Goal: Task Accomplishment & Management: Use online tool/utility

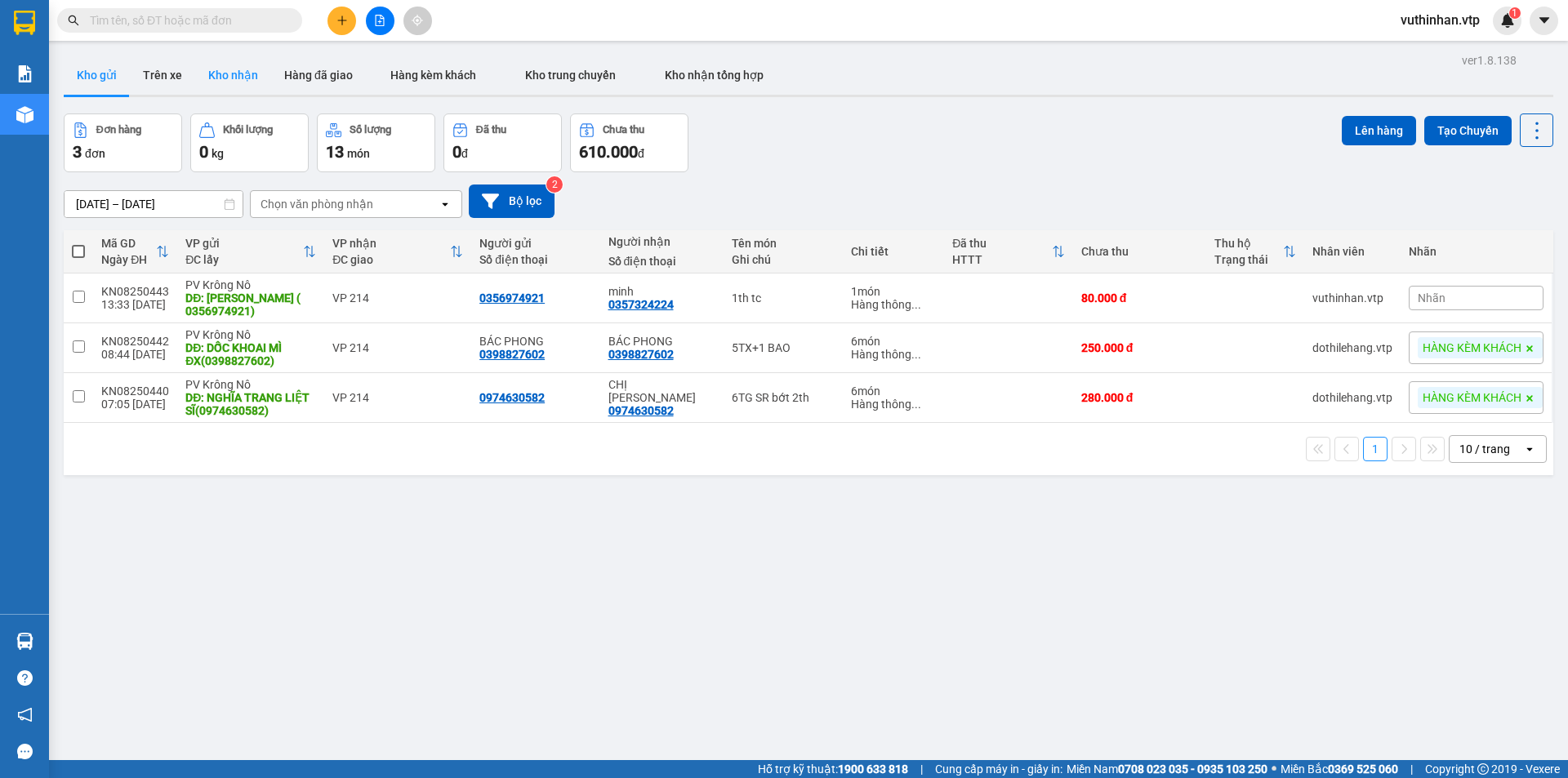
click at [215, 72] on button "Kho nhận" at bounding box center [233, 75] width 76 height 39
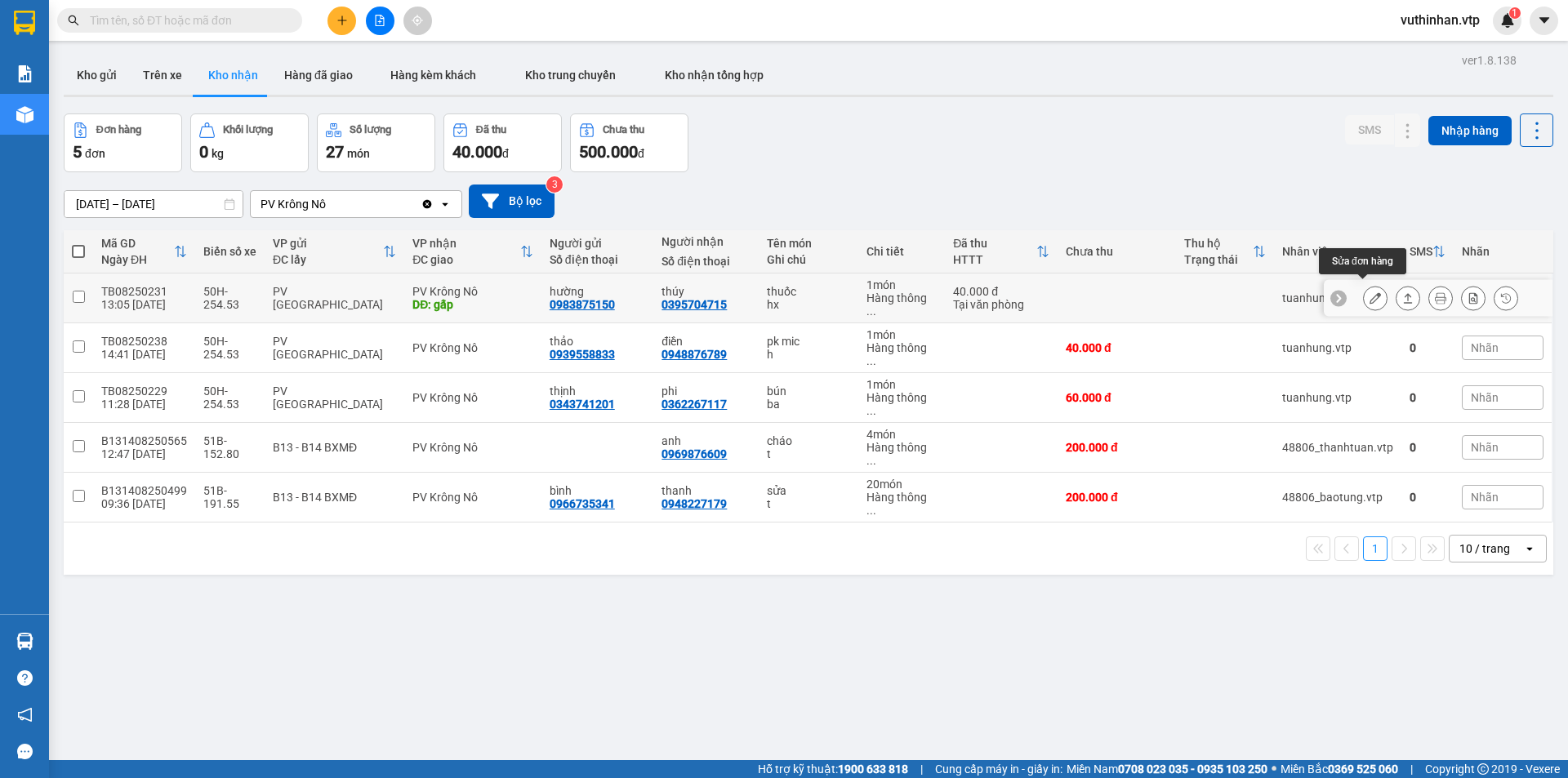
click at [1369, 292] on icon at bounding box center [1375, 297] width 11 height 11
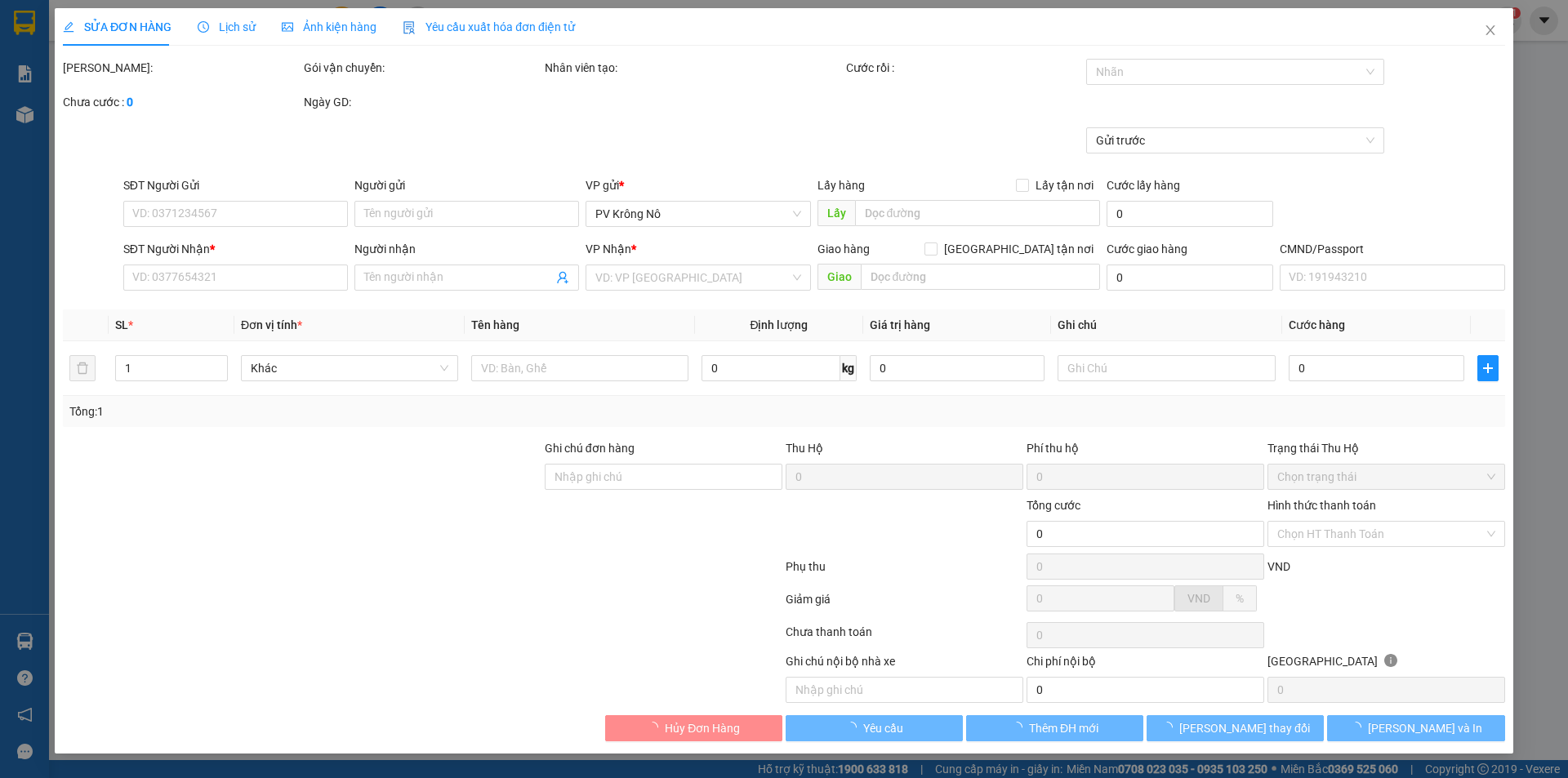
type input "0983875150"
type input "hường"
type input "0395704715"
type input "thúy"
type input "gấp"
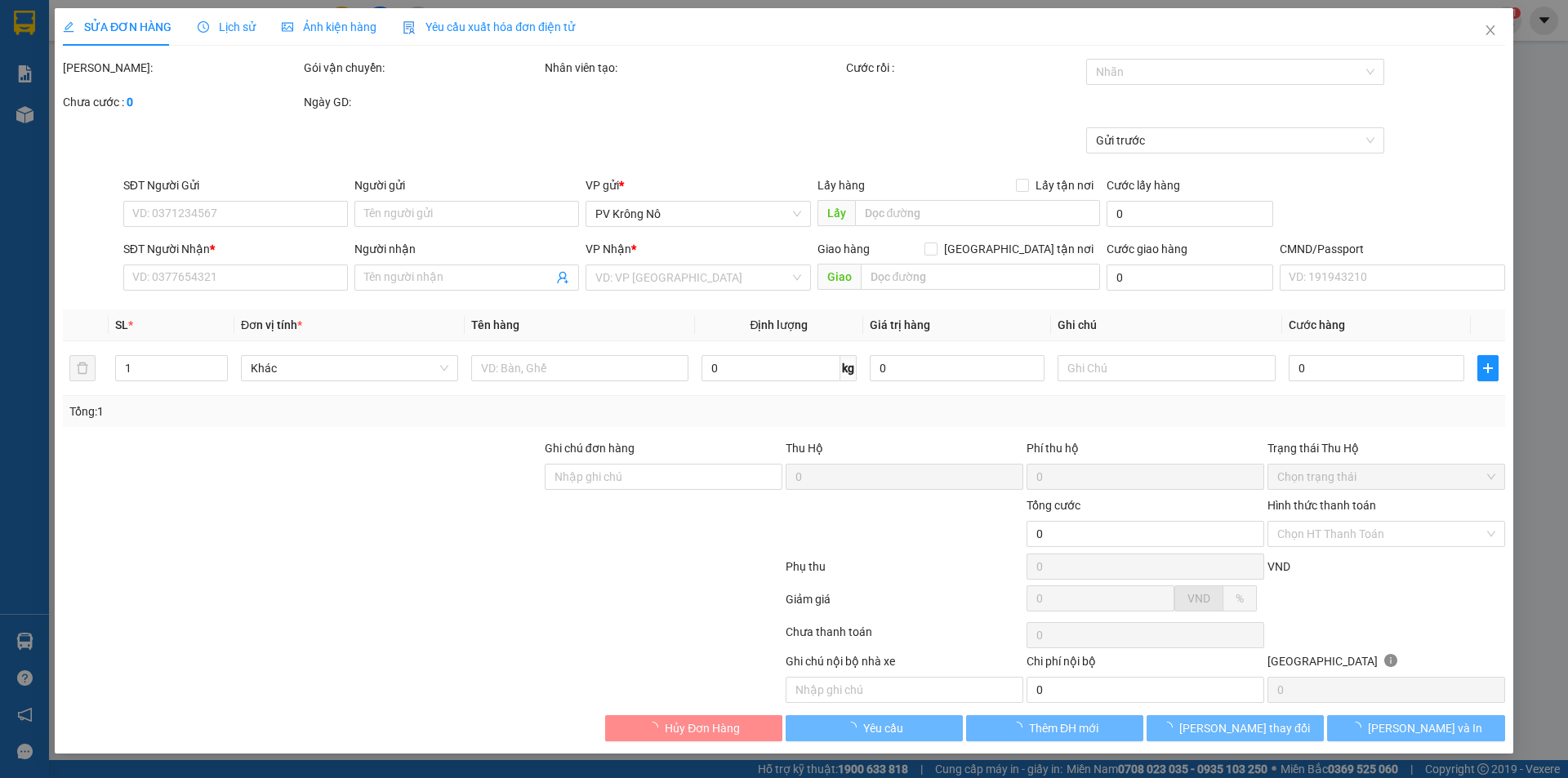
type input "40.000"
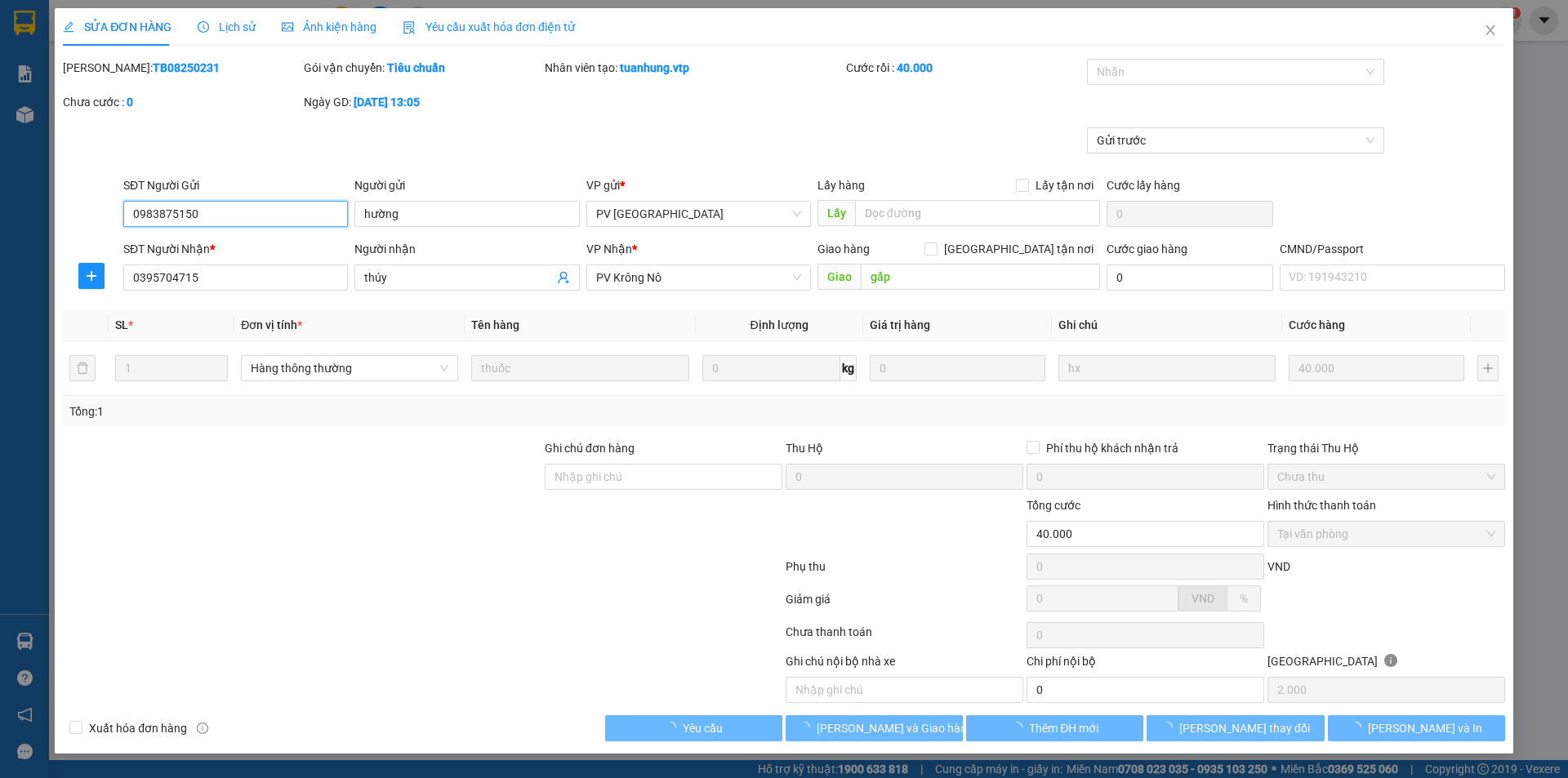
type input "2.000"
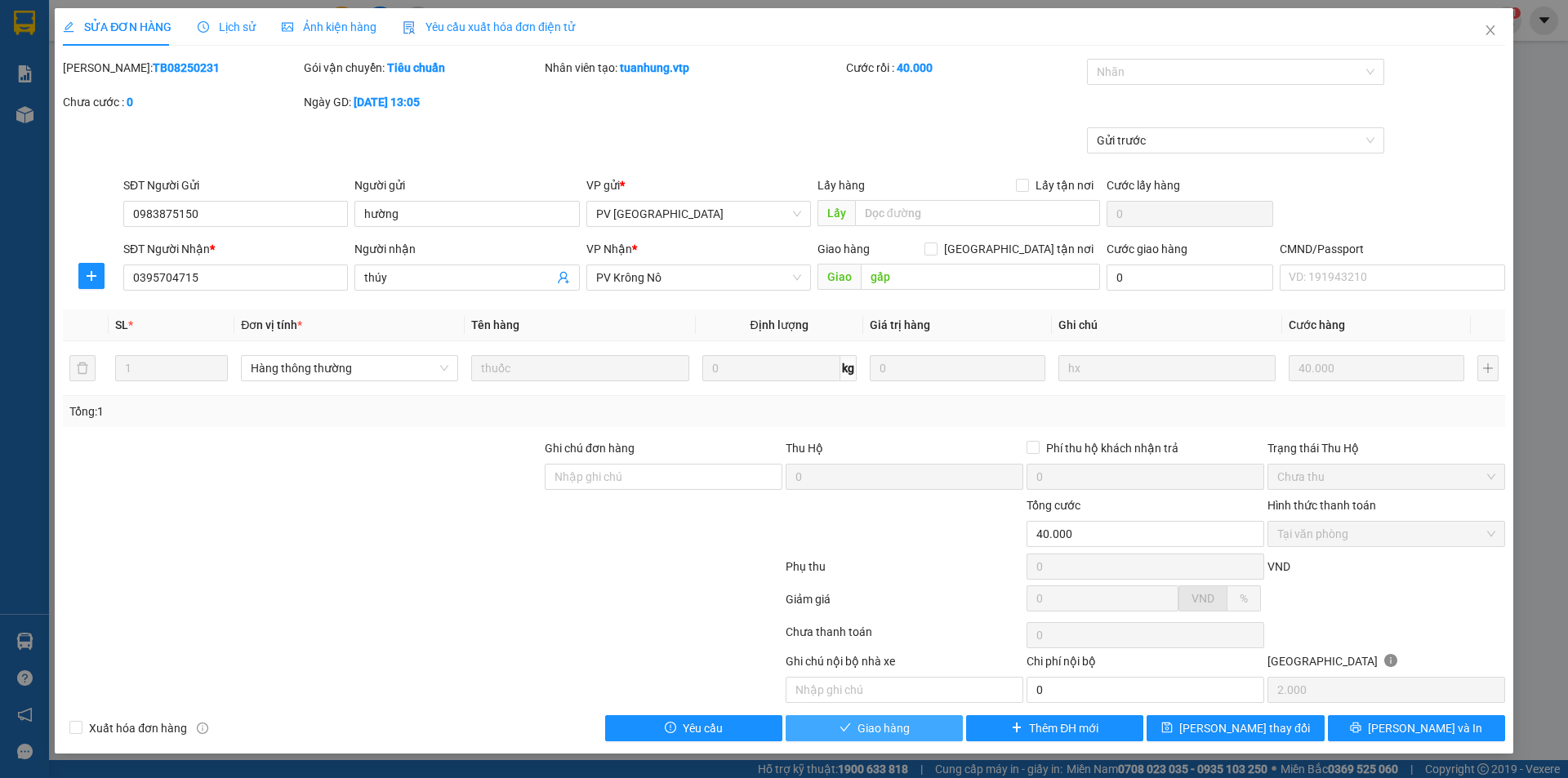
click at [905, 733] on span "Giao hàng" at bounding box center [884, 729] width 52 height 18
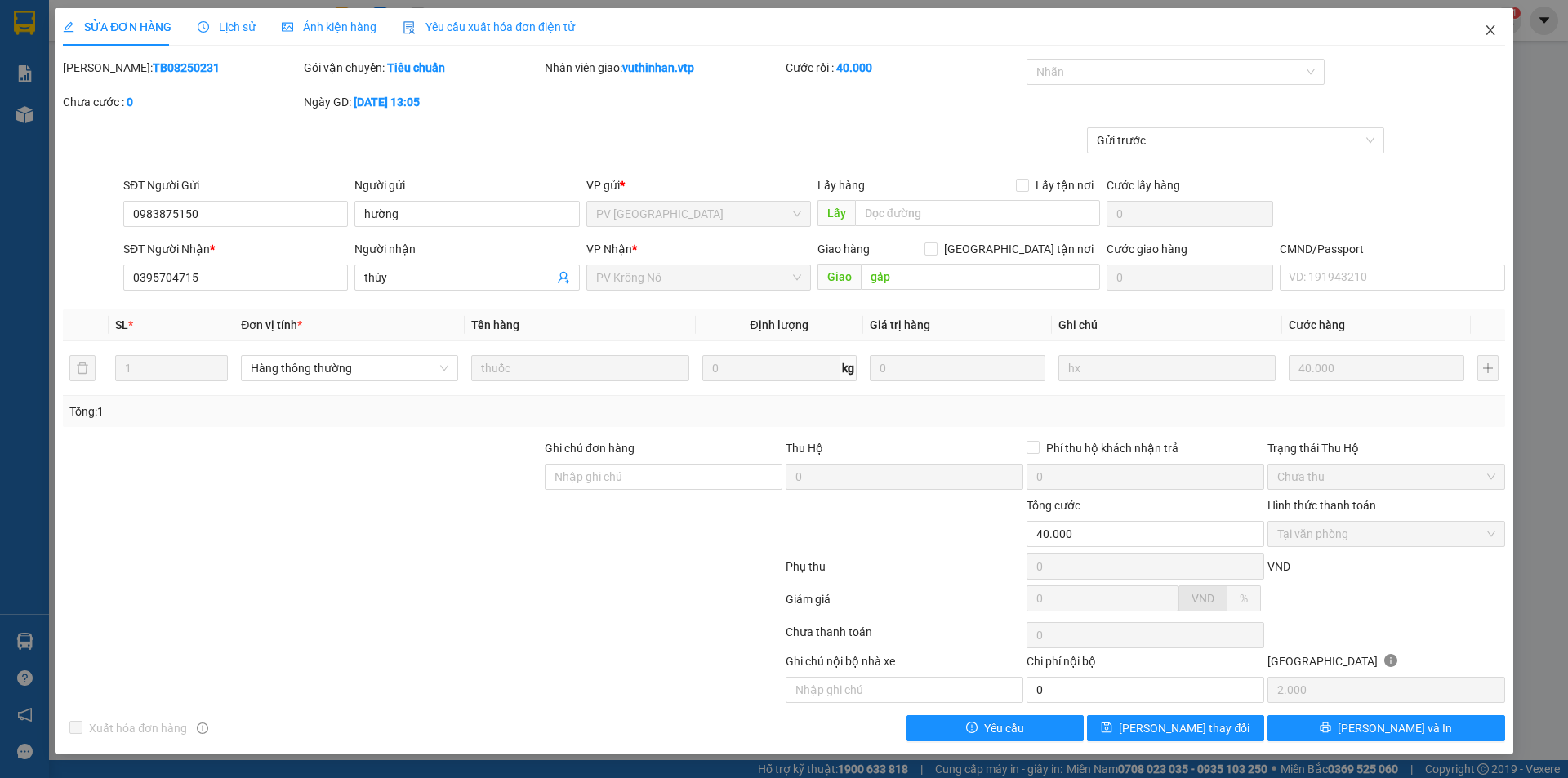
click at [1484, 29] on icon "close" at bounding box center [1490, 29] width 13 height 13
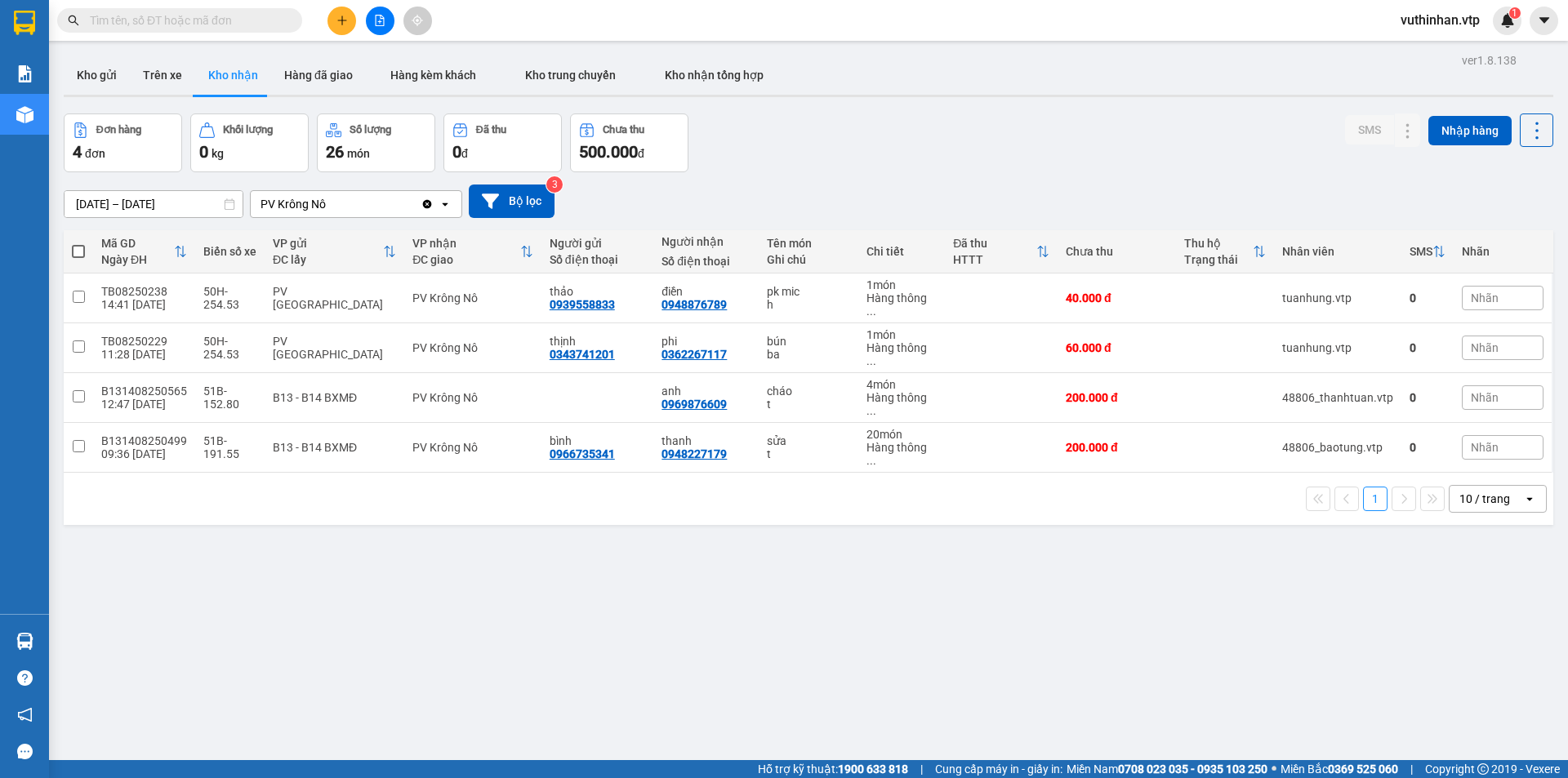
click at [1467, 491] on div "10 / trang" at bounding box center [1485, 499] width 50 height 16
drag, startPoint x: 1484, startPoint y: 630, endPoint x: 1274, endPoint y: 585, distance: 214.8
click at [1483, 632] on span "100 / trang" at bounding box center [1480, 628] width 59 height 16
click at [161, 85] on button "Trên xe" at bounding box center [162, 75] width 65 height 39
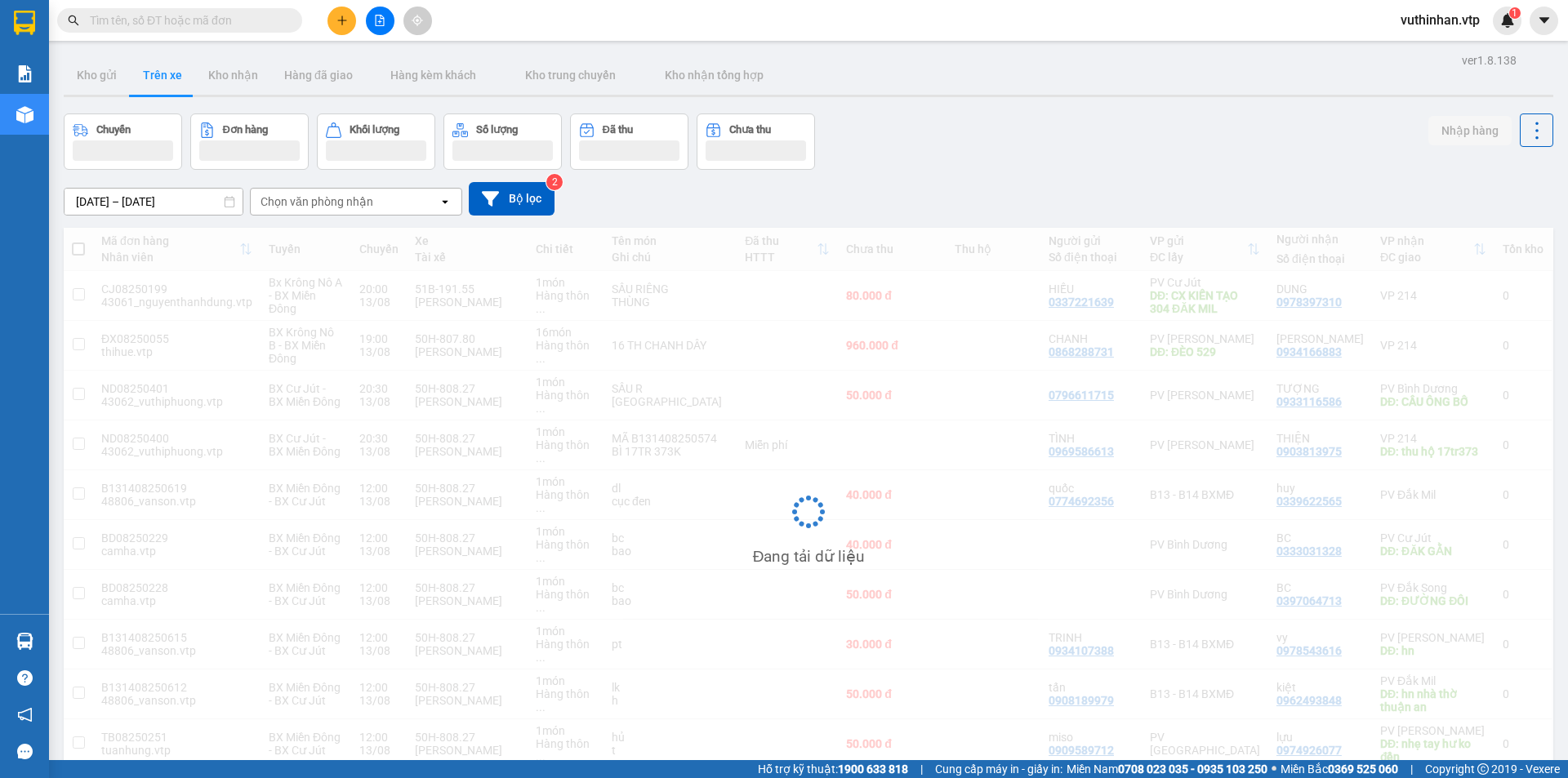
click at [368, 208] on div "Chọn văn phòng nhận" at bounding box center [317, 201] width 113 height 16
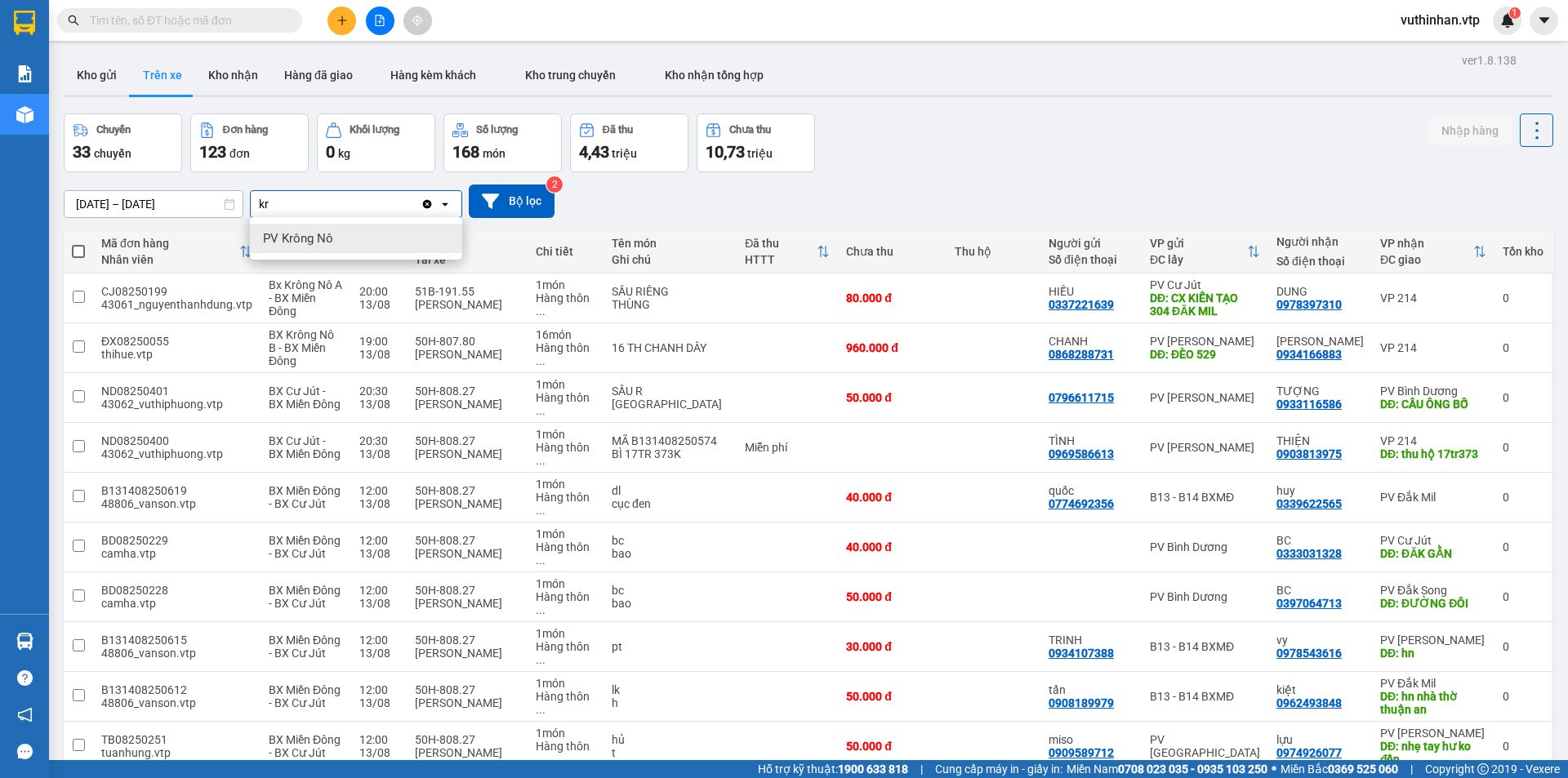
type input "krn"
click at [317, 232] on span "PV Krông Nô" at bounding box center [297, 239] width 70 height 16
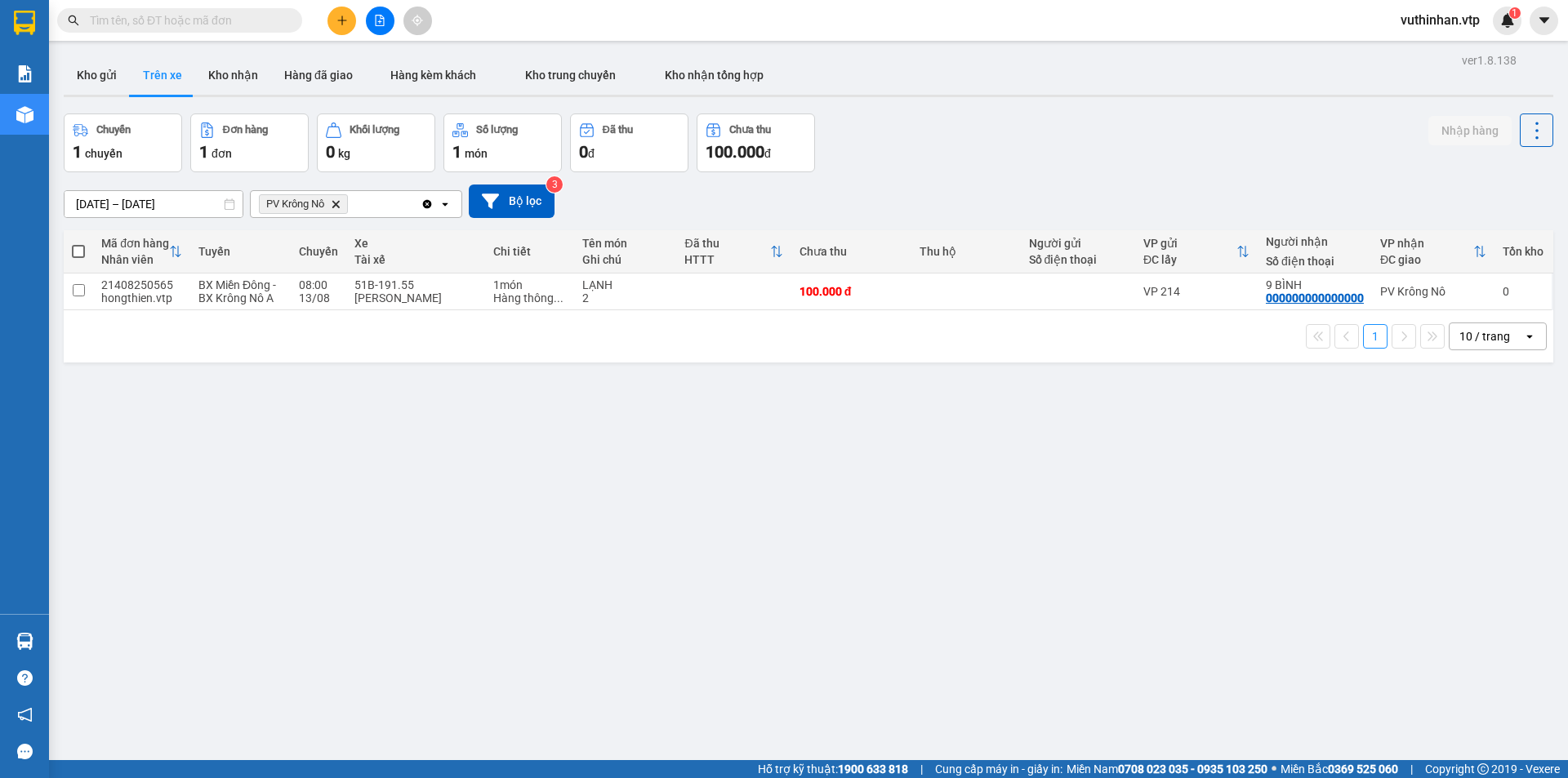
click at [1480, 338] on div "10 / trang" at bounding box center [1485, 337] width 50 height 16
click at [1457, 526] on div "100 / trang" at bounding box center [1485, 518] width 98 height 29
click at [92, 203] on input "[DATE] – [DATE]" at bounding box center [153, 204] width 178 height 26
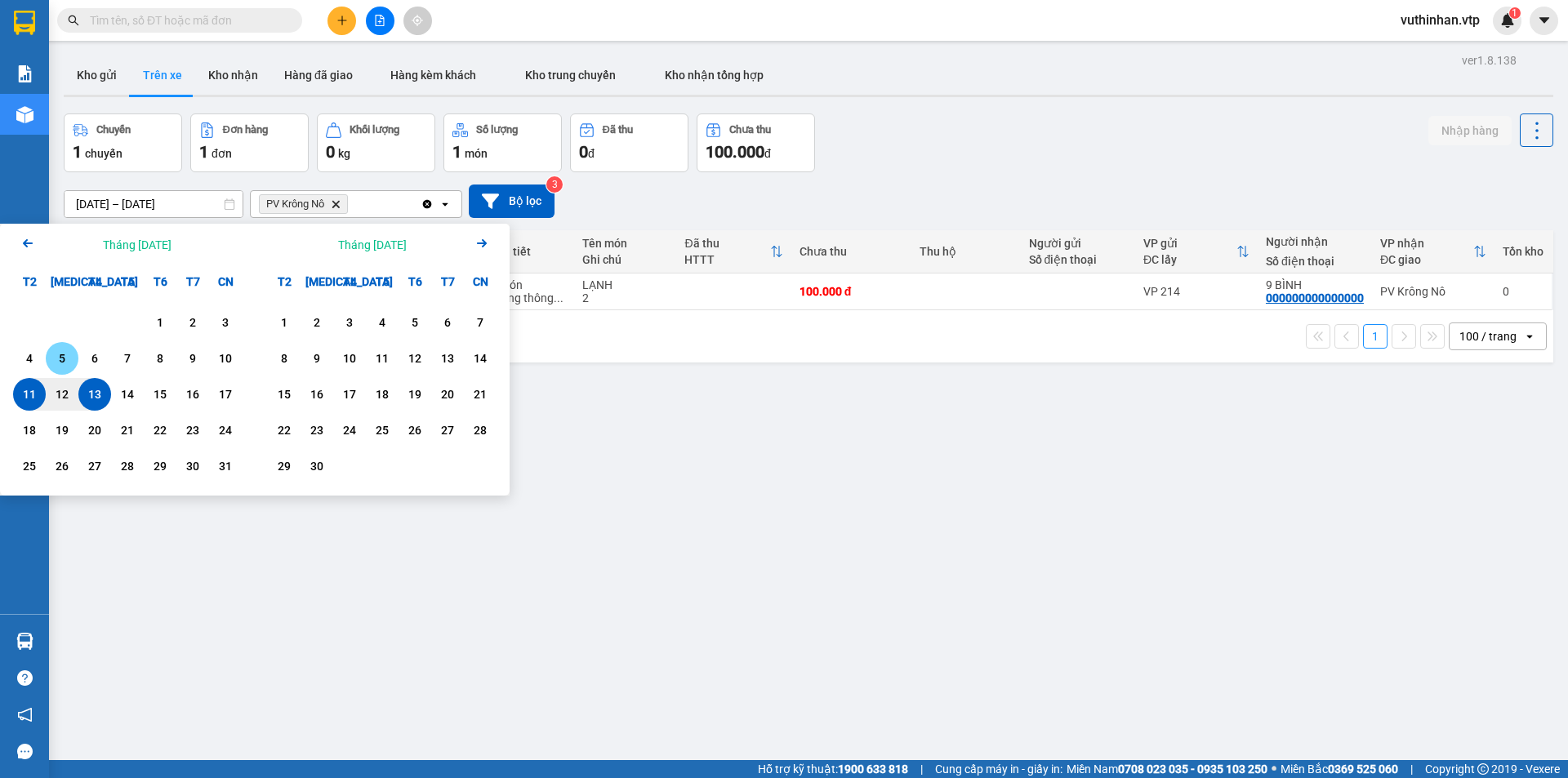
click at [57, 355] on div "5" at bounding box center [62, 358] width 23 height 20
click at [96, 393] on div "13" at bounding box center [95, 395] width 23 height 20
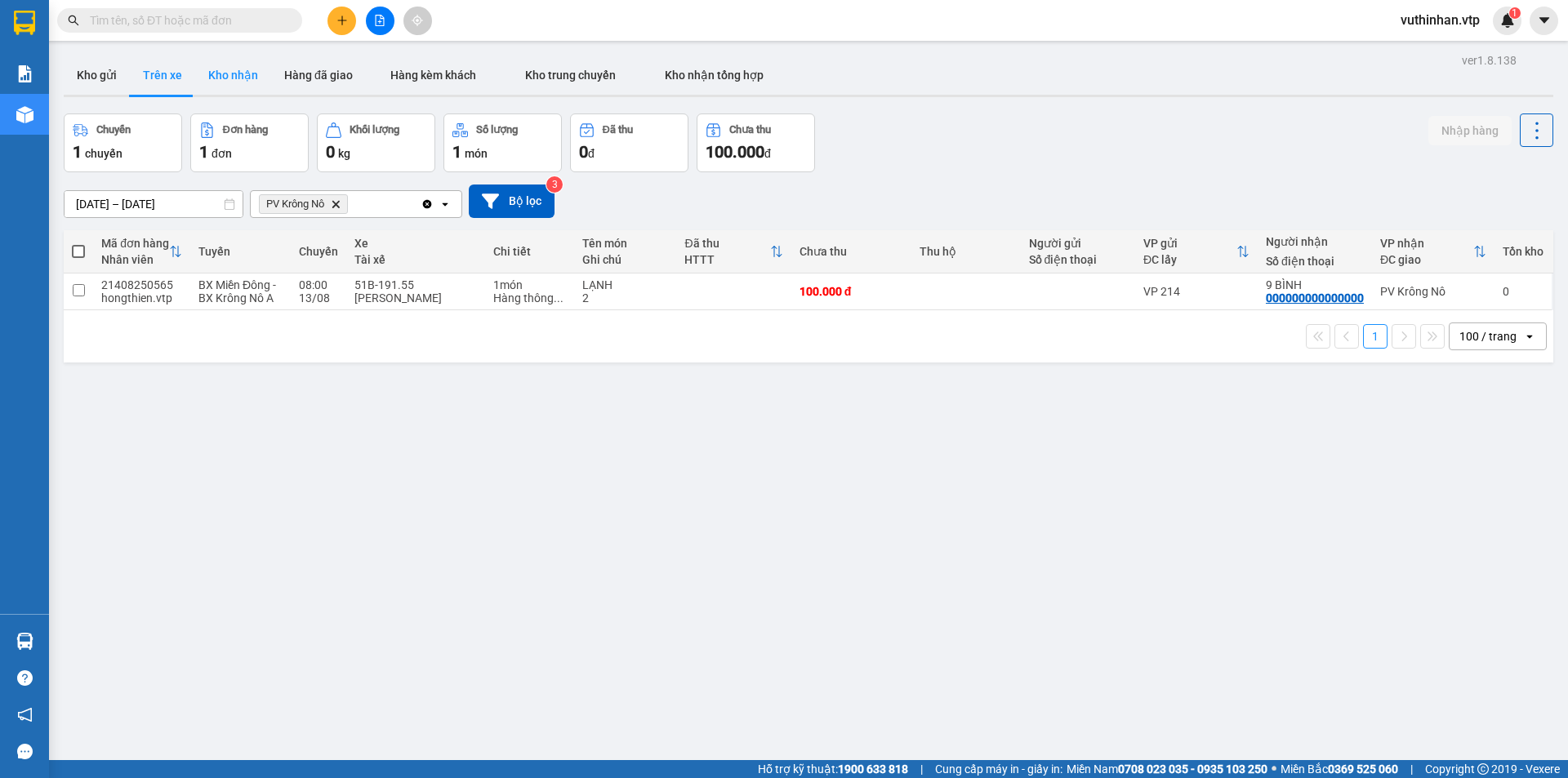
click at [224, 73] on button "Kho nhận" at bounding box center [233, 75] width 76 height 39
type input "[DATE] – [DATE]"
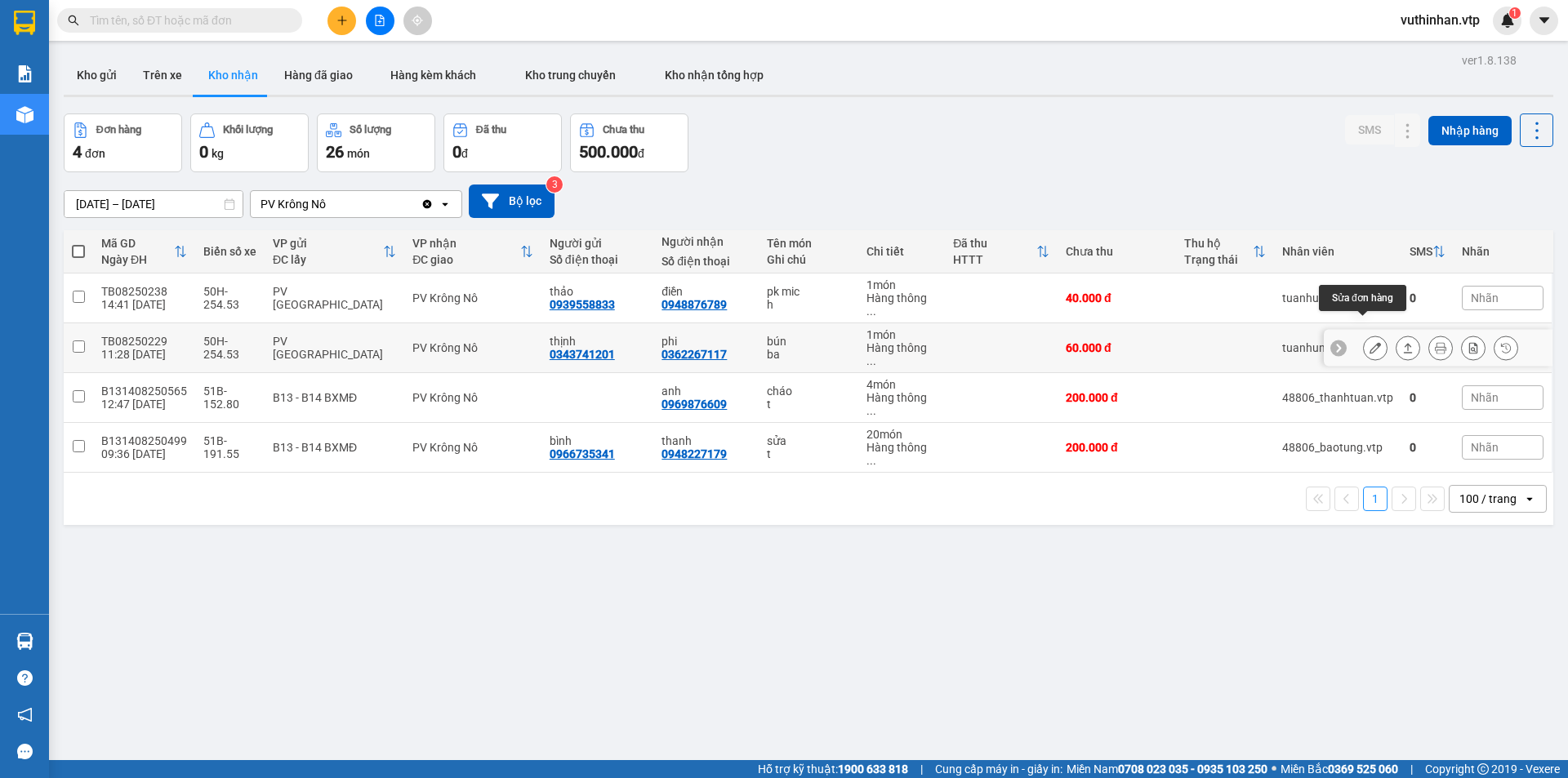
click at [1369, 343] on icon at bounding box center [1375, 348] width 11 height 11
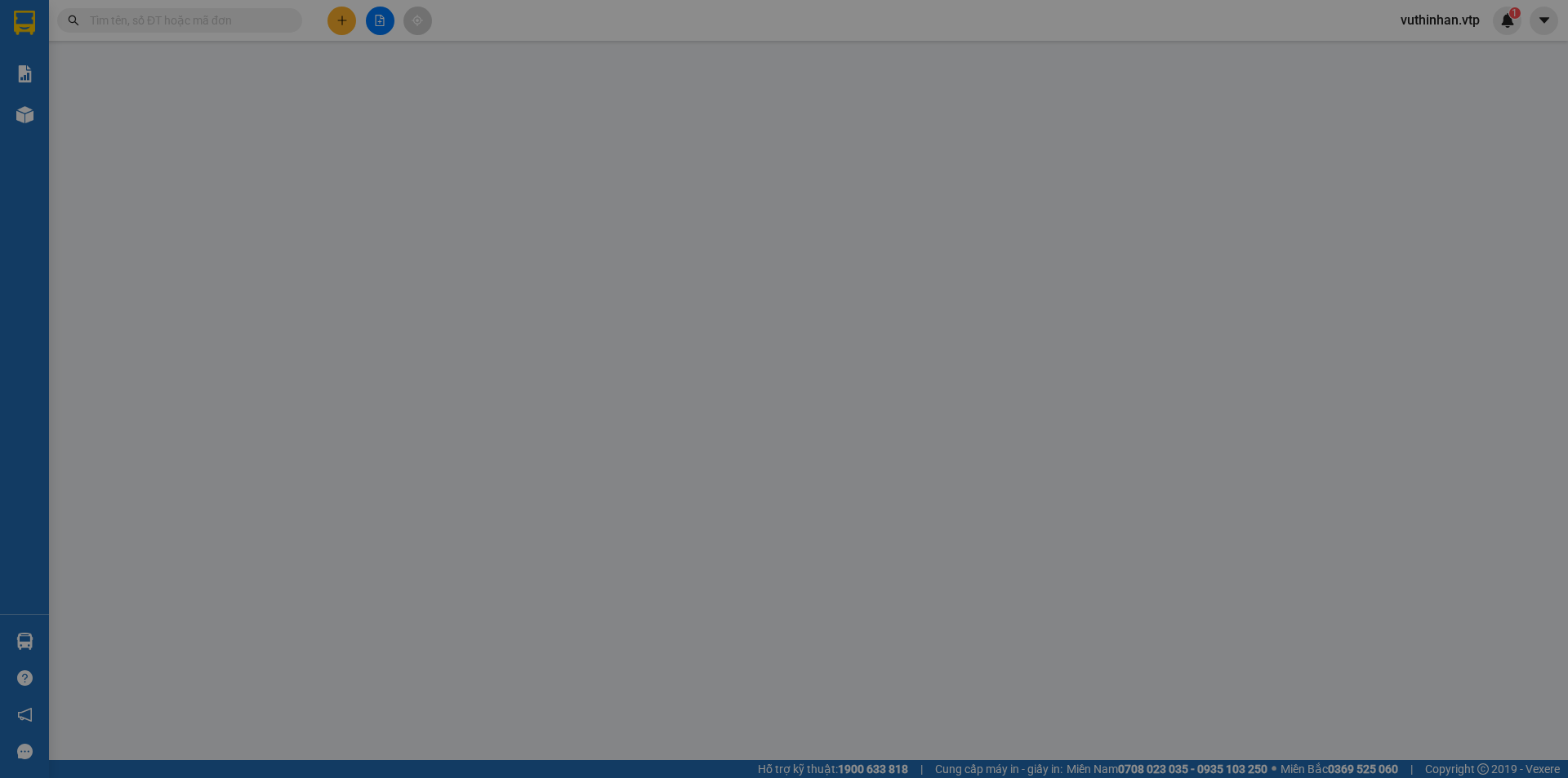
type input "0343741201"
type input "thịnh"
type input "0362267117"
type input "phi"
type input "60.000"
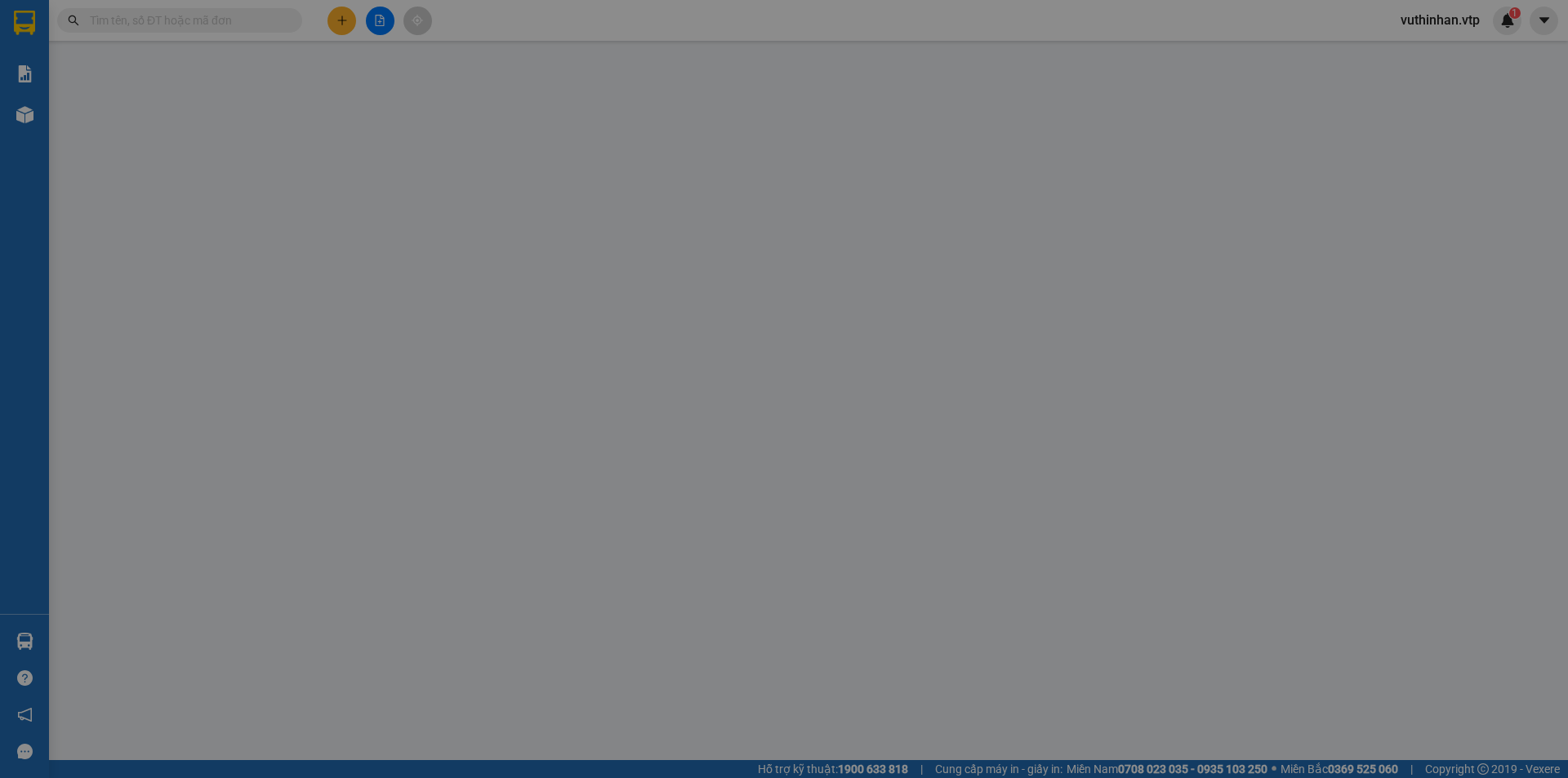
type input "60.000"
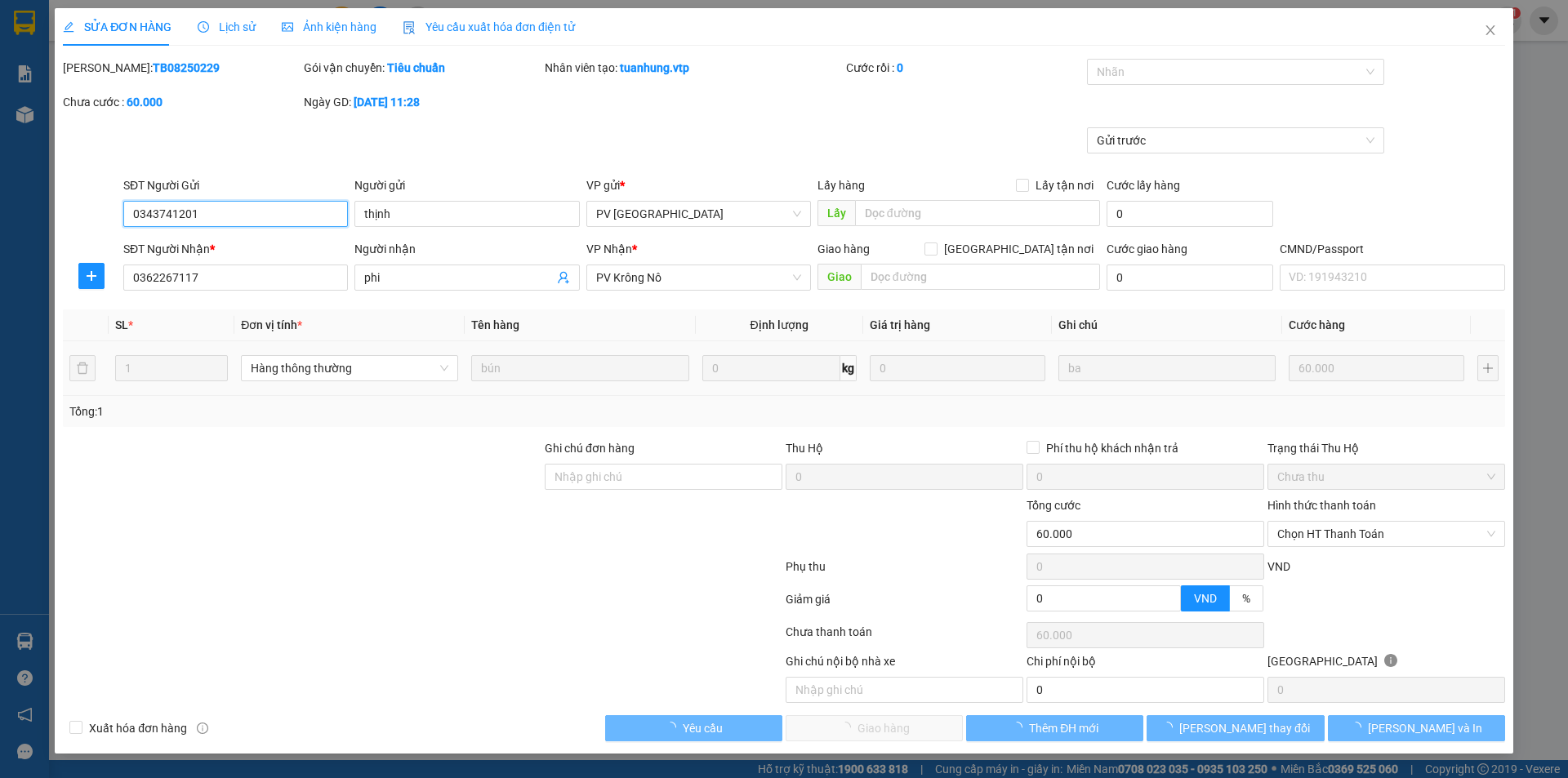
type input "3.000"
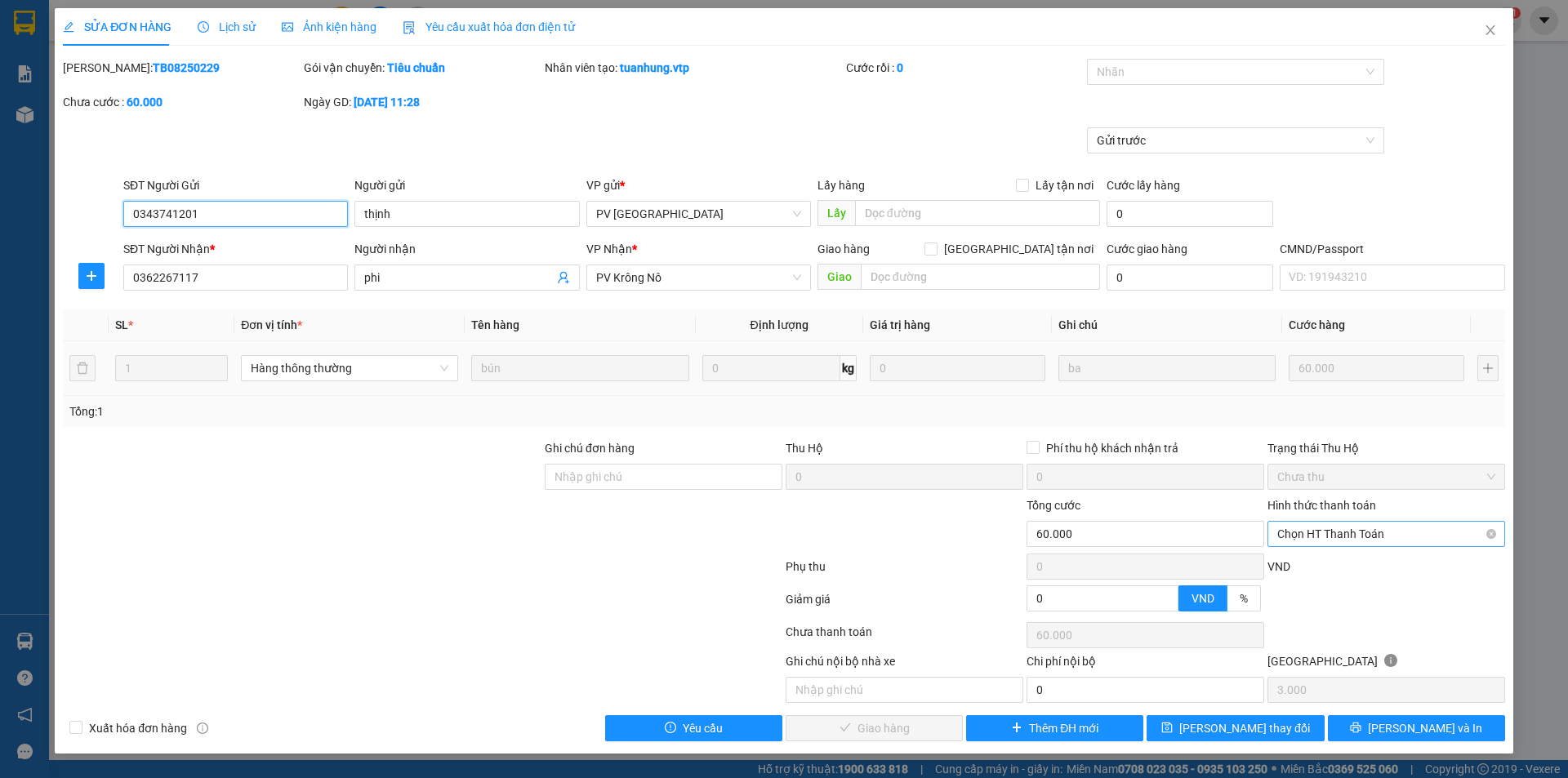
click at [1354, 537] on span "Chọn HT Thanh Toán" at bounding box center [1386, 534] width 218 height 24
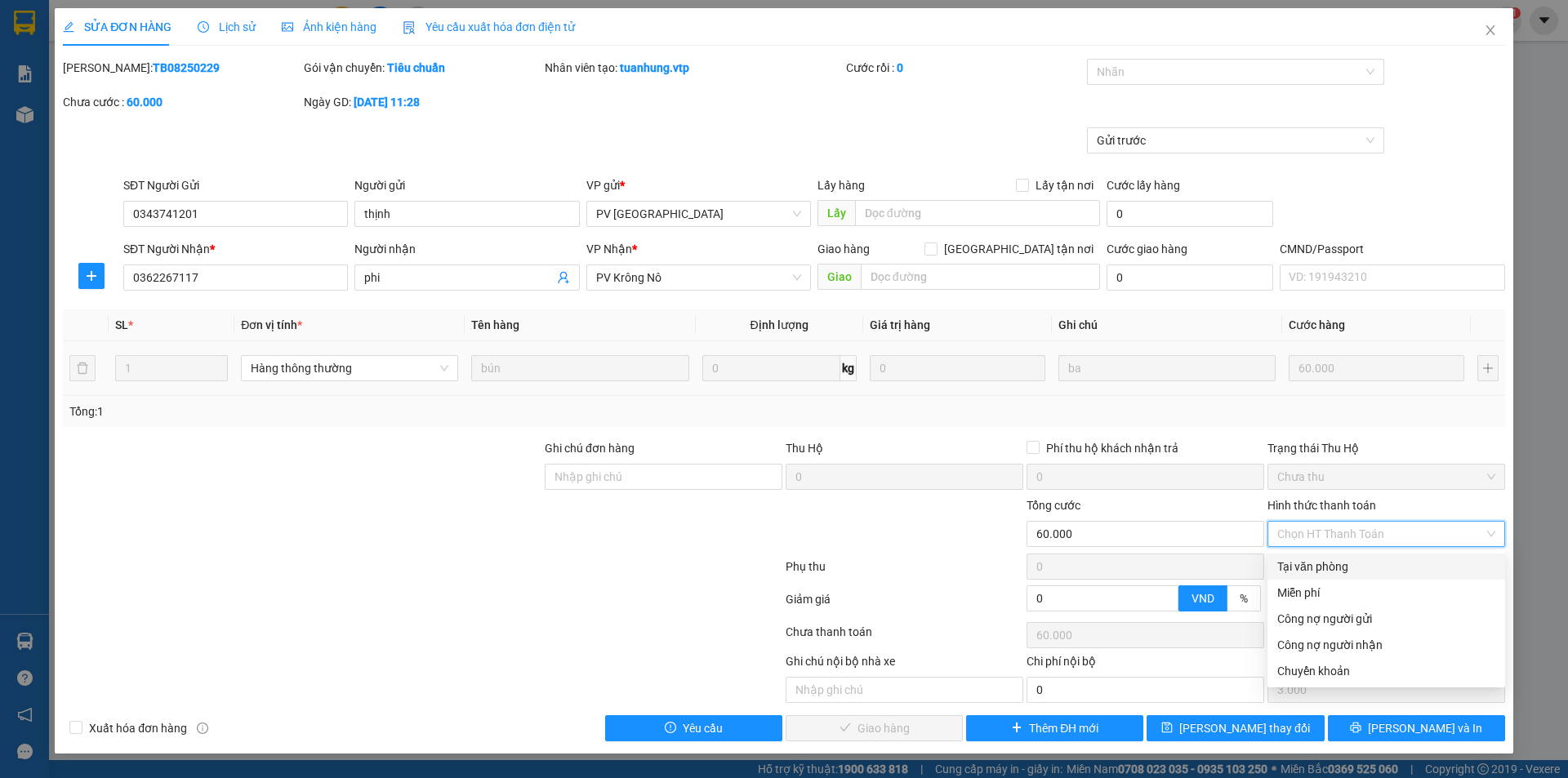
click at [1297, 572] on div "Tại văn phòng" at bounding box center [1386, 566] width 218 height 18
type input "0"
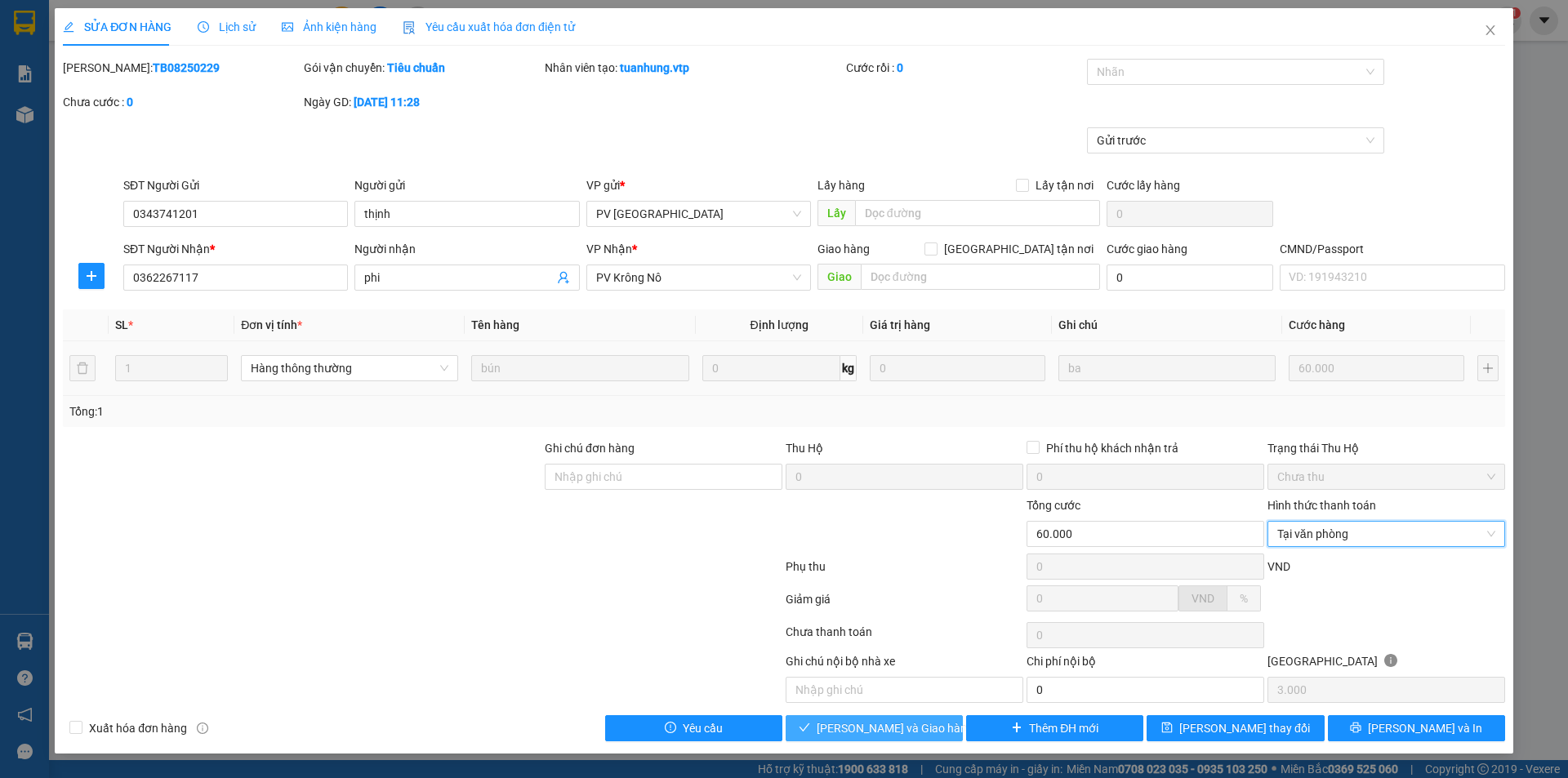
click at [868, 727] on span "[PERSON_NAME] và Giao hàng" at bounding box center [895, 729] width 157 height 18
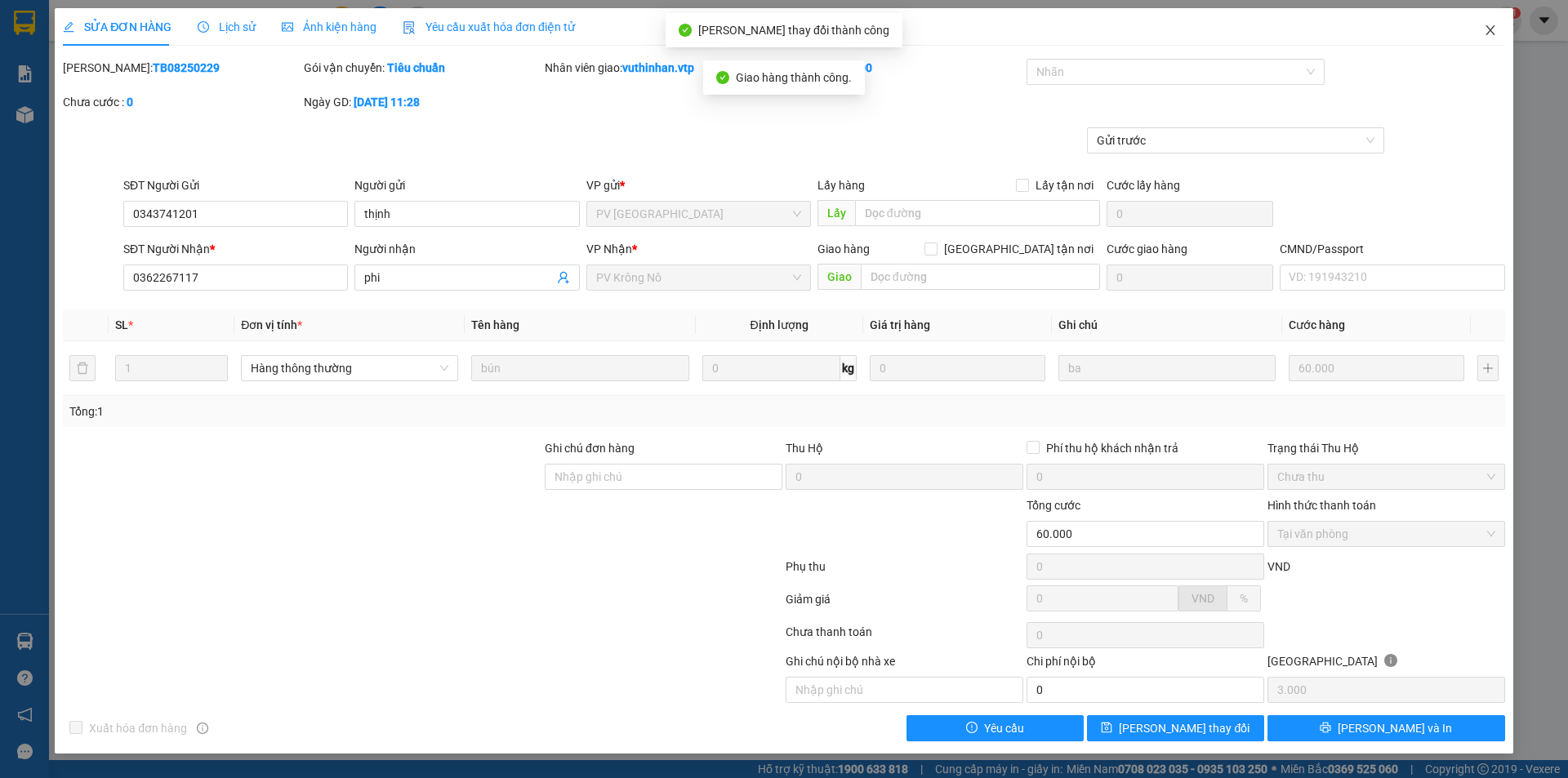
click at [1502, 24] on span "Close" at bounding box center [1490, 30] width 46 height 46
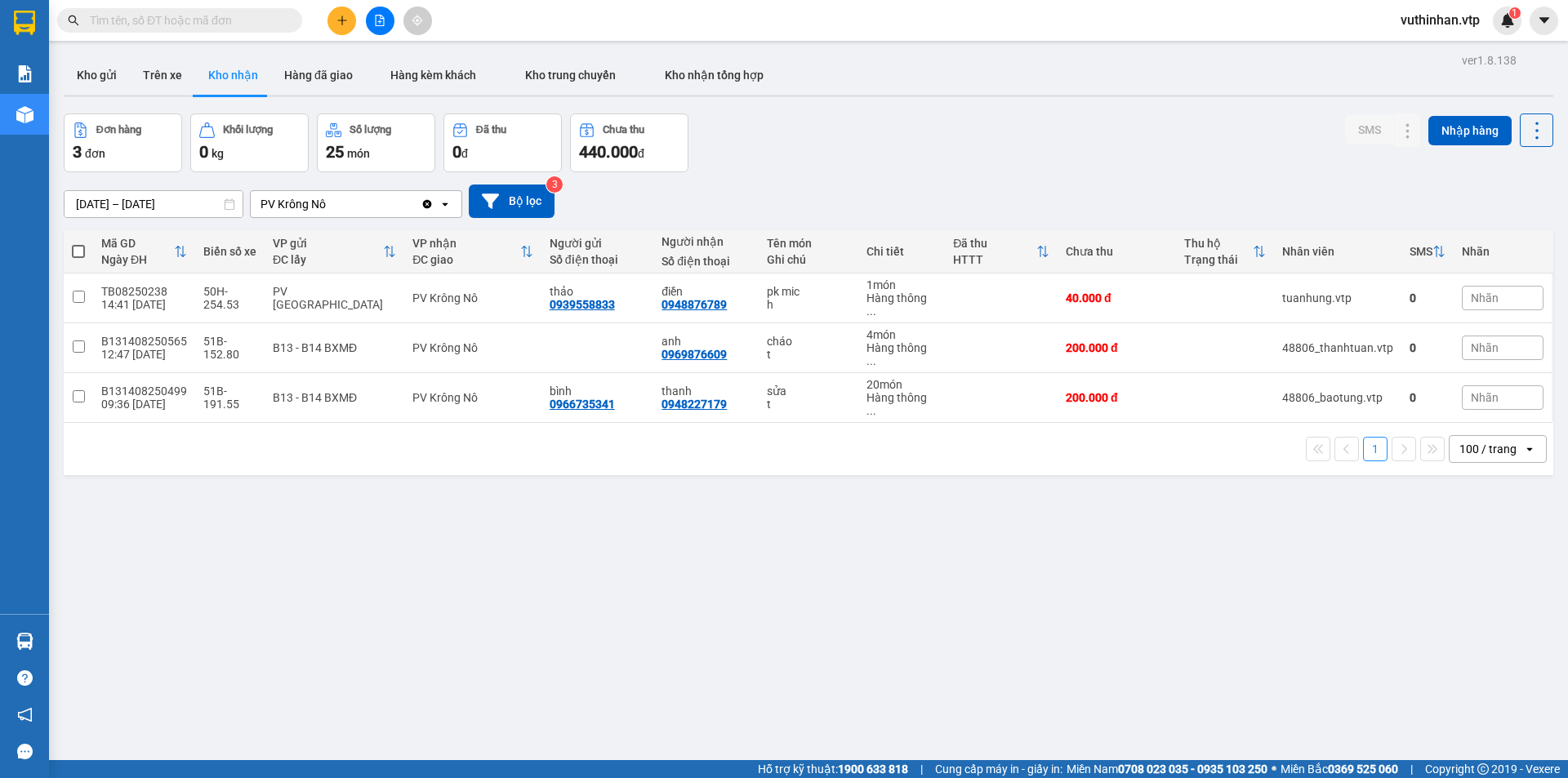
click at [335, 13] on button at bounding box center [342, 21] width 29 height 29
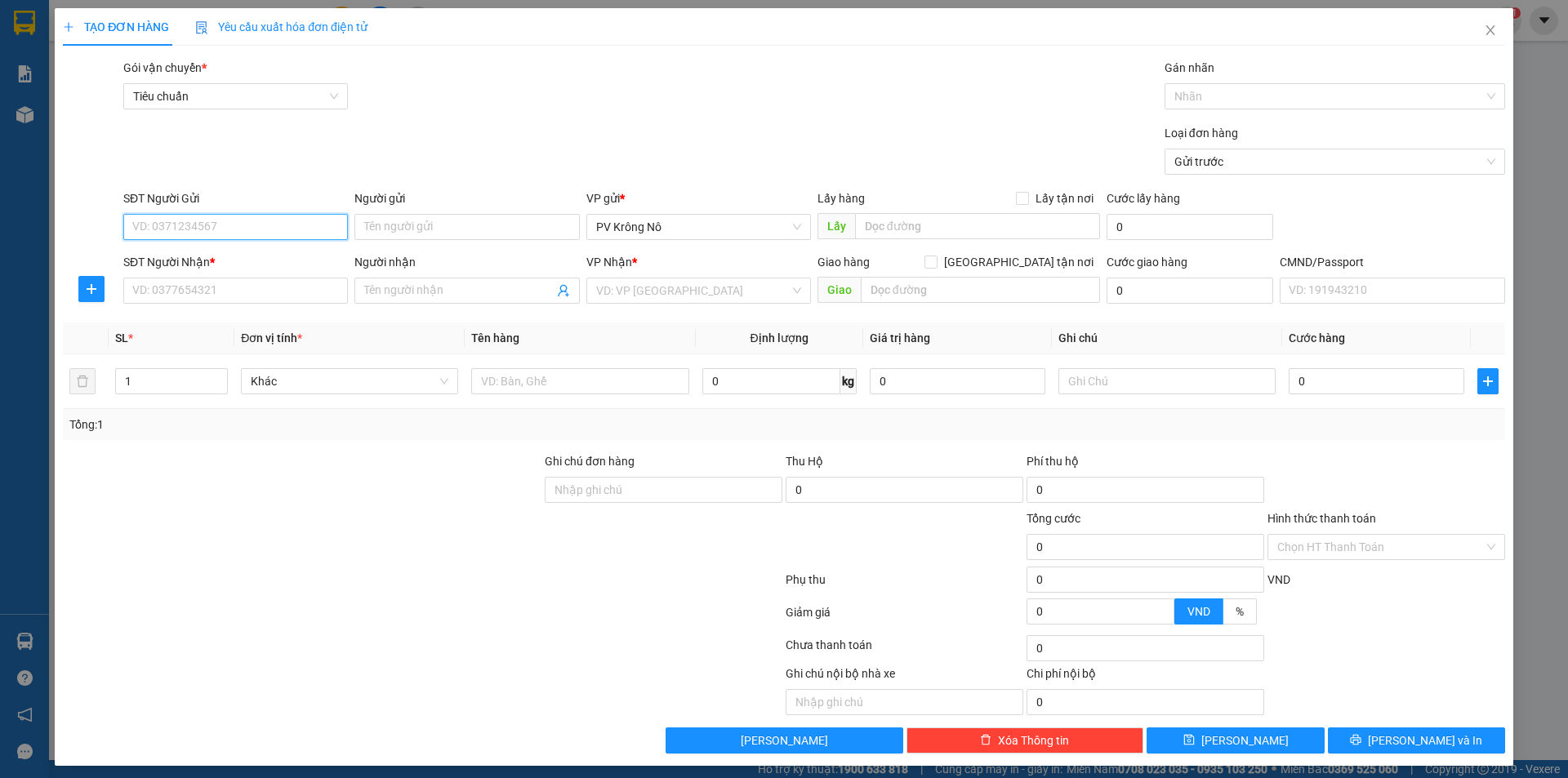
click at [277, 228] on input "SĐT Người Gửi" at bounding box center [235, 227] width 225 height 26
type input "0815162829"
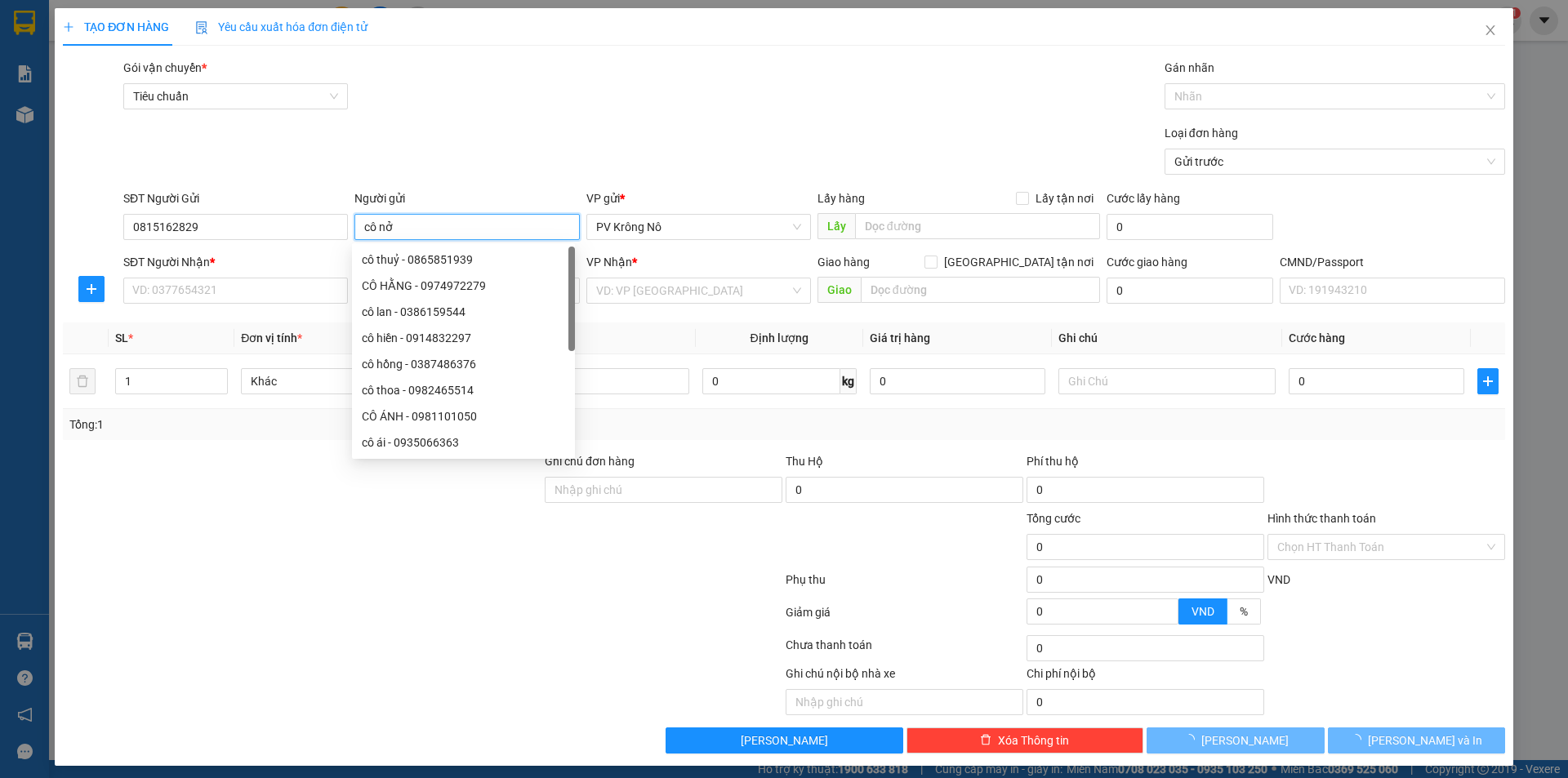
type input "cô nở"
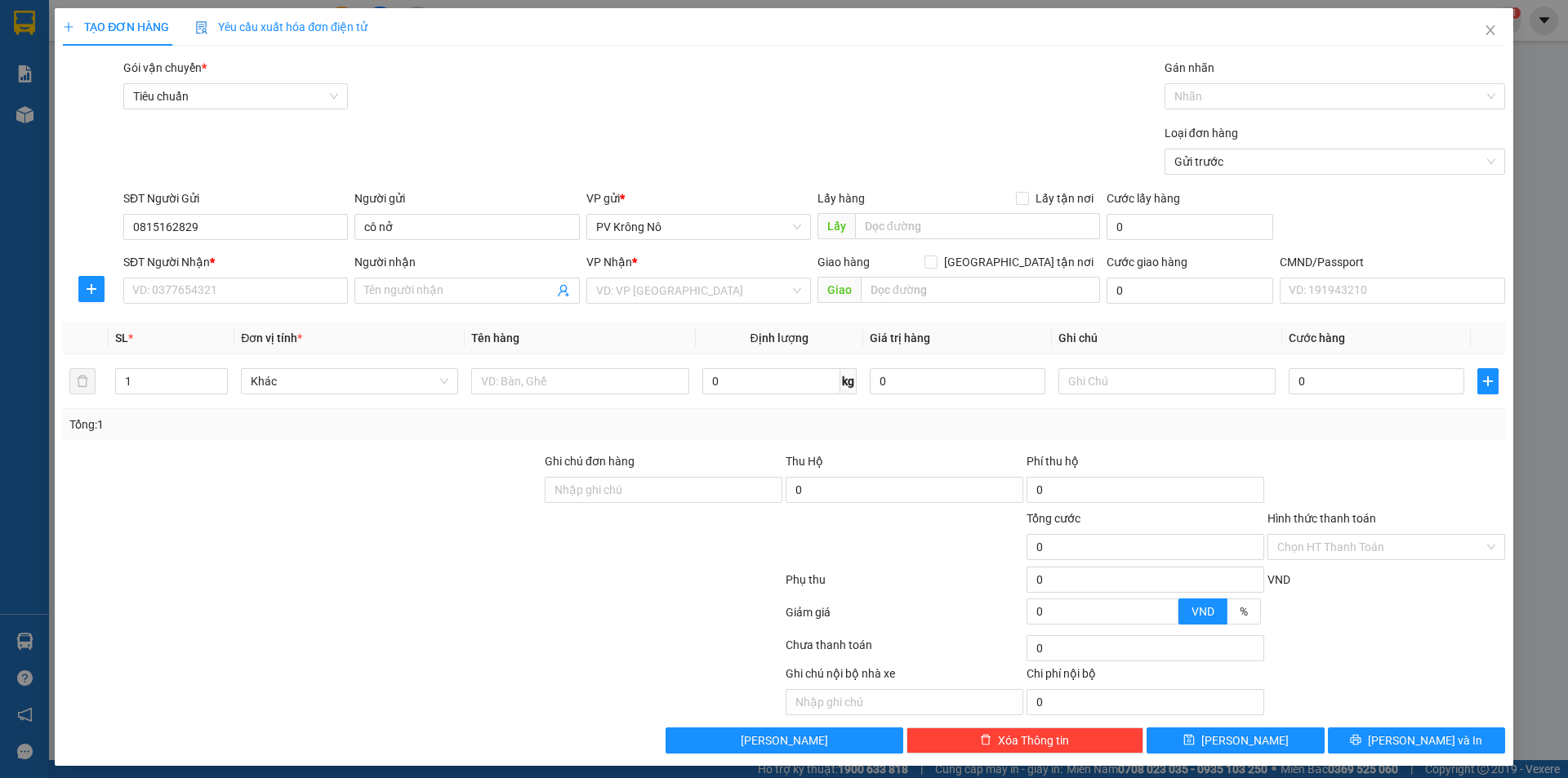
click at [179, 276] on div "SĐT Người Nhận *" at bounding box center [235, 265] width 225 height 24
click at [179, 284] on input "SĐT Người Nhận *" at bounding box center [235, 291] width 225 height 26
type input "0368615058"
click at [463, 293] on input "Người nhận" at bounding box center [459, 291] width 189 height 18
type input "kiểu oanh"
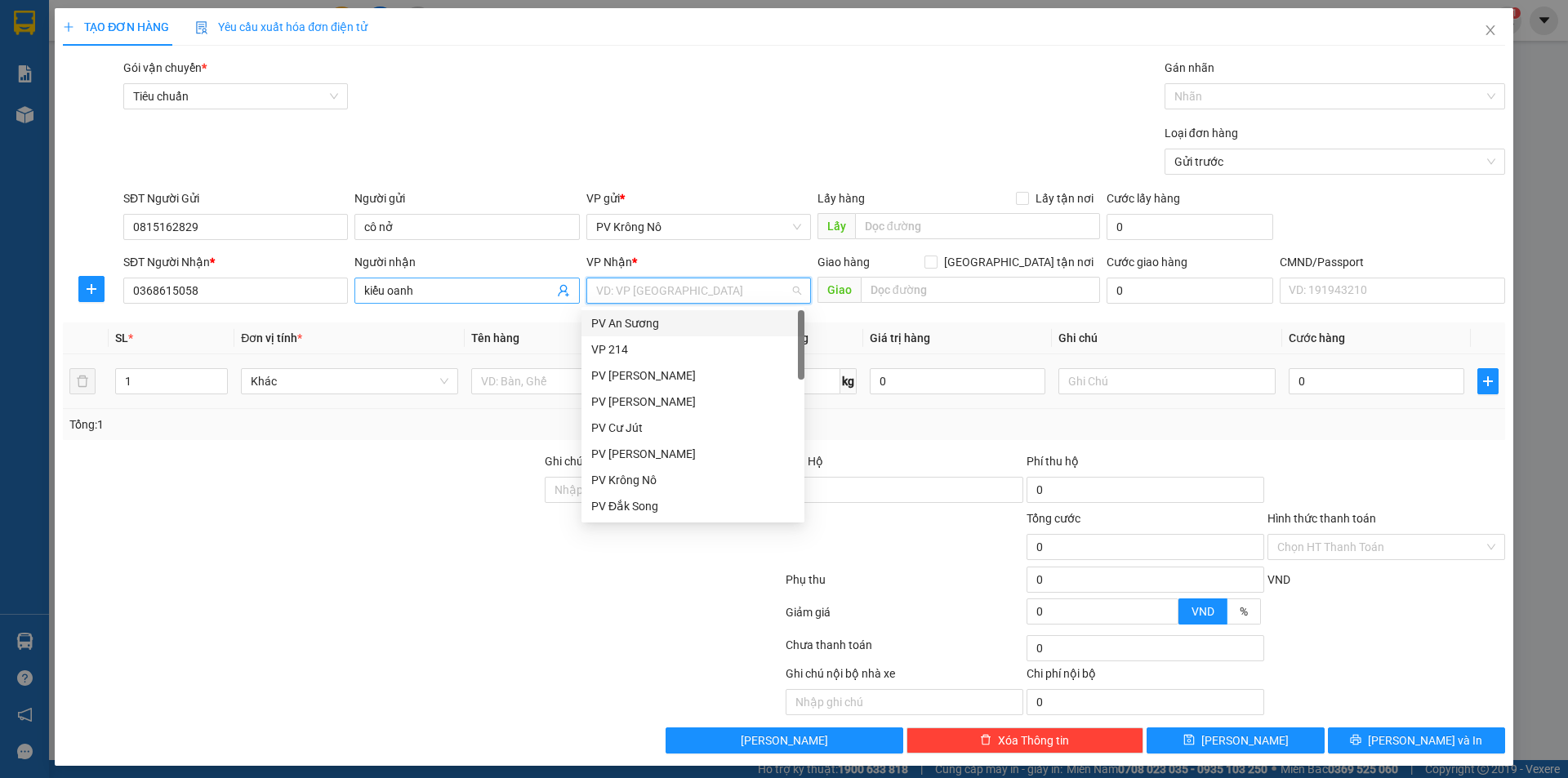
type input "2"
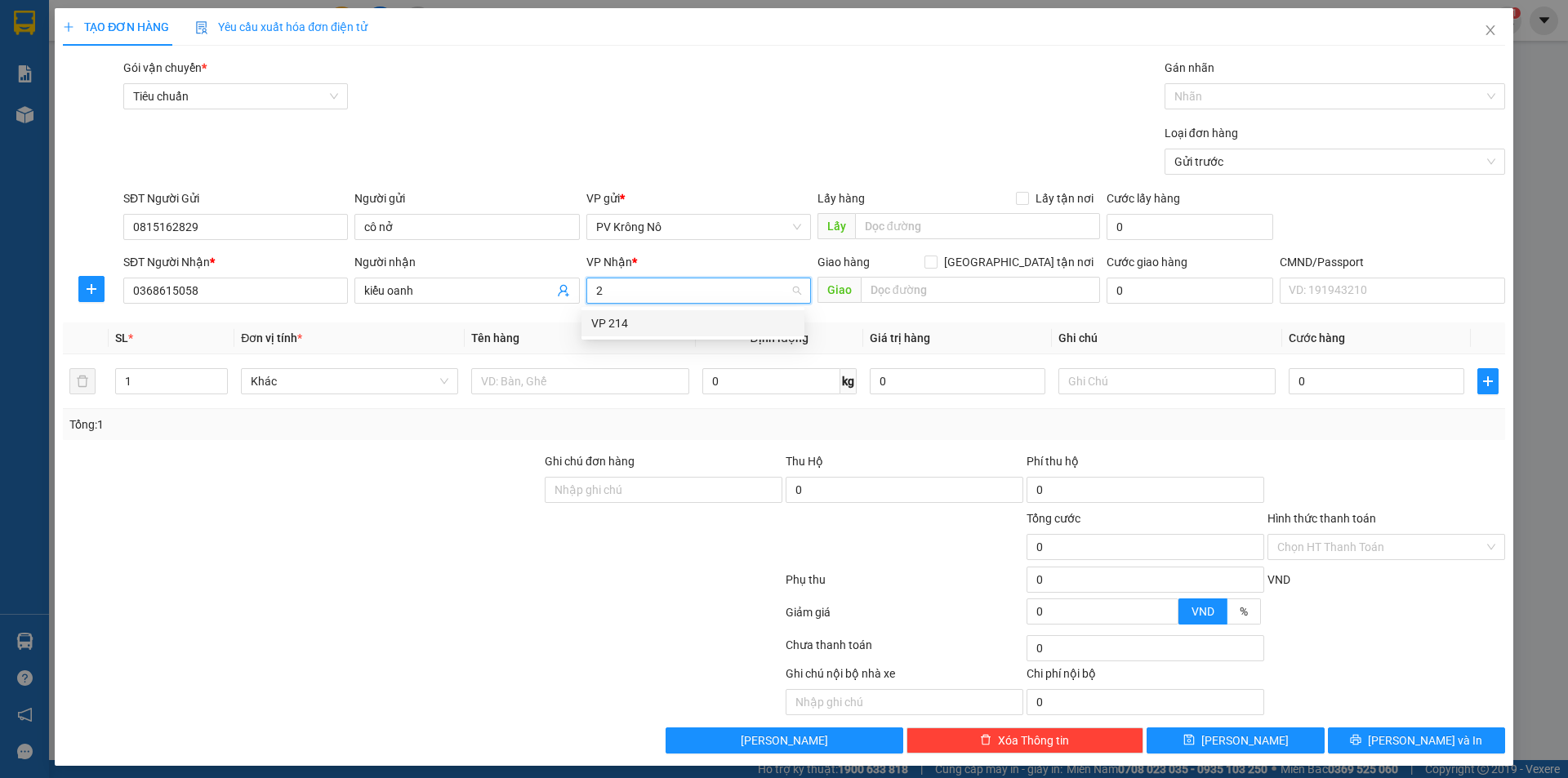
click at [665, 327] on div "VP 214" at bounding box center [693, 324] width 203 height 18
click at [526, 382] on input "text" at bounding box center [579, 382] width 217 height 26
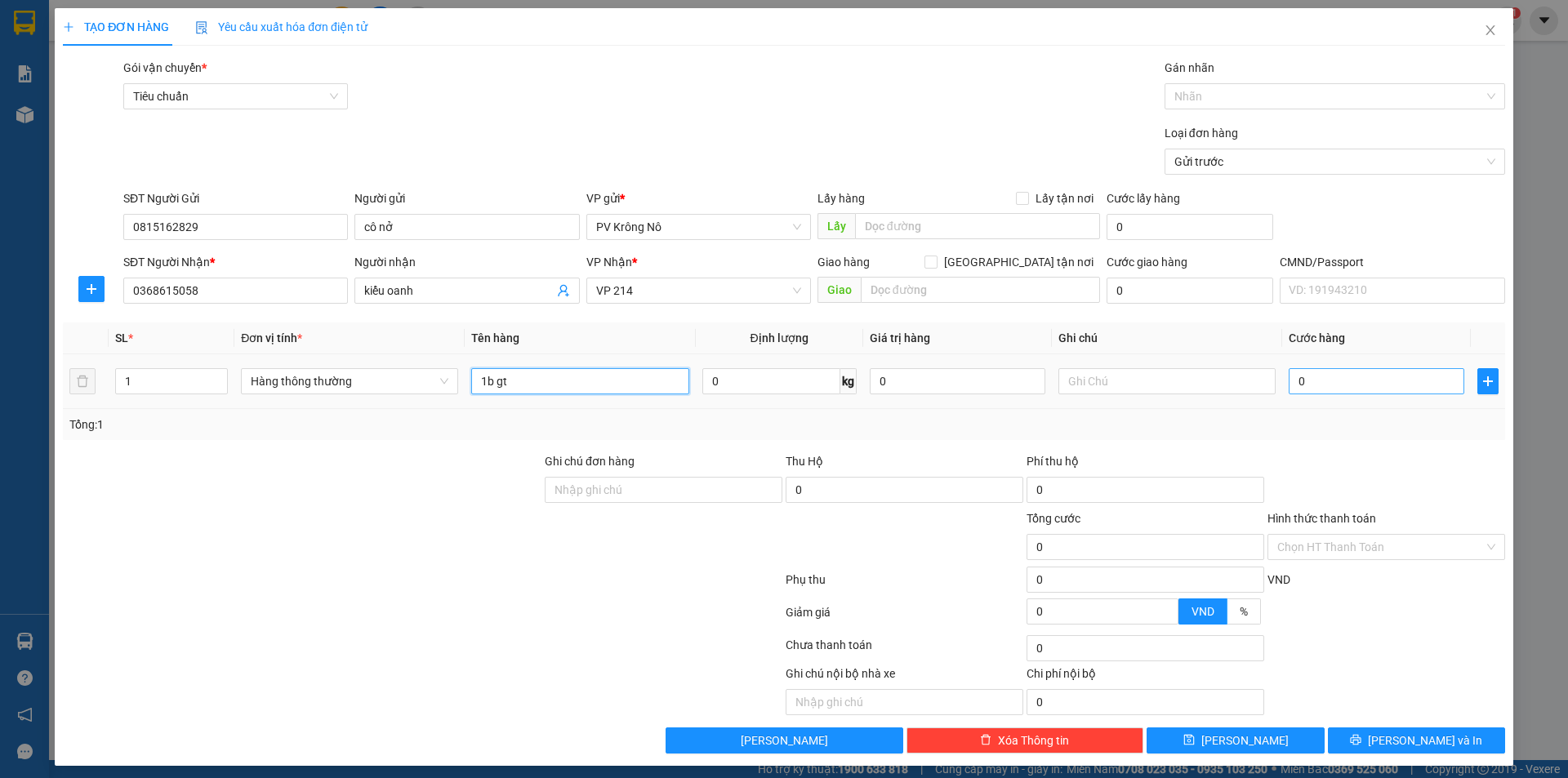
type input "1b gt"
click at [1365, 376] on input "0" at bounding box center [1376, 382] width 175 height 26
type input "003"
type input "3"
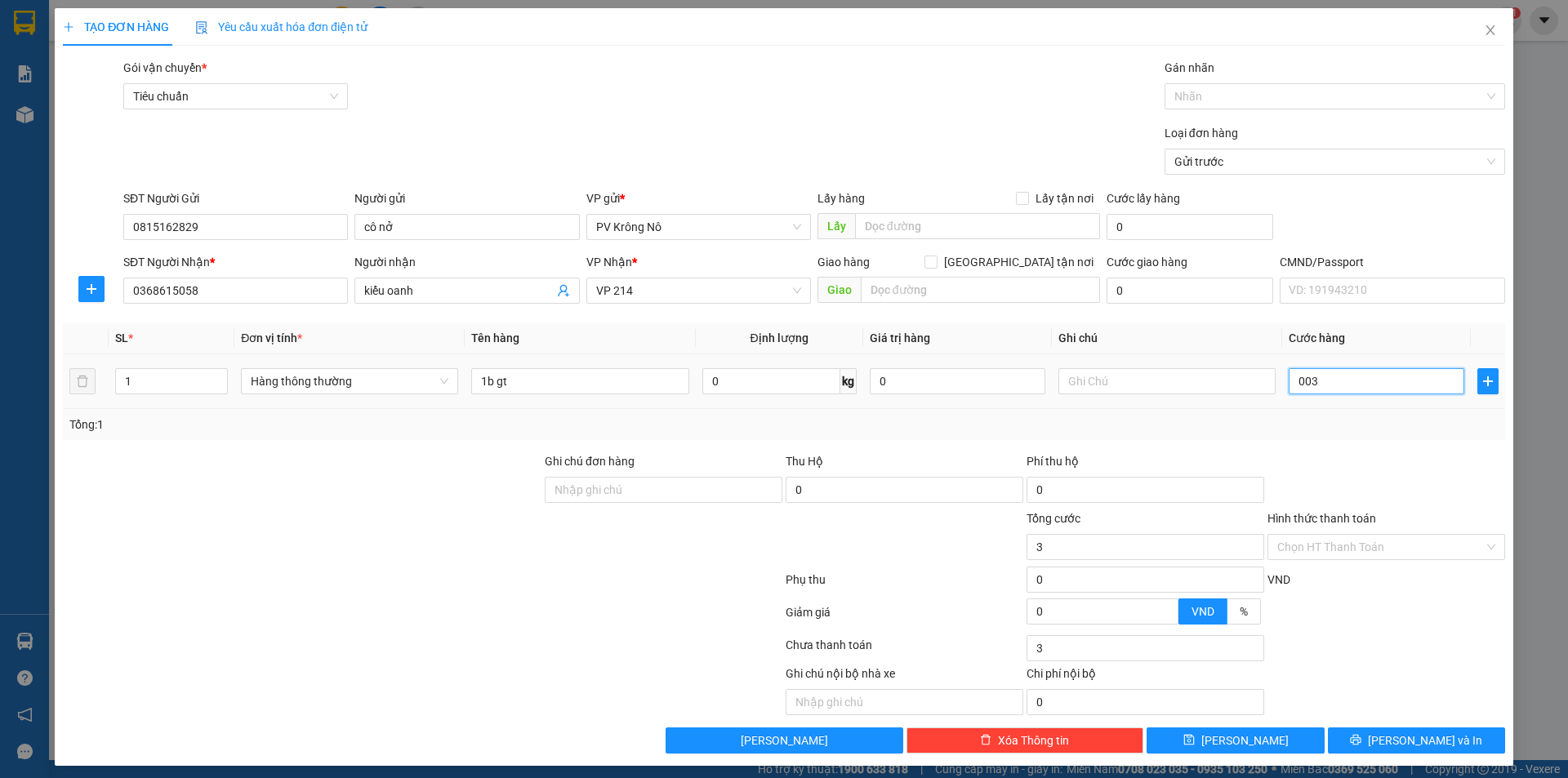
type input "0.030"
type input "30"
type input "00.300"
type input "300"
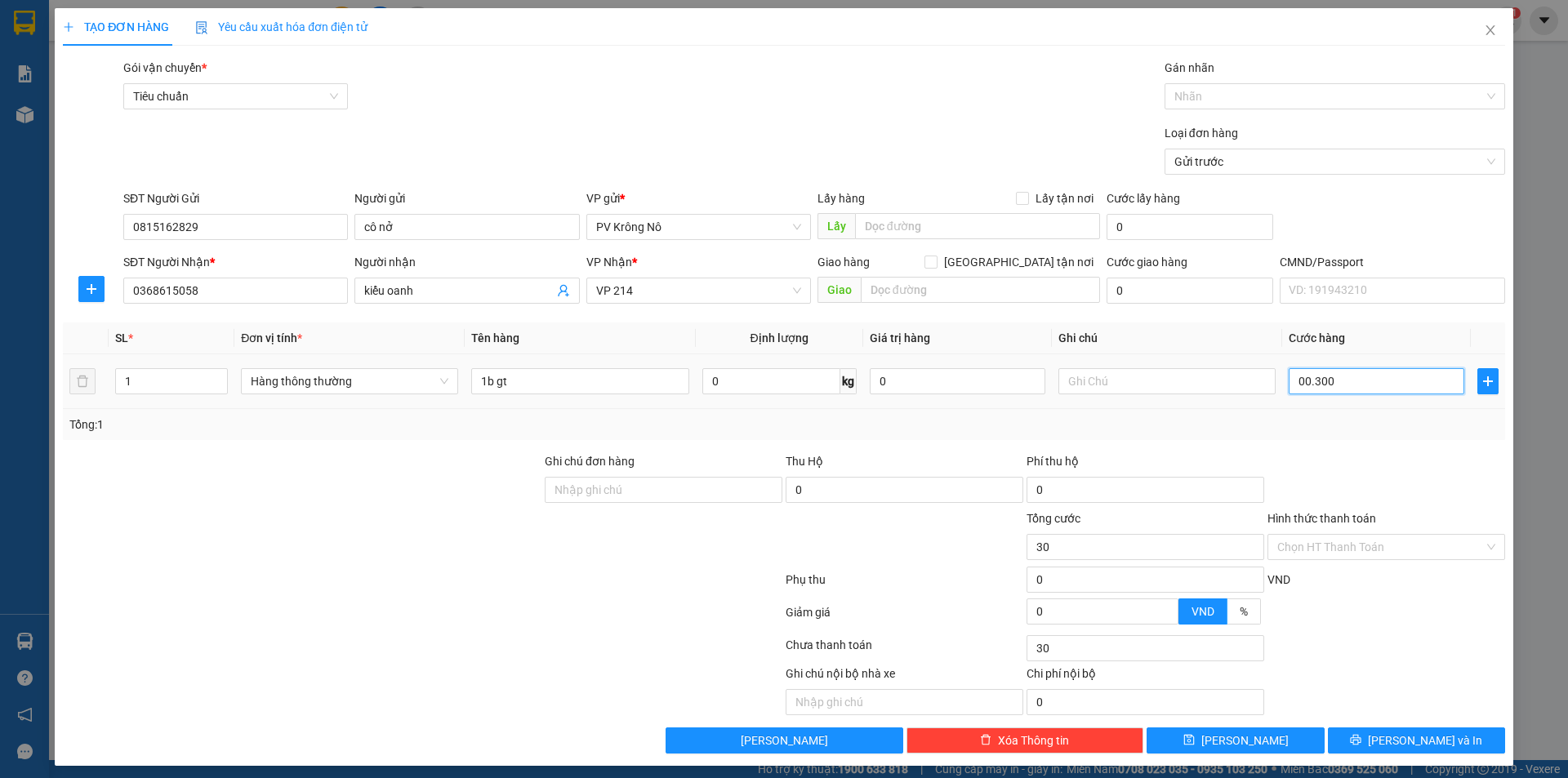
type input "300"
type input "0.003.000"
type input "3.000"
type input "000.030.000"
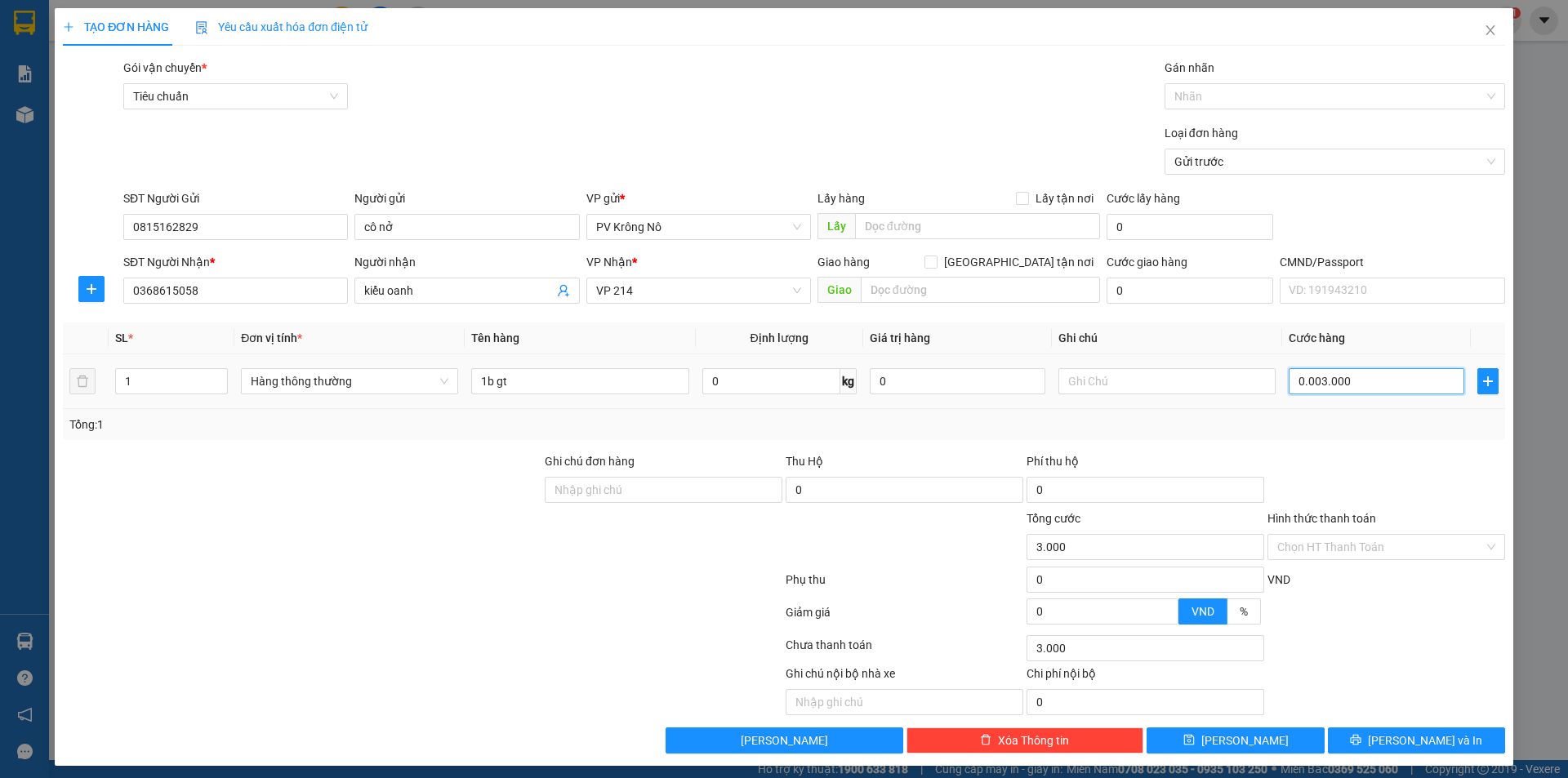
type input "30.000"
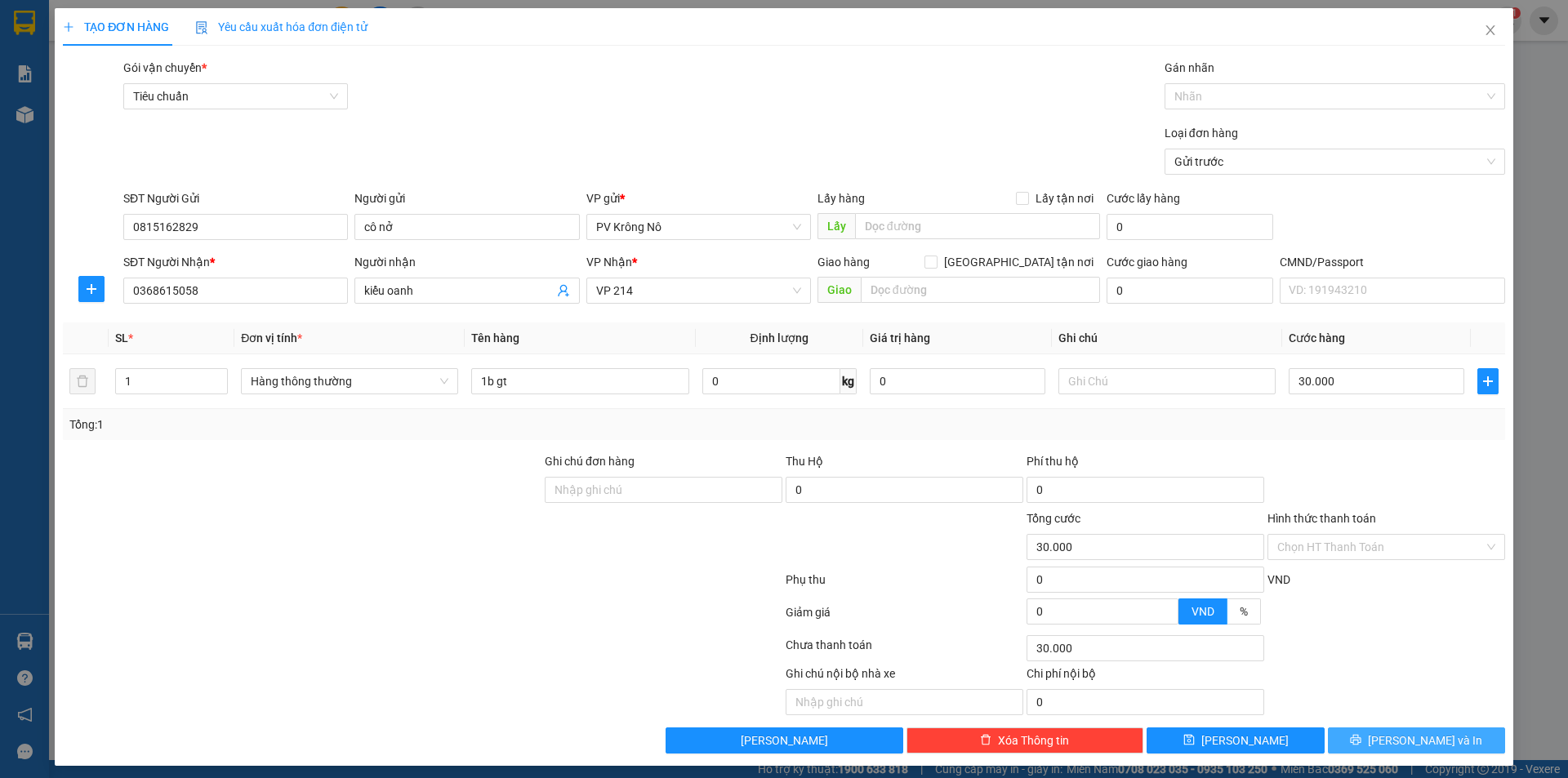
click at [1400, 747] on span "[PERSON_NAME] và In" at bounding box center [1425, 741] width 114 height 18
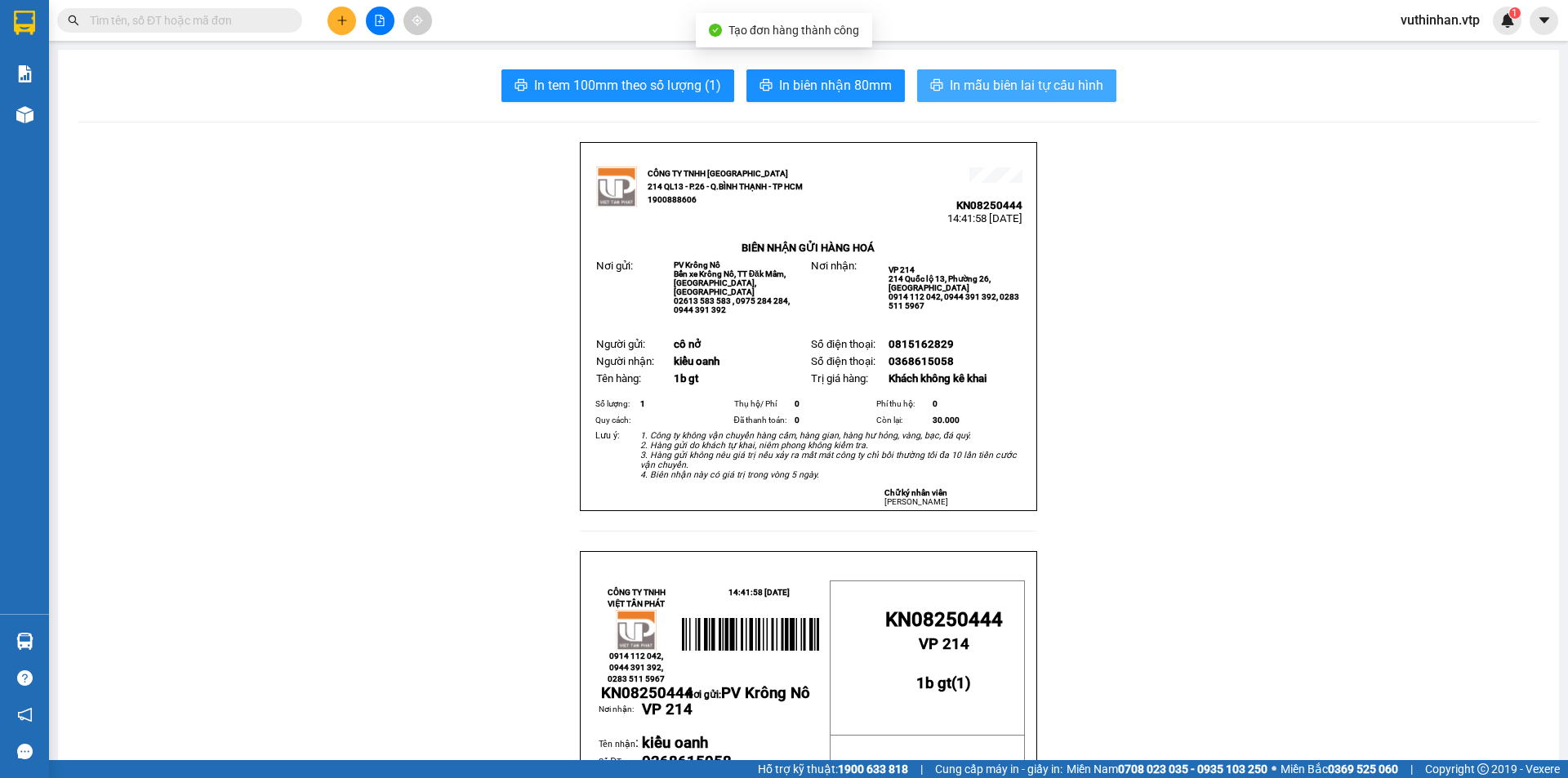
click at [1020, 75] on span "In mẫu biên lai tự cấu hình" at bounding box center [1026, 86] width 154 height 21
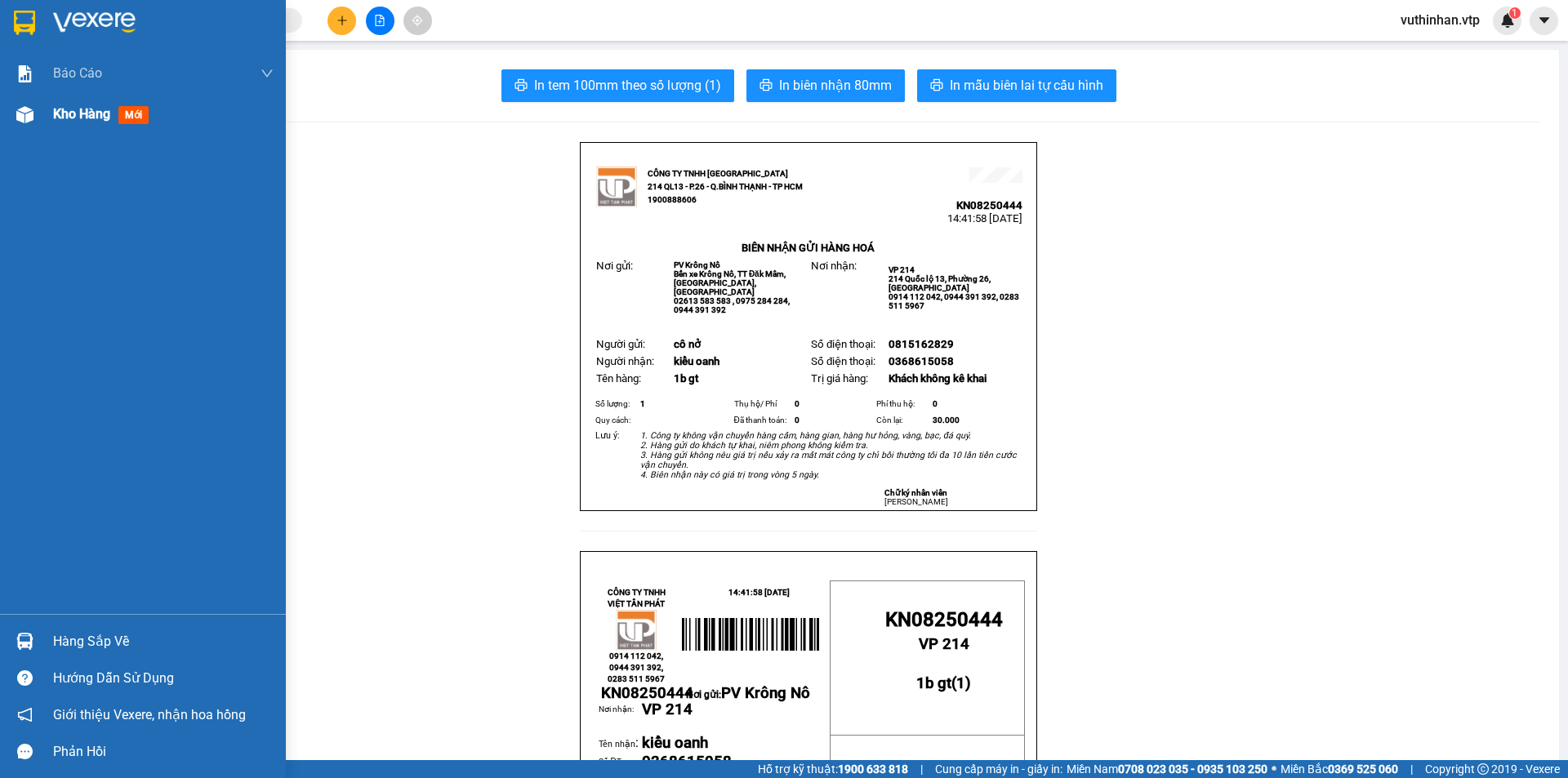
click at [39, 115] on div "Kho hàng mới" at bounding box center [143, 114] width 286 height 41
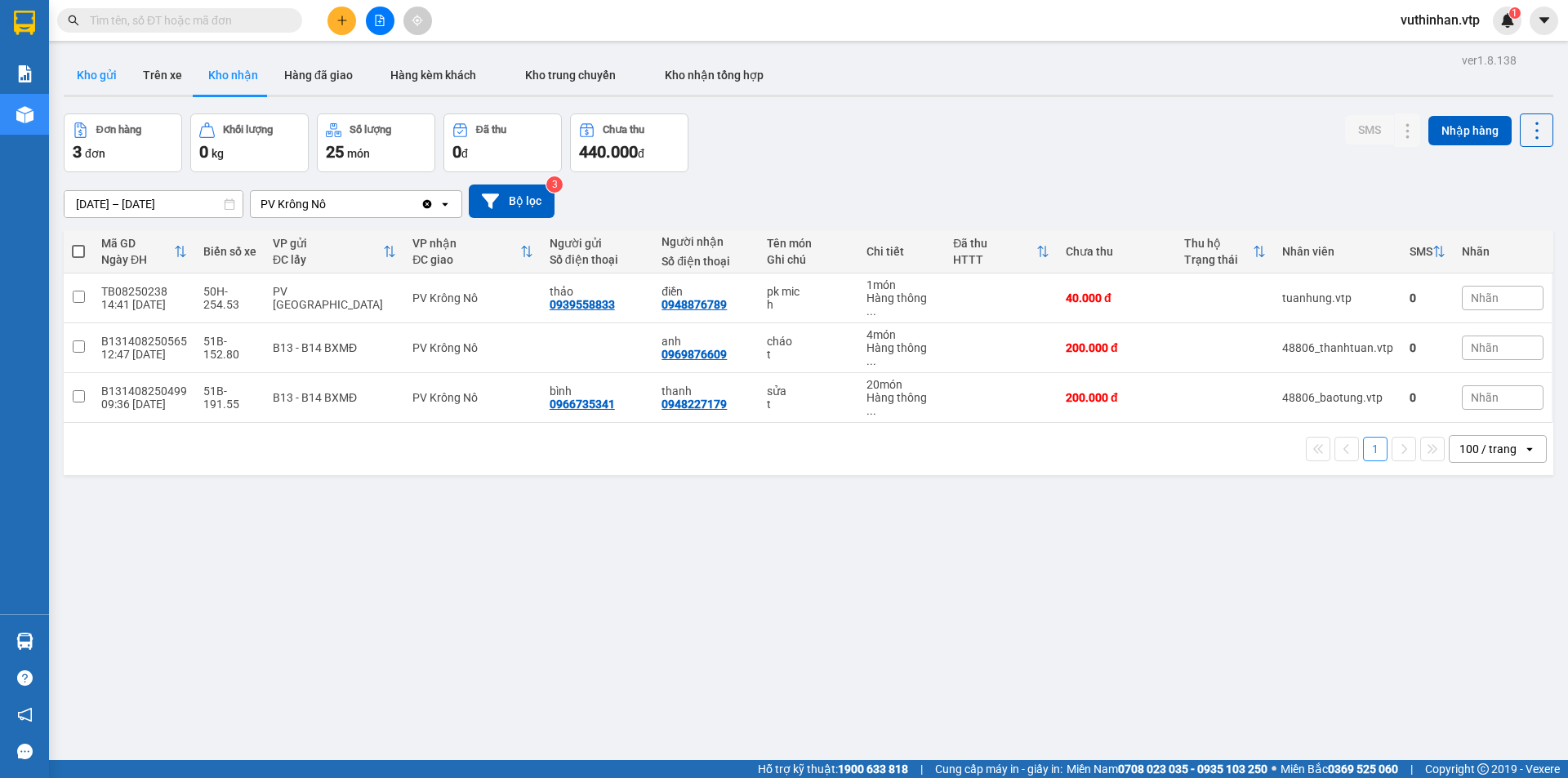
click at [88, 77] on button "Kho gửi" at bounding box center [96, 75] width 66 height 39
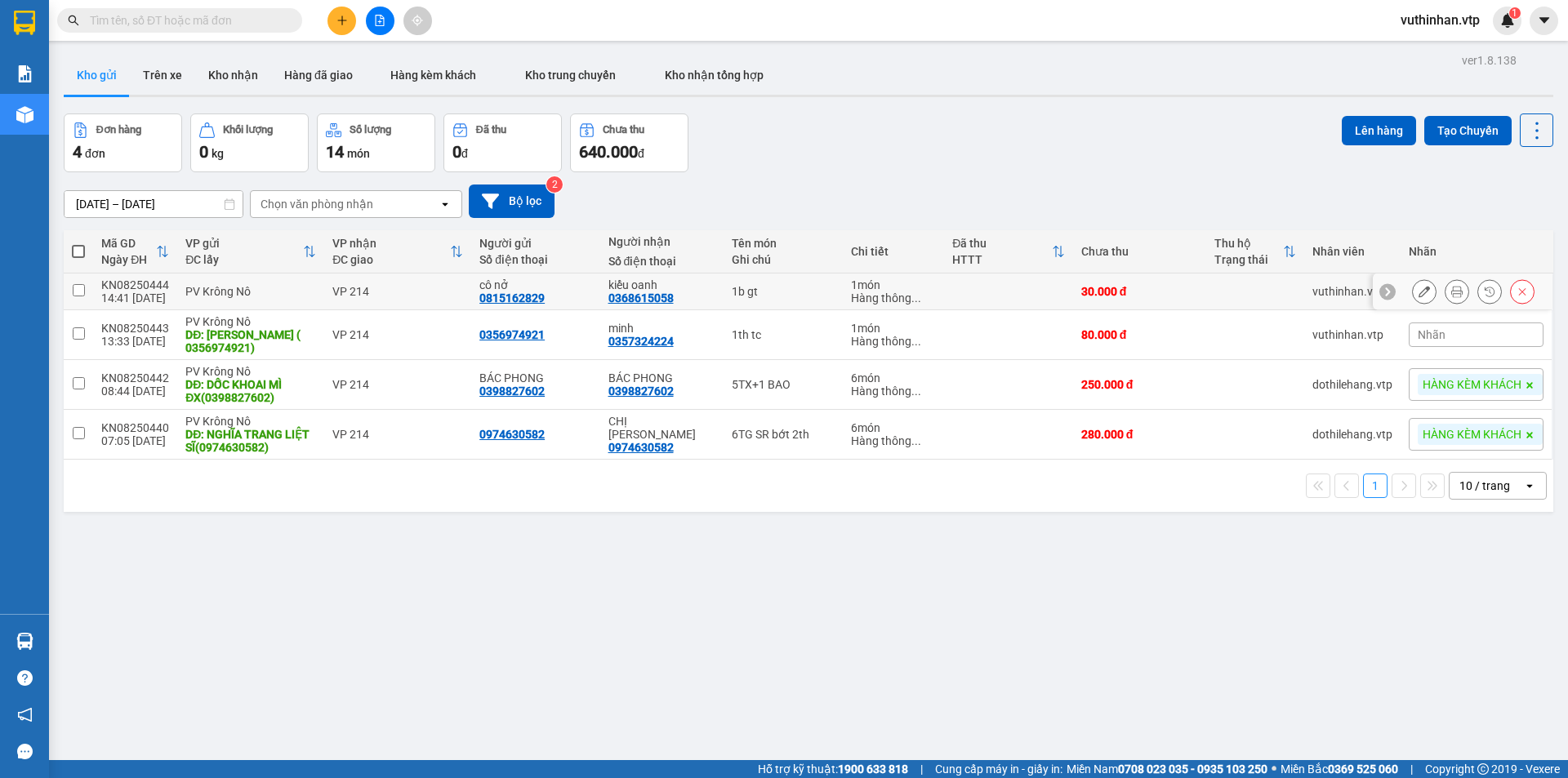
click at [1412, 283] on div at bounding box center [1424, 291] width 24 height 24
click at [1419, 293] on icon at bounding box center [1424, 291] width 11 height 11
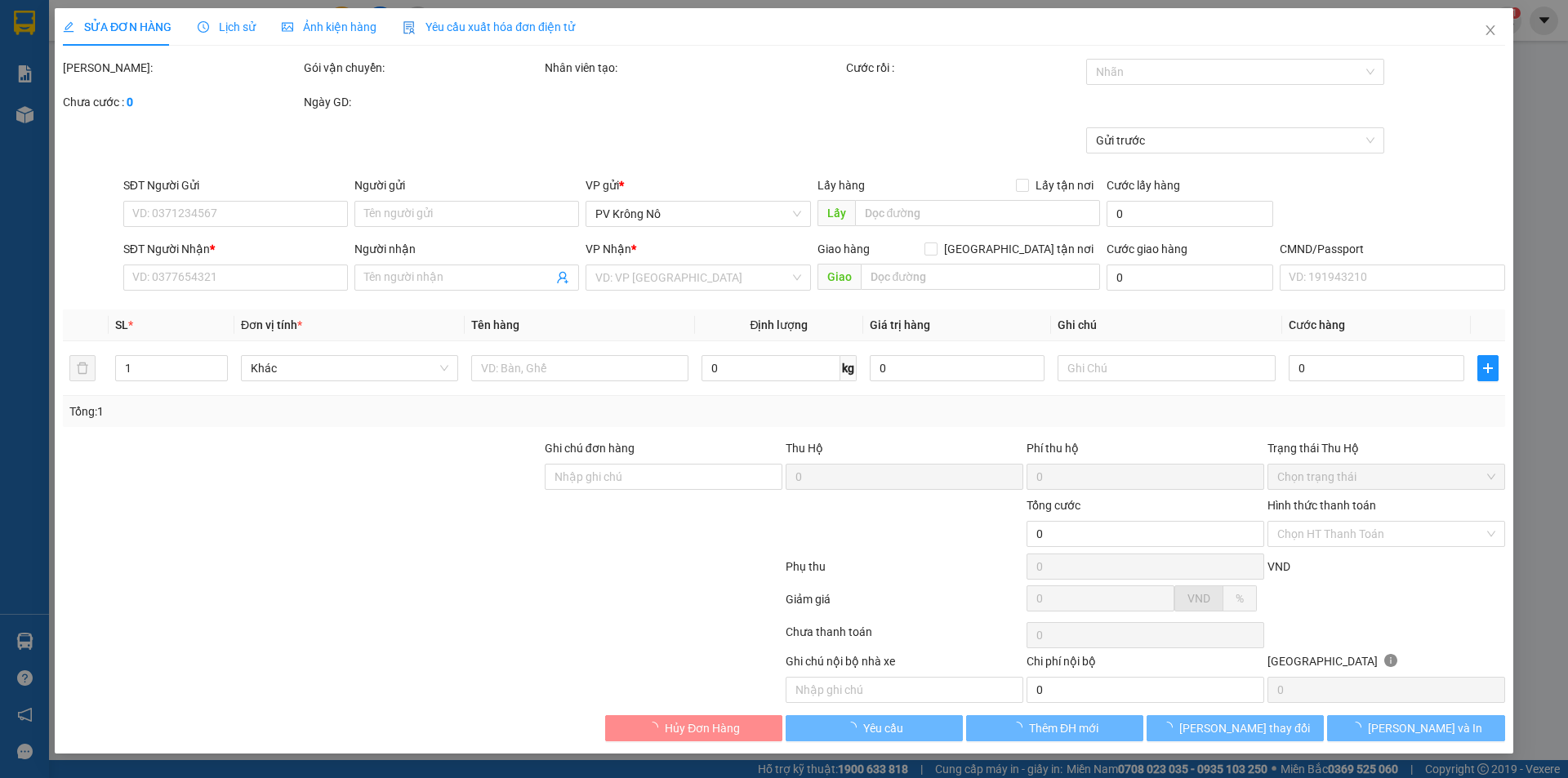
type input "0815162829"
type input "cô nở"
type input "0368615058"
type input "kiểu oanh"
type input "30.000"
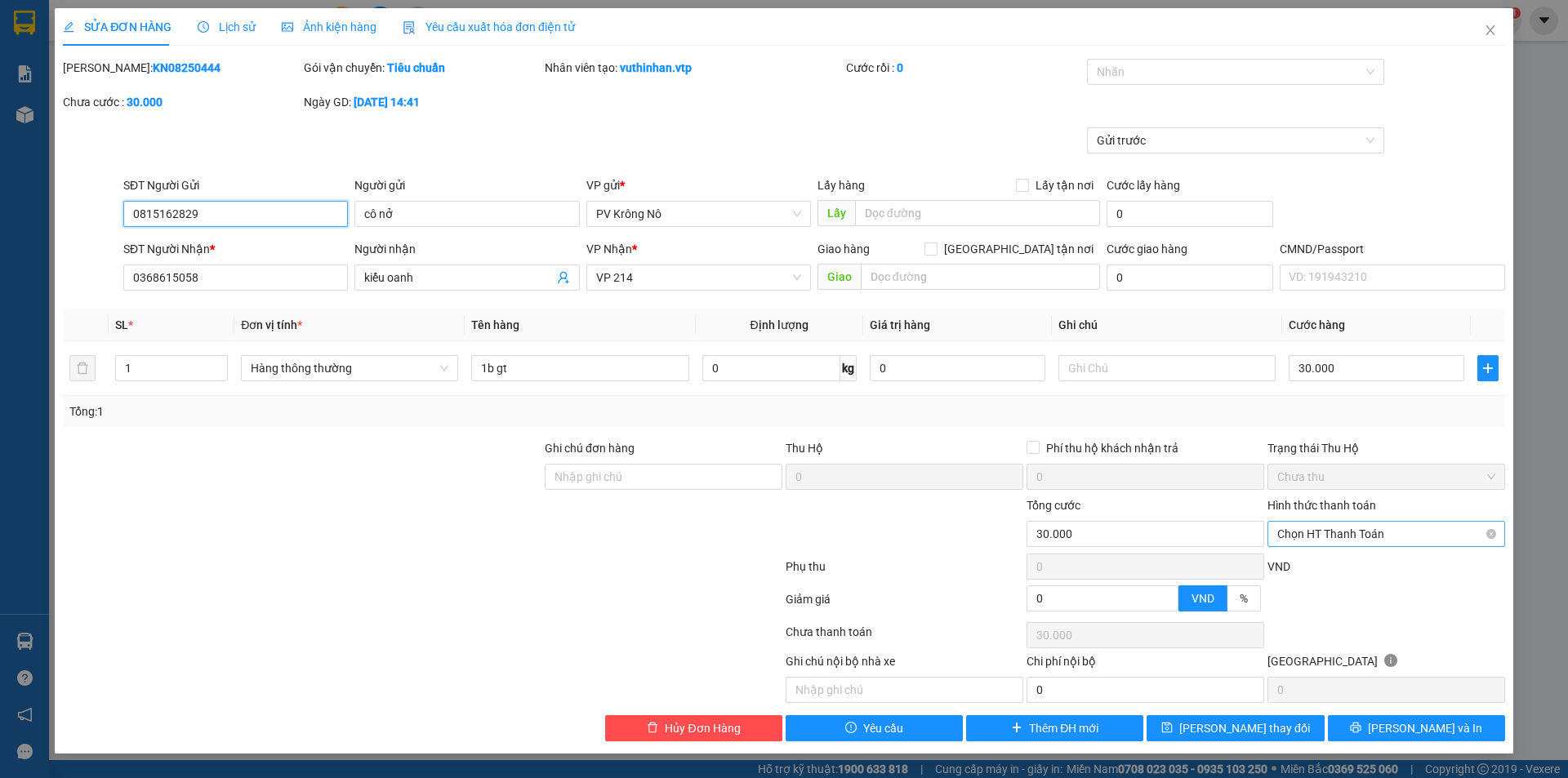
click at [1325, 538] on span "Chọn HT Thanh Toán" at bounding box center [1386, 534] width 218 height 24
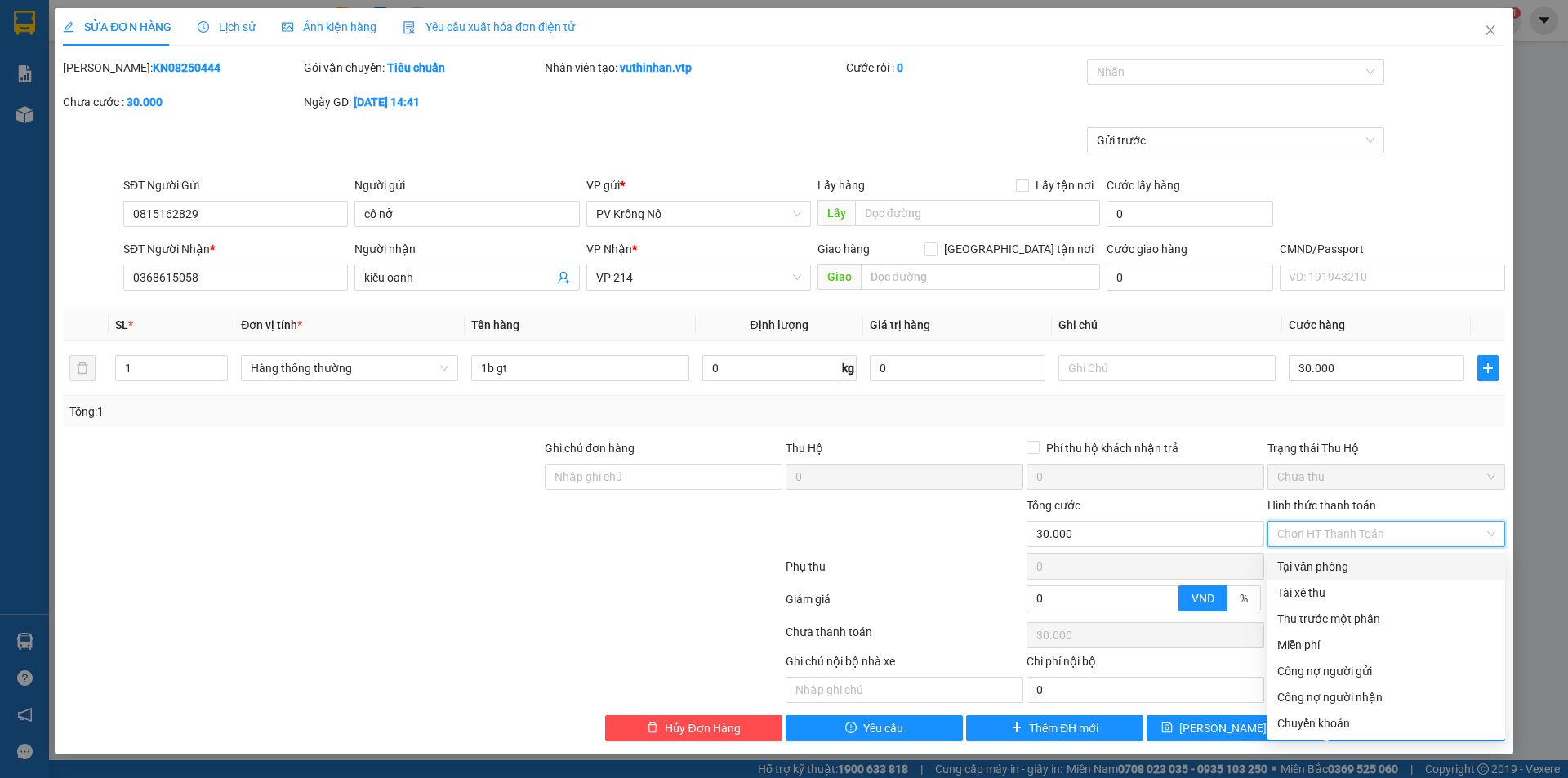
click at [1360, 572] on div "Tại văn phòng" at bounding box center [1386, 566] width 218 height 18
type input "0"
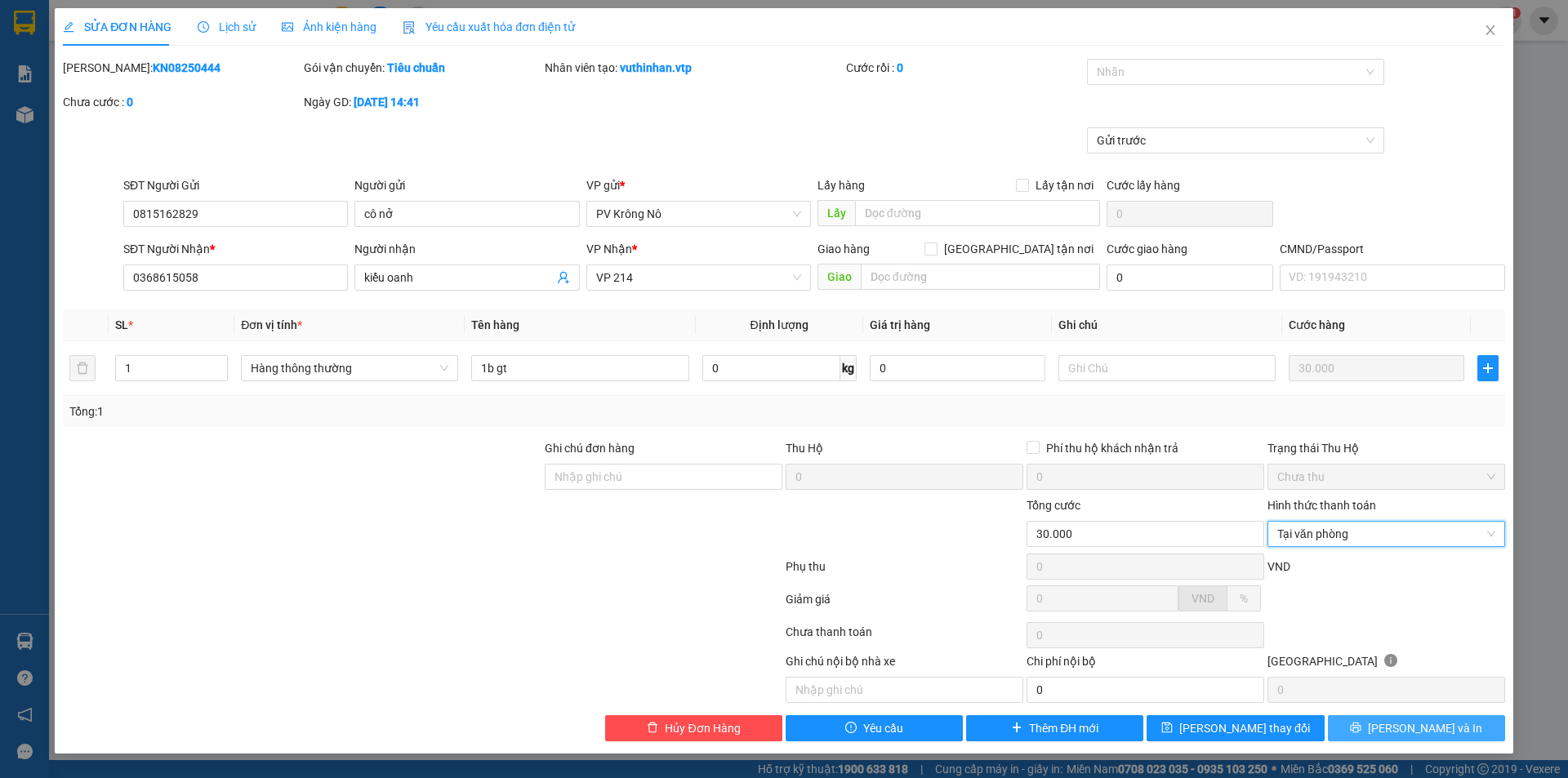
click at [1436, 733] on span "[PERSON_NAME] và In" at bounding box center [1425, 729] width 114 height 18
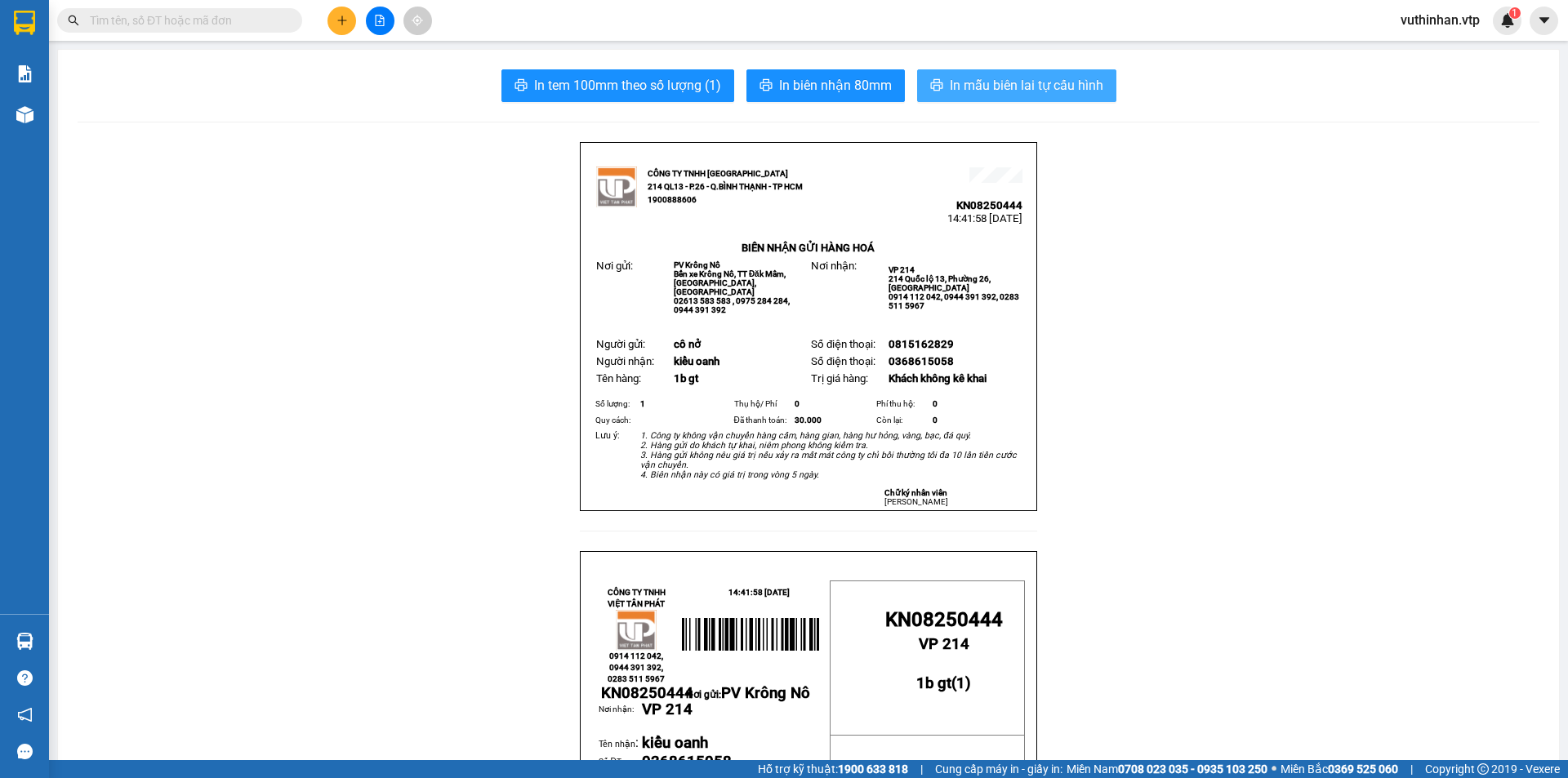
click at [950, 82] on span "In mẫu biên lai tự cấu hình" at bounding box center [1026, 86] width 154 height 21
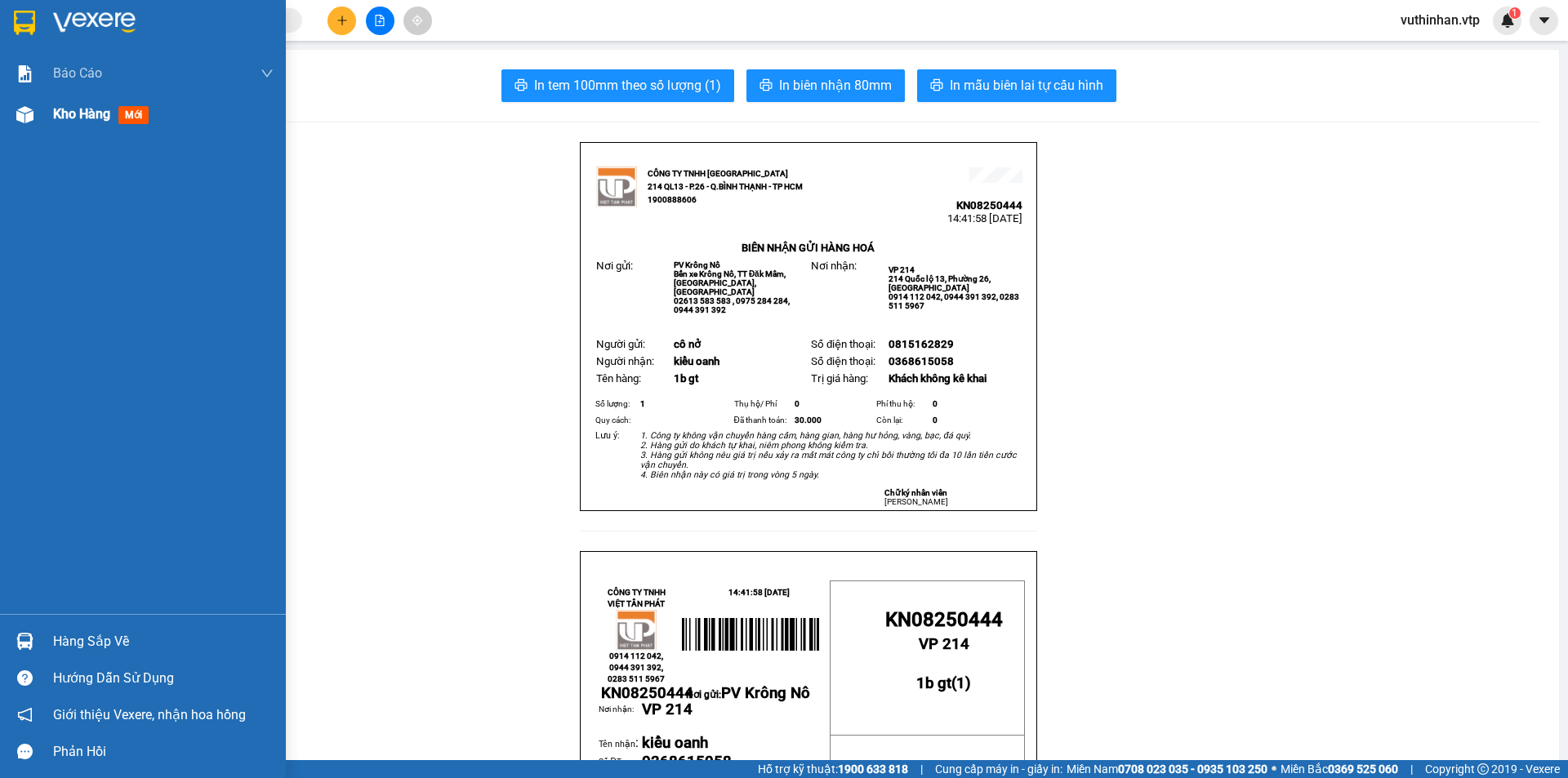
click at [67, 118] on span "Kho hàng" at bounding box center [82, 114] width 57 height 16
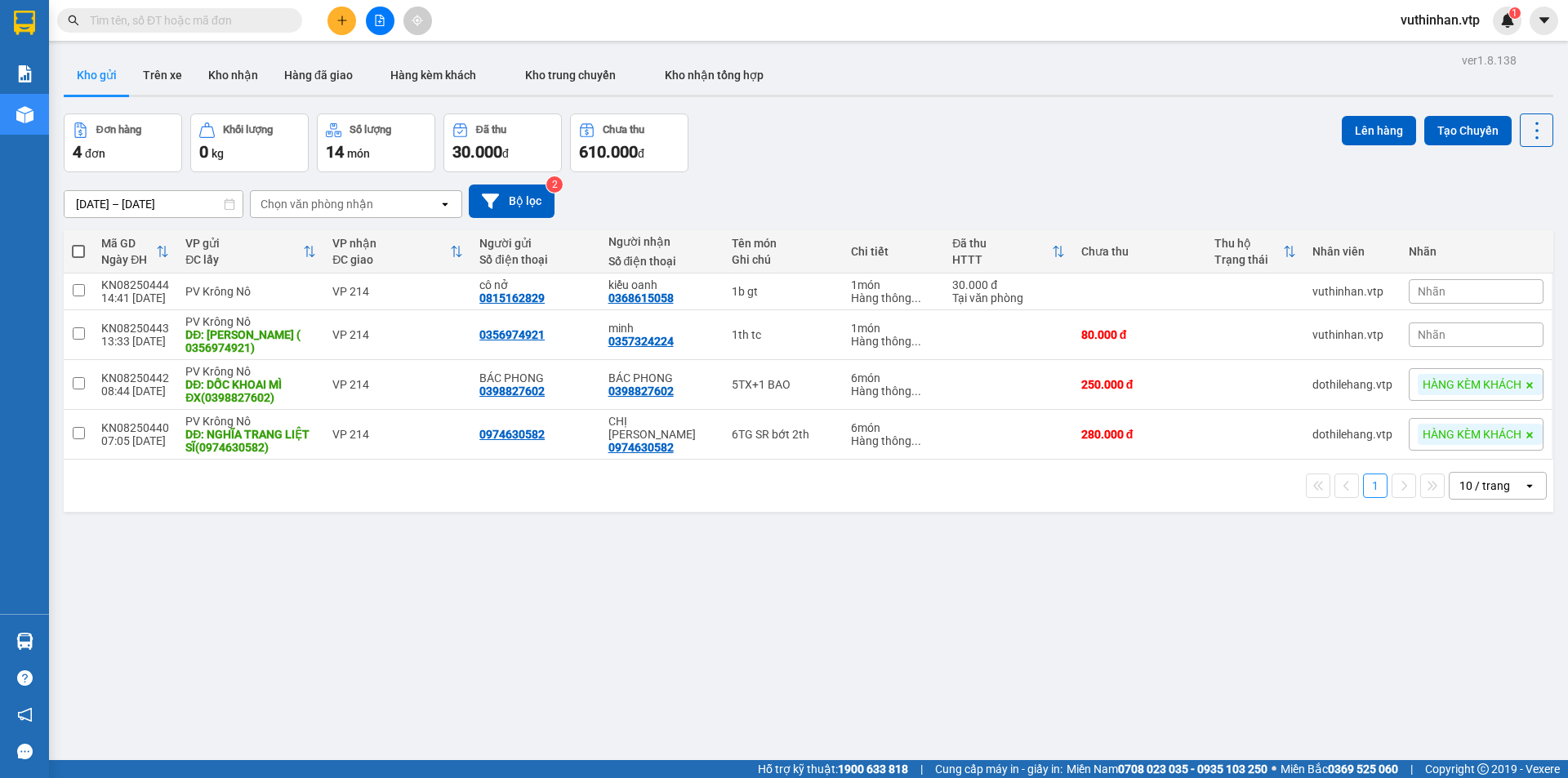
click at [335, 16] on button at bounding box center [342, 21] width 29 height 29
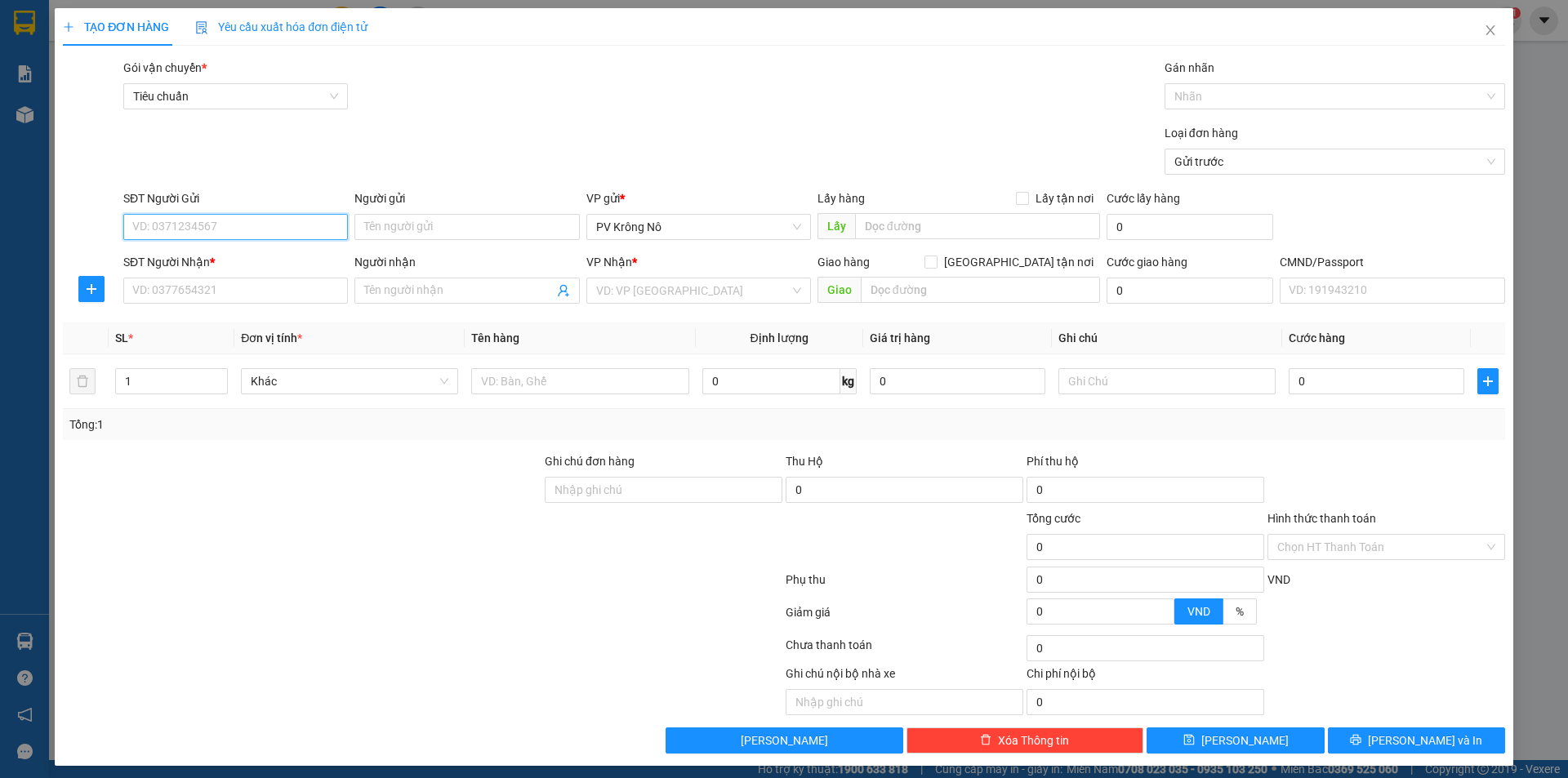
click at [202, 228] on input "SĐT Người Gửi" at bounding box center [235, 227] width 225 height 26
type input "0989256916"
click at [265, 271] on div "0989256916 - MẠNH" at bounding box center [233, 259] width 223 height 26
type input "MẠNH"
type input "0854162940"
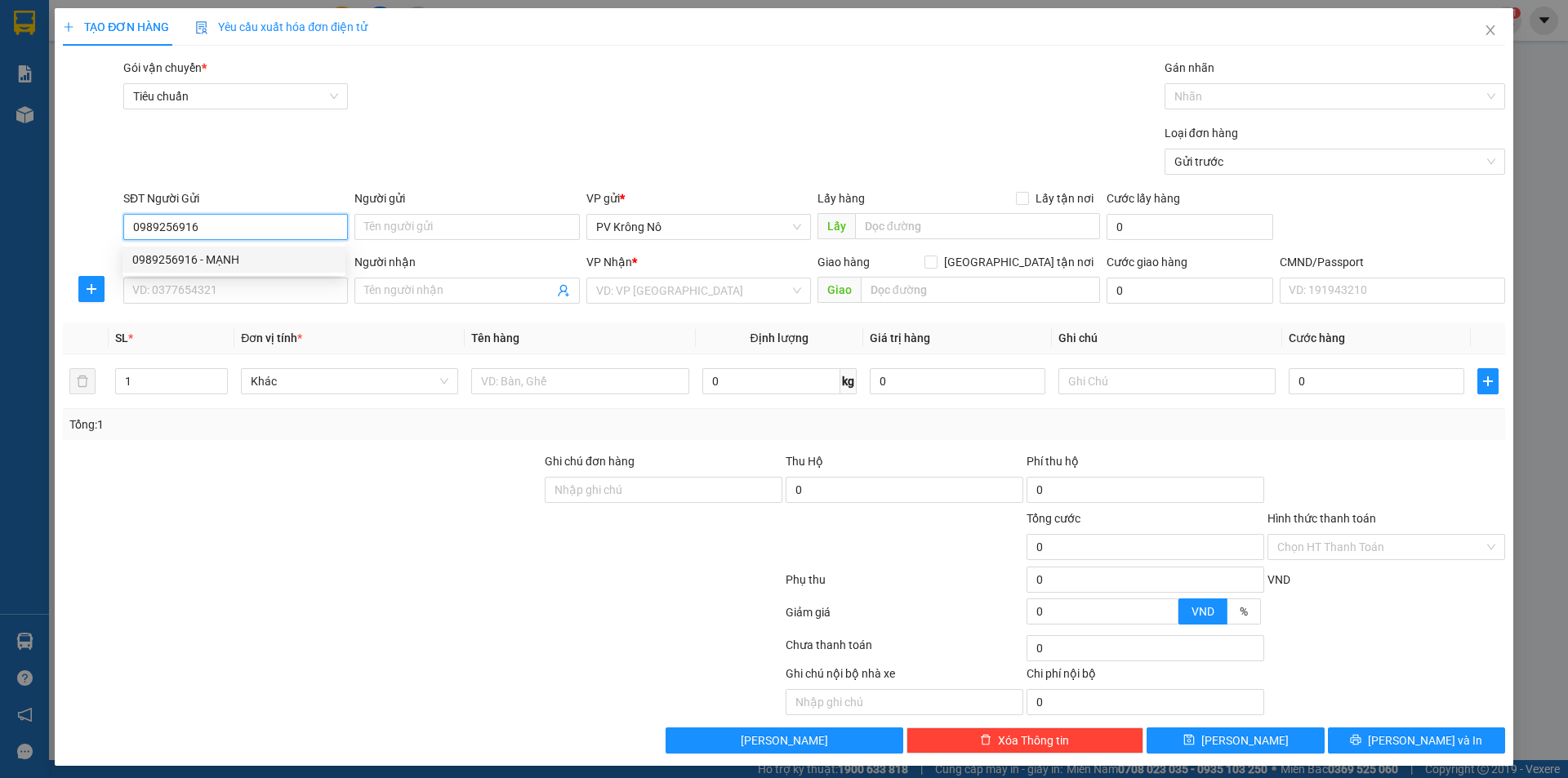
type input "CÔNG"
type input "0989256916"
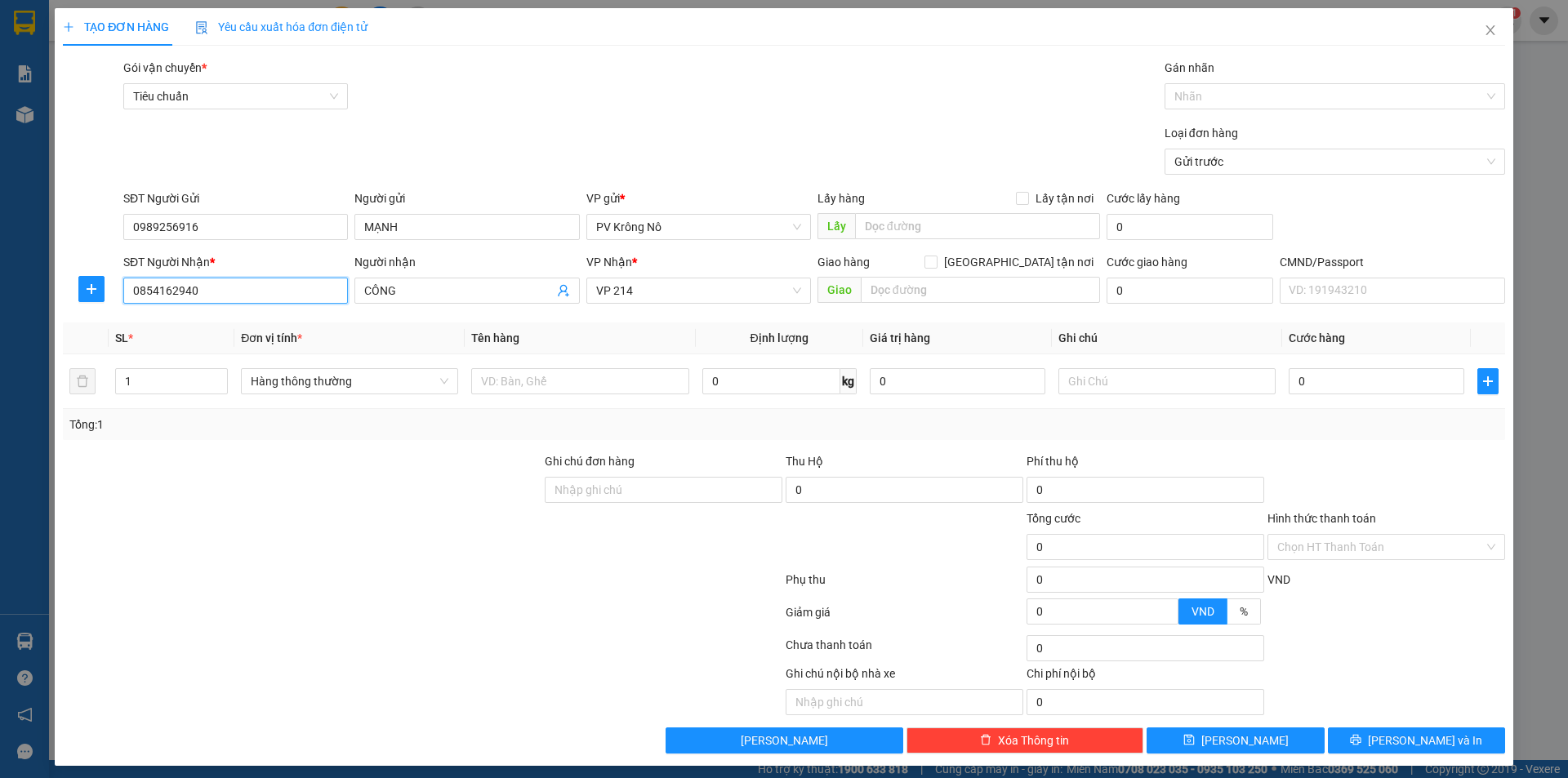
drag, startPoint x: 203, startPoint y: 298, endPoint x: 58, endPoint y: 286, distance: 145.5
click at [58, 286] on div "TẠO ĐƠN HÀNG Yêu cầu xuất hóa đơn điện tử Transit Pickup Surcharge Ids Transit …" at bounding box center [784, 387] width 1459 height 758
type input "0977325657"
type input "quốc"
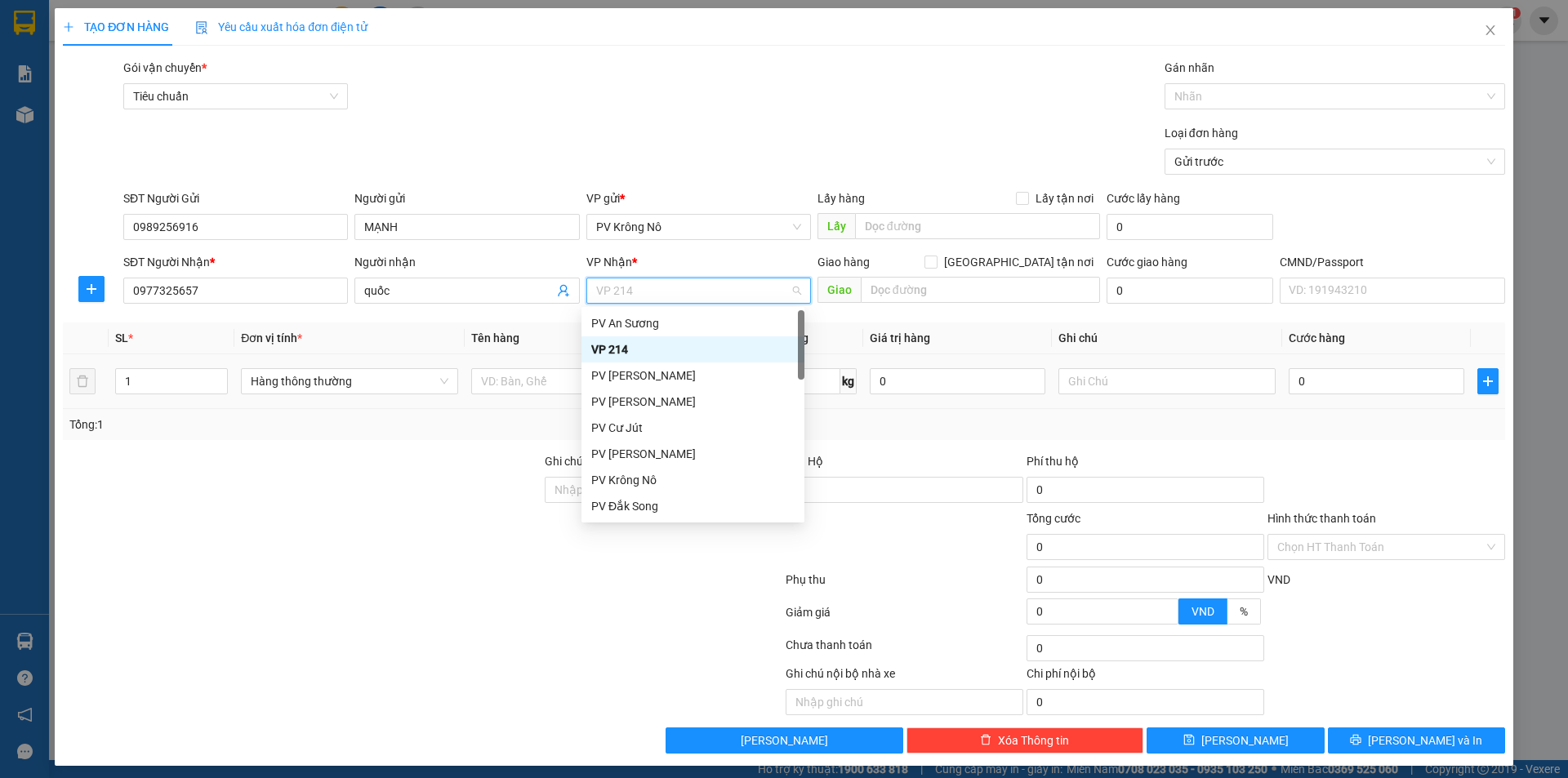
drag, startPoint x: 626, startPoint y: 347, endPoint x: 585, endPoint y: 355, distance: 41.8
click at [622, 349] on div "VP 214" at bounding box center [693, 350] width 203 height 18
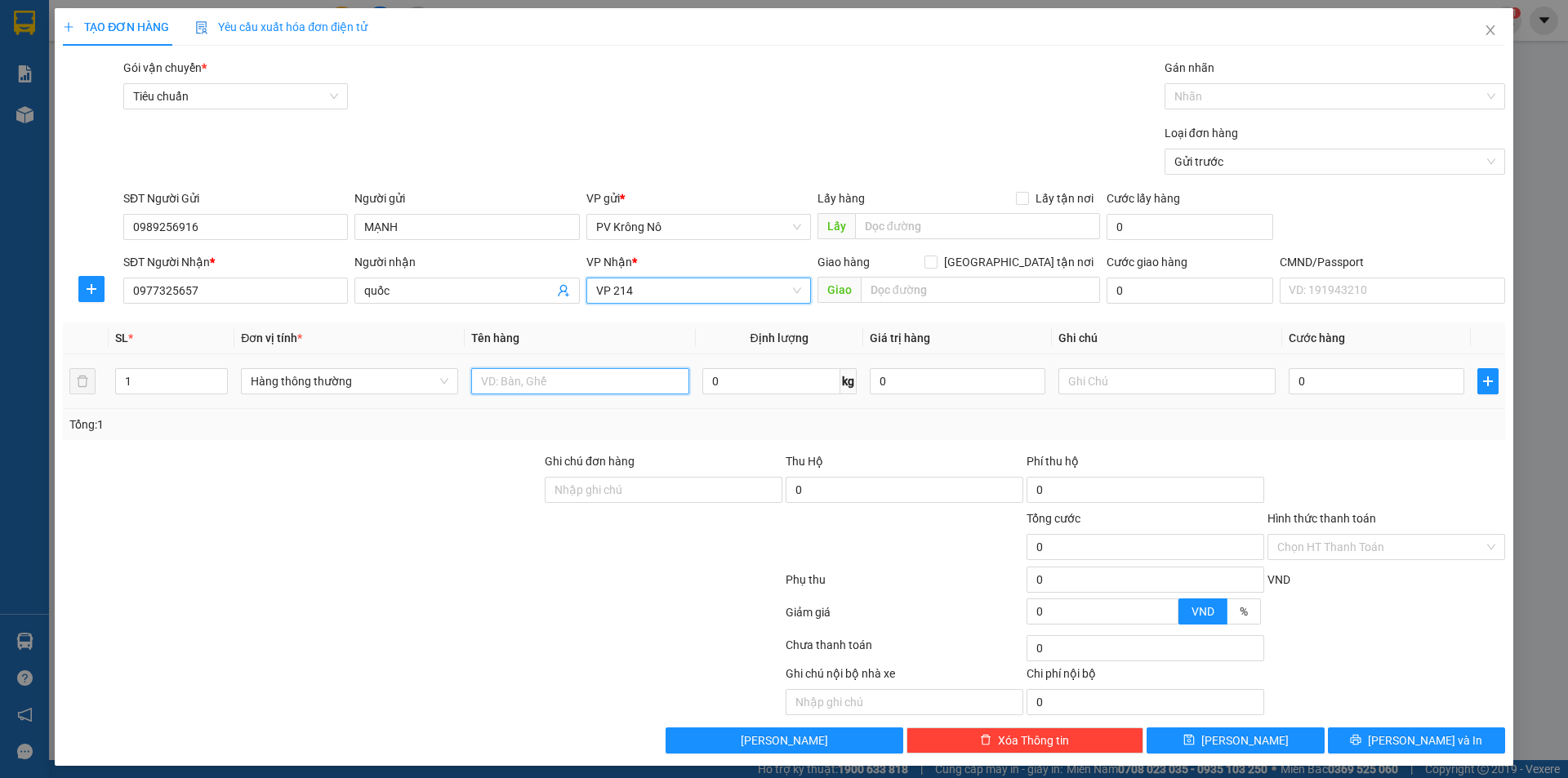
click at [507, 382] on input "text" at bounding box center [579, 382] width 217 height 26
type input "1"
type input "1 túm sr"
click at [1331, 382] on input "0" at bounding box center [1376, 382] width 175 height 26
type input "0"
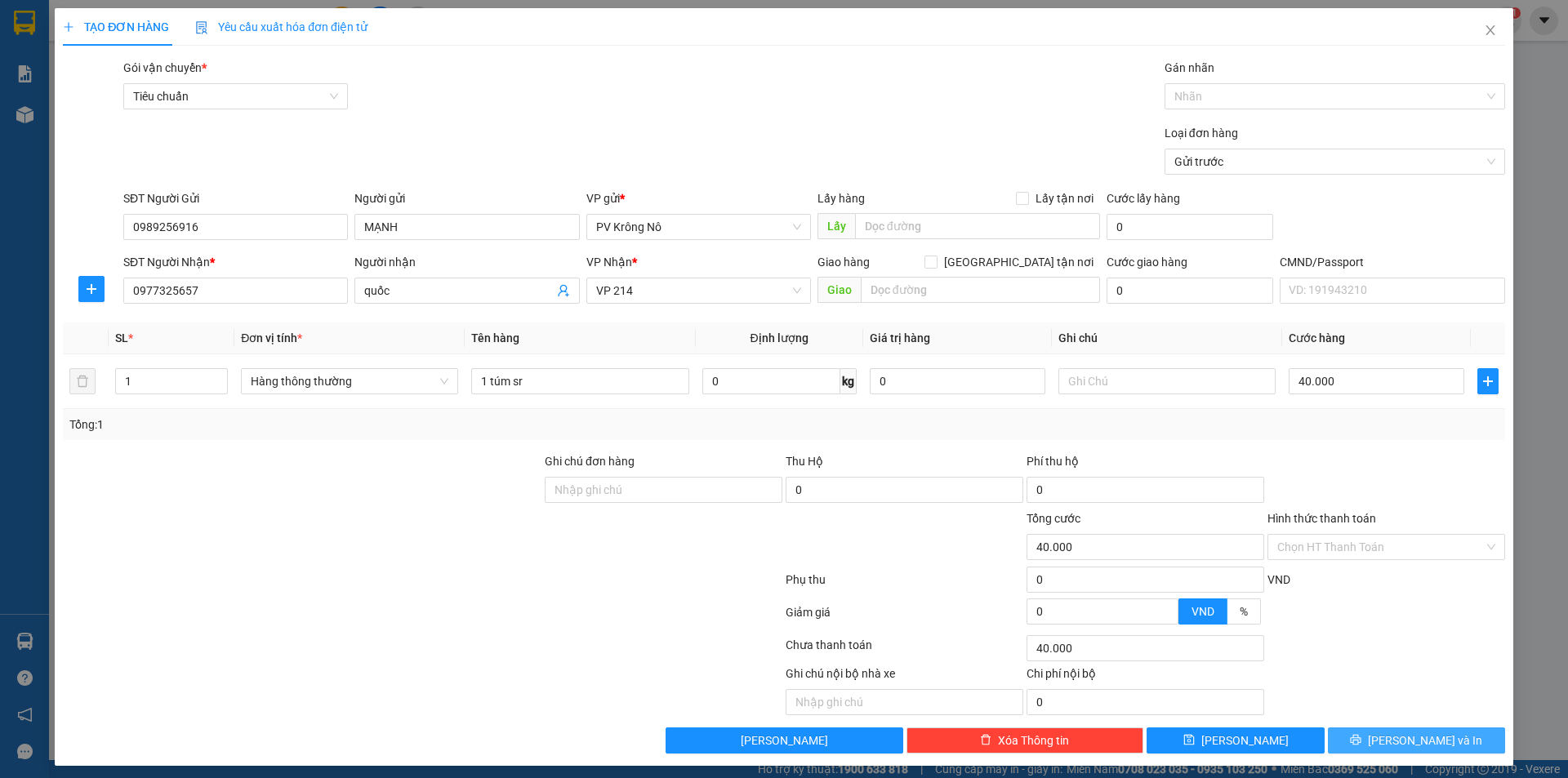
drag, startPoint x: 1351, startPoint y: 739, endPoint x: 1275, endPoint y: 480, distance: 269.9
click at [1352, 740] on button "[PERSON_NAME] và In" at bounding box center [1416, 741] width 177 height 26
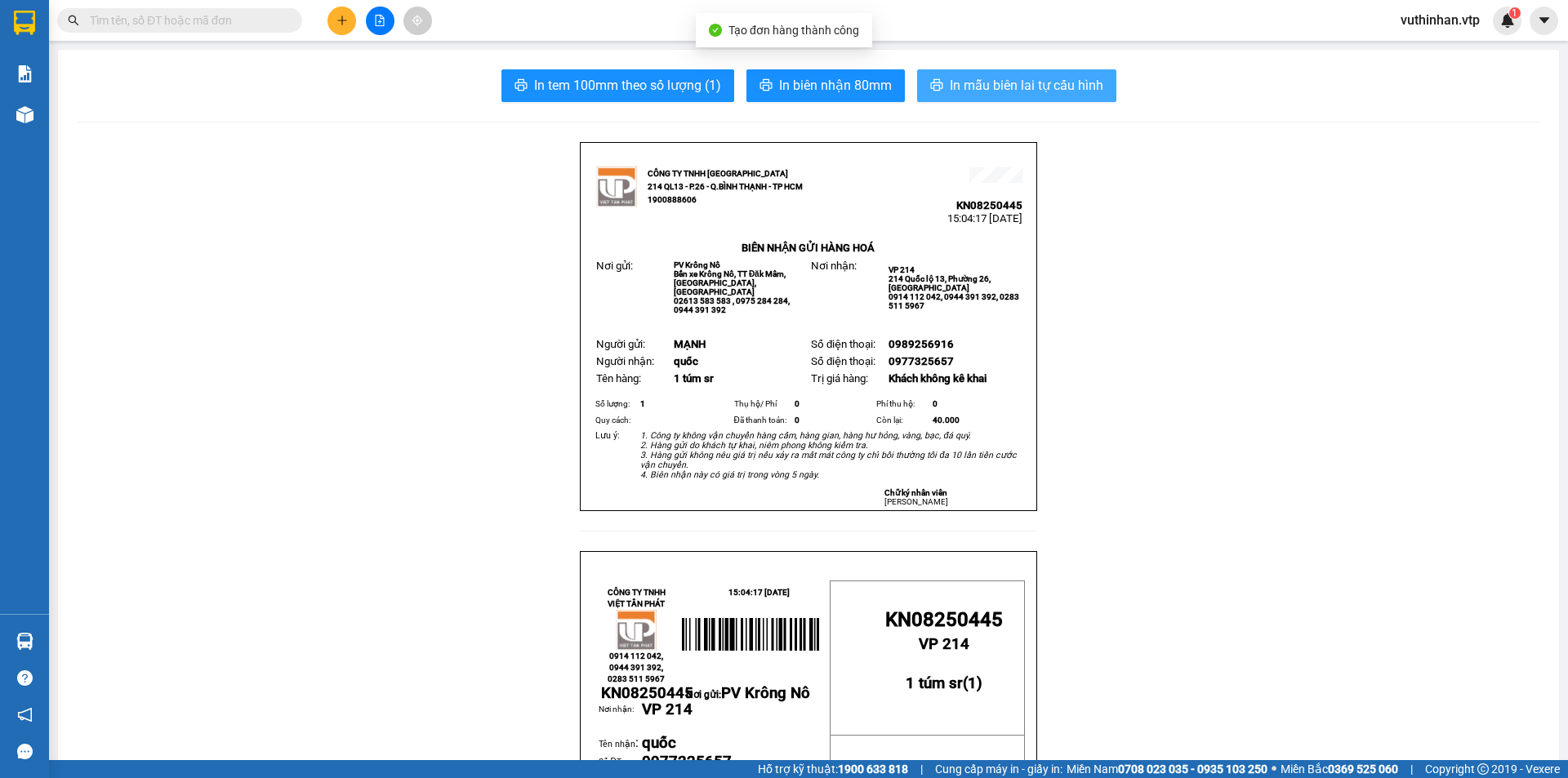
click at [965, 90] on span "In mẫu biên lai tự cấu hình" at bounding box center [1026, 86] width 154 height 21
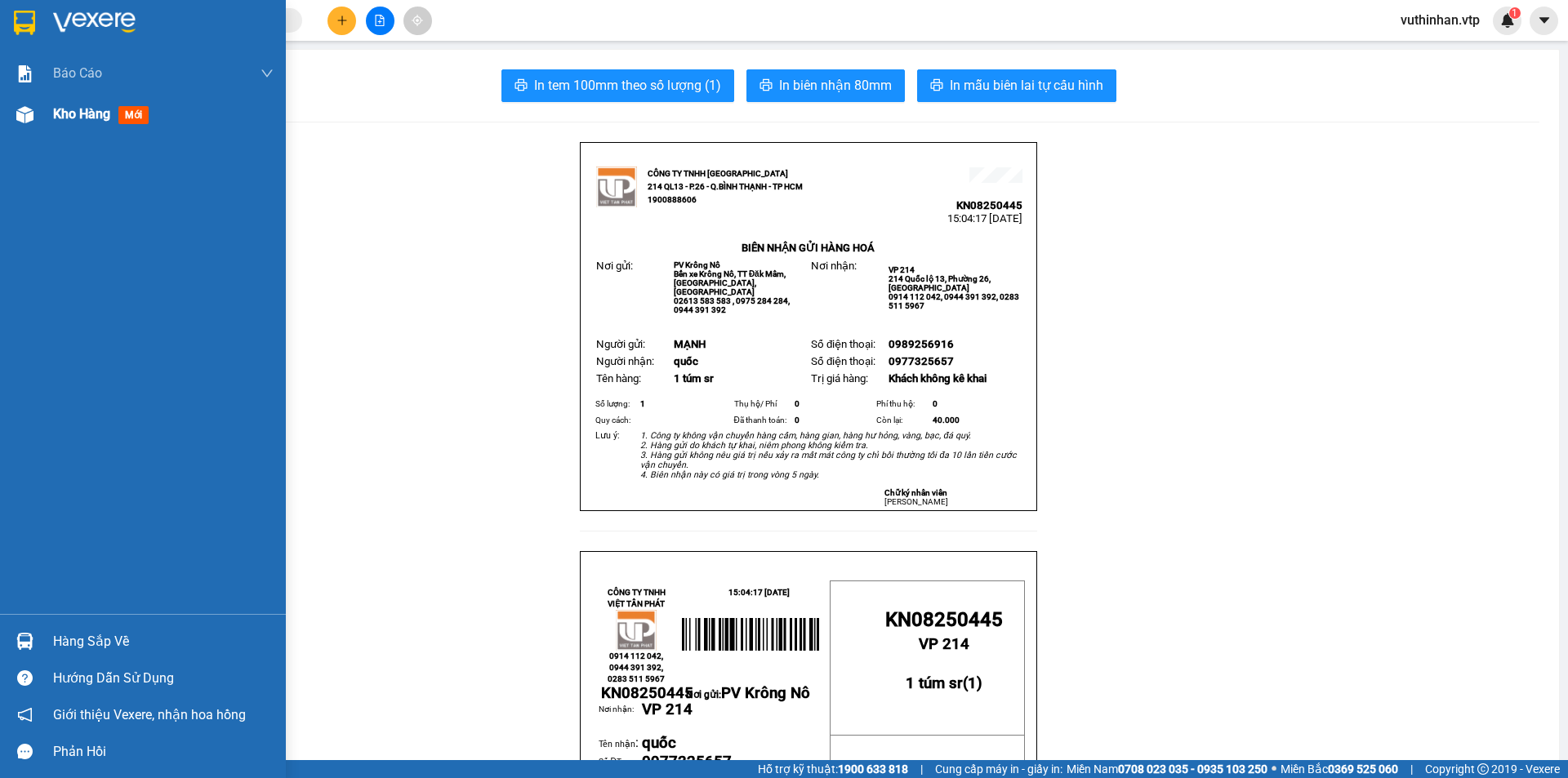
click at [23, 119] on img at bounding box center [25, 114] width 17 height 17
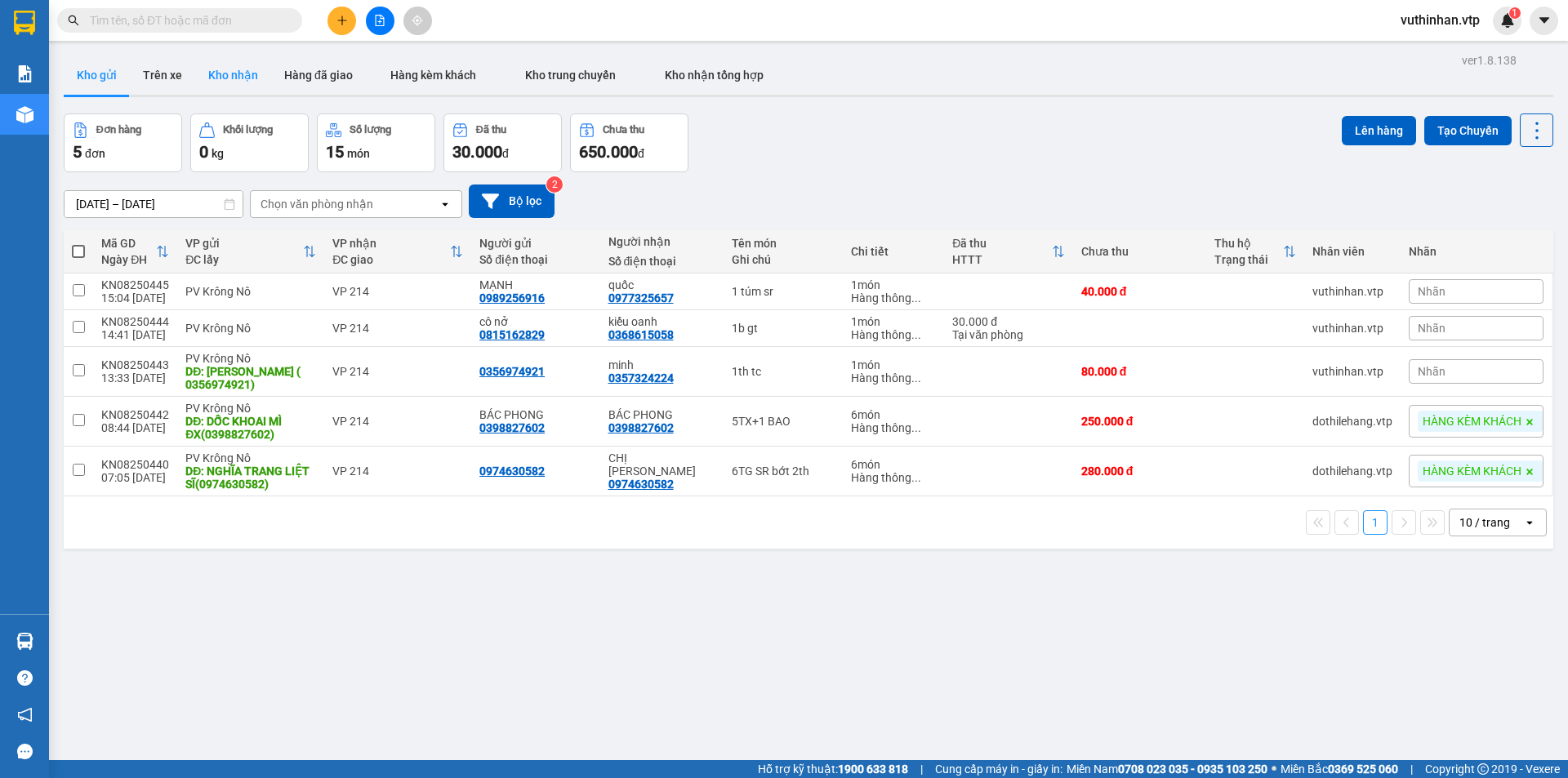
click at [232, 80] on button "Kho nhận" at bounding box center [233, 75] width 76 height 39
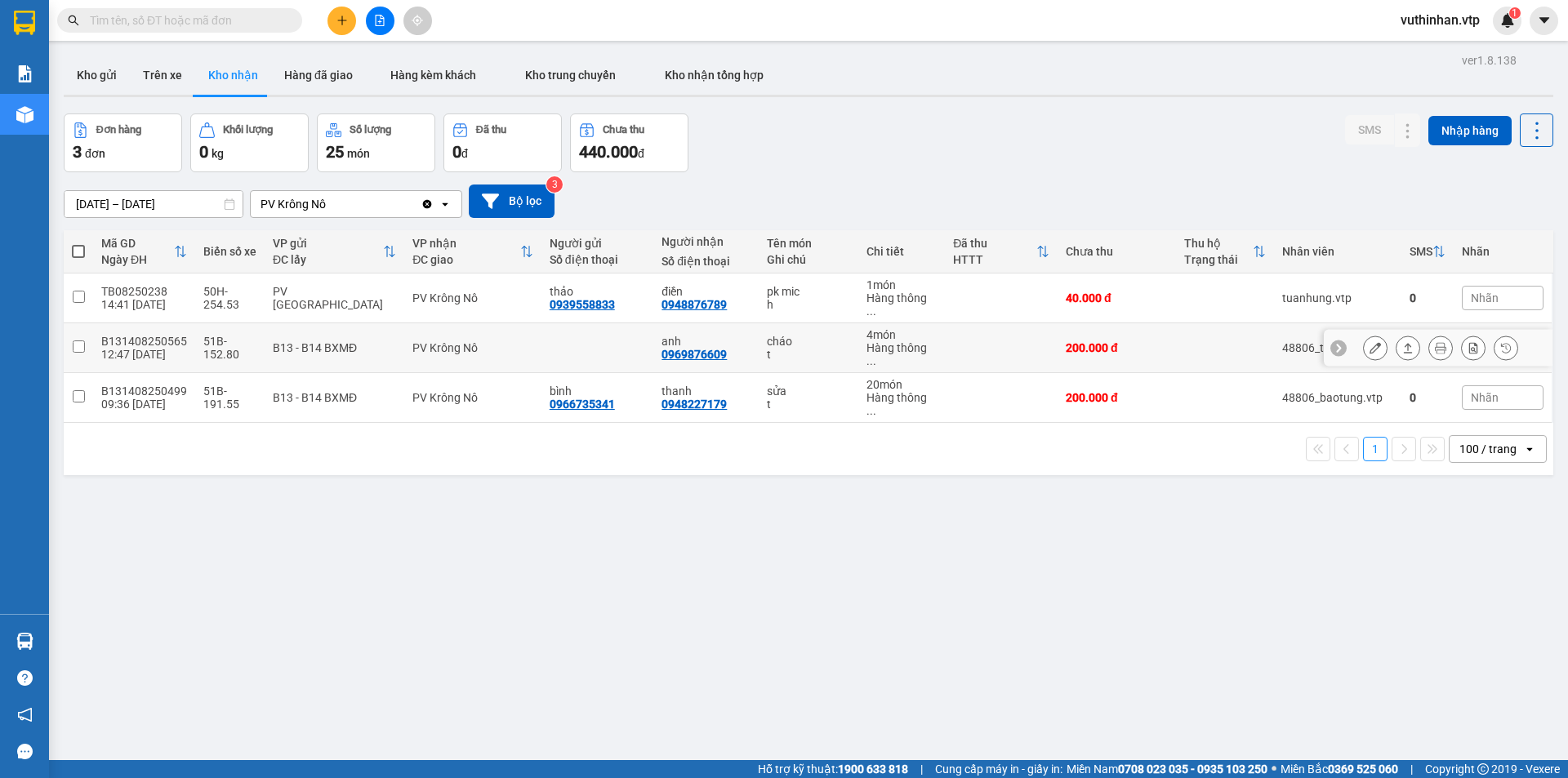
click at [733, 335] on div "anh" at bounding box center [706, 341] width 88 height 13
checkbox input "true"
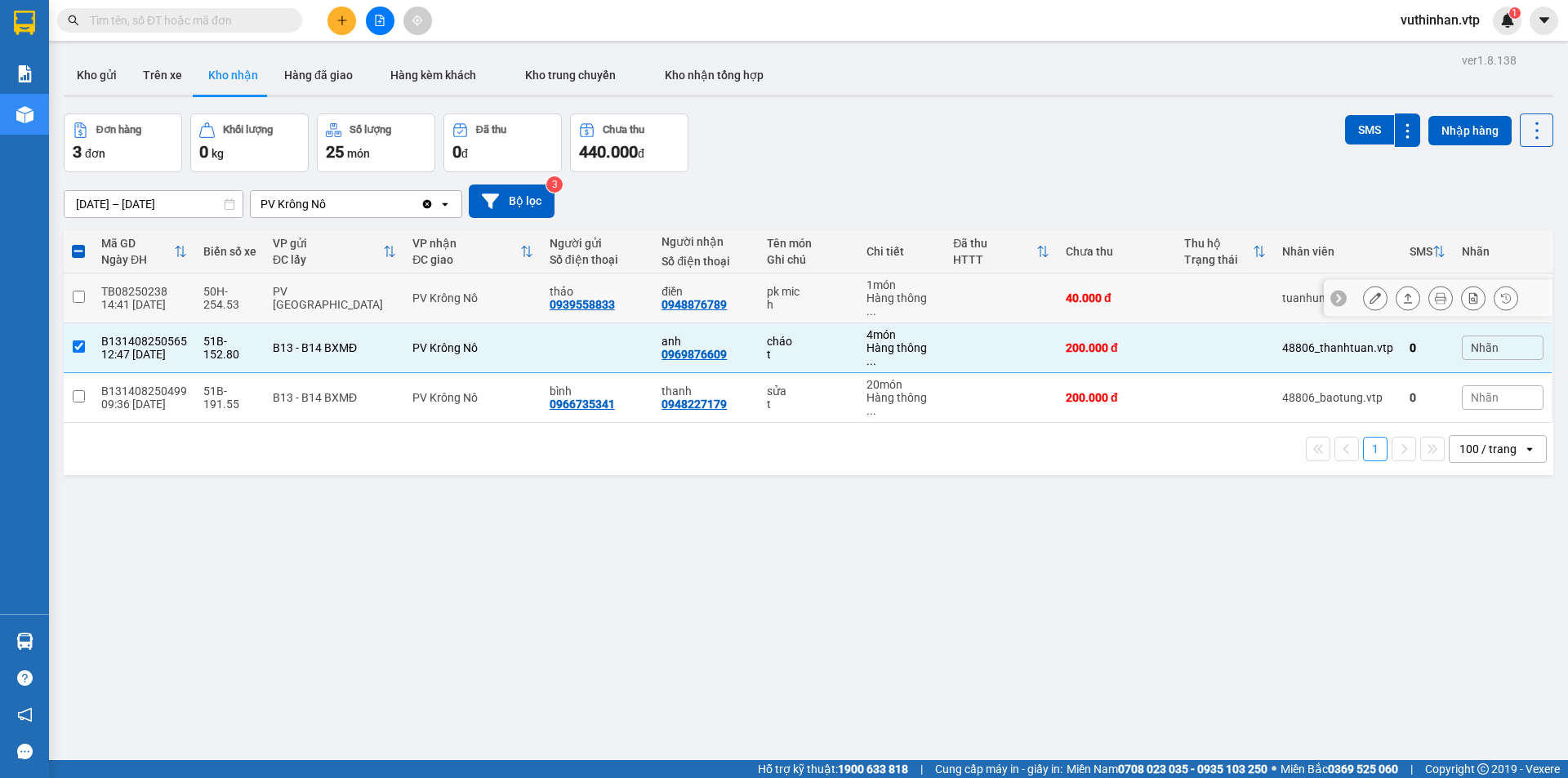
click at [734, 290] on div "điền" at bounding box center [706, 291] width 88 height 13
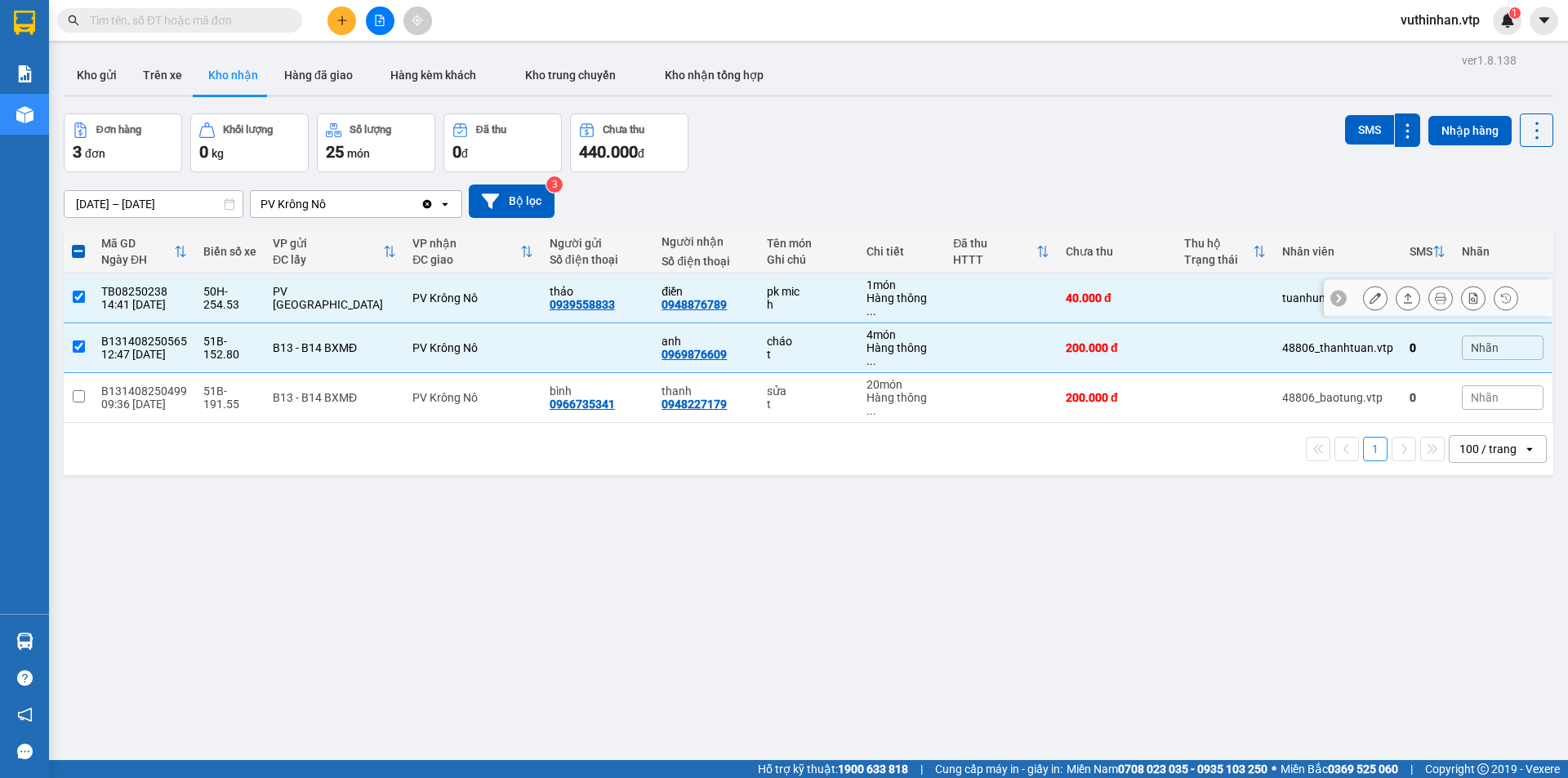
click at [741, 297] on div "điền 0948876789" at bounding box center [706, 298] width 88 height 26
checkbox input "false"
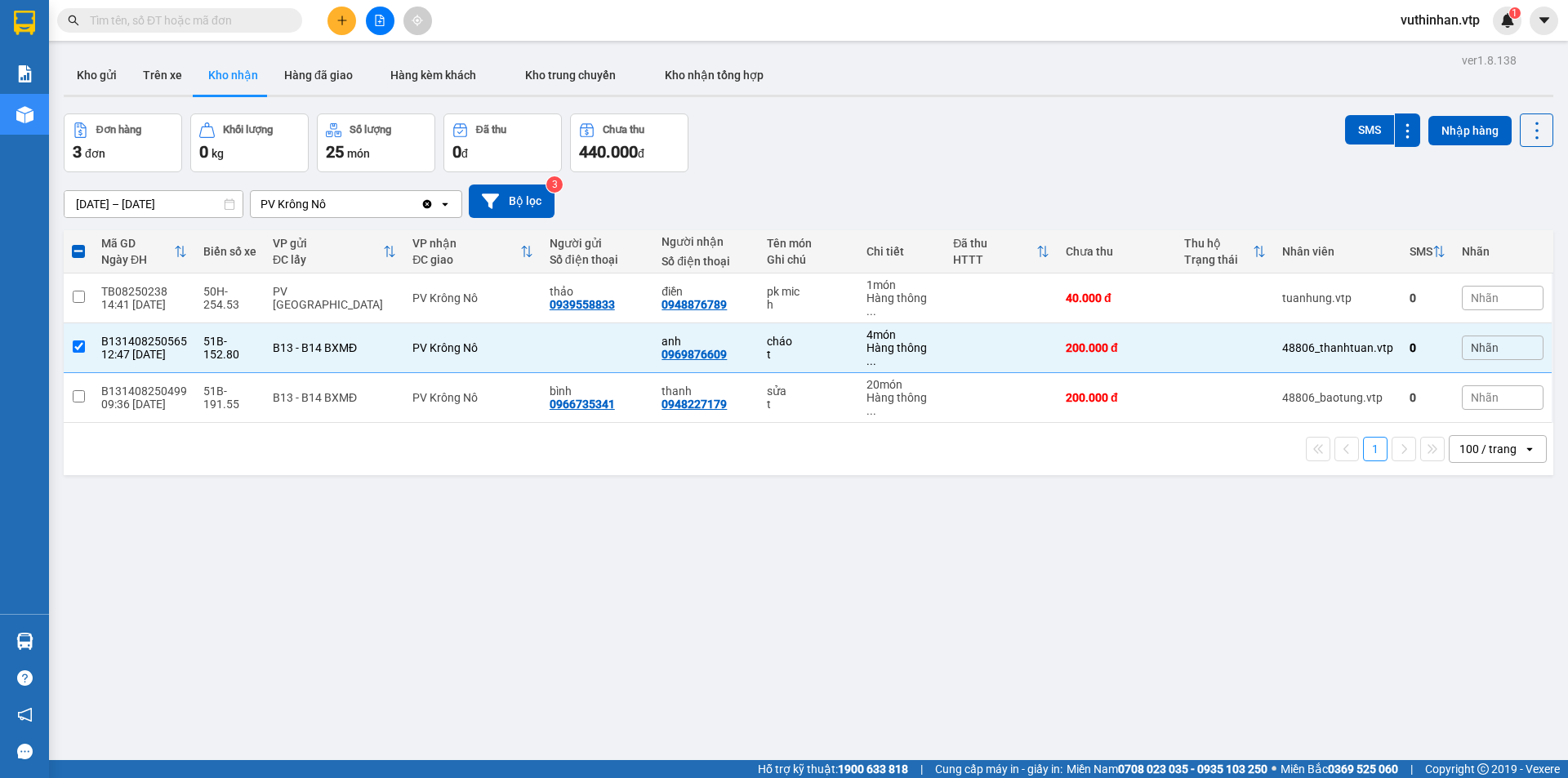
click at [91, 213] on div "ver 1.8.138 Kho gửi Trên xe Kho nhận Hàng đã giao Hàng kèm khách Kho trung chuy…" at bounding box center [808, 438] width 1503 height 778
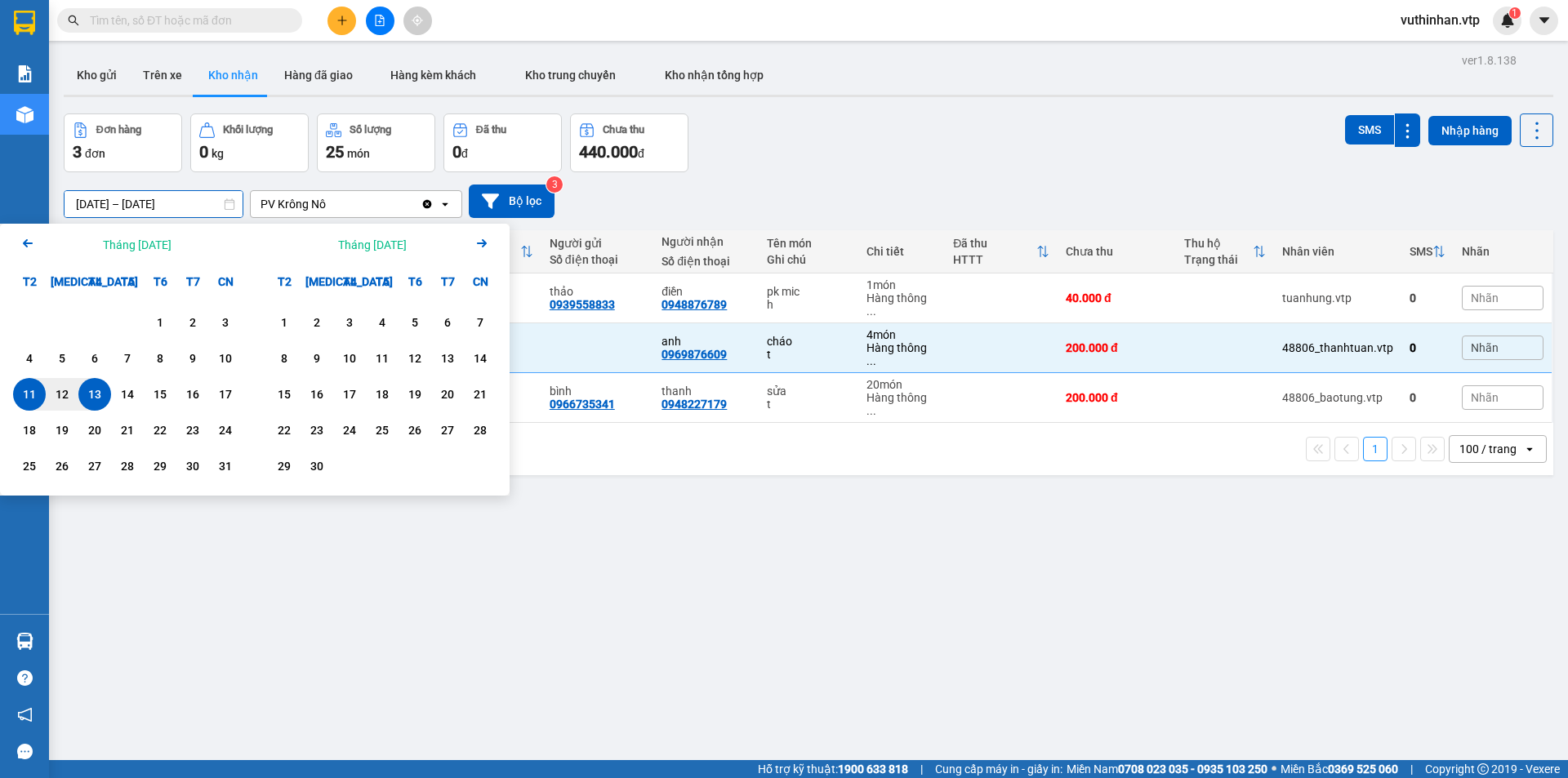
click at [101, 203] on input "[DATE] – [DATE]" at bounding box center [153, 204] width 178 height 26
click at [14, 249] on div "Arrow Left Tháng [DATE]" at bounding box center [127, 245] width 255 height 42
click at [21, 245] on icon "Arrow Left" at bounding box center [28, 243] width 20 height 20
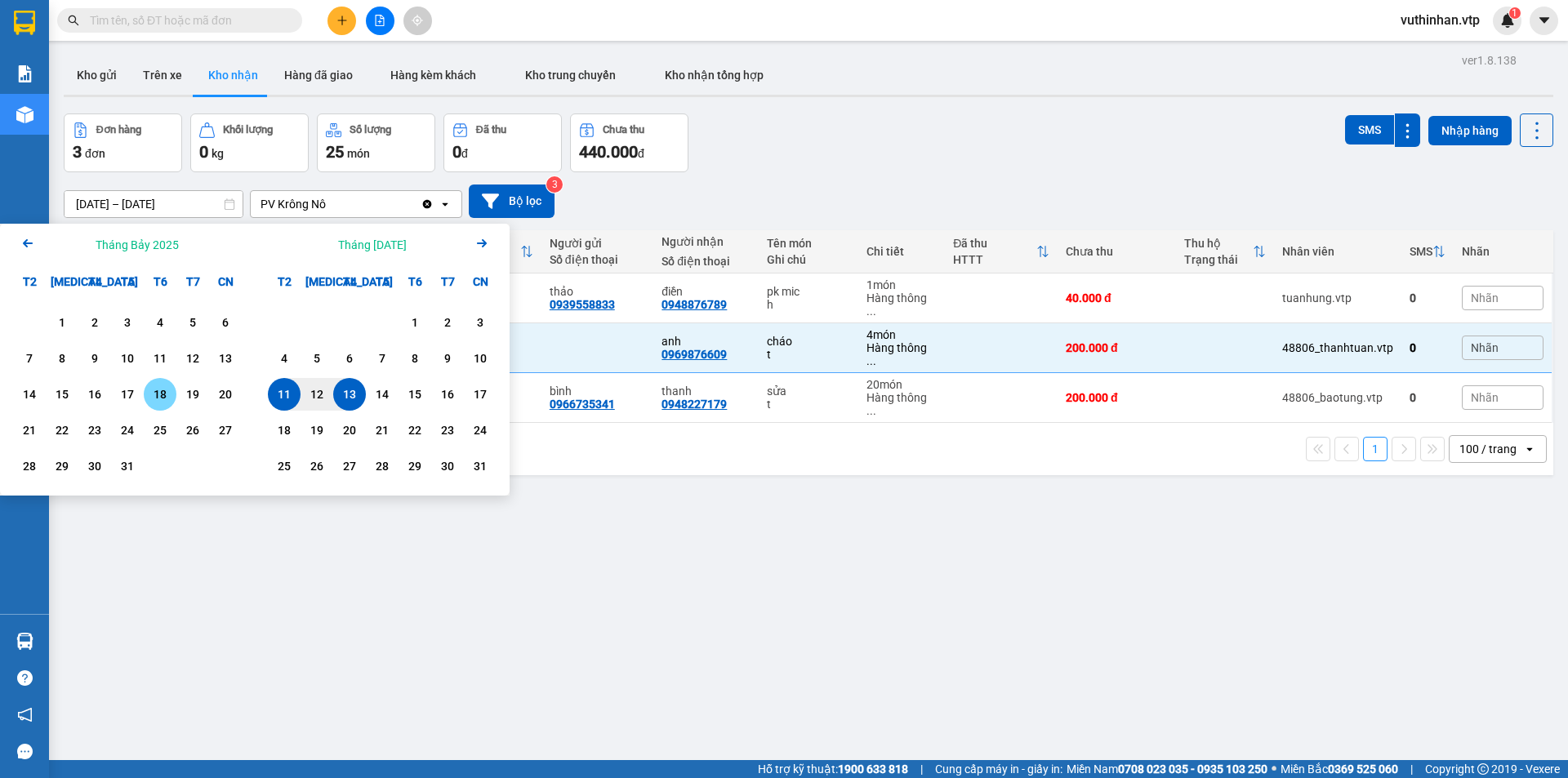
click at [174, 383] on div "18" at bounding box center [160, 395] width 33 height 33
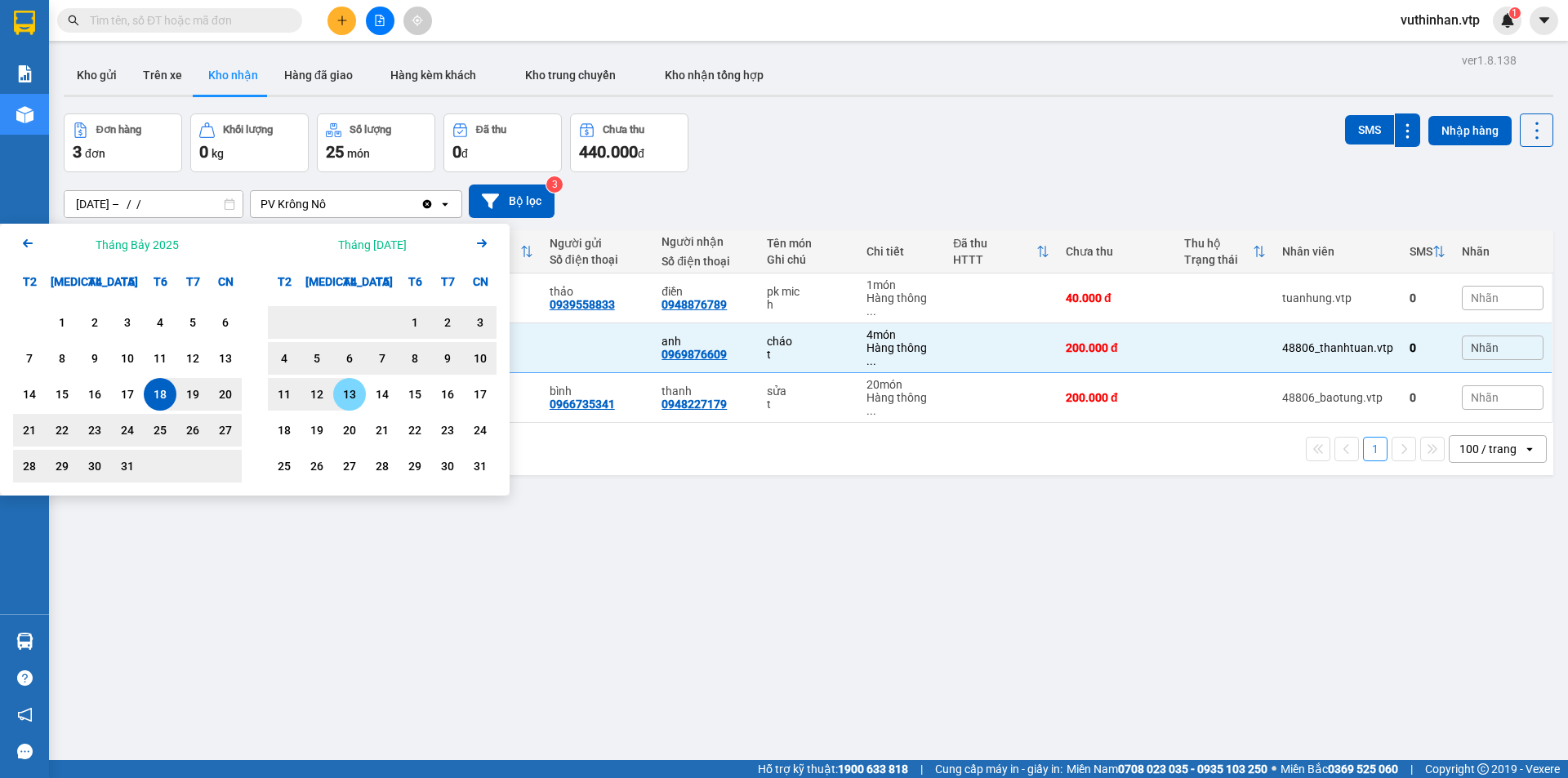
click at [354, 395] on div "13" at bounding box center [350, 395] width 23 height 20
type input "[DATE] – [DATE]"
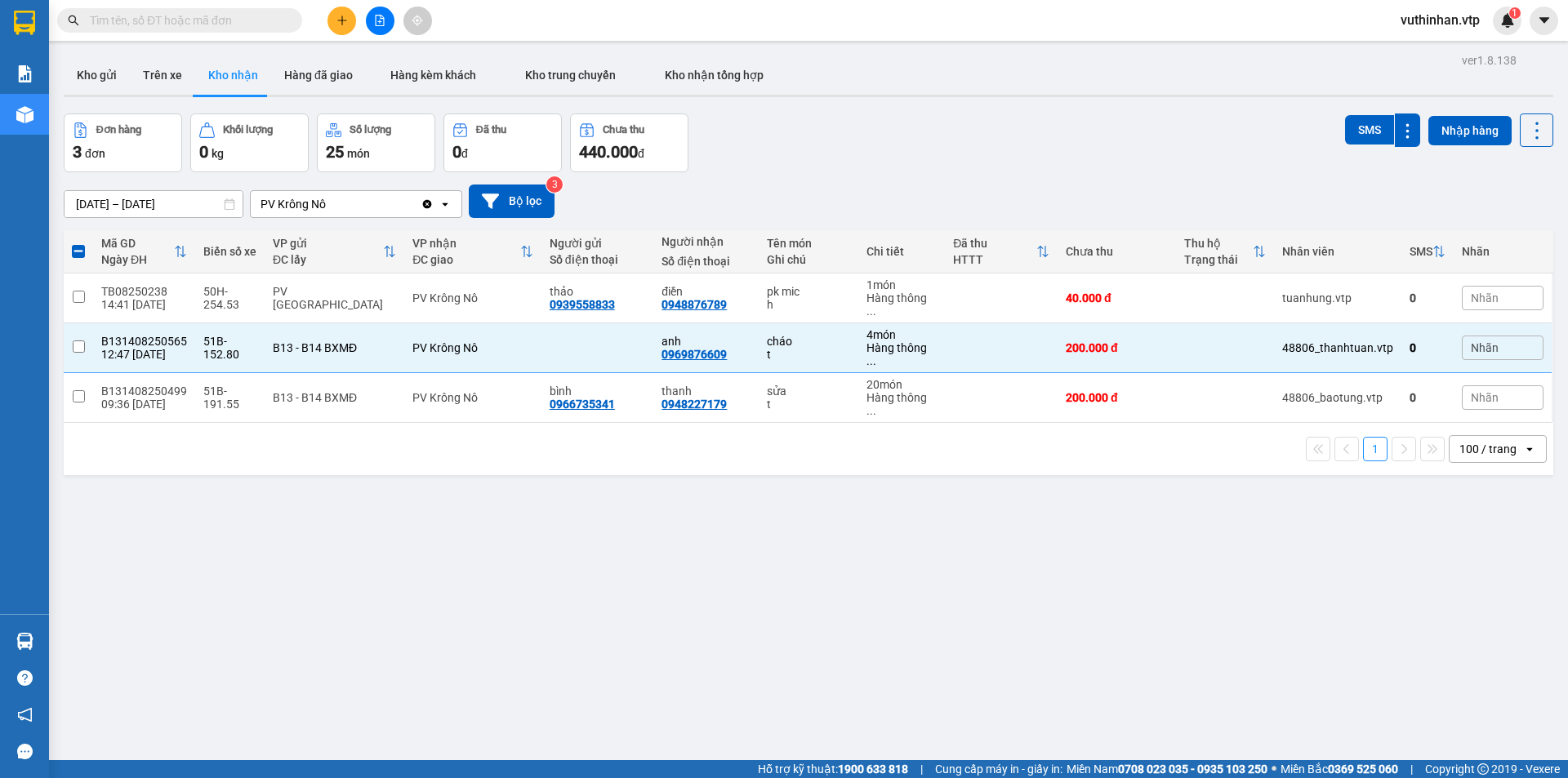
checkbox input "false"
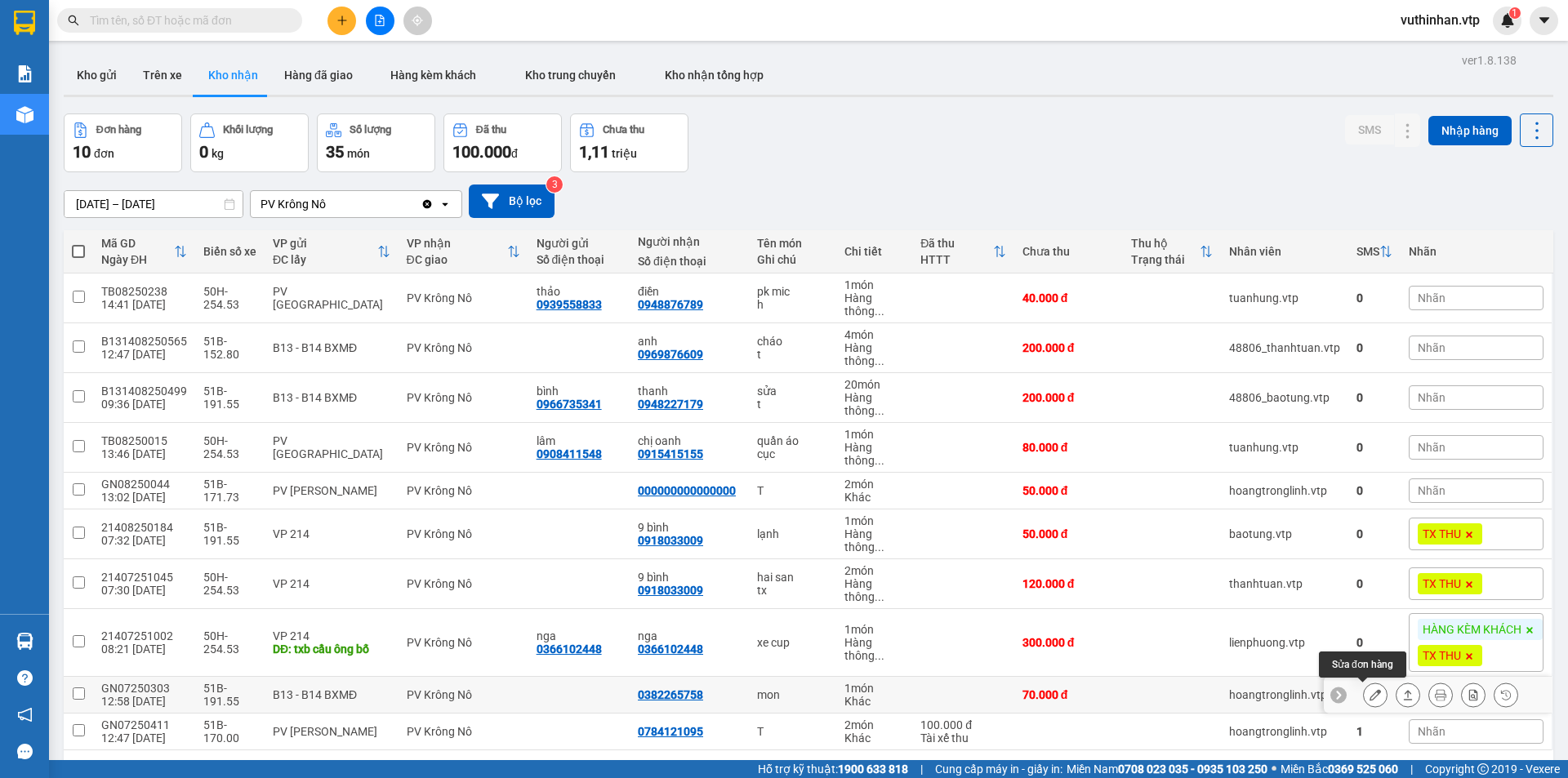
click at [1369, 690] on icon at bounding box center [1375, 695] width 11 height 11
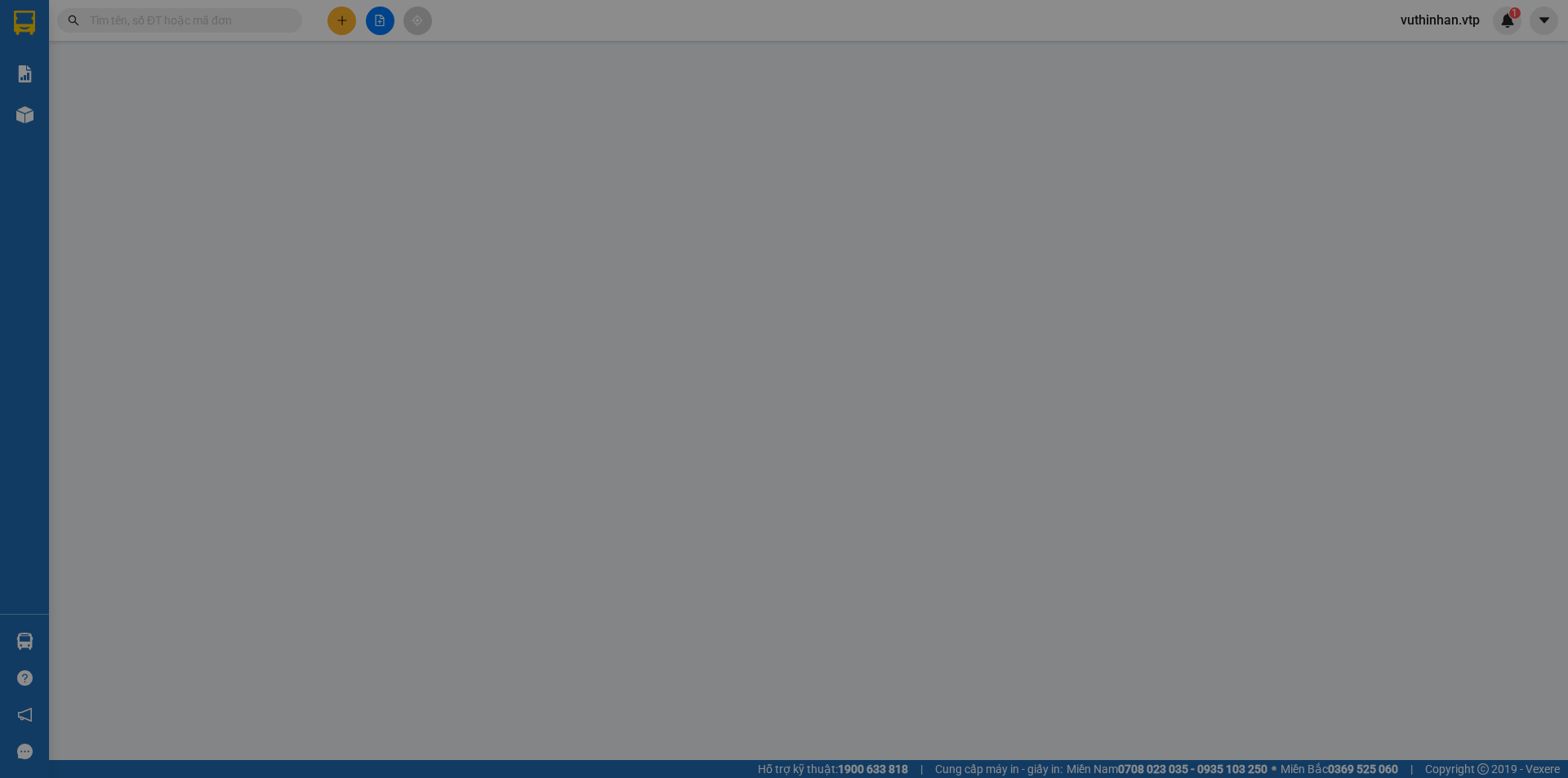
type input "0382265758"
type input "trùng mã; 21407250562"
type input "70.000"
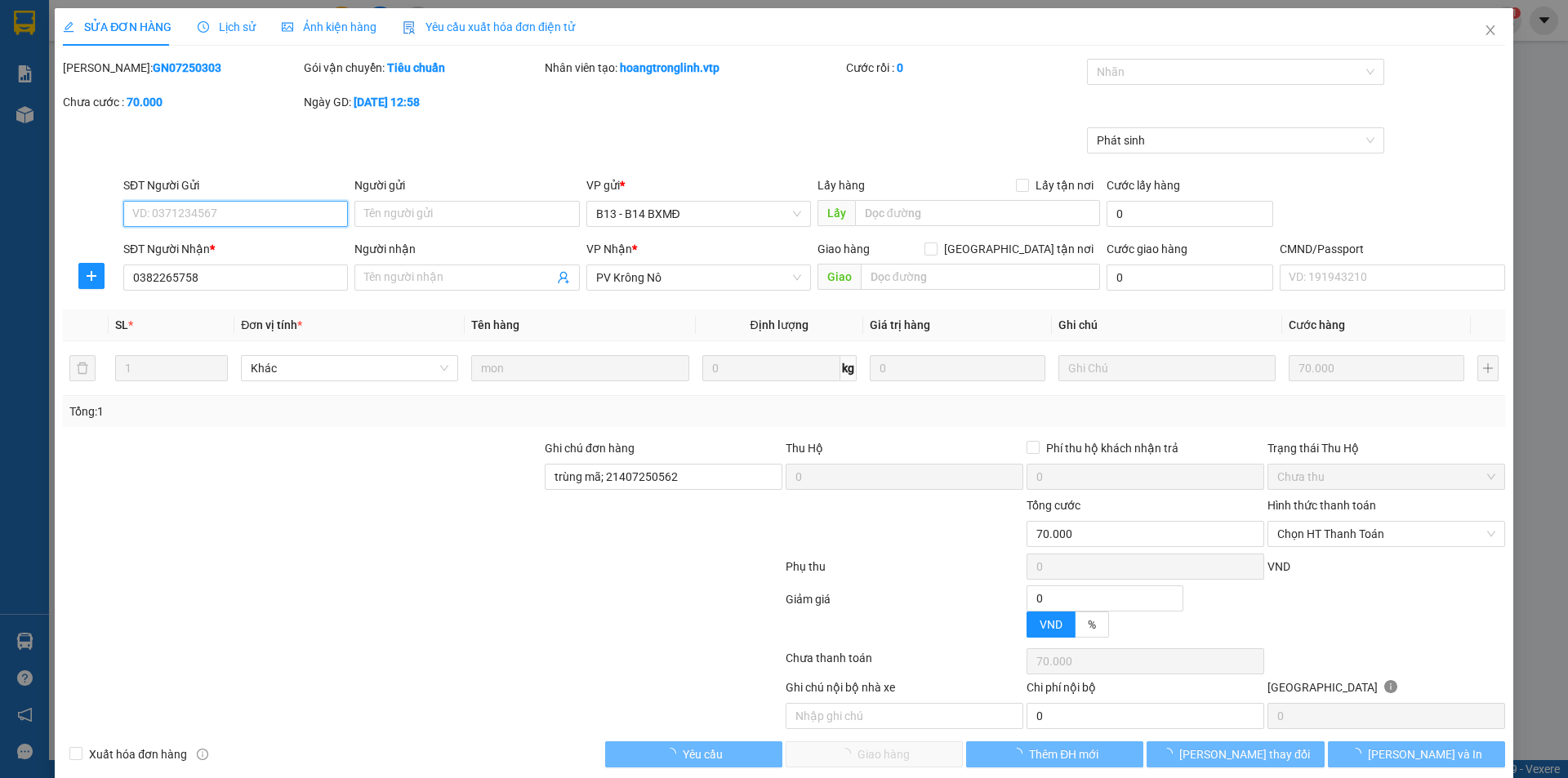
type input "14.000"
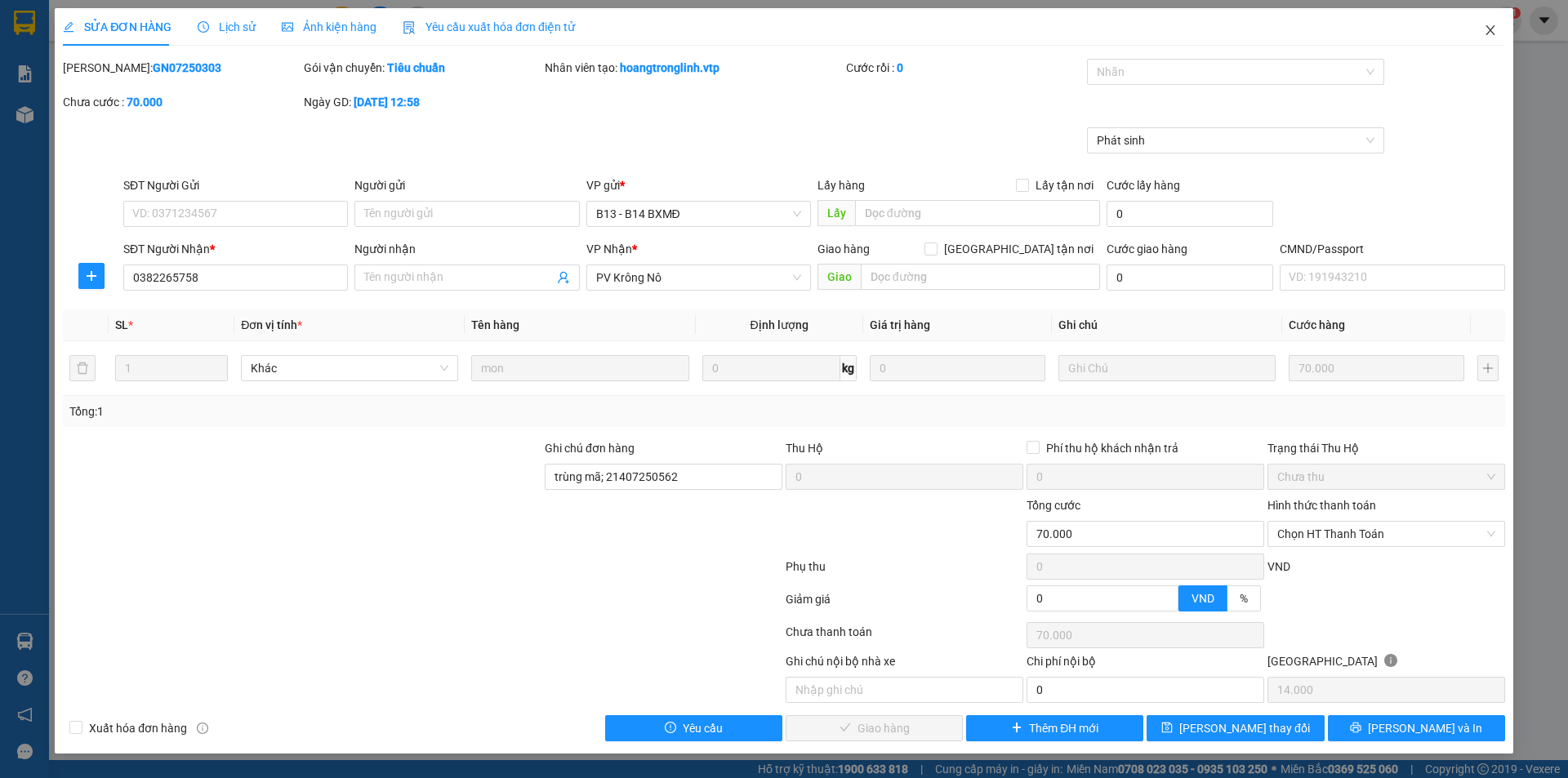
click at [1493, 32] on icon "close" at bounding box center [1490, 29] width 13 height 13
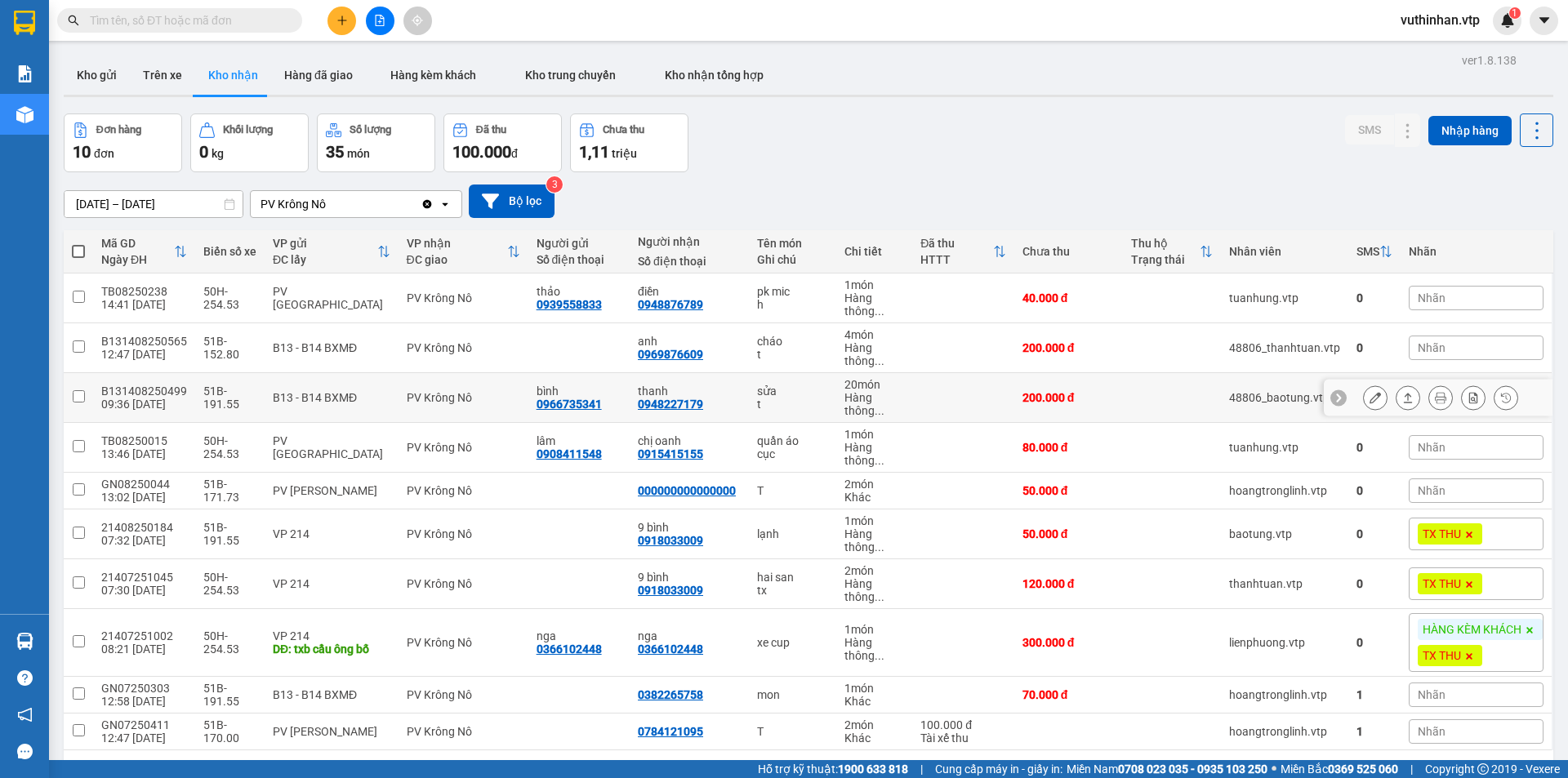
click at [806, 399] on div "t" at bounding box center [793, 404] width 71 height 13
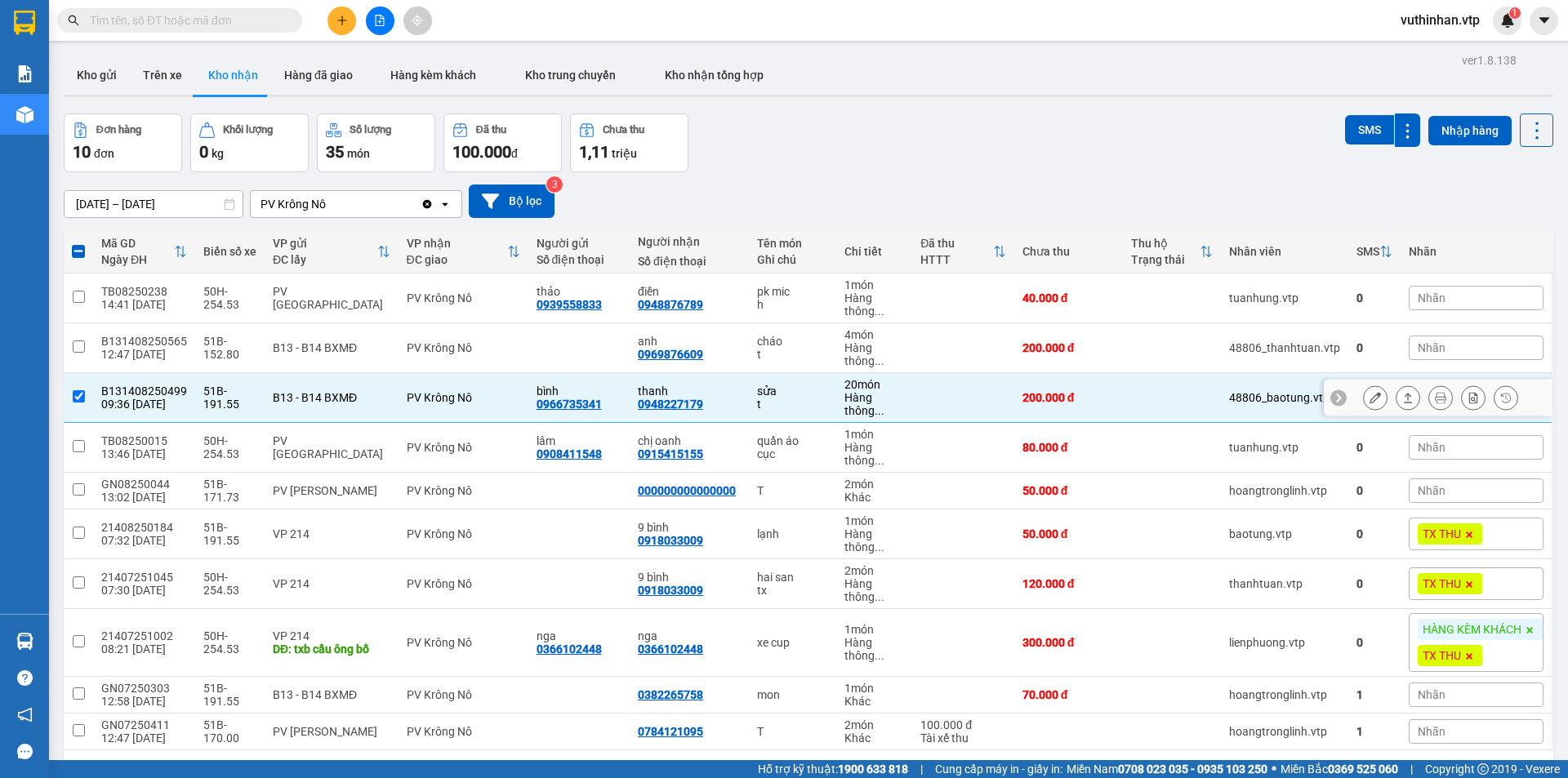
click at [476, 403] on div "PV Krông Nô" at bounding box center [463, 397] width 114 height 13
checkbox input "false"
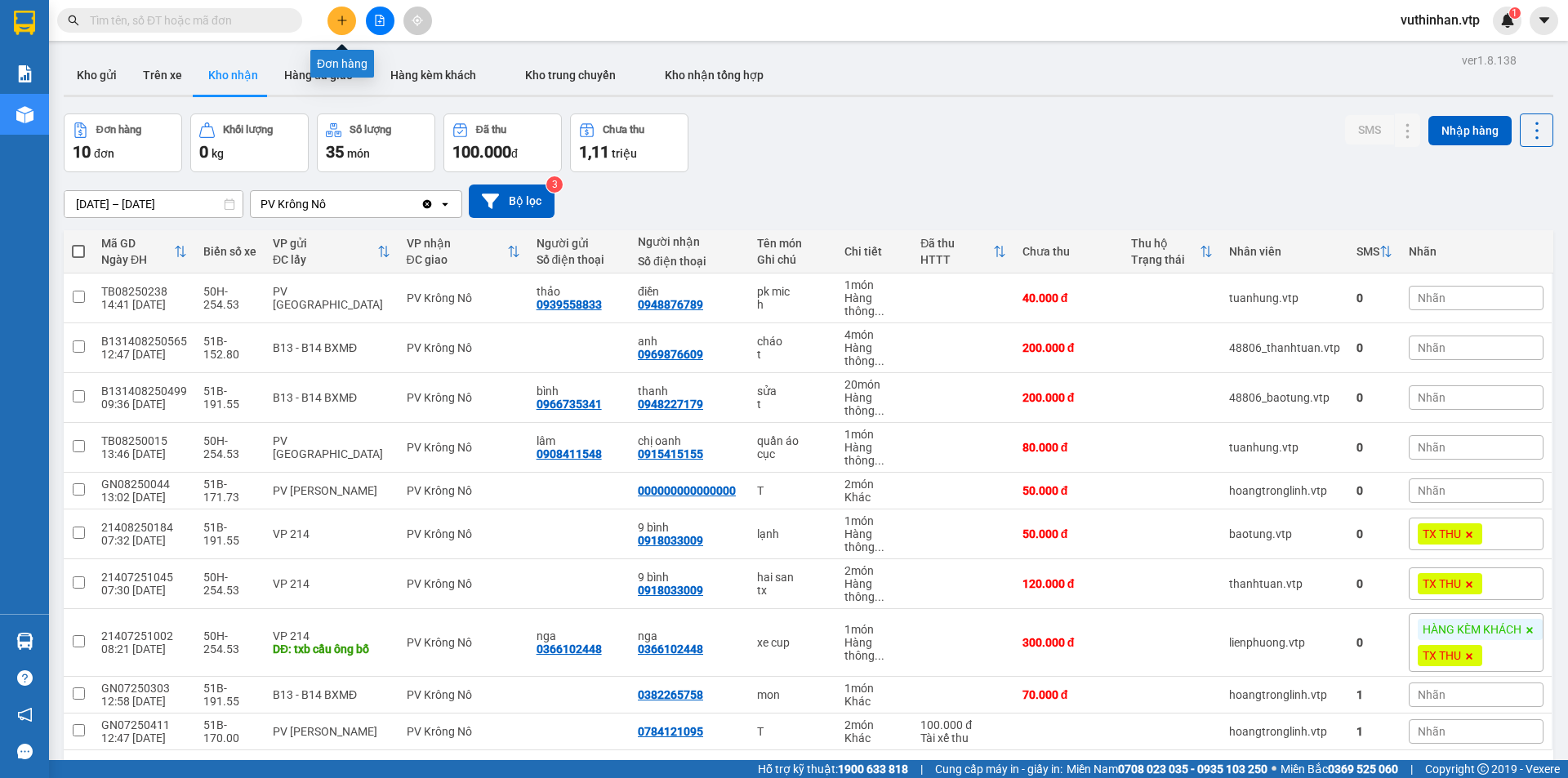
click at [347, 16] on icon "plus" at bounding box center [342, 20] width 11 height 11
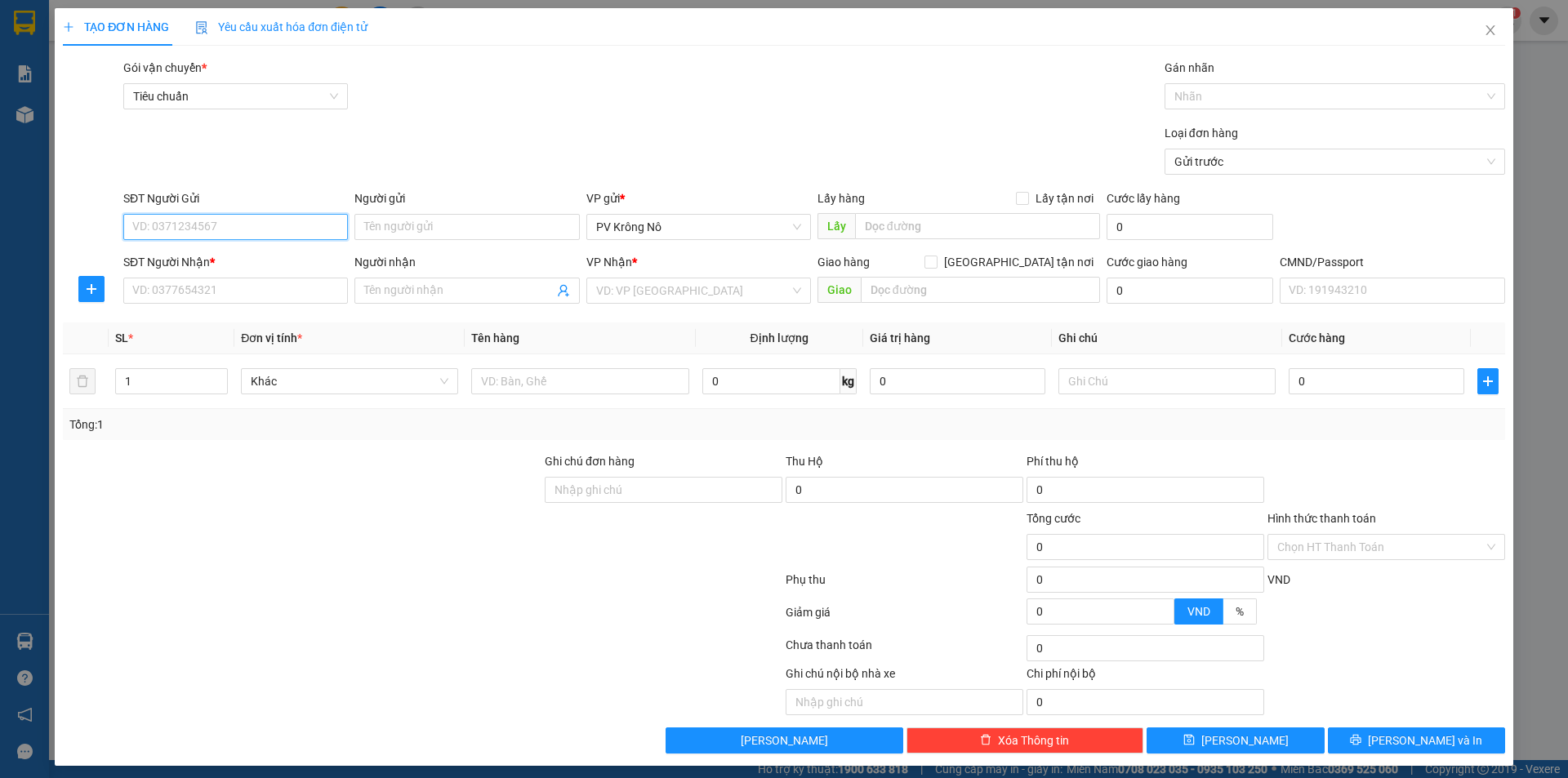
click at [194, 227] on input "SĐT Người Gửi" at bounding box center [235, 227] width 225 height 26
type input "0375109328"
click at [266, 258] on div "0375109328 - chú thành" at bounding box center [234, 259] width 203 height 18
type input "chú thành"
type input "0363249613"
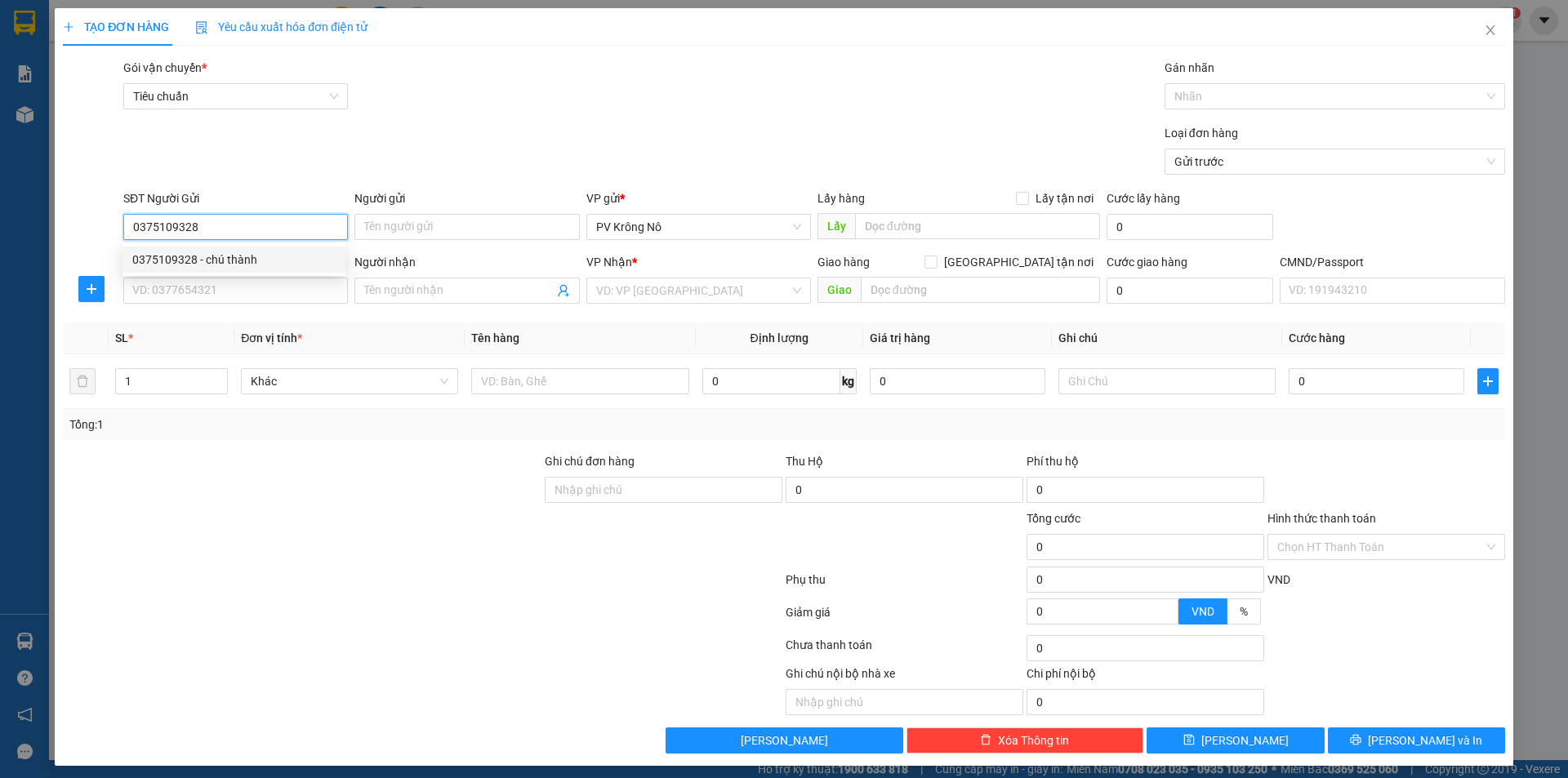
type input "THỦY"
type input "0375109328"
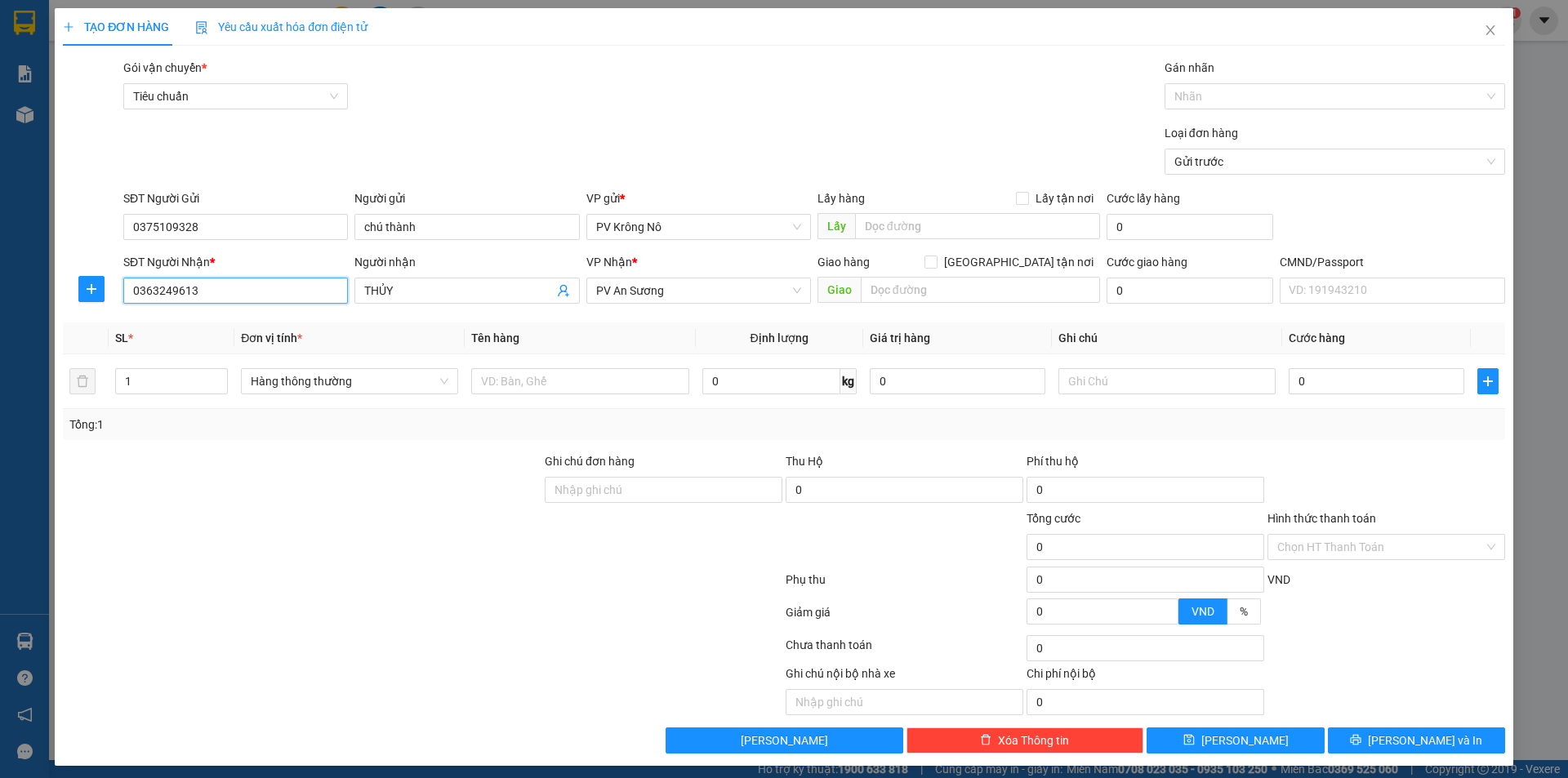
drag, startPoint x: 245, startPoint y: 282, endPoint x: 25, endPoint y: 317, distance: 222.8
click at [57, 315] on div "TẠO ĐƠN HÀNG Yêu cầu xuất hóa đơn điện tử Transit Pickup Surcharge Ids Transit …" at bounding box center [784, 387] width 1459 height 758
type input "0913654698"
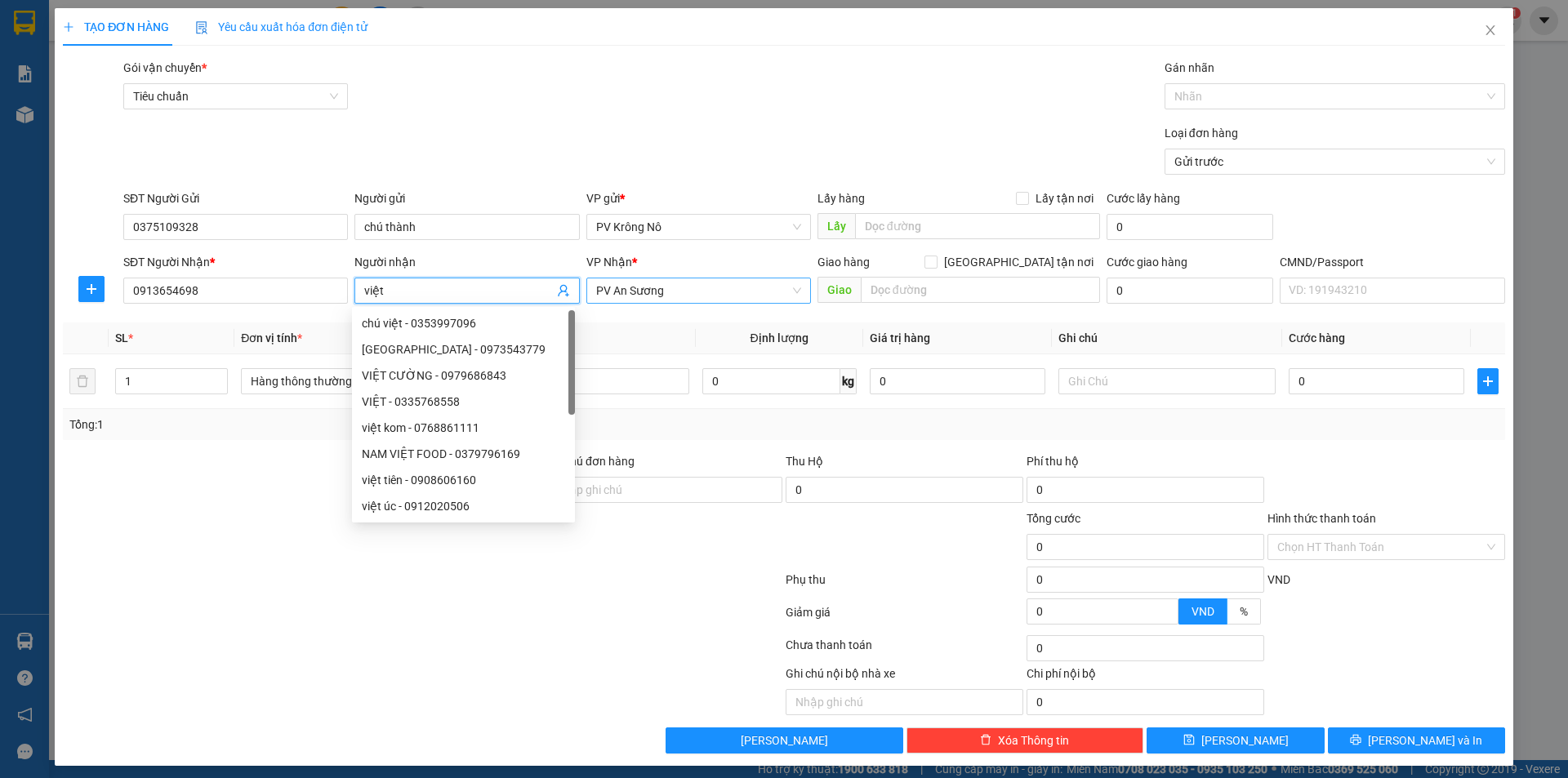
click at [654, 294] on span "PV An Sương" at bounding box center [698, 291] width 205 height 24
type input "việt"
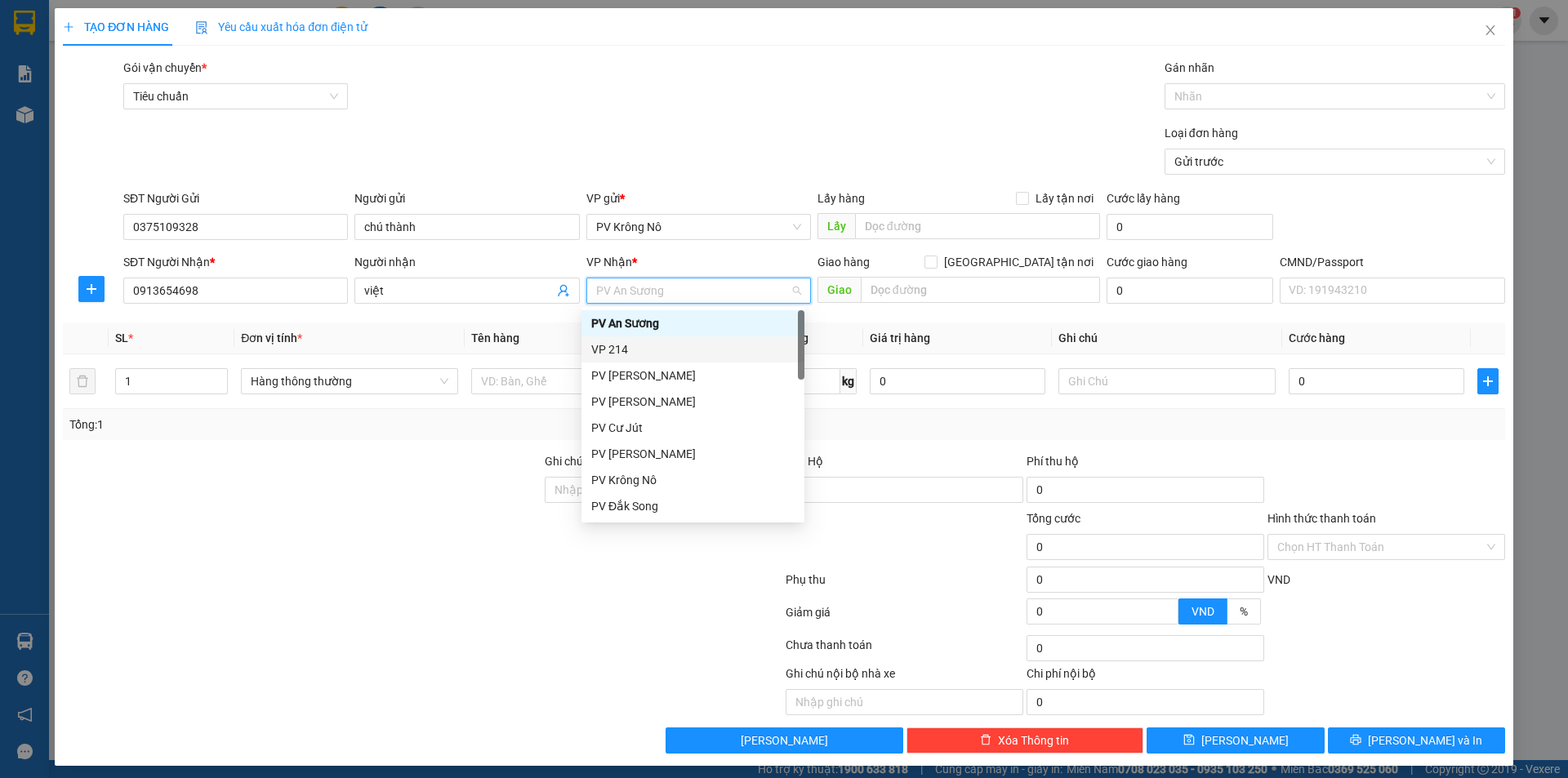
click at [633, 353] on div "VP 214" at bounding box center [693, 350] width 203 height 18
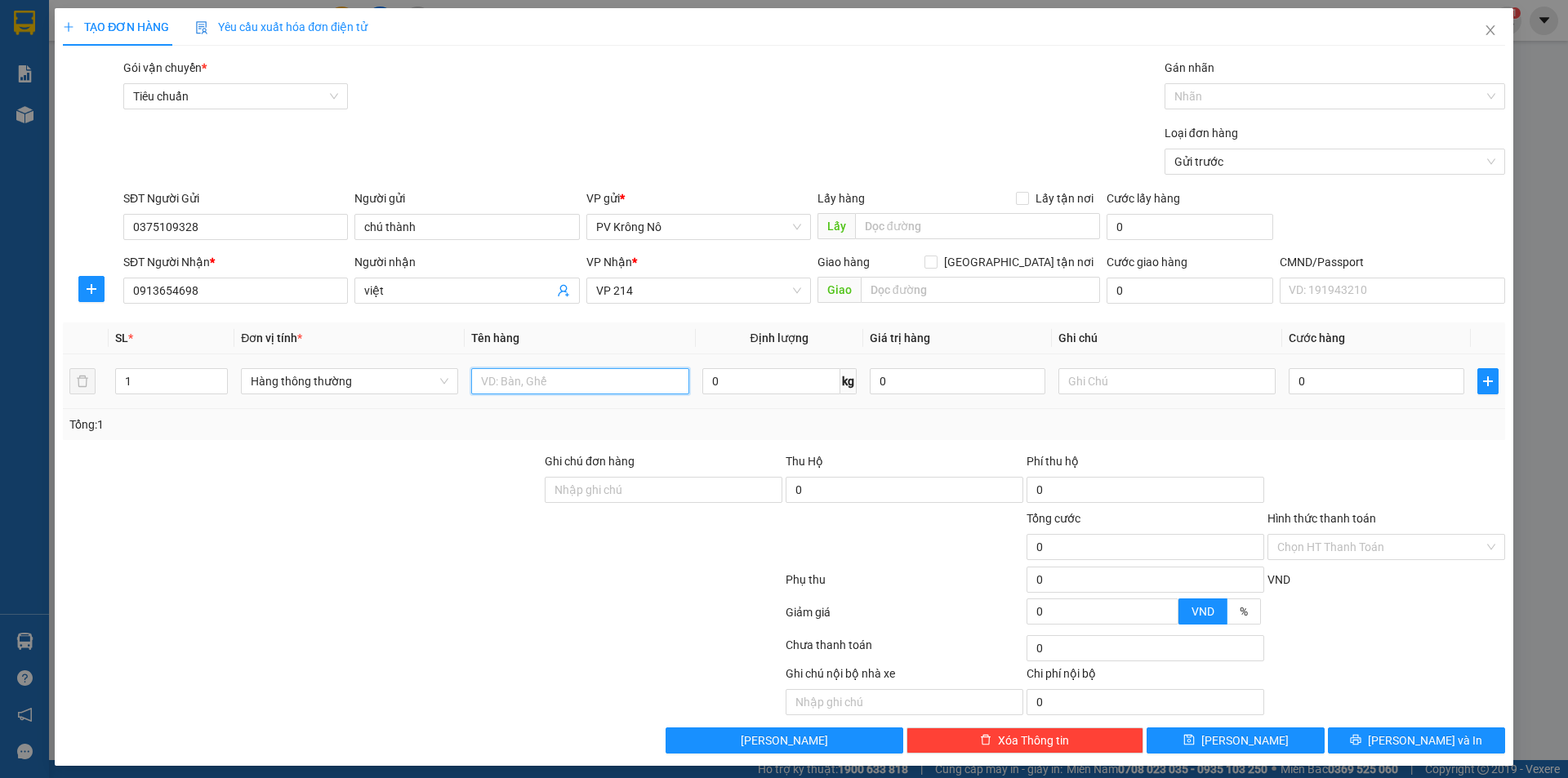
drag, startPoint x: 522, startPoint y: 374, endPoint x: 509, endPoint y: 379, distance: 13.9
click at [526, 374] on input "text" at bounding box center [579, 382] width 217 height 26
type input "1tg sr"
click at [1369, 371] on input "0" at bounding box center [1376, 382] width 175 height 26
type input "004"
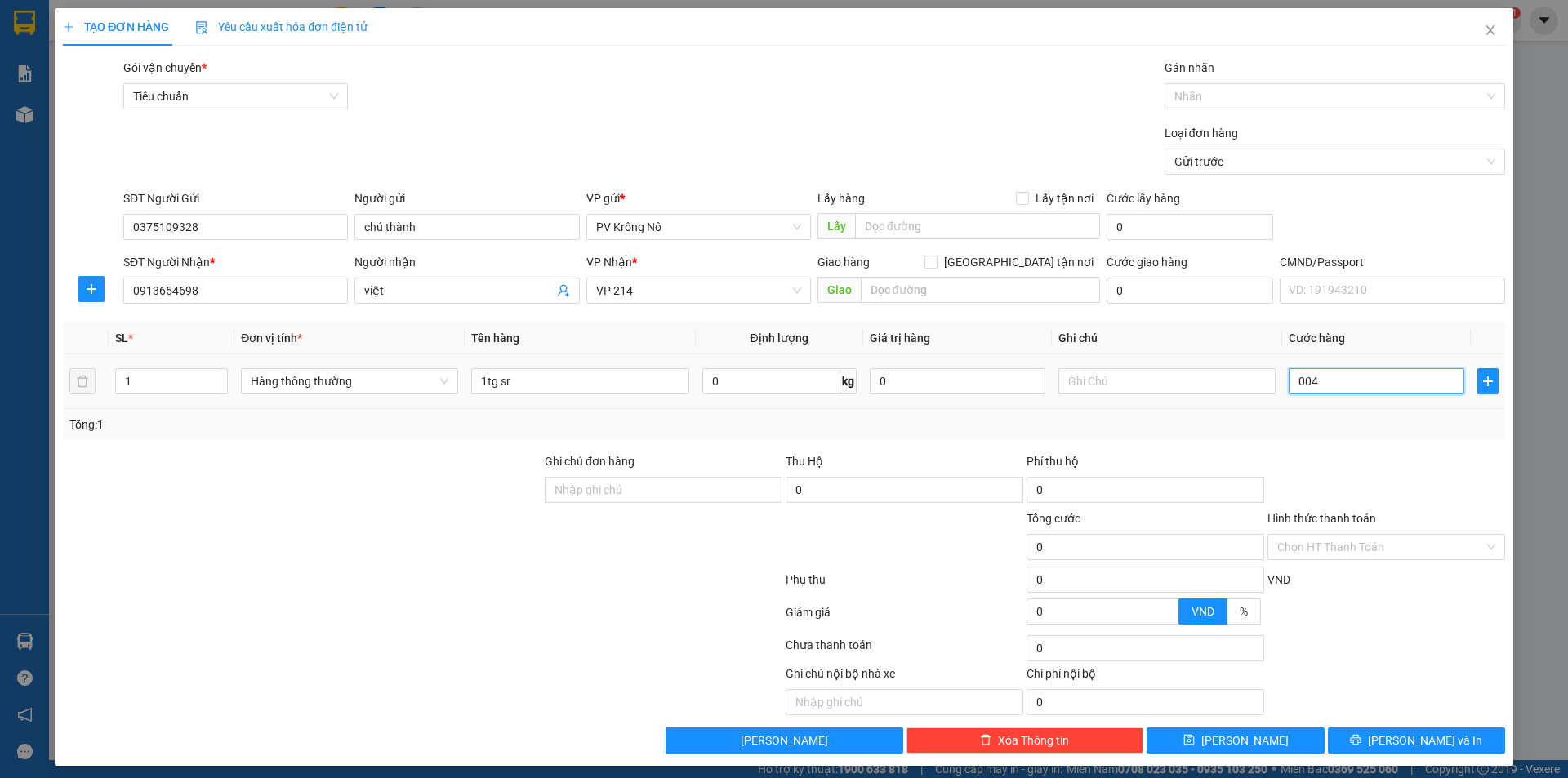
type input "4"
type input "0.040"
type input "40"
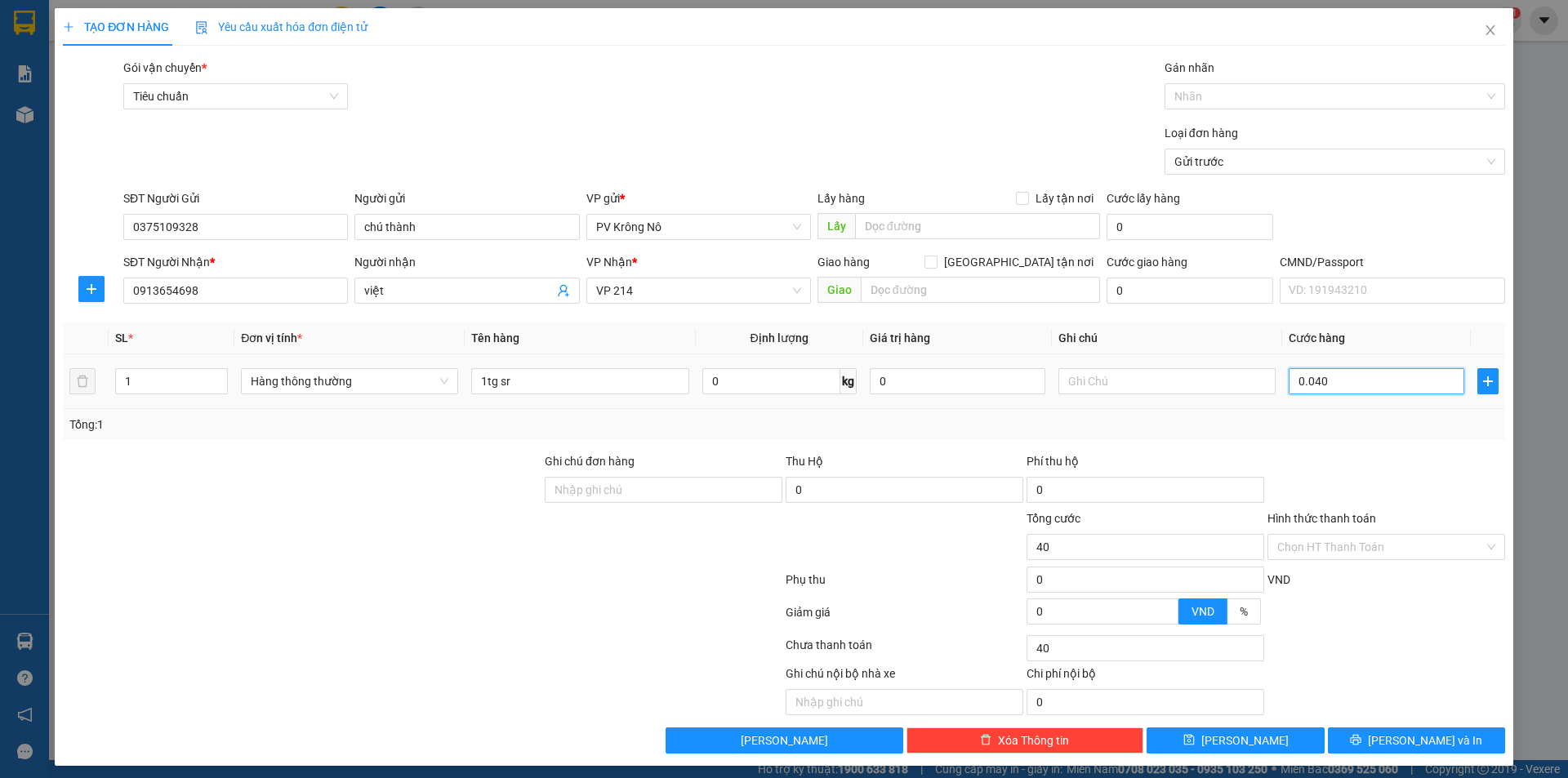
type input "00.400"
type input "400"
type input "0.004.000"
type input "4.000"
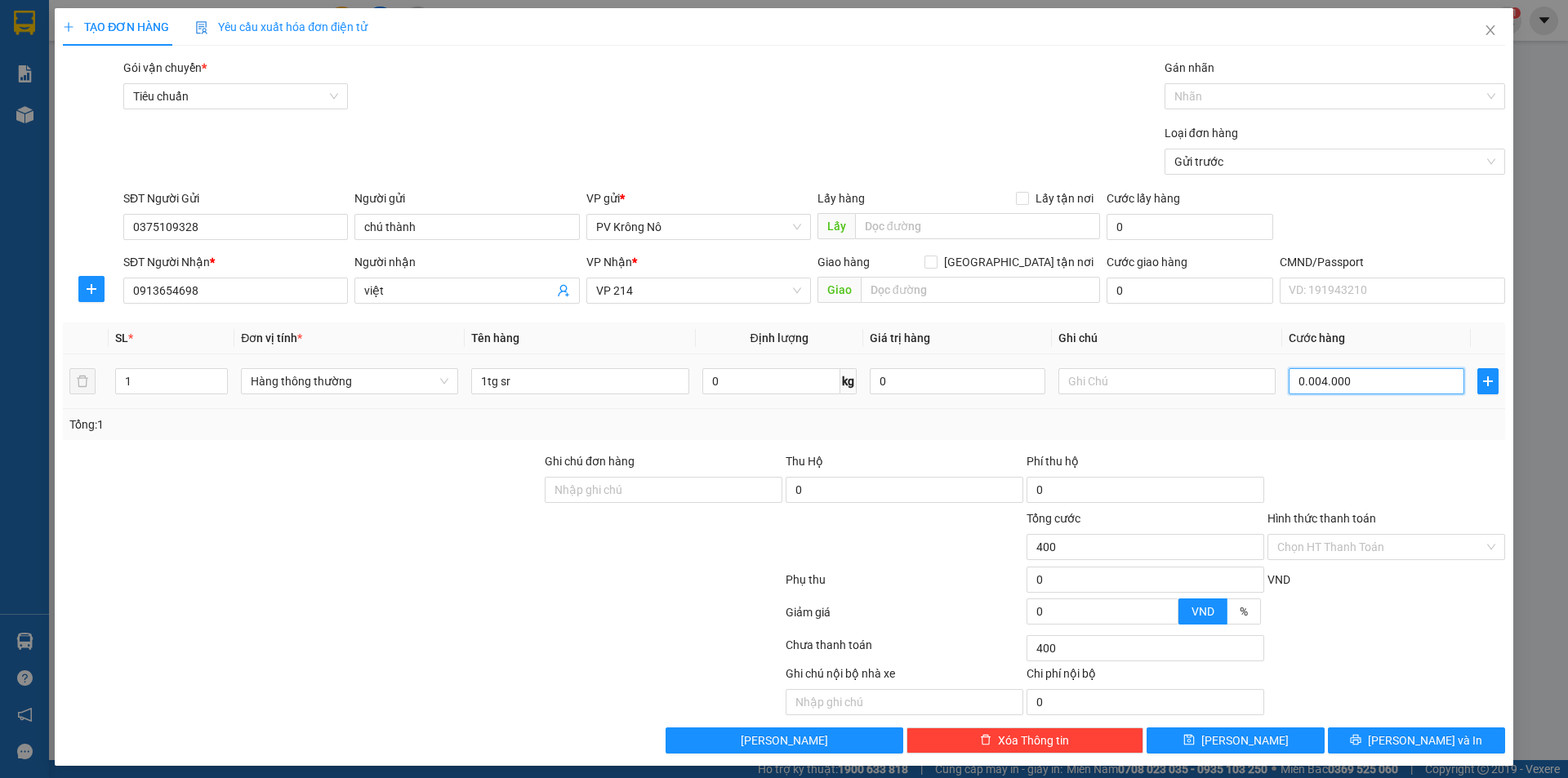
type input "4.000"
type input "000.040.000"
type input "40.000"
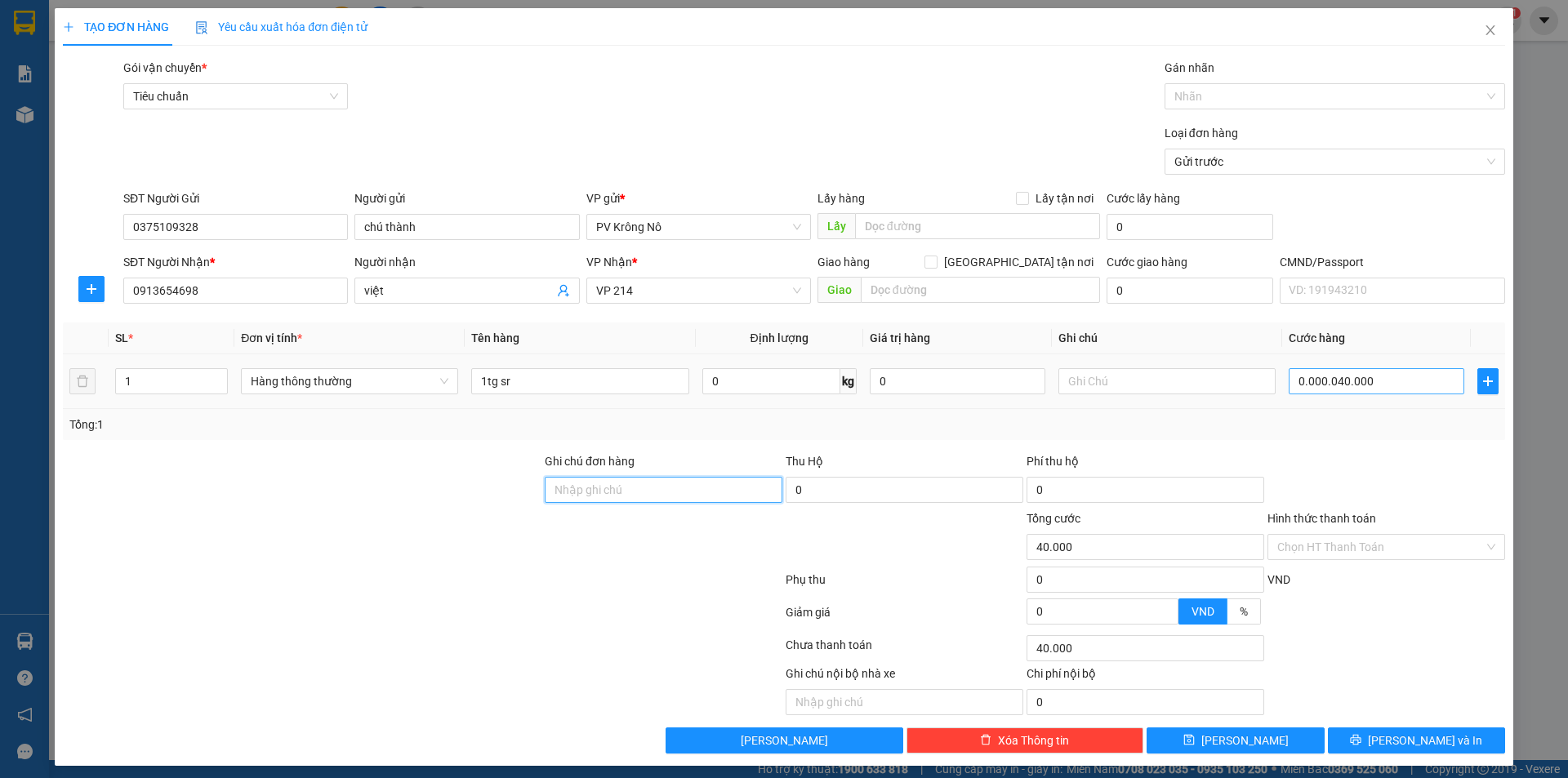
type input "40.000"
click at [1322, 550] on input "Hình thức thanh toán" at bounding box center [1381, 547] width 206 height 24
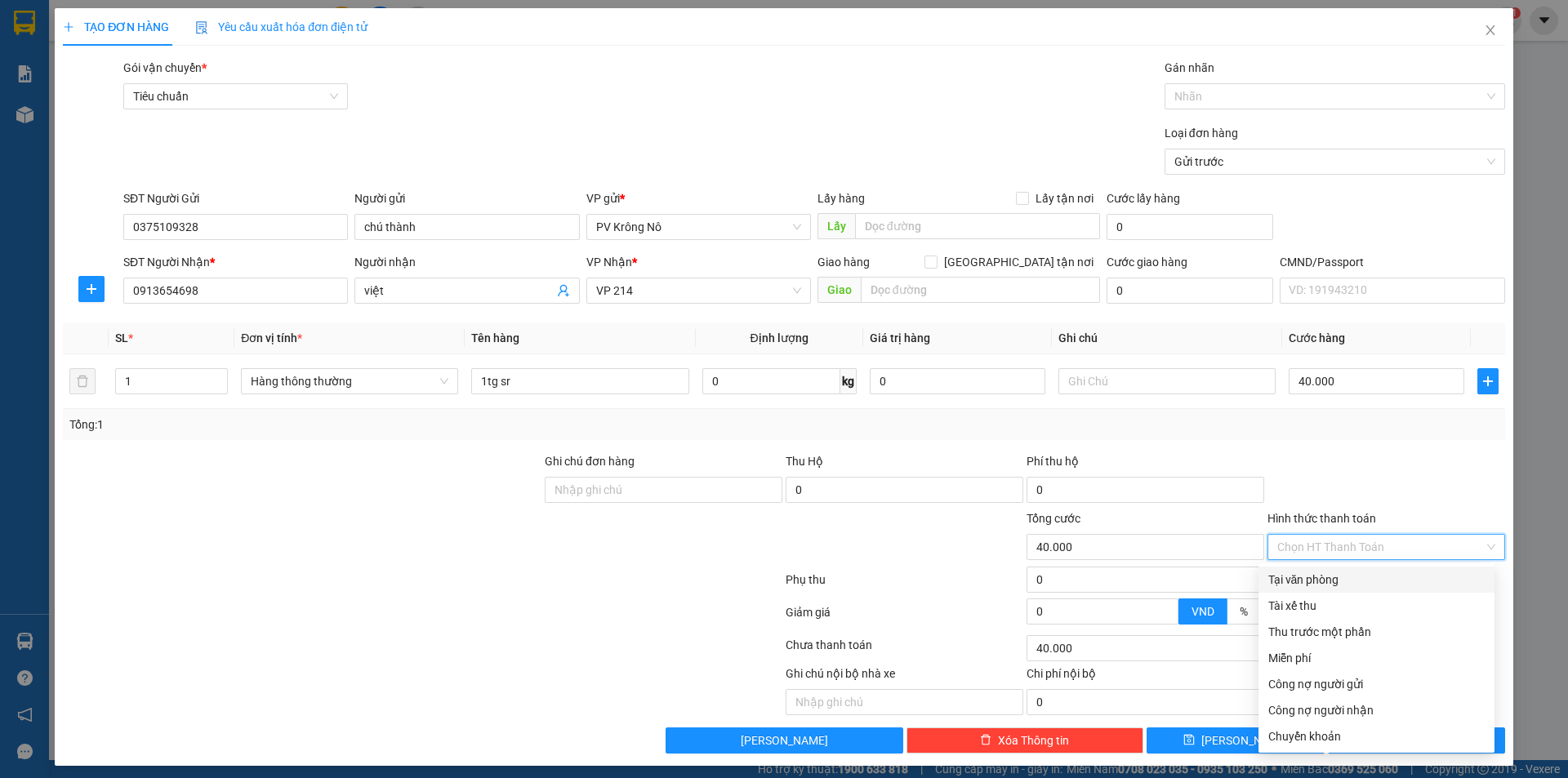
drag, startPoint x: 1306, startPoint y: 580, endPoint x: 1298, endPoint y: 575, distance: 9.4
click at [1305, 581] on div "Tại văn phòng" at bounding box center [1376, 579] width 217 height 18
type input "0"
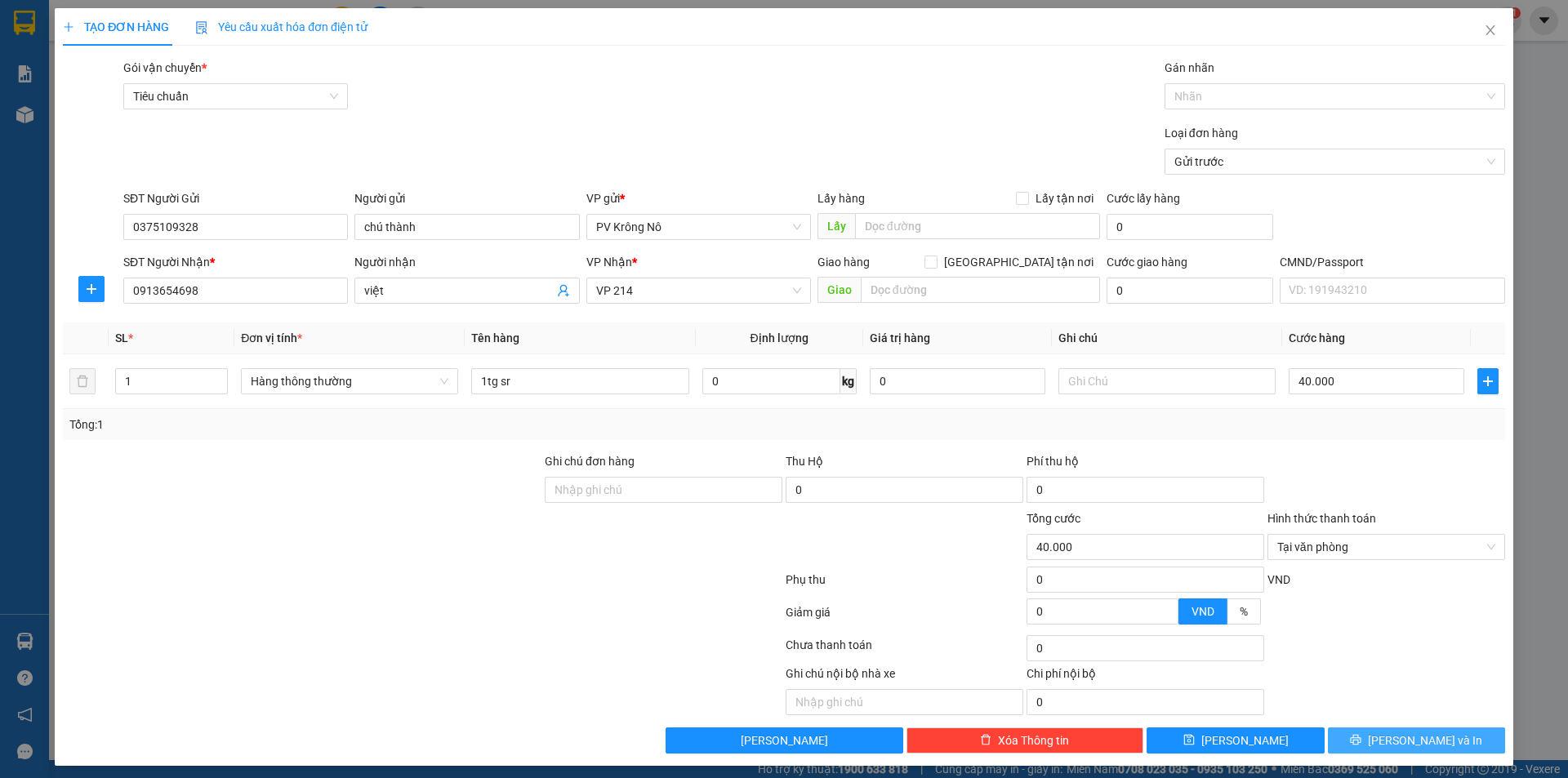
click at [1359, 747] on button "[PERSON_NAME] và In" at bounding box center [1416, 741] width 177 height 26
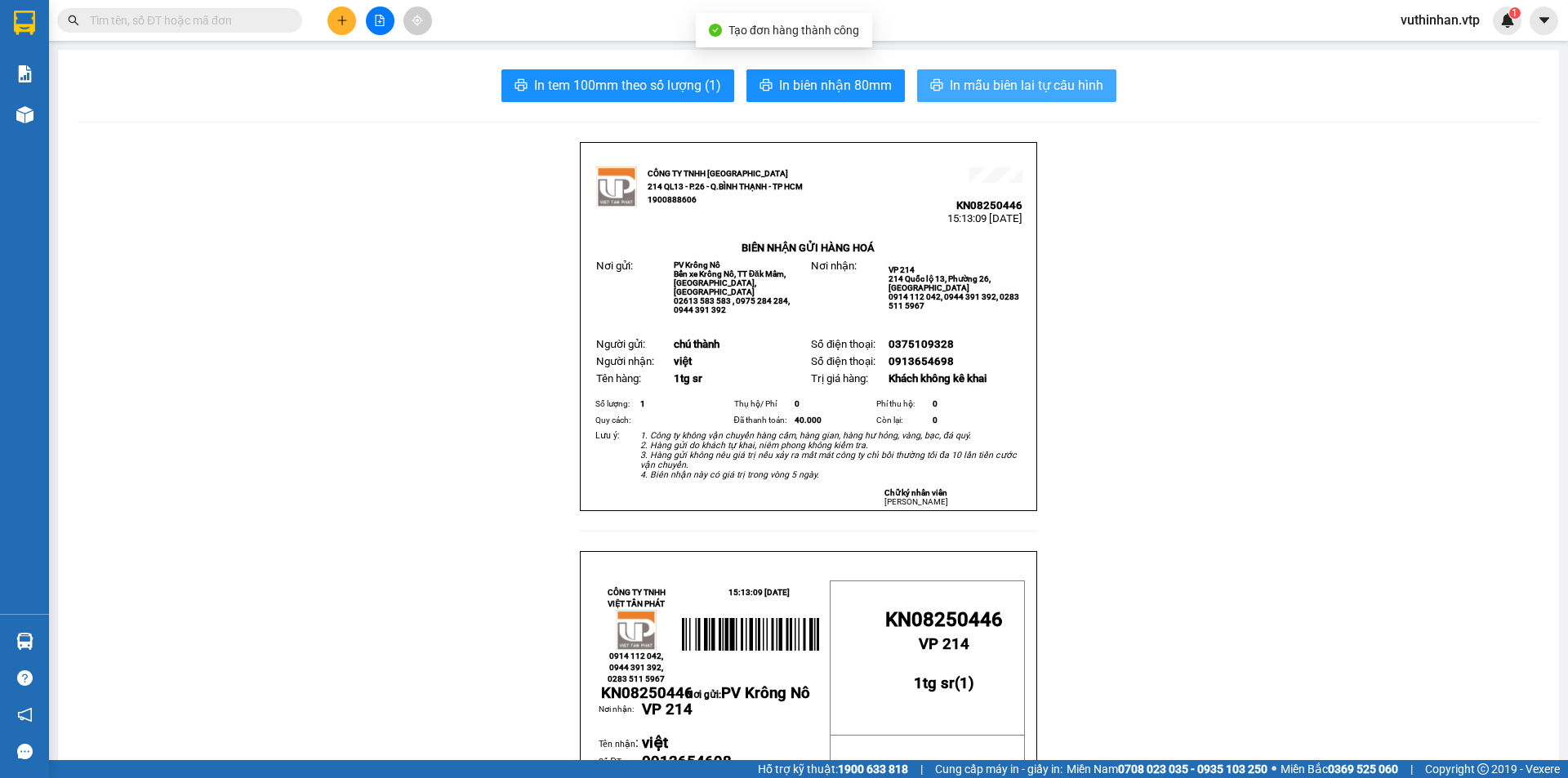
drag, startPoint x: 1017, startPoint y: 62, endPoint x: 1001, endPoint y: 88, distance: 30.5
click at [1001, 88] on span "In mẫu biên lai tự cấu hình" at bounding box center [1026, 86] width 154 height 21
click at [339, 16] on icon "plus" at bounding box center [342, 20] width 11 height 11
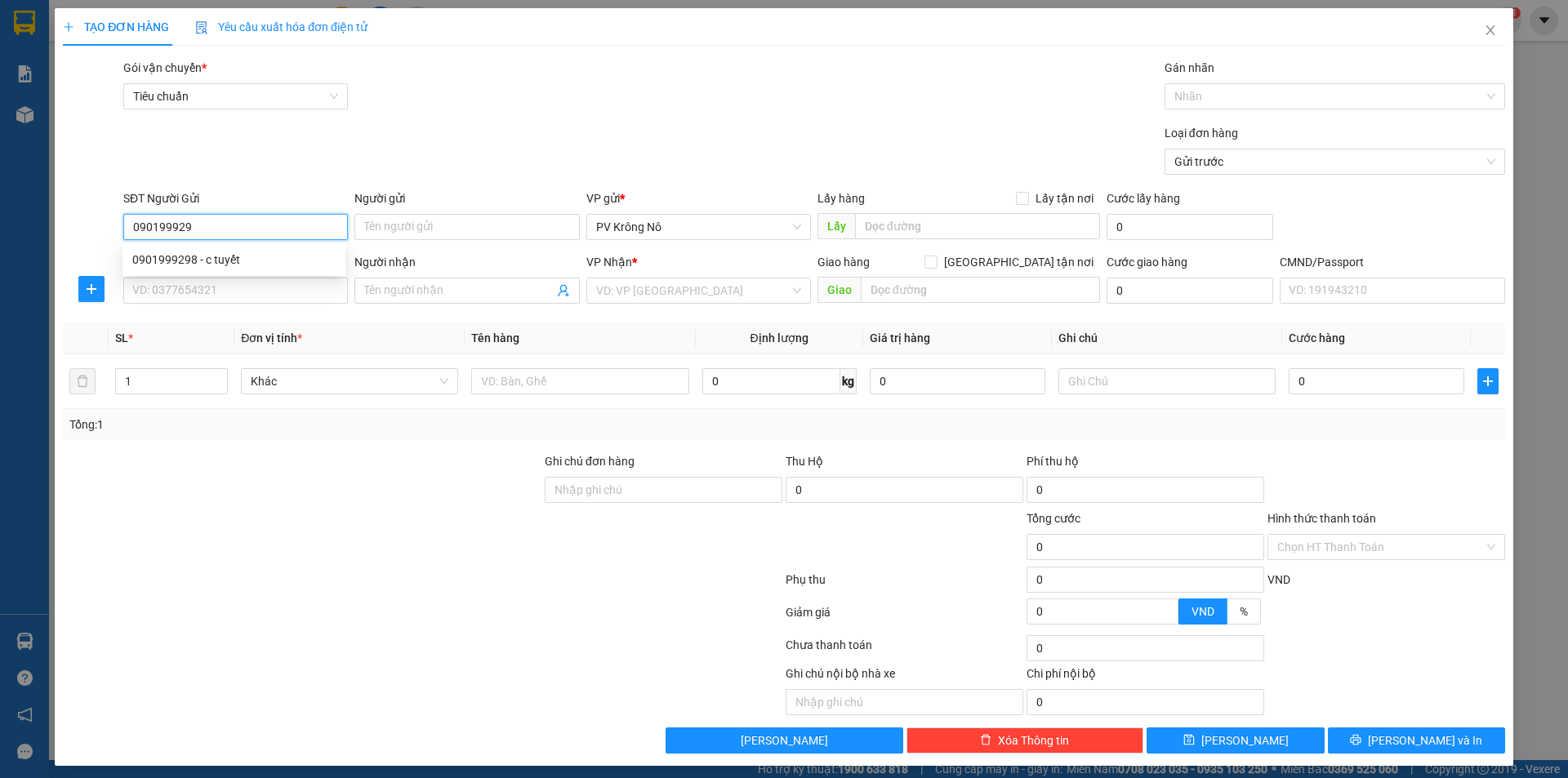
type input "0901999298"
click at [220, 265] on div "0901999298 - c tuyết" at bounding box center [234, 259] width 203 height 18
type input "c tuyết"
type input "0989024299"
type input "hương"
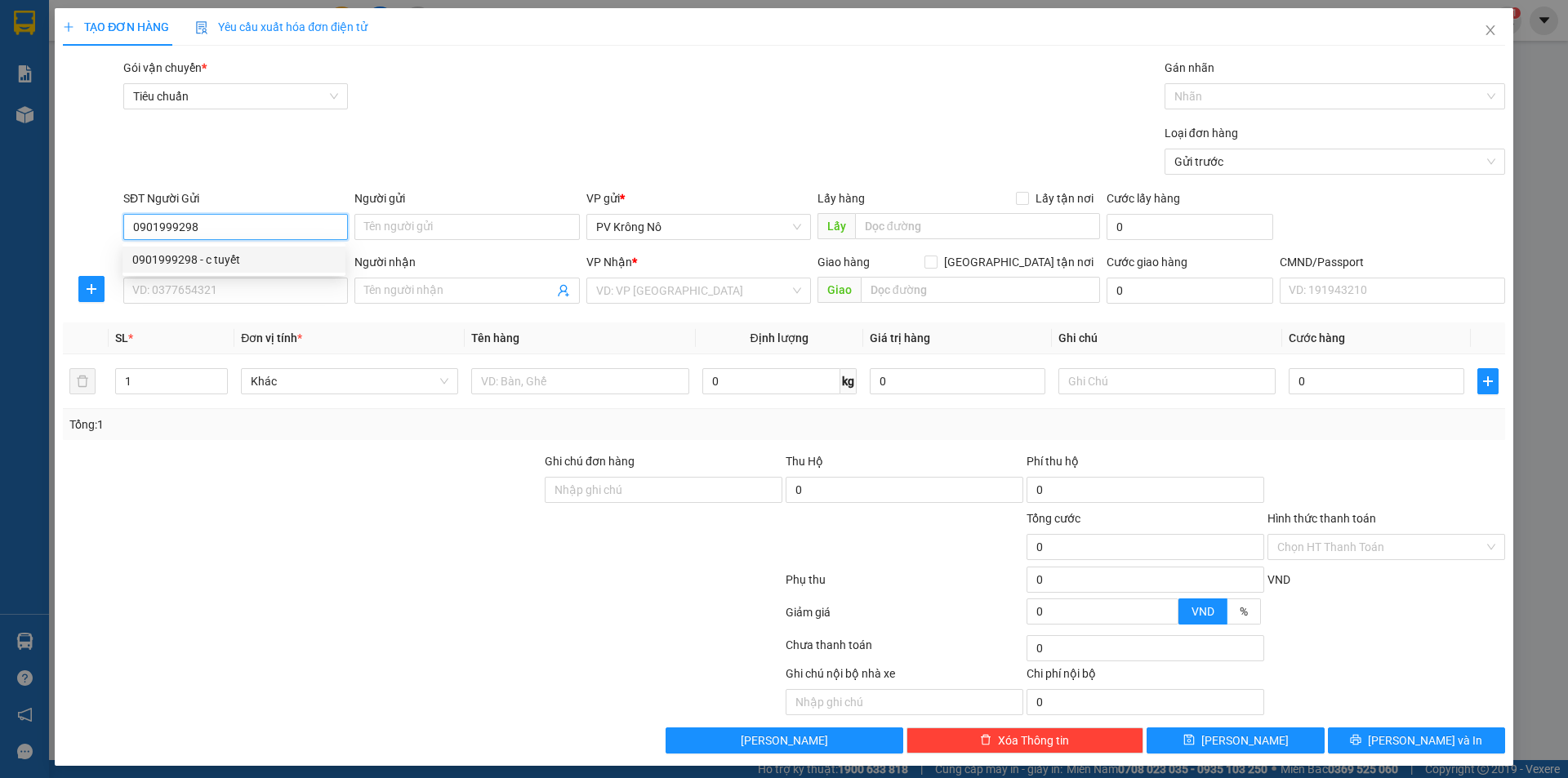
type input "166 cát lái tp thủ đúc"
type input "80.000"
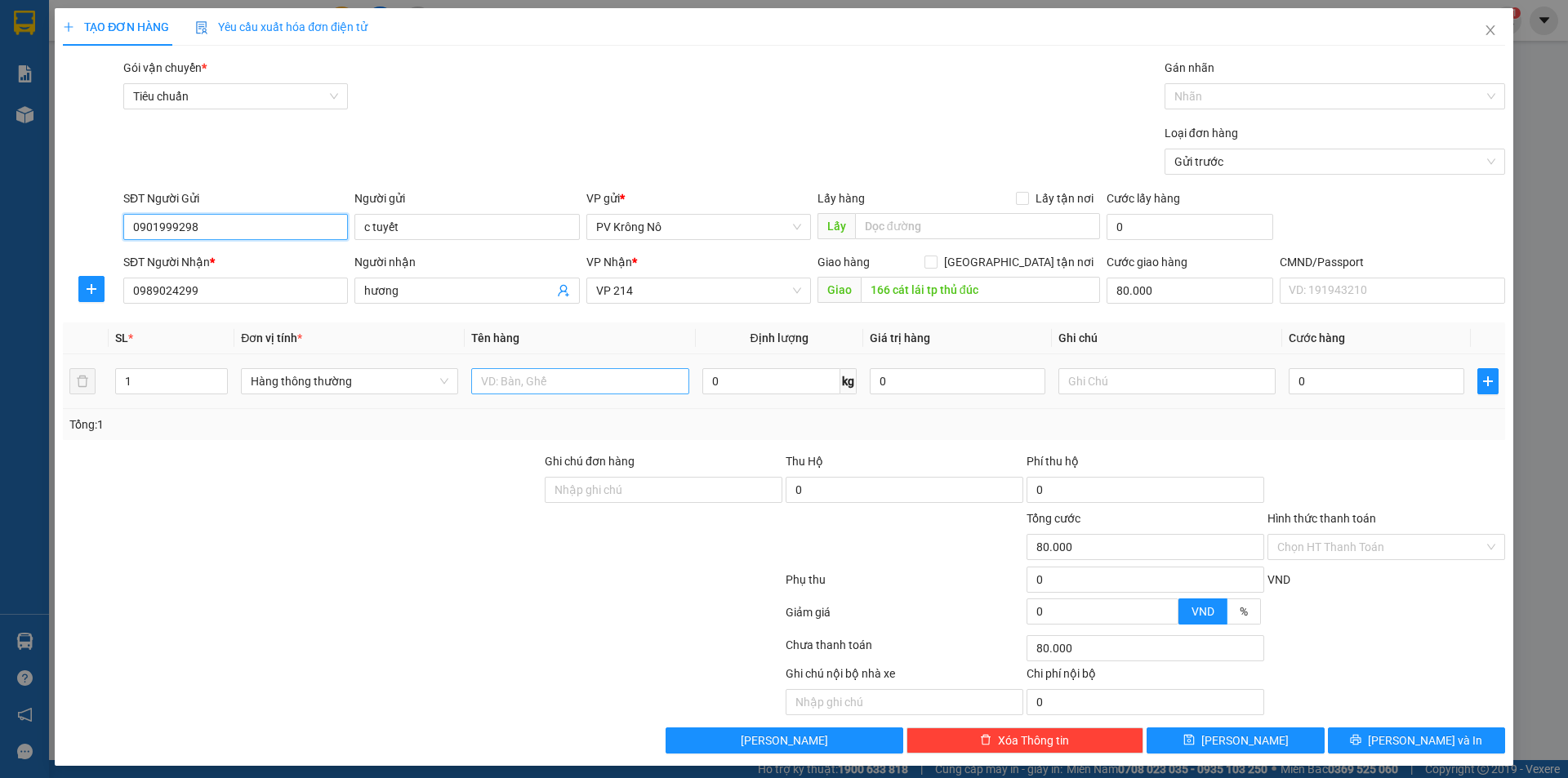
type input "0901999298"
click at [553, 384] on input "text" at bounding box center [579, 382] width 217 height 26
type input "1k biển số"
click at [1349, 375] on input "0" at bounding box center [1376, 382] width 175 height 26
type input "003"
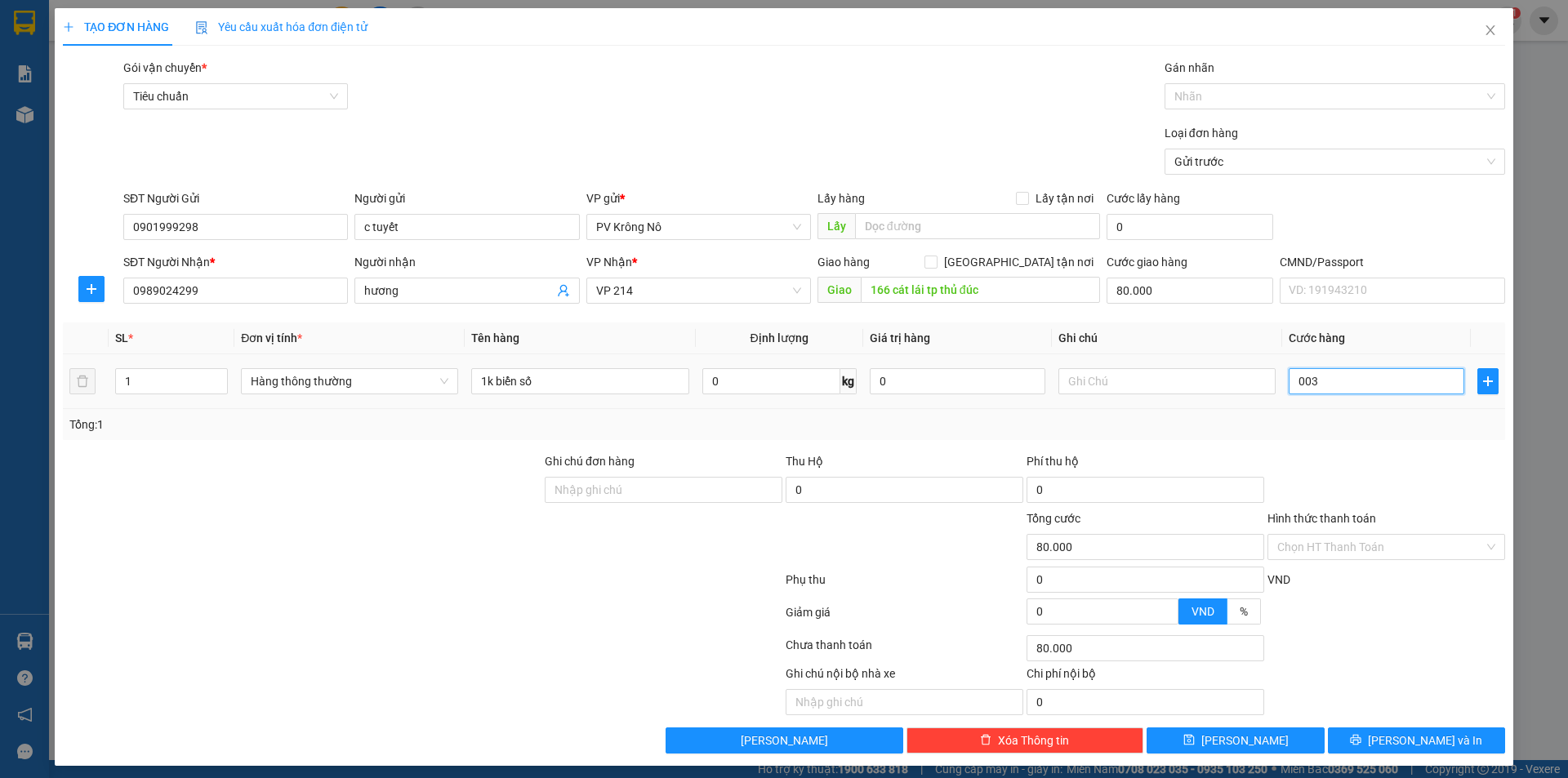
type input "80.003"
type input "0.030"
type input "80.030"
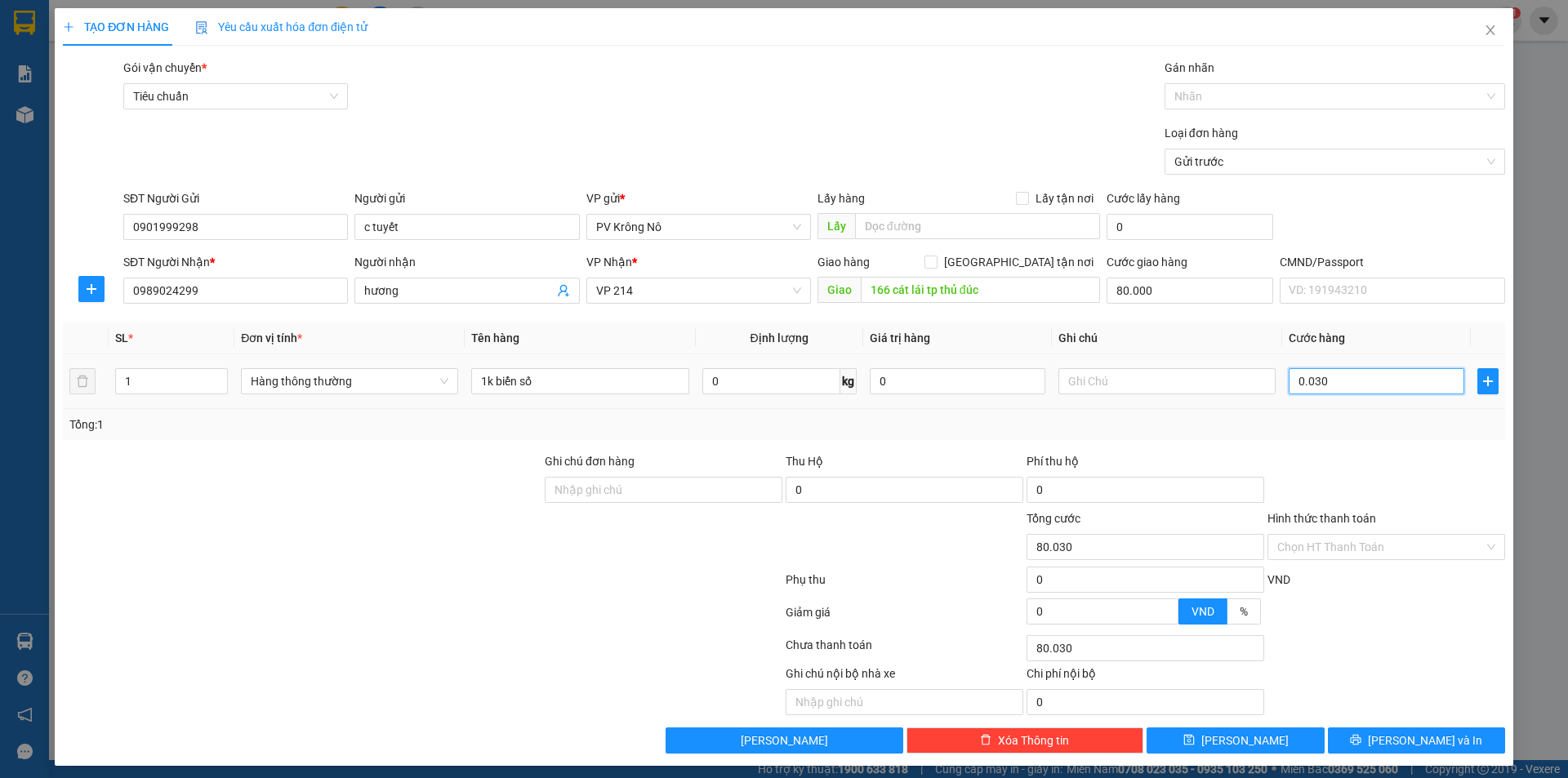
type input "00.300"
type input "80.300"
type input "0.003.000"
type input "83.000"
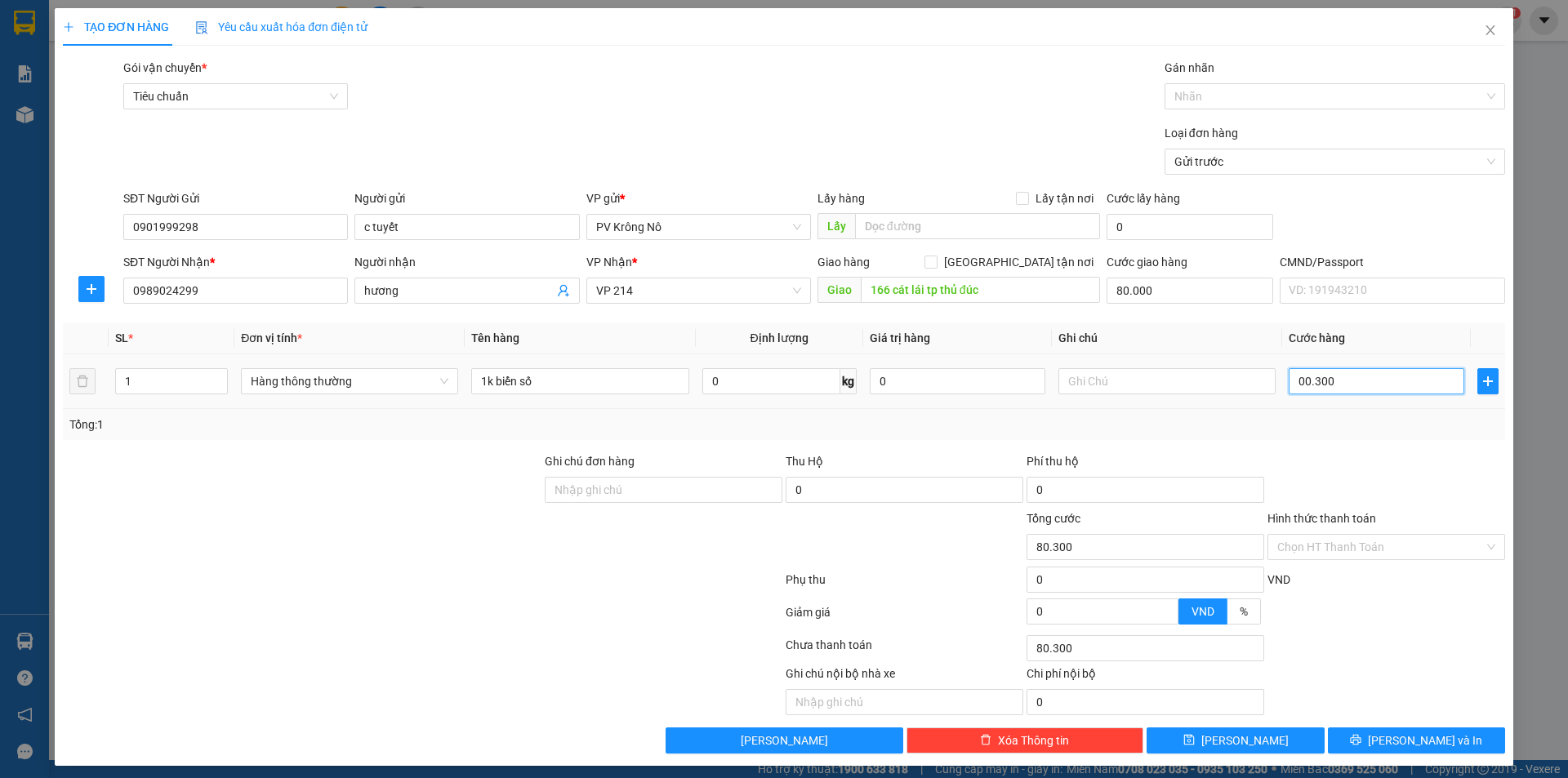
type input "83.000"
type input "000.030.000"
type input "110.000"
type input "30.000"
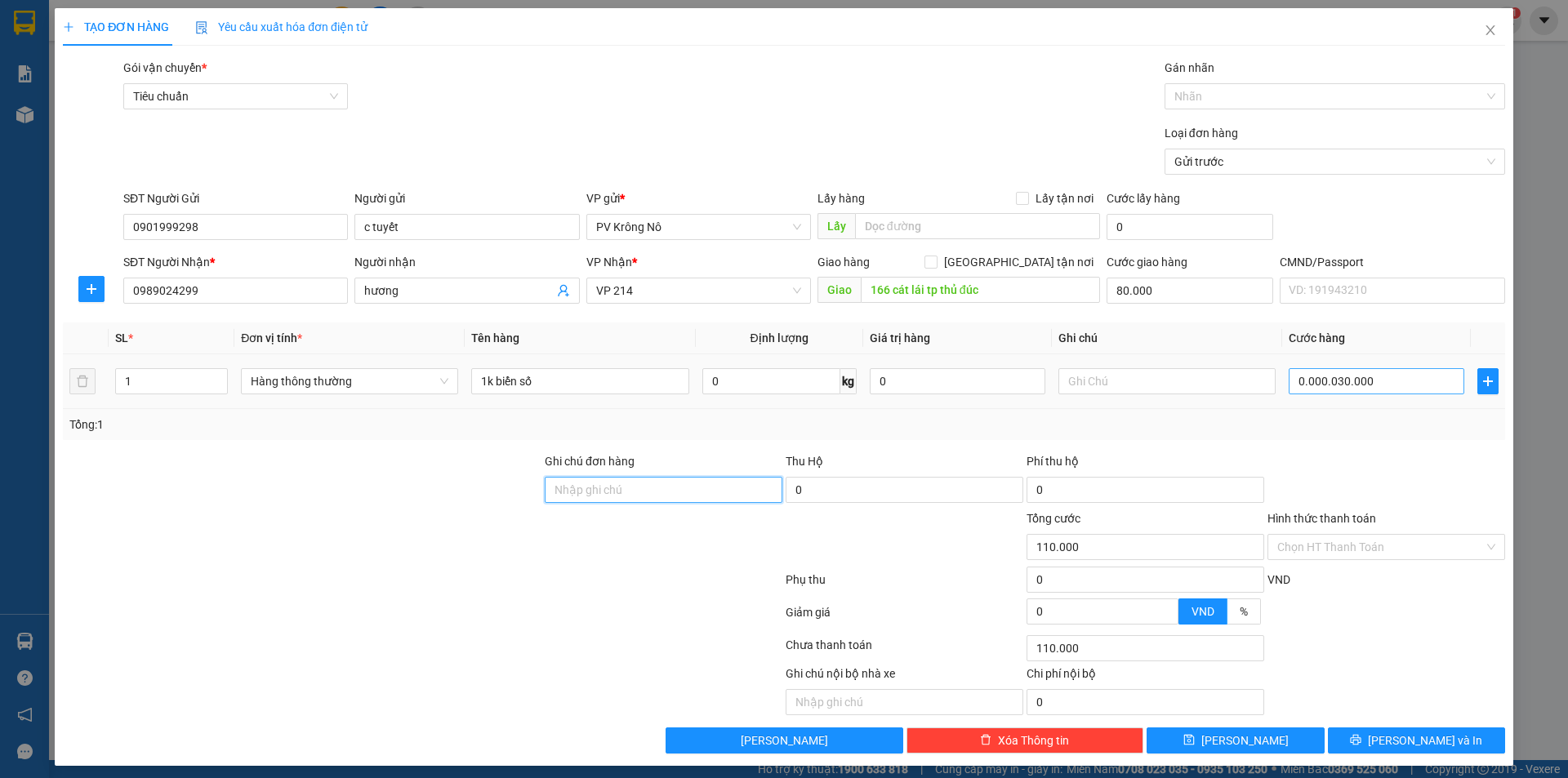
type input "110.000"
click at [1397, 736] on span "[PERSON_NAME] và In" at bounding box center [1425, 741] width 114 height 18
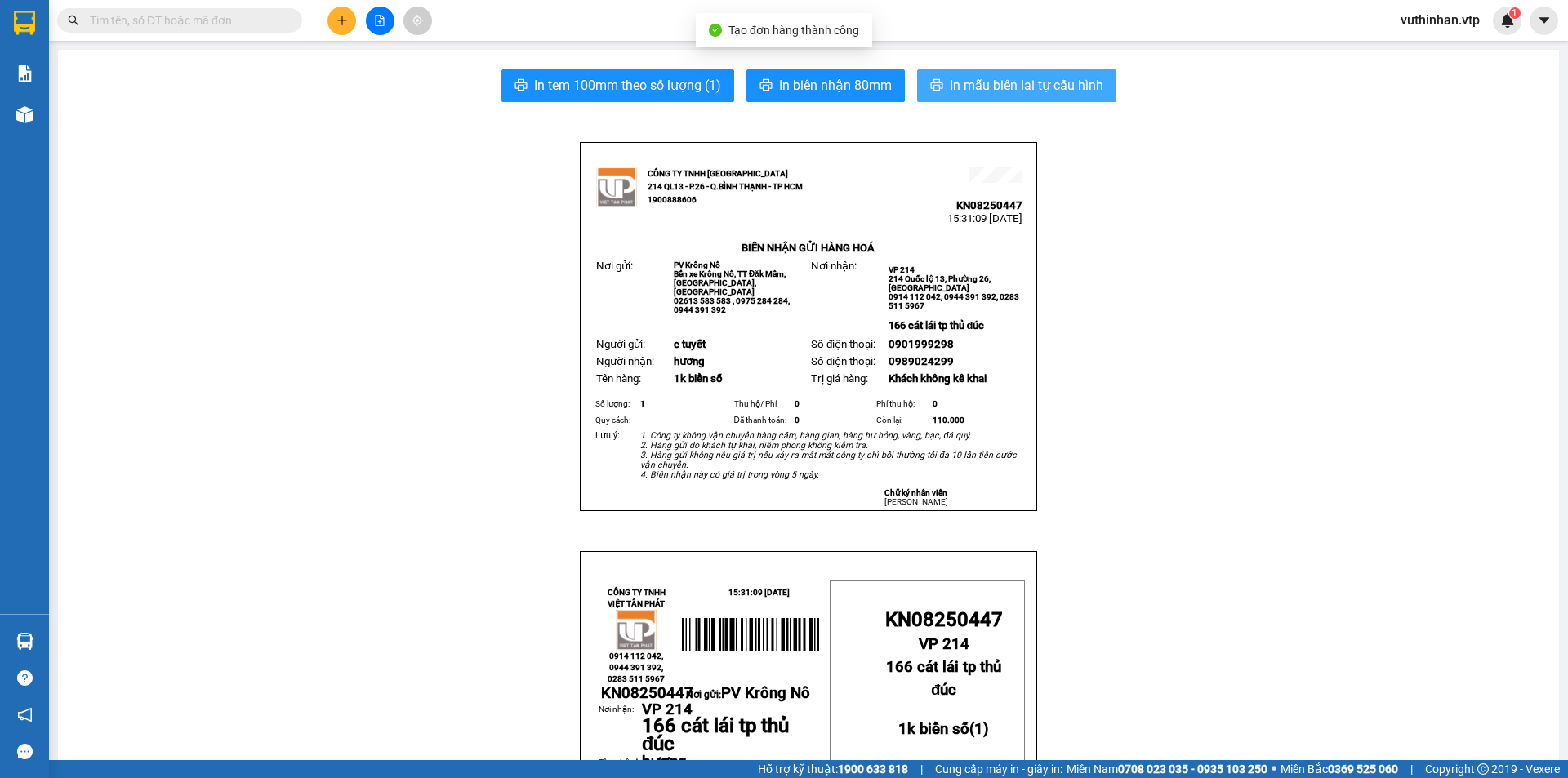
click at [973, 89] on span "In mẫu biên lai tự cấu hình" at bounding box center [1026, 86] width 154 height 21
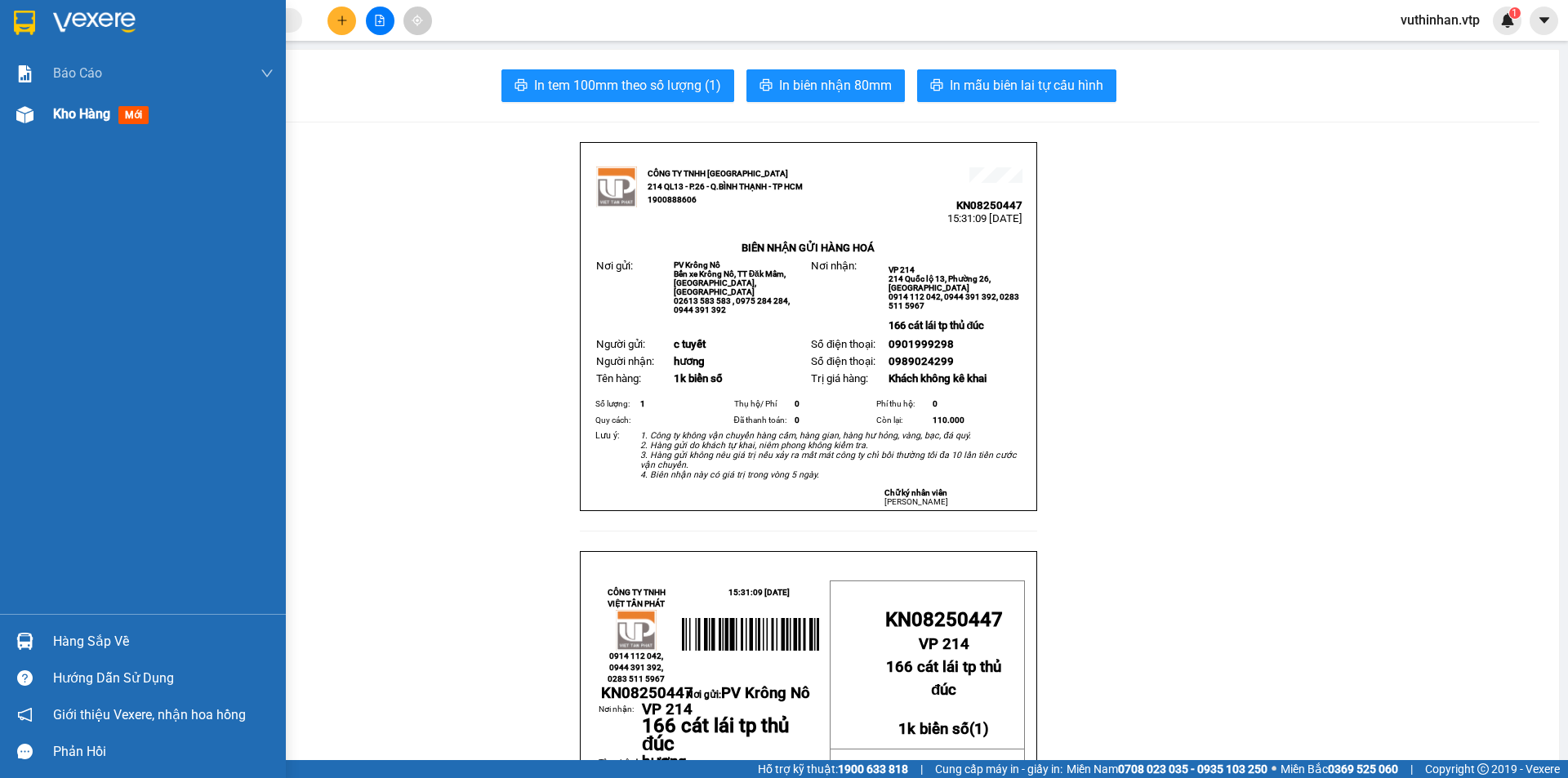
click at [64, 106] on span "Kho hàng" at bounding box center [82, 114] width 57 height 16
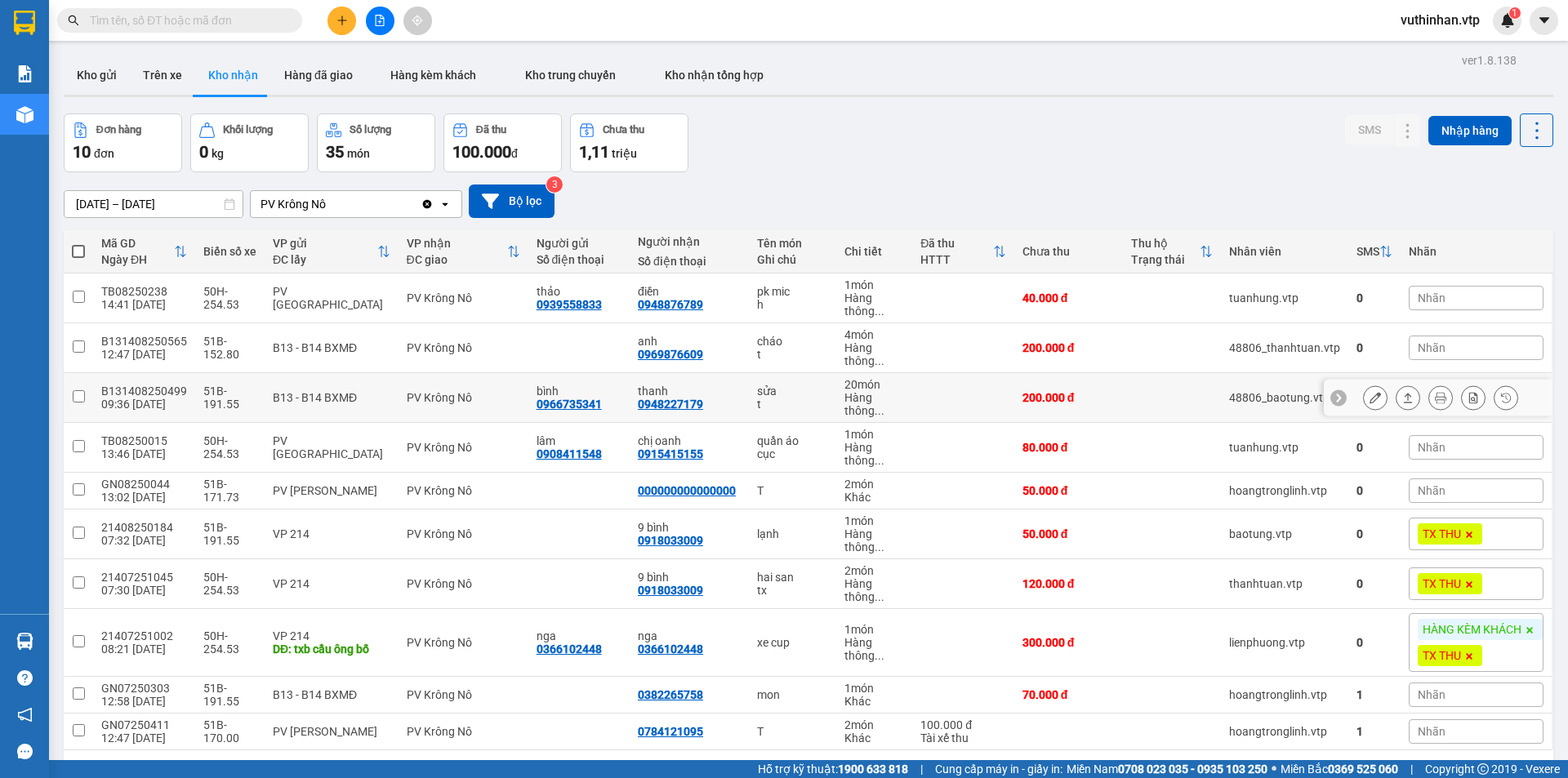
click at [1369, 402] on icon at bounding box center [1375, 397] width 11 height 11
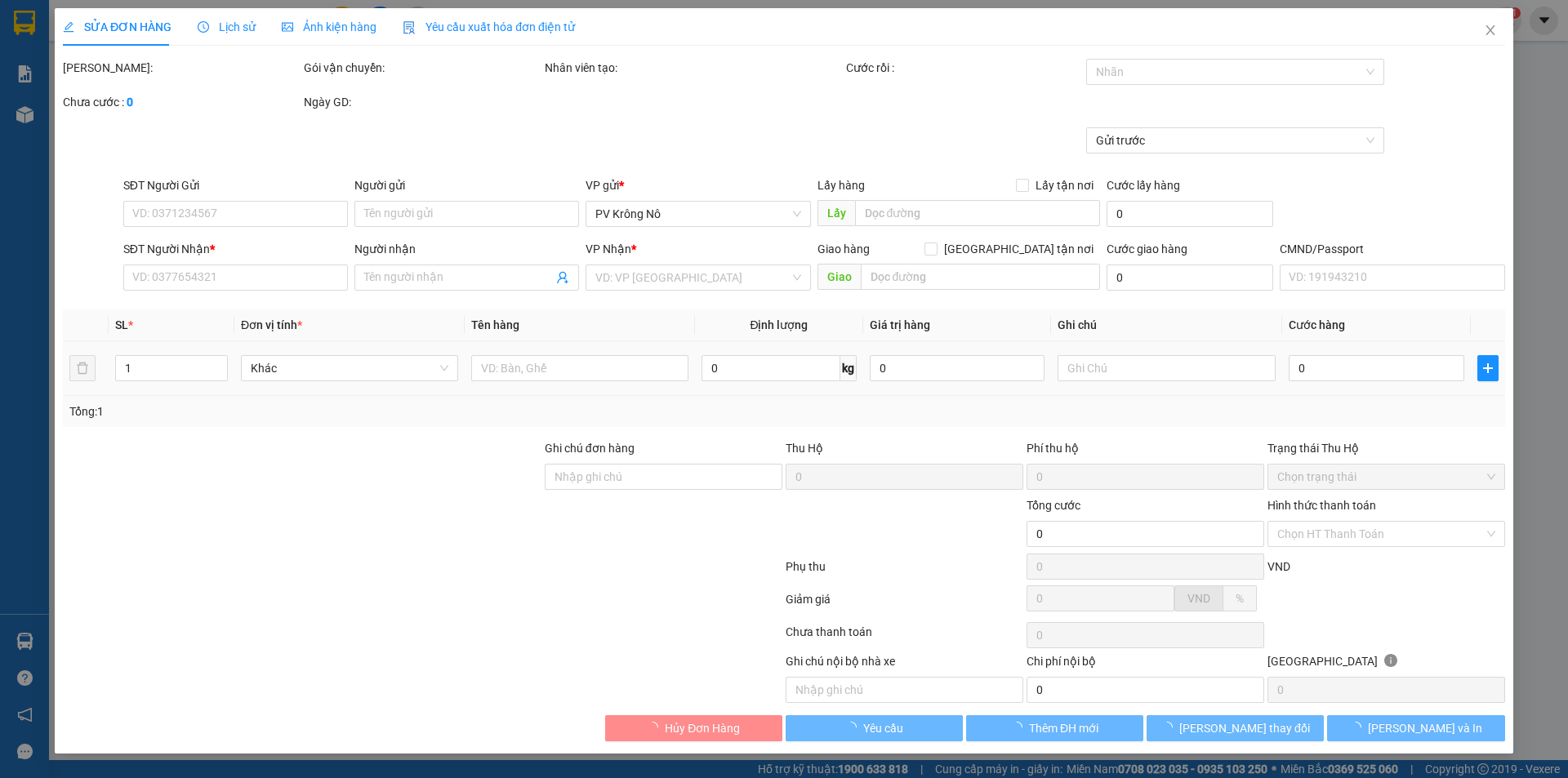
type input "0966735341"
type input "bình"
type input "0948227179"
type input "thanh"
type input "200.000"
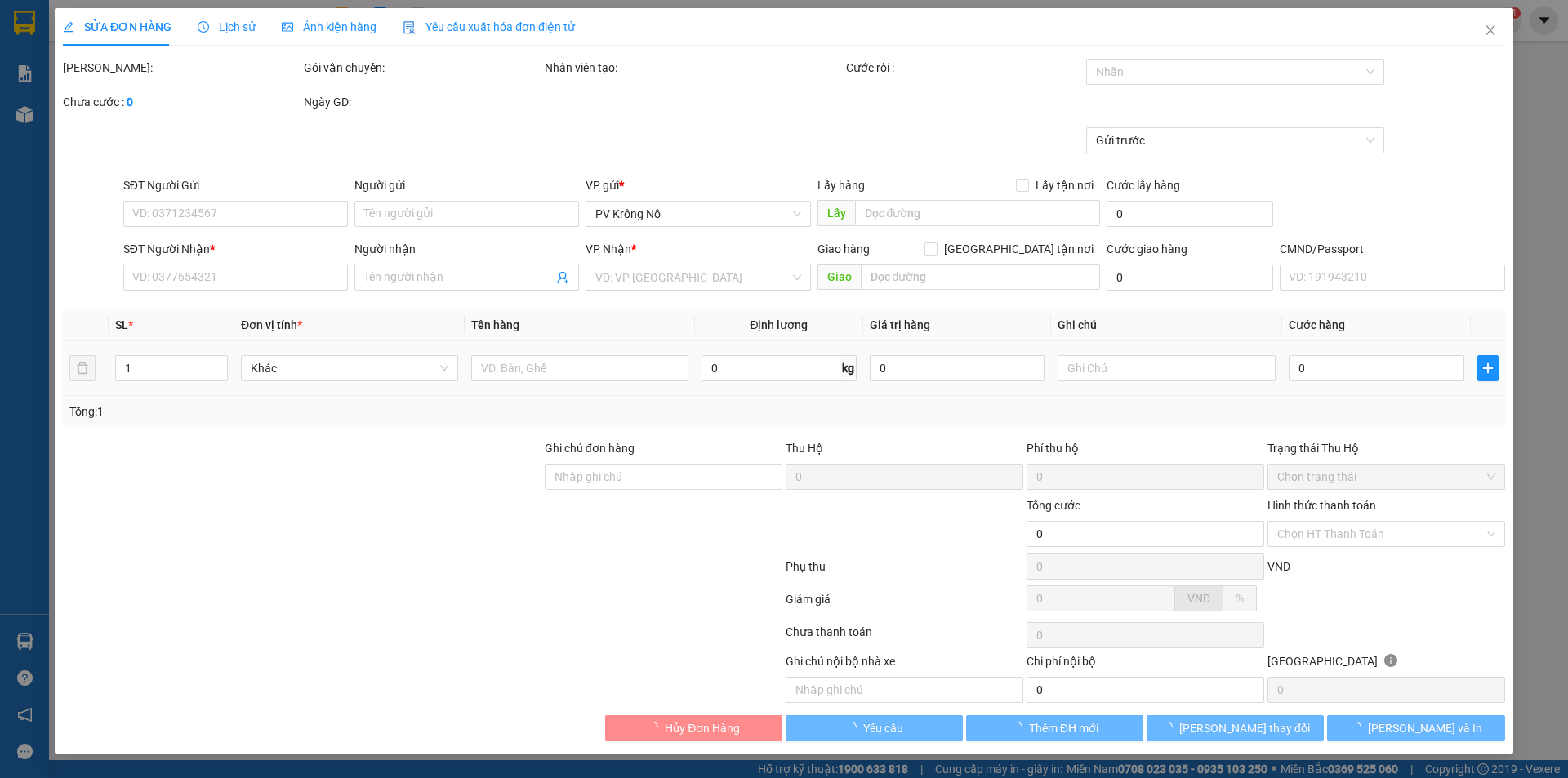
type input "200.000"
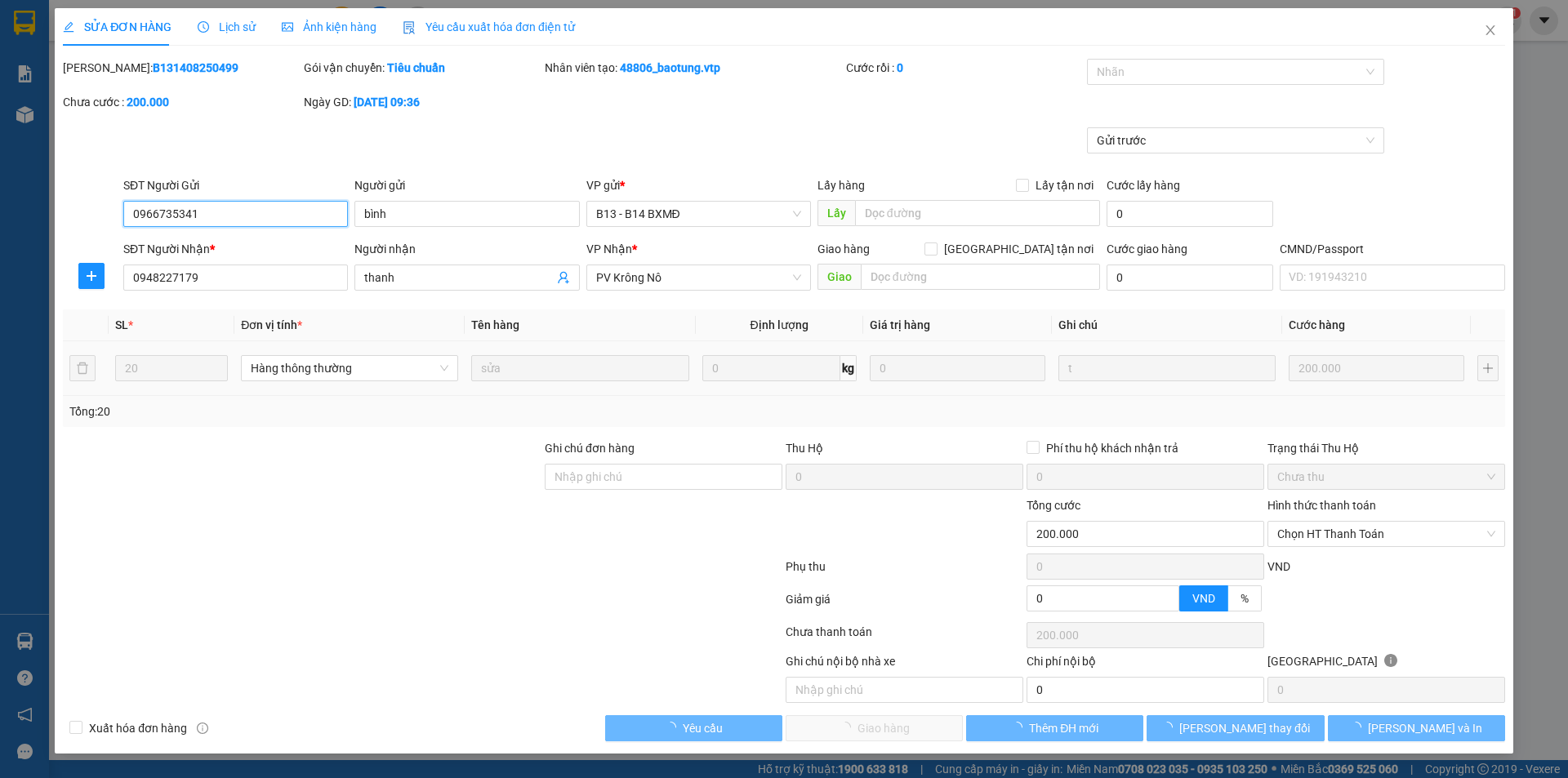
type input "10.000"
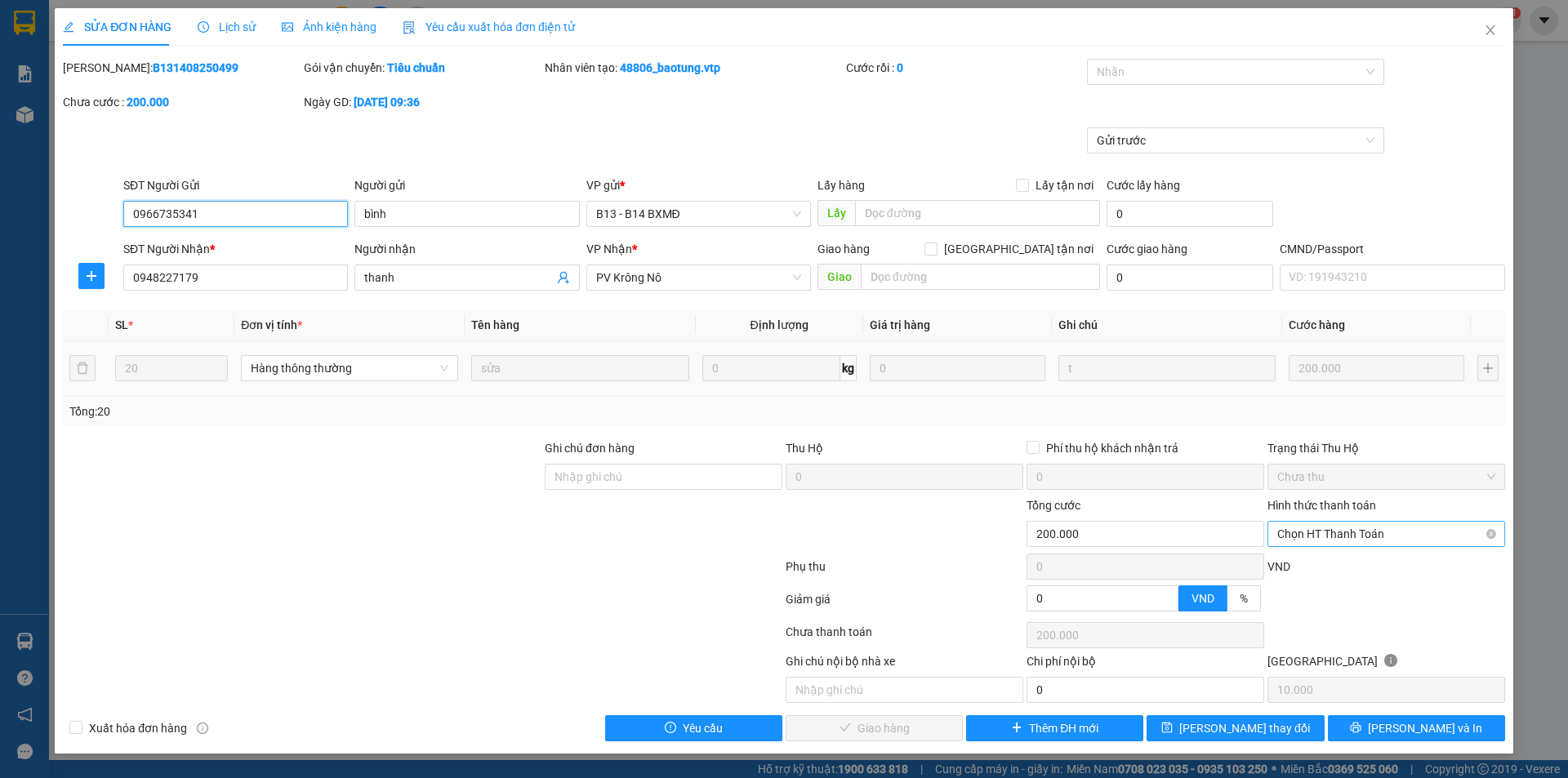
click at [1343, 535] on span "Chọn HT Thanh Toán" at bounding box center [1386, 534] width 218 height 24
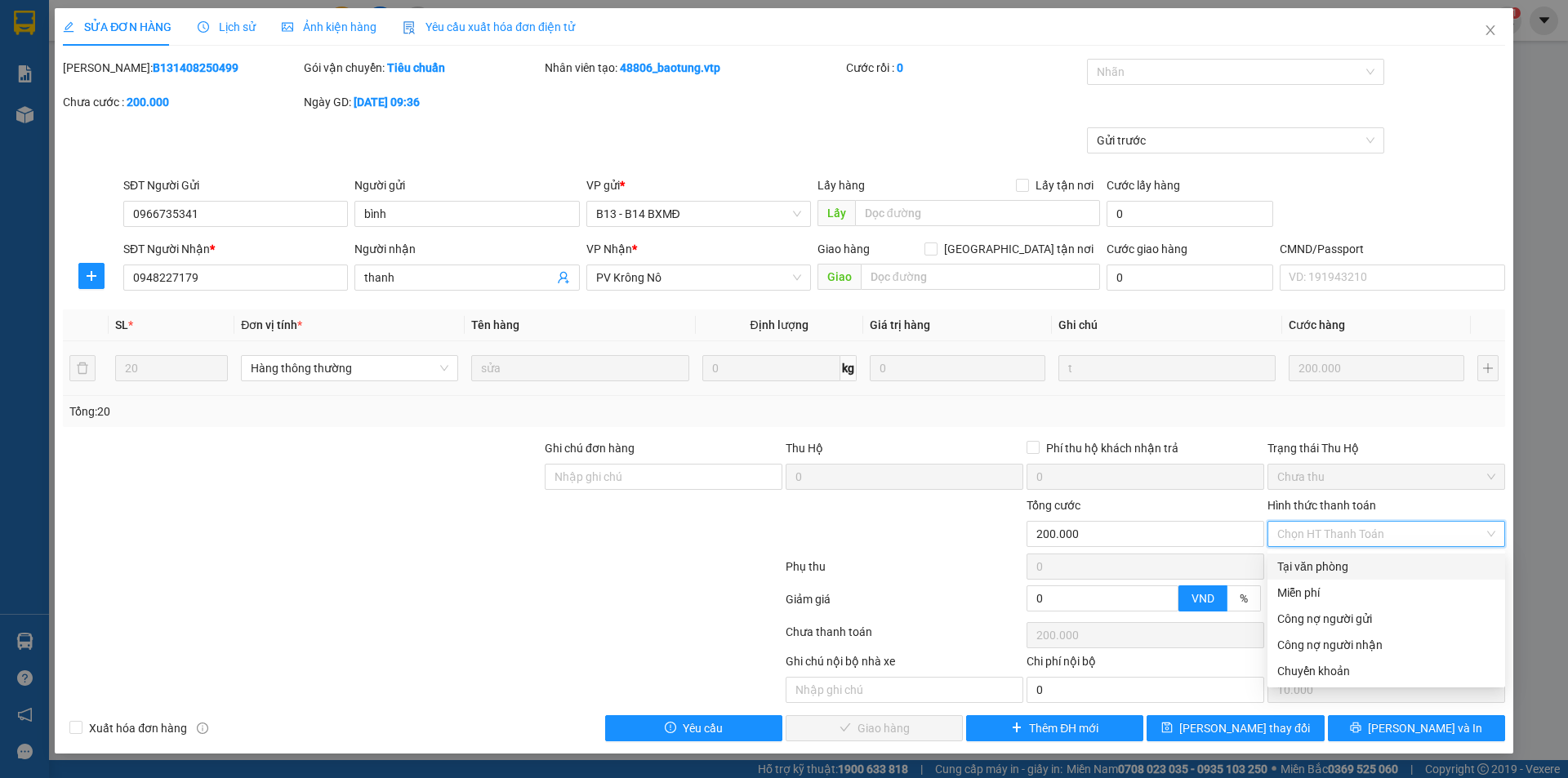
click at [1289, 566] on div "Tại văn phòng" at bounding box center [1386, 566] width 218 height 18
type input "0"
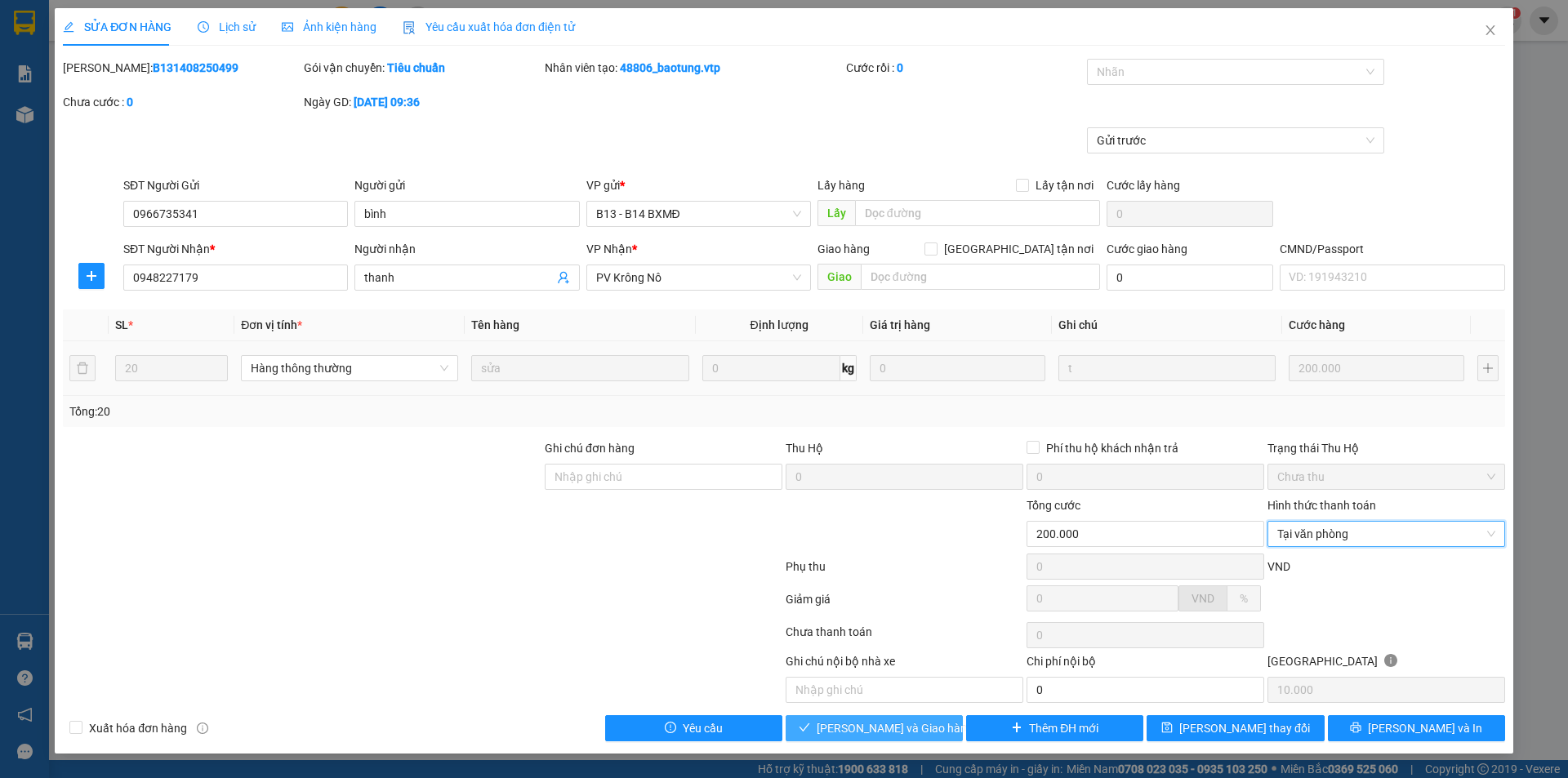
click at [904, 732] on span "[PERSON_NAME] và Giao hàng" at bounding box center [895, 729] width 157 height 18
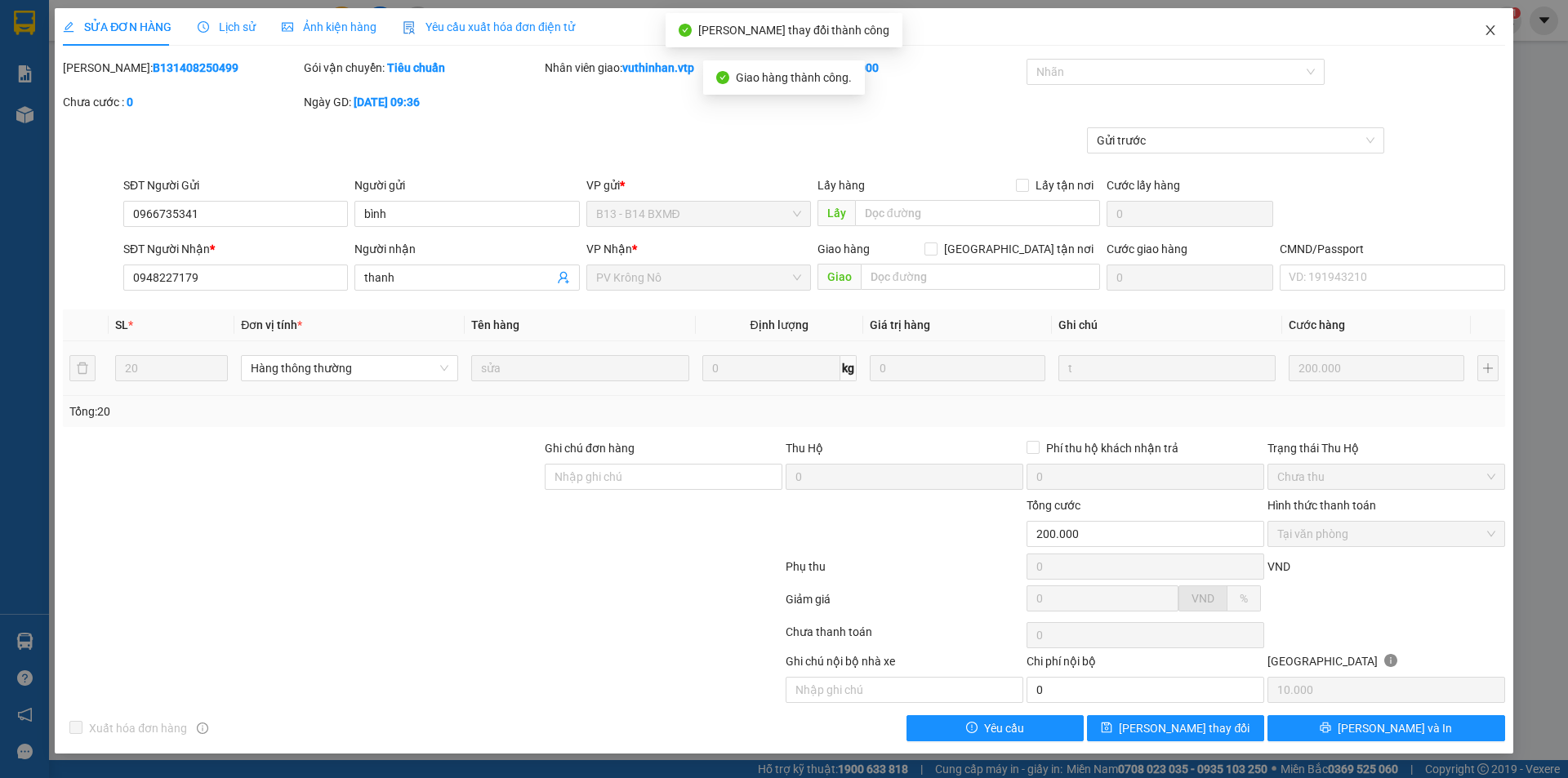
click at [1486, 33] on icon "close" at bounding box center [1490, 29] width 13 height 13
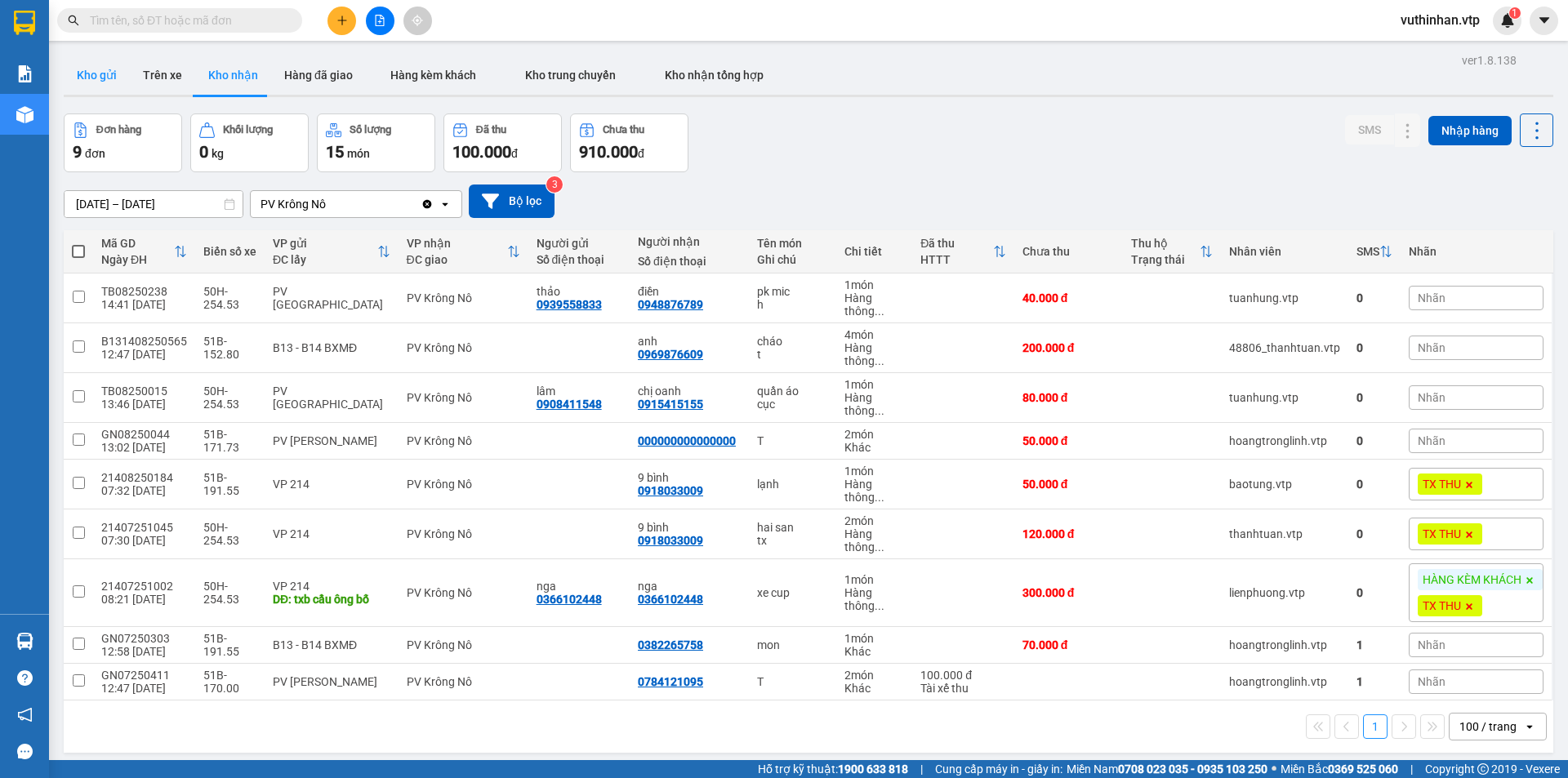
click at [72, 81] on button "Kho gửi" at bounding box center [96, 75] width 66 height 39
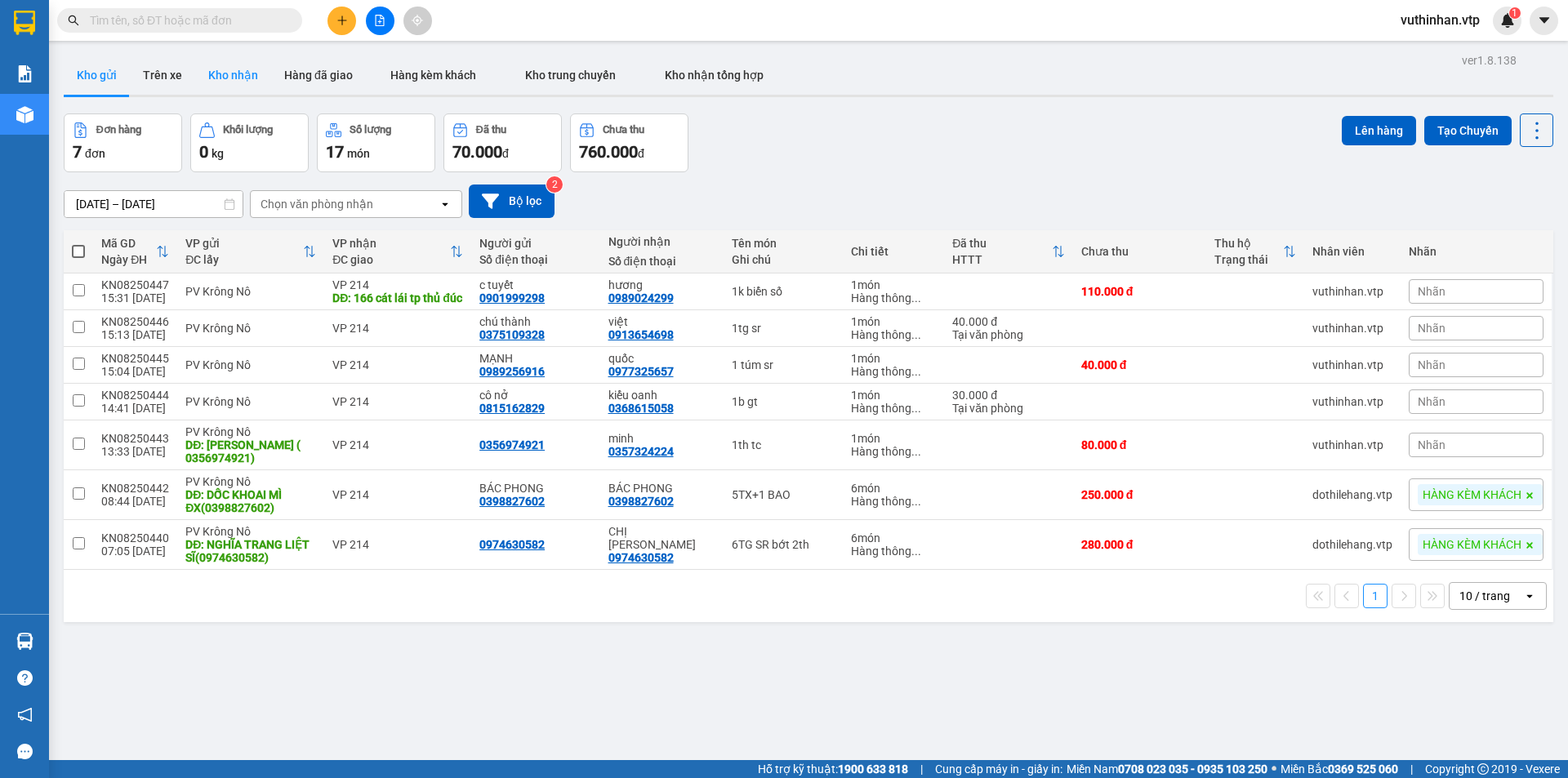
click at [198, 75] on button "Kho nhận" at bounding box center [233, 75] width 76 height 39
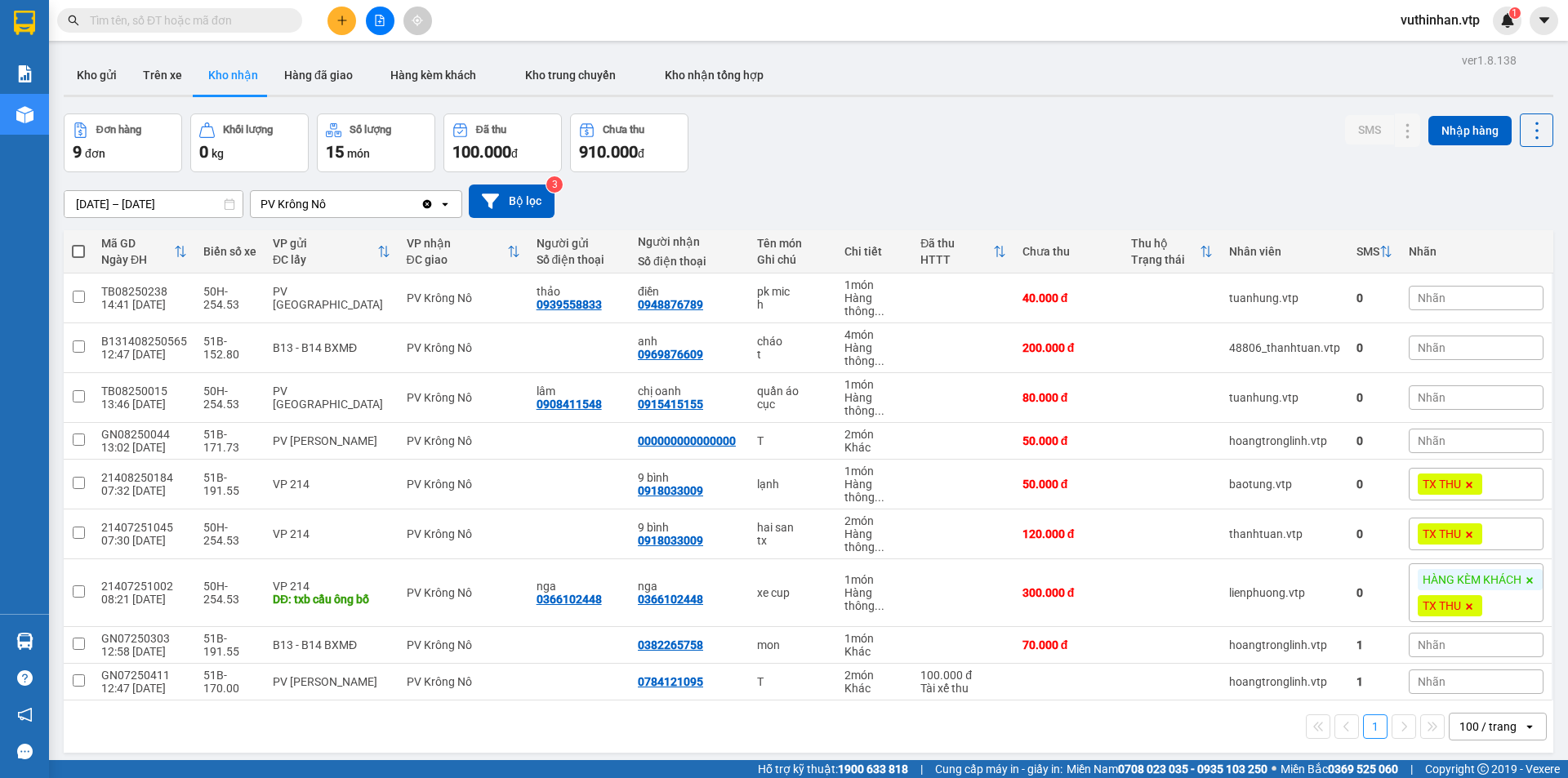
click at [86, 207] on input "[DATE] – [DATE]" at bounding box center [153, 204] width 178 height 26
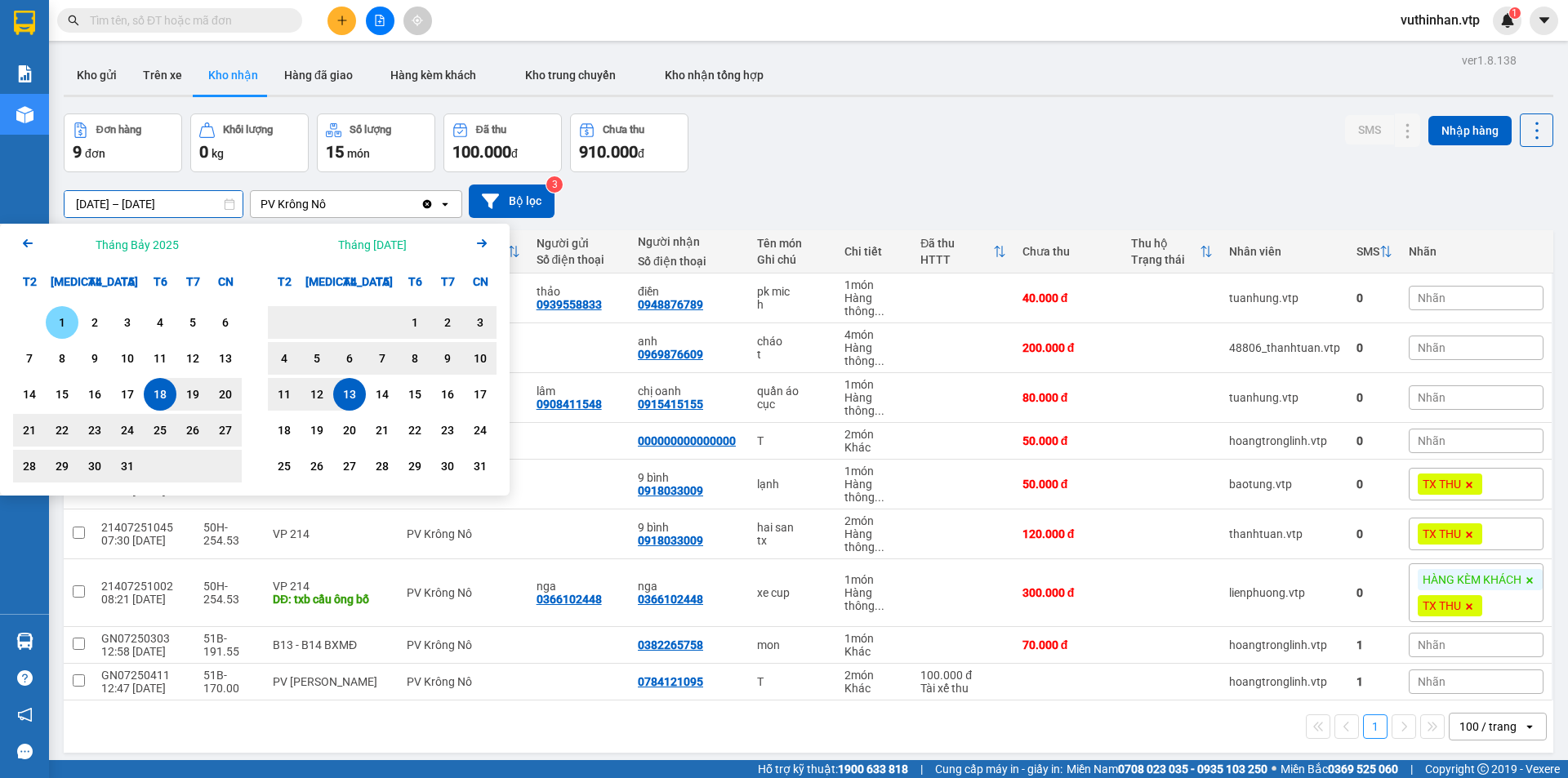
click at [67, 311] on div "1" at bounding box center [62, 323] width 33 height 33
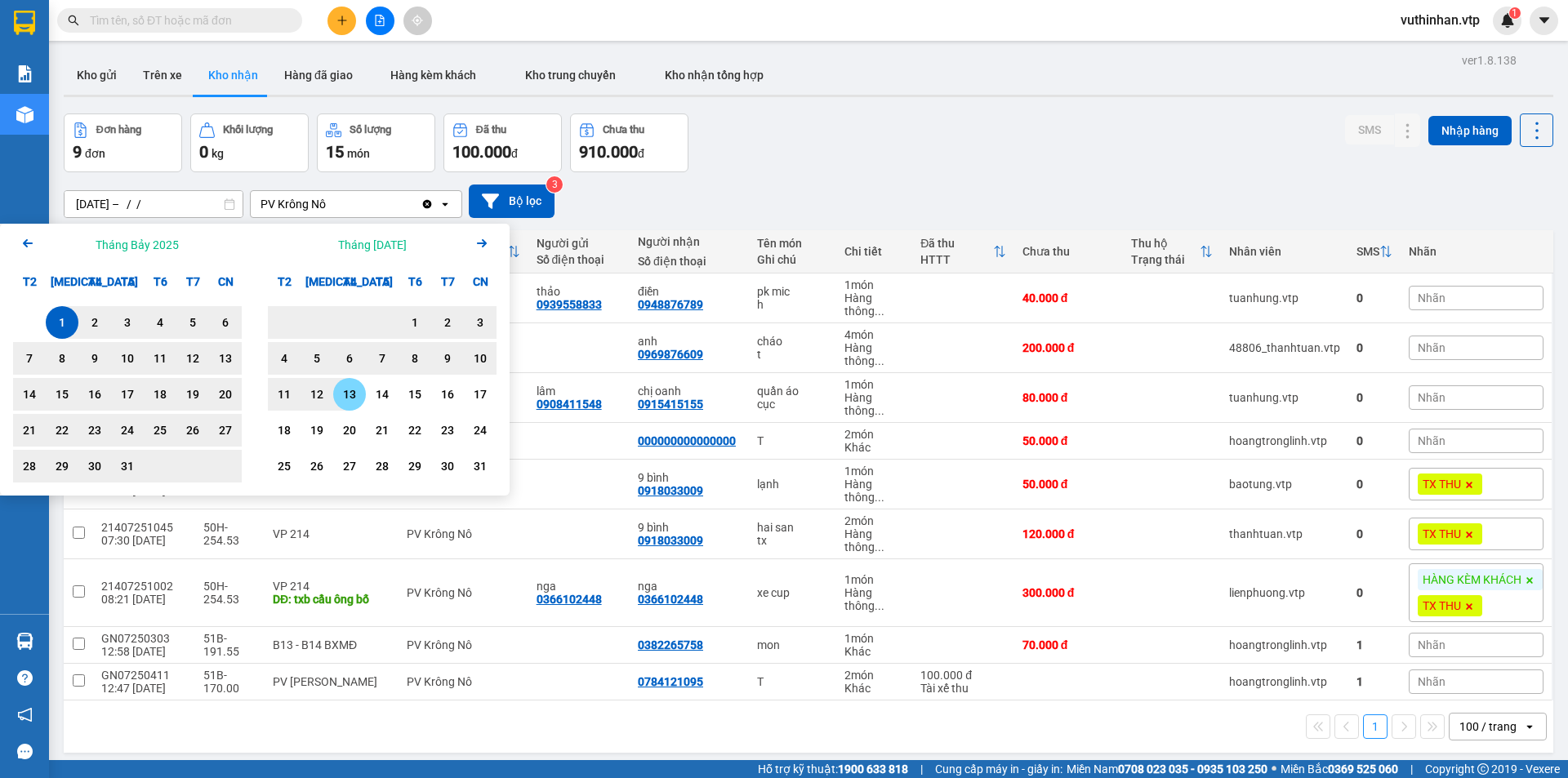
drag, startPoint x: 350, startPoint y: 396, endPoint x: 186, endPoint y: 282, distance: 199.7
click at [350, 397] on div "13" at bounding box center [350, 395] width 23 height 20
type input "[DATE] – [DATE]"
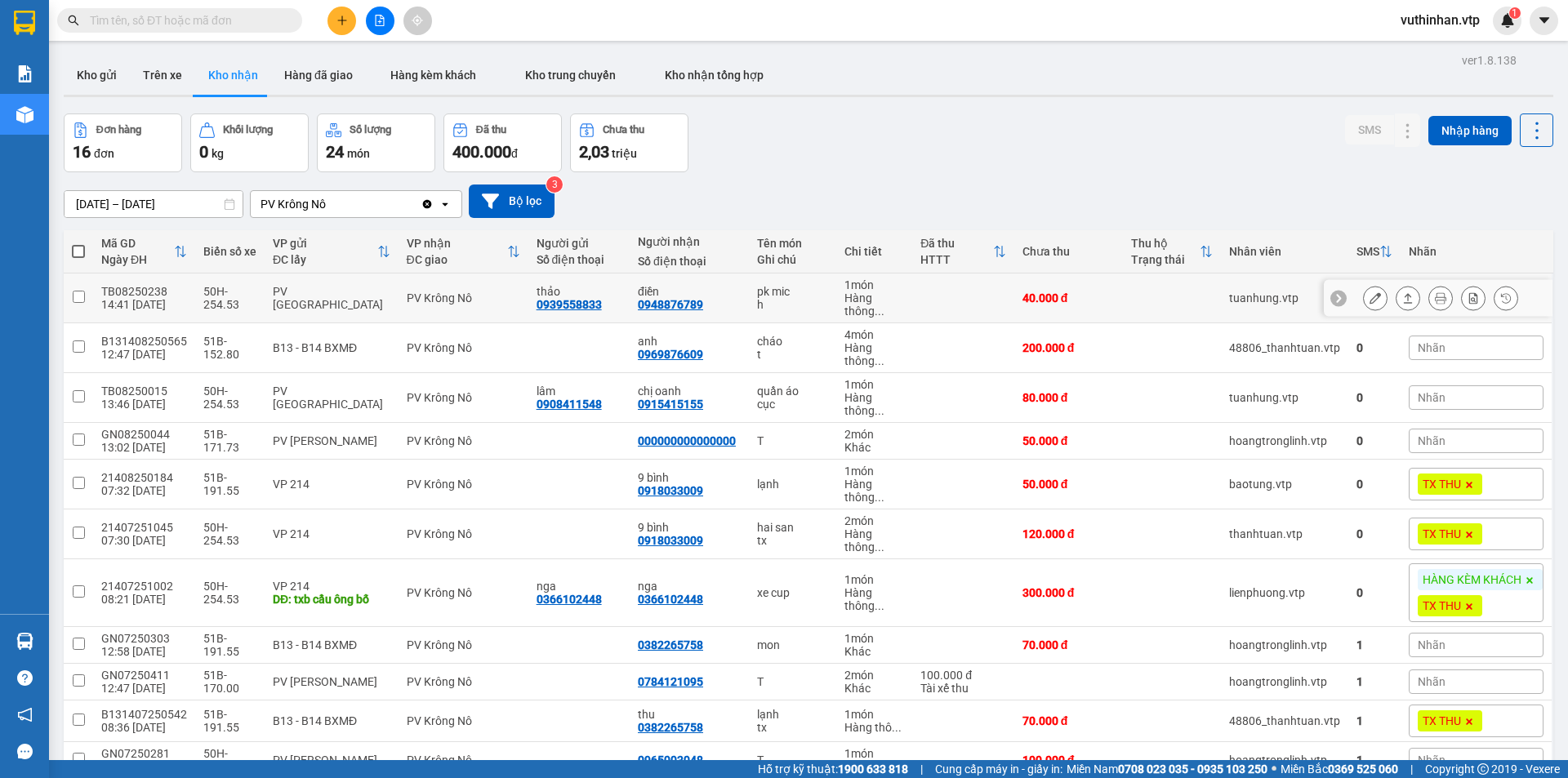
click at [491, 288] on td "PV Krông Nô" at bounding box center [464, 297] width 130 height 49
checkbox input "true"
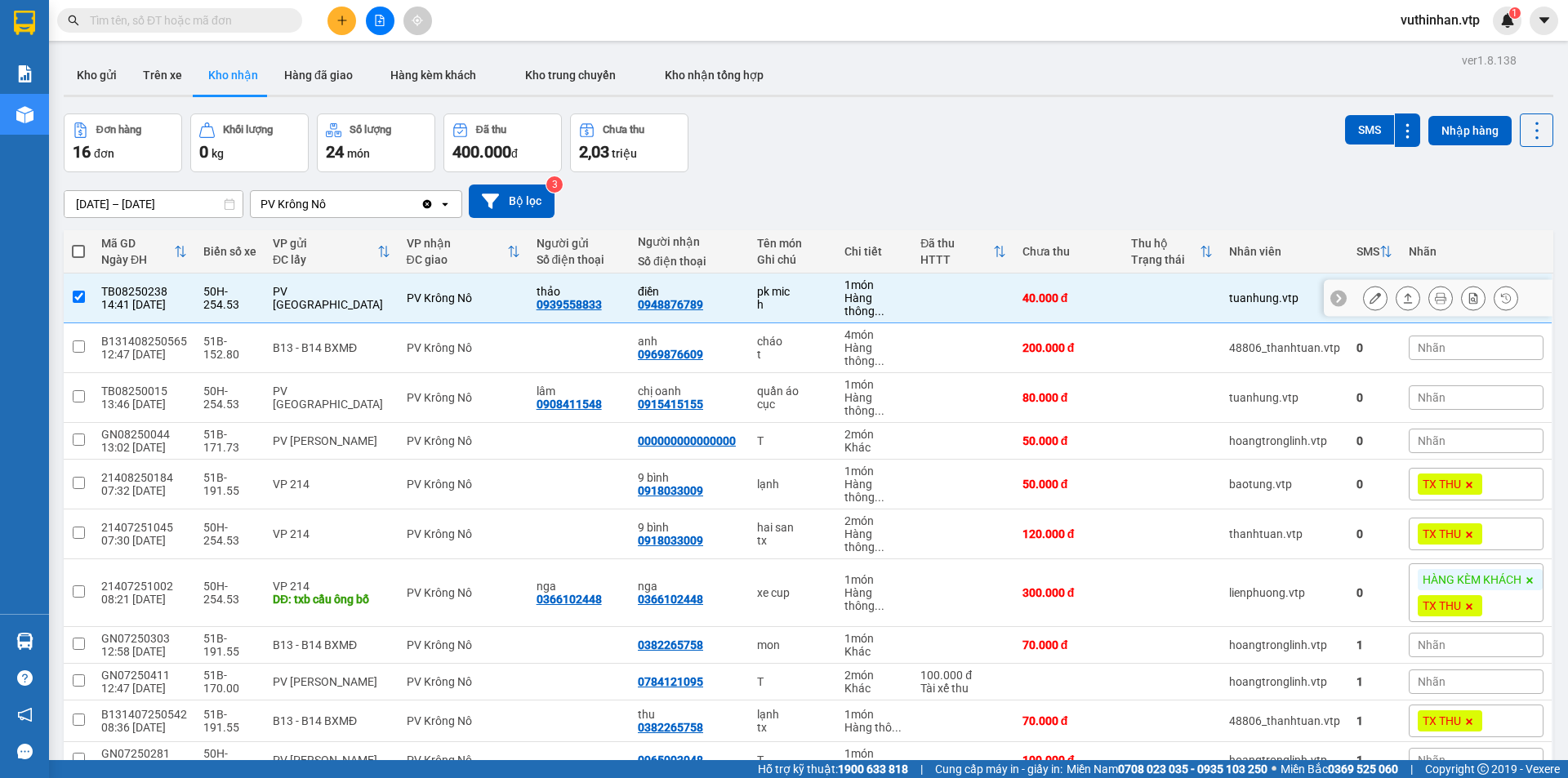
click at [513, 349] on td "PV Krông Nô" at bounding box center [464, 348] width 130 height 49
checkbox input "true"
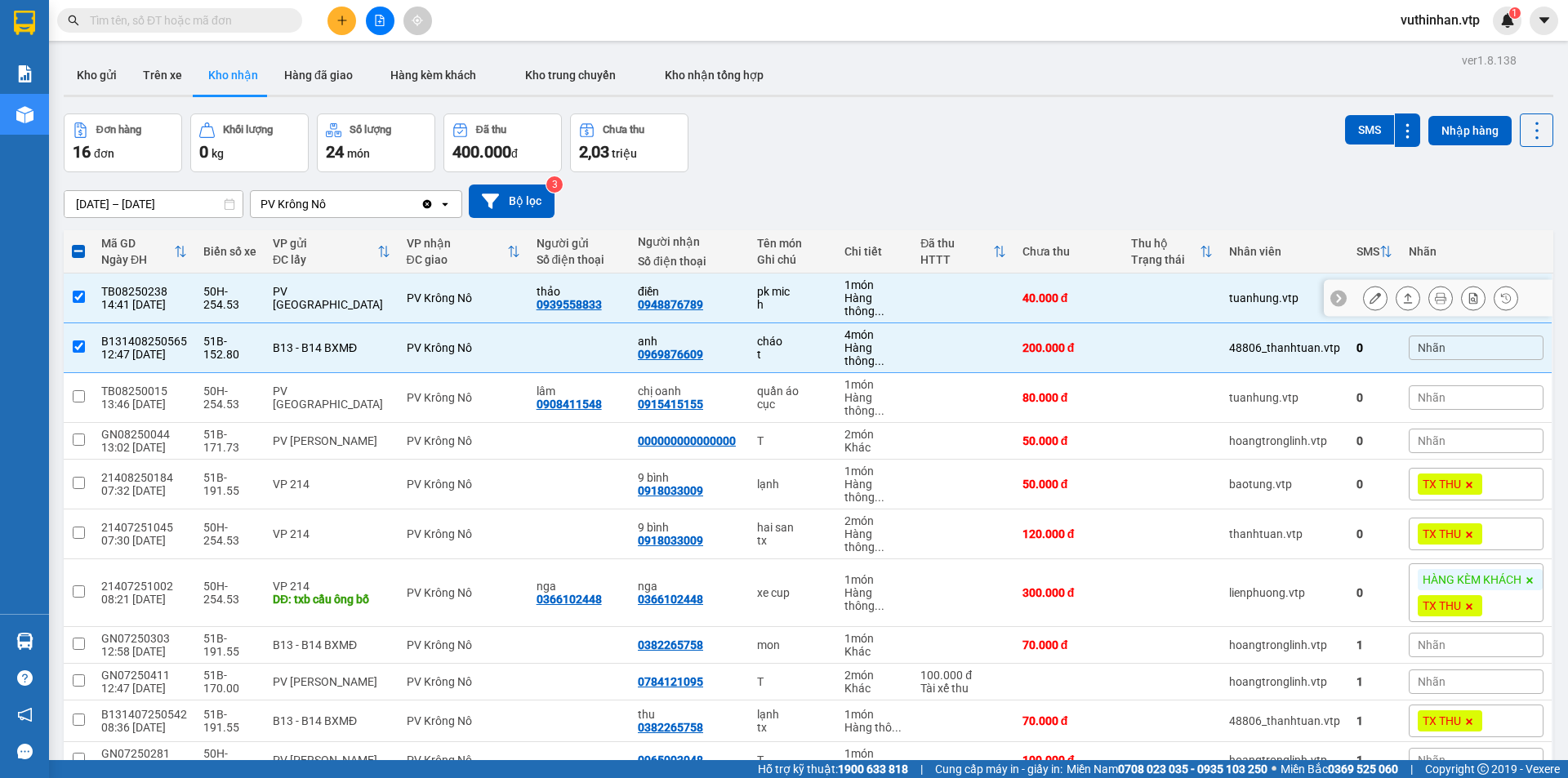
click at [76, 304] on td at bounding box center [78, 297] width 29 height 49
checkbox input "false"
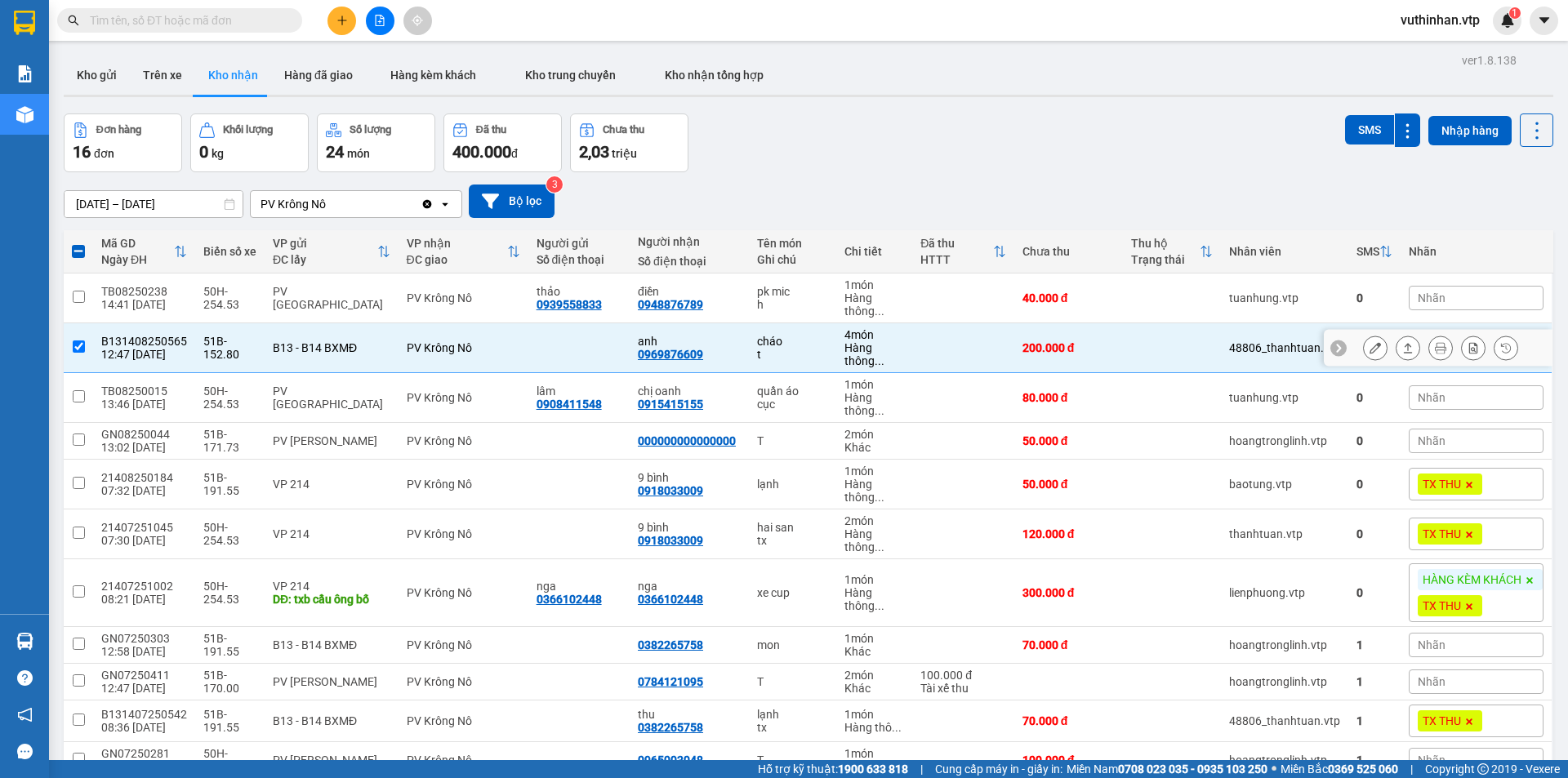
click at [74, 343] on input "checkbox" at bounding box center [79, 347] width 12 height 12
checkbox input "false"
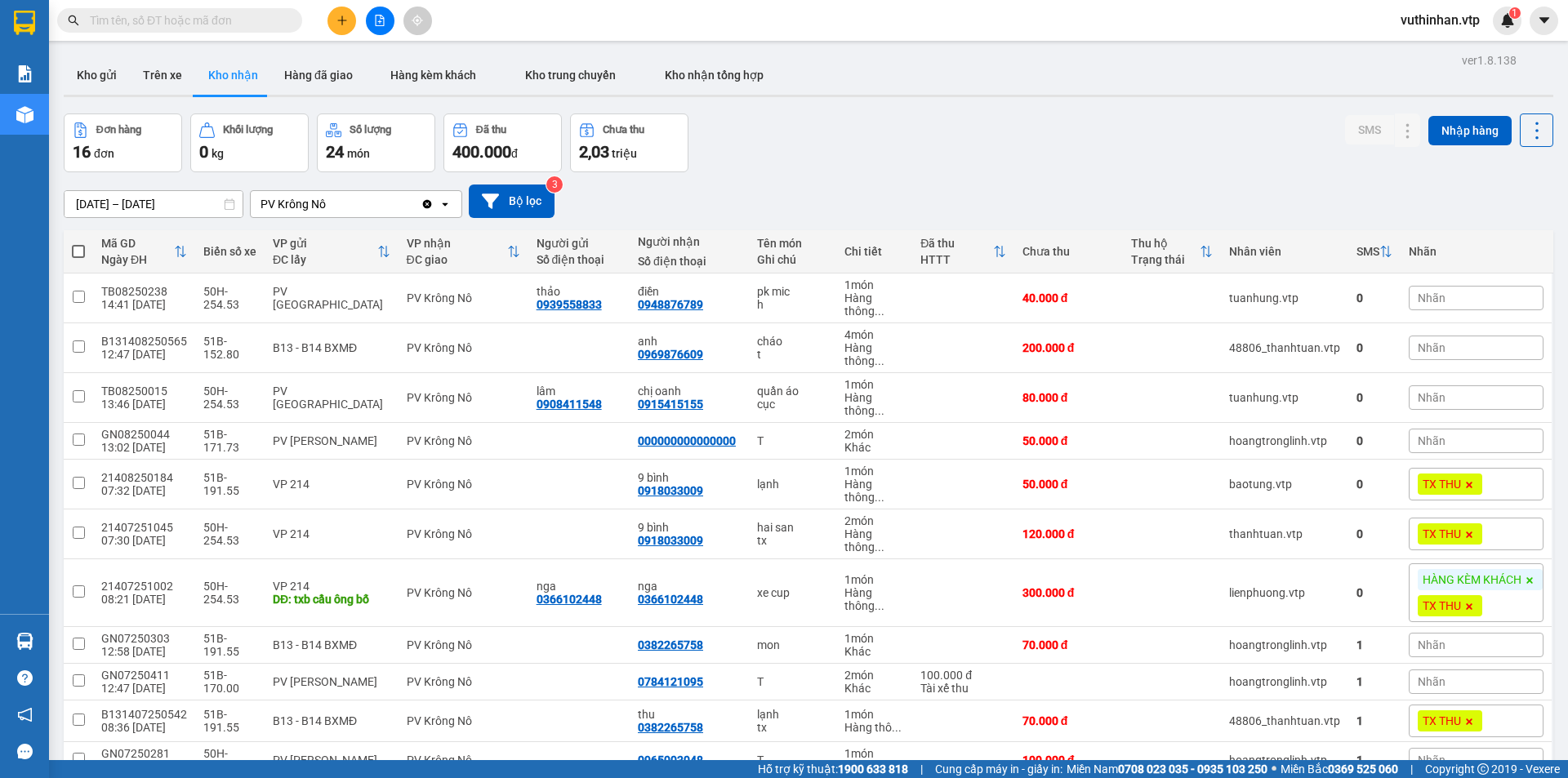
click at [312, 2] on div "Kết quả tìm kiếm ( 0 ) Bộ lọc No Data vuthinhan.vtp 1" at bounding box center [784, 20] width 1568 height 41
click at [350, 36] on div "Kết quả tìm kiếm ( 0 ) Bộ lọc No Data vuthinhan.vtp 1" at bounding box center [784, 20] width 1568 height 41
click at [339, 28] on button at bounding box center [342, 21] width 29 height 29
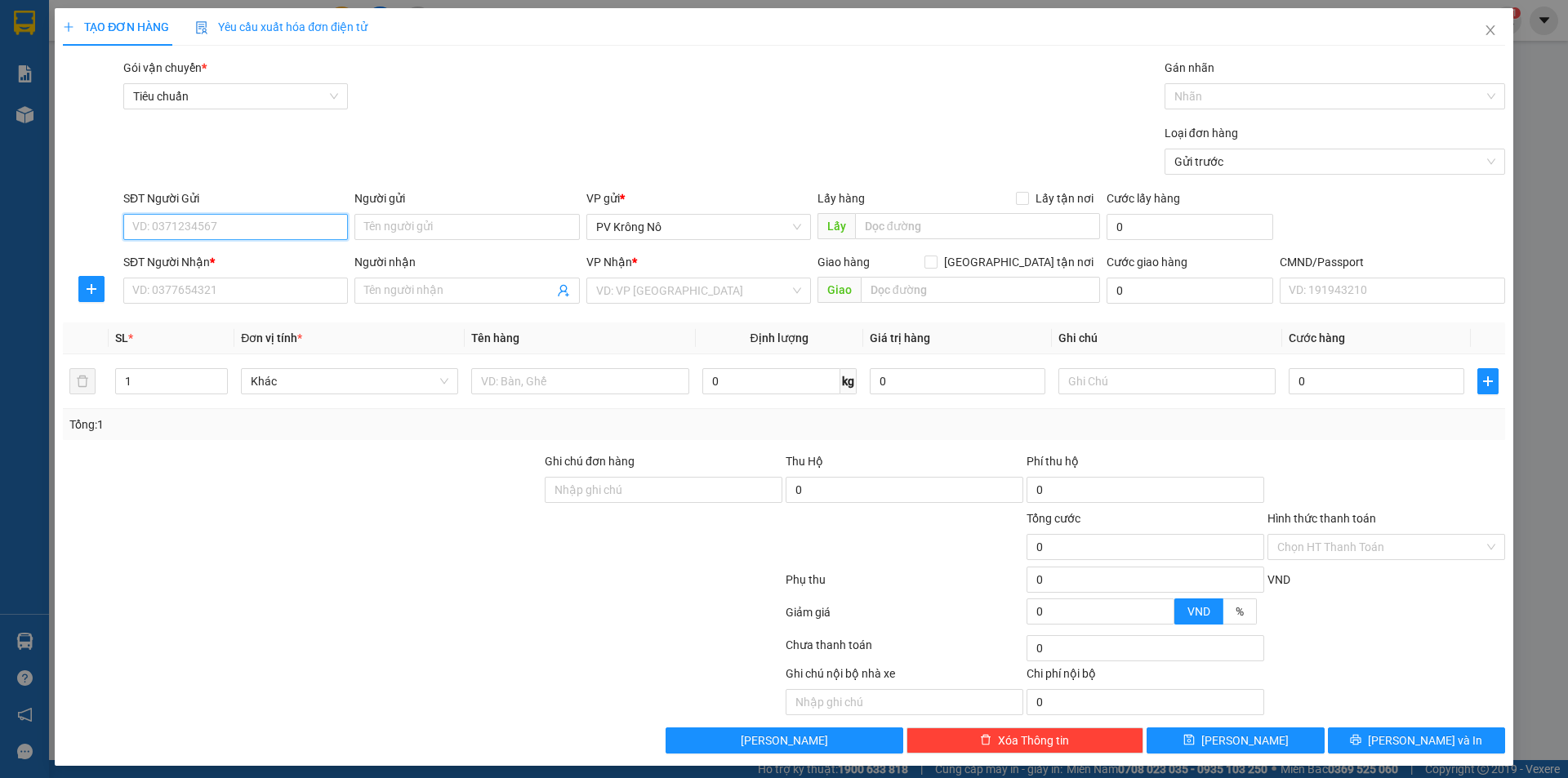
click at [253, 231] on input "SĐT Người Gửi" at bounding box center [235, 227] width 225 height 26
type input "0972965539"
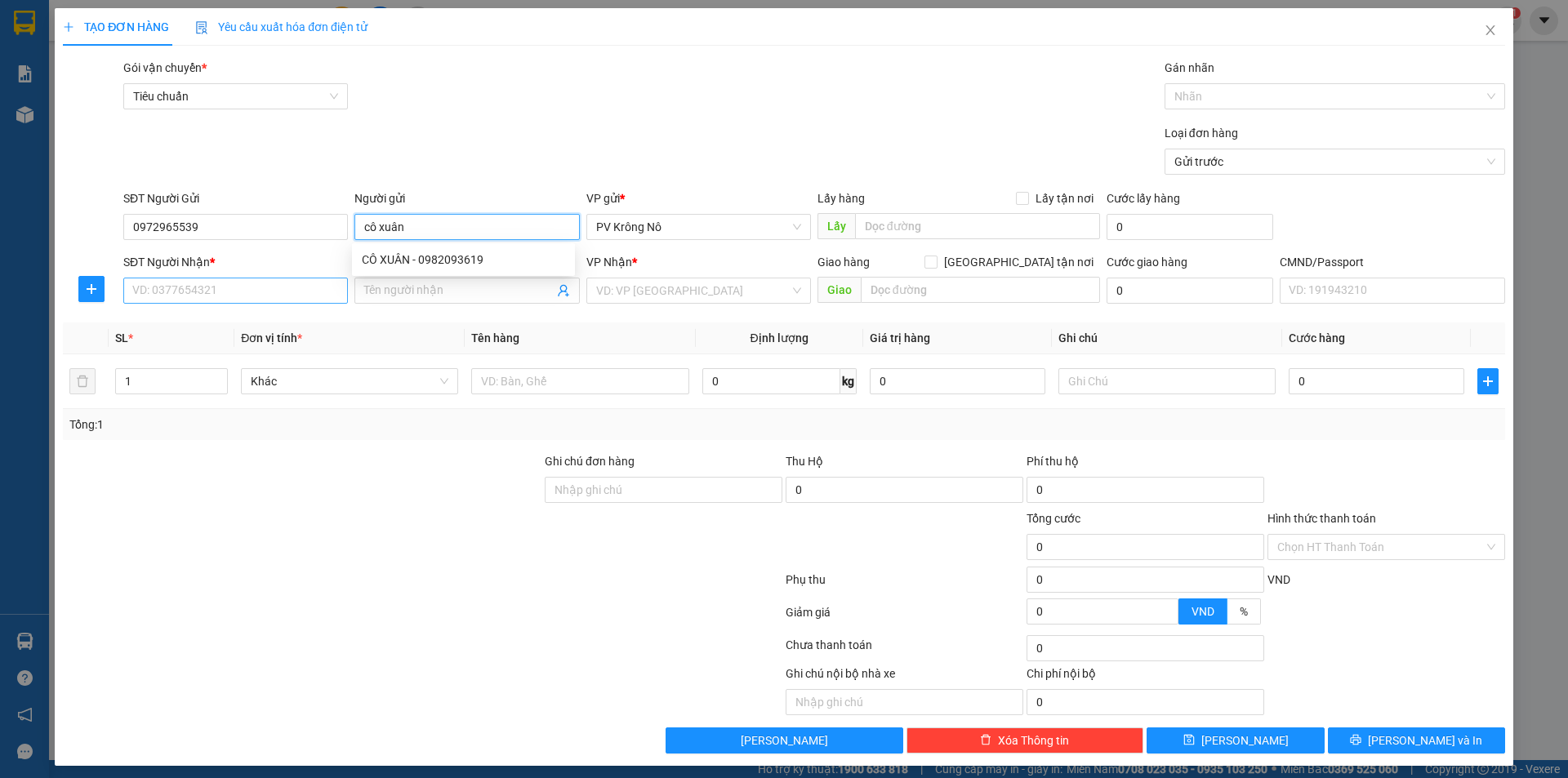
type input "cô xuân"
click at [177, 283] on input "SĐT Người Nhận *" at bounding box center [235, 291] width 225 height 26
type input "0962866529"
click at [410, 287] on input "Người nhận" at bounding box center [459, 291] width 189 height 18
type input "0837362589 oanh"
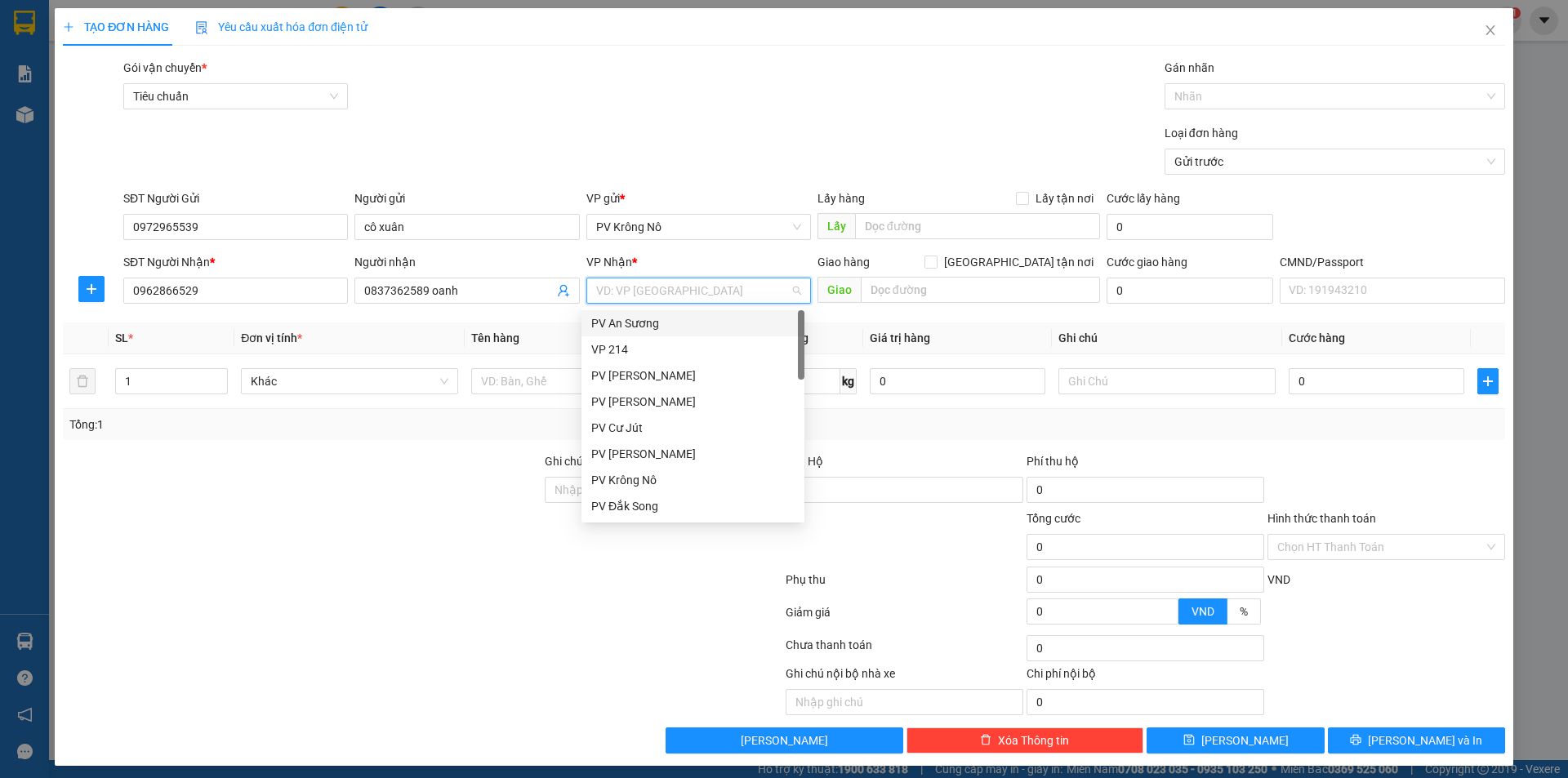
type input "2"
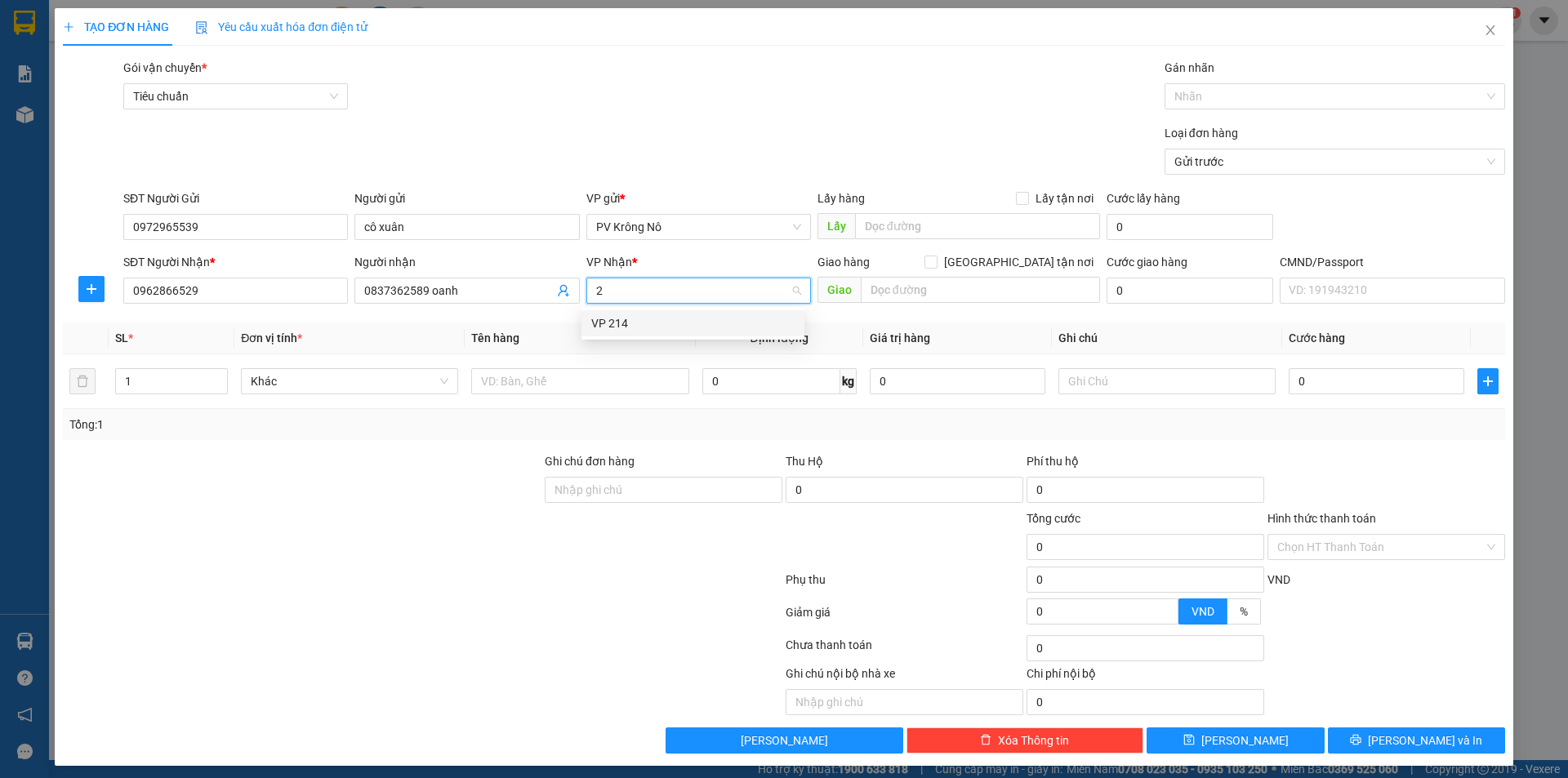
click at [646, 330] on div "VP 214" at bounding box center [693, 324] width 203 height 18
click at [577, 373] on input "text" at bounding box center [579, 382] width 217 height 26
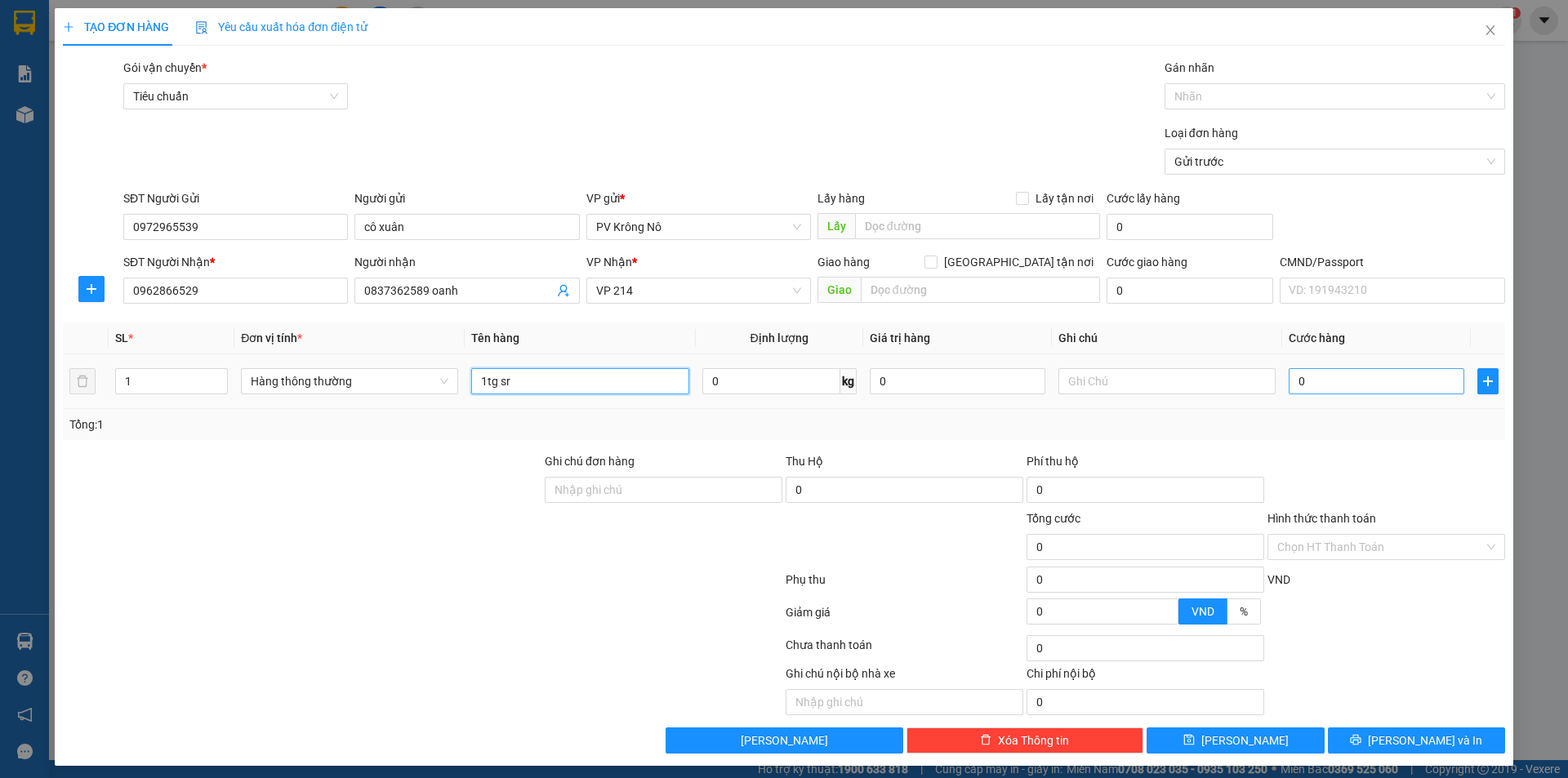
type input "1tg sr"
click at [1326, 385] on input "0" at bounding box center [1376, 382] width 175 height 26
type input "006"
type input "6"
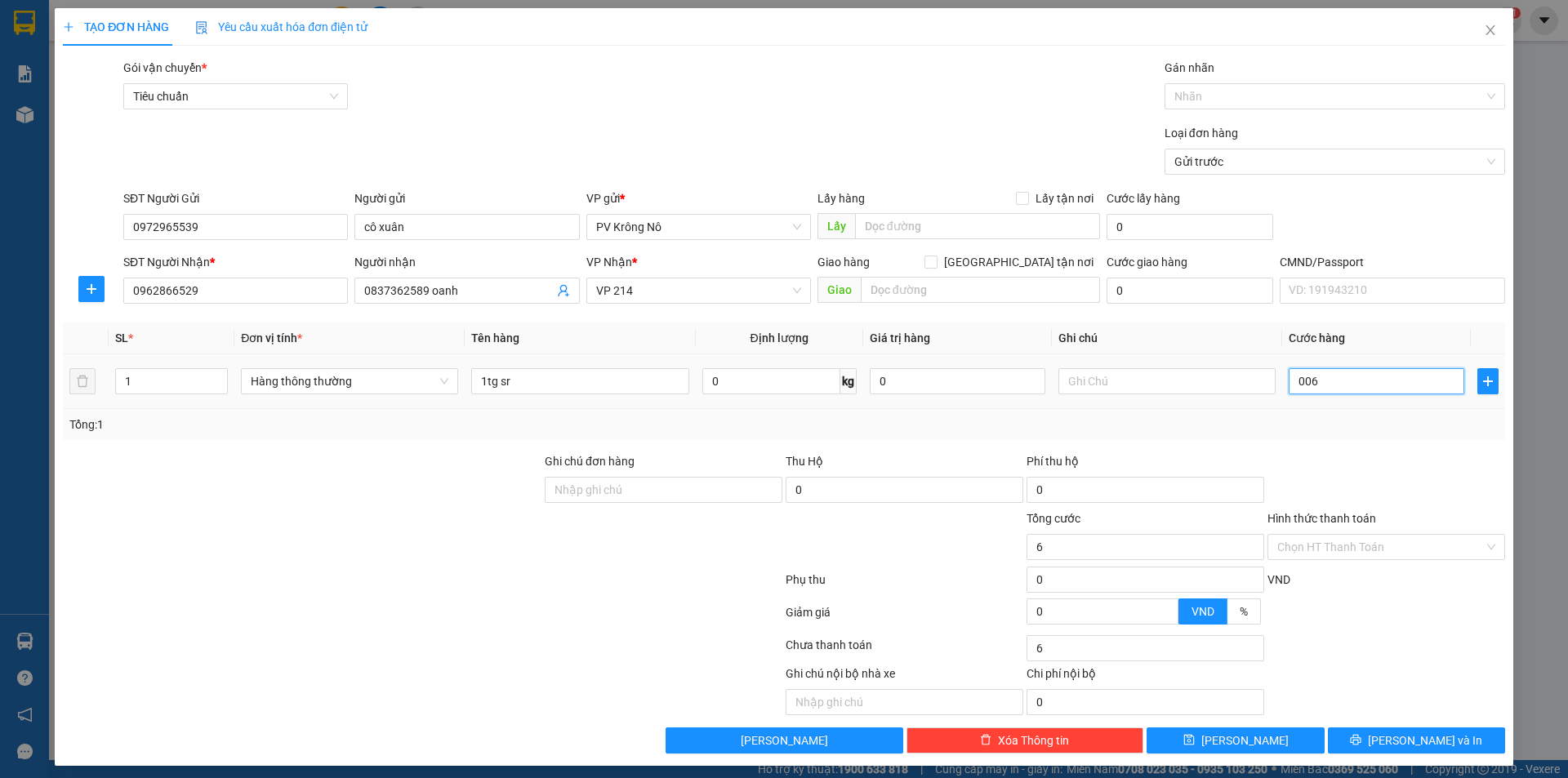
type input "0.060"
type input "60"
type input "00.600"
type input "600"
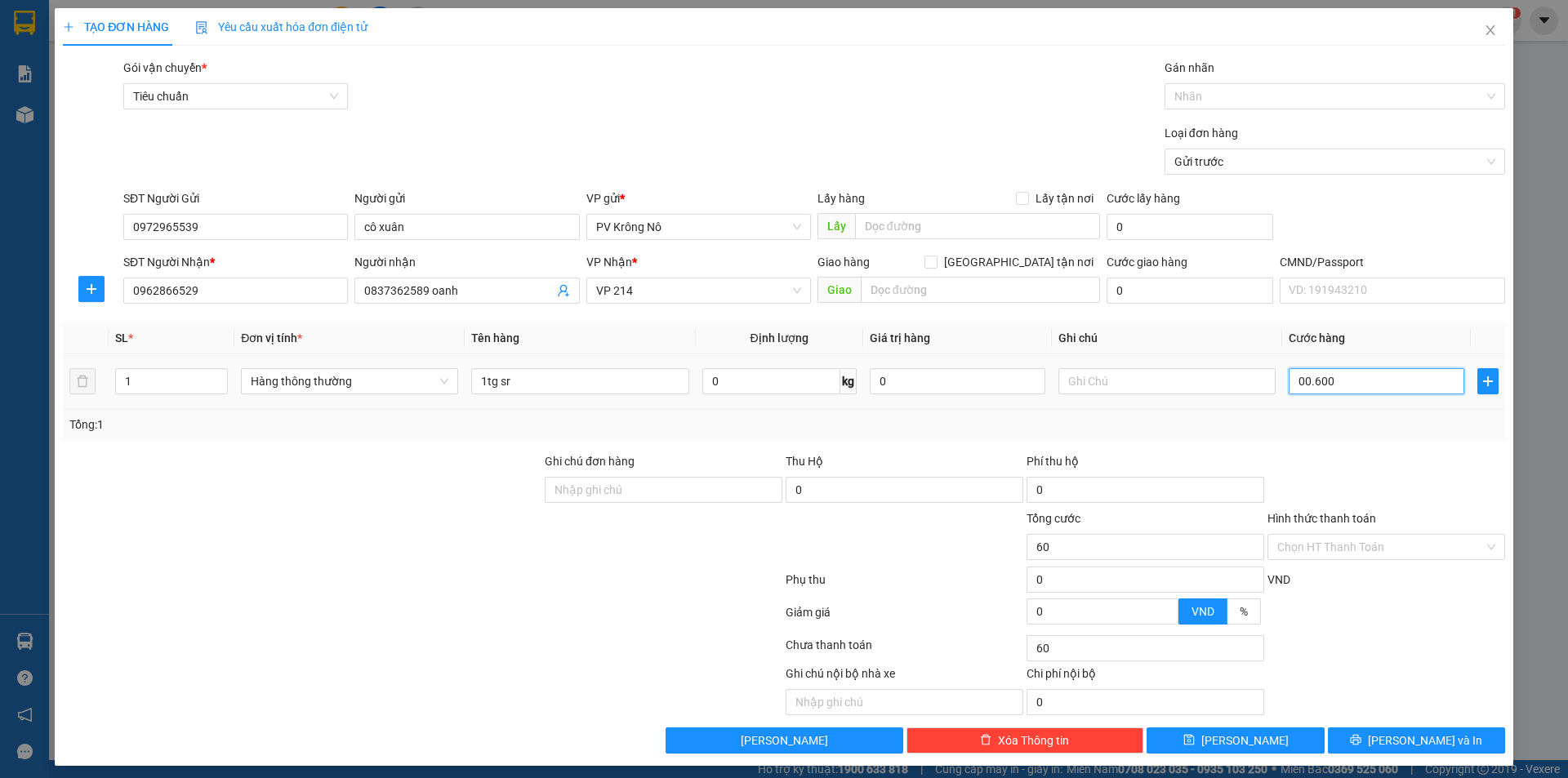
type input "600"
type input "0.006.000"
type input "6.000"
type input "000.060.000"
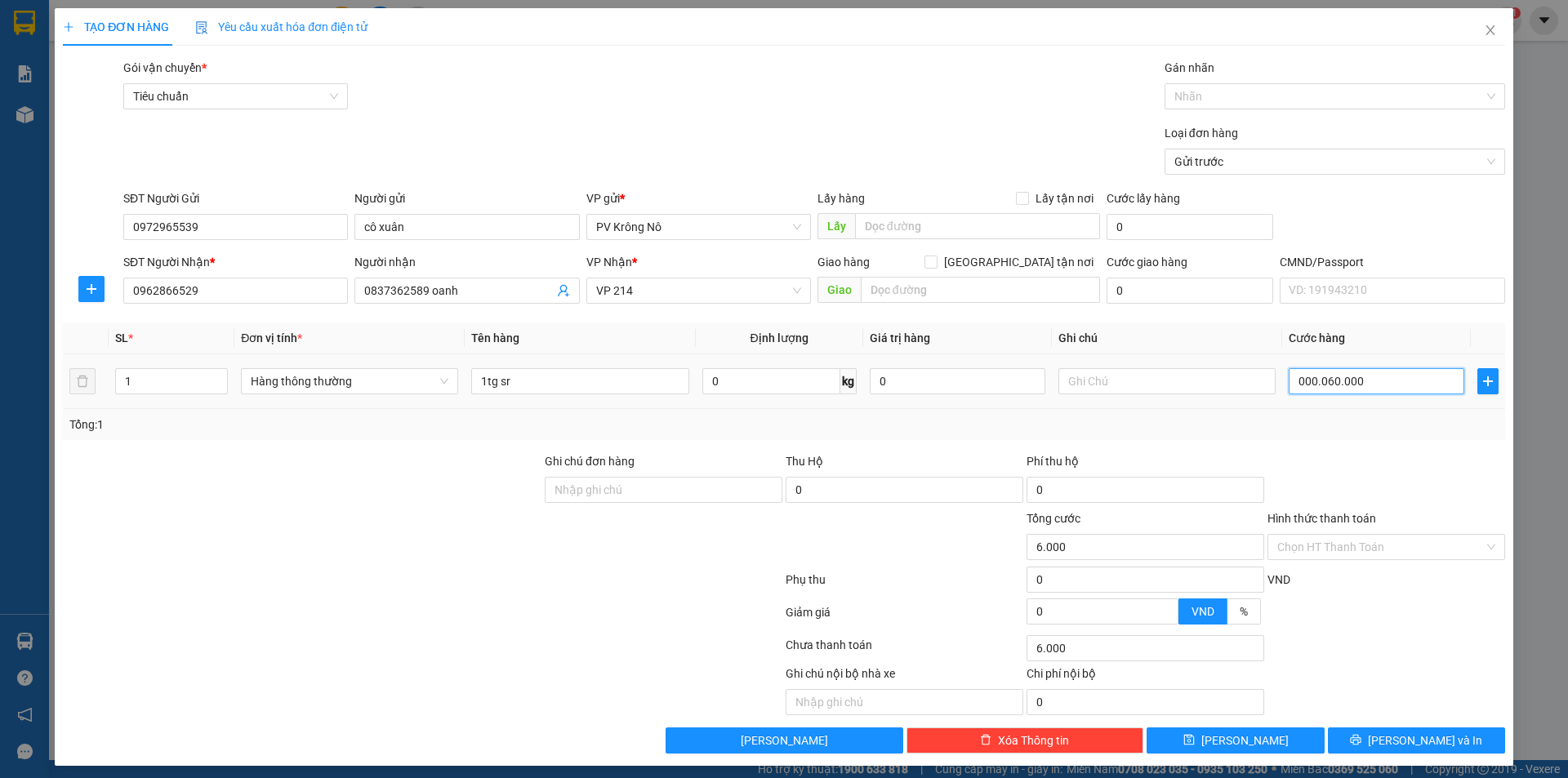
type input "60.000"
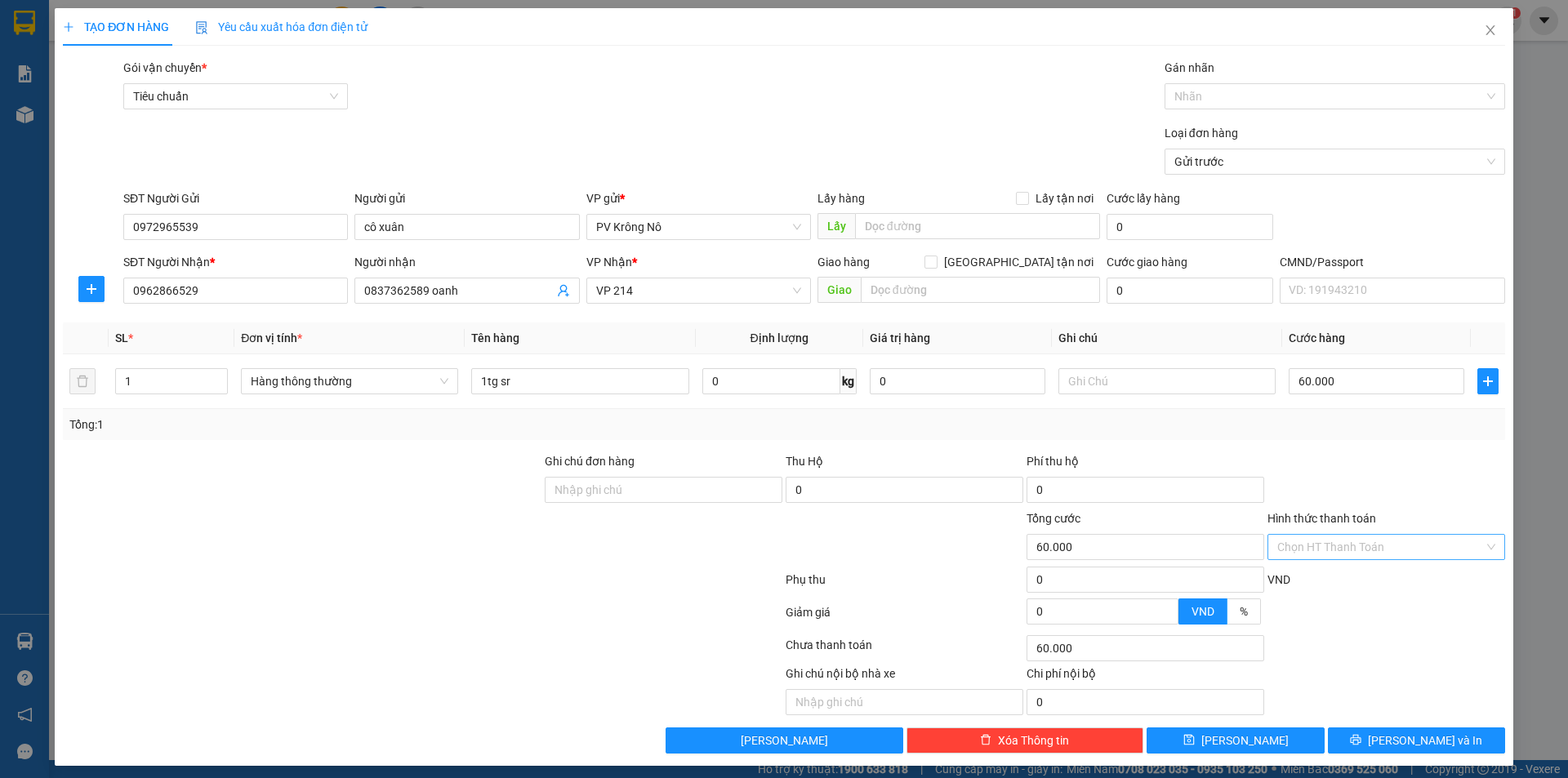
click at [1351, 545] on input "Hình thức thanh toán" at bounding box center [1381, 547] width 206 height 24
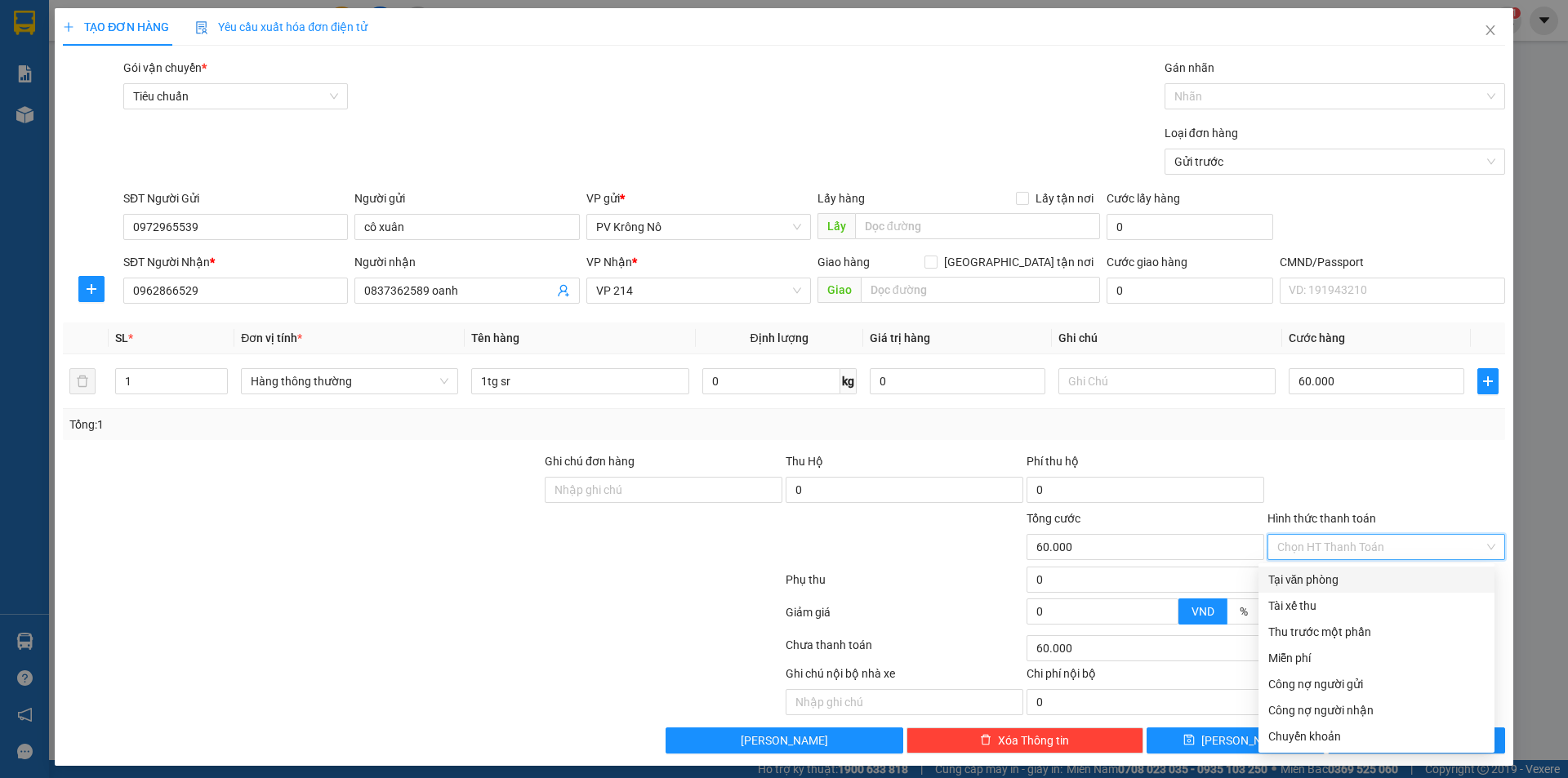
click at [1316, 581] on div "Tại văn phòng" at bounding box center [1376, 579] width 217 height 18
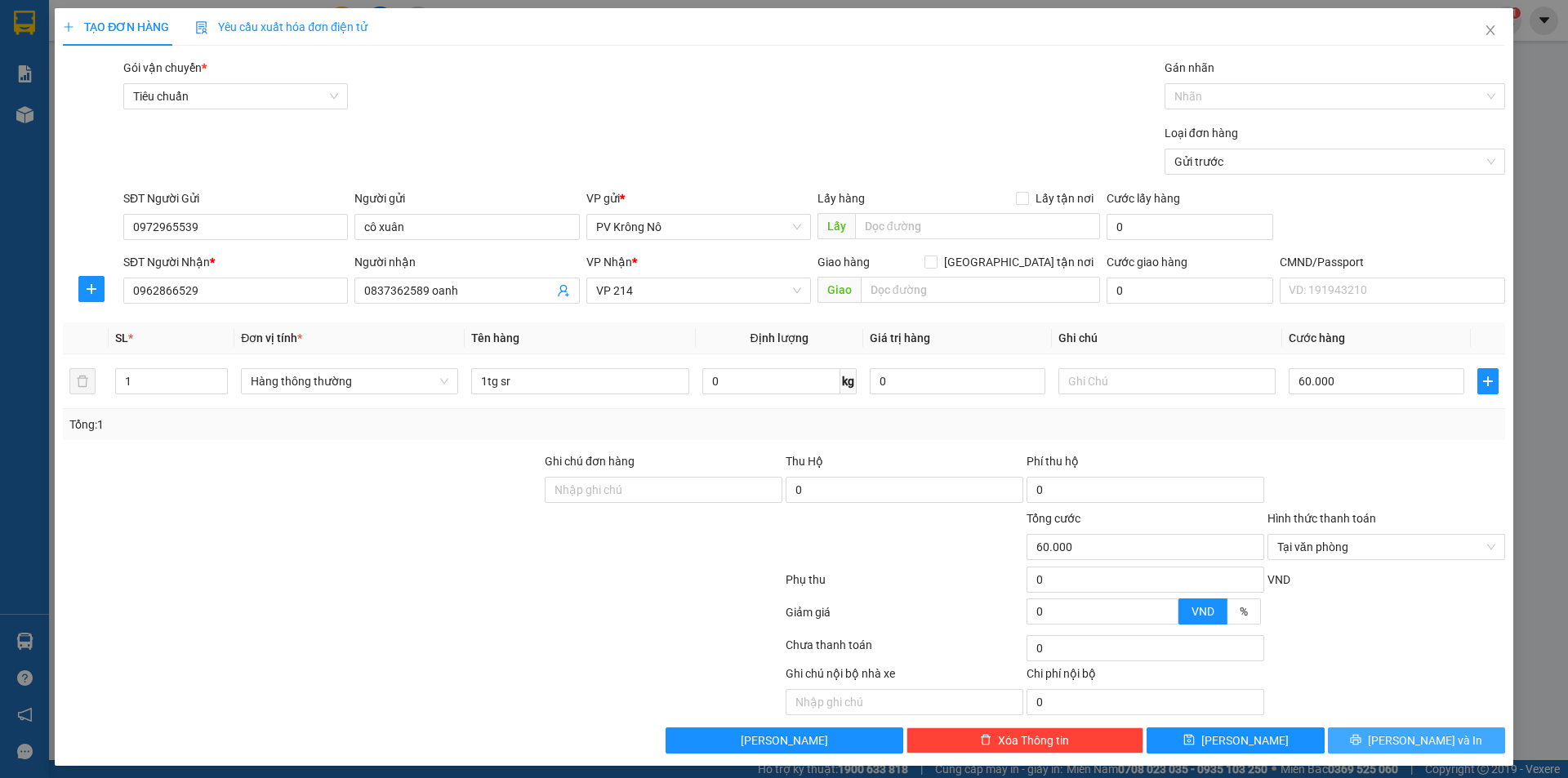
click at [1400, 743] on span "[PERSON_NAME] và In" at bounding box center [1425, 741] width 114 height 18
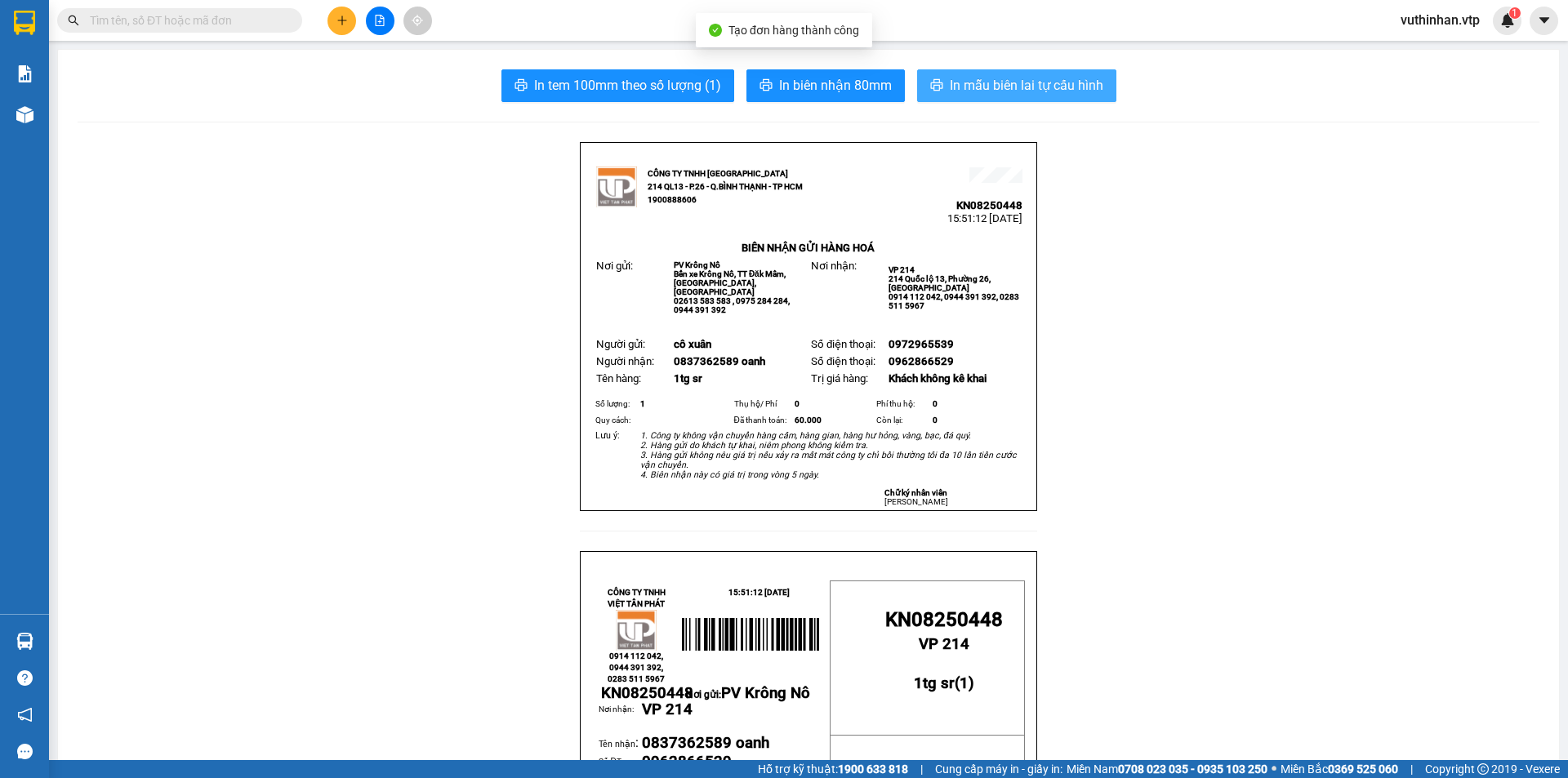
click at [1006, 82] on span "In mẫu biên lai tự cấu hình" at bounding box center [1026, 86] width 154 height 21
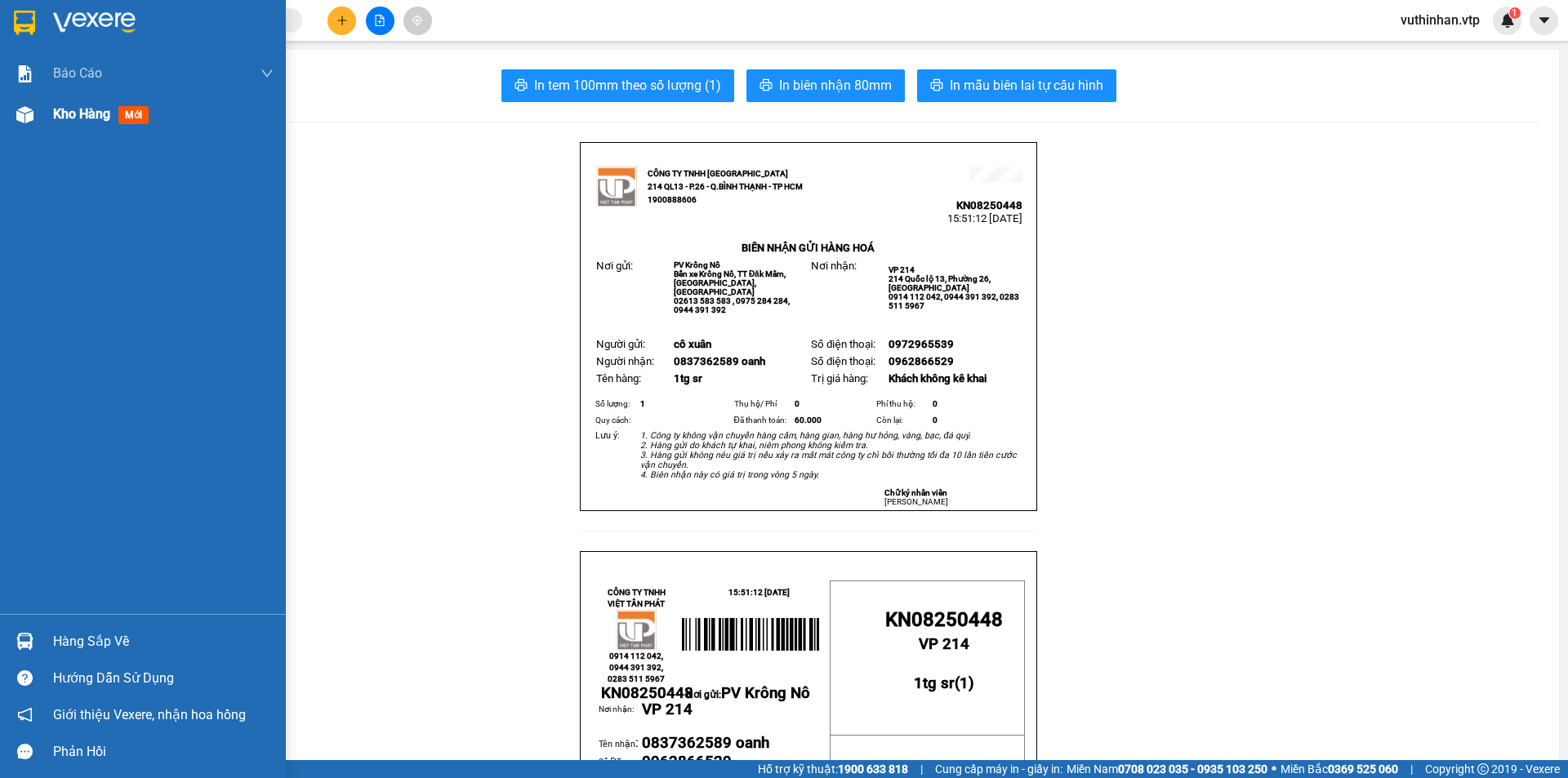
click at [63, 113] on span "Kho hàng" at bounding box center [82, 114] width 57 height 16
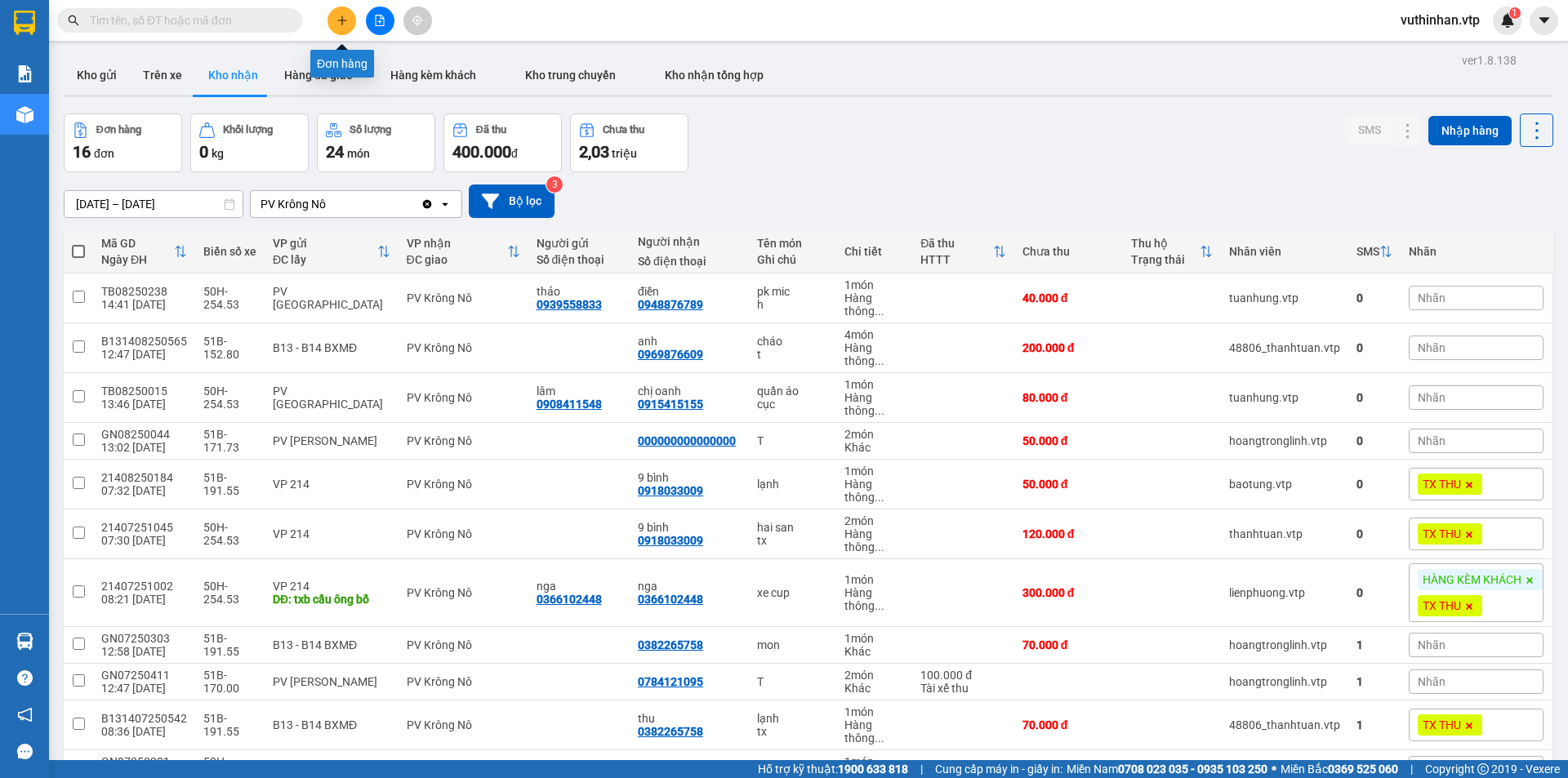
click at [347, 24] on icon "plus" at bounding box center [342, 20] width 11 height 11
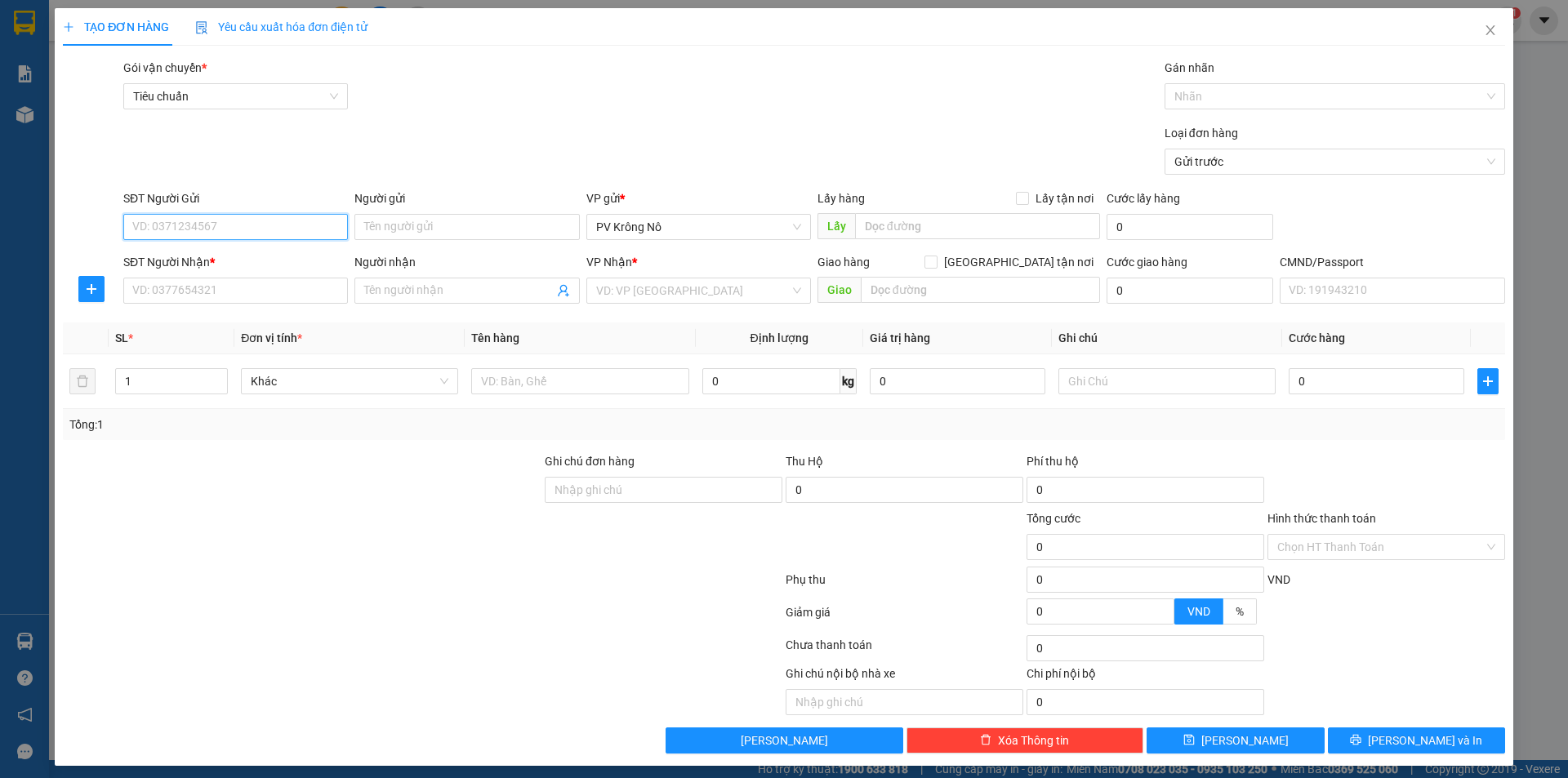
click at [245, 216] on input "SĐT Người Gửi" at bounding box center [235, 227] width 225 height 26
type input "0985397839"
click at [497, 232] on input "Người gửi" at bounding box center [467, 227] width 225 height 26
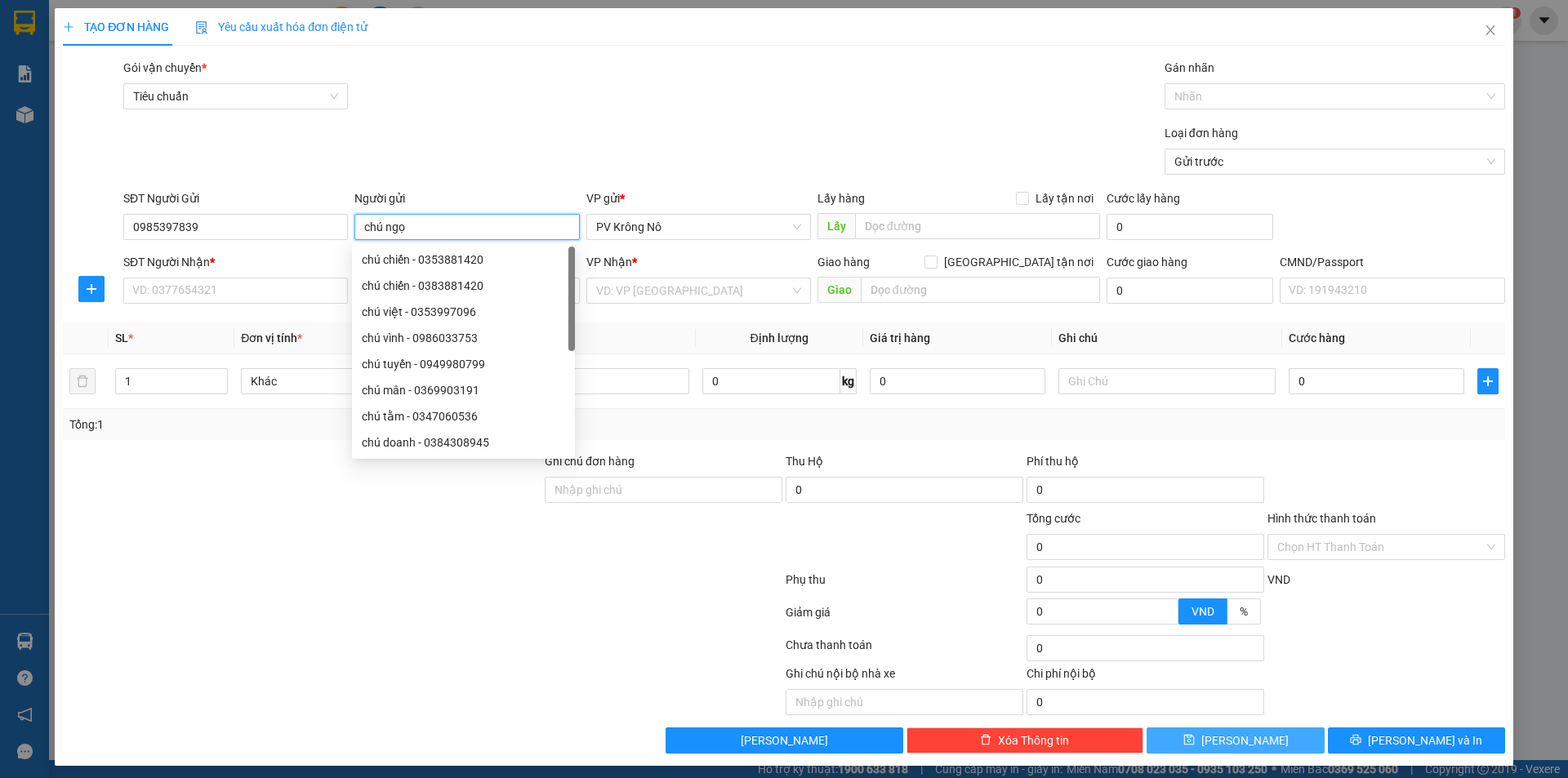
type input "chú ngọ"
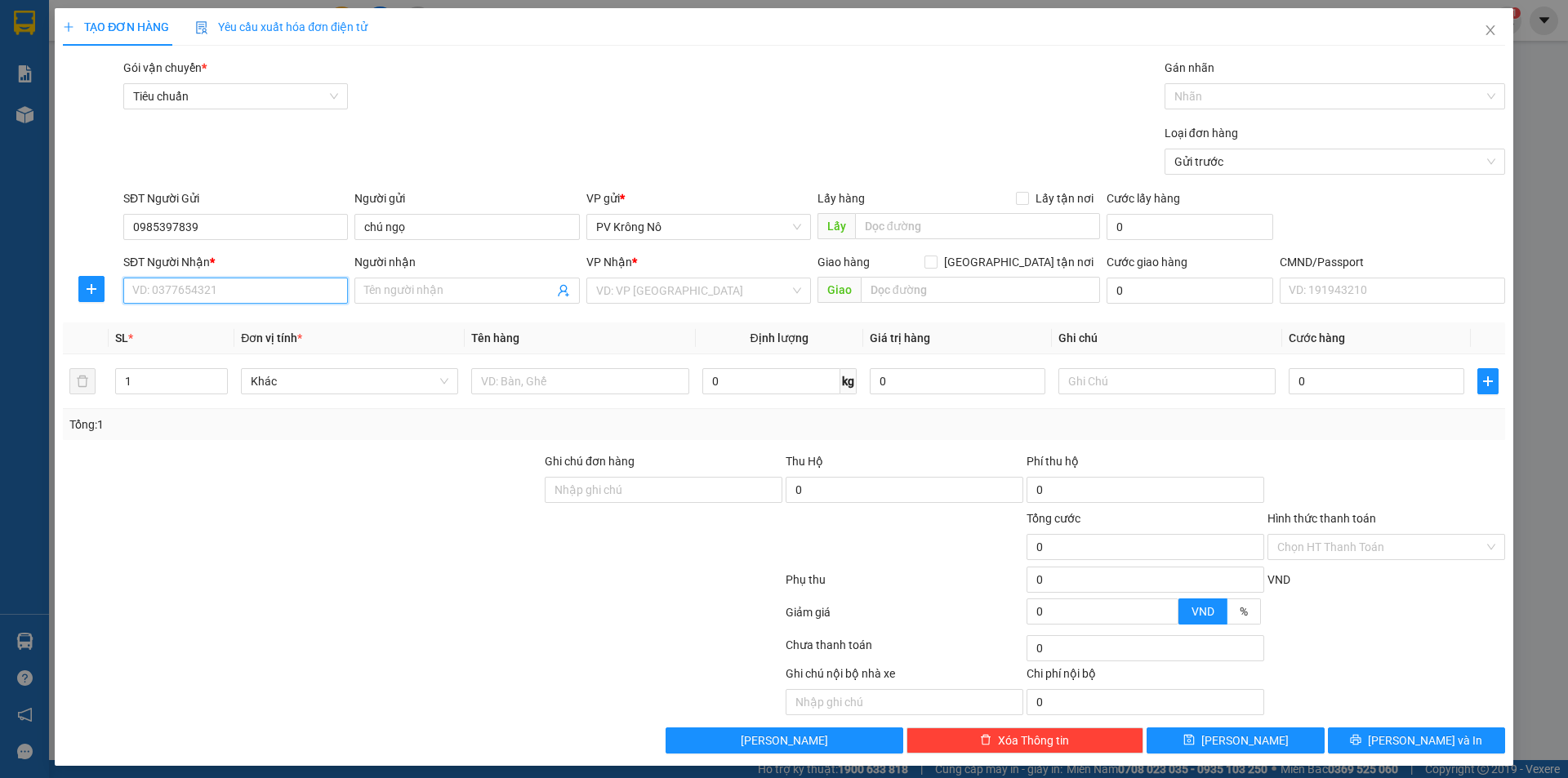
click at [183, 291] on input "SĐT Người Nhận *" at bounding box center [235, 291] width 225 height 26
type input "0909096518"
type input "HÒA"
click at [507, 292] on input "Người nhận" at bounding box center [459, 291] width 189 height 18
type input "hòa"
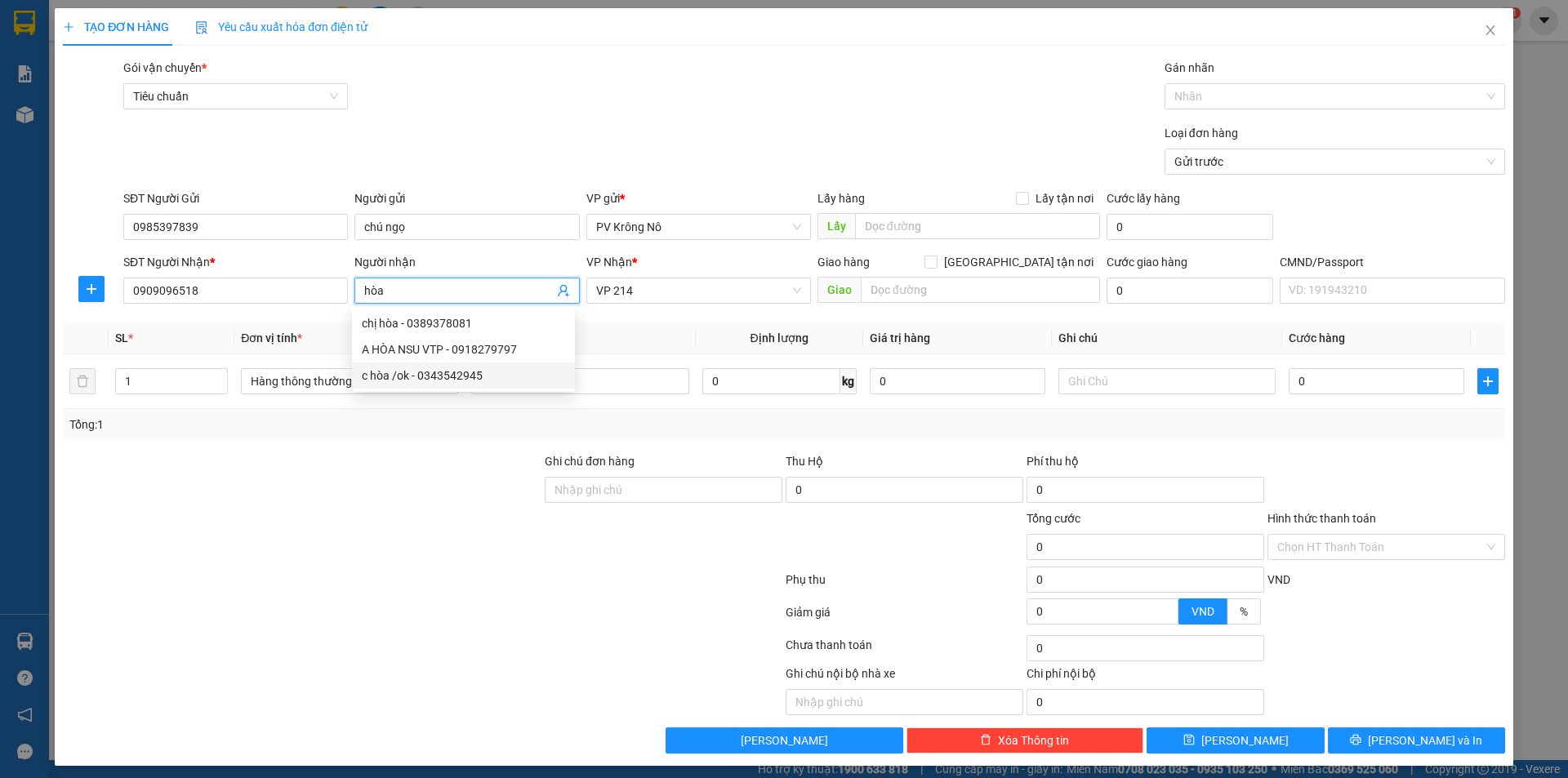
click at [509, 371] on div "c hòa /ok - 0343542945" at bounding box center [463, 376] width 203 height 18
type input "0343542945"
drag, startPoint x: 458, startPoint y: 283, endPoint x: 192, endPoint y: 290, distance: 266.1
click at [235, 296] on div "SĐT Người Nhận * 0343542945 Người nhận c hòa /ok c hòa /ok VP Nhận * VP 214 Gia…" at bounding box center [813, 282] width 1388 height 57
type input "c hòa /ok"
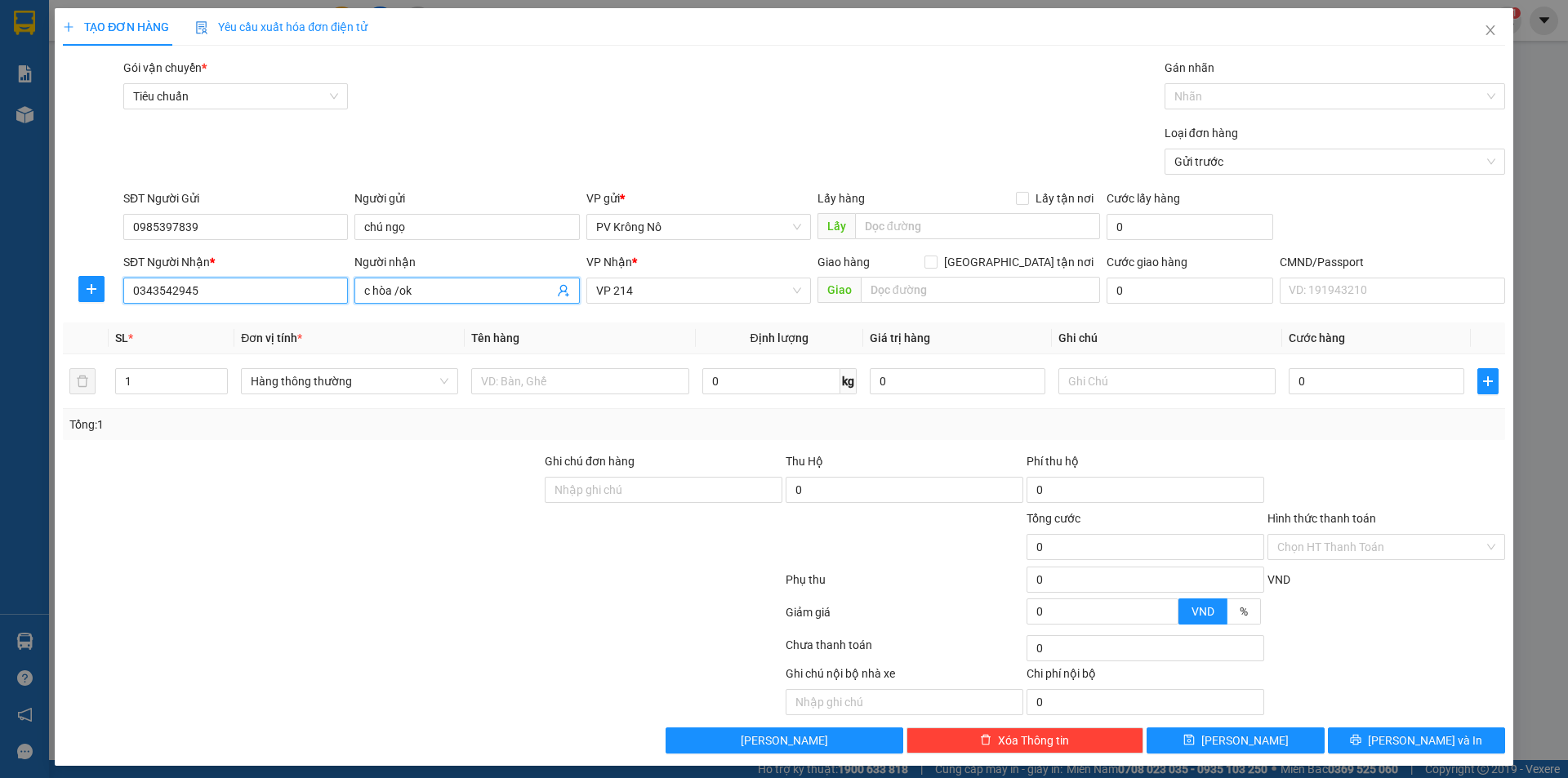
click at [192, 290] on input "0343542945" at bounding box center [235, 291] width 225 height 26
type input "0"
type input "0909096518"
click at [184, 317] on div "0909096518 - HÒA" at bounding box center [234, 324] width 203 height 18
type input "HÒA"
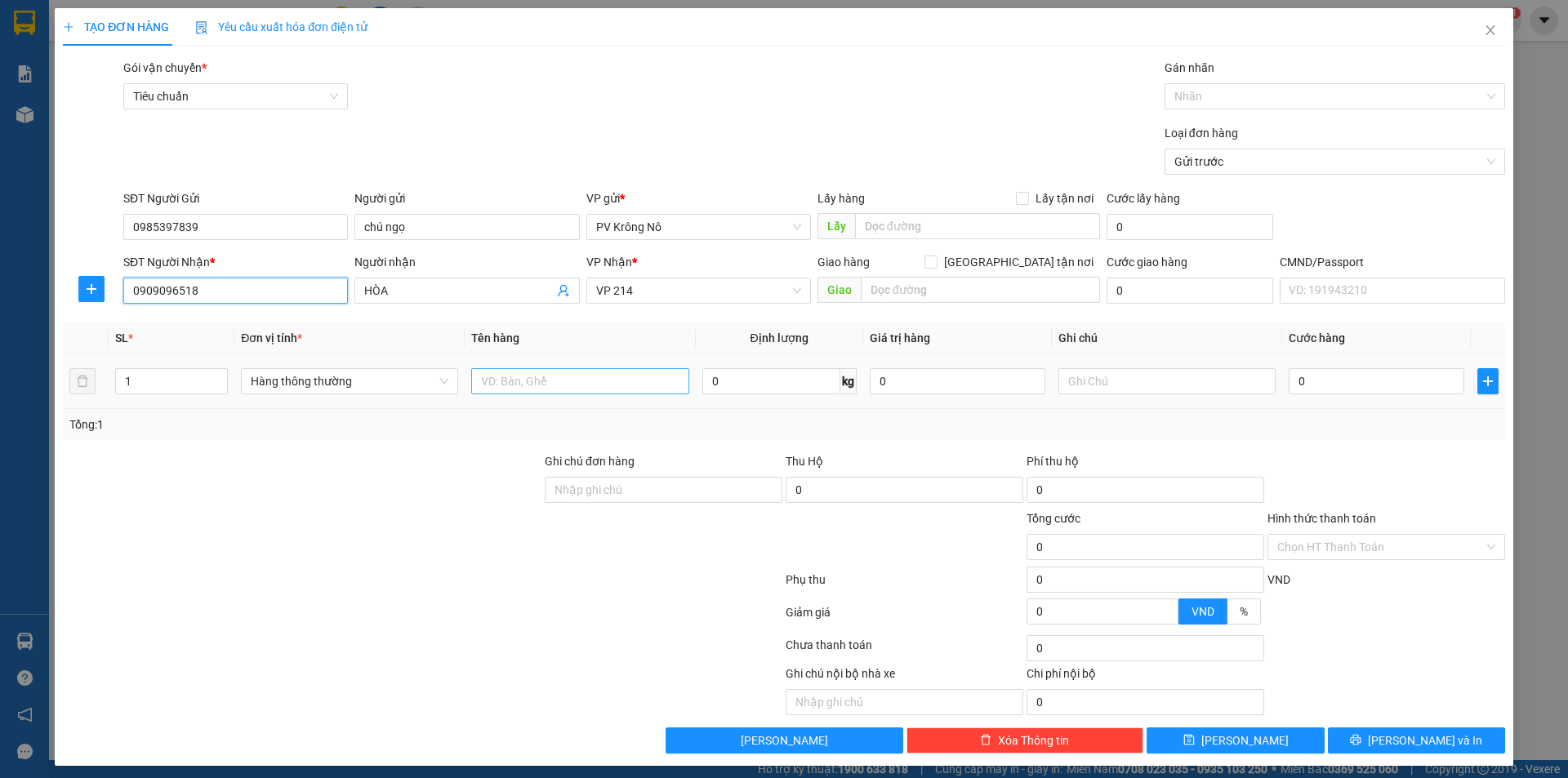
type input "0909096518"
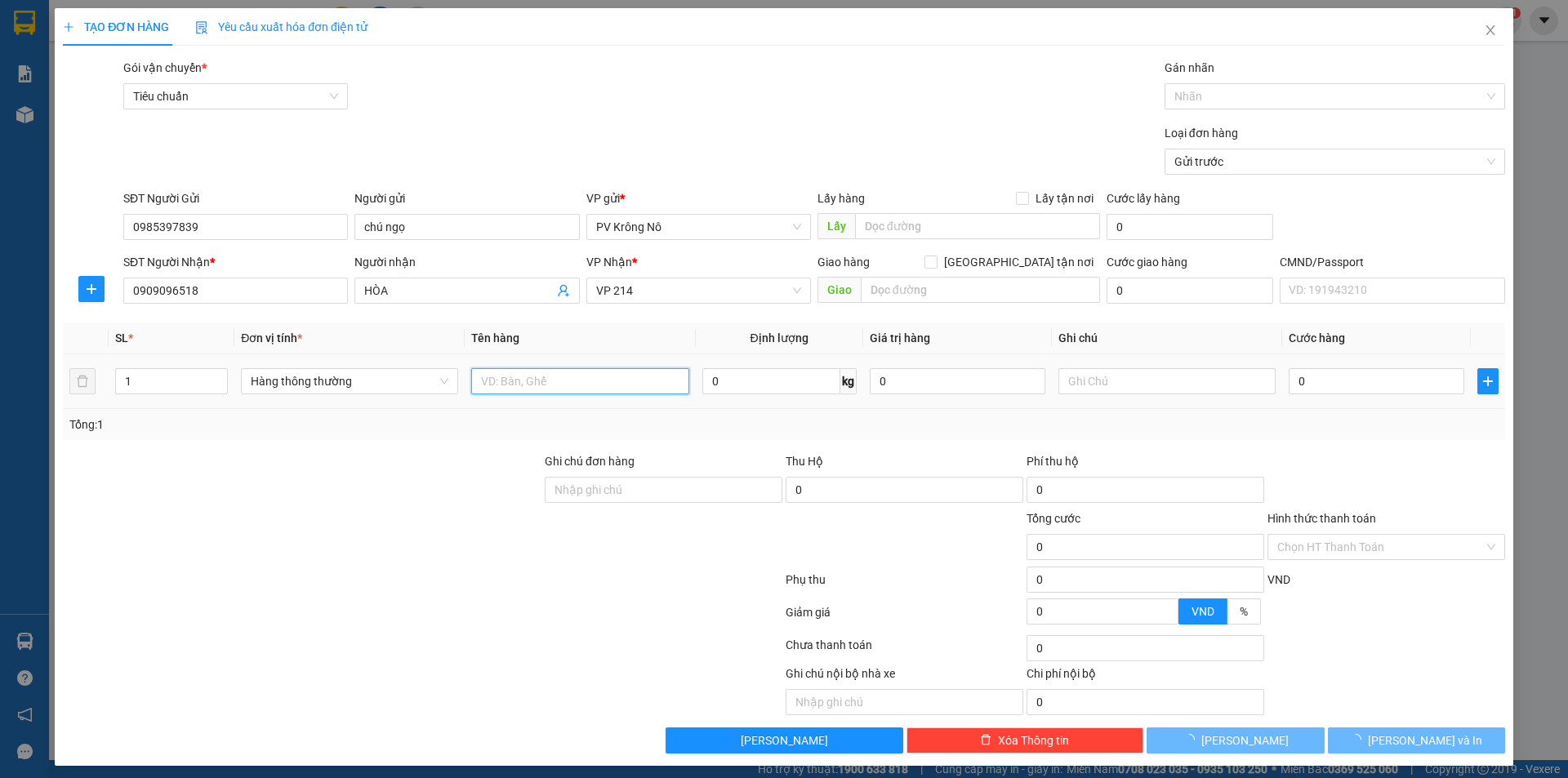
click at [567, 388] on input "text" at bounding box center [579, 382] width 217 height 26
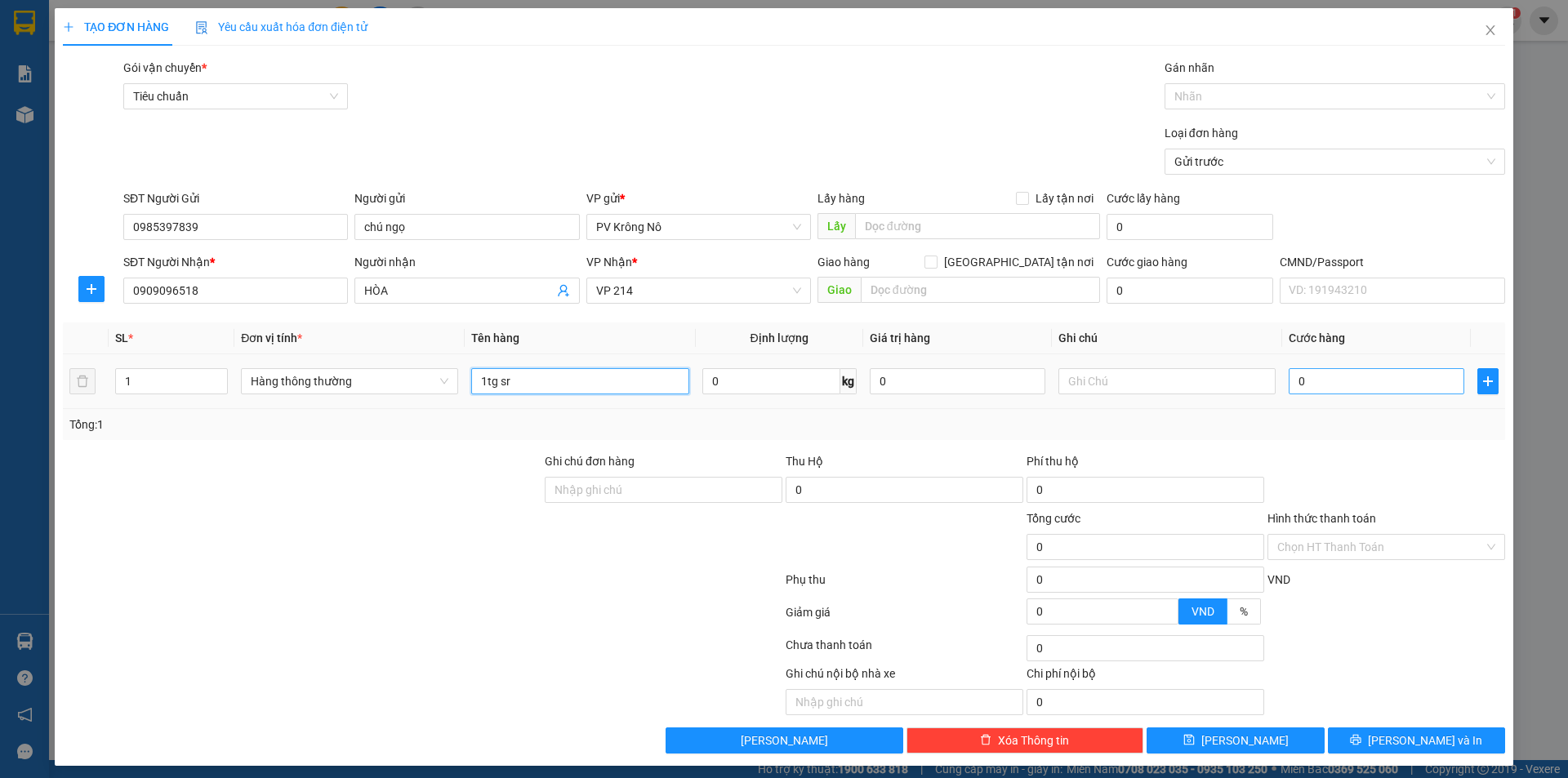
type input "1tg sr"
drag, startPoint x: 1338, startPoint y: 378, endPoint x: 1349, endPoint y: 350, distance: 30.1
click at [1340, 377] on input "0" at bounding box center [1376, 382] width 175 height 26
type input "0"
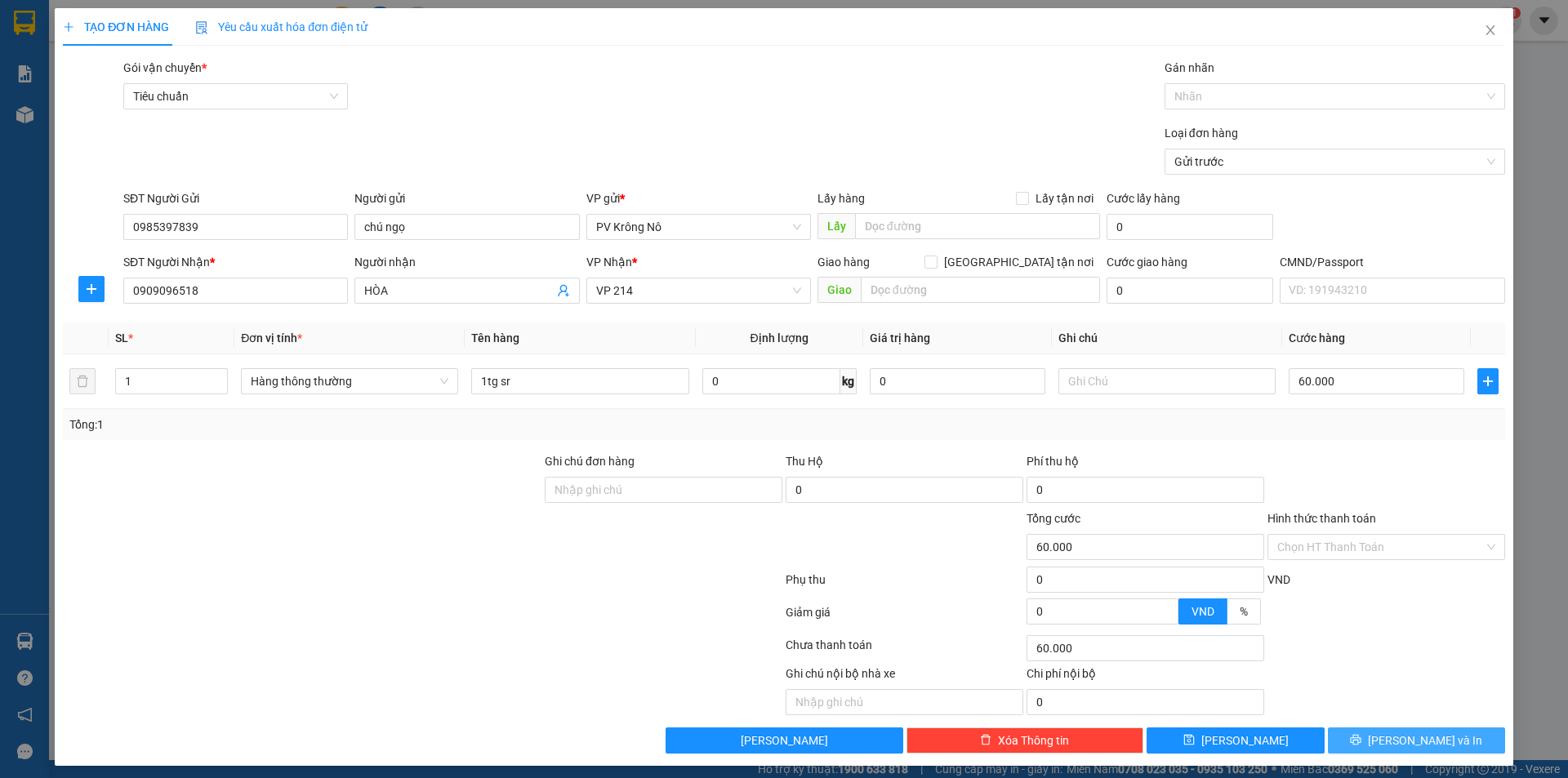
click at [1398, 750] on button "[PERSON_NAME] và In" at bounding box center [1416, 741] width 177 height 26
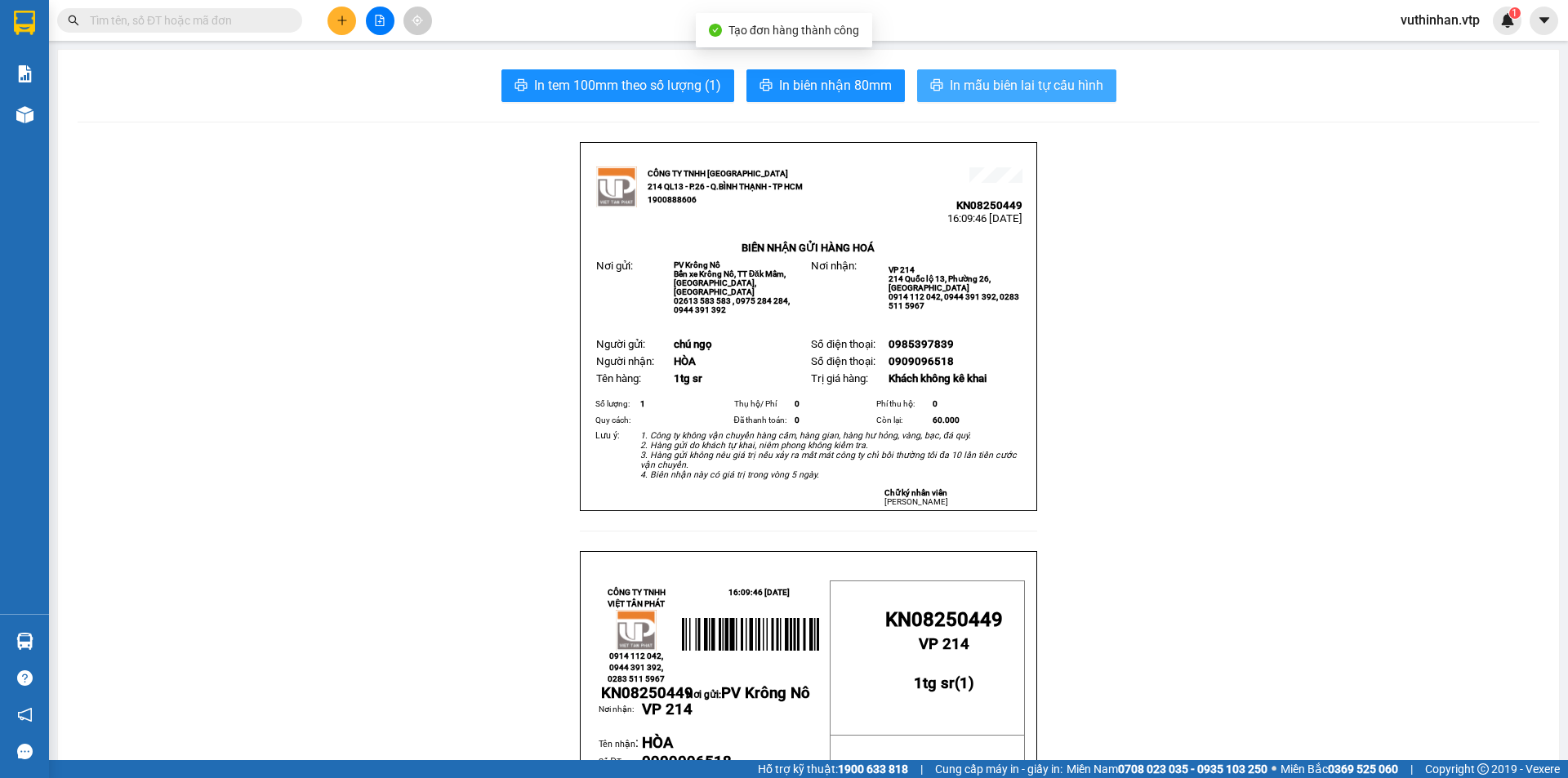
click at [939, 79] on button "In mẫu biên lai tự cấu hình" at bounding box center [1017, 86] width 199 height 33
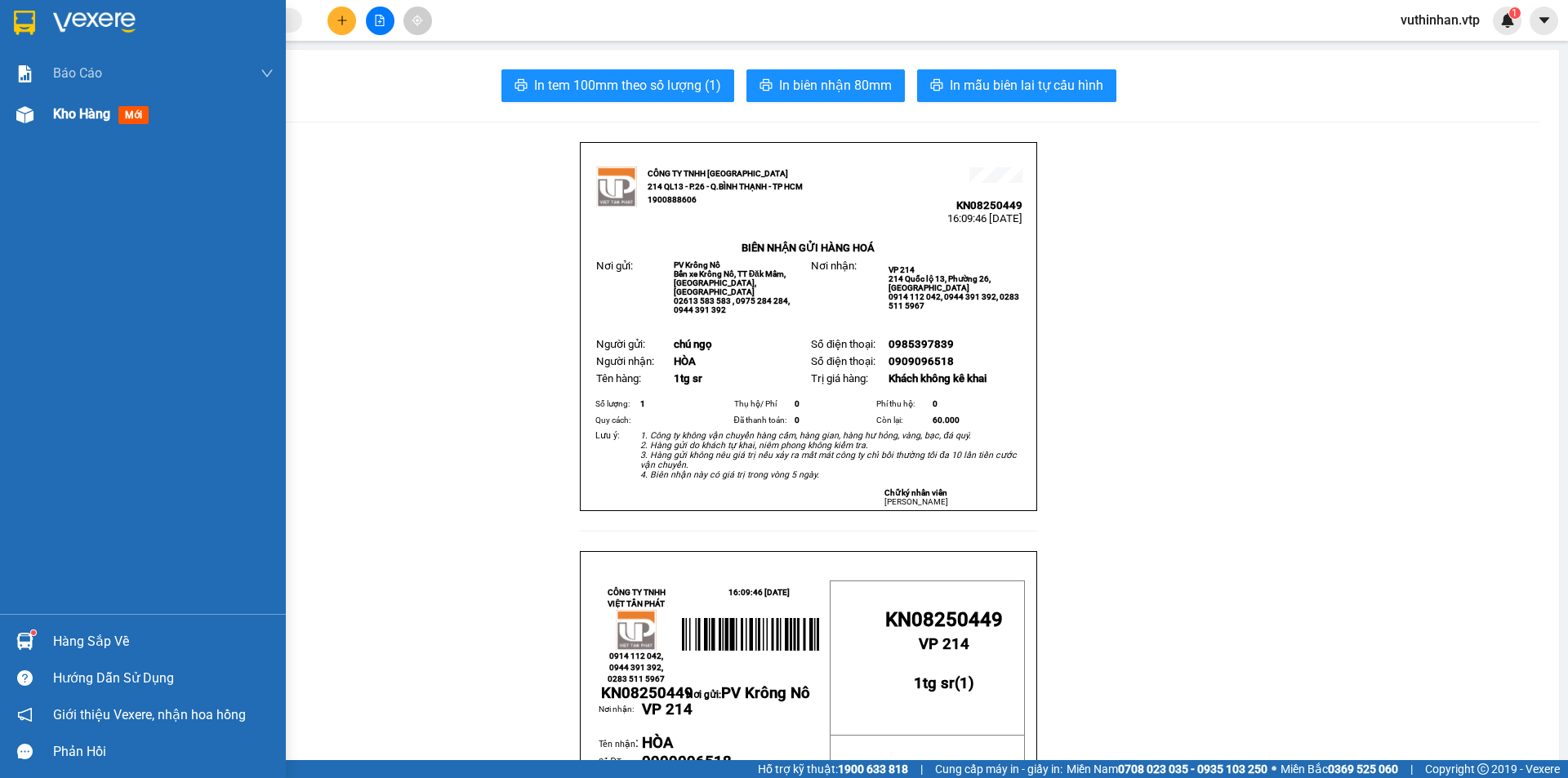
click at [63, 116] on span "Kho hàng" at bounding box center [82, 114] width 57 height 16
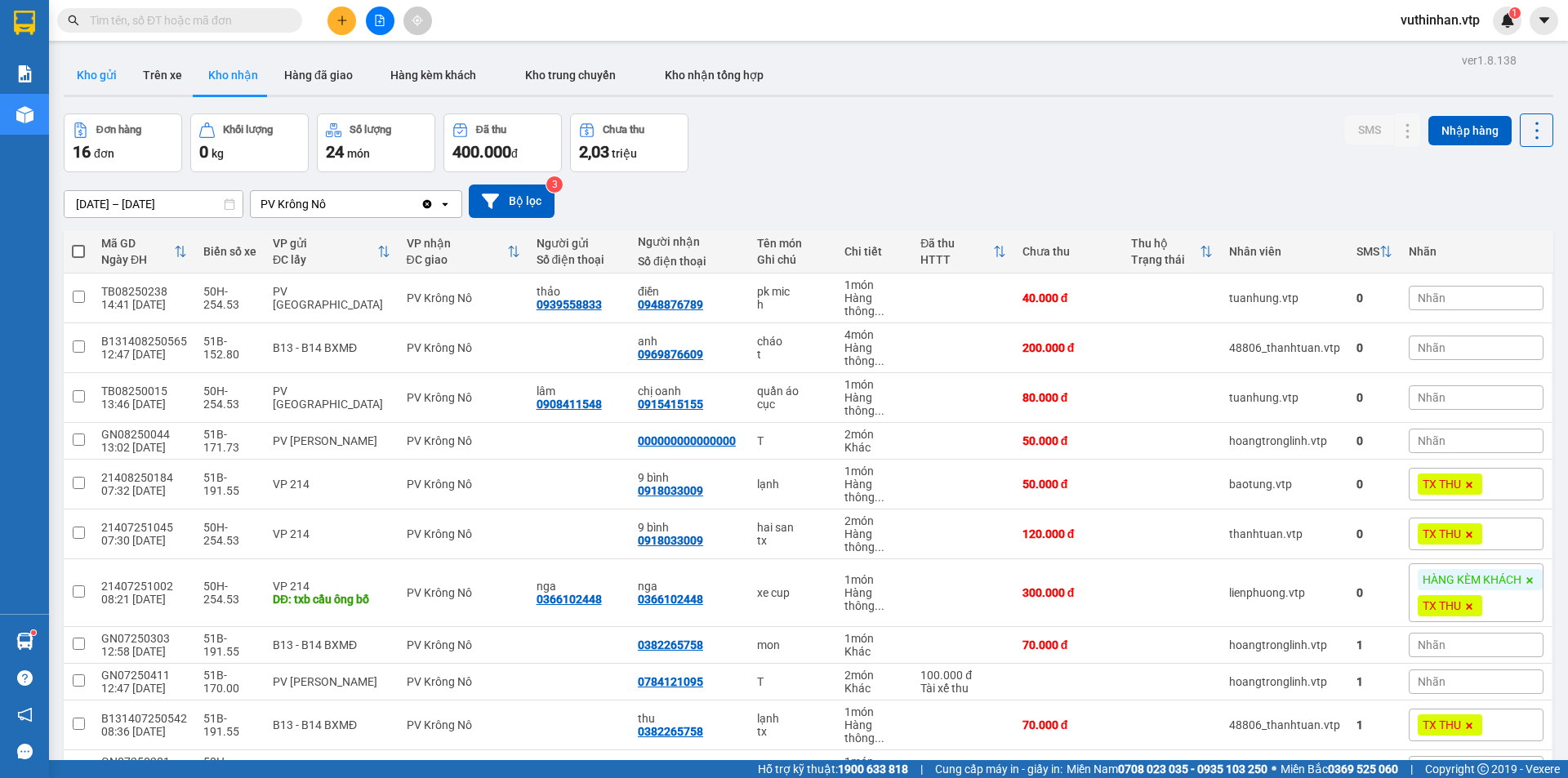
click at [77, 70] on button "Kho gửi" at bounding box center [96, 75] width 66 height 39
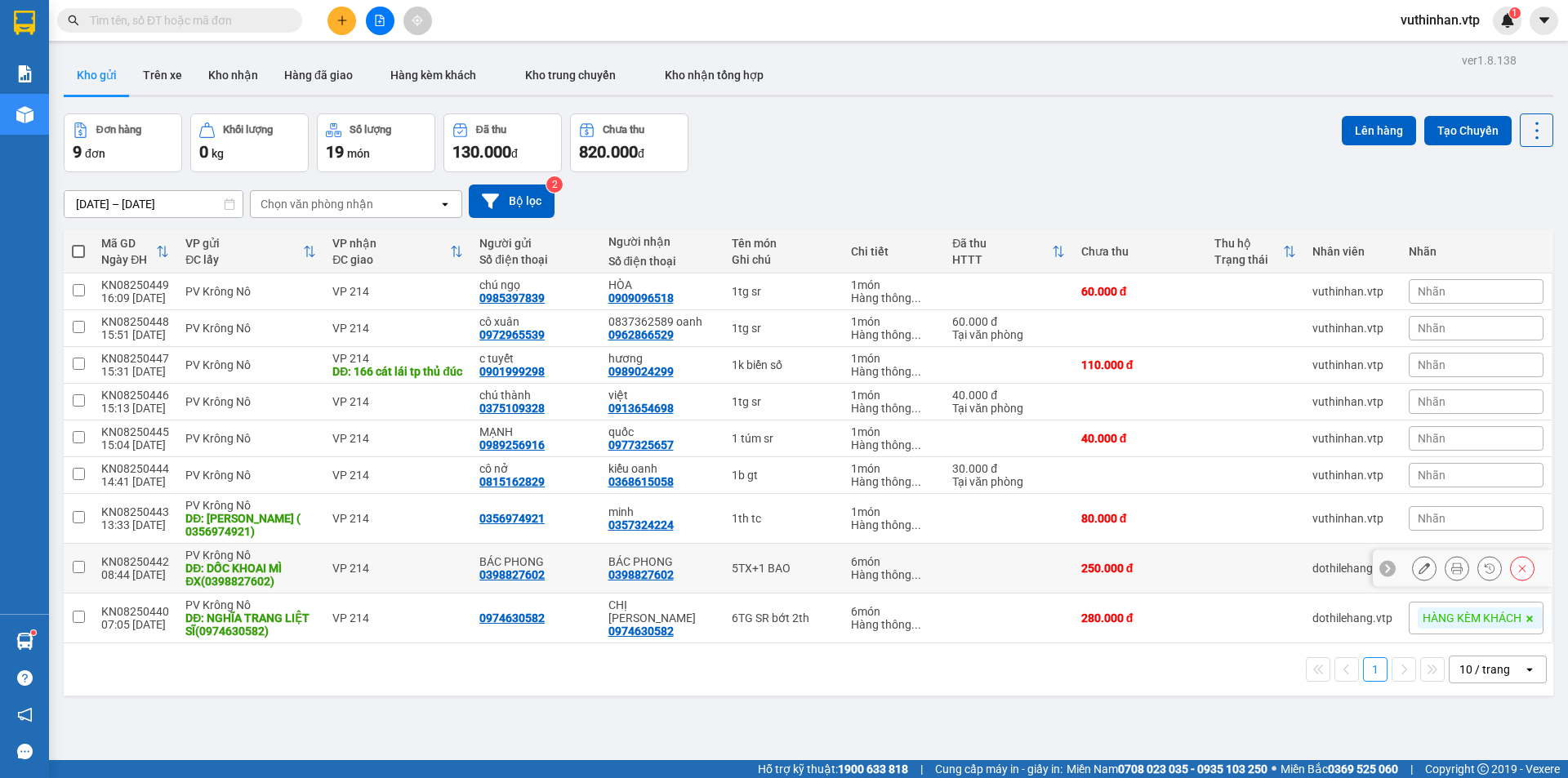
click at [79, 573] on input "checkbox" at bounding box center [79, 567] width 12 height 12
checkbox input "true"
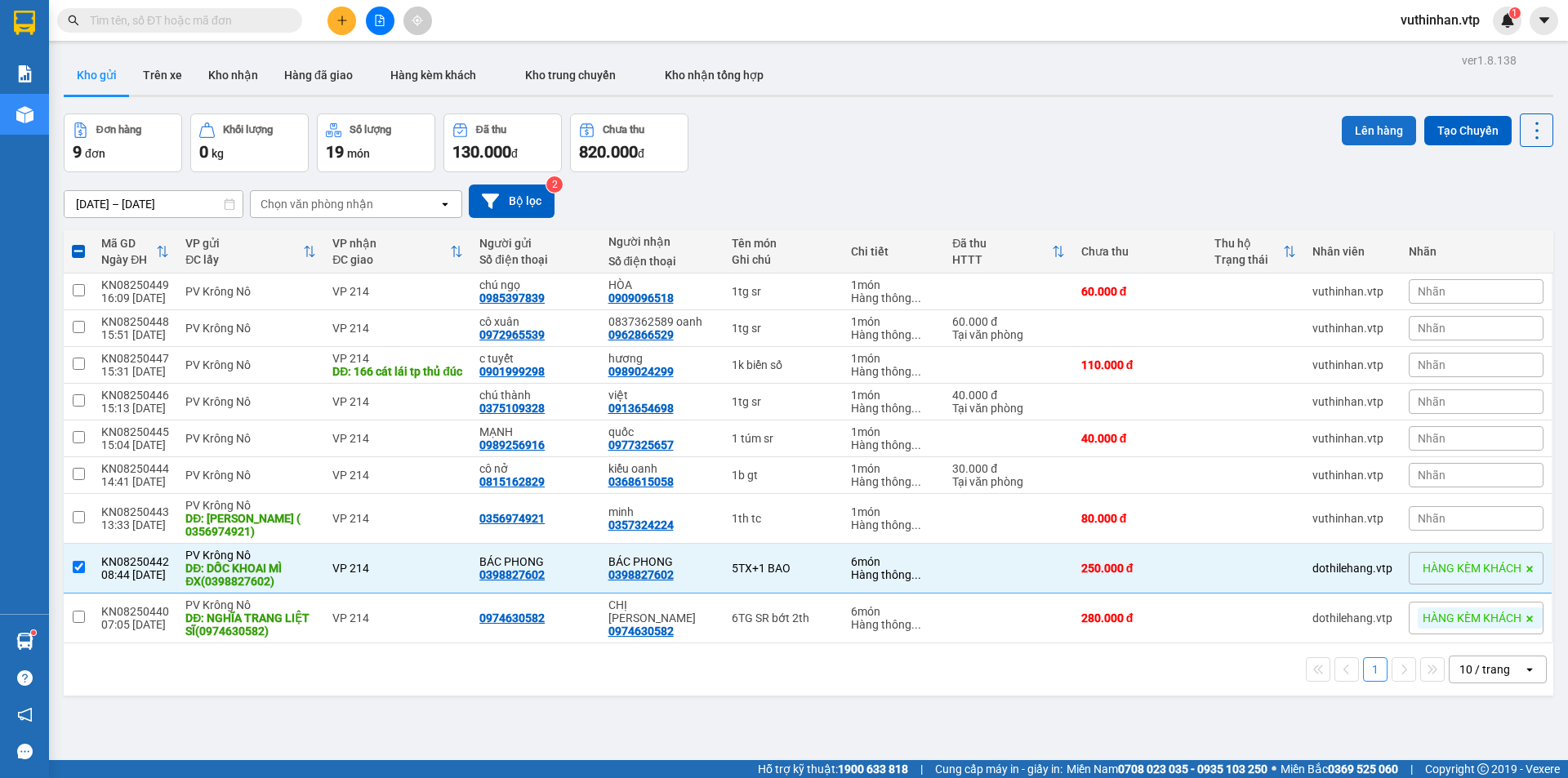
click at [1367, 136] on button "Lên hàng" at bounding box center [1379, 131] width 75 height 29
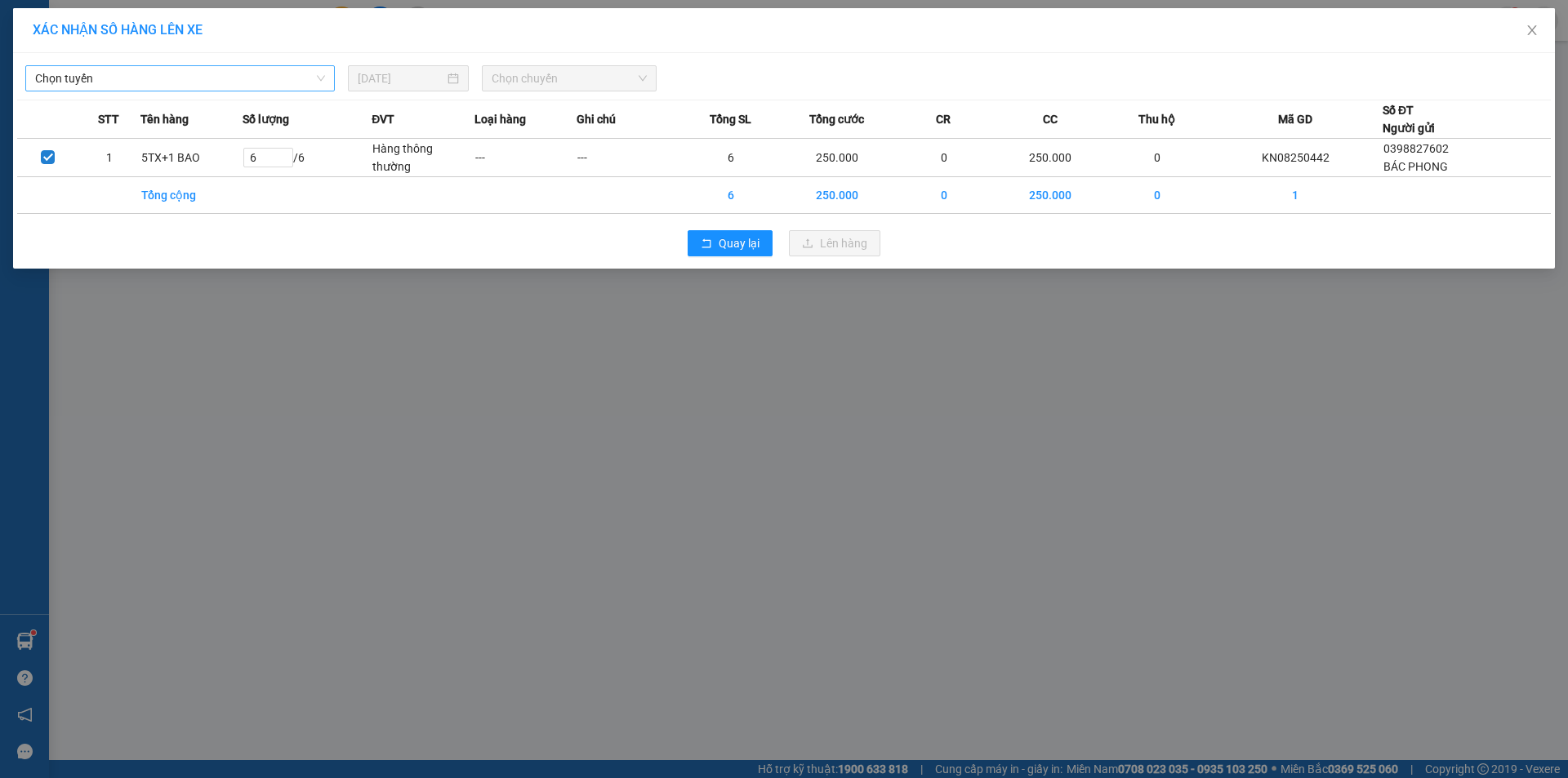
click at [173, 72] on span "Chọn tuyến" at bounding box center [180, 78] width 290 height 24
type input "b"
click at [95, 111] on div "BX Krông Nô B - BX Miền Đông" at bounding box center [180, 111] width 290 height 18
click at [516, 82] on span "Chọn chuyến" at bounding box center [569, 78] width 155 height 24
click at [526, 136] on div "19:00 - 50H-807.80" at bounding box center [555, 137] width 127 height 18
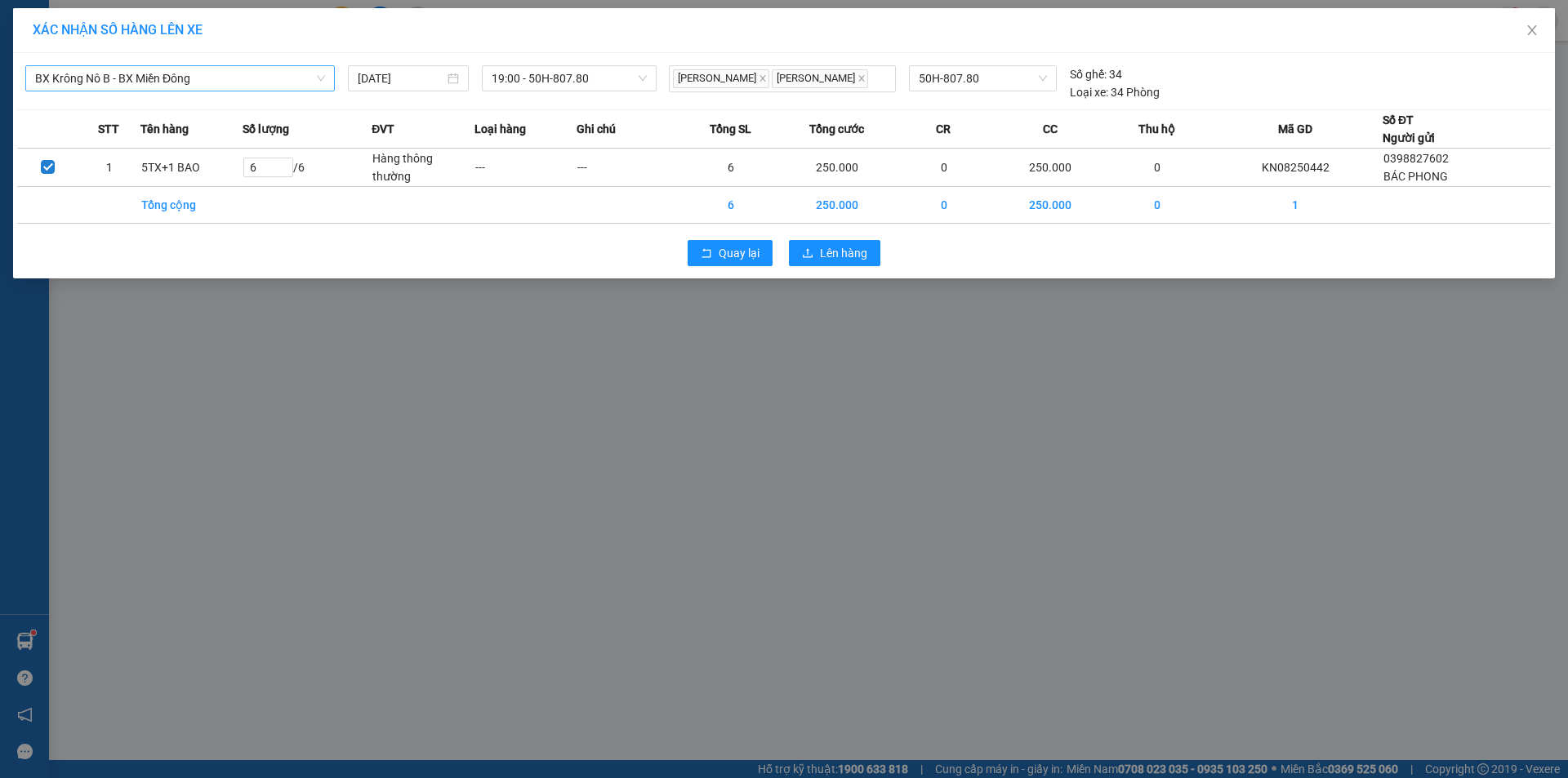
click at [814, 269] on div "Quay lại Lên hàng" at bounding box center [784, 252] width 1534 height 42
click at [833, 256] on span "Lên hàng" at bounding box center [843, 253] width 48 height 18
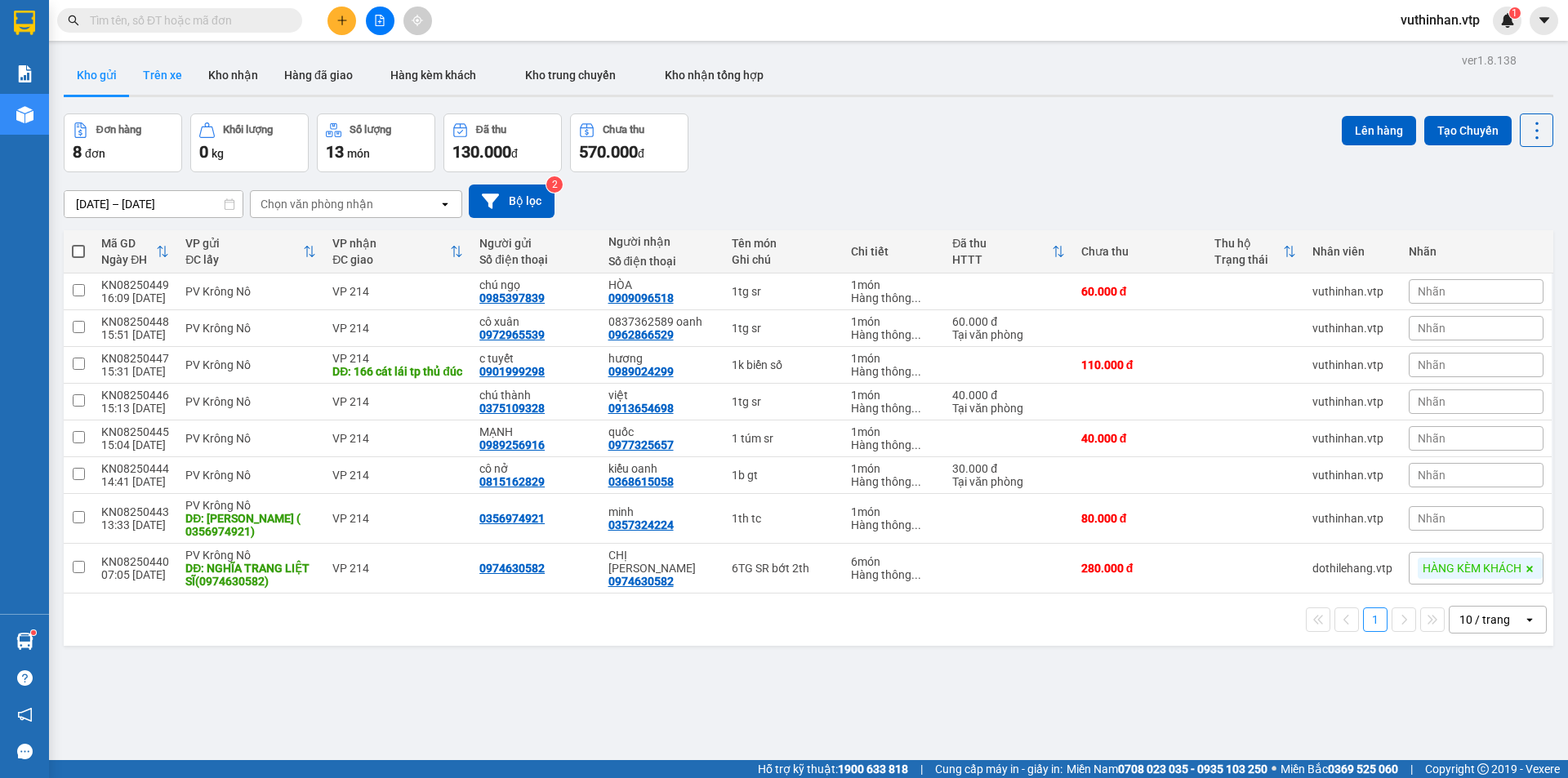
click at [156, 69] on button "Trên xe" at bounding box center [162, 75] width 65 height 39
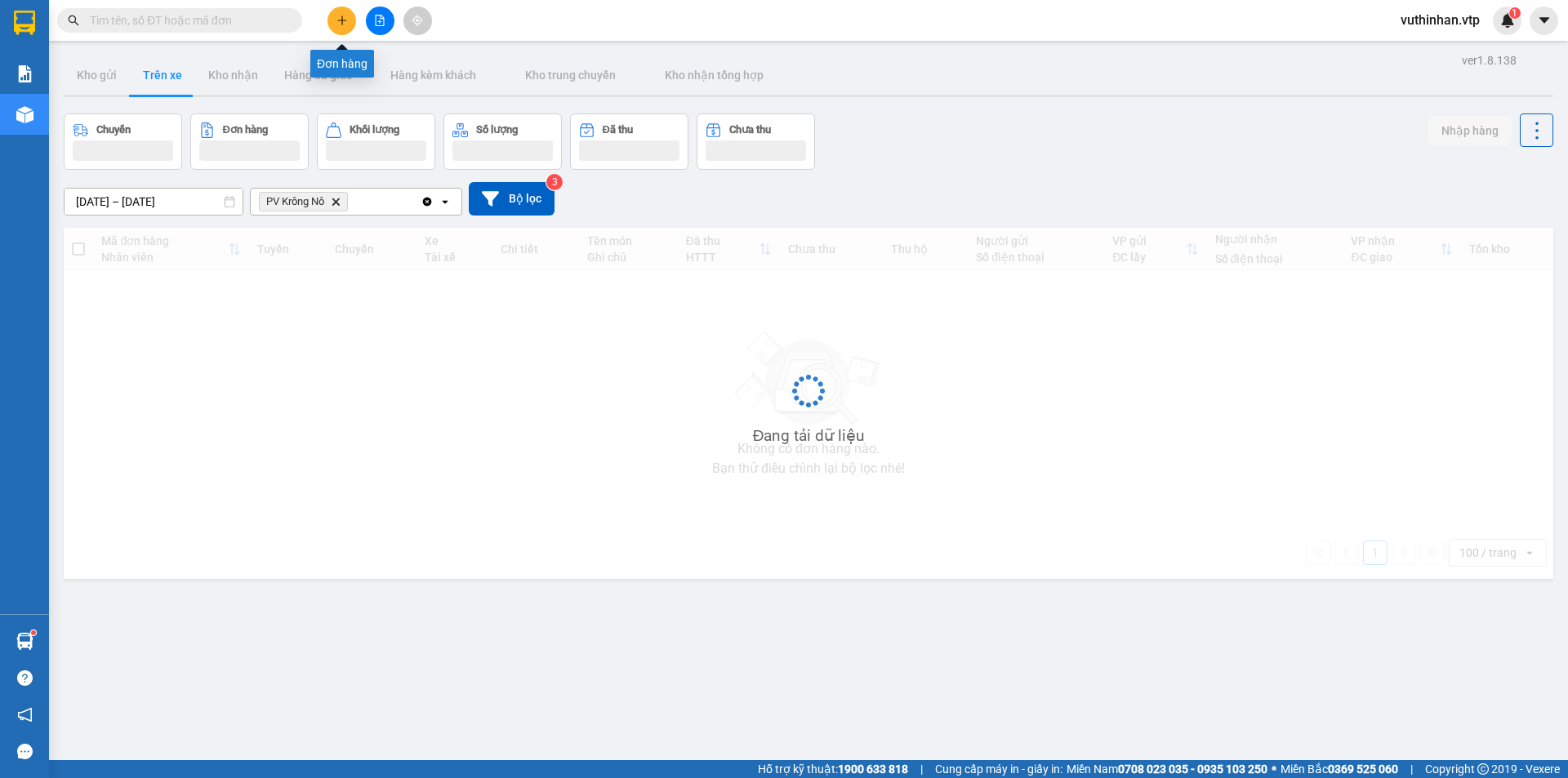
click at [379, 20] on icon "file-add" at bounding box center [379, 20] width 11 height 11
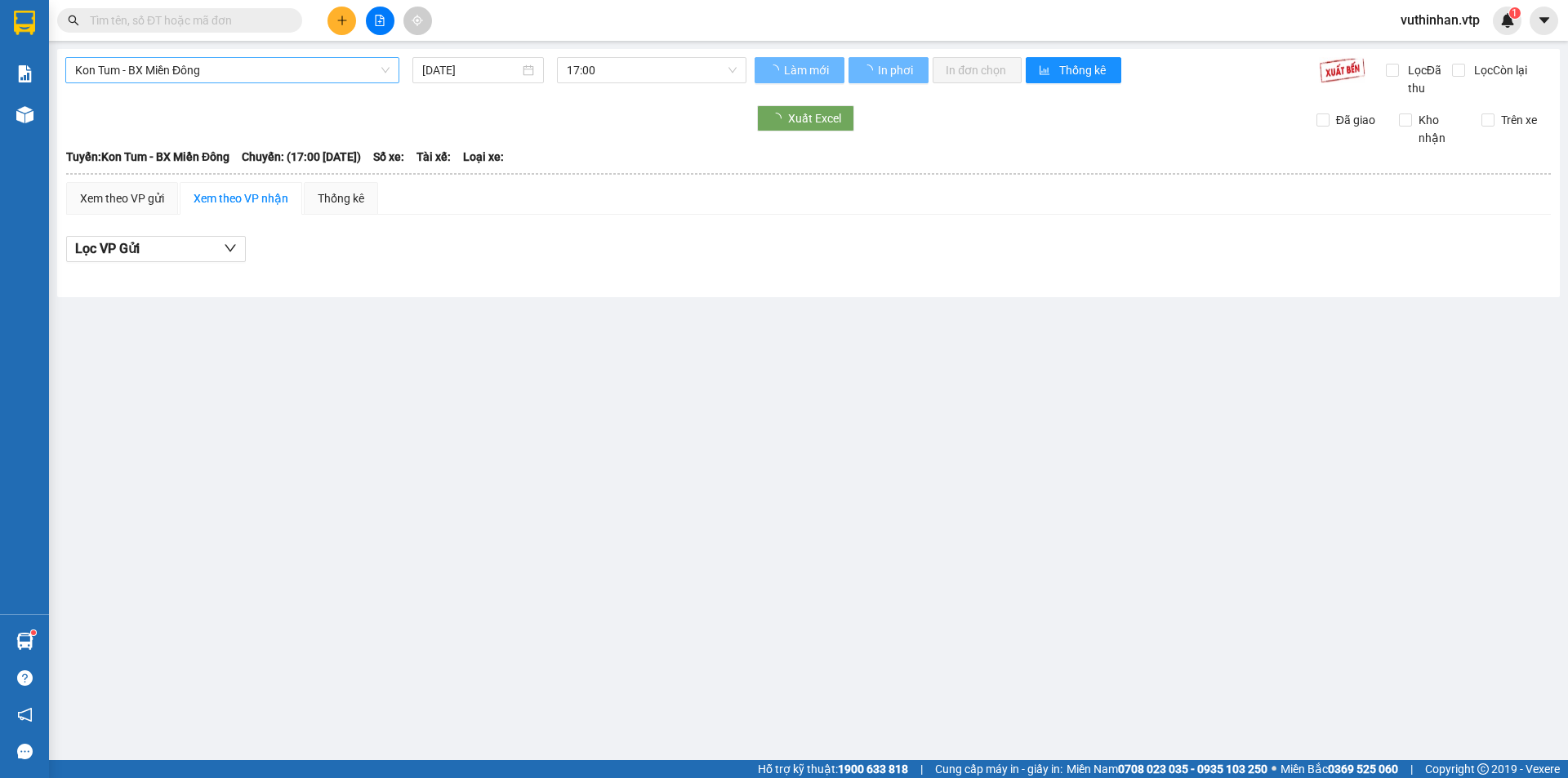
click at [221, 69] on span "Kon Tum - BX Miền Đông" at bounding box center [232, 70] width 315 height 24
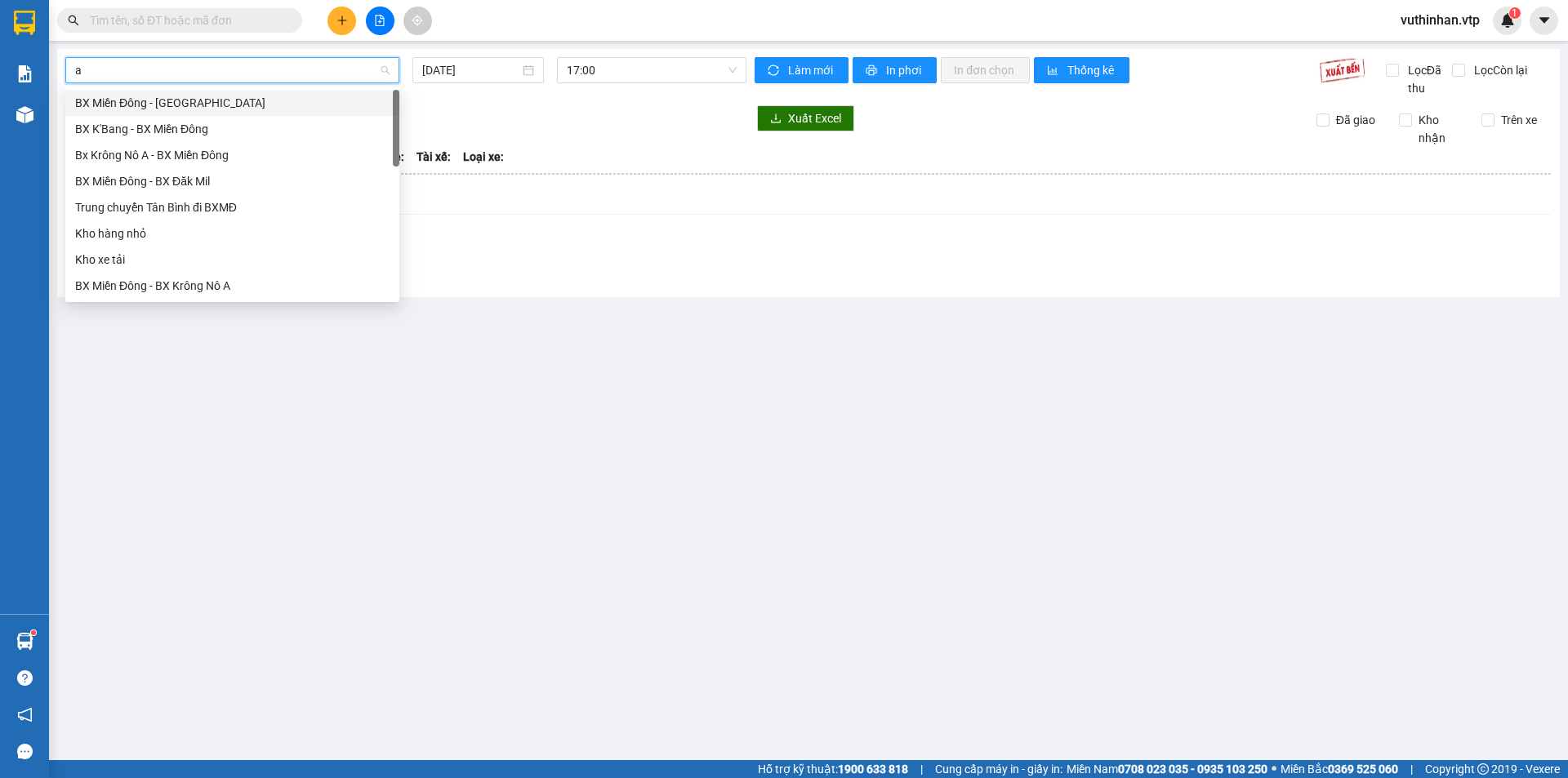
type input "a"
click at [204, 151] on div "BX Miền Đông - BX Krông Nô A" at bounding box center [232, 155] width 315 height 18
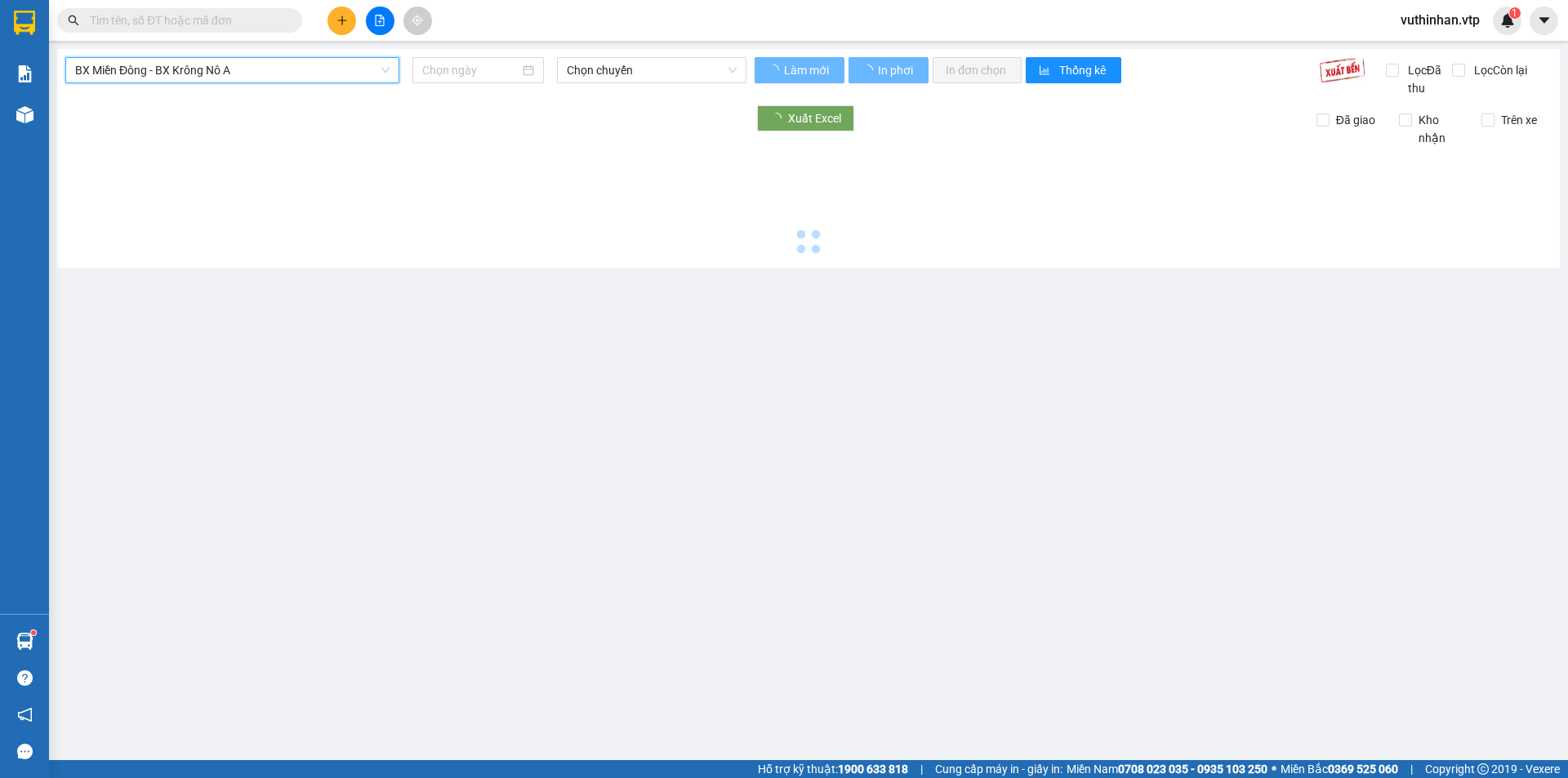
type input "[DATE]"
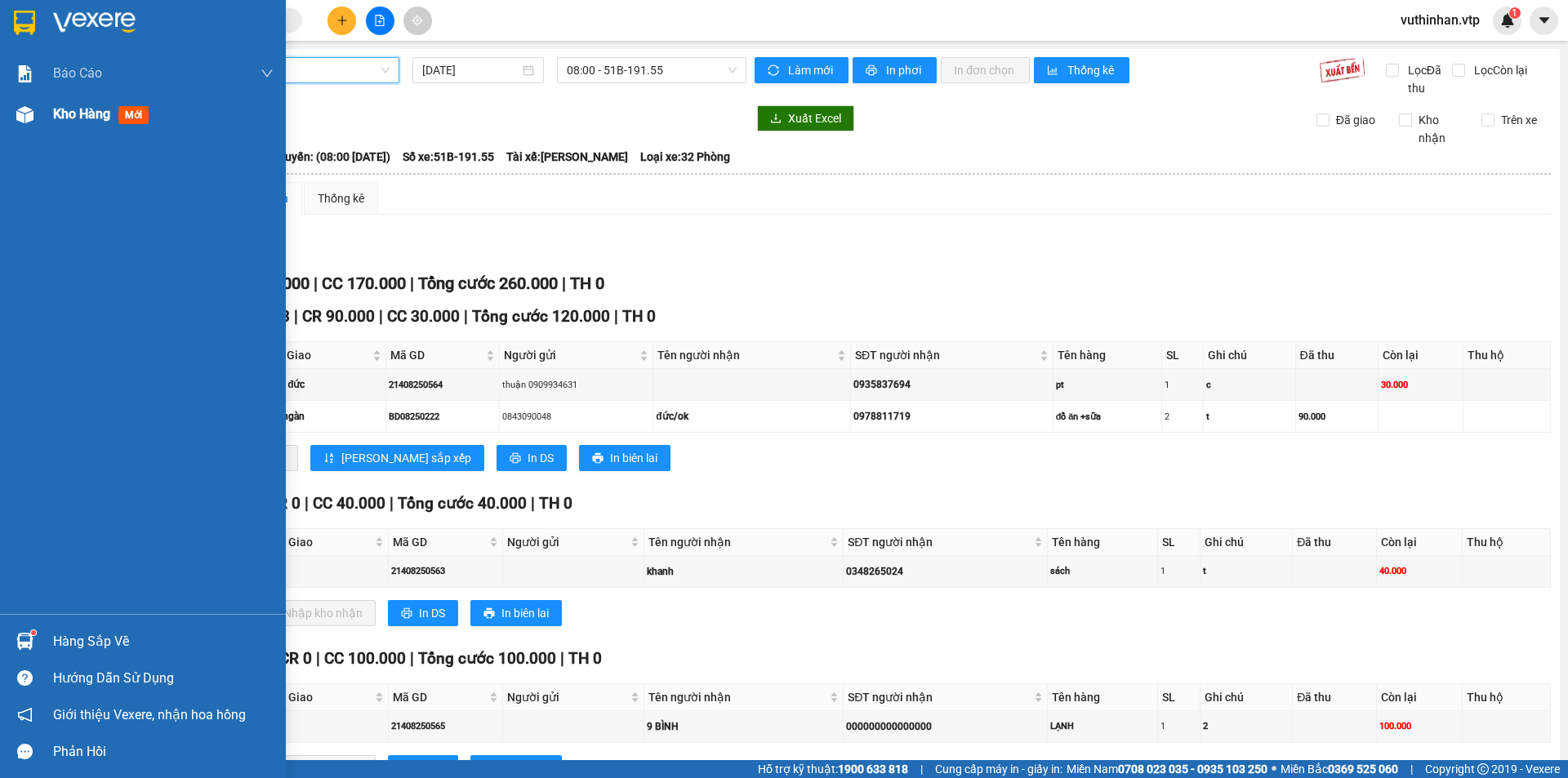
click at [40, 115] on div "Kho hàng mới" at bounding box center [143, 114] width 286 height 41
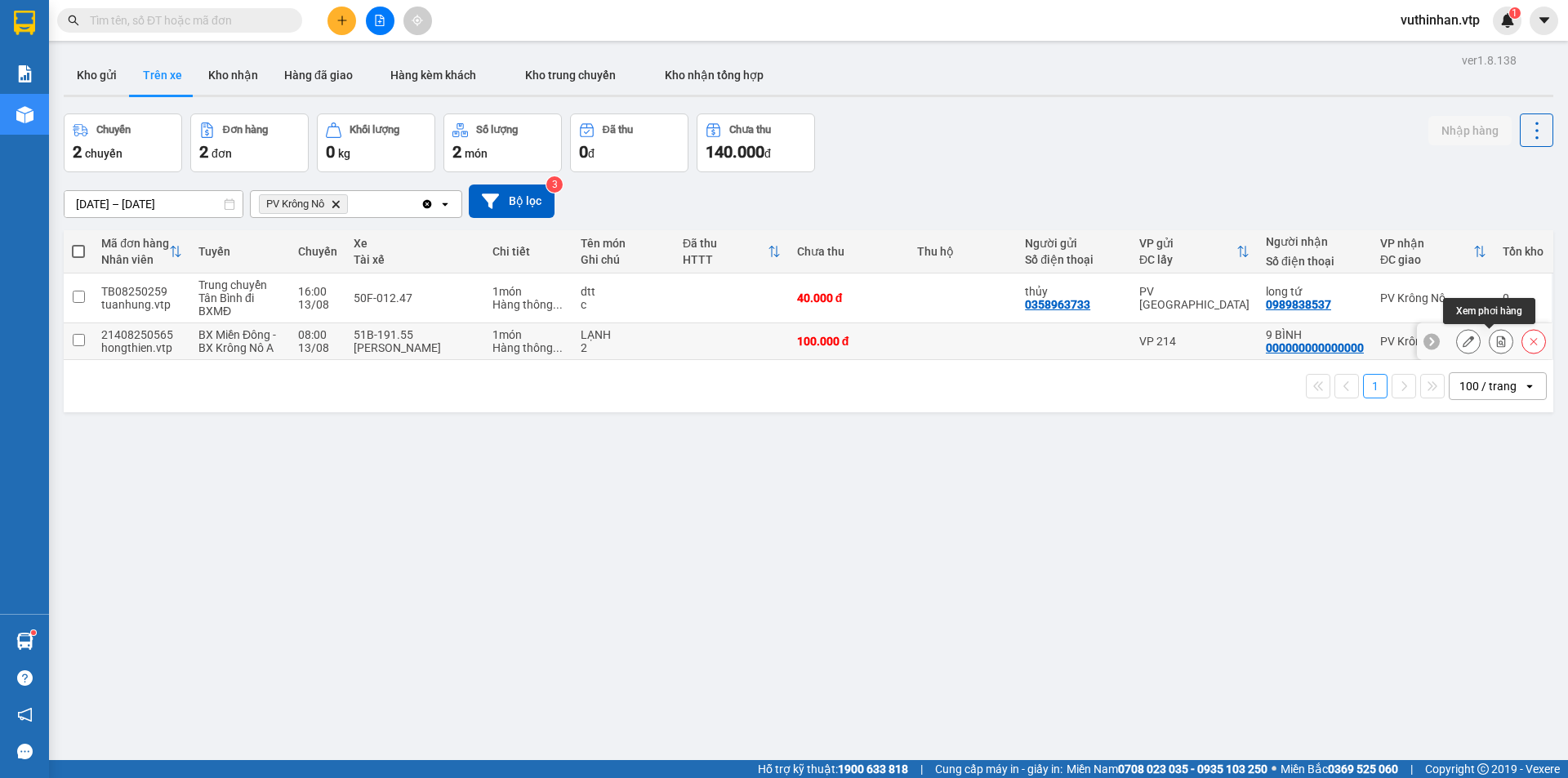
click at [1463, 343] on icon at bounding box center [1468, 341] width 11 height 11
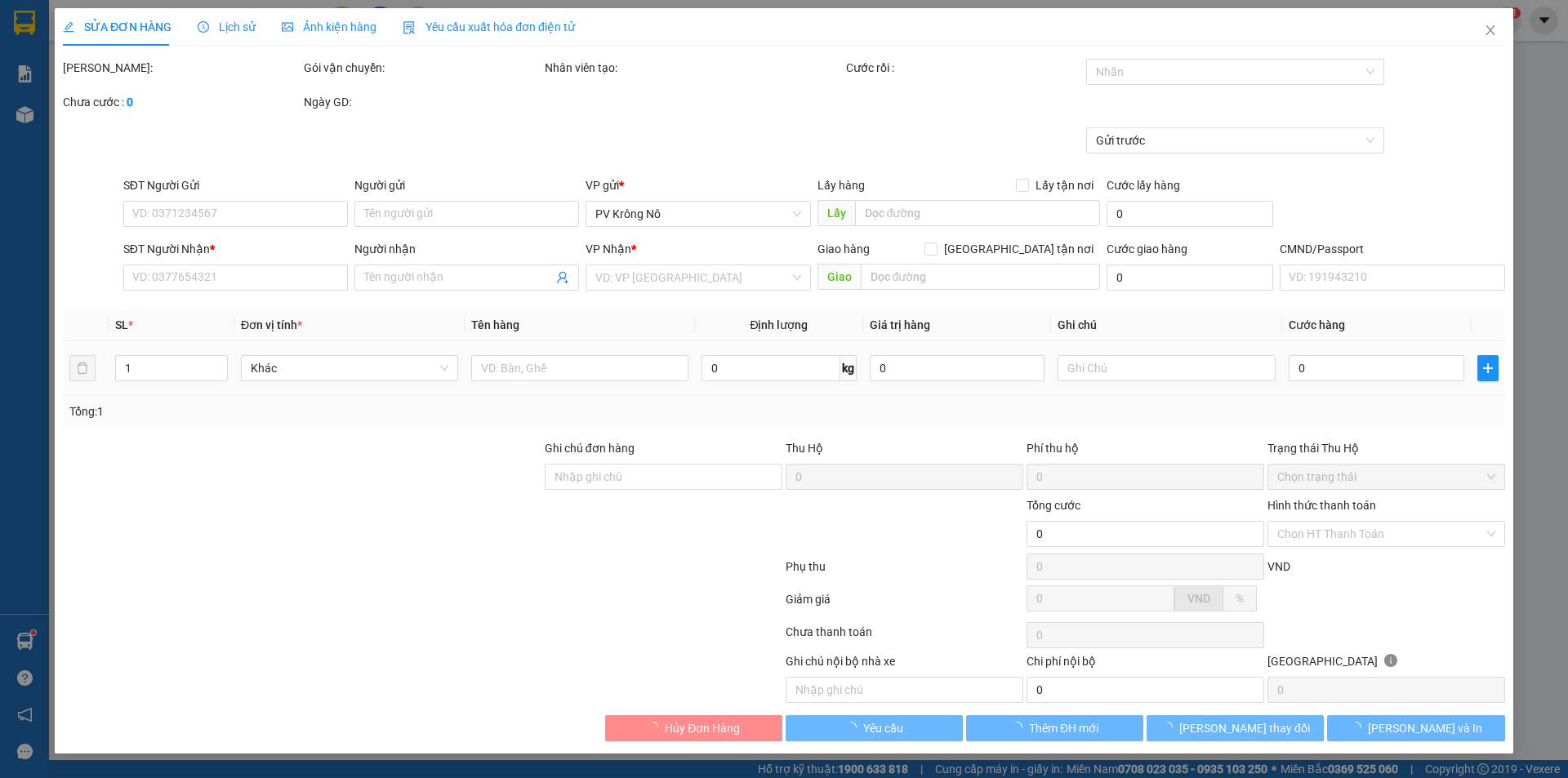
type input "000000000000000"
type input "9 BÌNH"
type input "100.000"
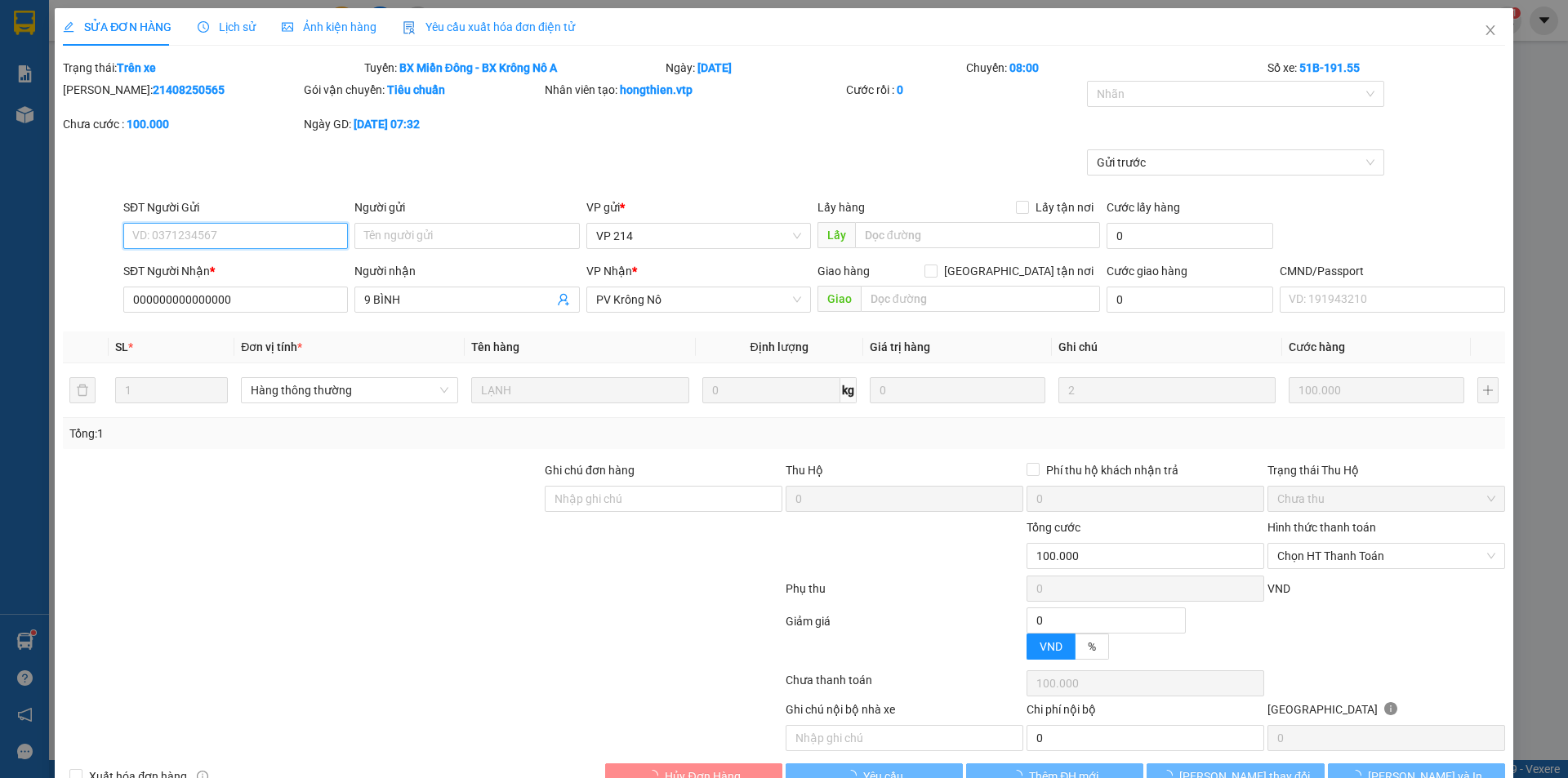
type input "5.000"
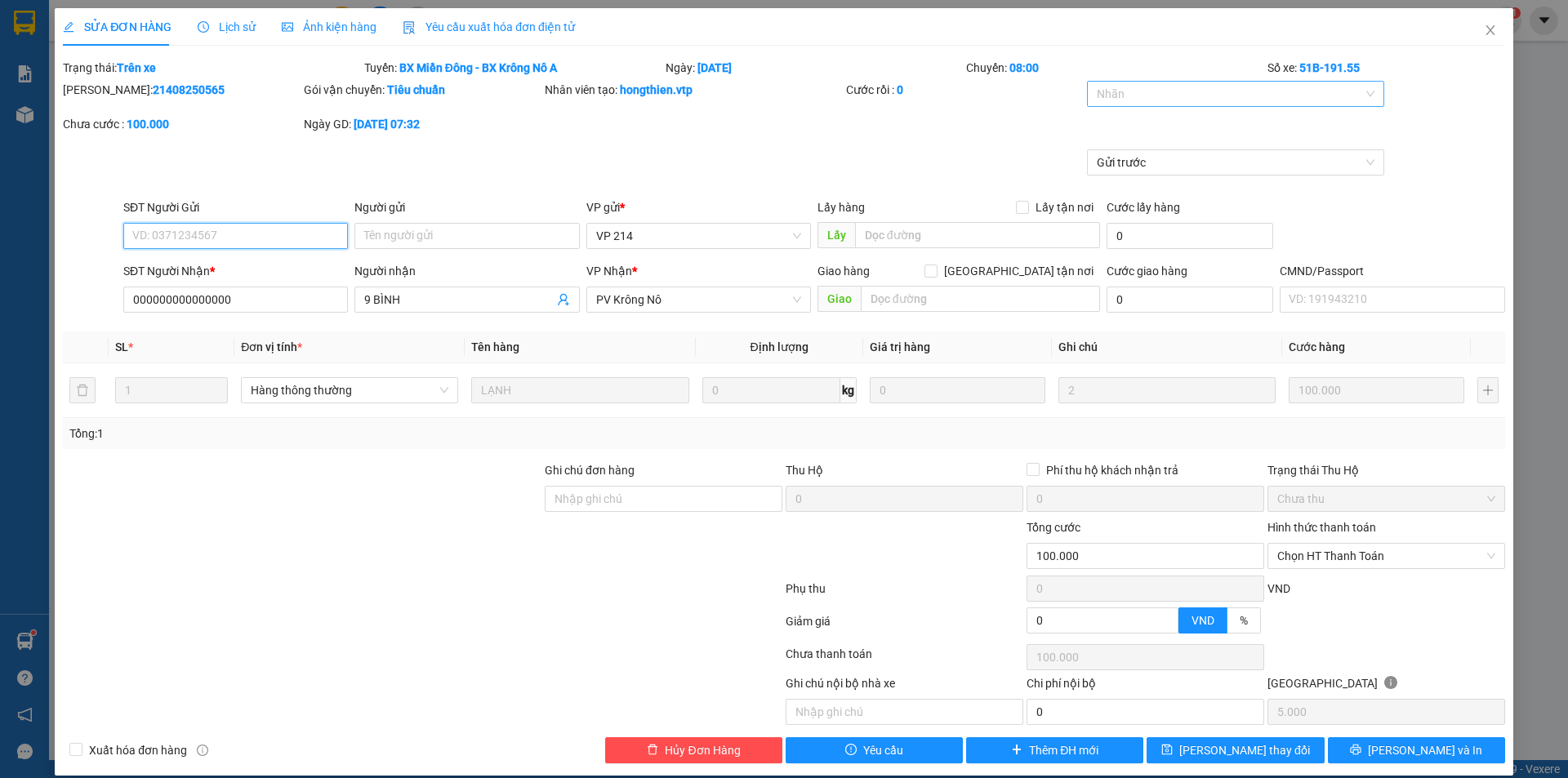
click at [1147, 97] on div at bounding box center [1227, 94] width 273 height 20
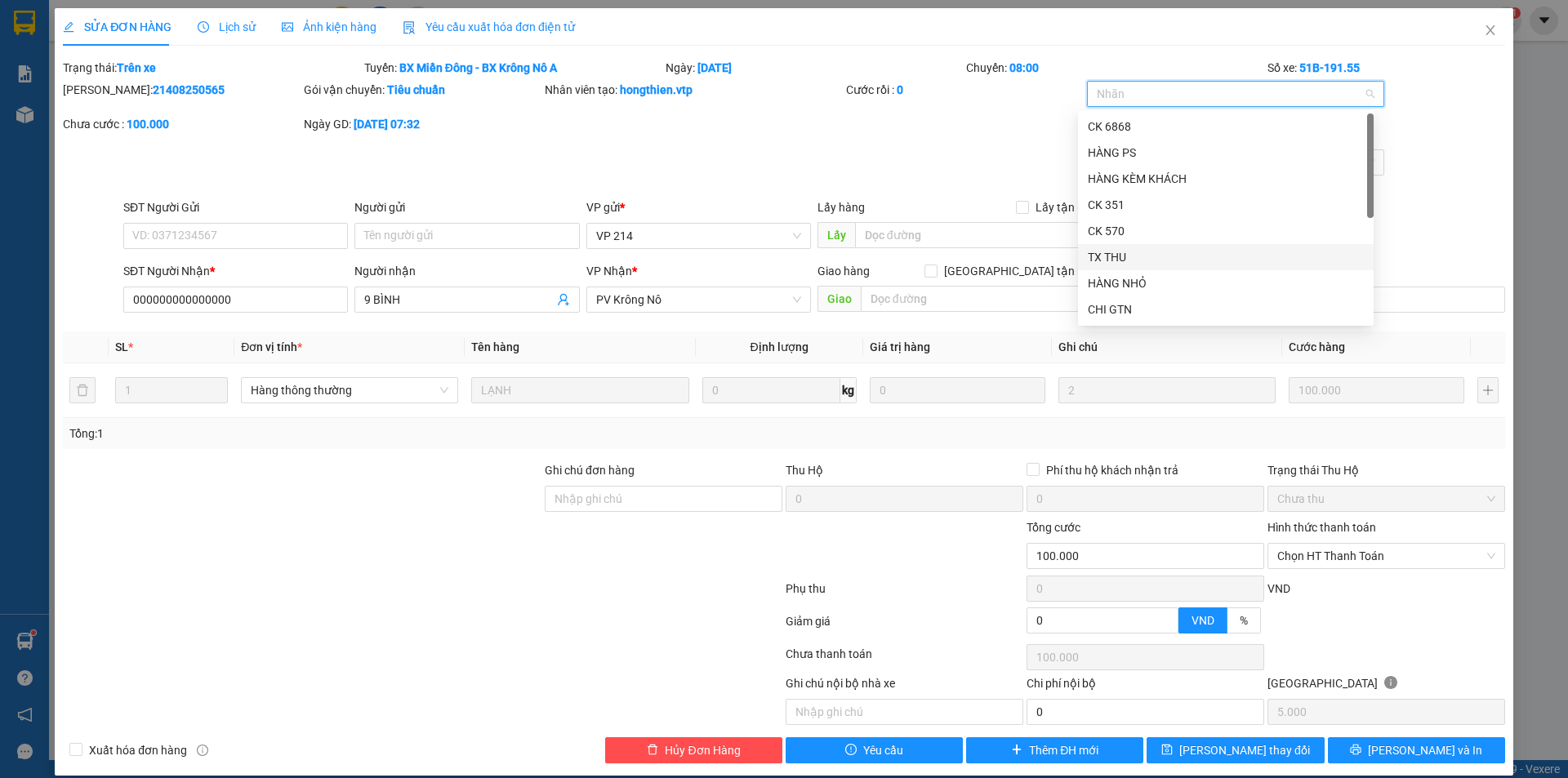
click at [1125, 259] on div "TX THU" at bounding box center [1225, 257] width 276 height 18
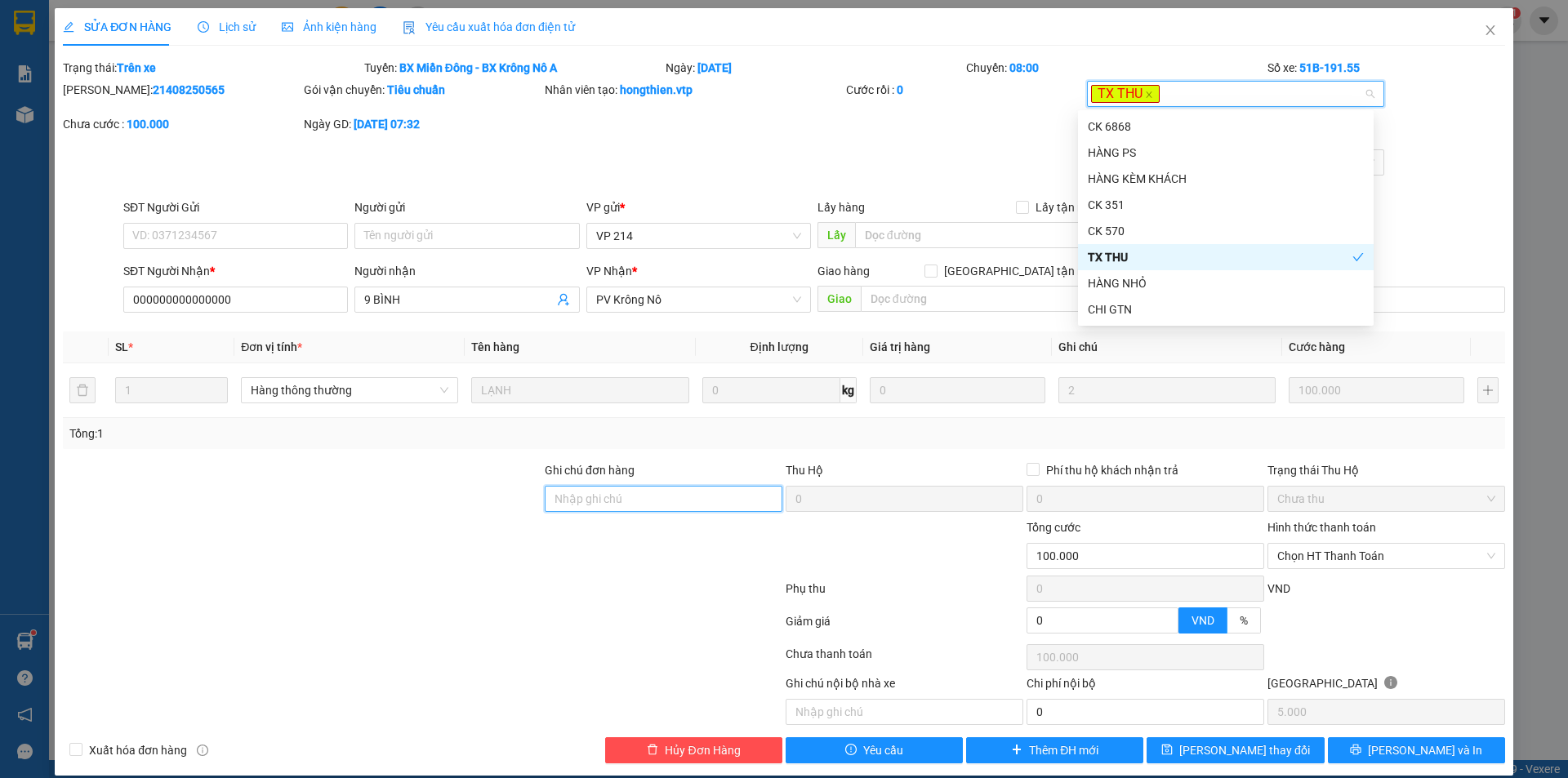
click at [649, 507] on input "Ghi chú đơn hàng" at bounding box center [663, 499] width 238 height 26
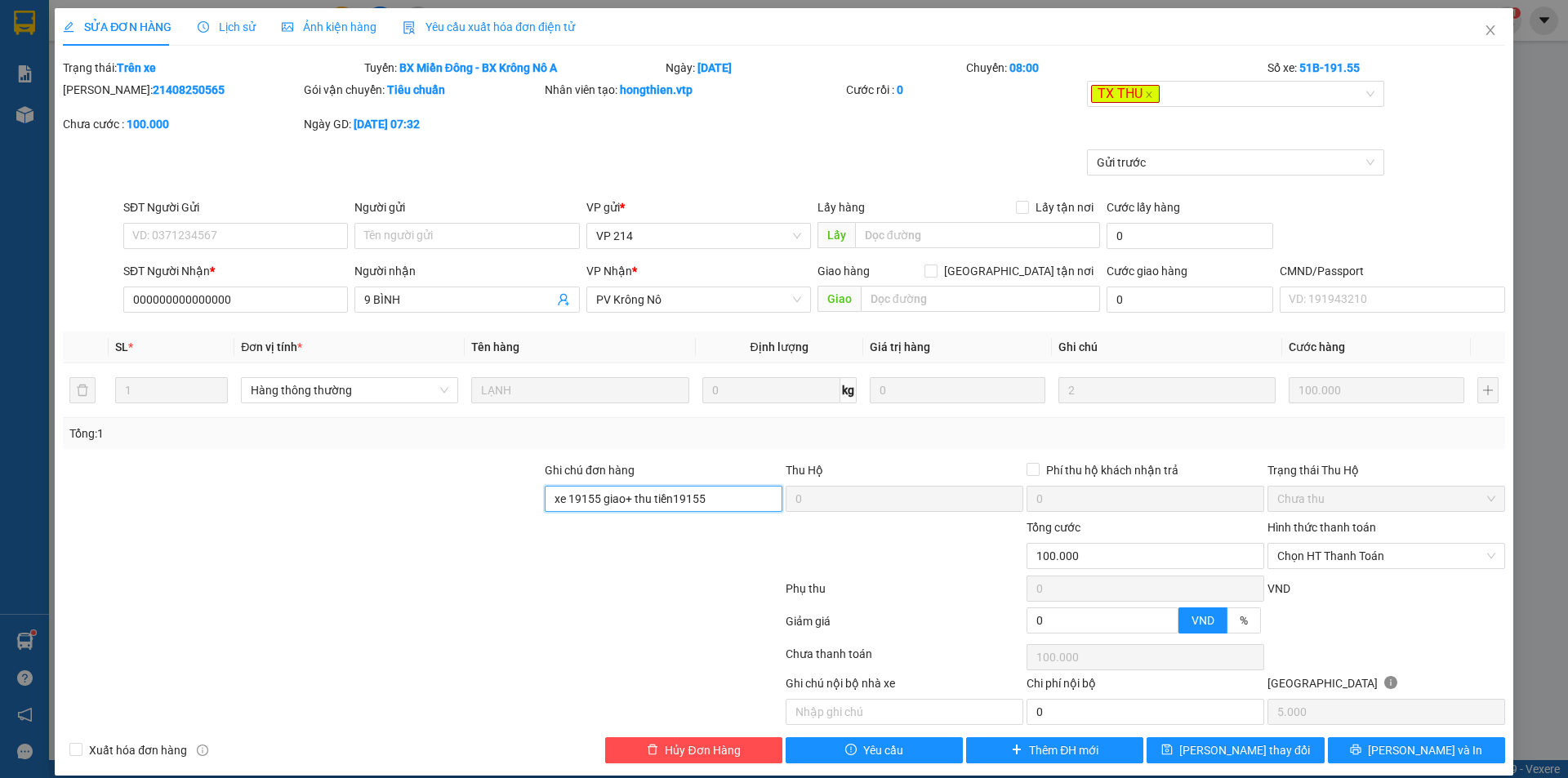
type input "xe 19155 giao+ thu tiền19155"
click at [722, 496] on input "xe 19155 giao+ thu tiền19155" at bounding box center [663, 499] width 238 height 26
click at [1218, 751] on span "[PERSON_NAME] thay đổi" at bounding box center [1245, 750] width 131 height 18
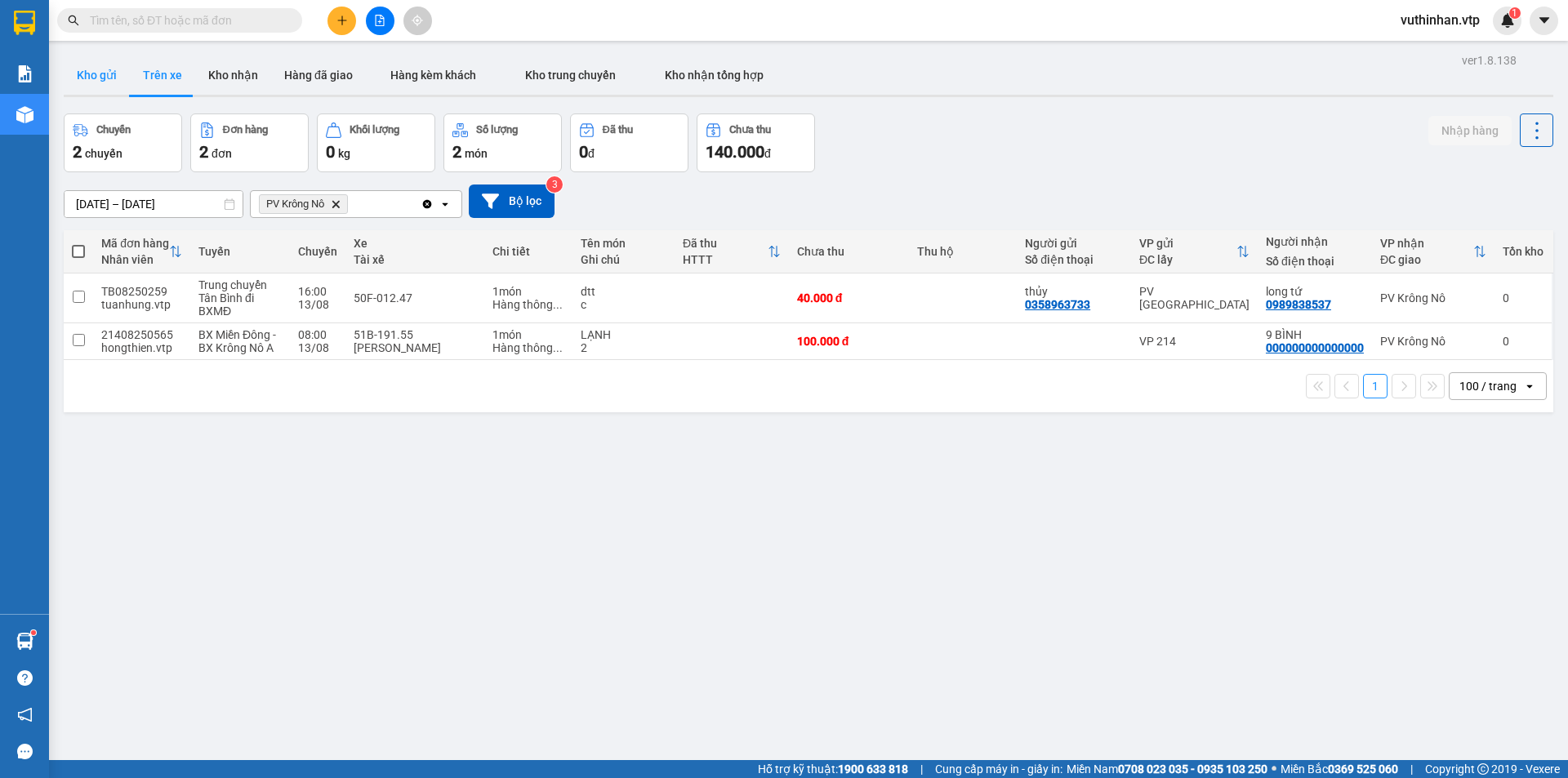
click at [97, 84] on button "Kho gửi" at bounding box center [96, 75] width 66 height 39
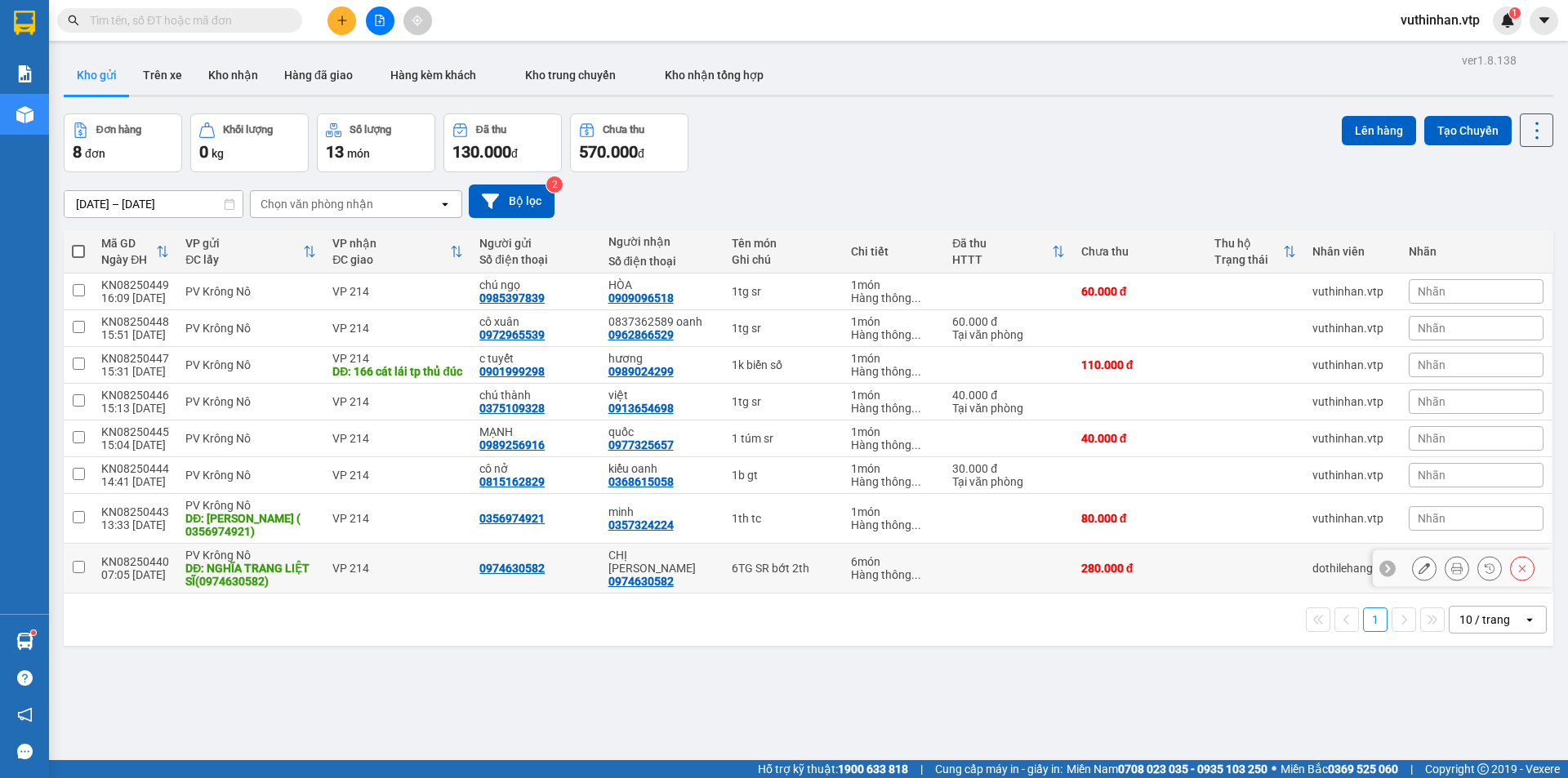
click at [78, 573] on input "checkbox" at bounding box center [79, 567] width 12 height 12
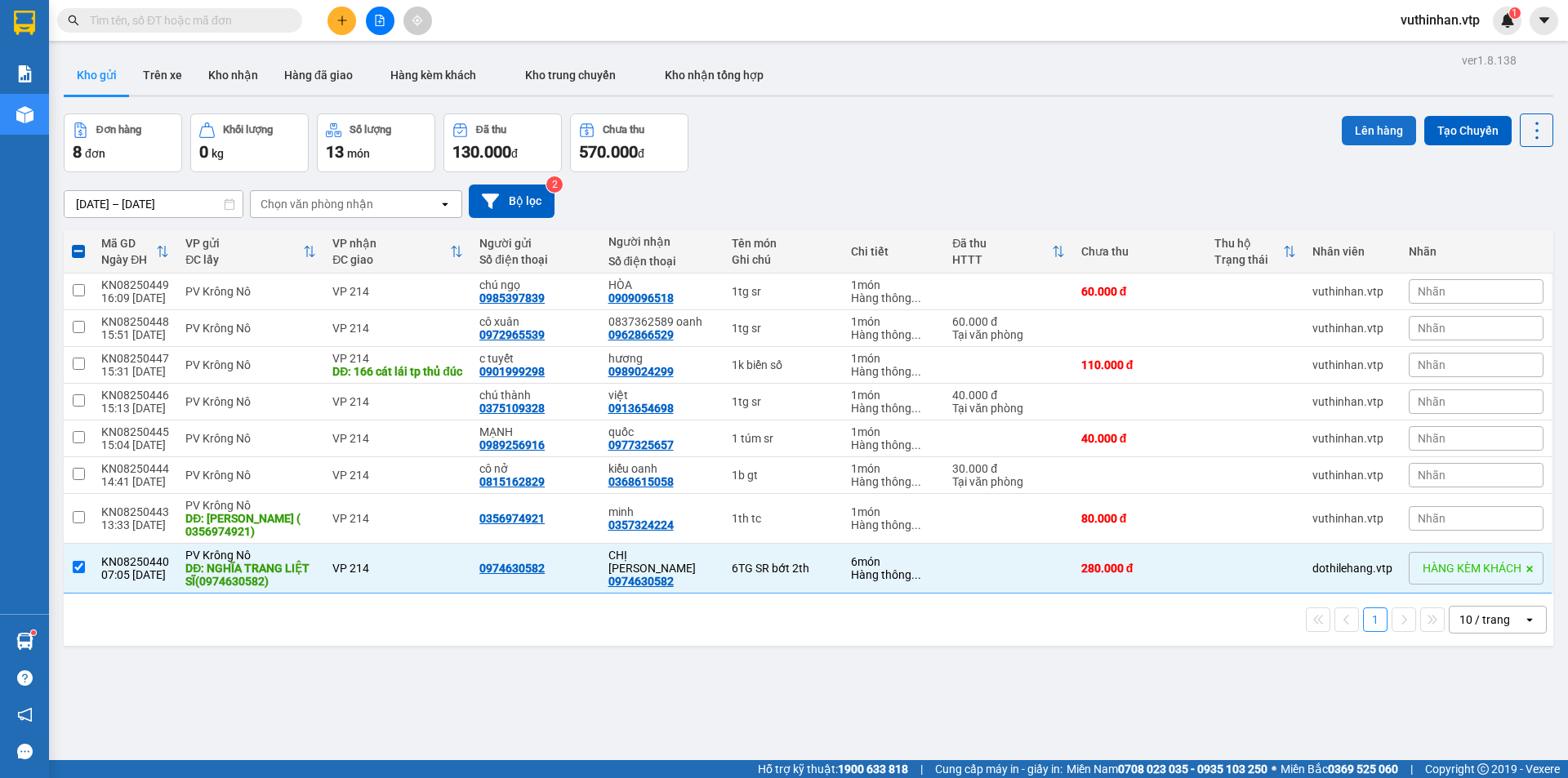
click at [1390, 122] on button "Lên hàng" at bounding box center [1379, 131] width 75 height 29
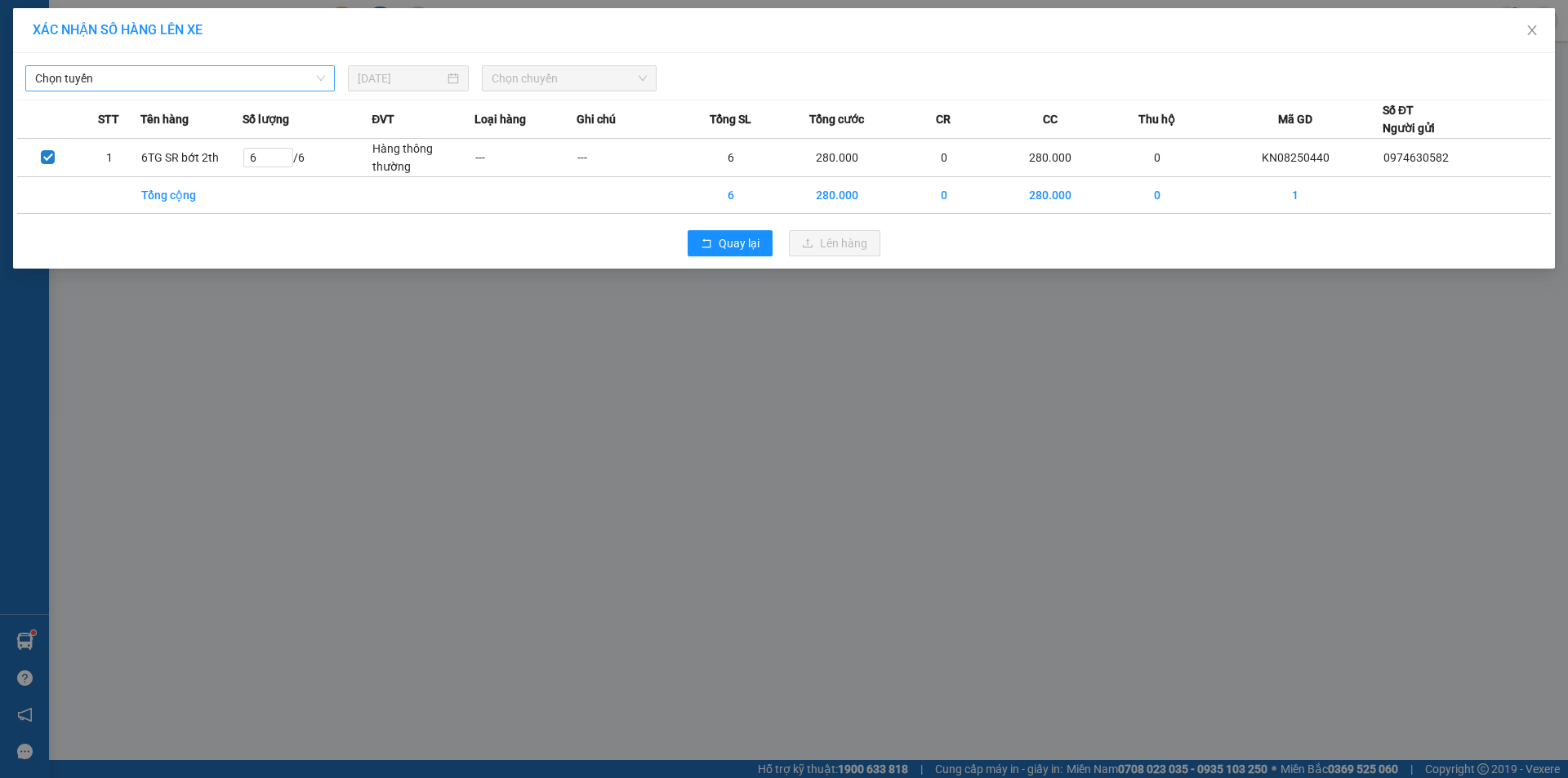
click at [138, 79] on span "Chọn tuyến" at bounding box center [180, 78] width 290 height 24
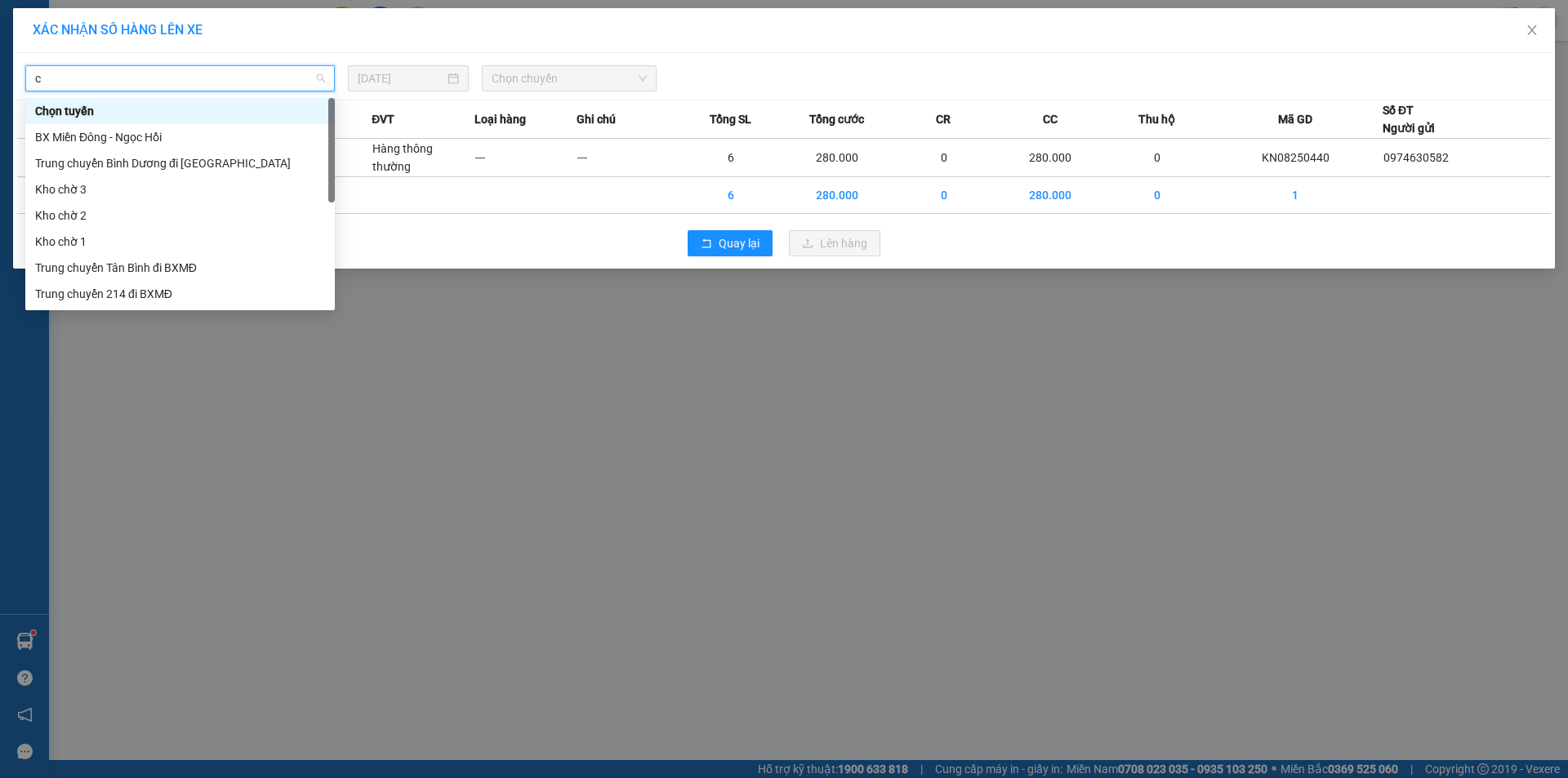
type input "c"
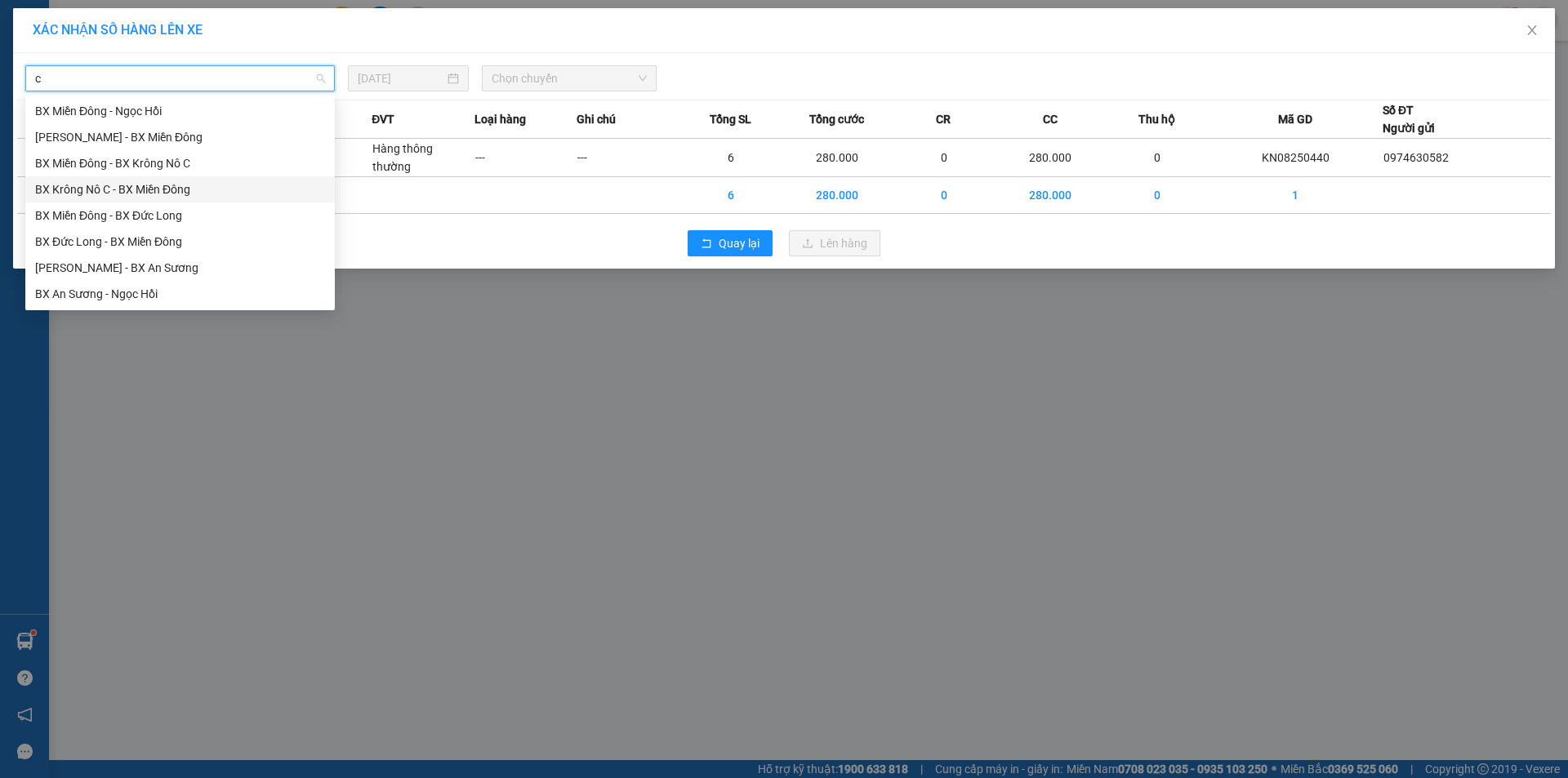
click at [112, 191] on div "BX Krông Nô C - BX Miền Đông" at bounding box center [180, 189] width 290 height 18
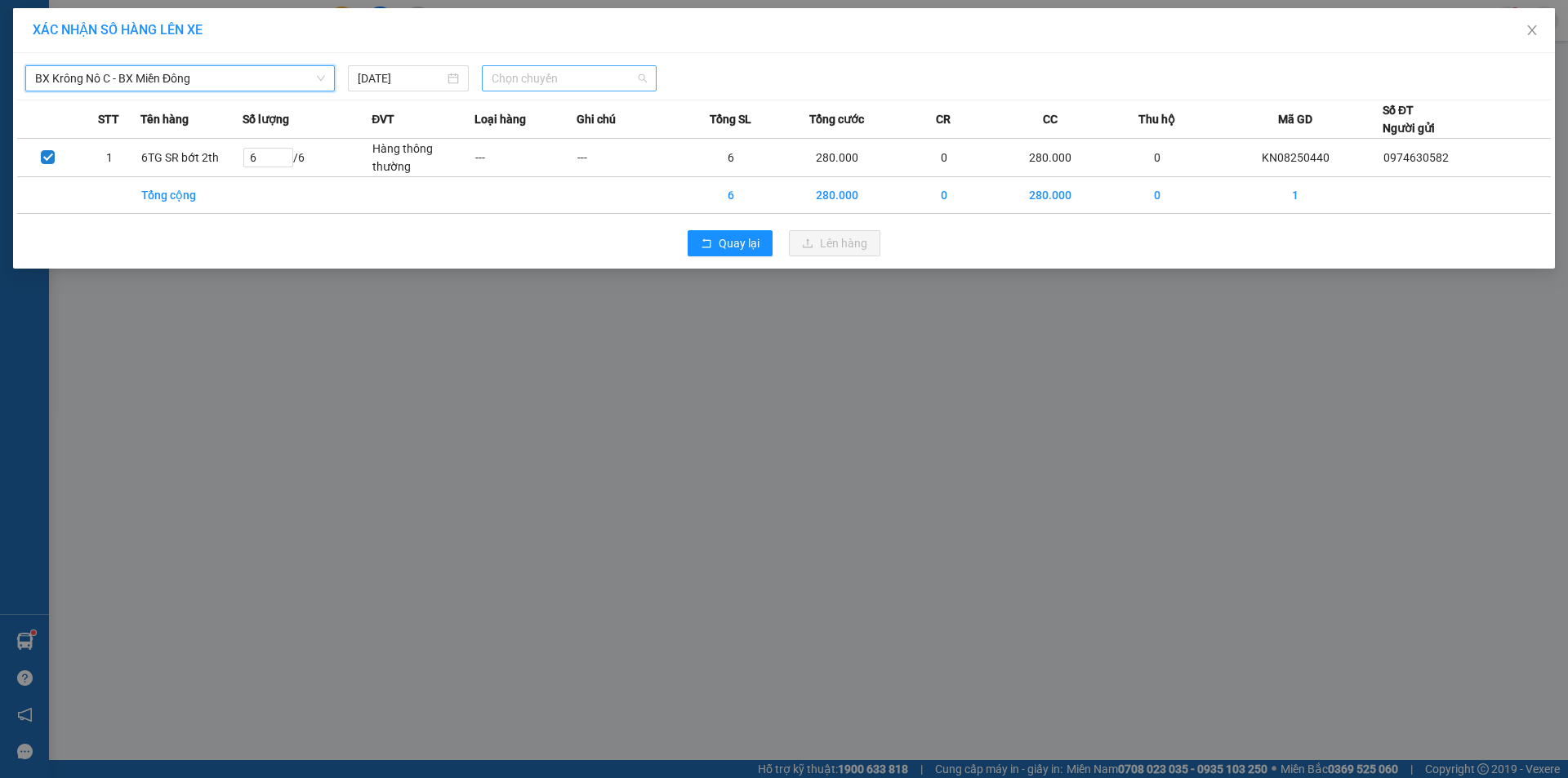
click at [550, 82] on span "Chọn chuyến" at bounding box center [569, 78] width 155 height 24
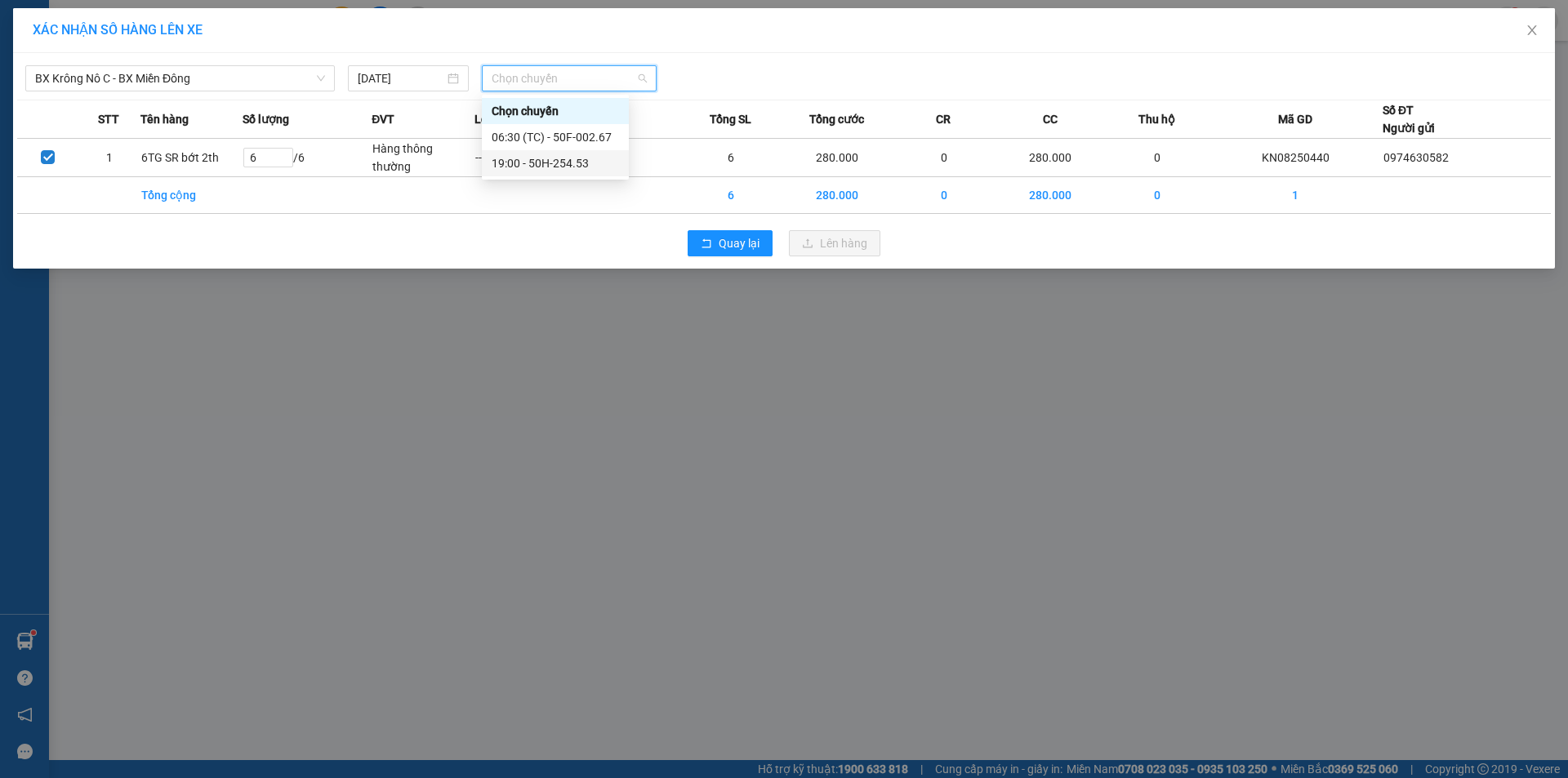
click at [526, 169] on div "19:00 - 50H-254.53" at bounding box center [555, 163] width 127 height 18
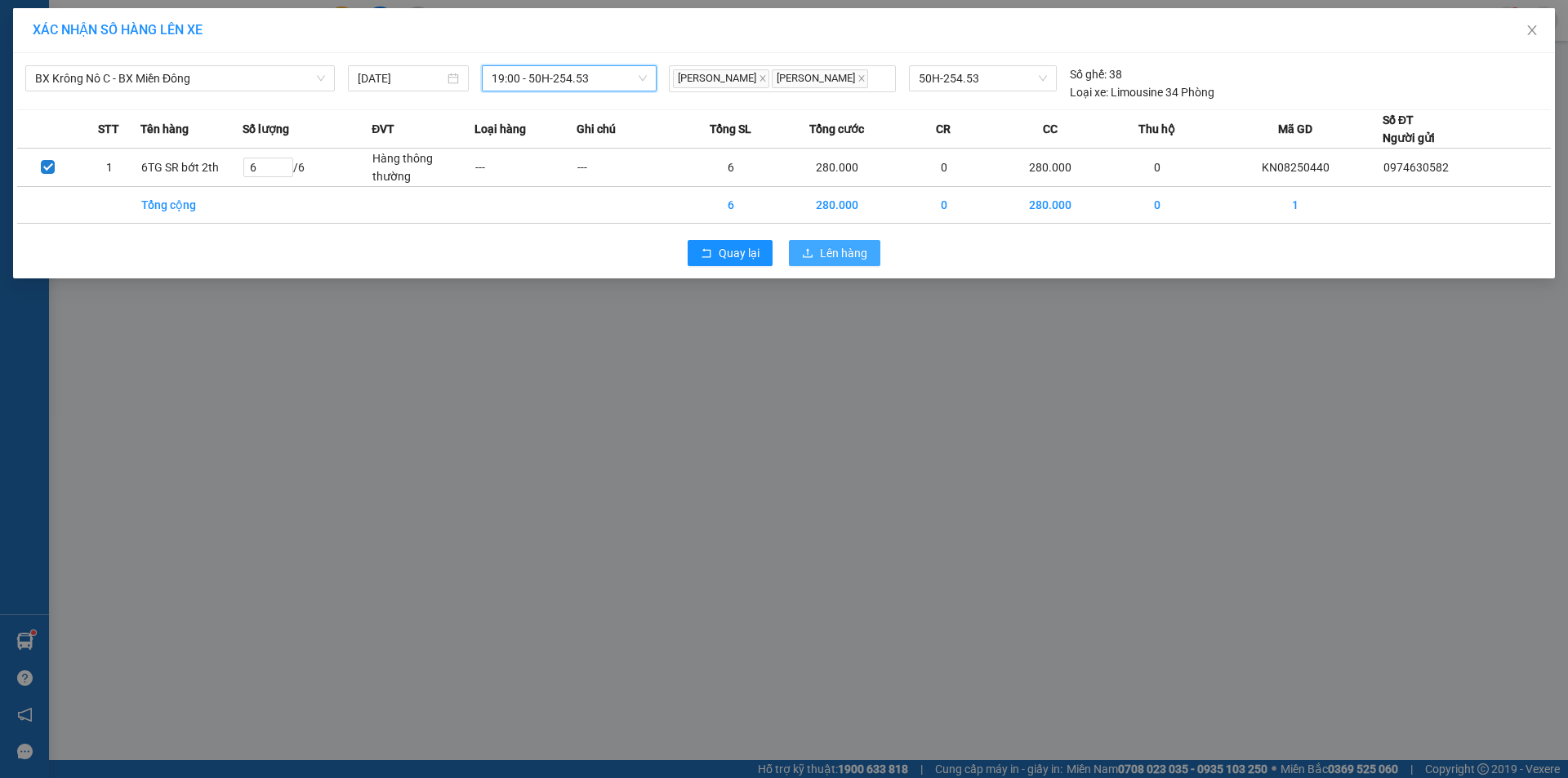
click at [835, 255] on span "Lên hàng" at bounding box center [843, 253] width 48 height 18
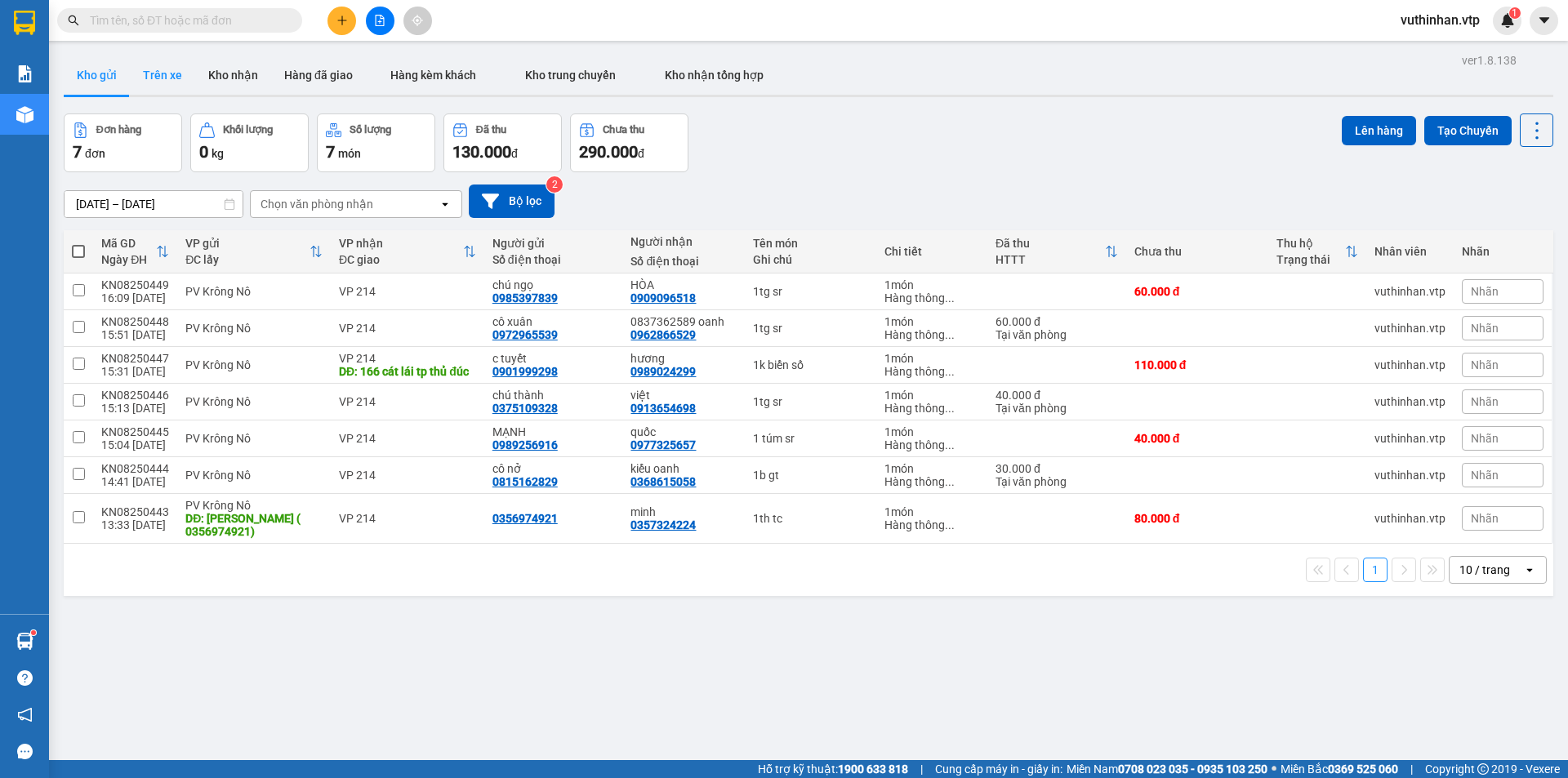
click at [177, 75] on button "Trên xe" at bounding box center [162, 75] width 65 height 39
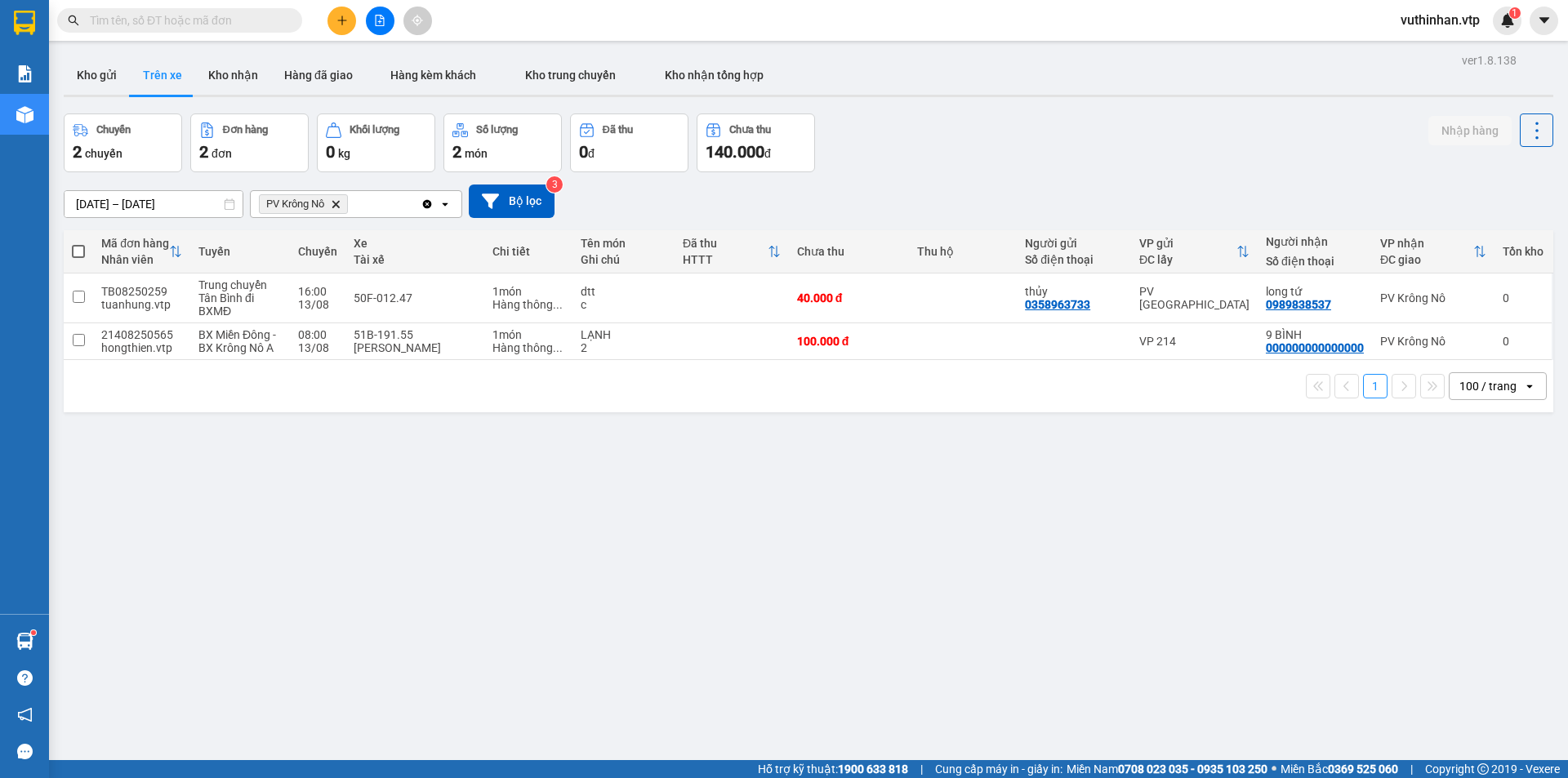
click at [343, 23] on icon "plus" at bounding box center [342, 20] width 11 height 11
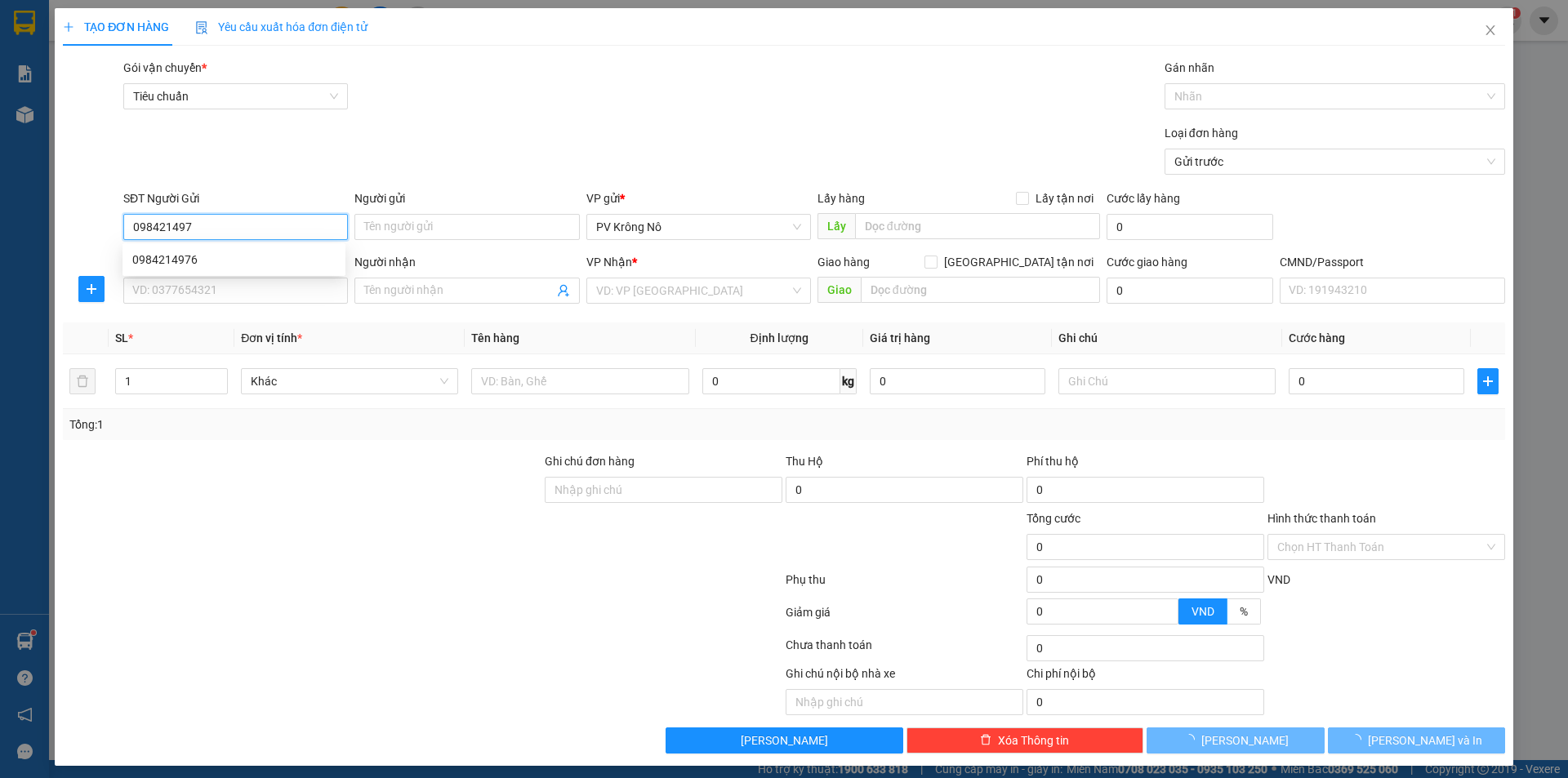
type input "0984214976"
click at [176, 247] on div "0984214976" at bounding box center [233, 259] width 223 height 26
type input "0824421123"
type input "a đức"
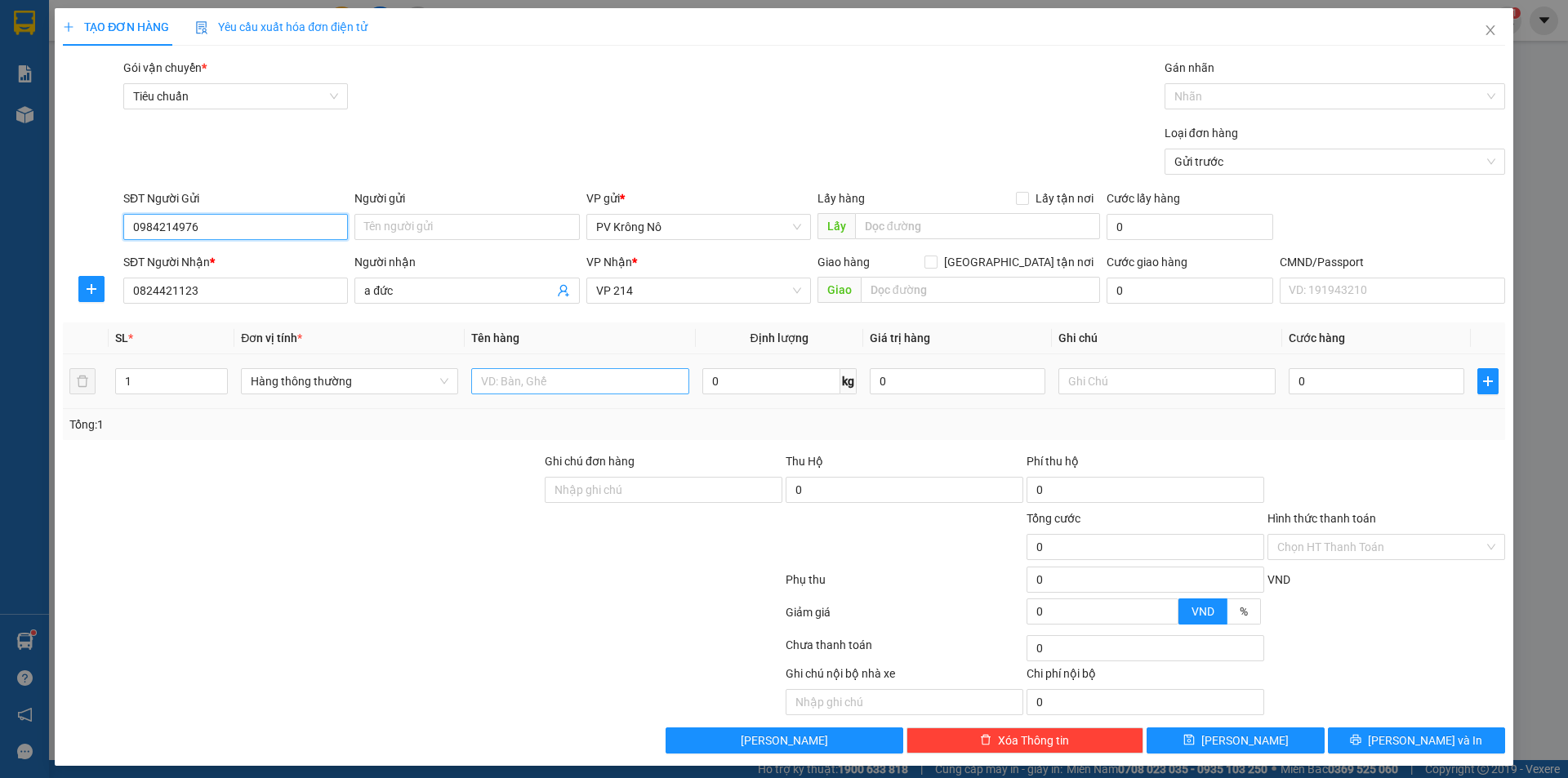
type input "0984214976"
click at [539, 384] on input "text" at bounding box center [579, 382] width 217 height 26
type input "1tx tc"
type input "009"
type input "9"
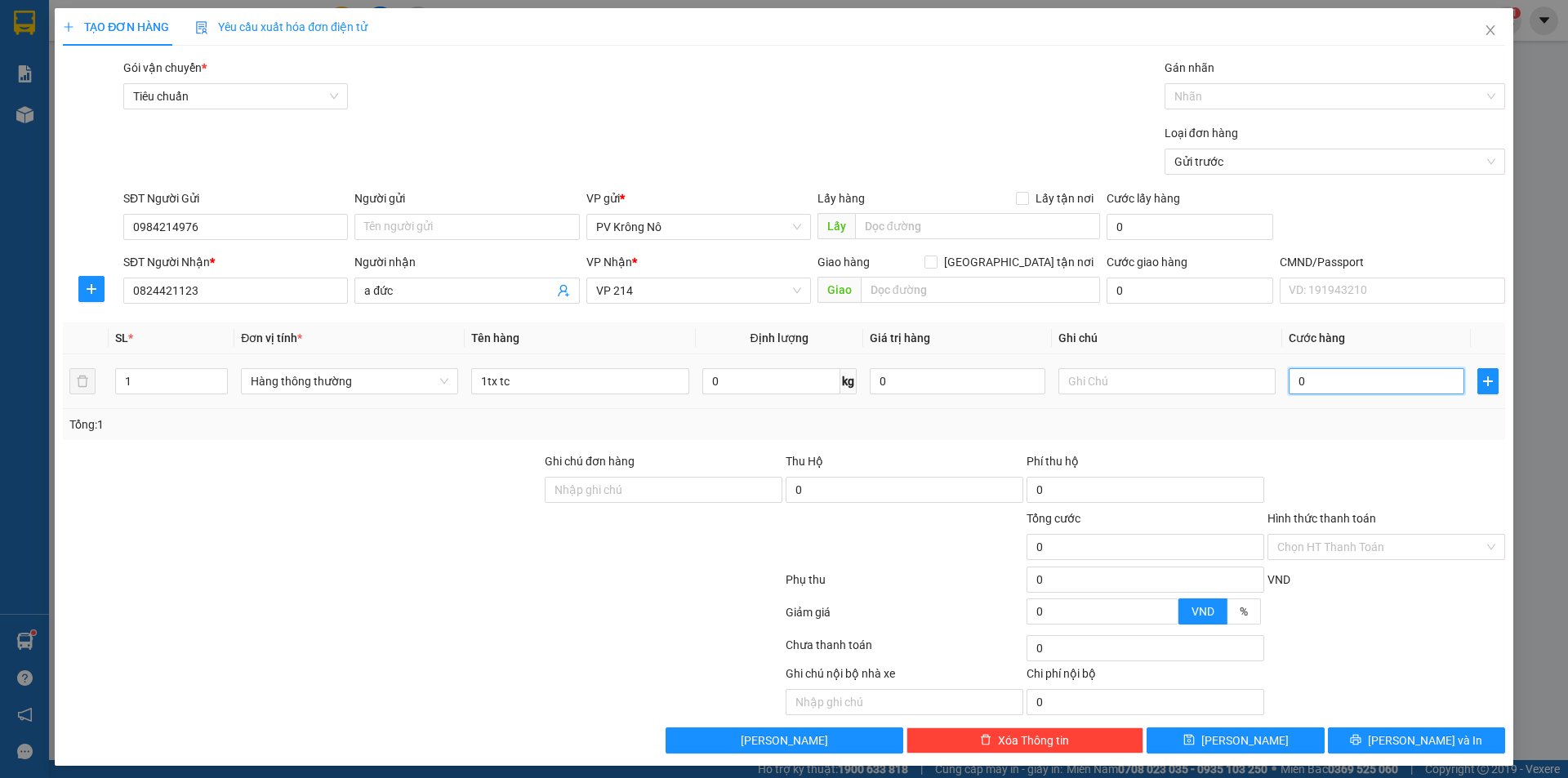
type input "9"
type input "0.090"
type input "90"
type input "00.900"
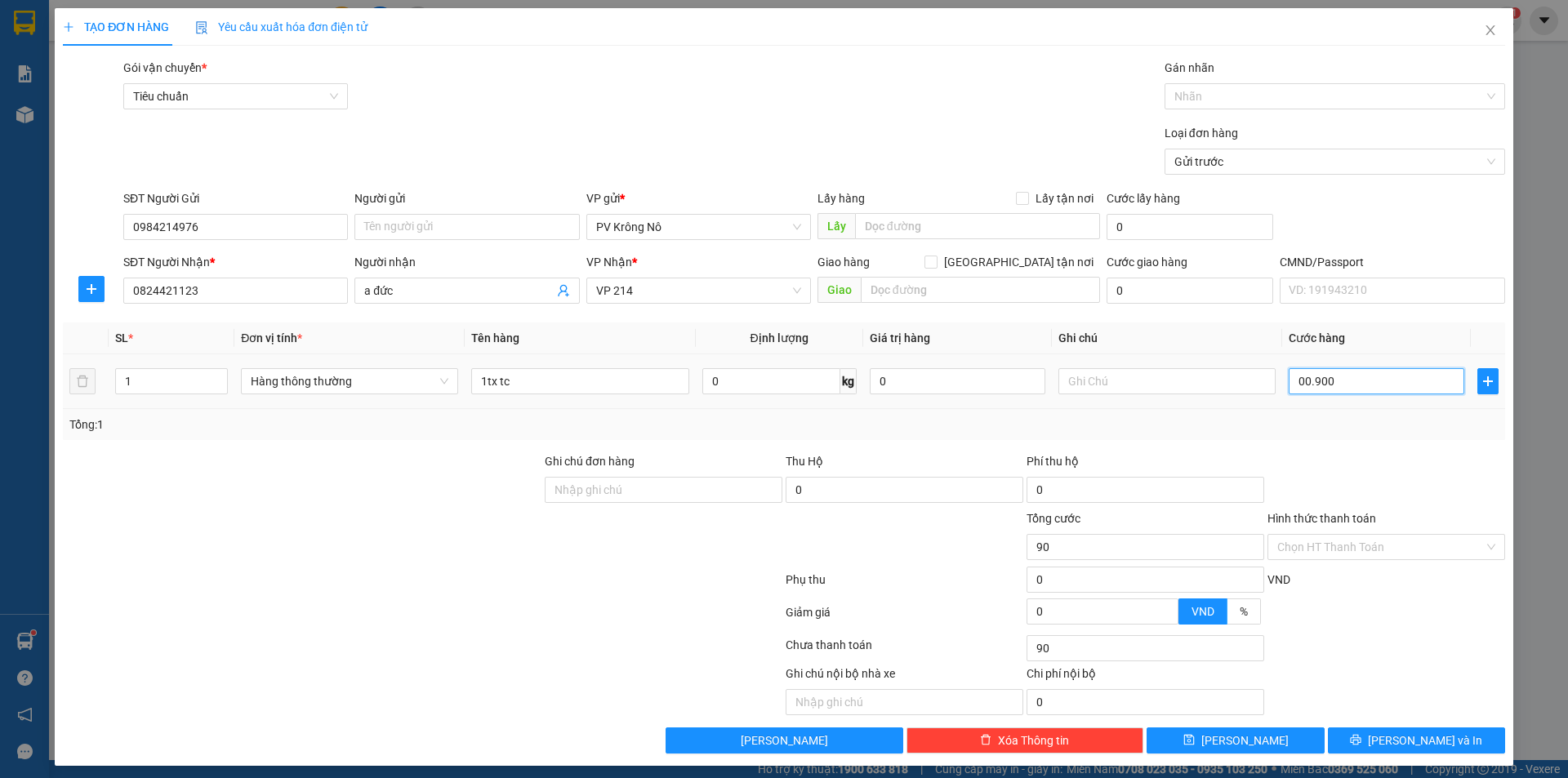
type input "900"
click at [1385, 734] on button "[PERSON_NAME] và In" at bounding box center [1416, 741] width 177 height 26
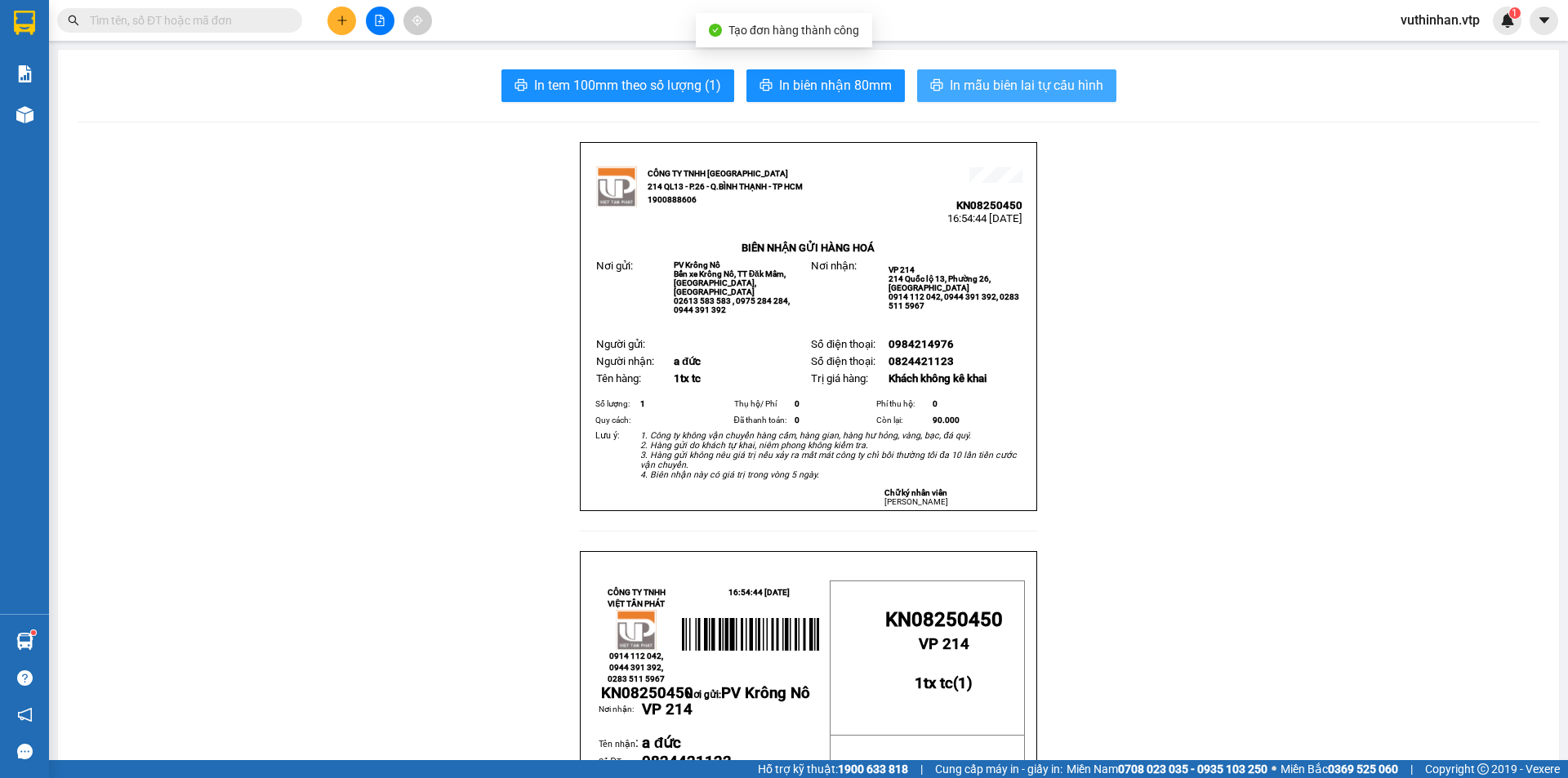
click at [1019, 84] on span "In mẫu biên lai tự cấu hình" at bounding box center [1026, 86] width 154 height 21
click at [338, 20] on icon "plus" at bounding box center [342, 20] width 11 height 11
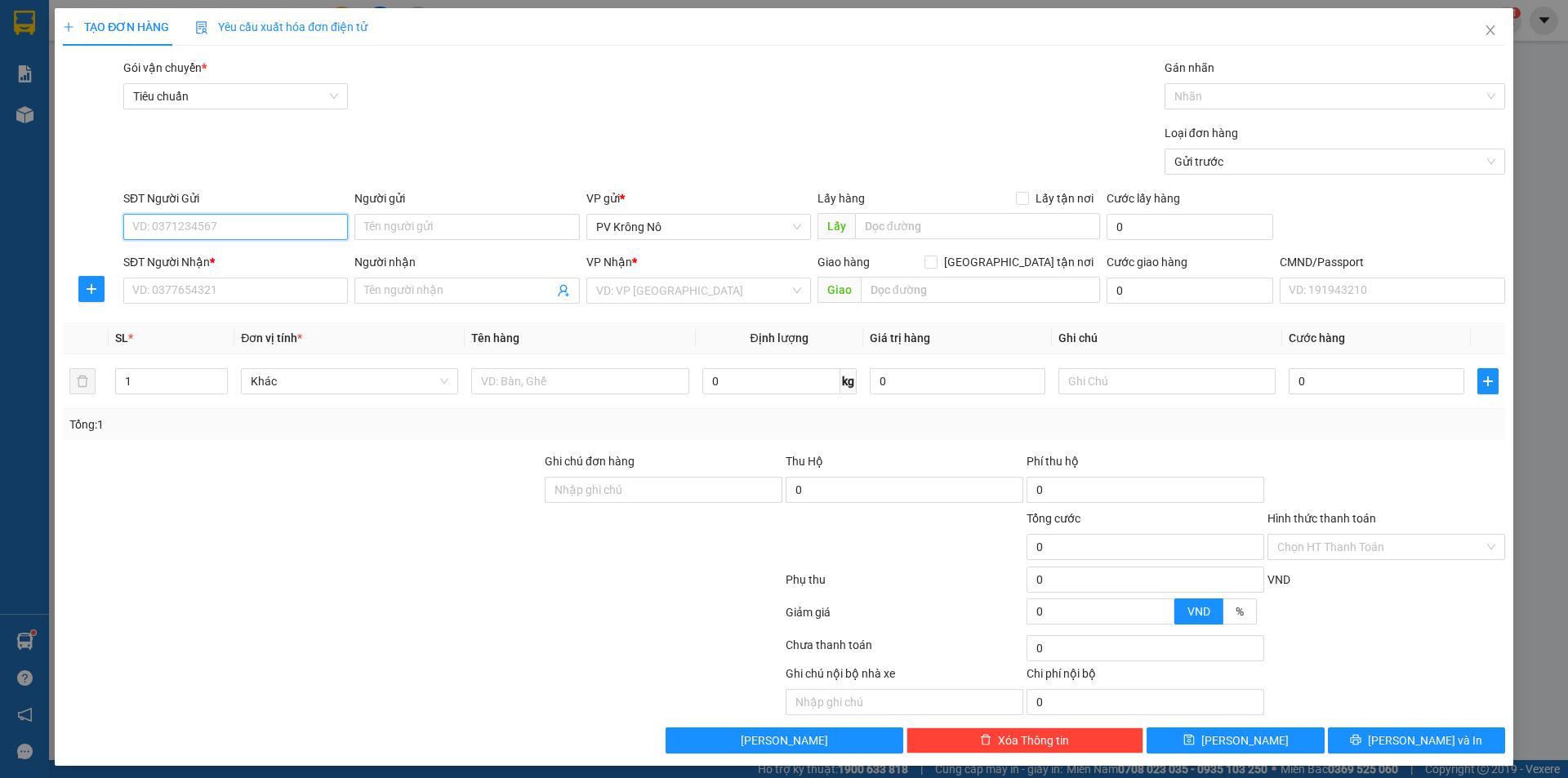
click at [222, 227] on input "SĐT Người Gửi" at bounding box center [235, 227] width 225 height 26
click at [264, 264] on div "0972496265 - HIỀN" at bounding box center [234, 259] width 203 height 18
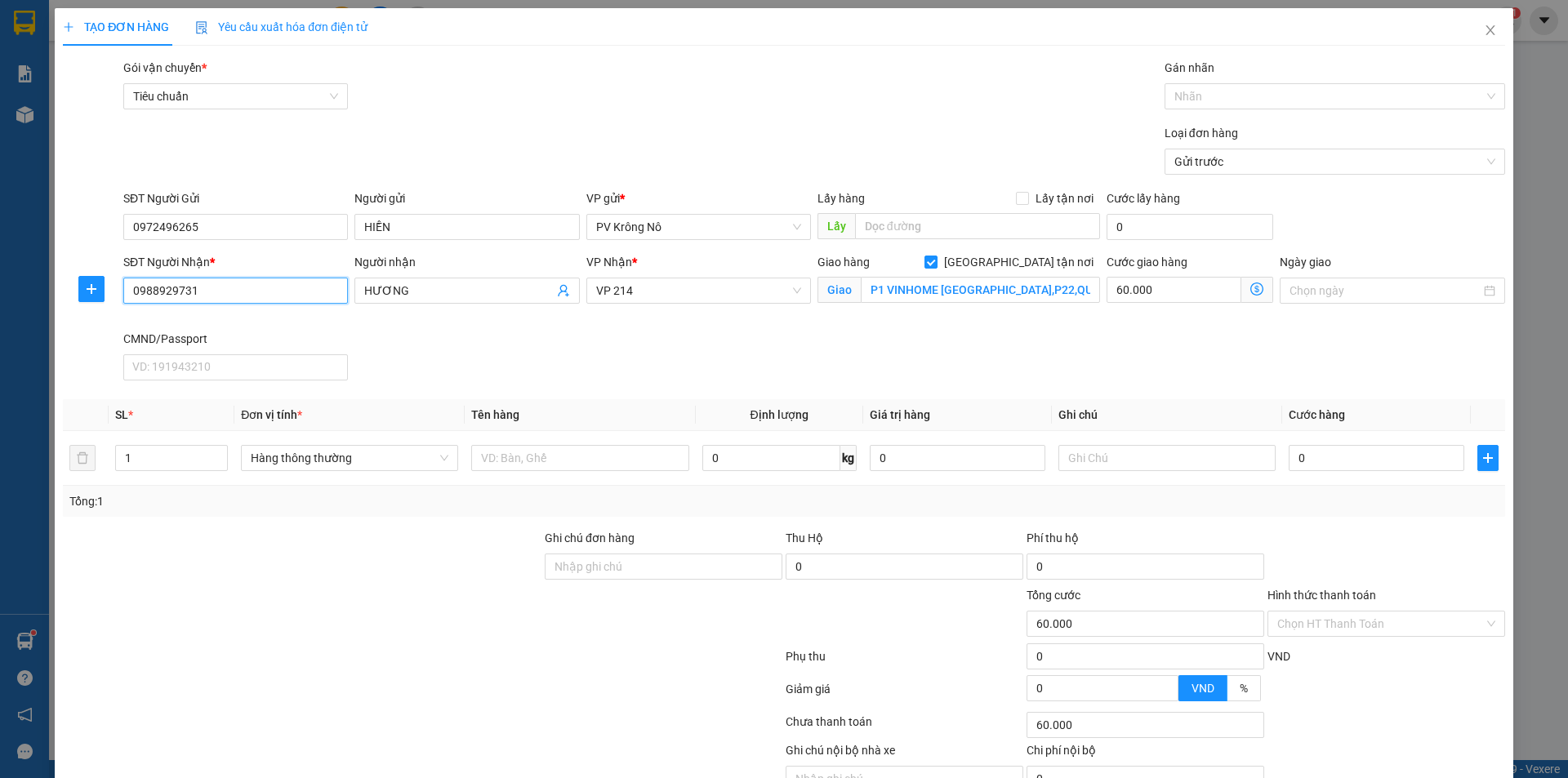
drag, startPoint x: 207, startPoint y: 287, endPoint x: 46, endPoint y: 292, distance: 161.1
click at [46, 292] on div "TẠO ĐƠN HÀNG Yêu cầu xuất hóa đơn điện tử Transit Pickup Surcharge Ids Transit …" at bounding box center [784, 389] width 1568 height 778
click at [203, 355] on div "0919452518 - [GEOGRAPHIC_DATA]" at bounding box center [234, 350] width 203 height 18
click at [990, 293] on input "GTN:61/14 đường số 8 P.trường thọ [GEOGRAPHIC_DATA]" at bounding box center [981, 290] width 239 height 26
click at [569, 449] on input "text" at bounding box center [579, 458] width 217 height 26
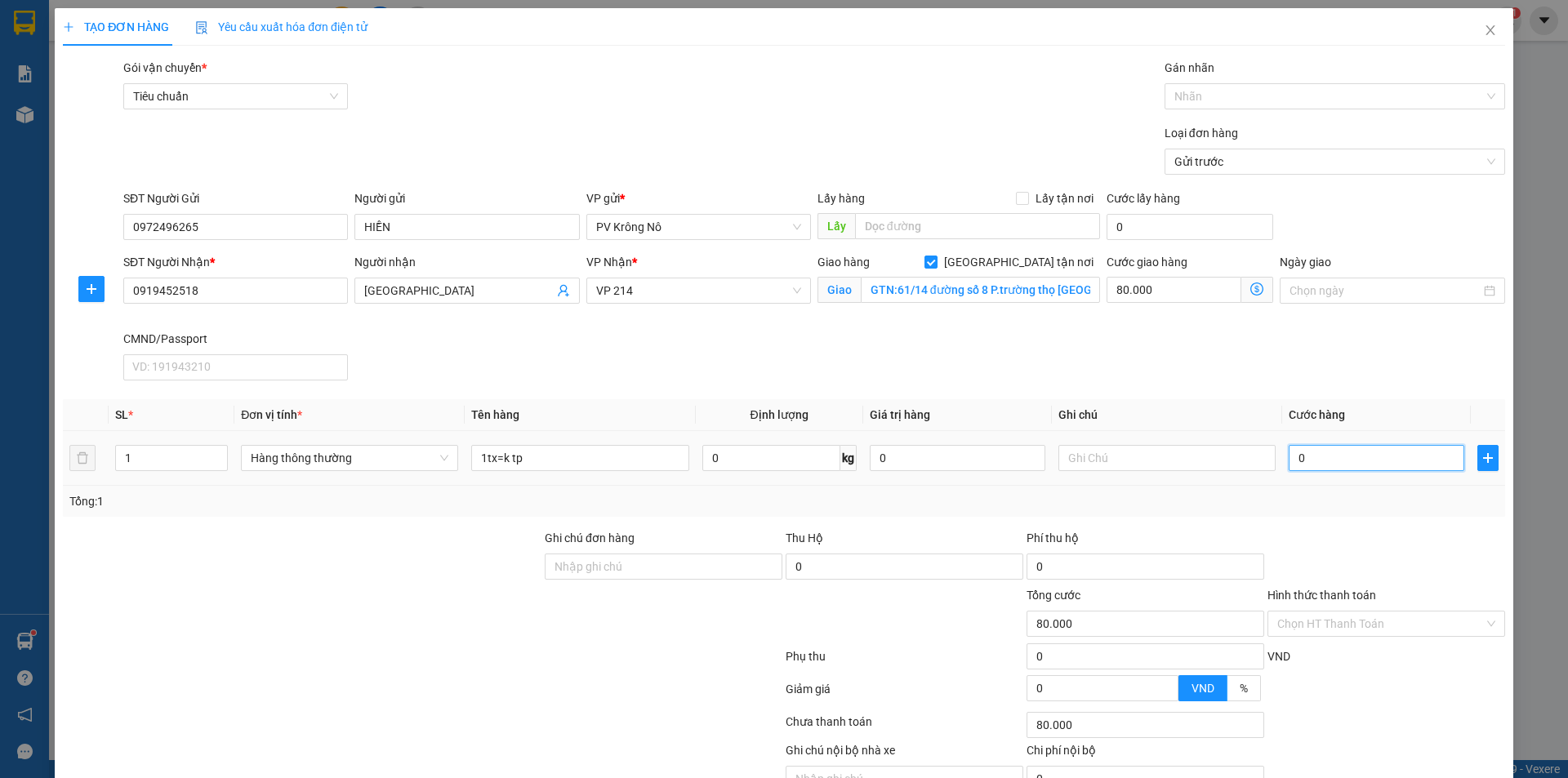
click at [1316, 450] on input "0" at bounding box center [1376, 458] width 175 height 26
click at [1324, 611] on input "Hình thức thanh toán" at bounding box center [1381, 624] width 206 height 24
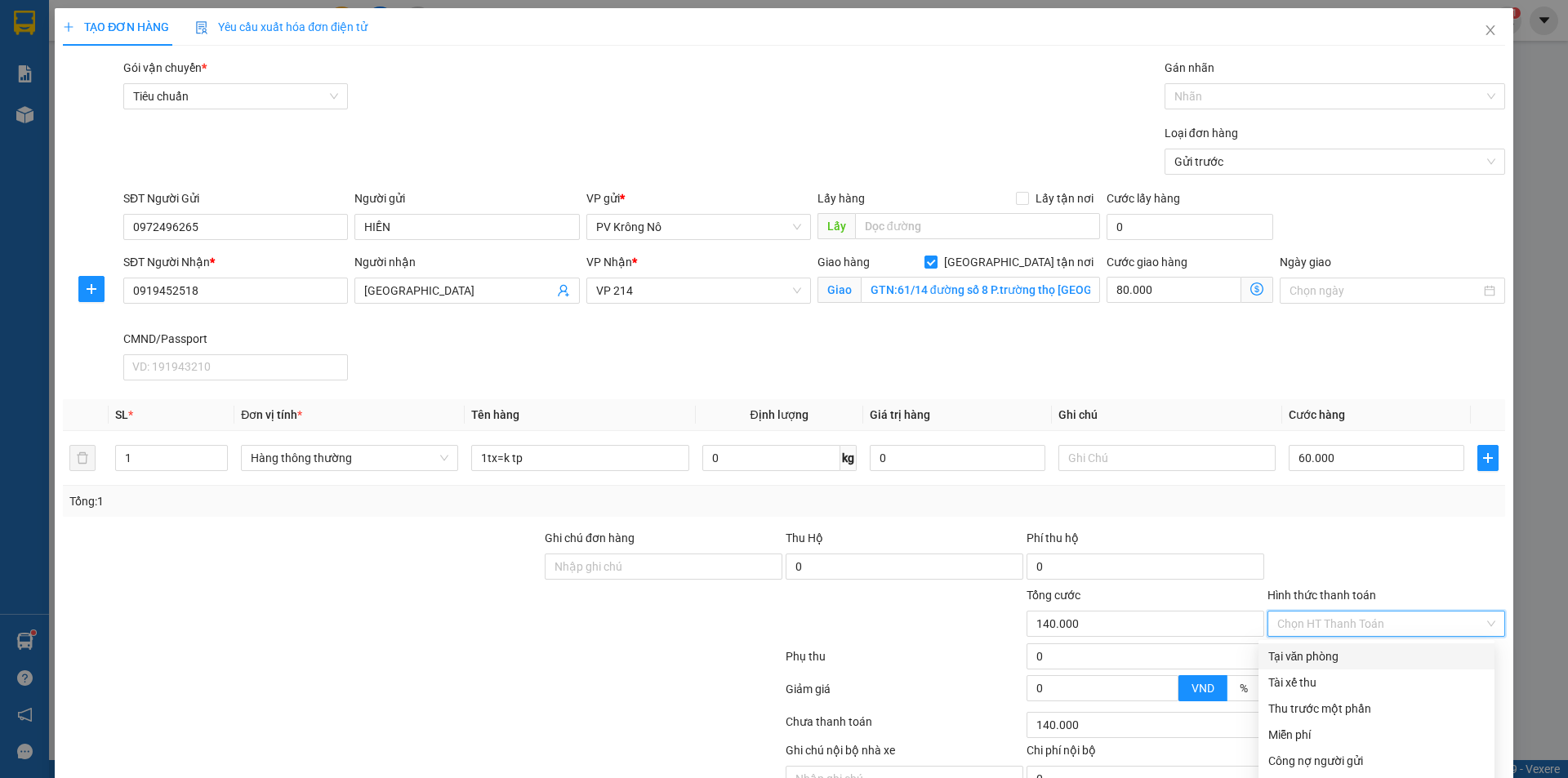
click at [1289, 648] on div "Tại văn phòng" at bounding box center [1376, 657] width 217 height 18
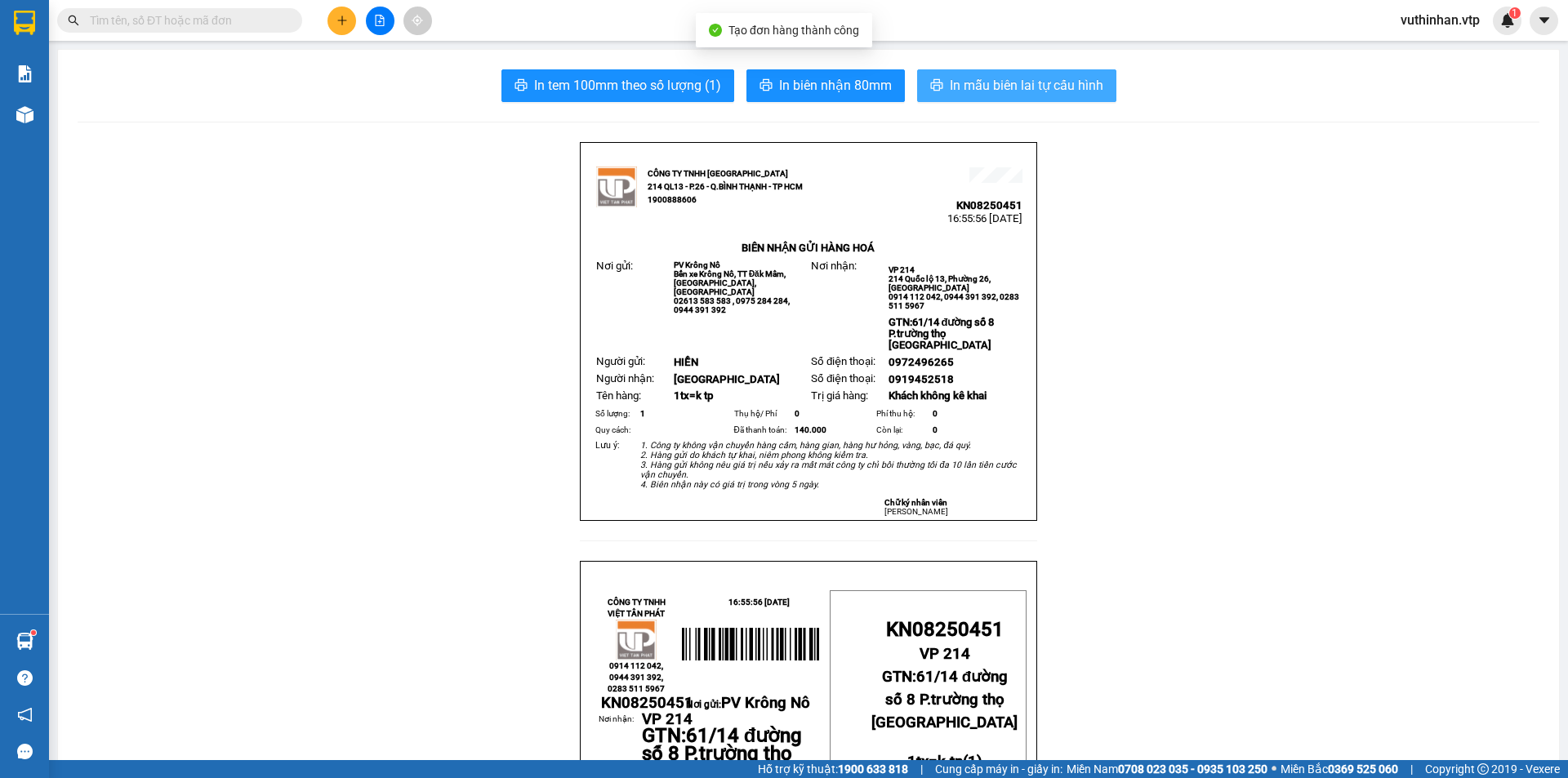
click at [978, 88] on span "In mẫu biên lai tự cấu hình" at bounding box center [1026, 86] width 154 height 21
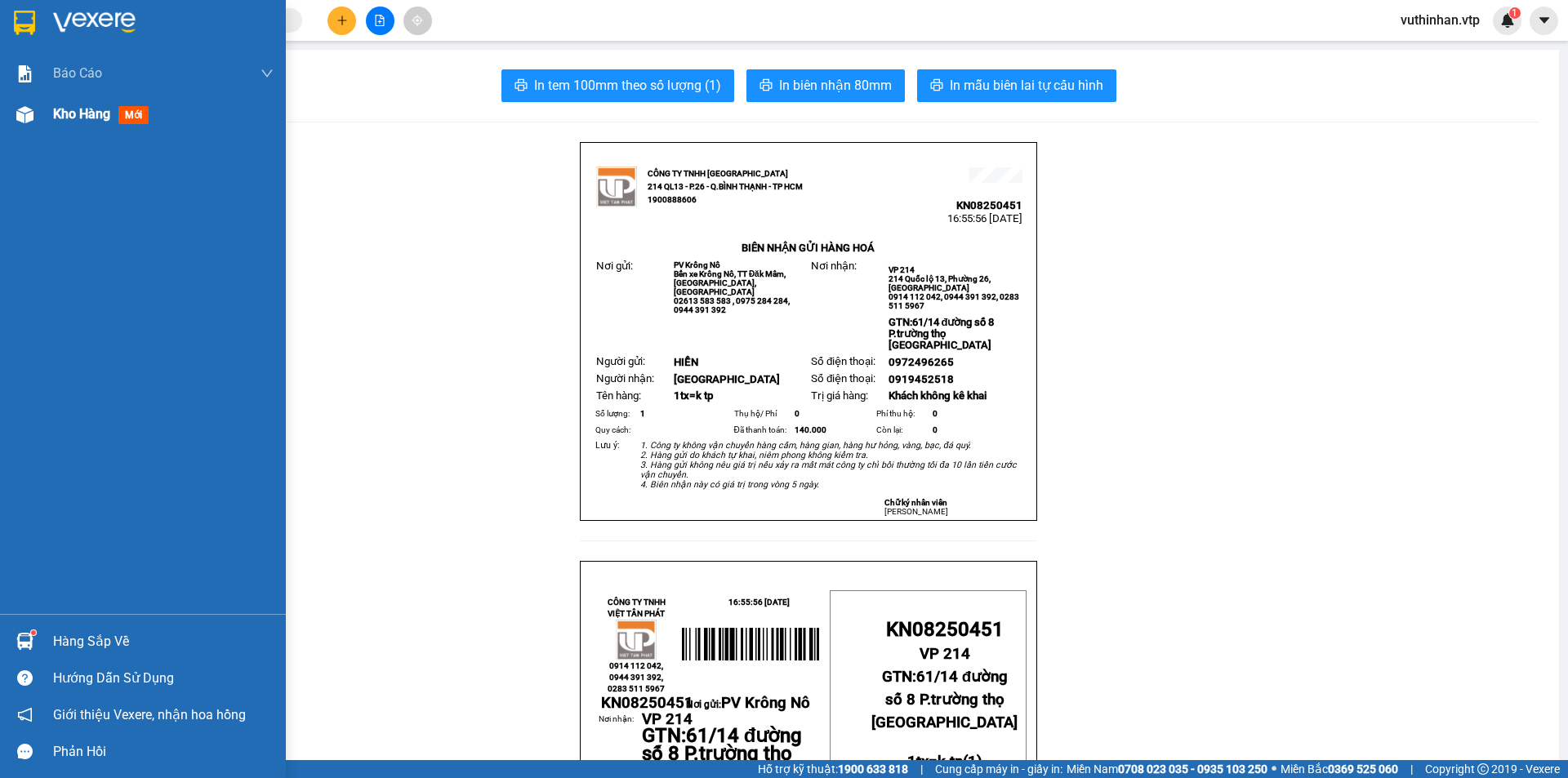
click at [54, 117] on span "Kho hàng" at bounding box center [82, 114] width 57 height 16
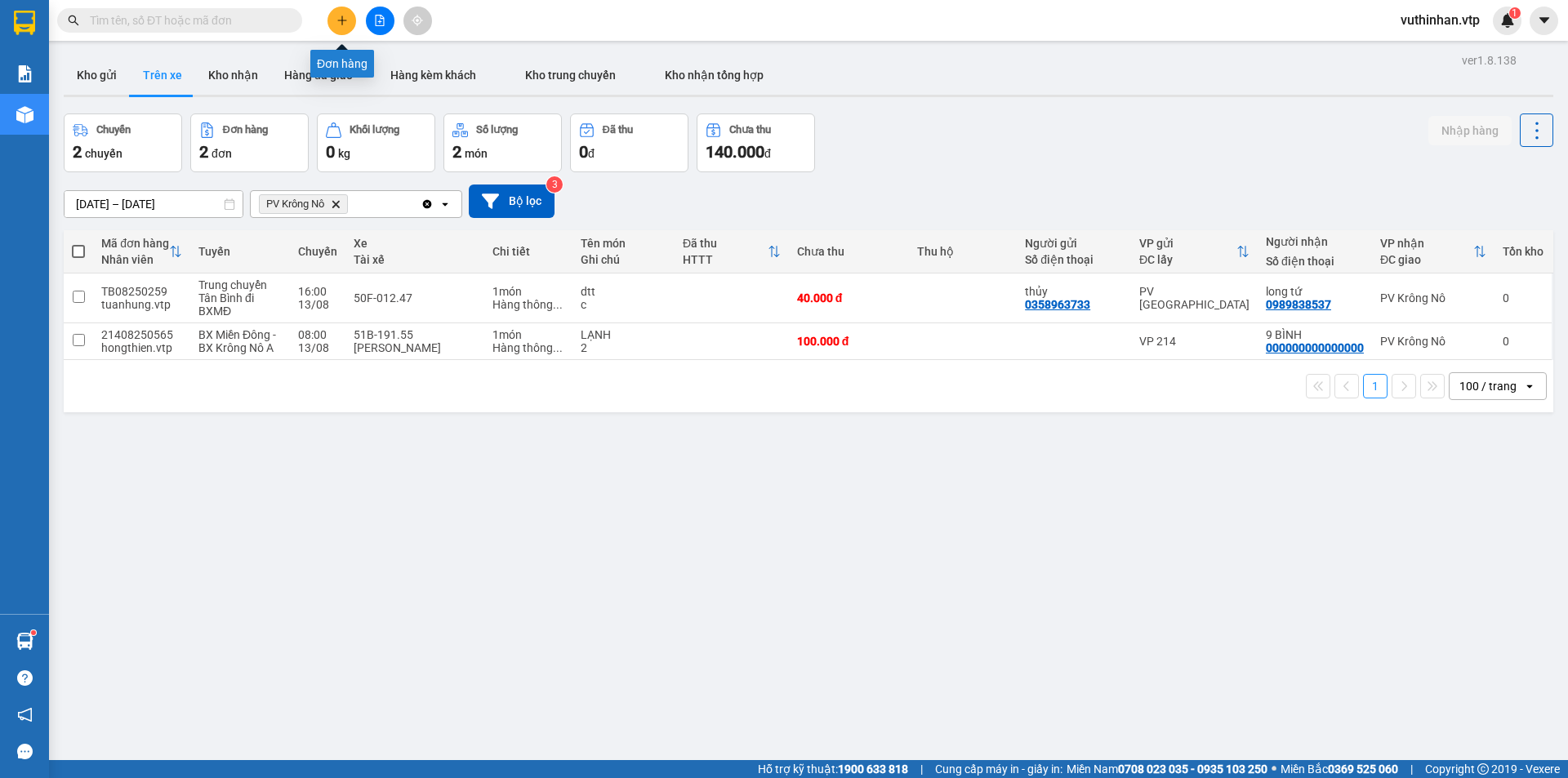
click at [339, 9] on button at bounding box center [342, 21] width 29 height 29
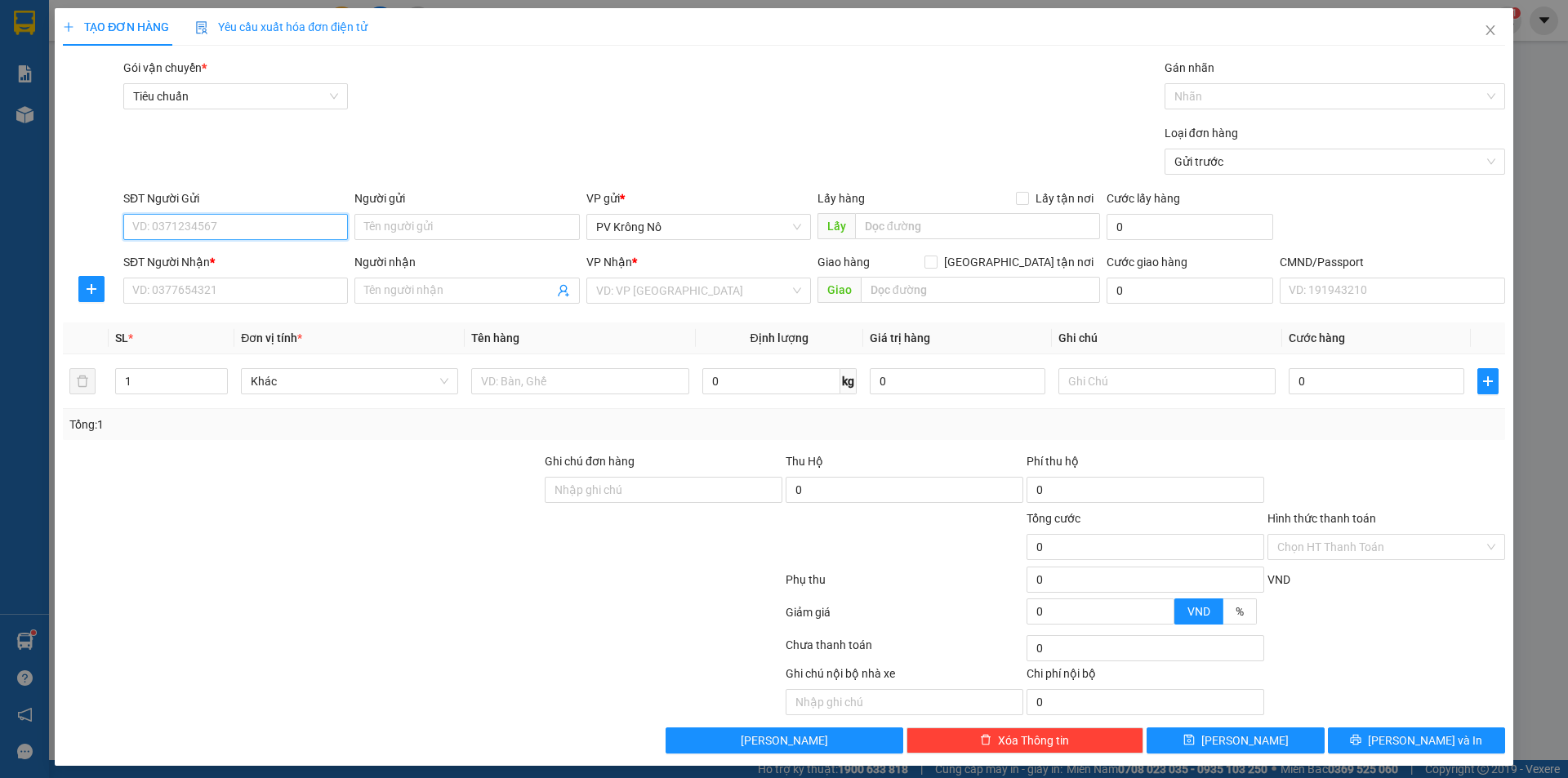
click at [242, 227] on input "SĐT Người Gửi" at bounding box center [235, 227] width 225 height 26
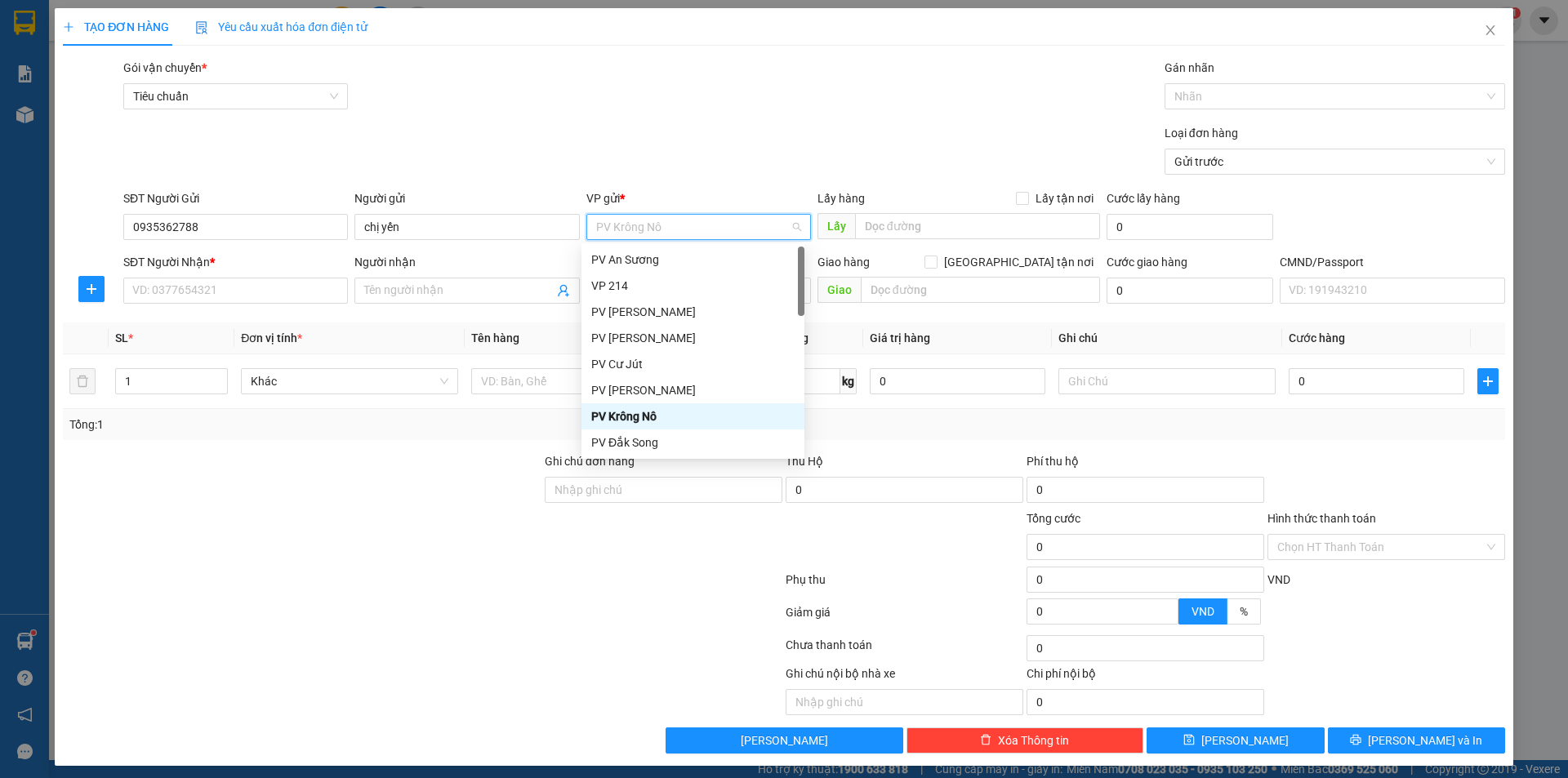
click at [227, 306] on div "SĐT Người Nhận * VD: 0377654321" at bounding box center [235, 282] width 225 height 57
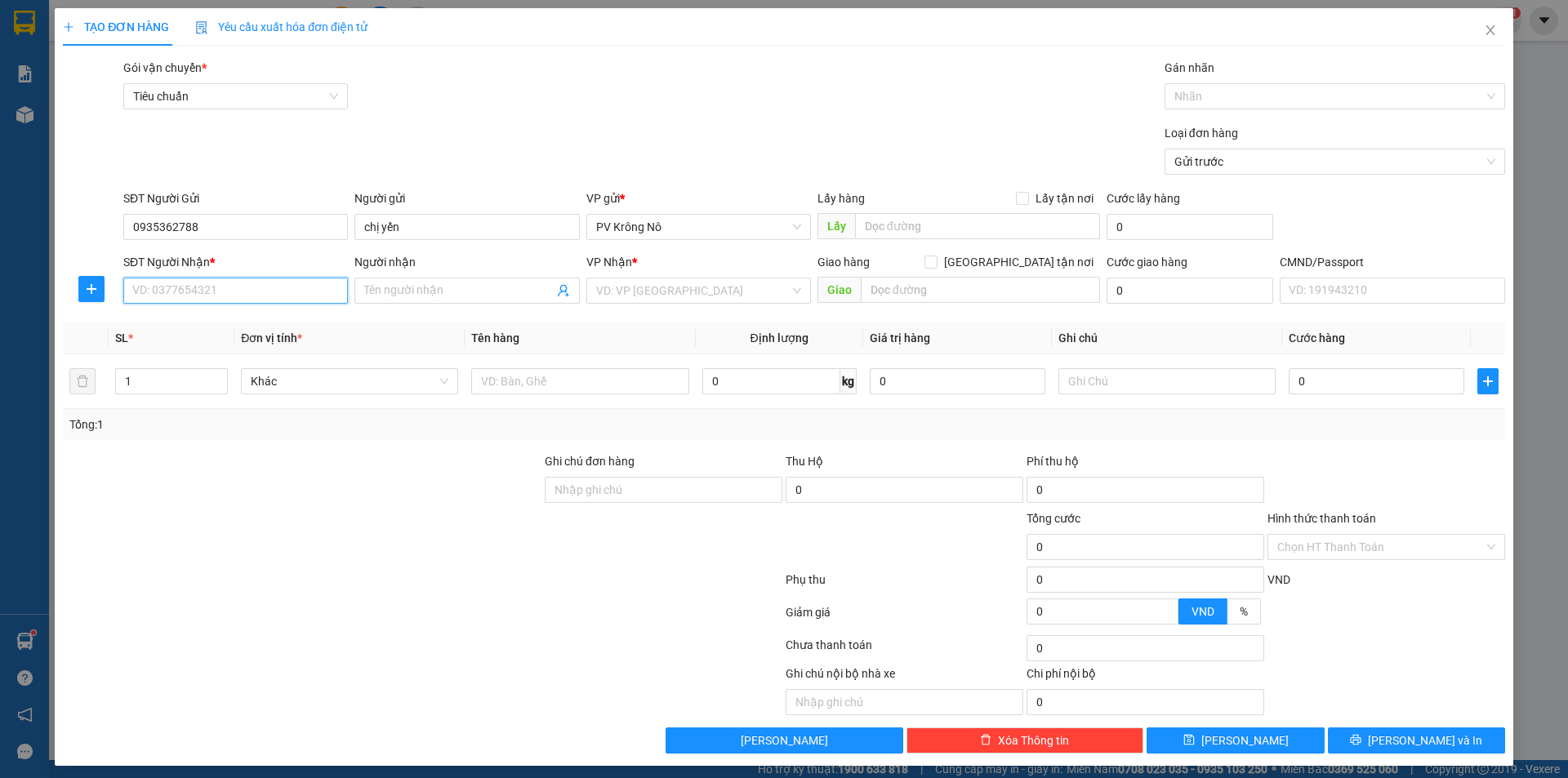
click at [236, 288] on input "SĐT Người Nhận *" at bounding box center [235, 291] width 225 height 26
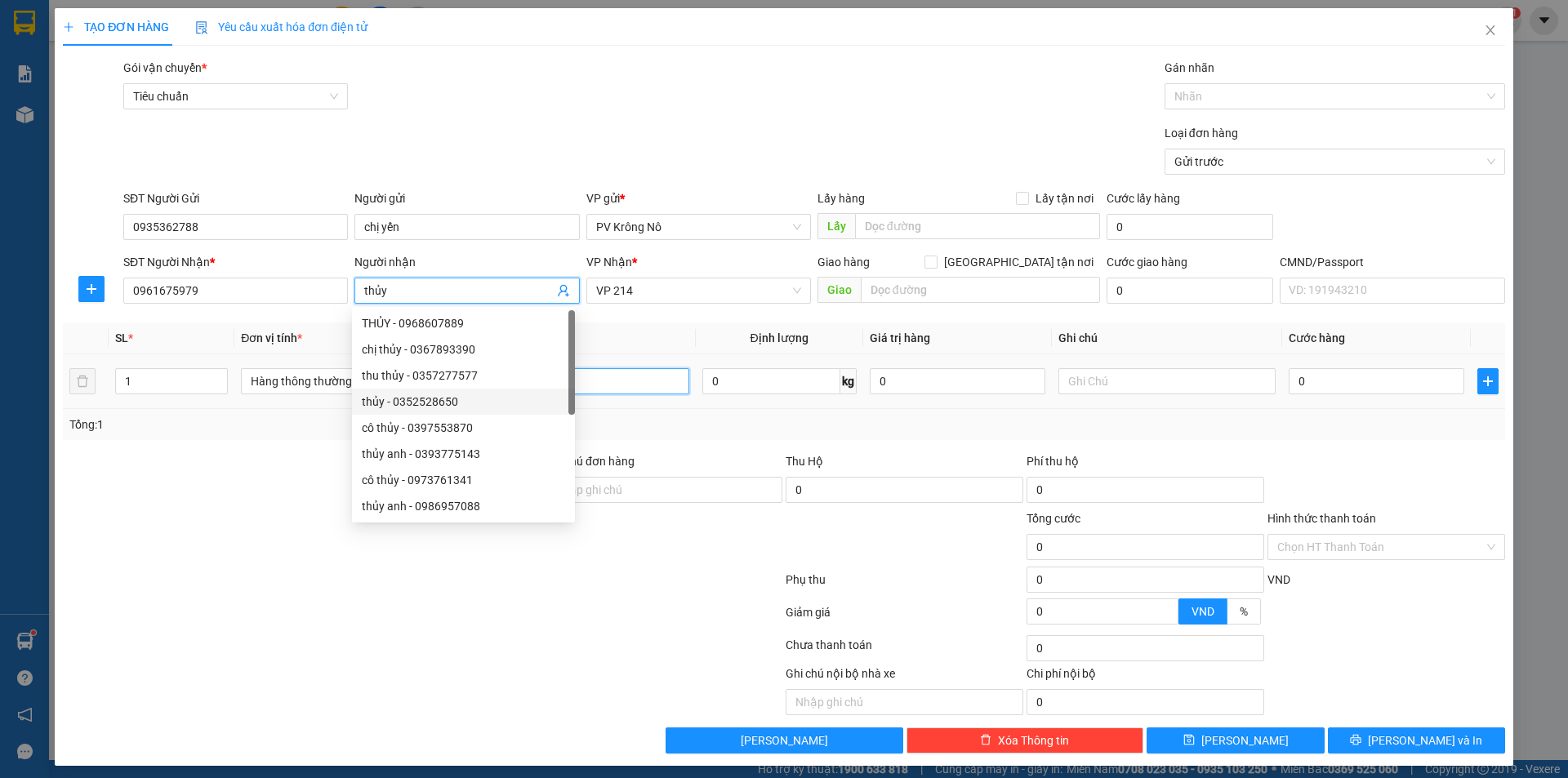
click at [646, 377] on input "text" at bounding box center [579, 382] width 217 height 26
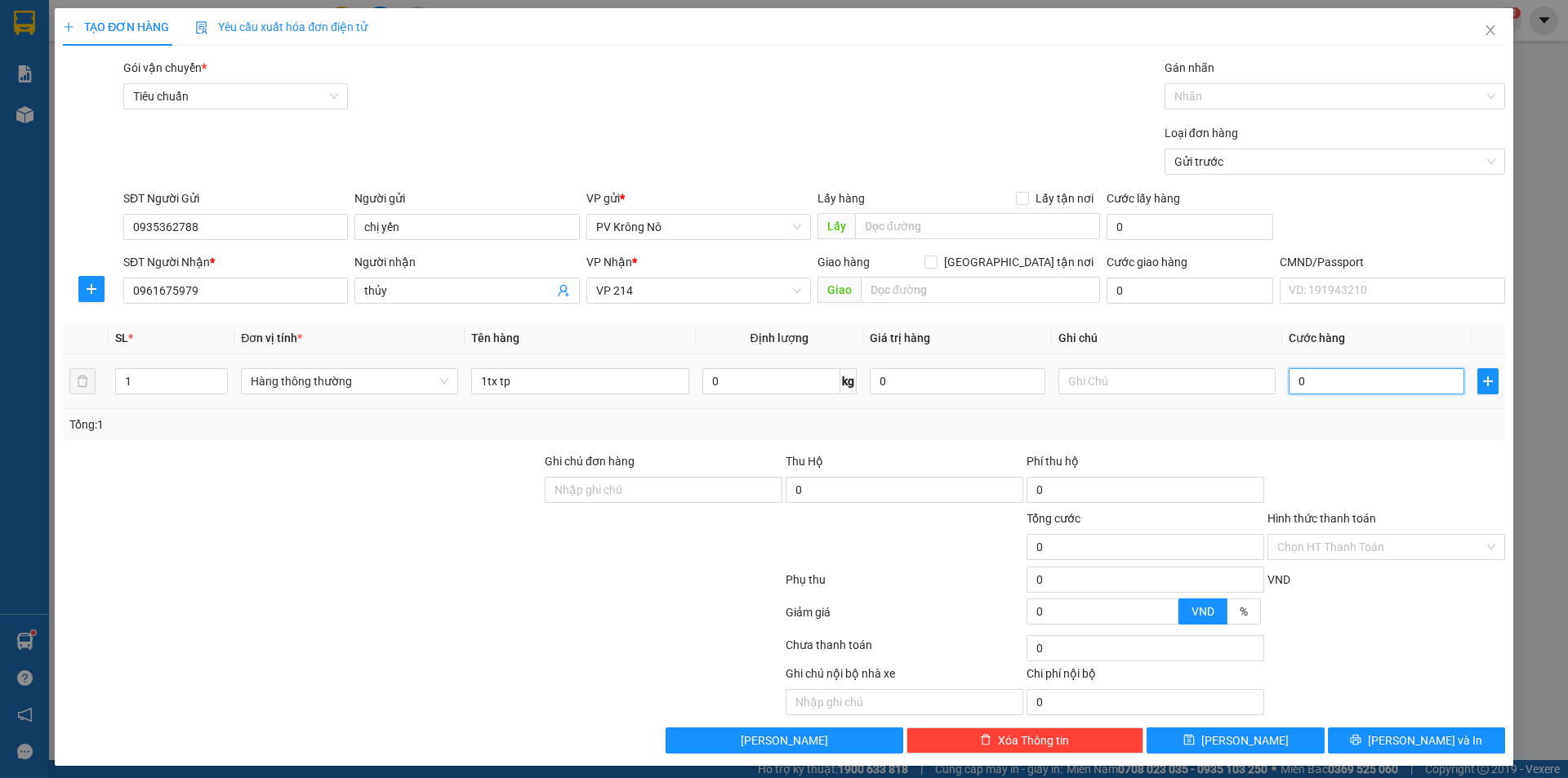
click at [1321, 385] on input "0" at bounding box center [1376, 382] width 175 height 26
click at [1324, 552] on input "Hình thức thanh toán" at bounding box center [1381, 547] width 206 height 24
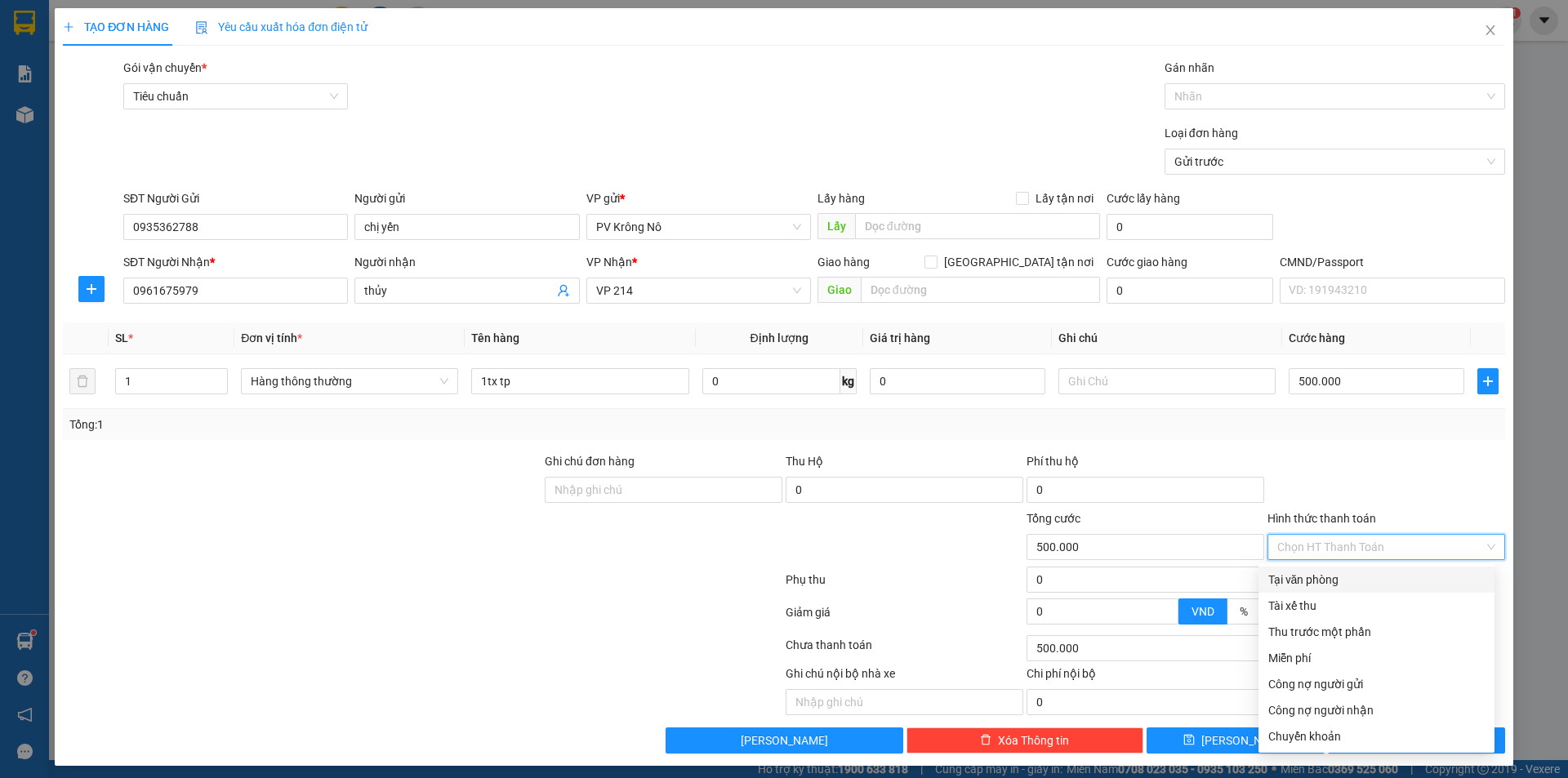
click at [1285, 590] on div "Tại văn phòng" at bounding box center [1376, 580] width 236 height 26
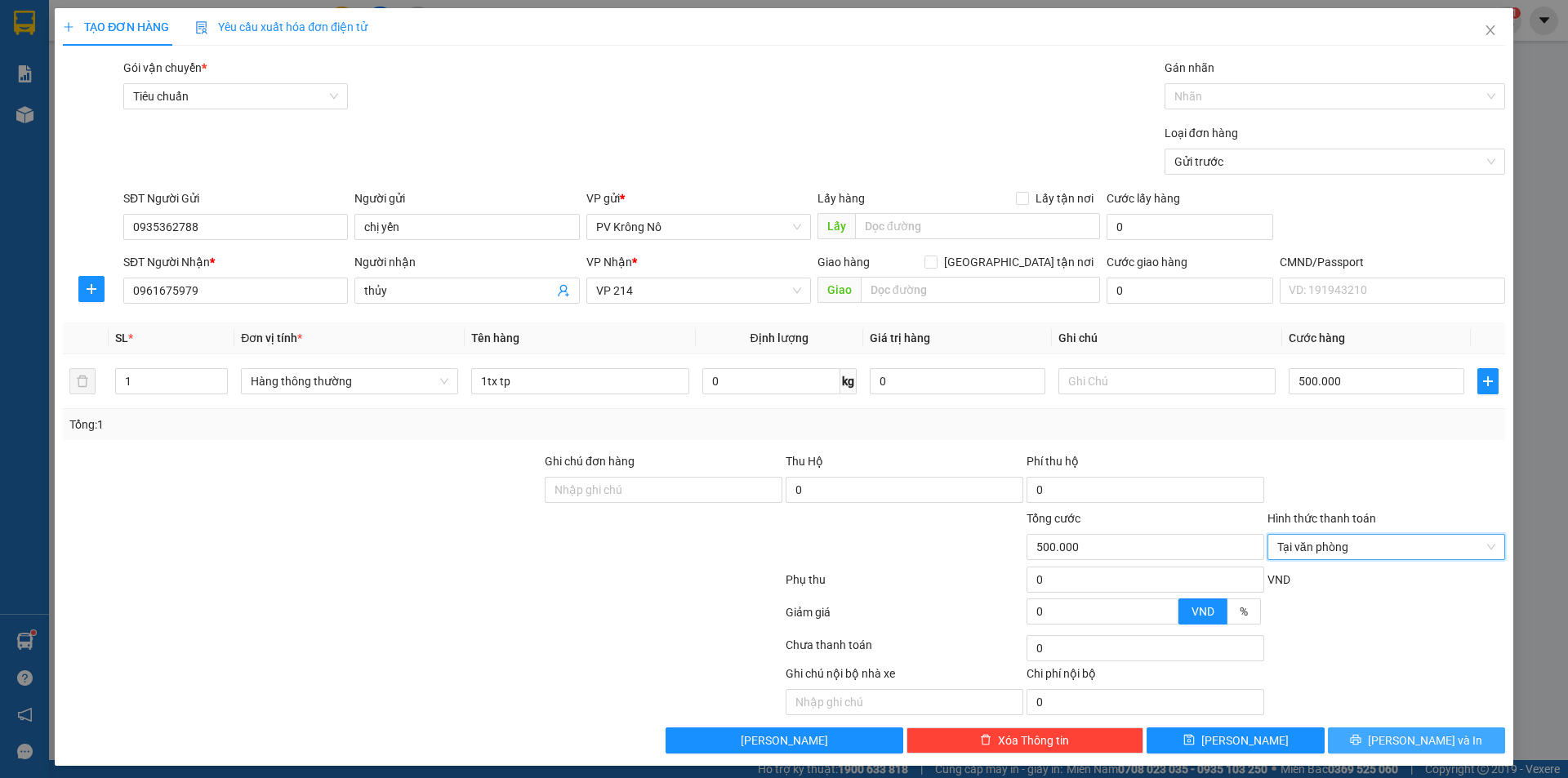
click at [1397, 742] on span "[PERSON_NAME] và In" at bounding box center [1425, 741] width 114 height 18
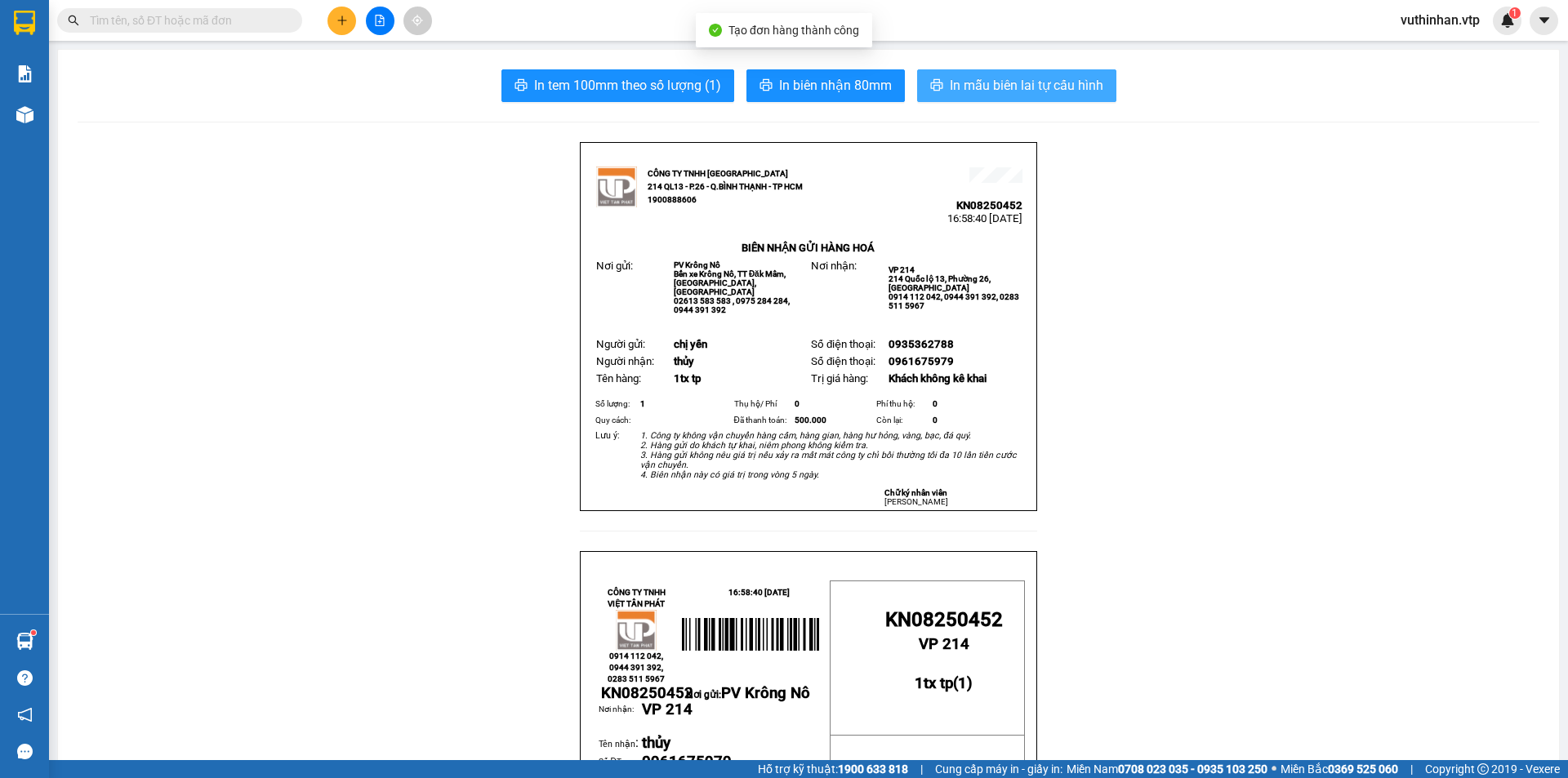
click at [968, 87] on span "In mẫu biên lai tự cấu hình" at bounding box center [1026, 86] width 154 height 21
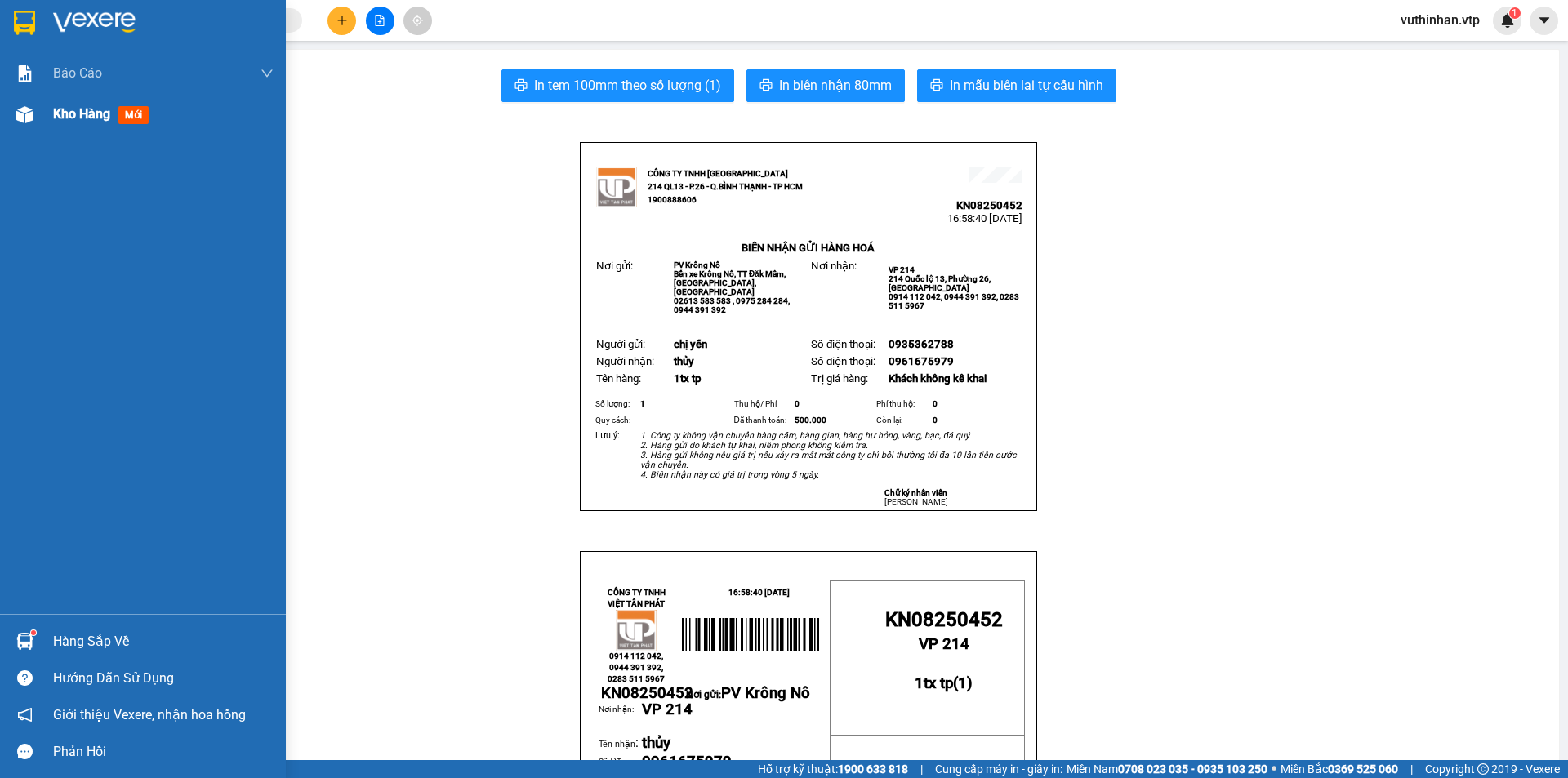
click at [33, 103] on div at bounding box center [24, 114] width 29 height 29
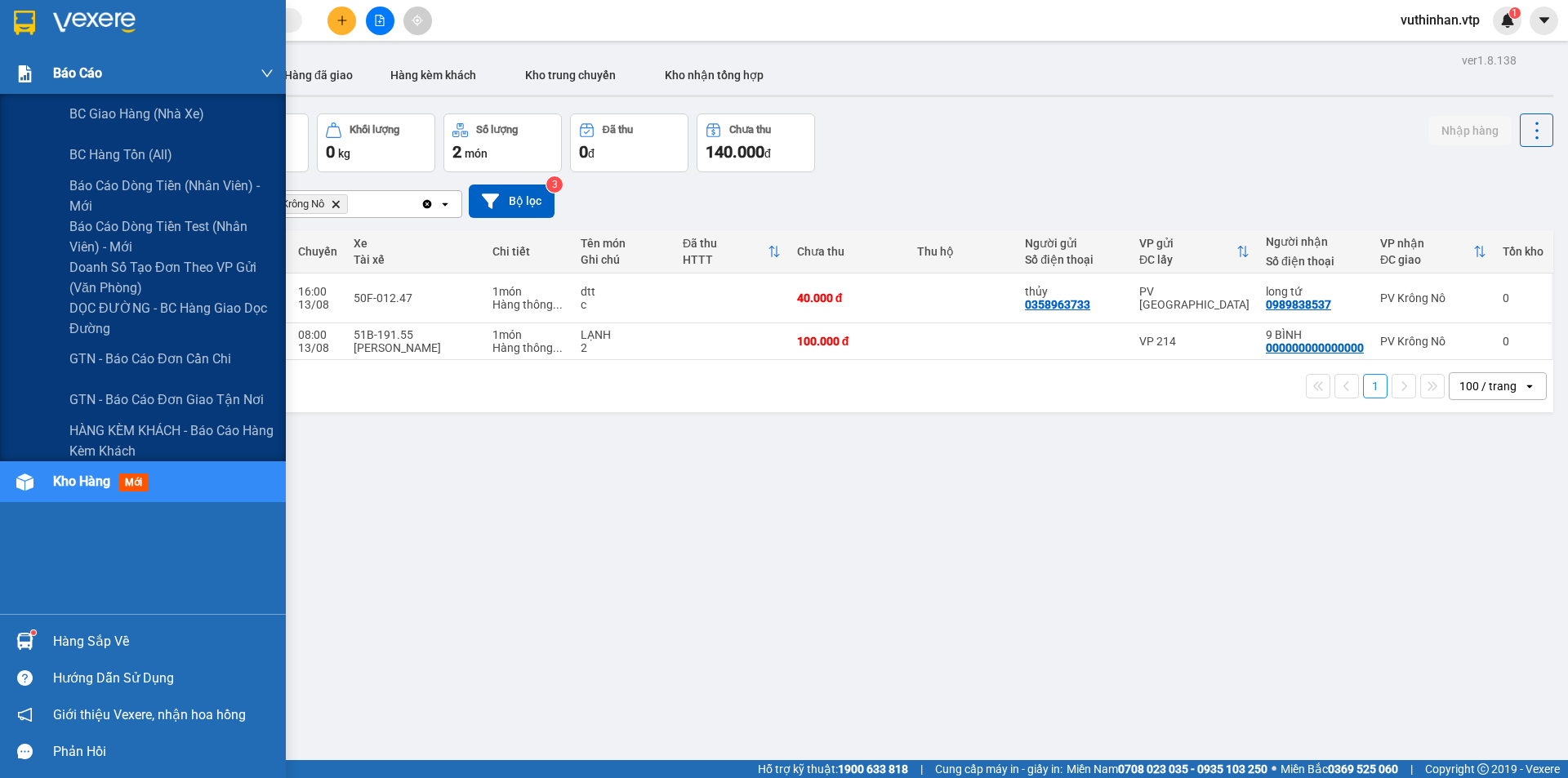
click at [29, 73] on img at bounding box center [25, 74] width 17 height 17
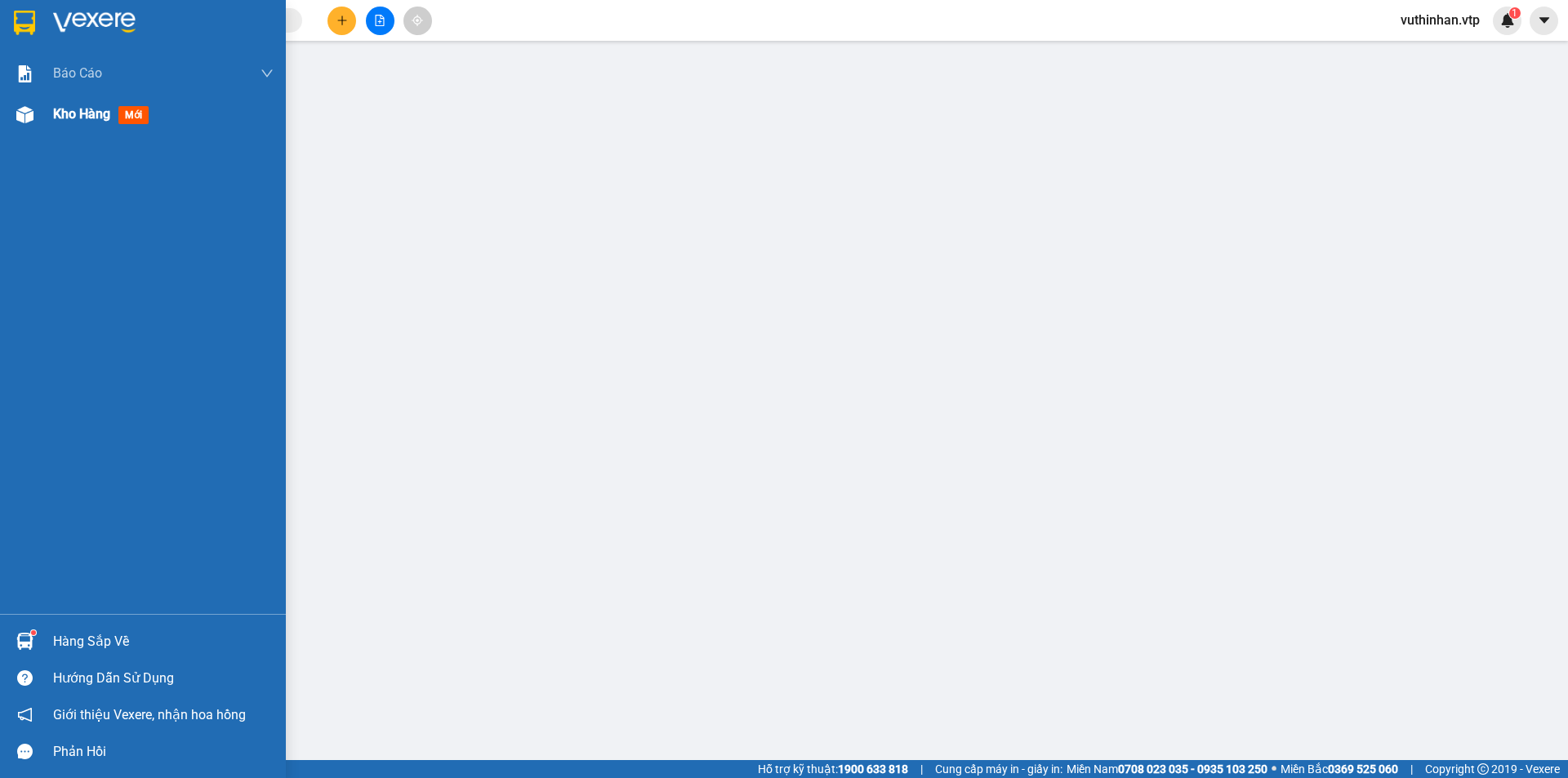
click at [23, 114] on img at bounding box center [25, 114] width 17 height 17
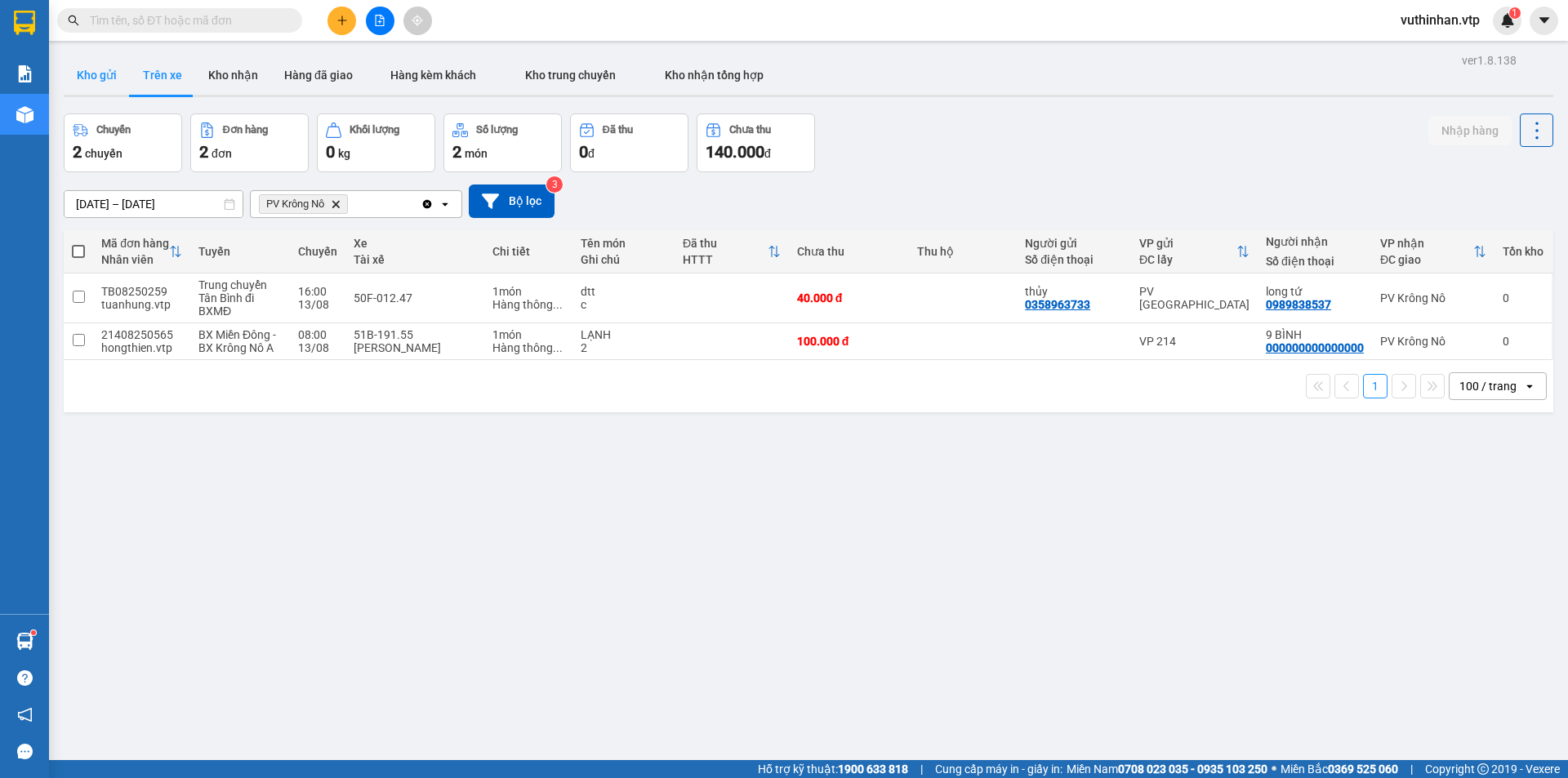
click at [79, 67] on button "Kho gửi" at bounding box center [96, 75] width 66 height 39
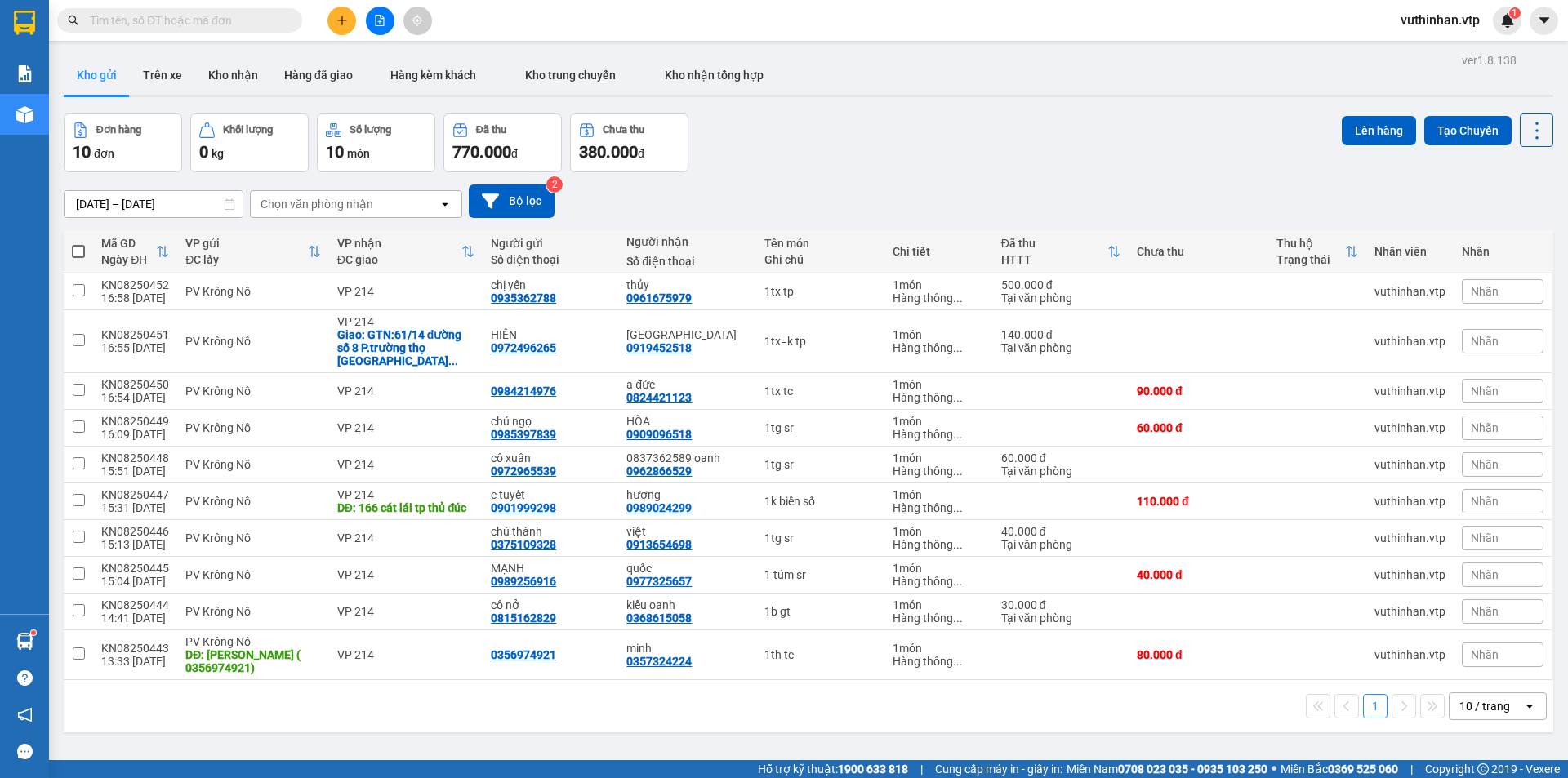
click at [328, 23] on button at bounding box center [342, 21] width 29 height 29
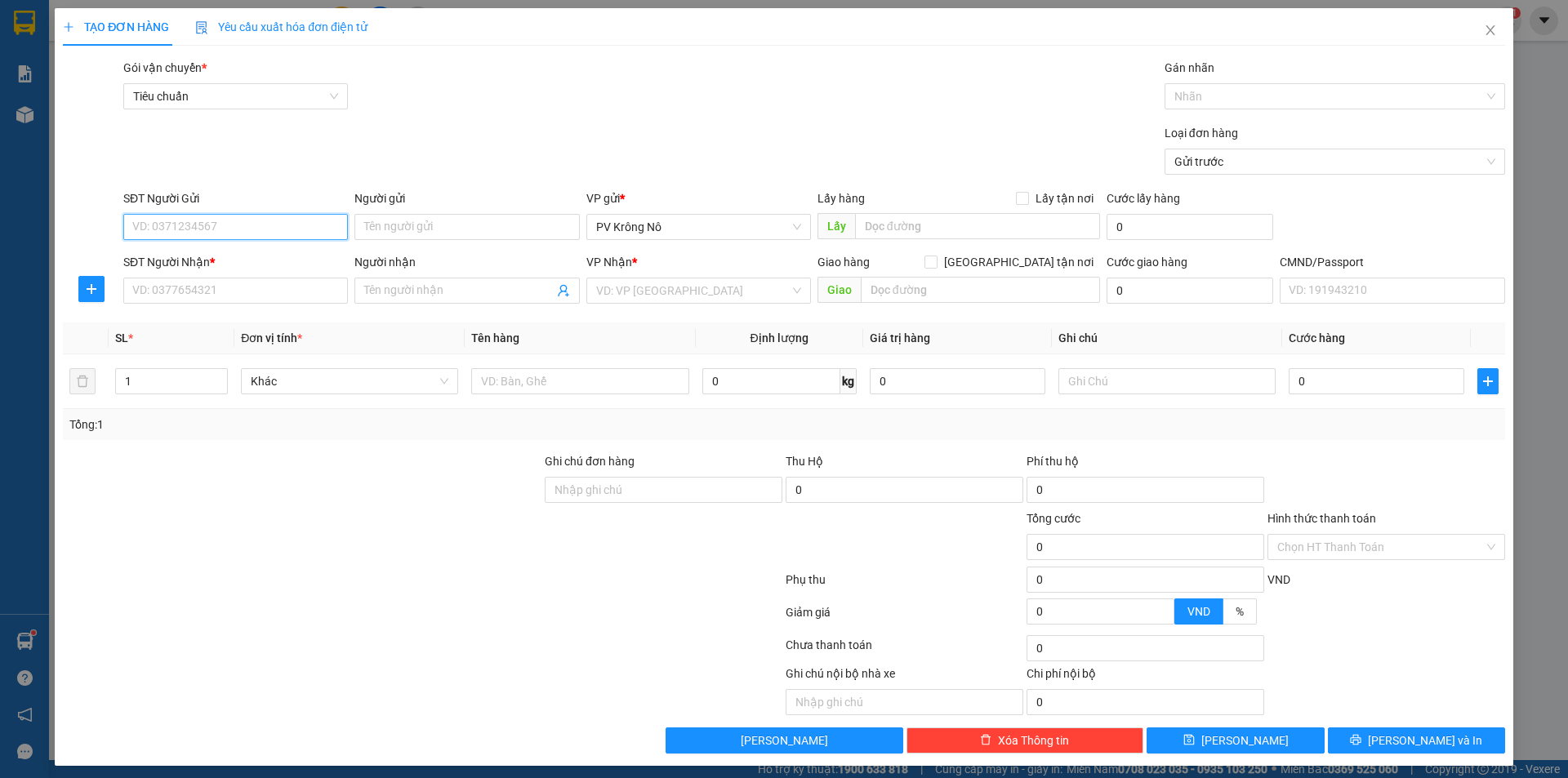
click at [225, 224] on input "SĐT Người Gửi" at bounding box center [235, 227] width 225 height 26
click at [198, 269] on div "0905899569" at bounding box center [233, 259] width 223 height 26
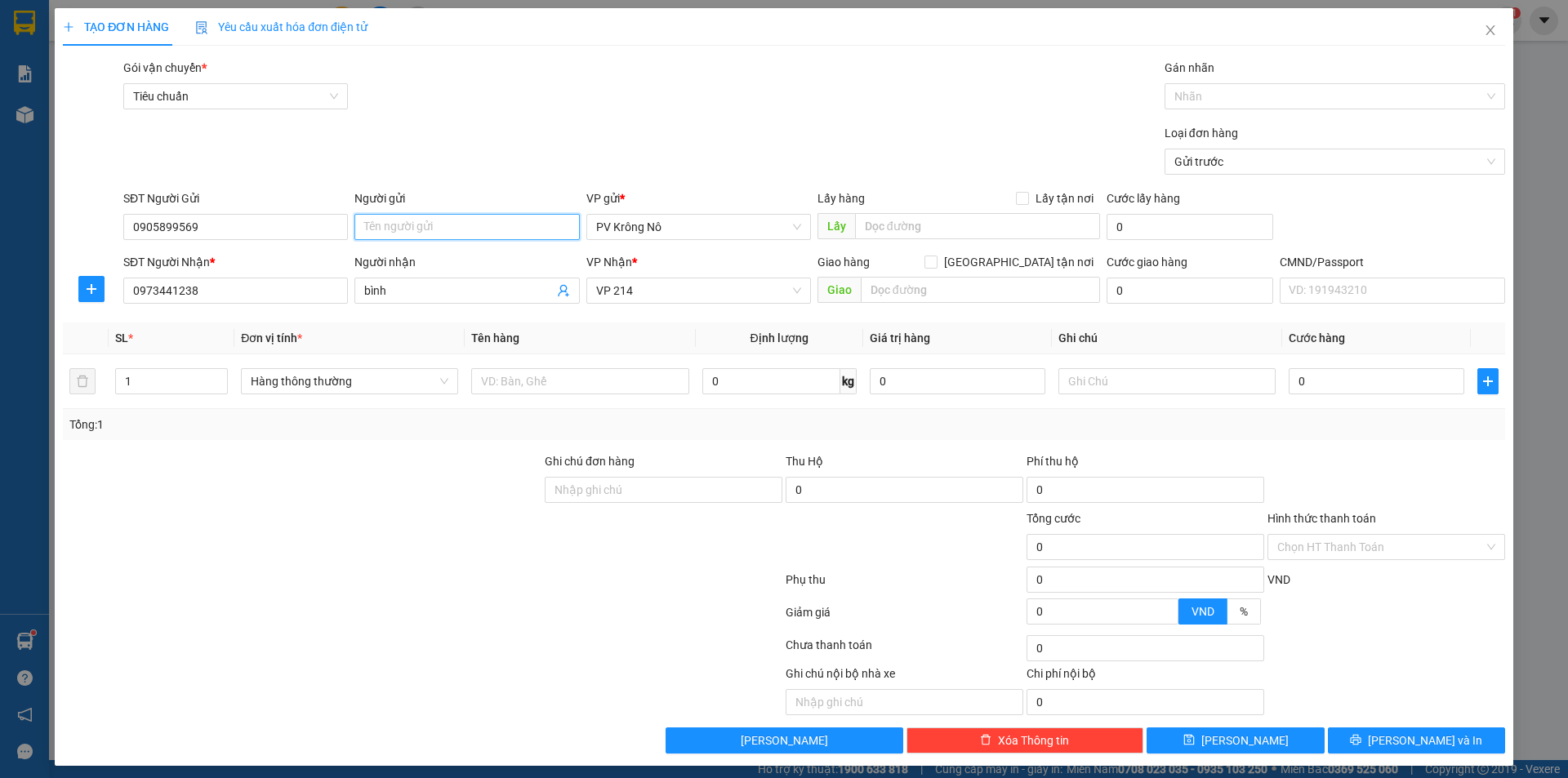
click at [440, 239] on input "Người gửi" at bounding box center [467, 227] width 225 height 26
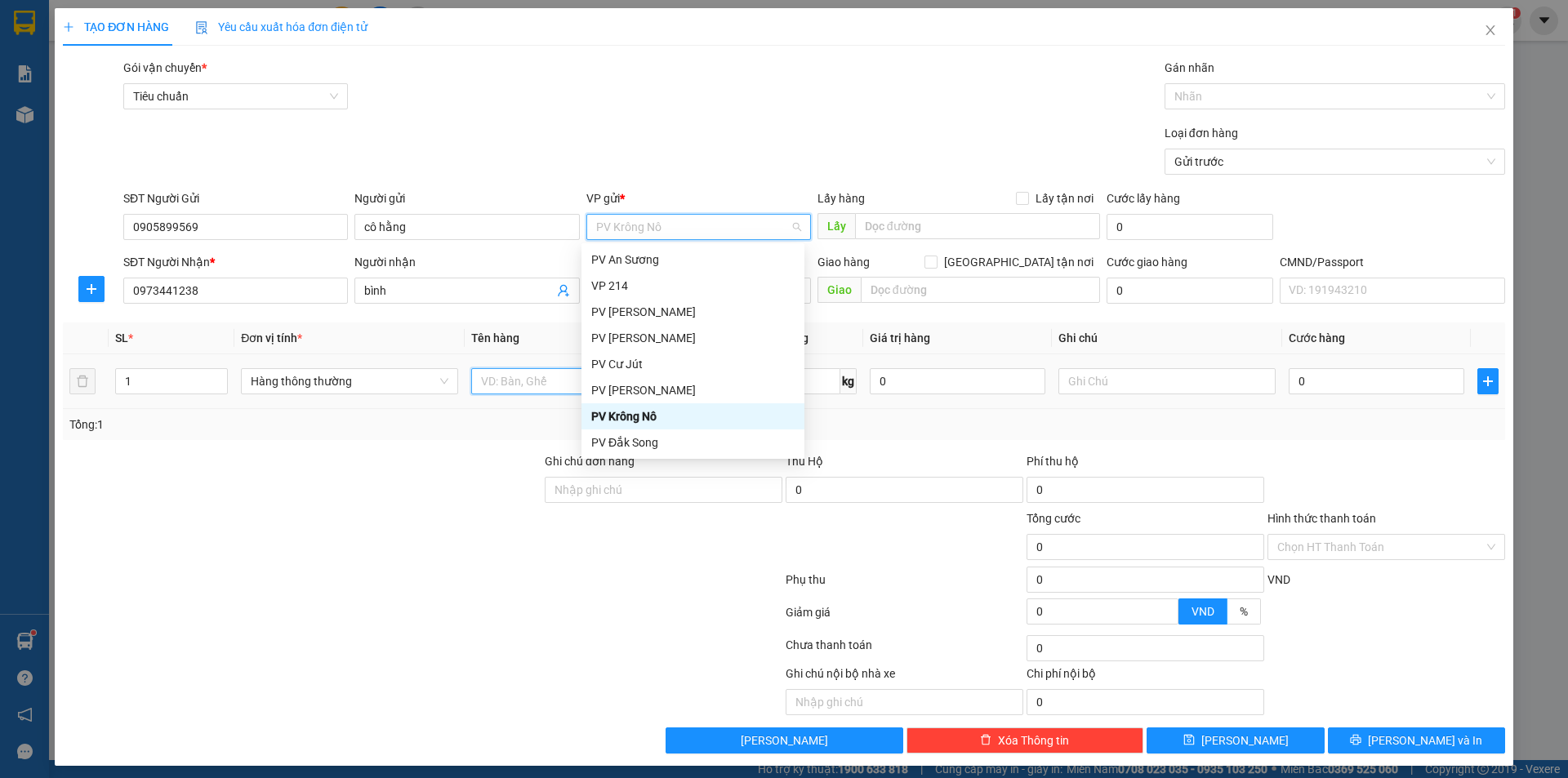
click at [514, 387] on input "text" at bounding box center [579, 382] width 217 height 26
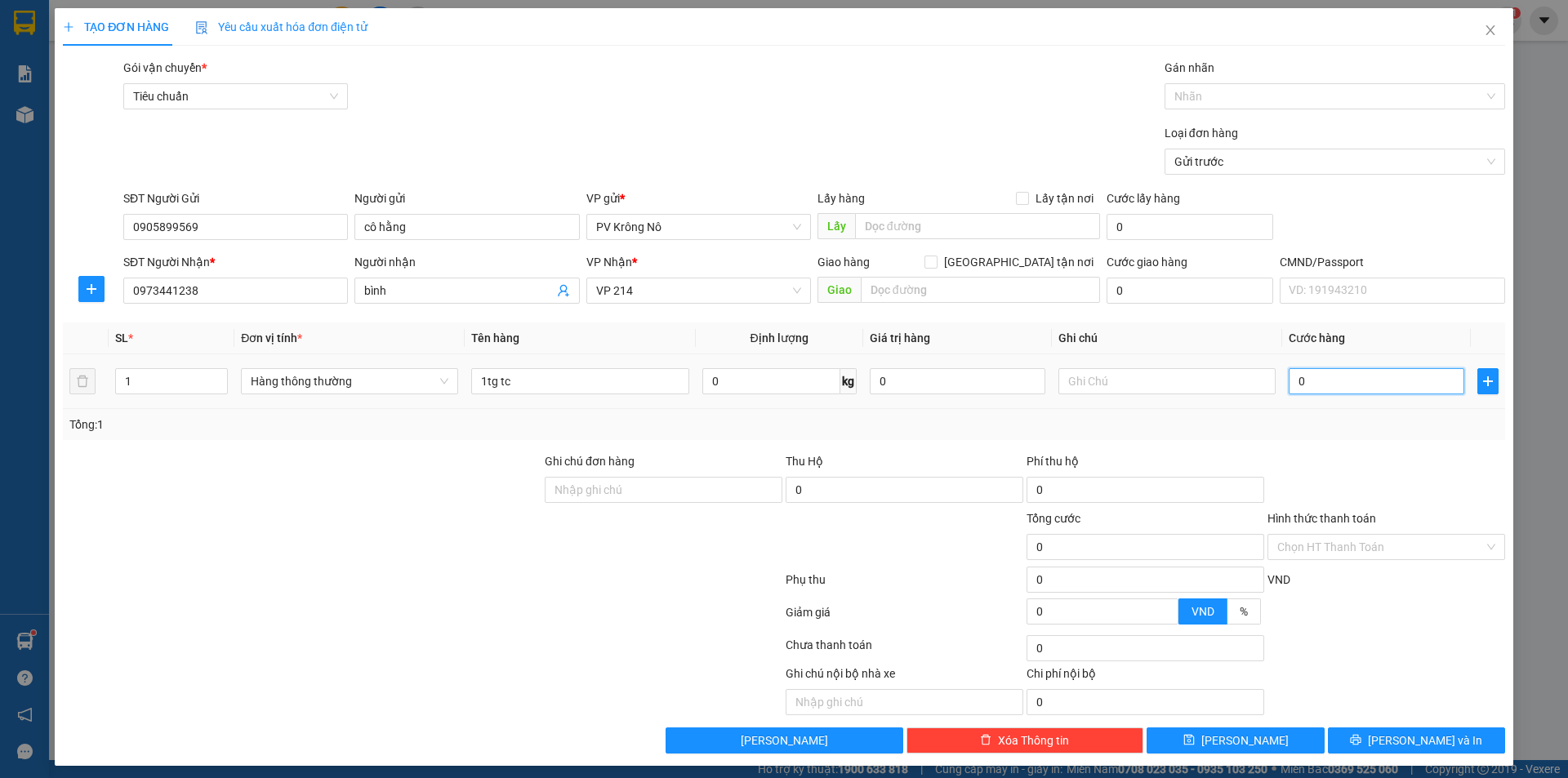
click at [1340, 377] on input "0" at bounding box center [1376, 382] width 175 height 26
click at [1296, 542] on input "Hình thức thanh toán" at bounding box center [1381, 547] width 206 height 24
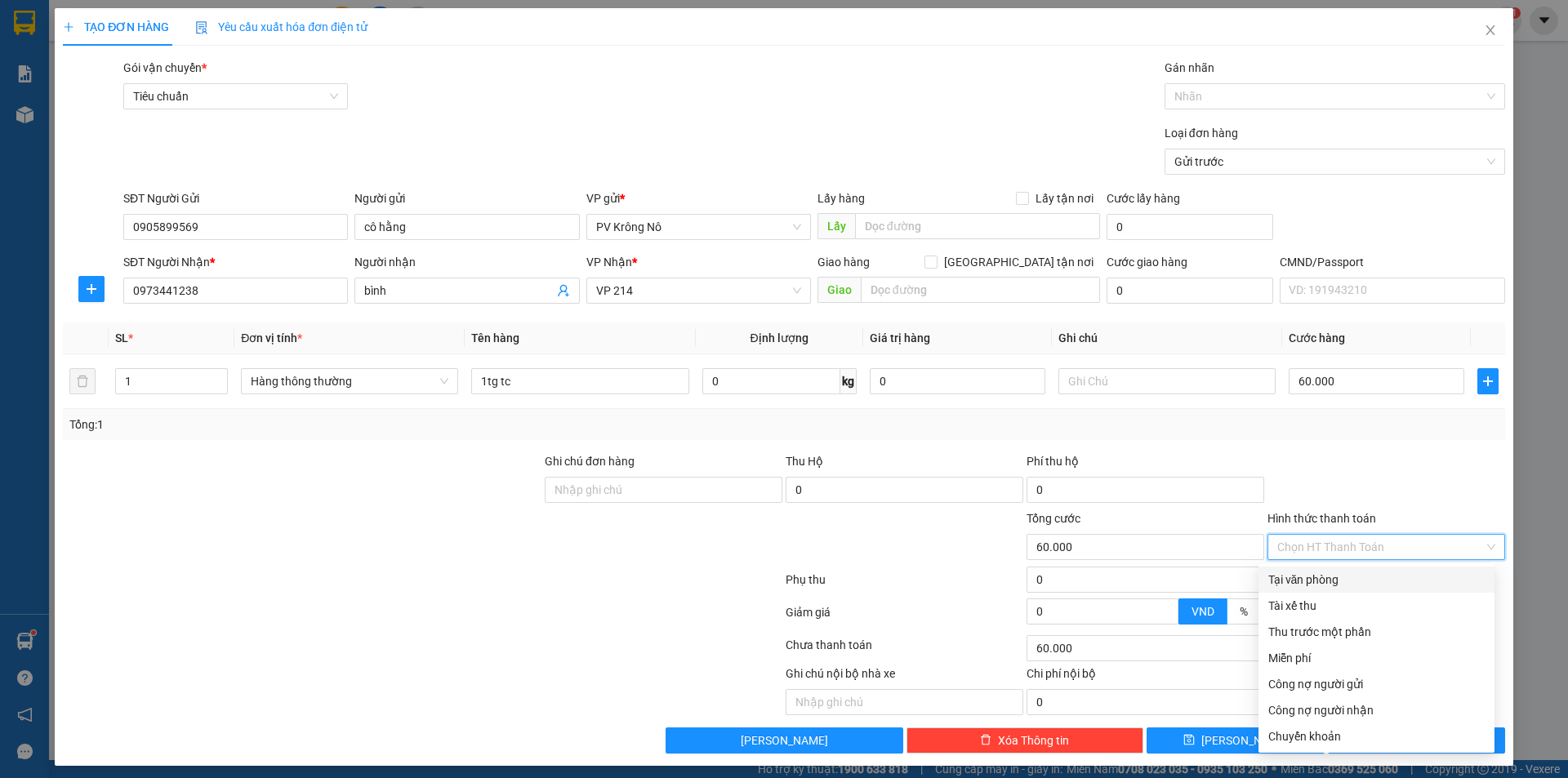
click at [1297, 576] on div "Tại văn phòng" at bounding box center [1376, 579] width 217 height 18
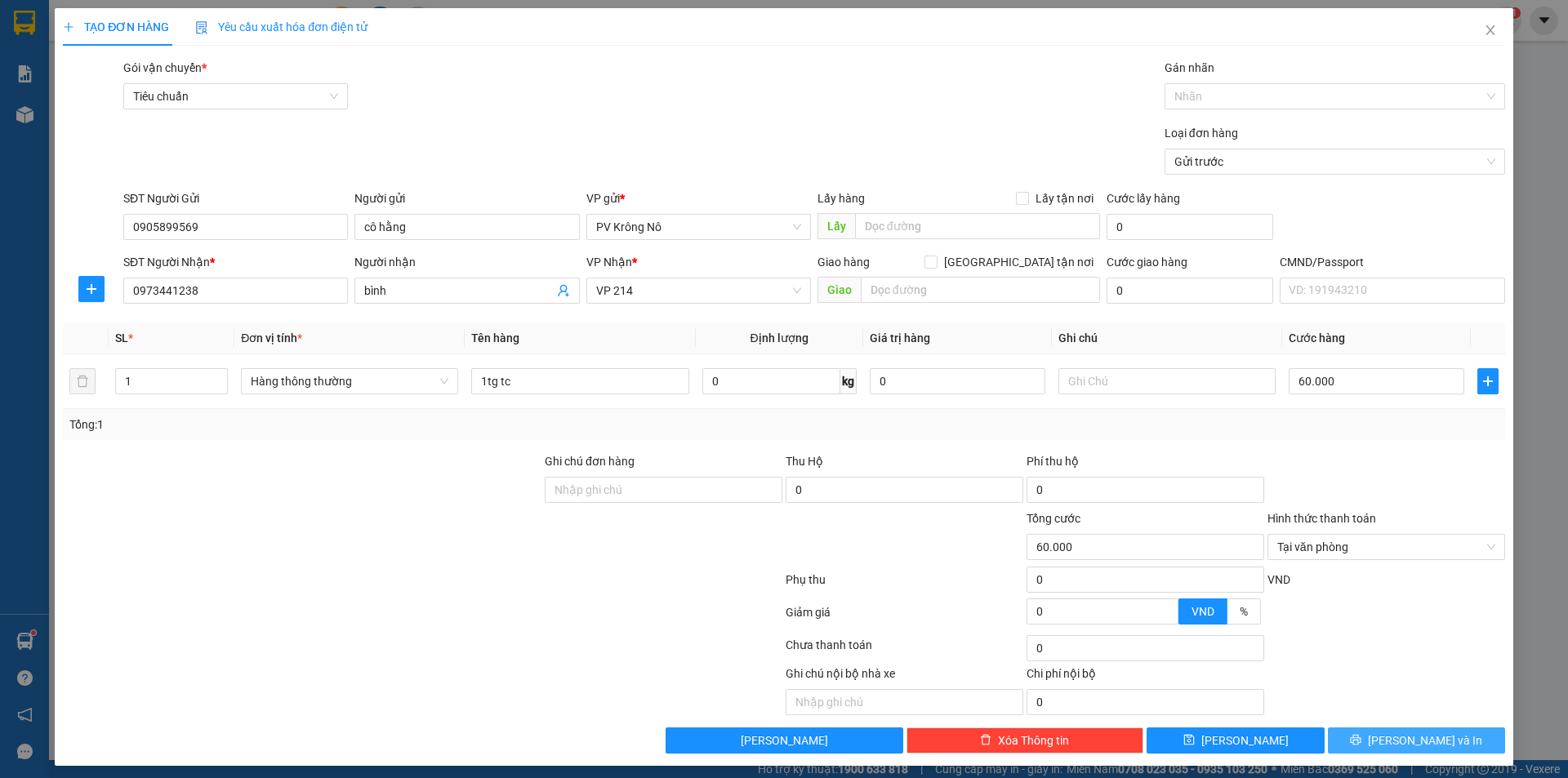
click at [1385, 738] on button "[PERSON_NAME] và In" at bounding box center [1416, 741] width 177 height 26
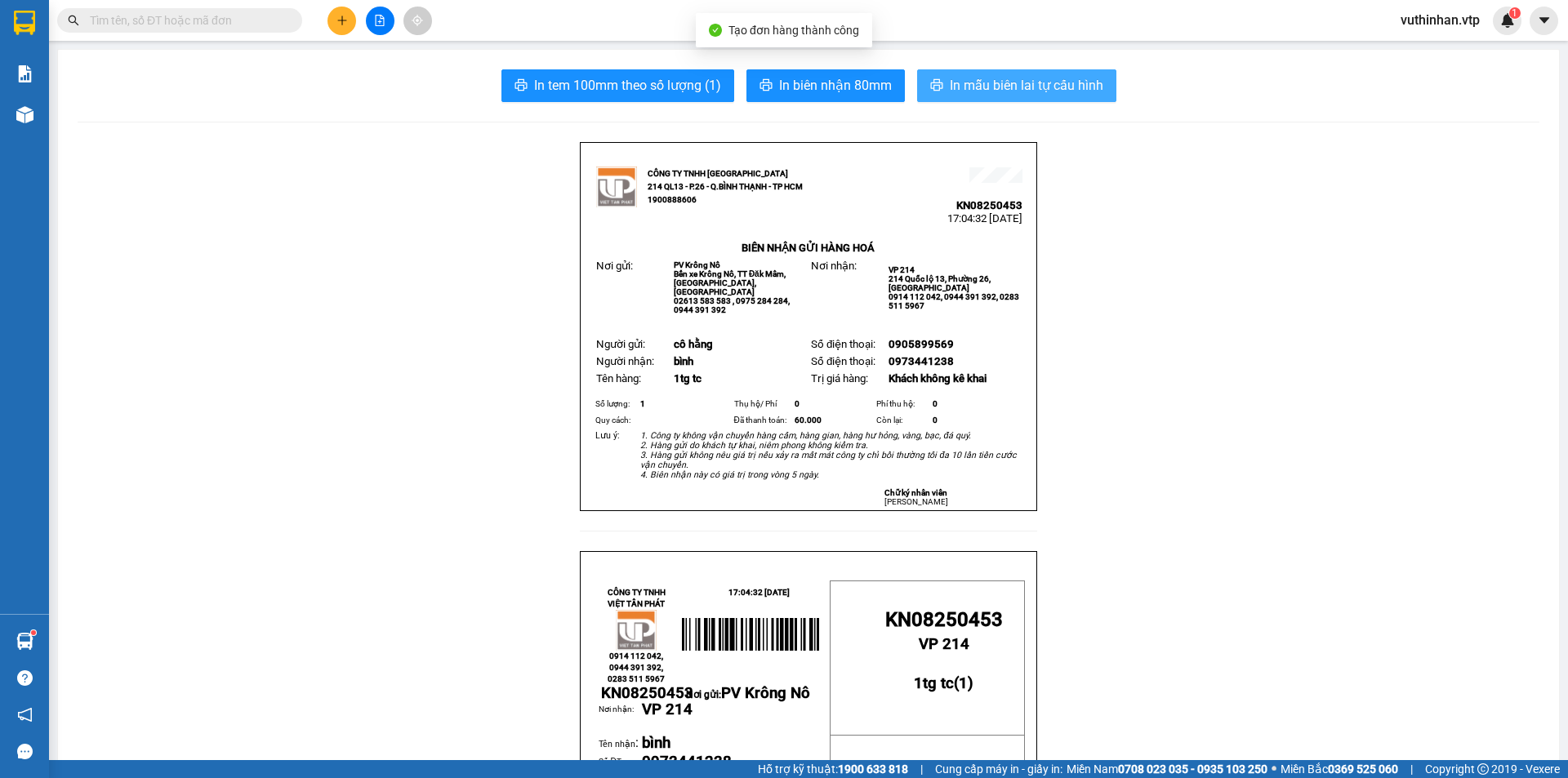
click at [950, 81] on span "In mẫu biên lai tự cấu hình" at bounding box center [1026, 86] width 154 height 21
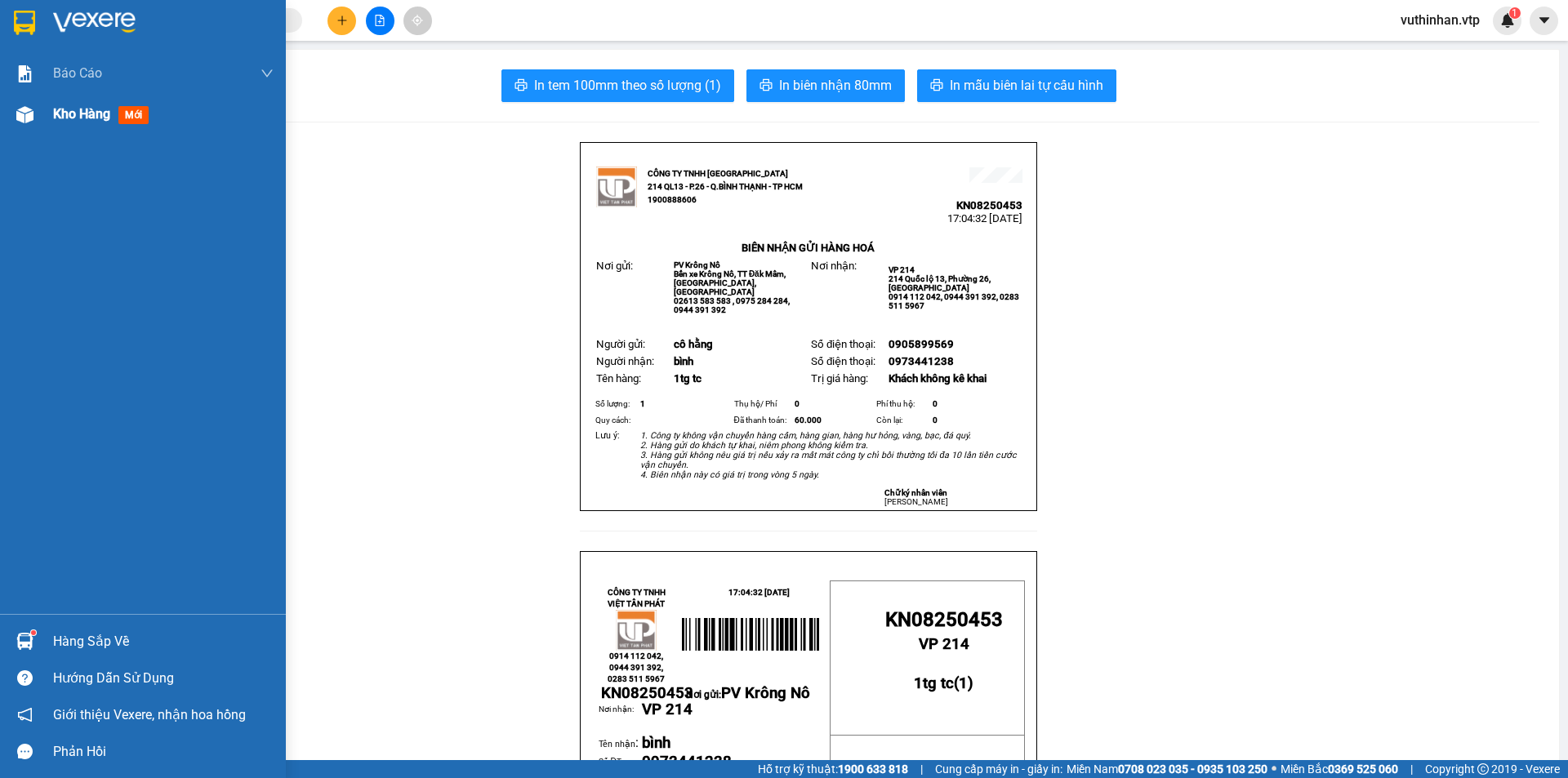
click at [63, 121] on span "Kho hàng" at bounding box center [82, 114] width 57 height 16
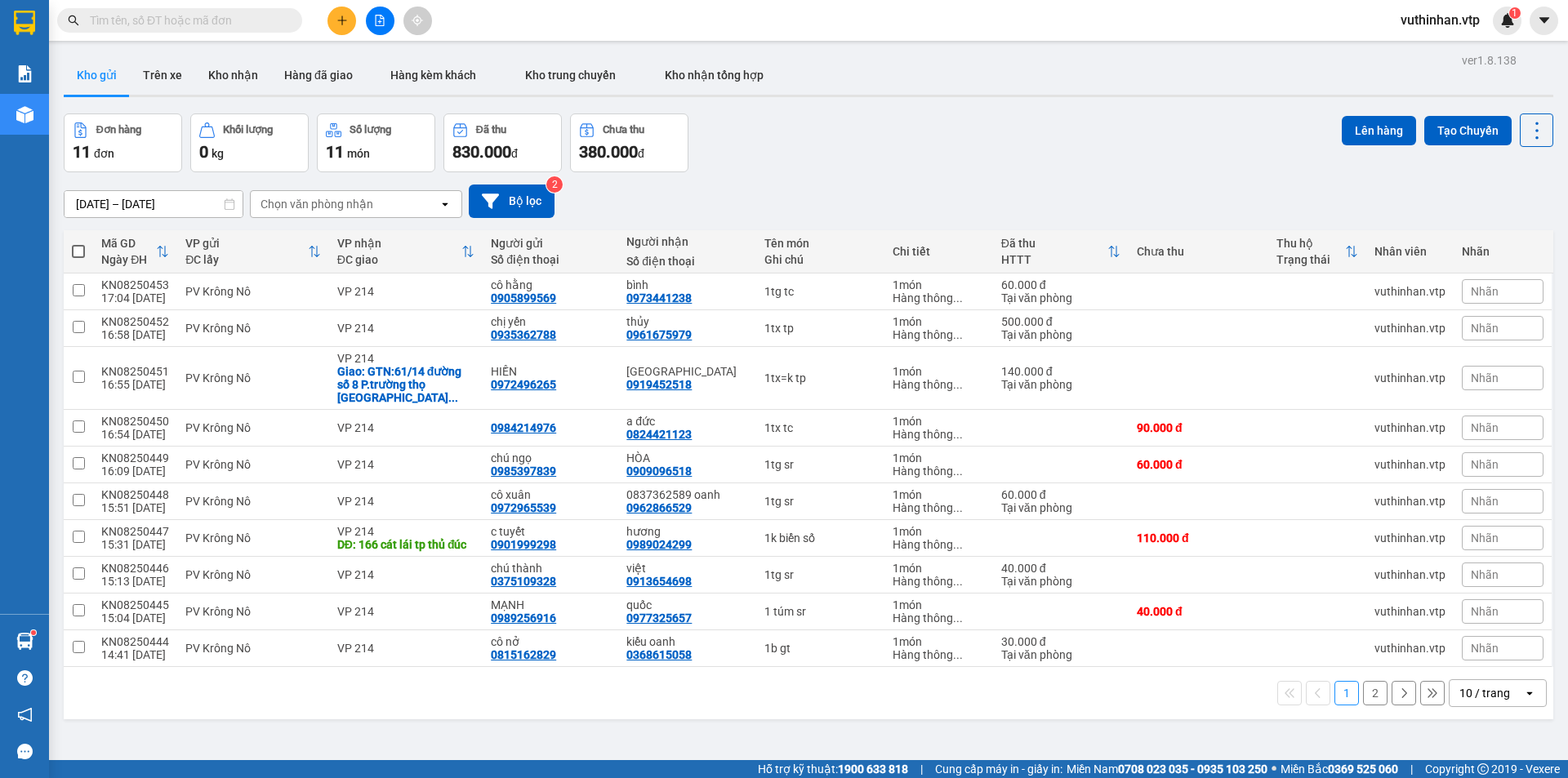
click at [1483, 696] on div "10 / trang" at bounding box center [1485, 693] width 50 height 16
click at [1478, 657] on span "100 / trang" at bounding box center [1480, 657] width 59 height 16
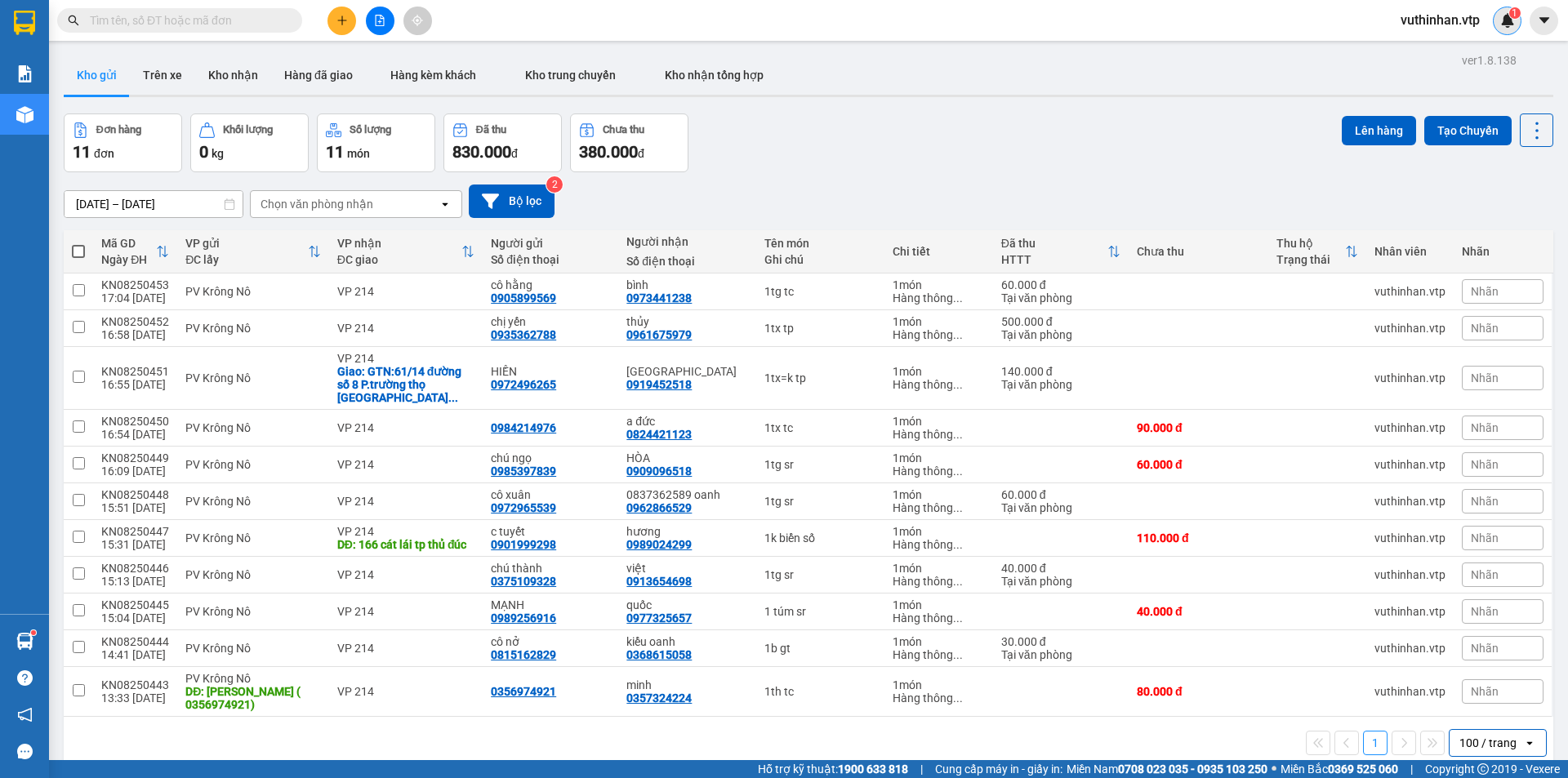
scroll to position [75, 0]
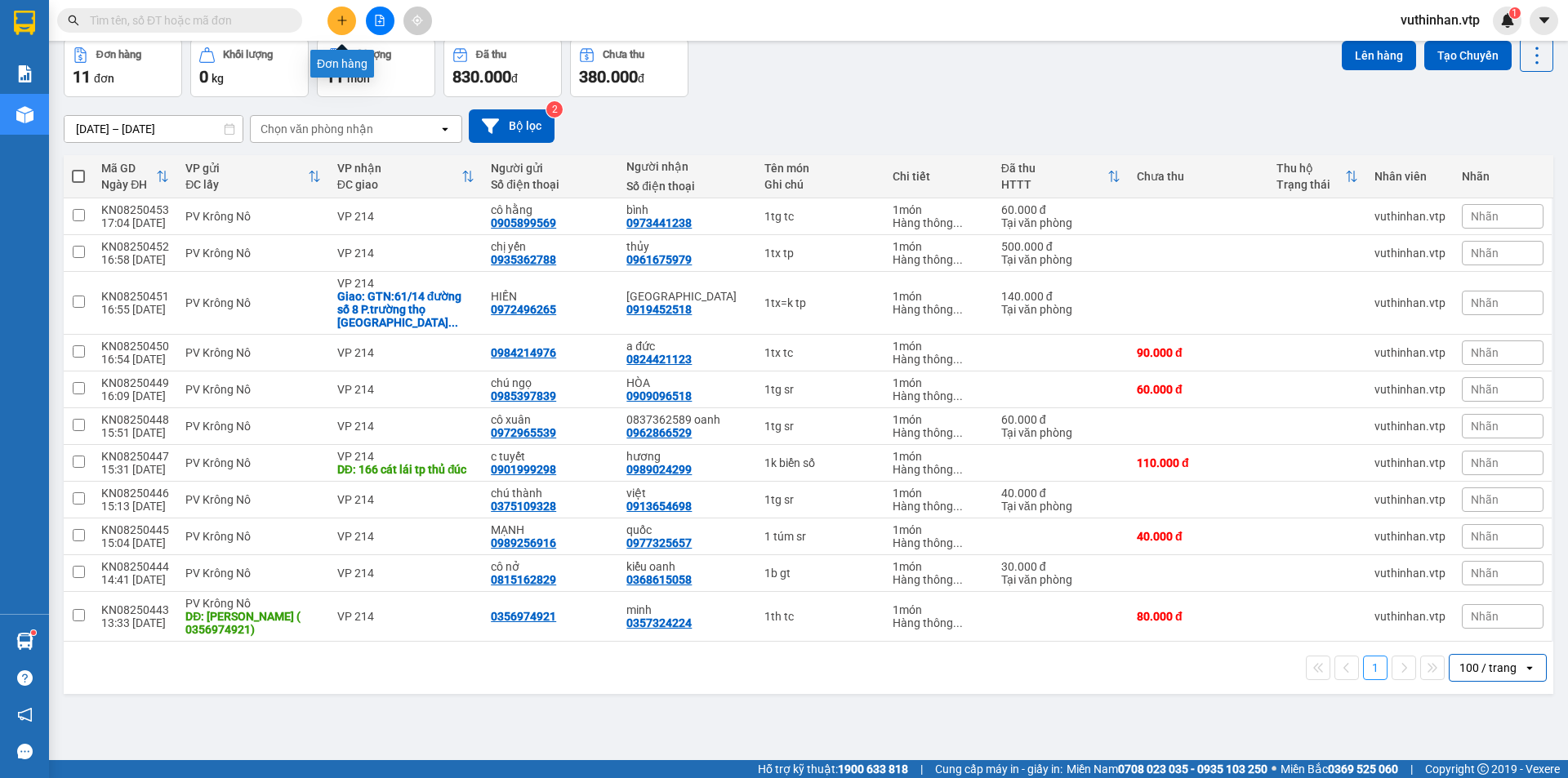
click at [340, 26] on button at bounding box center [342, 21] width 29 height 29
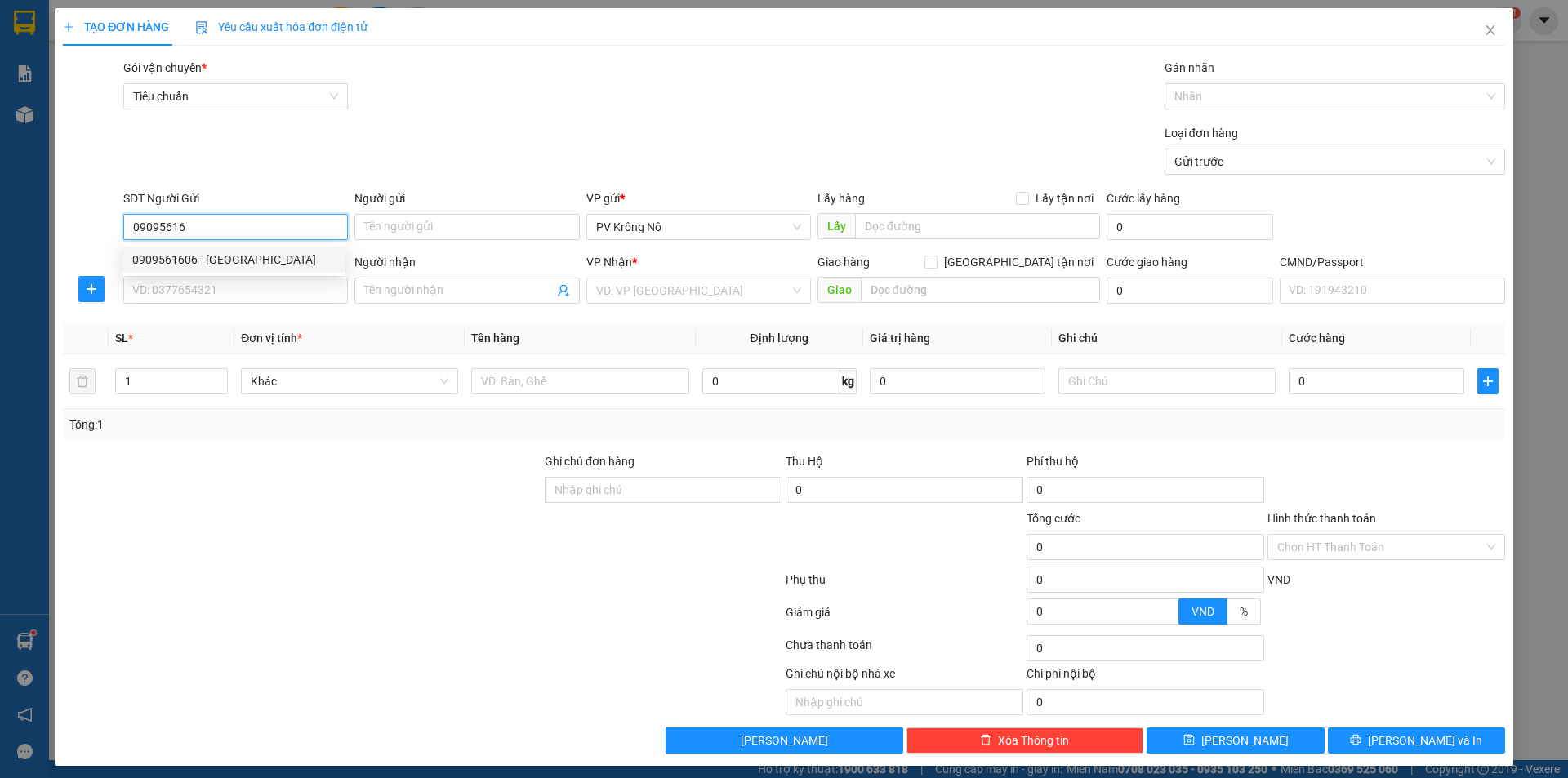
click at [223, 258] on div "0909561606 - HOÀNG ANH" at bounding box center [234, 259] width 203 height 18
type input "0909561606"
type input "HOÀNG ANH"
type input "0909561606"
type input "HOÀNG ANH"
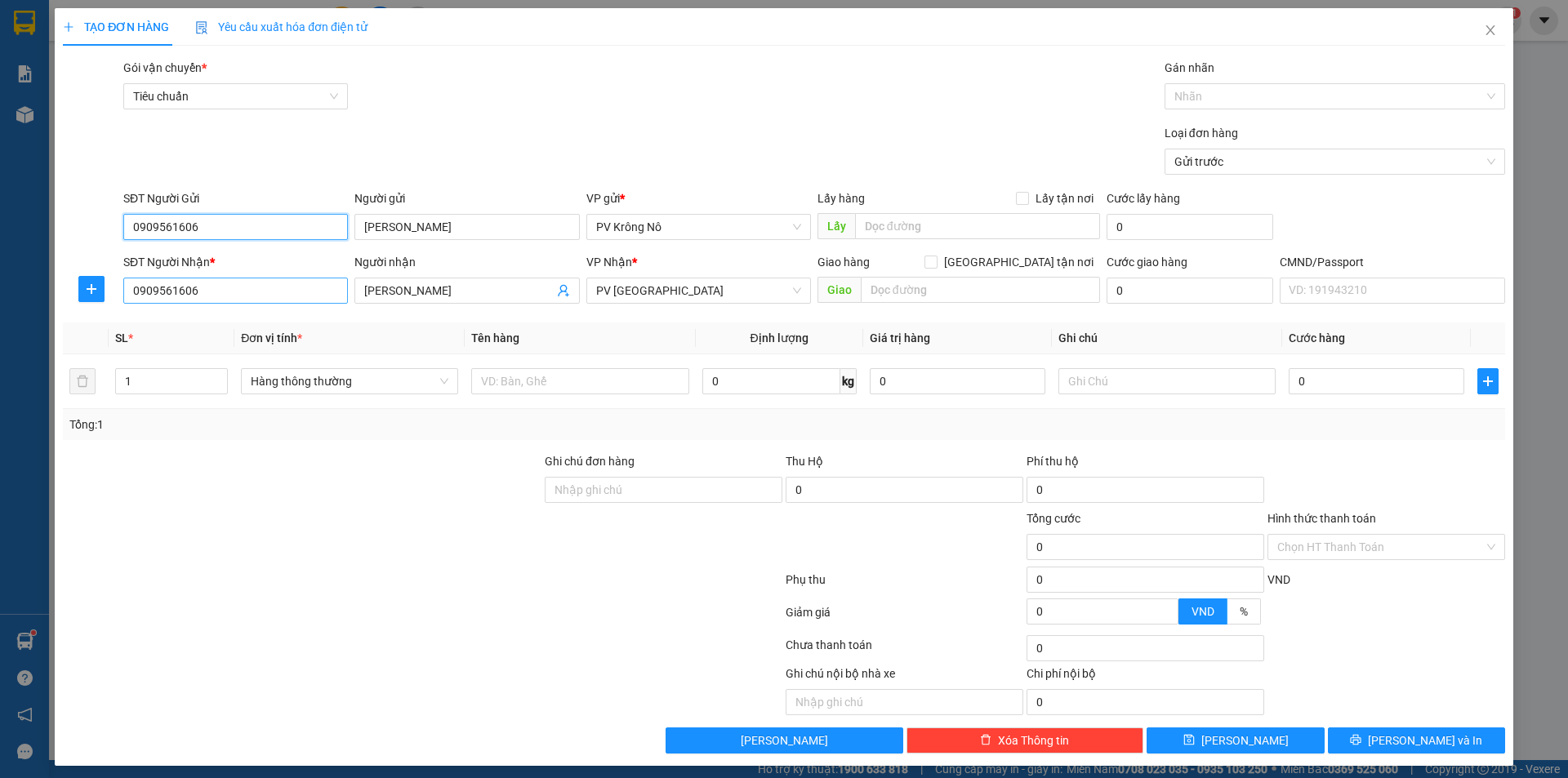
type input "0909561606"
drag, startPoint x: 226, startPoint y: 284, endPoint x: 28, endPoint y: 301, distance: 198.7
click at [33, 307] on div "TẠO ĐƠN HÀNG Yêu cầu xuất hóa đơn điện tử Transit Pickup Surcharge Ids Transit …" at bounding box center [784, 389] width 1568 height 778
type input "0899166178"
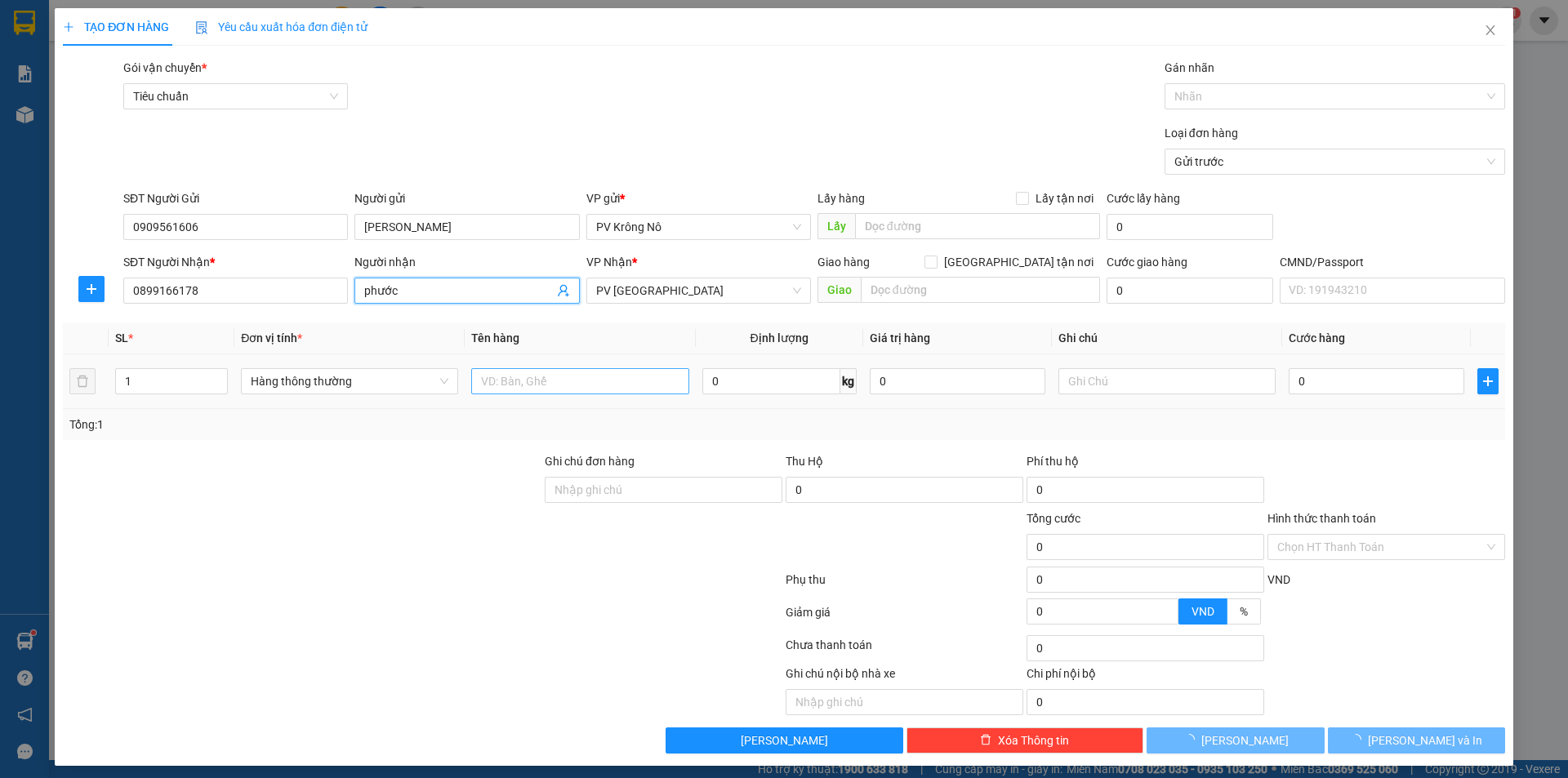
type input "phước"
click at [538, 383] on input "text" at bounding box center [579, 382] width 217 height 26
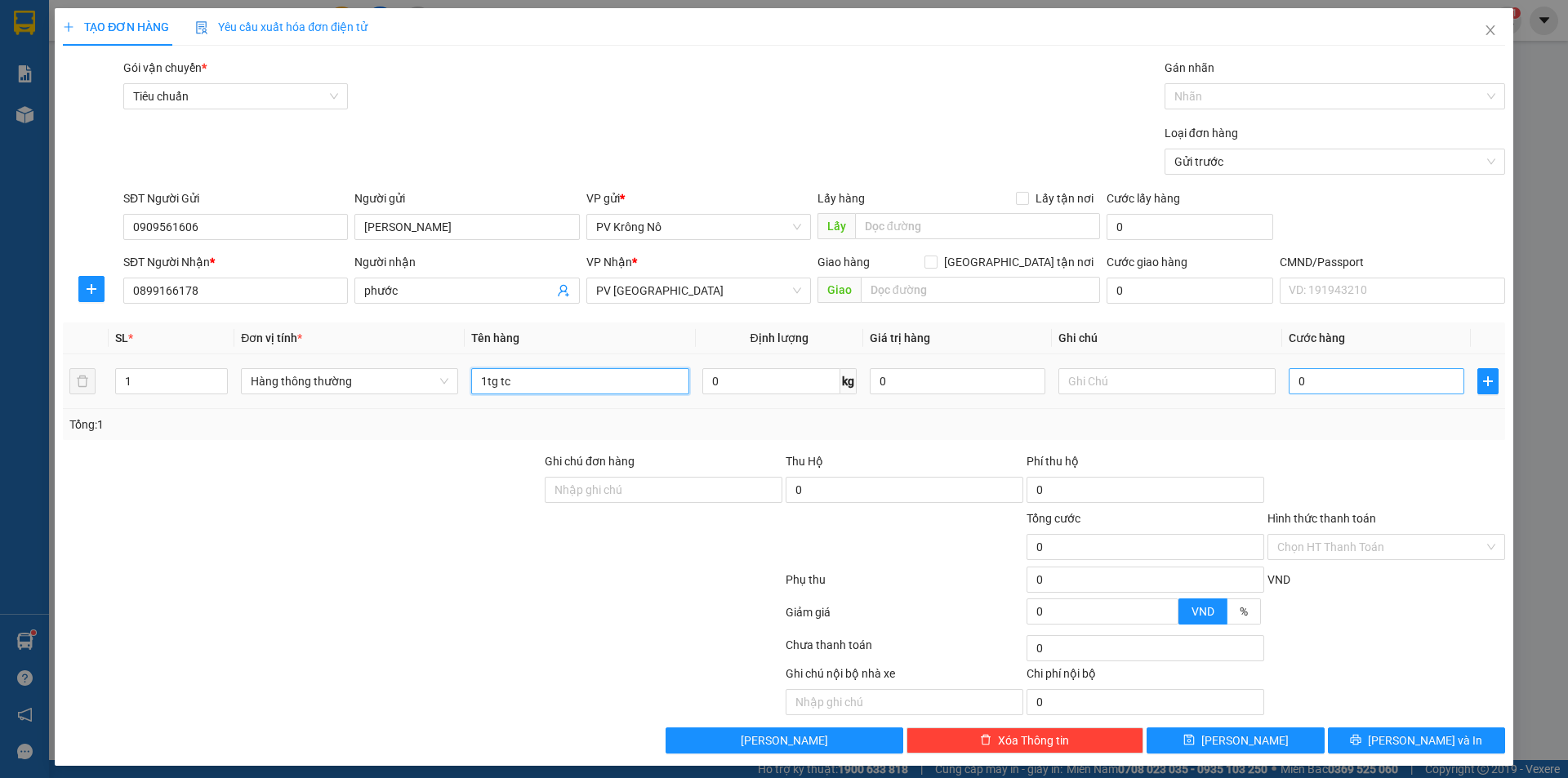
type input "1tg tc"
click at [1396, 383] on input "0" at bounding box center [1376, 382] width 175 height 26
type input "003"
type input "3"
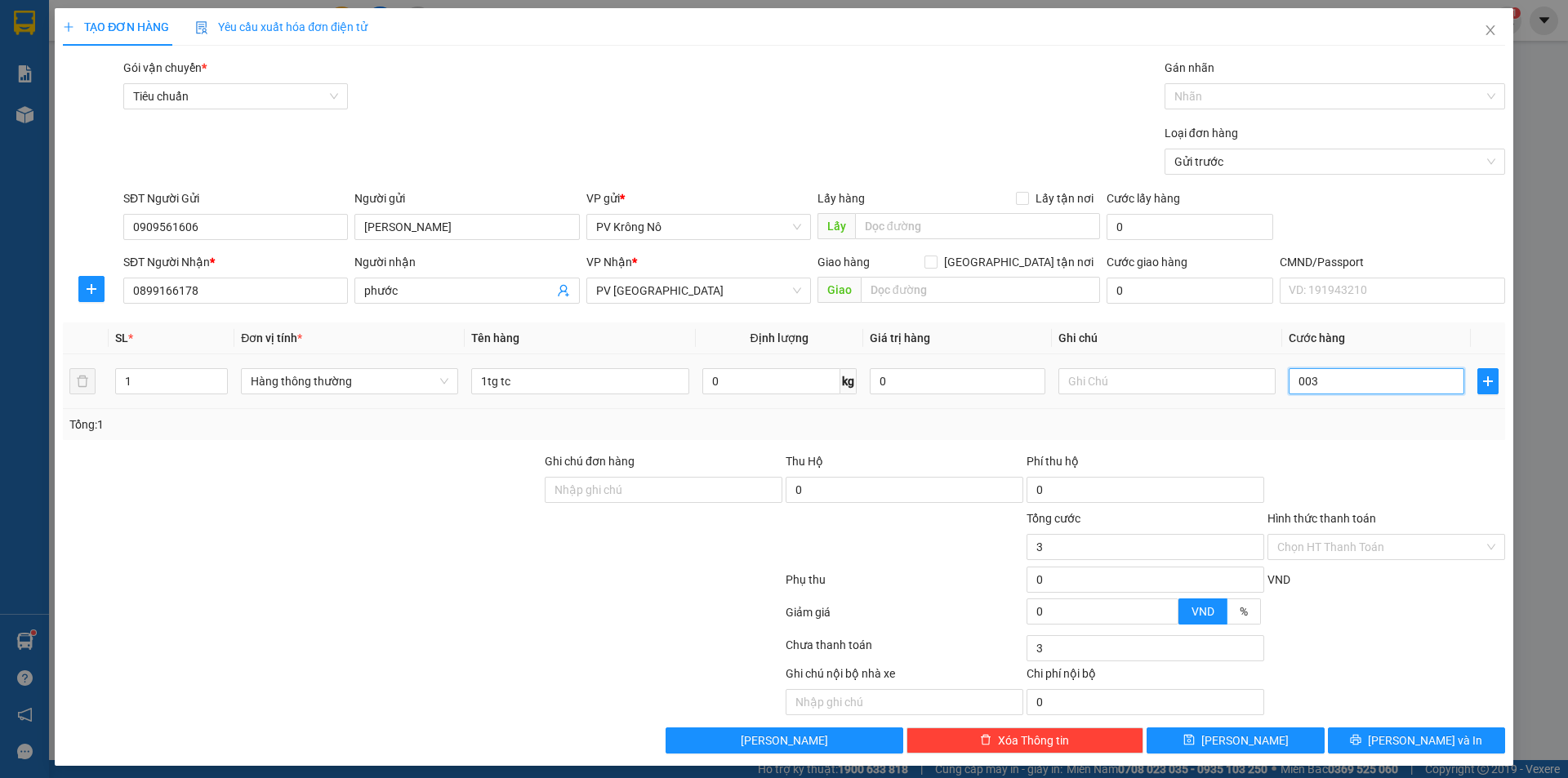
type input "0.030"
type input "30"
type input "00.300"
type input "300"
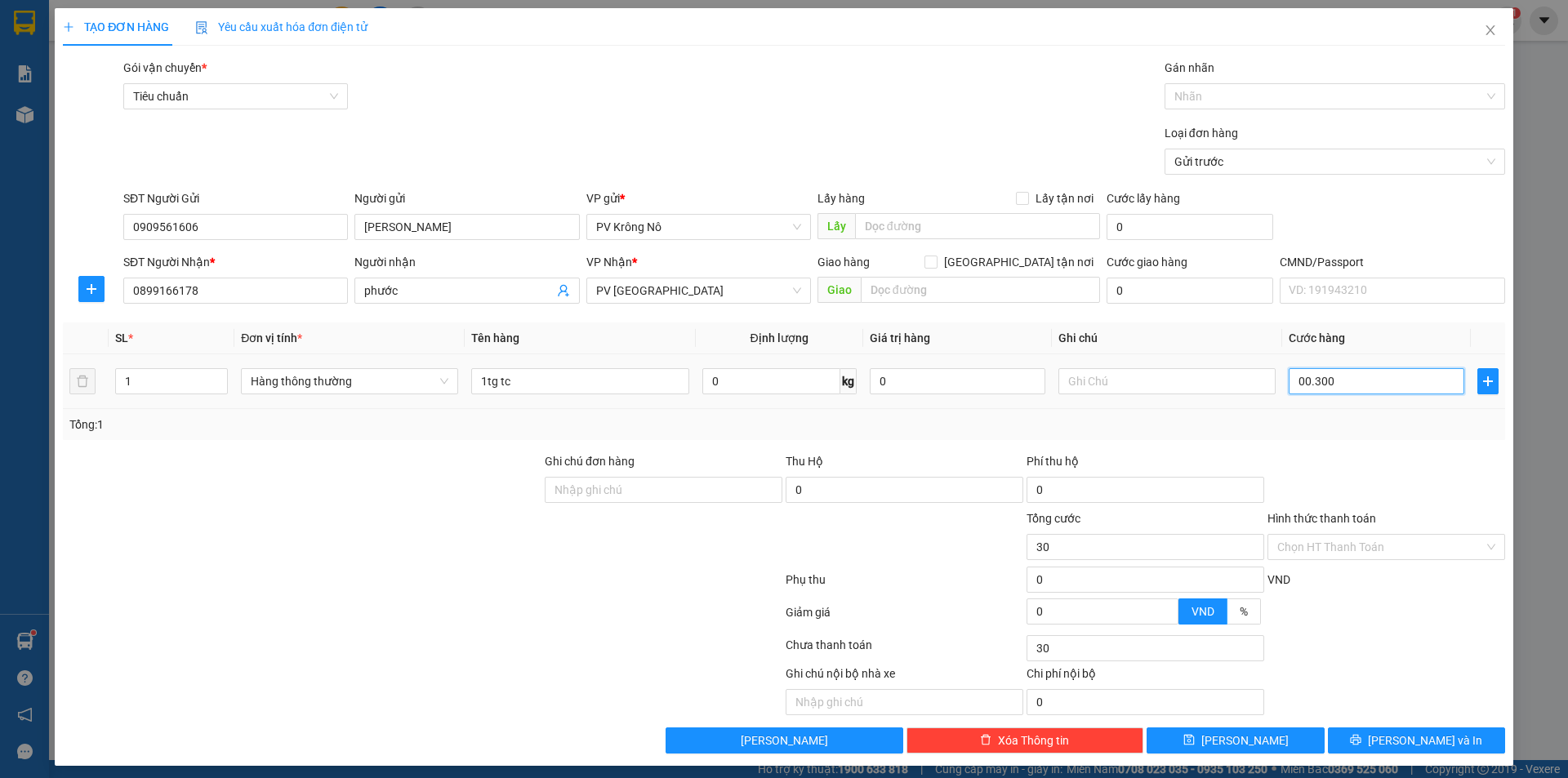
type input "300"
type input "0.003.000"
type input "3.000"
type input "000.030.000"
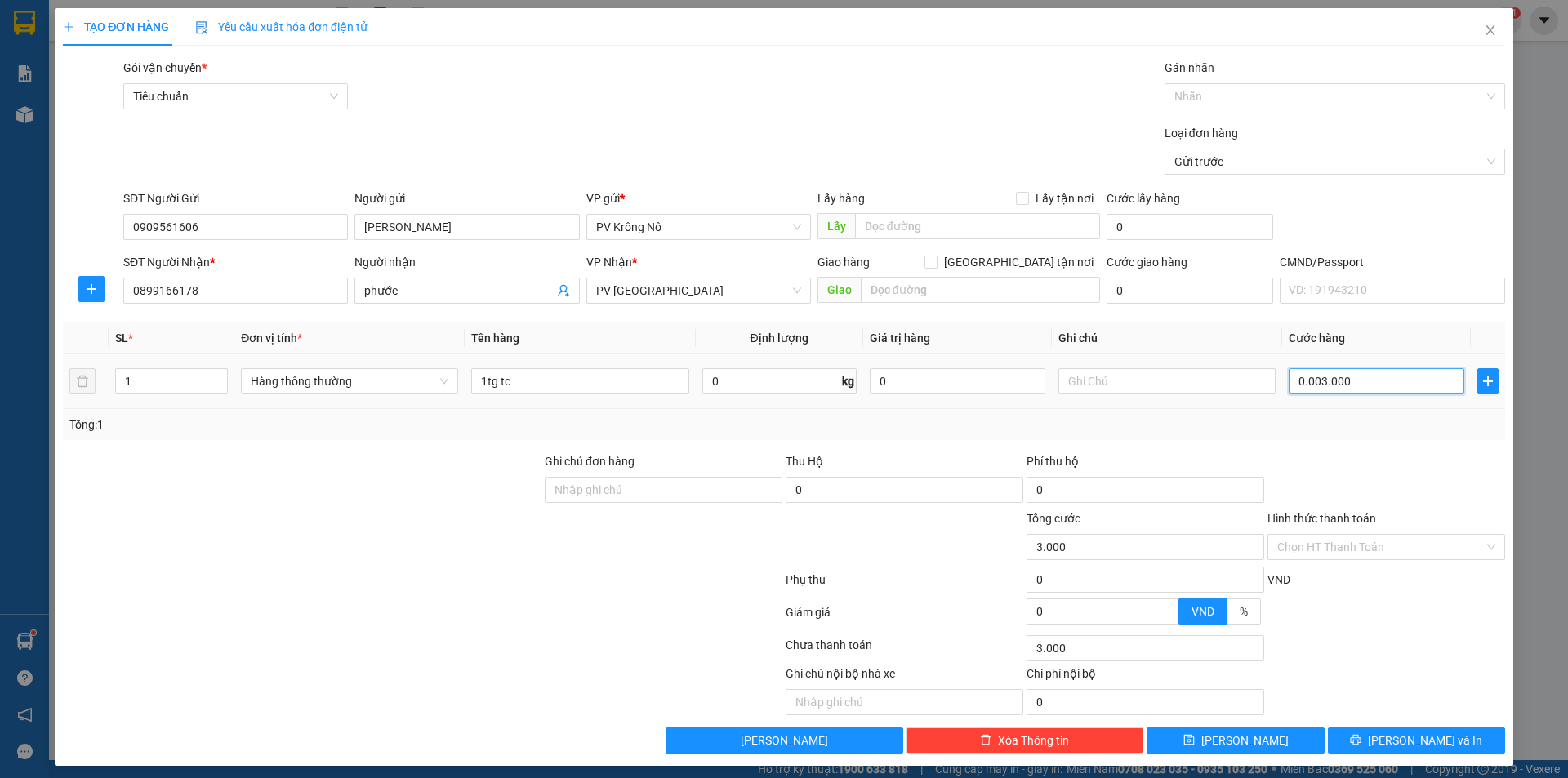
type input "30.000"
click at [1286, 546] on input "Hình thức thanh toán" at bounding box center [1381, 547] width 206 height 24
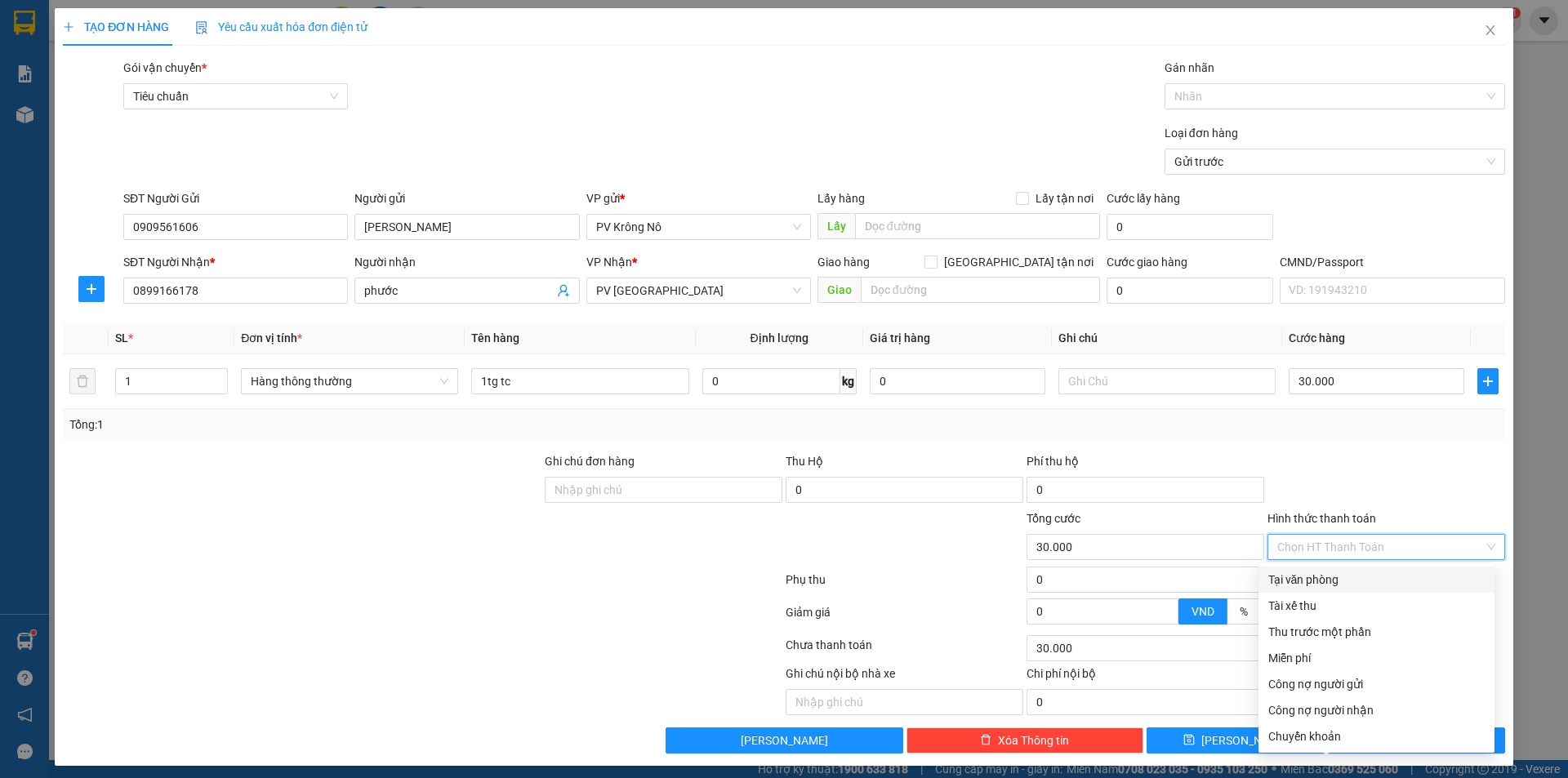
click at [1282, 592] on div "Tại văn phòng" at bounding box center [1376, 580] width 236 height 26
type input "0"
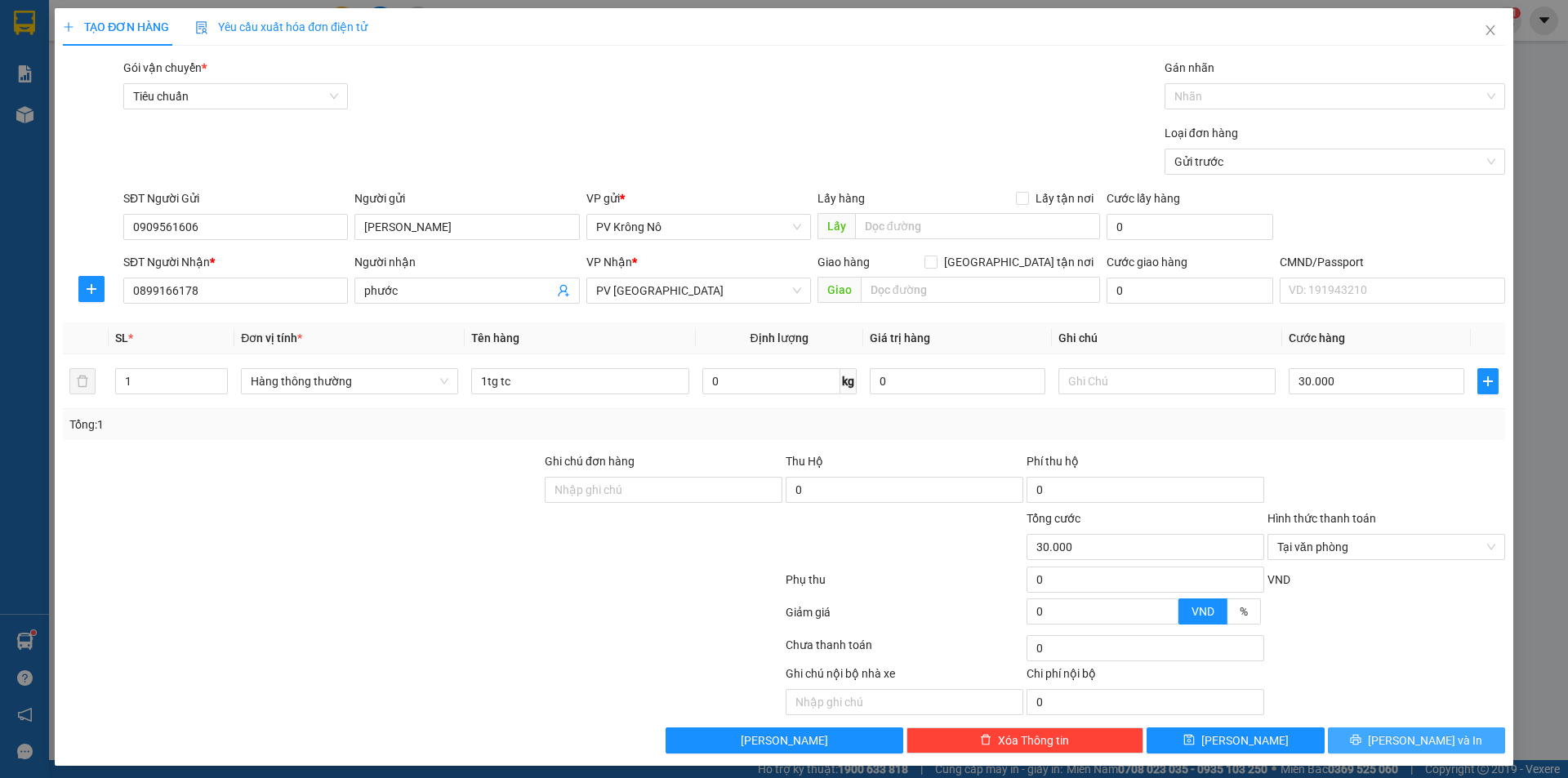
click at [1444, 730] on button "[PERSON_NAME] và In" at bounding box center [1416, 741] width 177 height 26
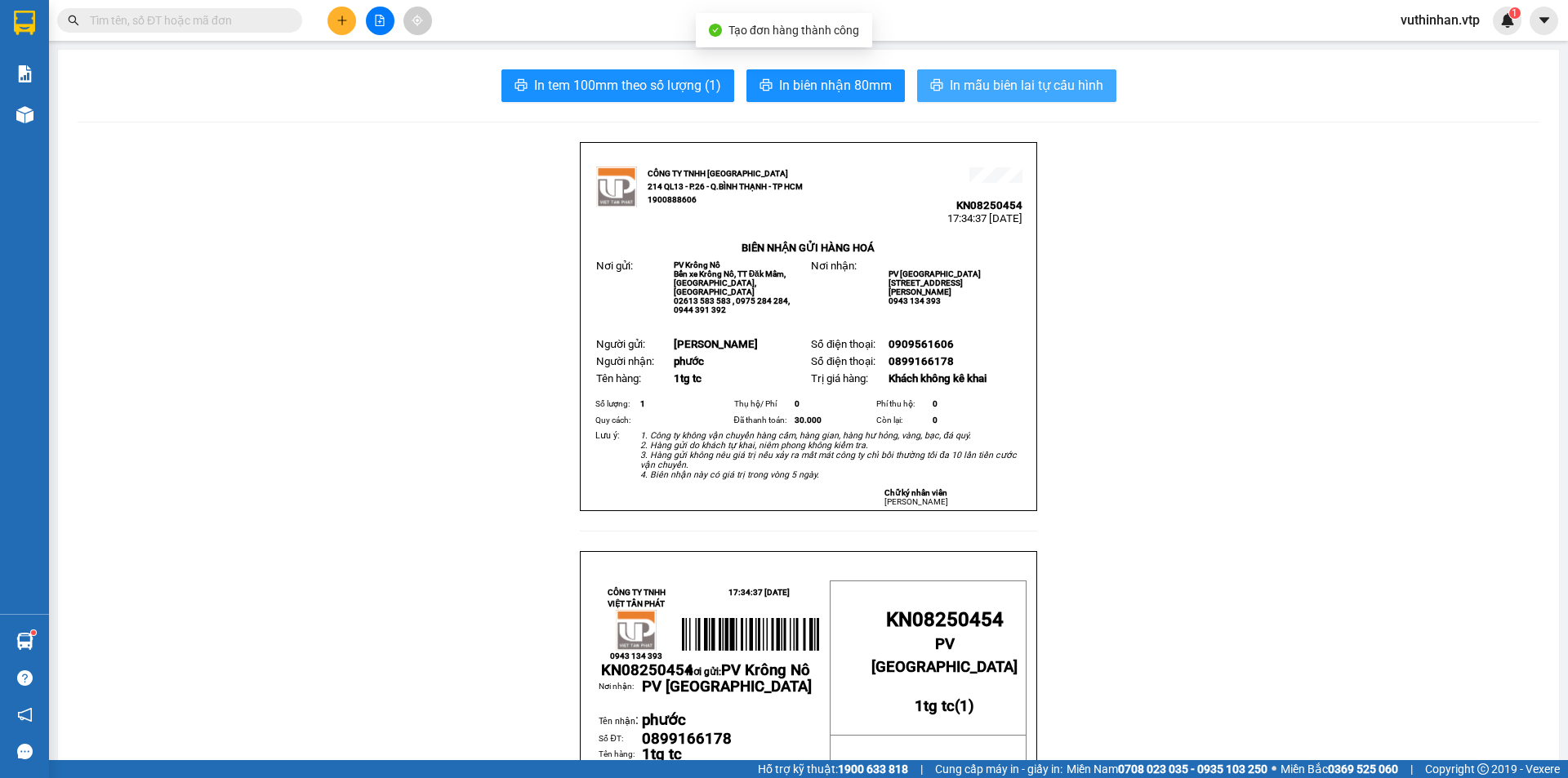
click at [1066, 81] on span "In mẫu biên lai tự cấu hình" at bounding box center [1026, 86] width 154 height 21
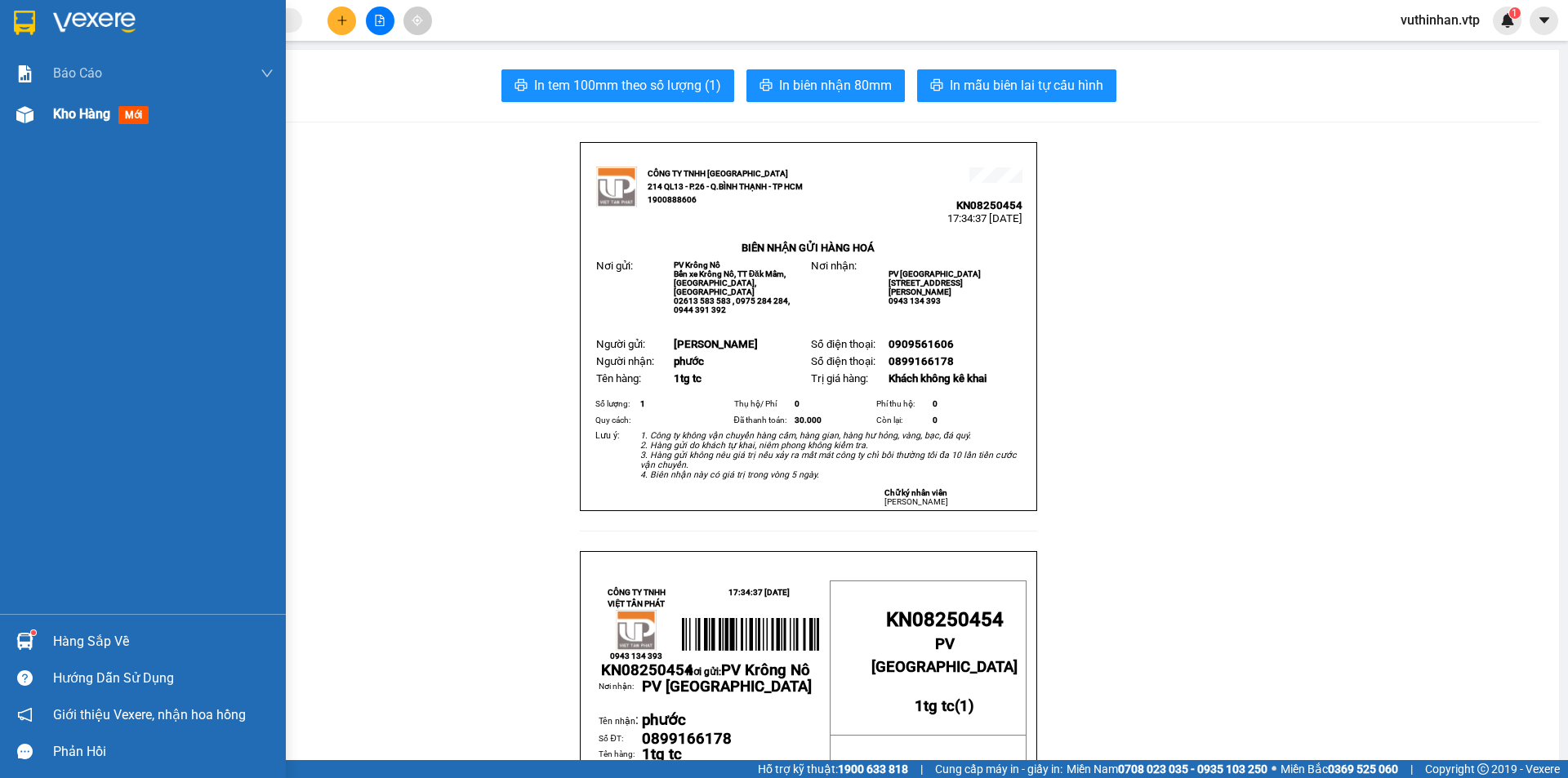
click at [42, 127] on div "Kho hàng mới" at bounding box center [143, 114] width 286 height 41
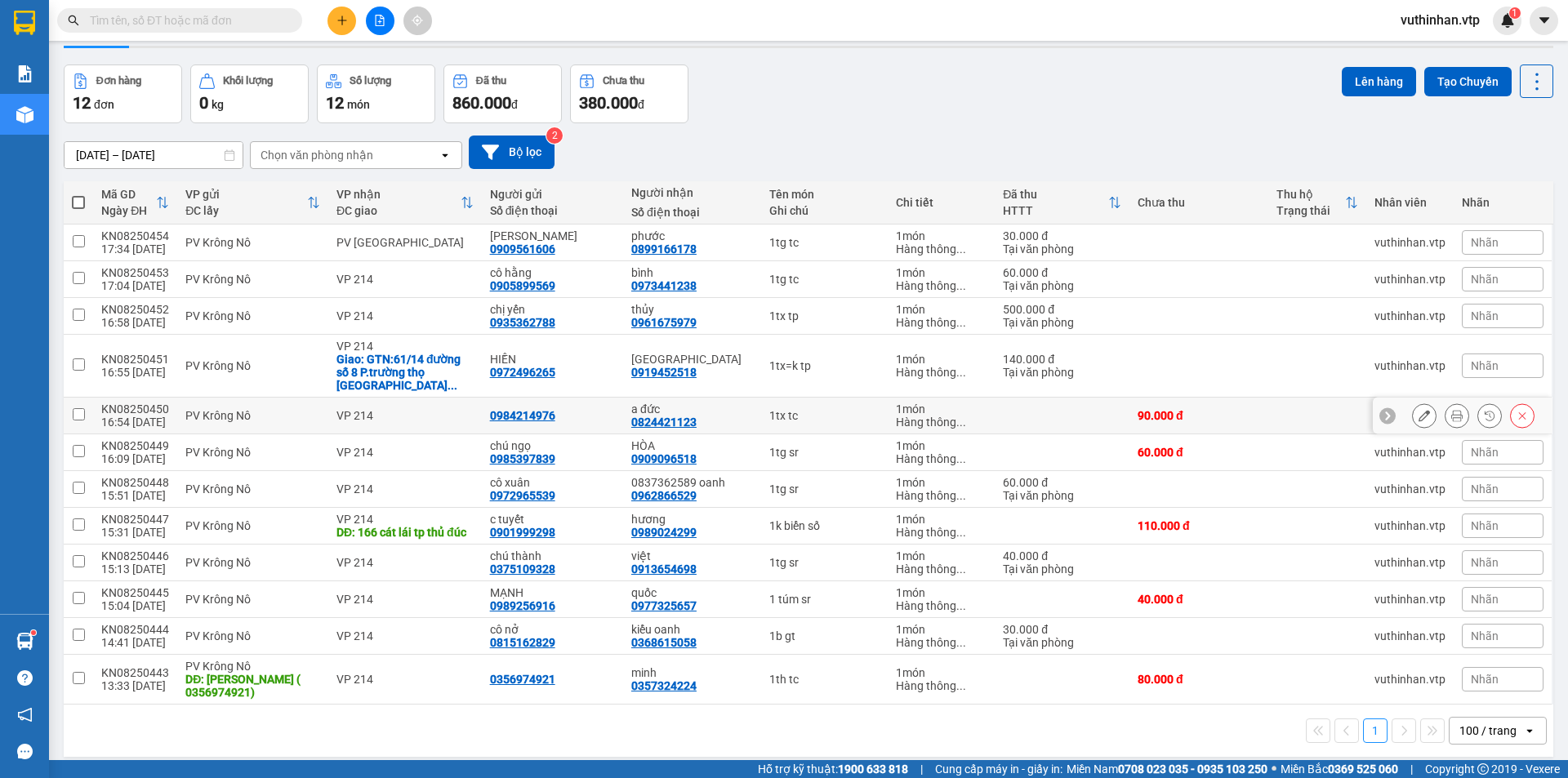
scroll to position [75, 0]
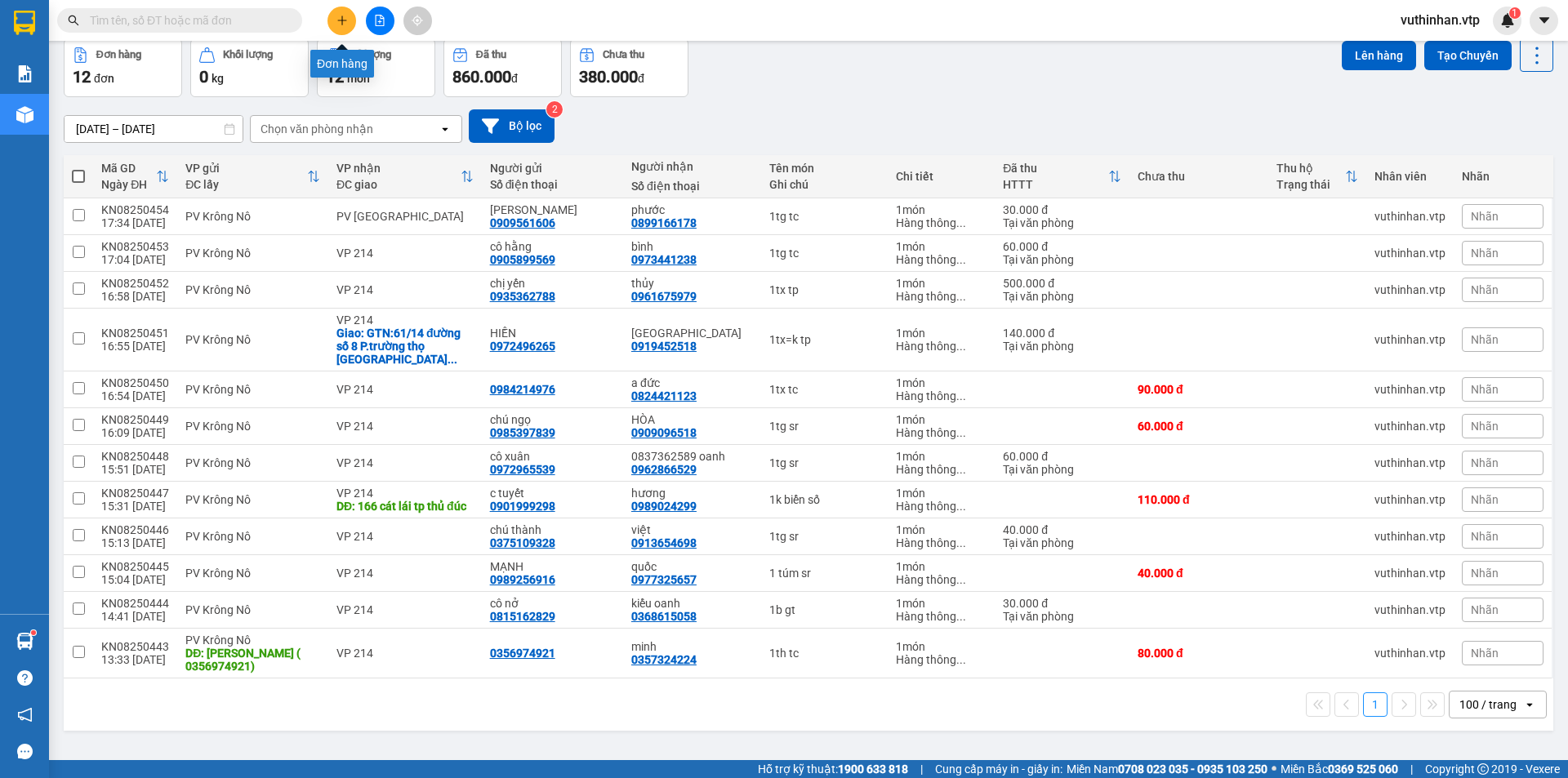
click at [343, 18] on icon "plus" at bounding box center [342, 20] width 11 height 11
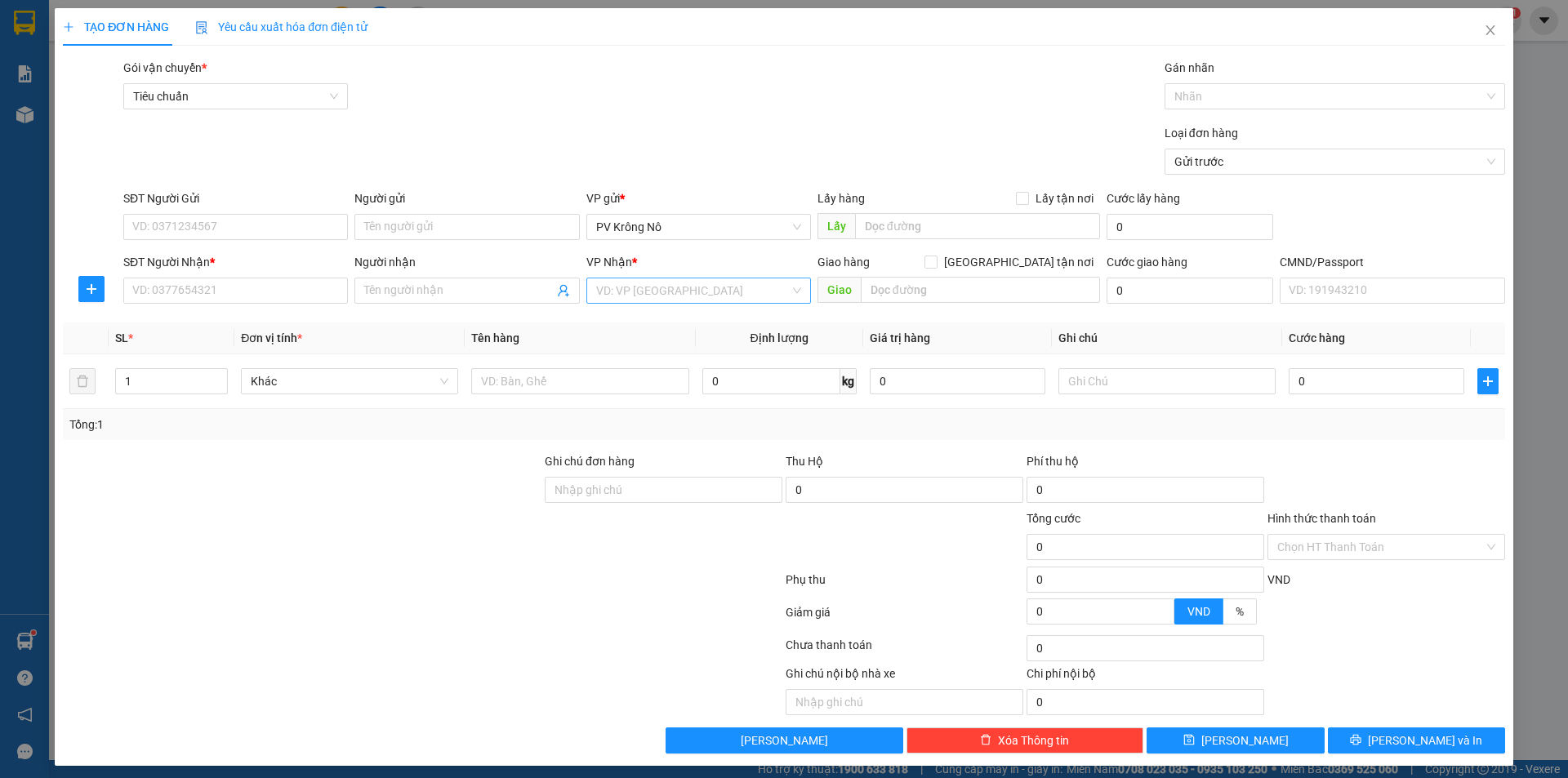
click at [676, 298] on input "search" at bounding box center [692, 291] width 193 height 24
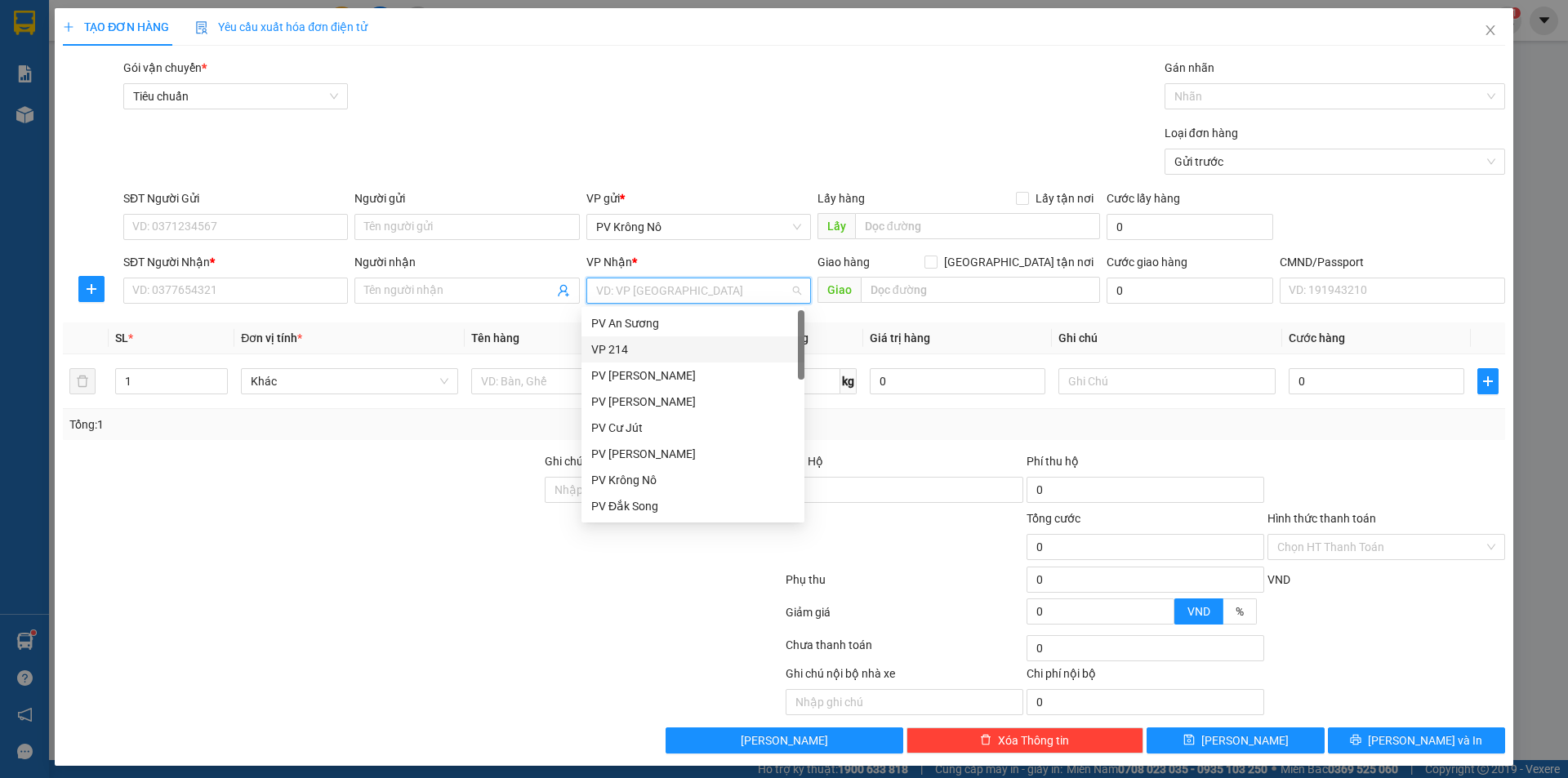
click at [638, 343] on div "VP 214" at bounding box center [693, 350] width 203 height 18
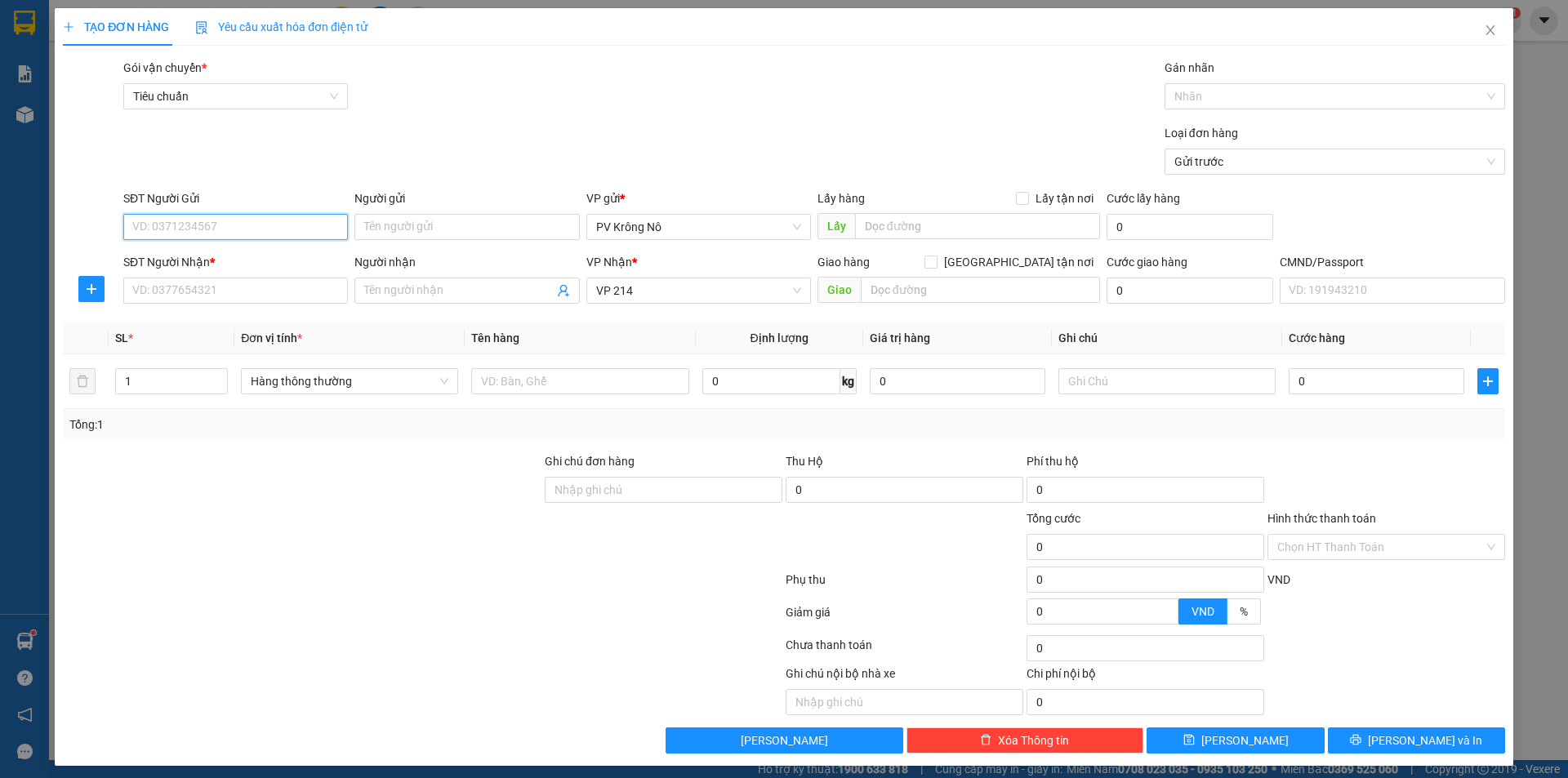
click at [158, 220] on input "SĐT Người Gửi" at bounding box center [235, 227] width 225 height 26
type input "0948504216"
click at [450, 229] on input "Người gửi" at bounding box center [467, 227] width 225 height 26
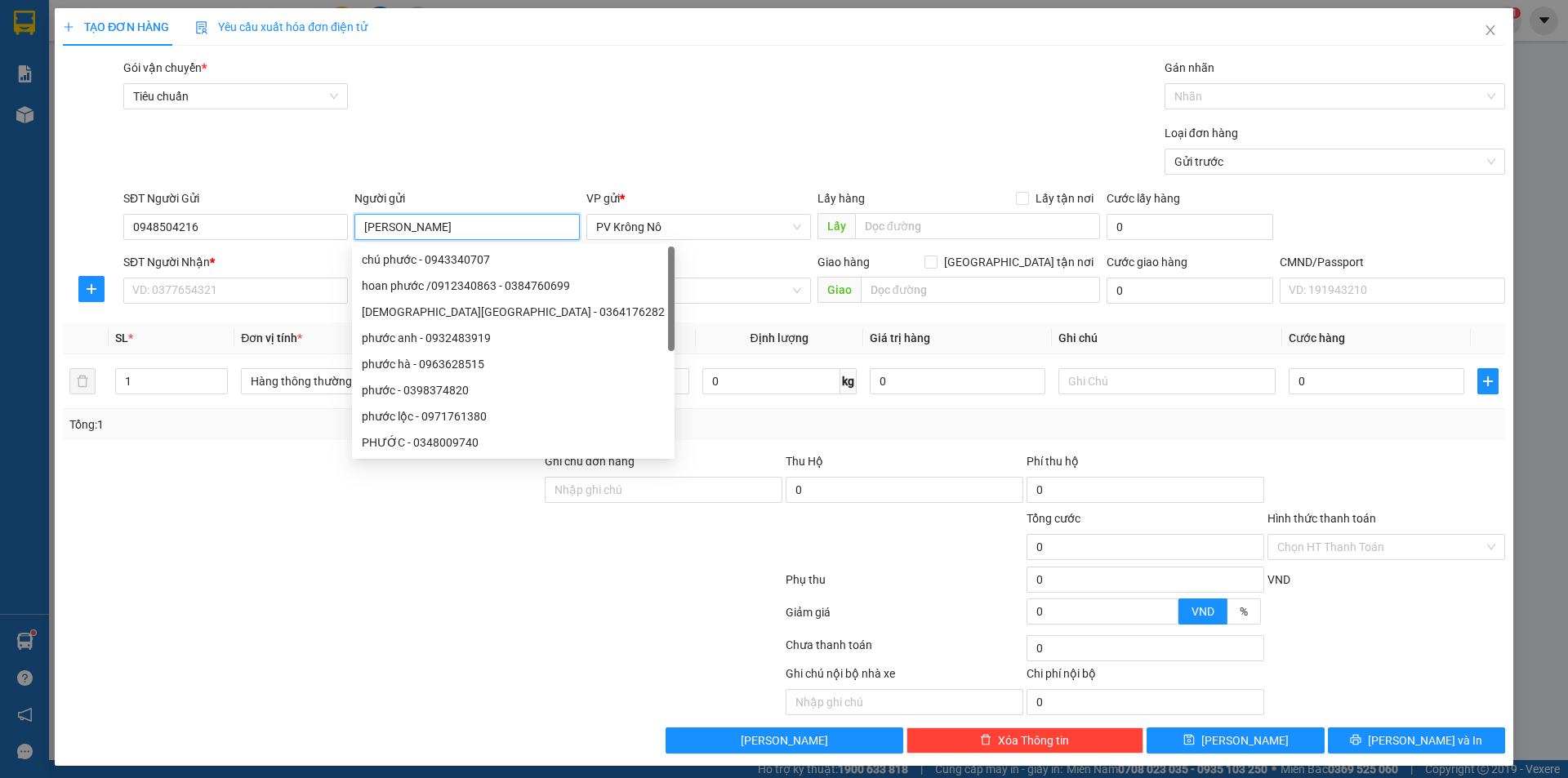
type input "anh ngọc"
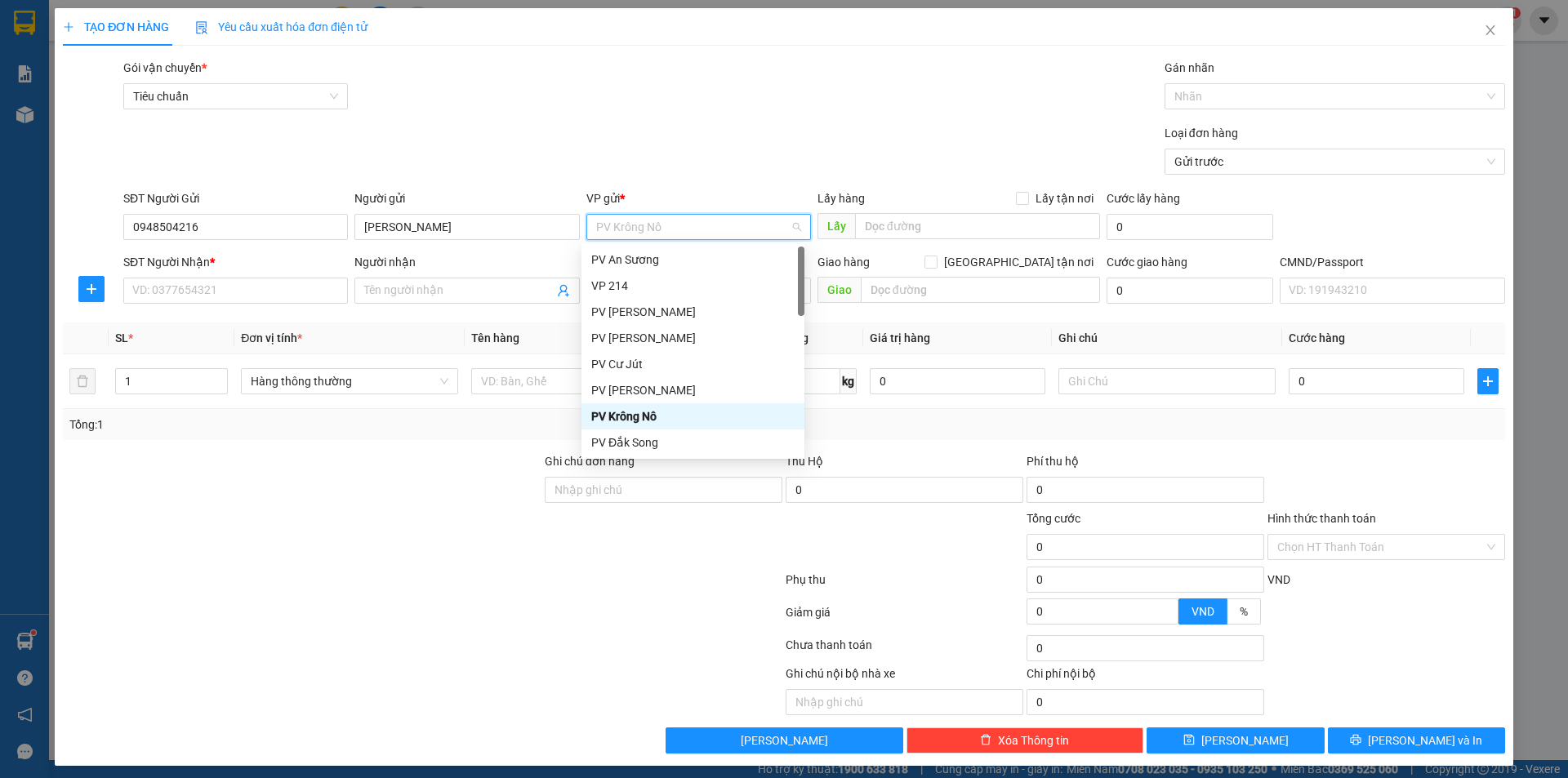
click at [271, 304] on div "SĐT Người Nhận * VD: 0377654321" at bounding box center [235, 282] width 225 height 57
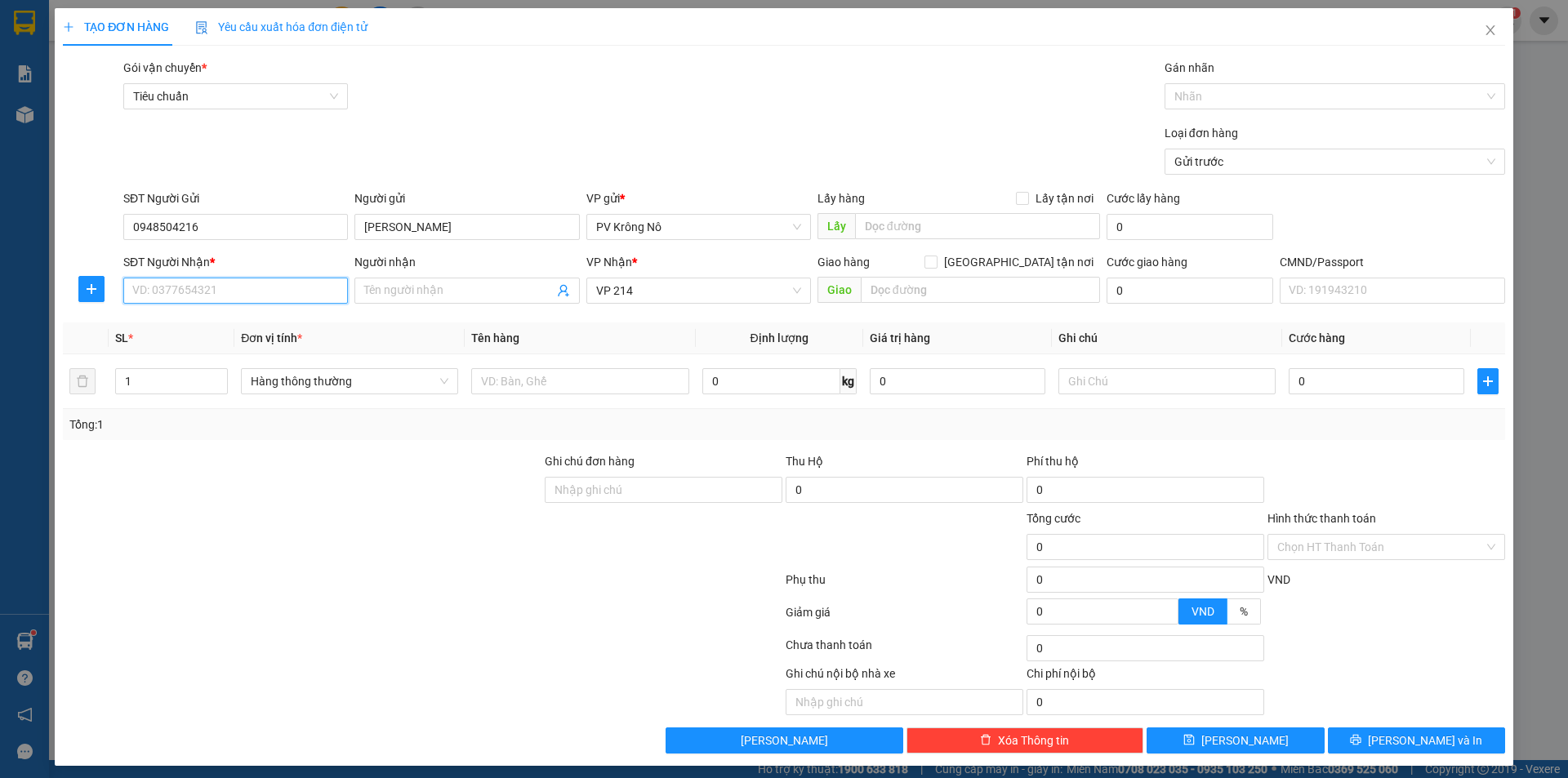
click at [193, 289] on input "SĐT Người Nhận *" at bounding box center [235, 291] width 225 height 26
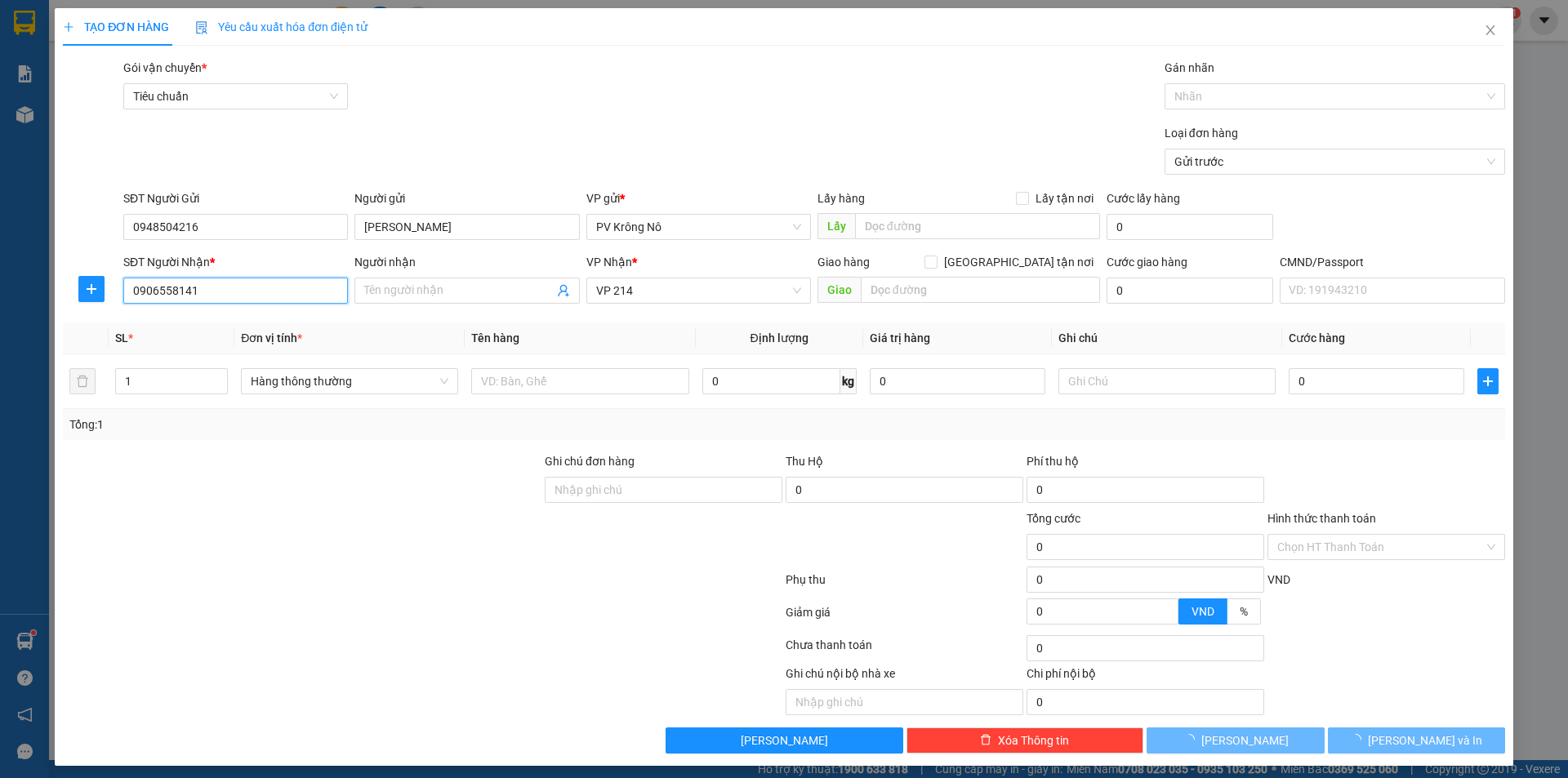
type input "0906558141"
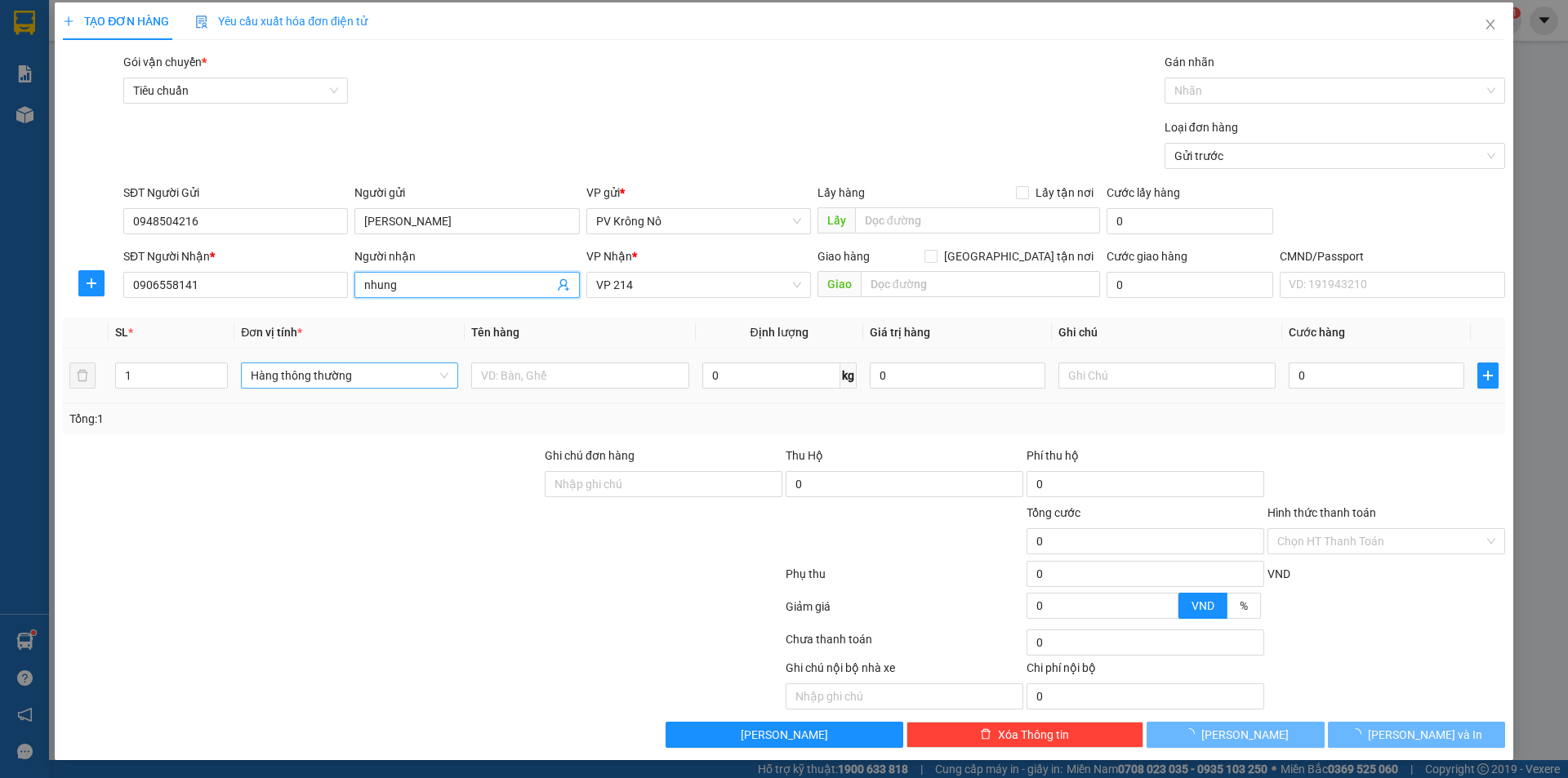
scroll to position [7, 0]
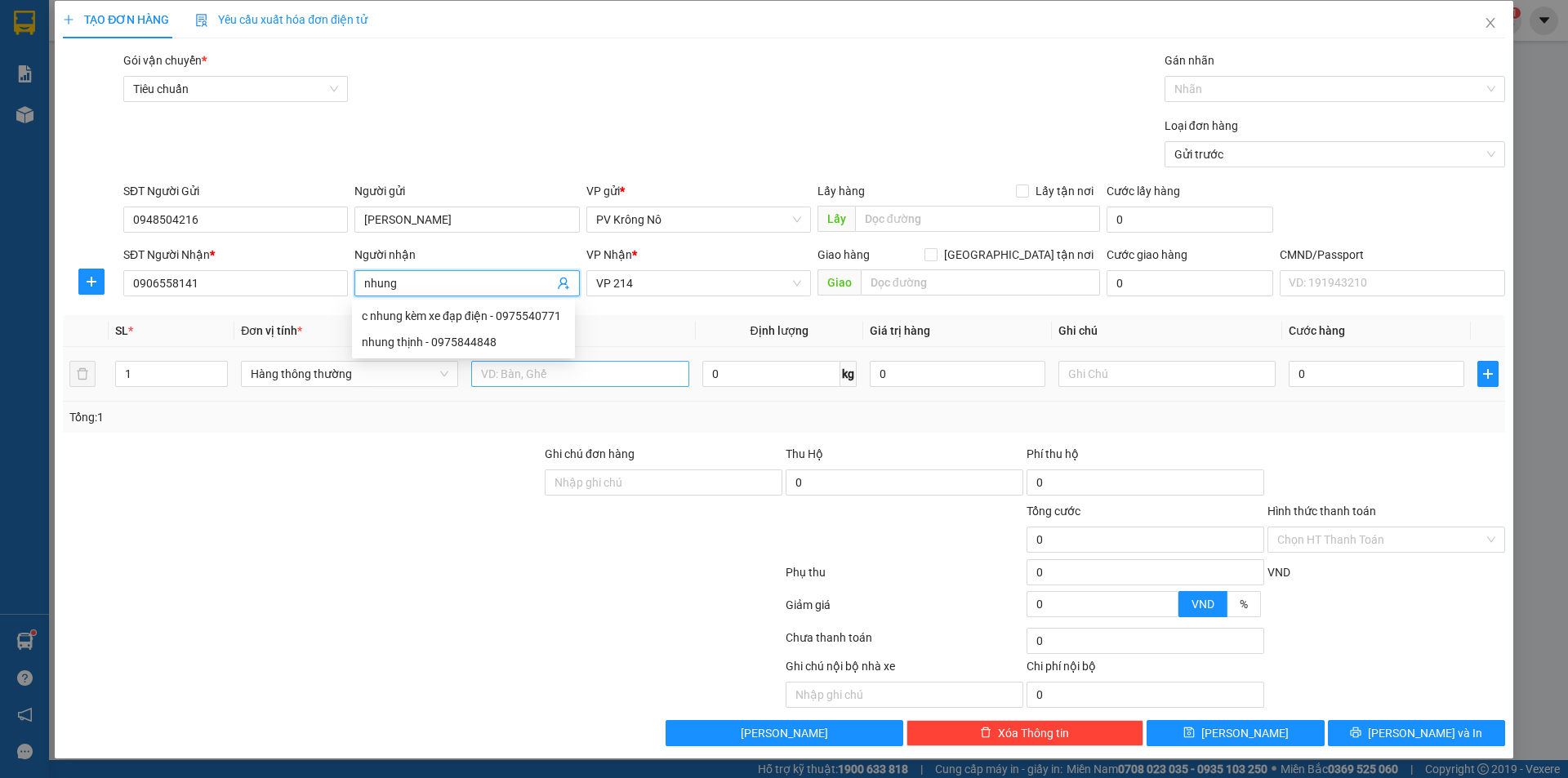
type input "nhung"
click at [501, 373] on input "text" at bounding box center [579, 374] width 217 height 26
type input "1bao tc"
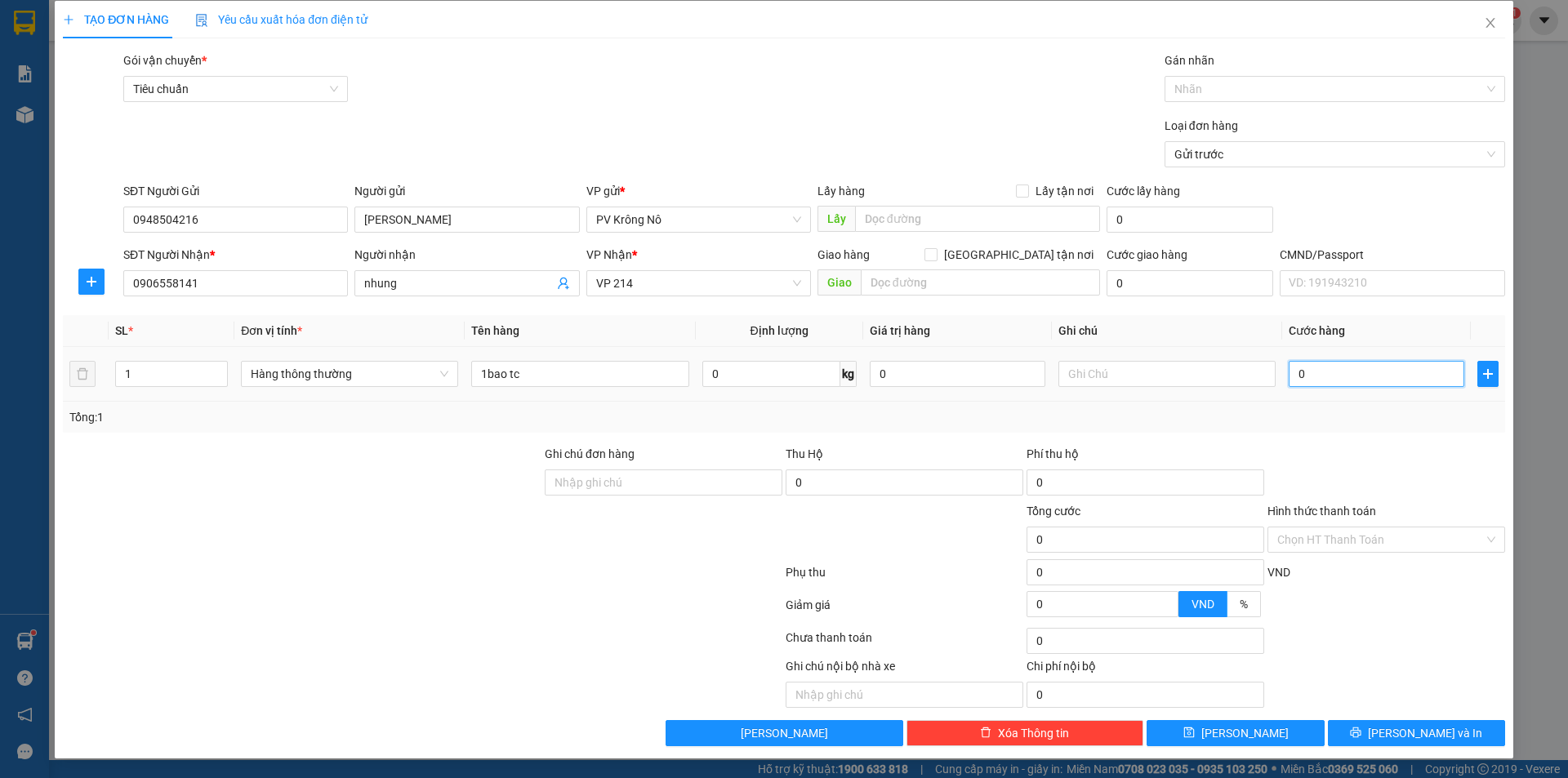
click at [1326, 376] on input "0" at bounding box center [1376, 374] width 175 height 26
type input "006"
type input "6"
type input "0.060"
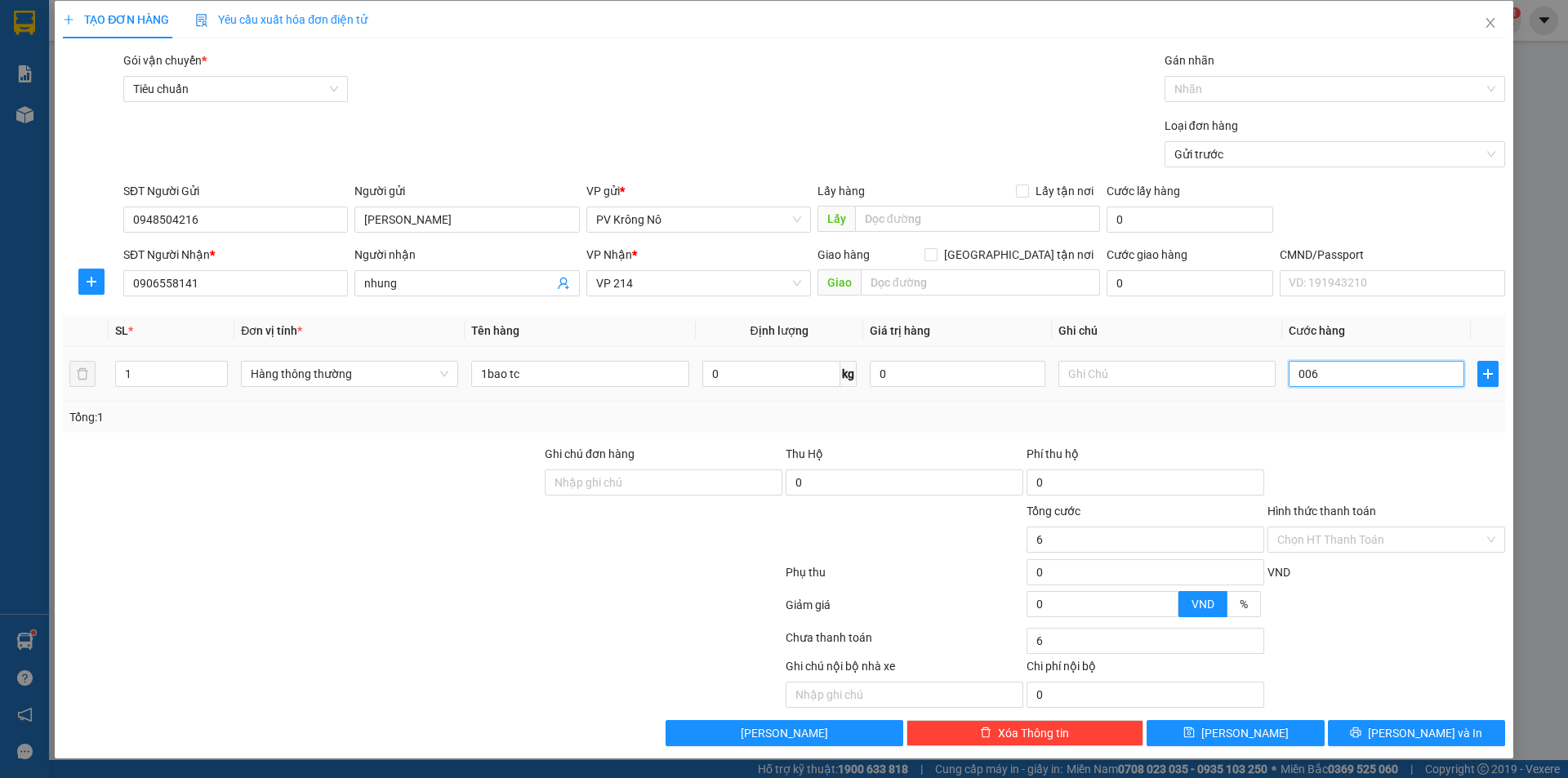
type input "60"
type input "00.600"
type input "600"
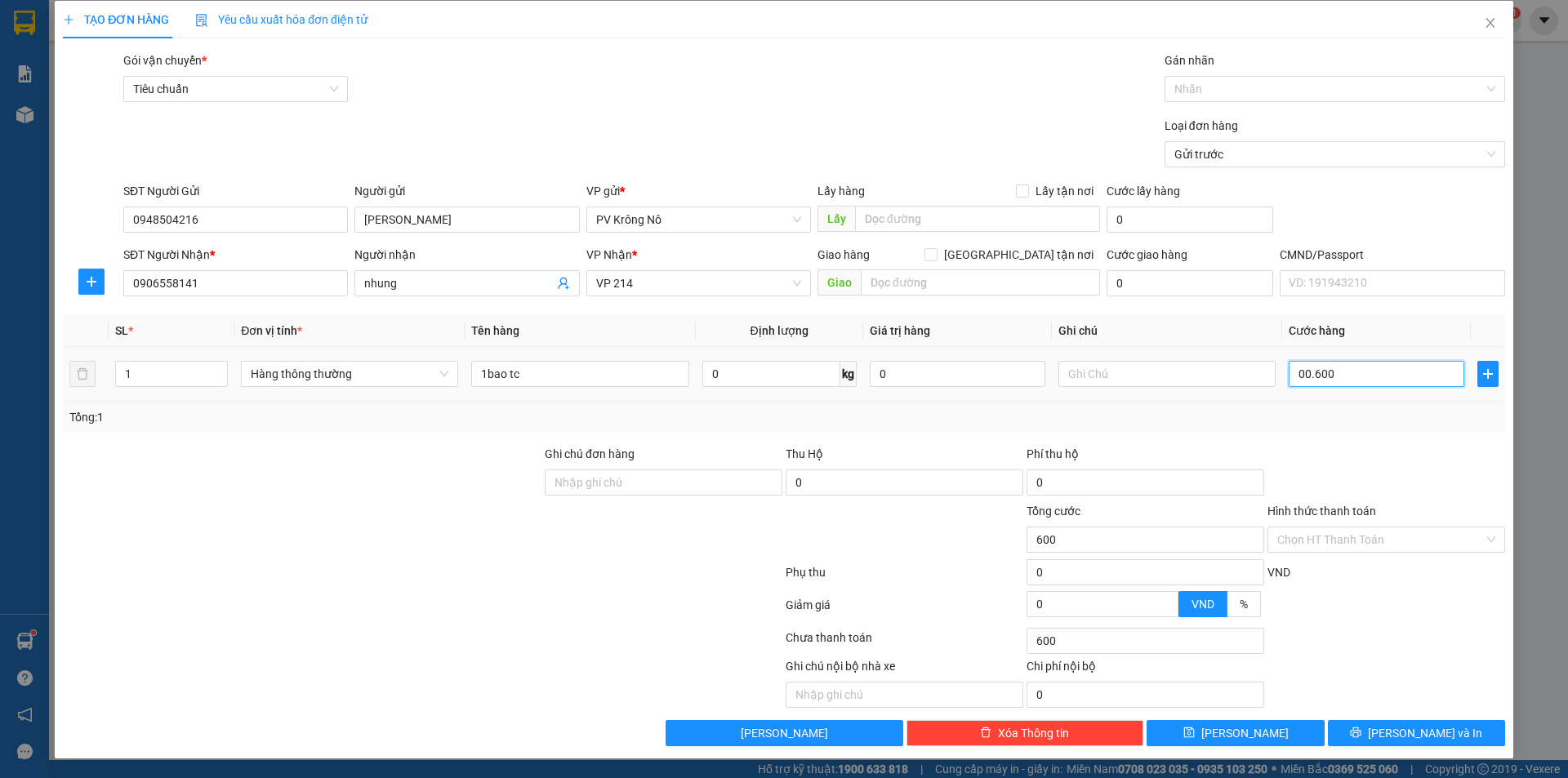
type input "0.006.000"
type input "6.000"
type input "000.060.000"
type input "60.000"
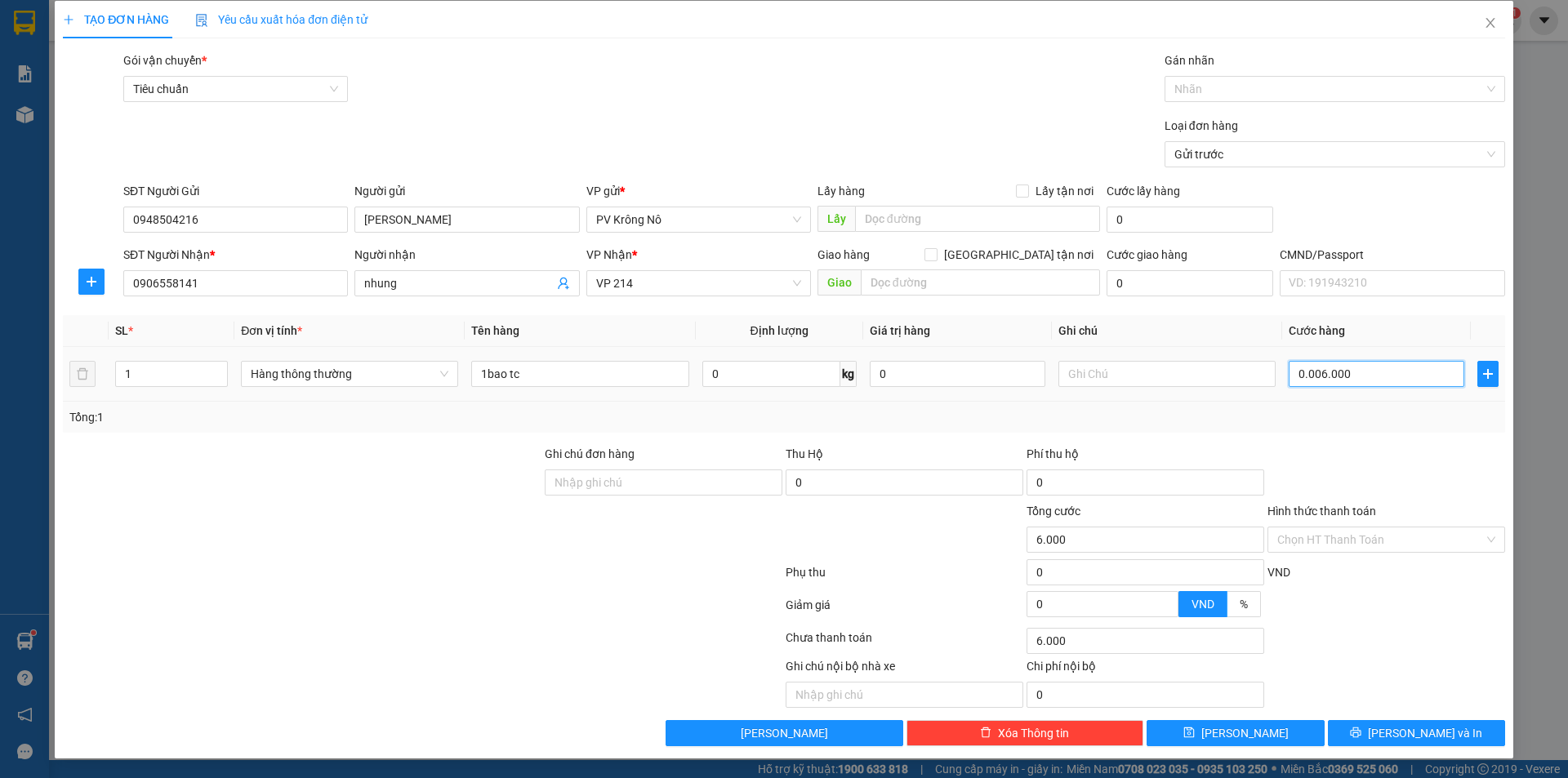
type input "60.000"
click at [1372, 740] on button "[PERSON_NAME] và In" at bounding box center [1416, 734] width 177 height 26
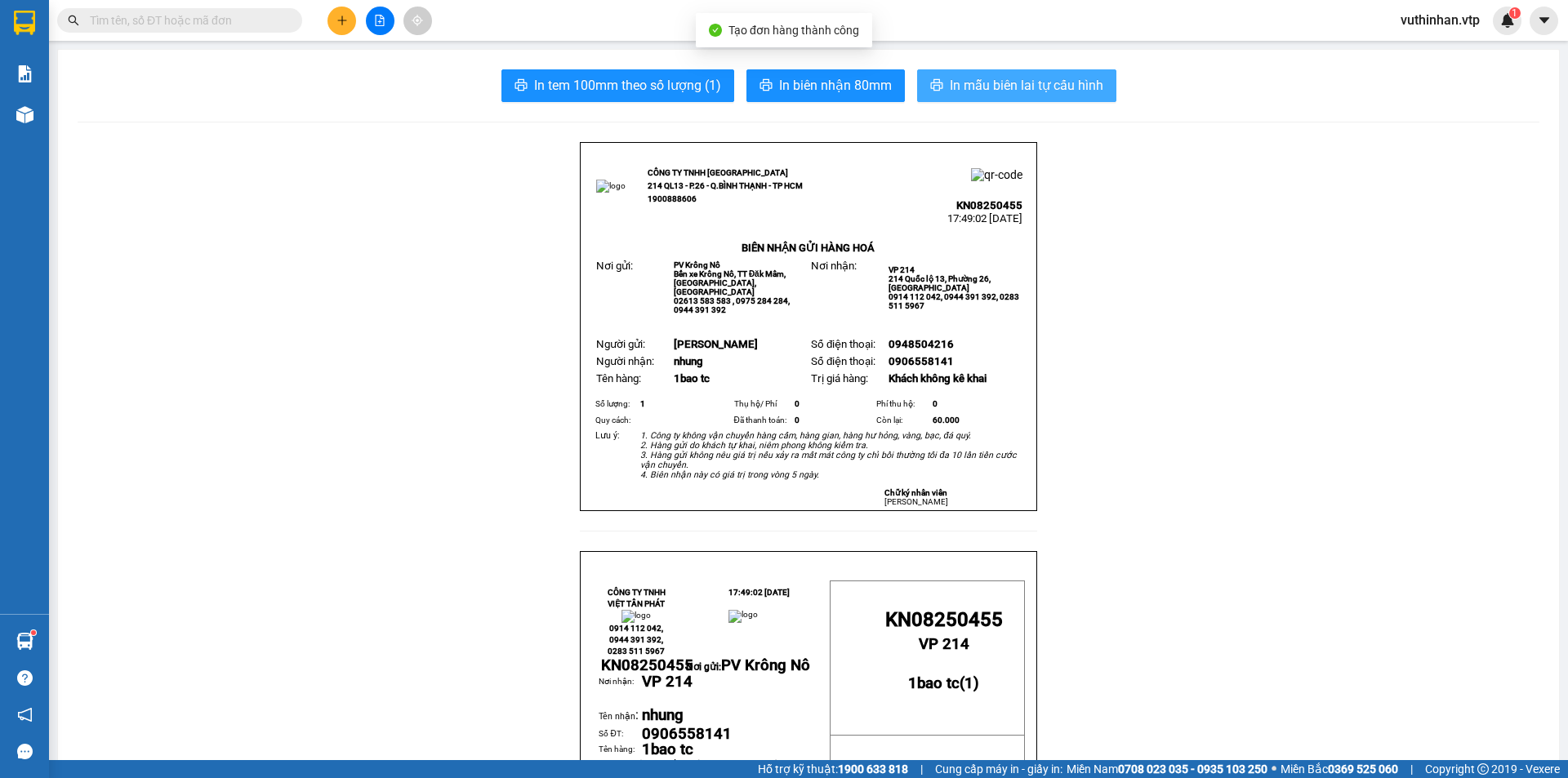
click at [1036, 92] on span "In mẫu biên lai tự cấu hình" at bounding box center [1026, 86] width 154 height 21
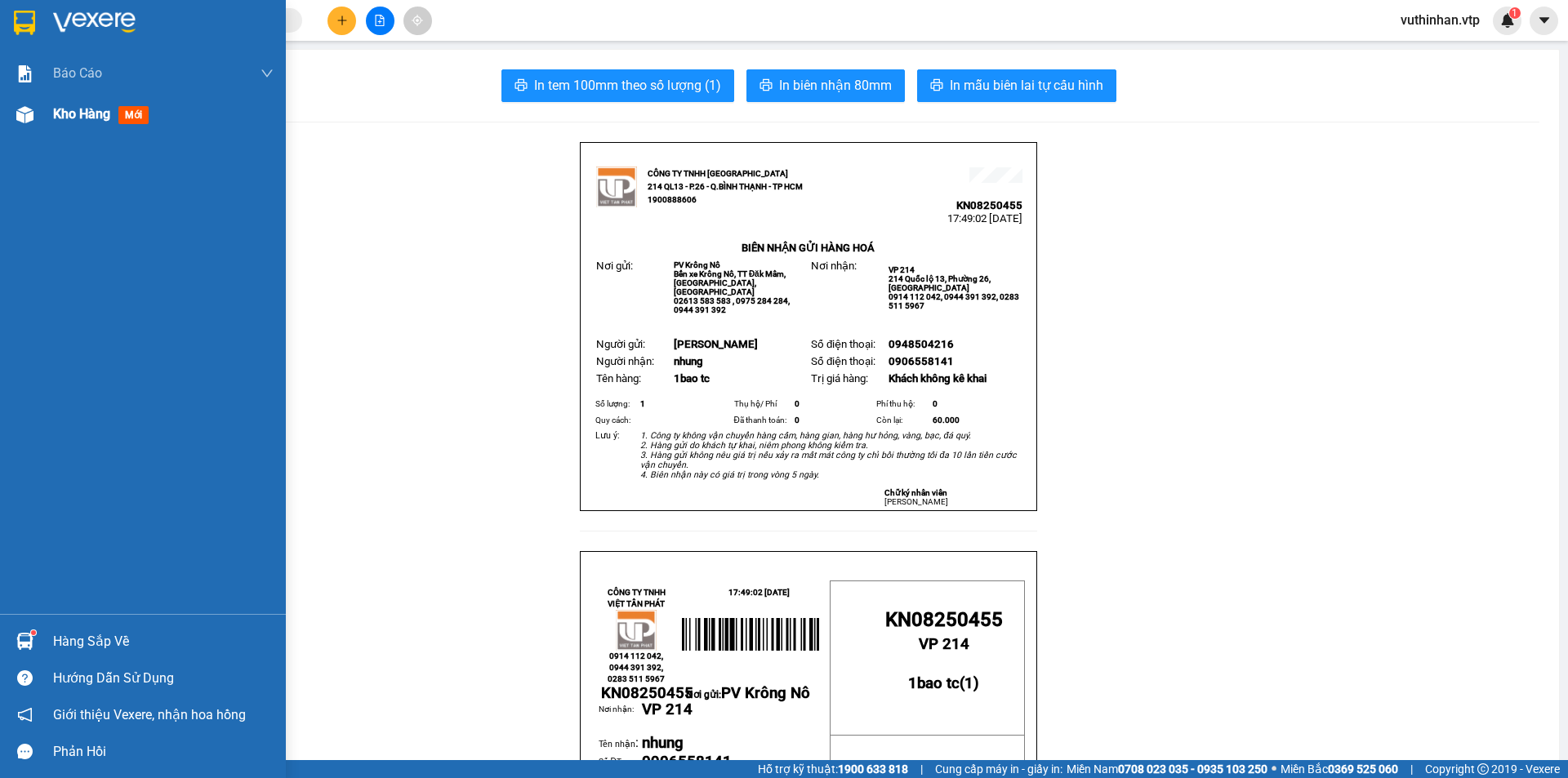
click at [30, 119] on img at bounding box center [25, 114] width 17 height 17
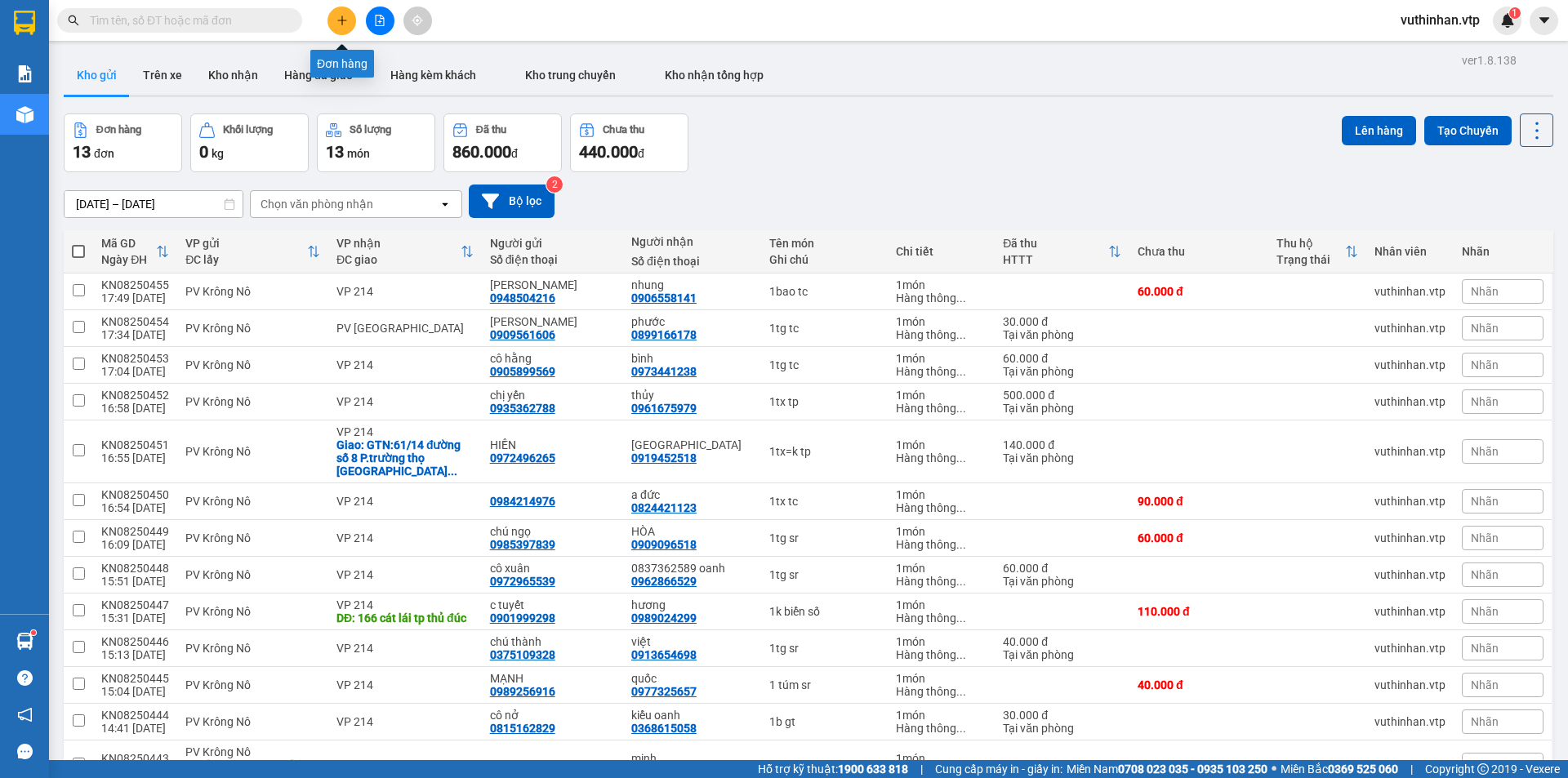
click at [350, 11] on button at bounding box center [342, 21] width 29 height 29
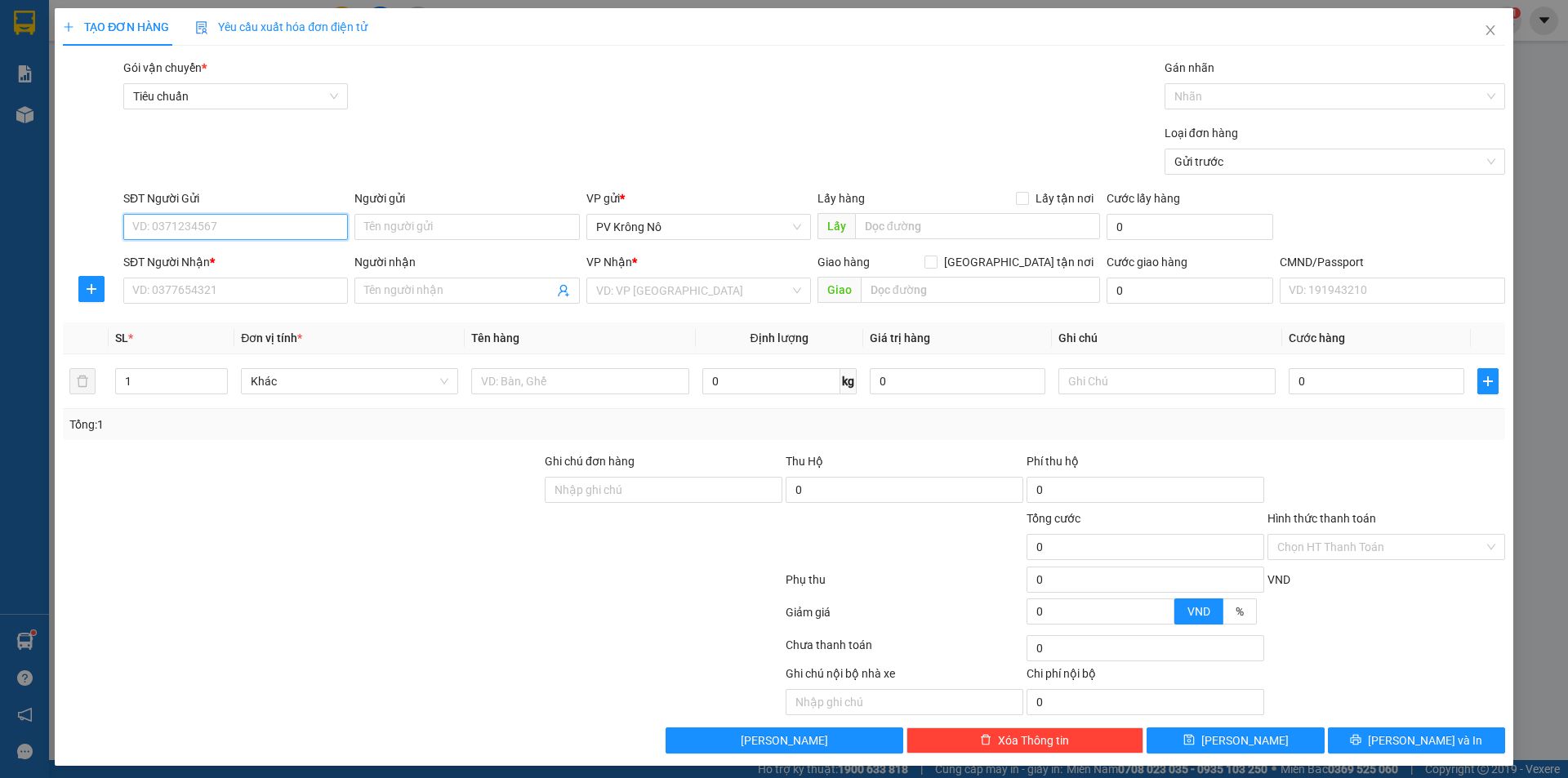
click at [271, 226] on input "SĐT Người Gửi" at bounding box center [235, 227] width 225 height 26
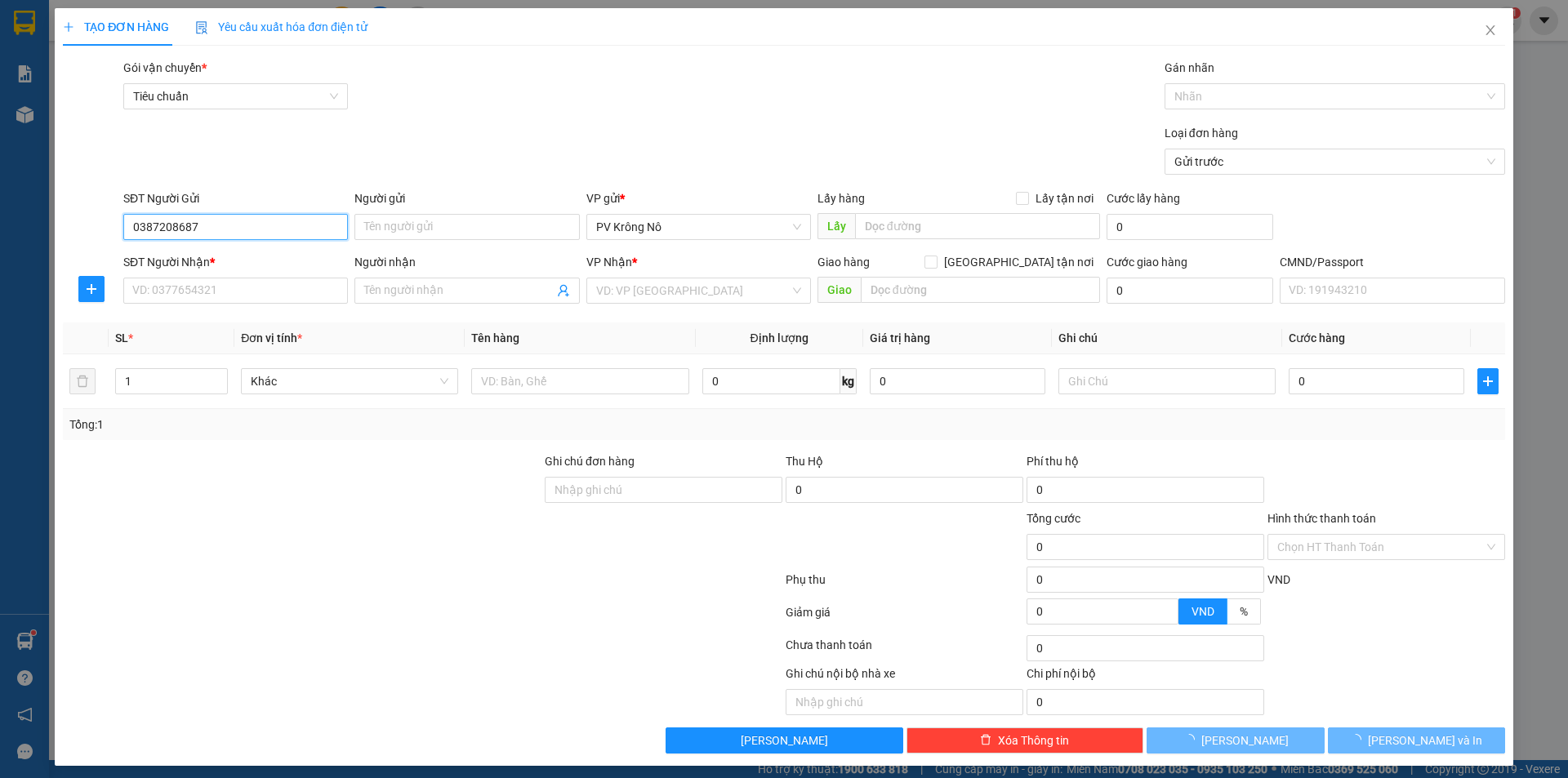
type input "0387208687"
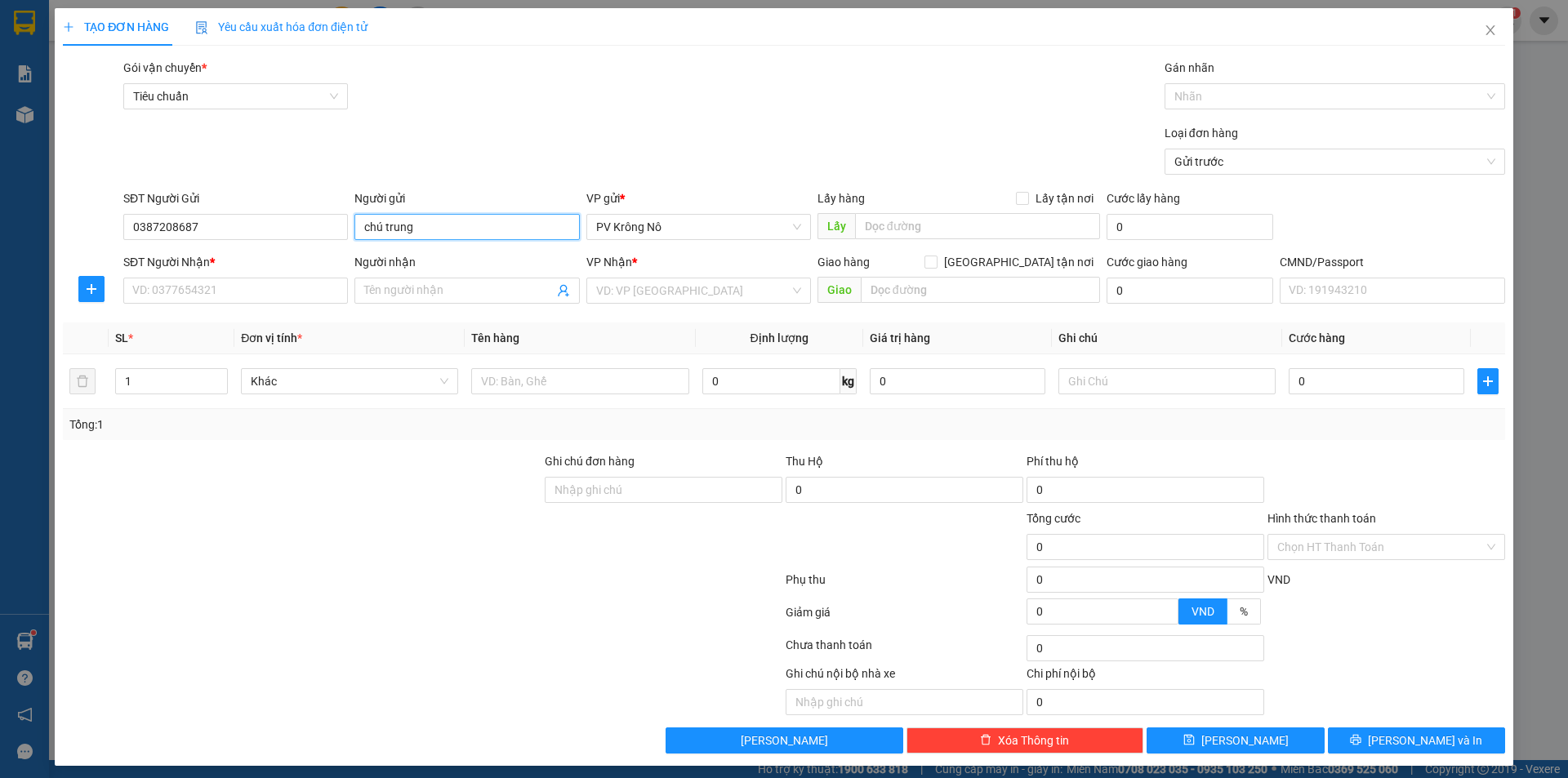
click at [454, 219] on input "chú trung" at bounding box center [467, 227] width 225 height 26
type input "chú tung"
click at [147, 286] on input "SĐT Người Nhận *" at bounding box center [235, 291] width 225 height 26
type input "0964116780"
click at [460, 300] on span at bounding box center [467, 291] width 225 height 26
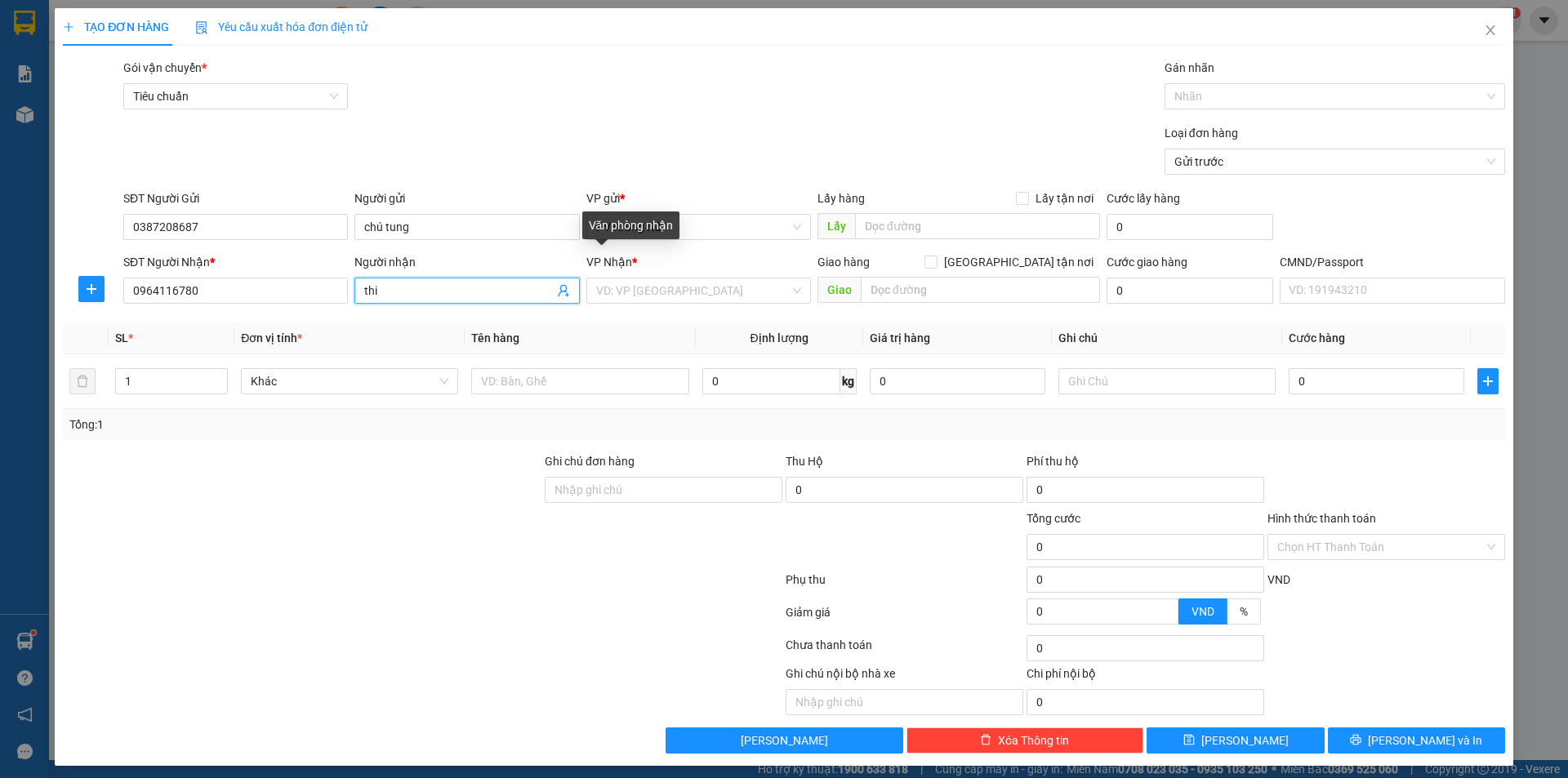
type input "thi"
click at [605, 297] on input "search" at bounding box center [692, 291] width 193 height 24
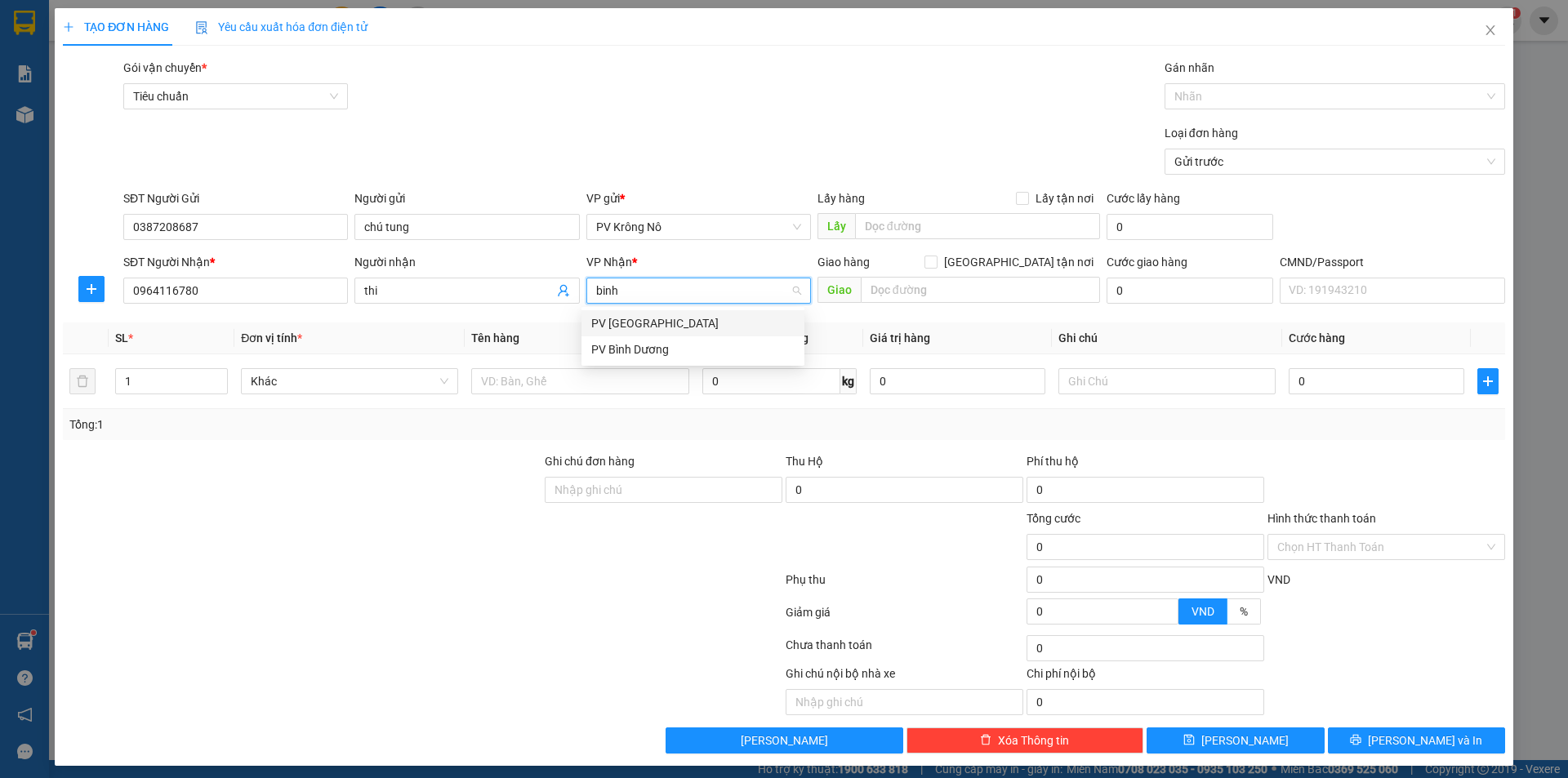
type input "bình"
click at [912, 282] on input "text" at bounding box center [981, 290] width 239 height 26
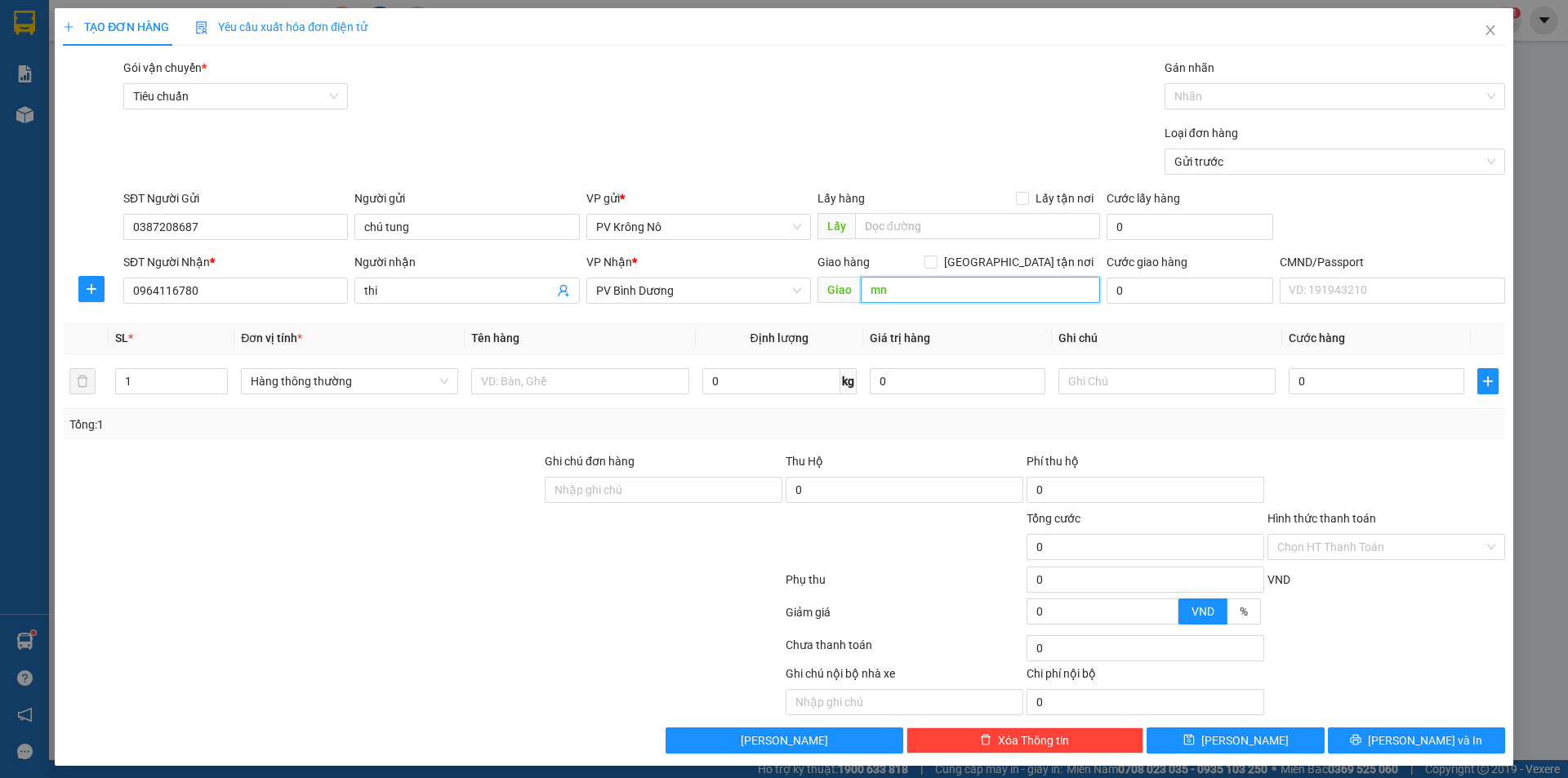
type input "m"
type input "n4 hòa lân"
click at [560, 387] on input "text" at bounding box center [579, 382] width 217 height 26
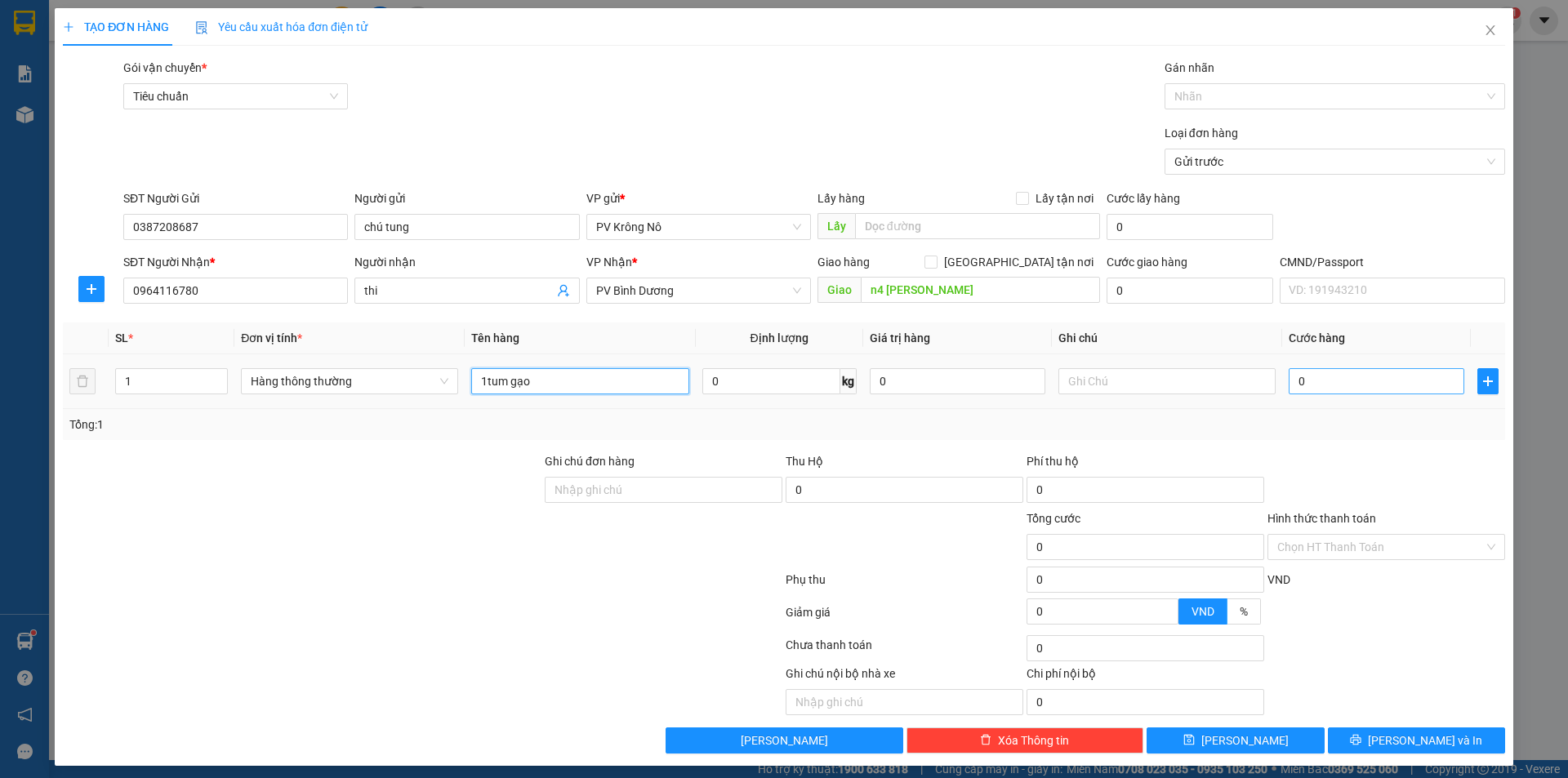
type input "1tum gạo"
click at [1328, 388] on input "0" at bounding box center [1376, 382] width 175 height 26
type input "005"
type input "5"
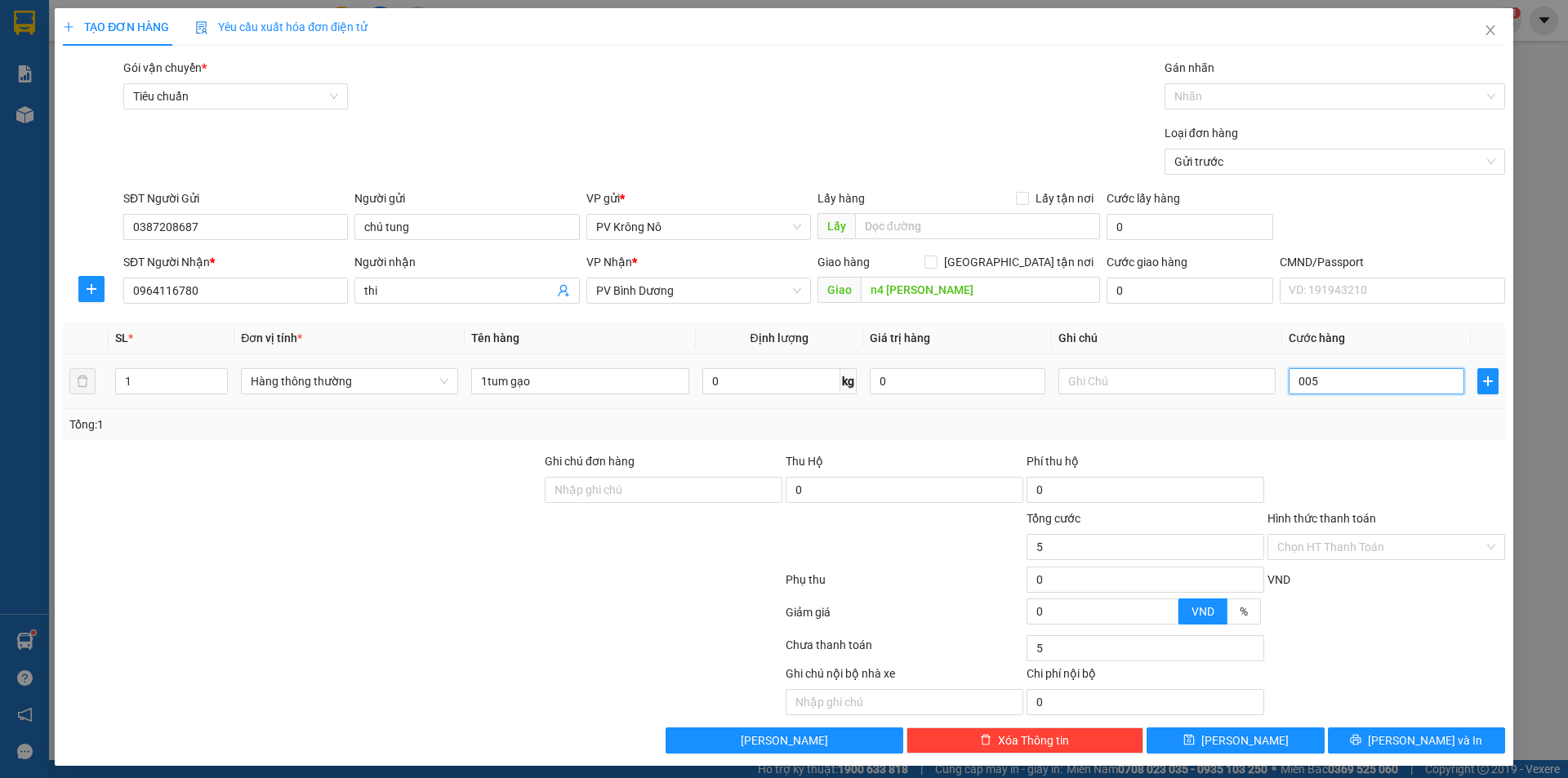
type input "0.050"
type input "50"
type input "00.500"
type input "500"
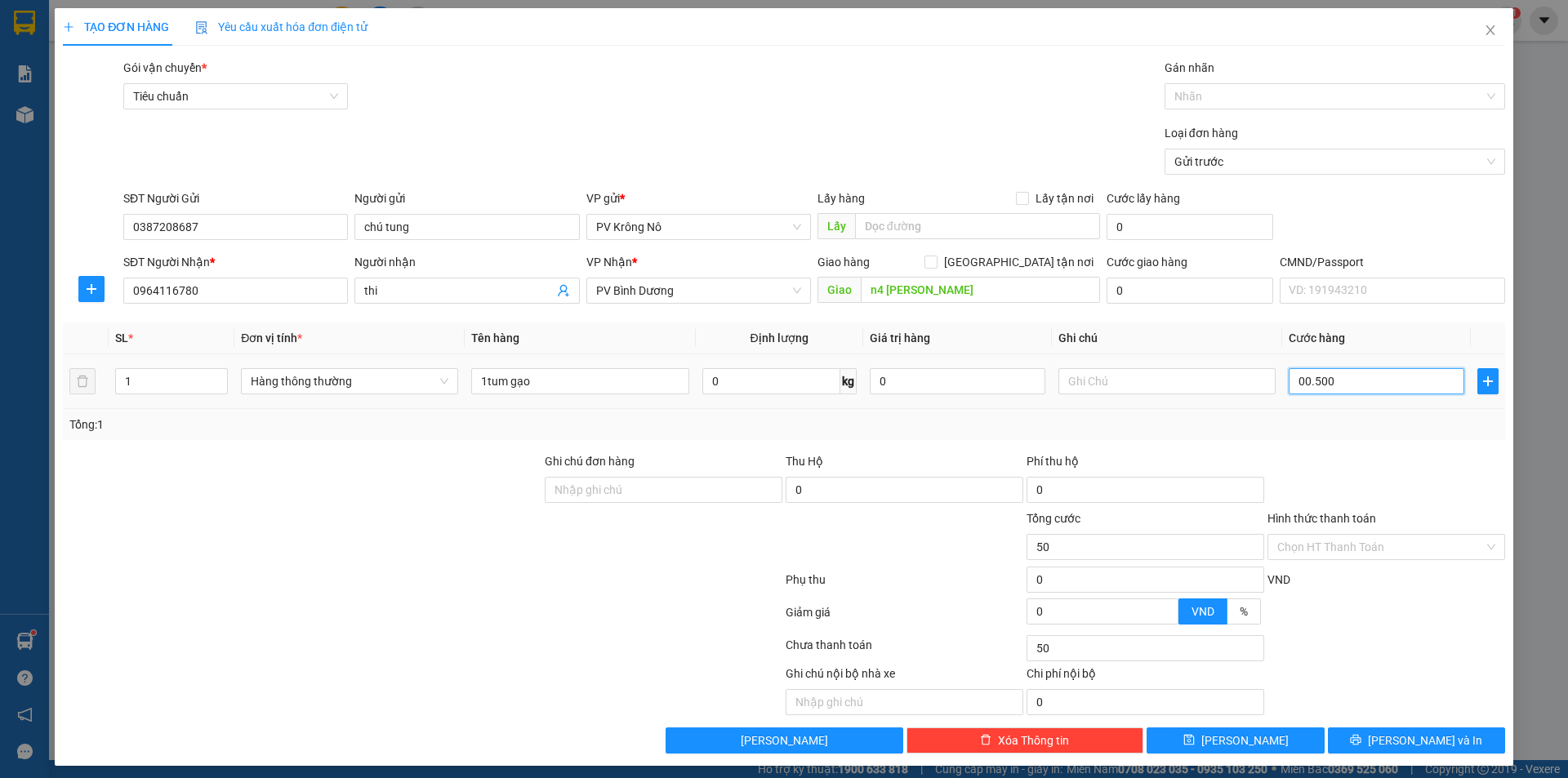
type input "500"
type input "0.005.000"
type input "5.000"
type input "000.050.000"
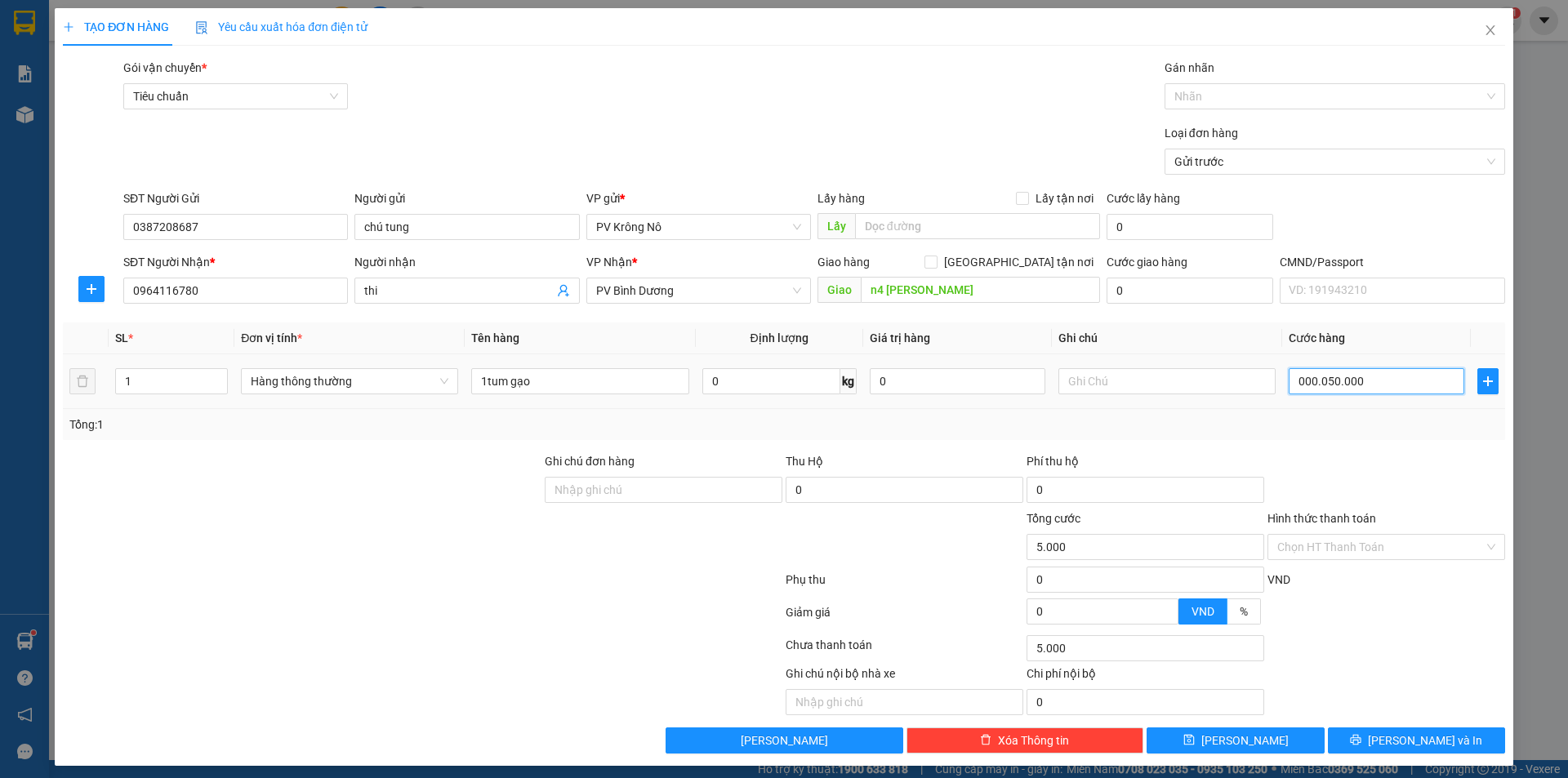
type input "50.000"
click at [1343, 553] on input "Hình thức thanh toán" at bounding box center [1381, 547] width 206 height 24
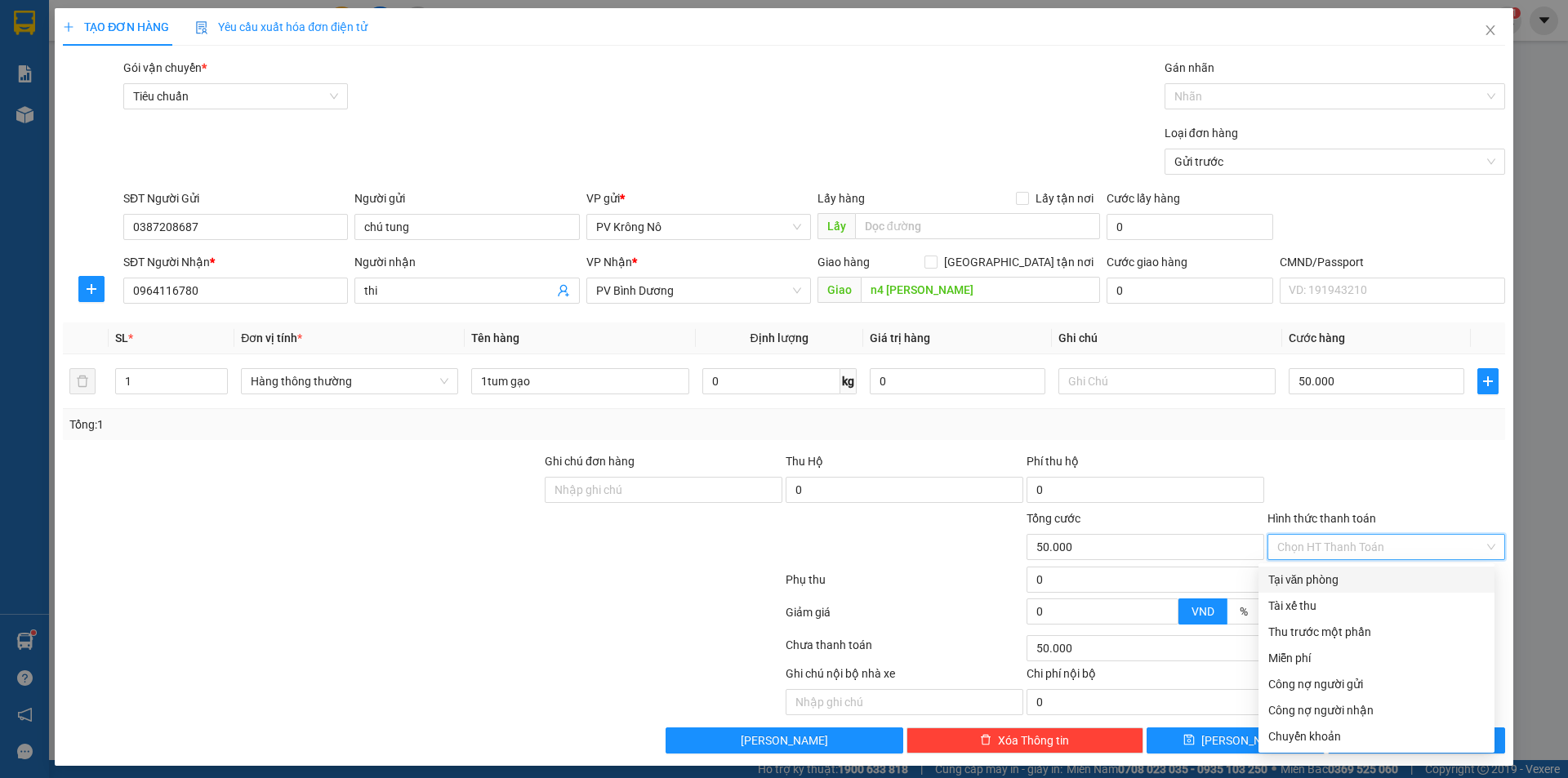
click at [1310, 585] on div "Tại văn phòng" at bounding box center [1376, 579] width 217 height 18
type input "0"
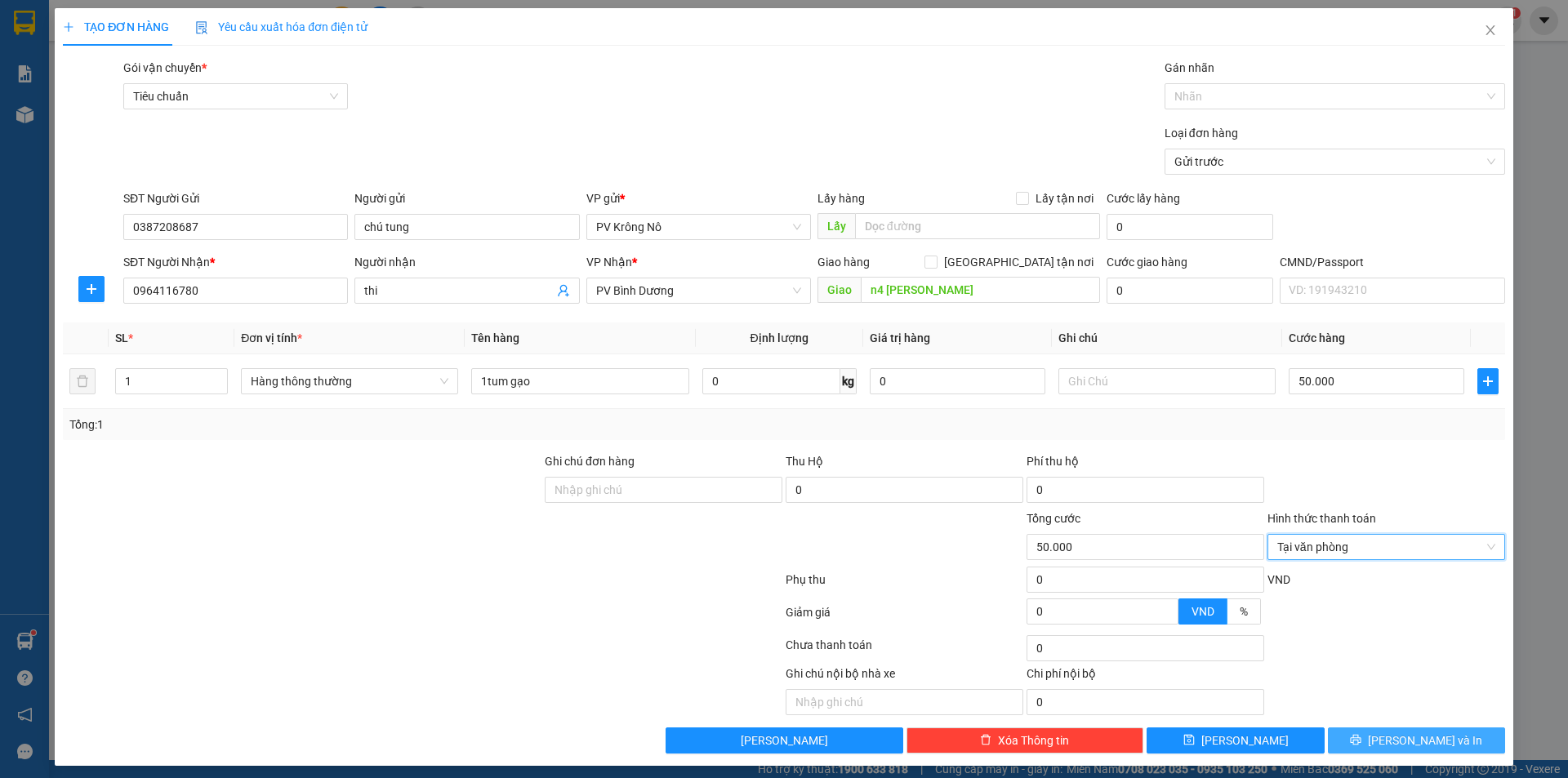
click at [1374, 749] on button "[PERSON_NAME] và In" at bounding box center [1416, 741] width 177 height 26
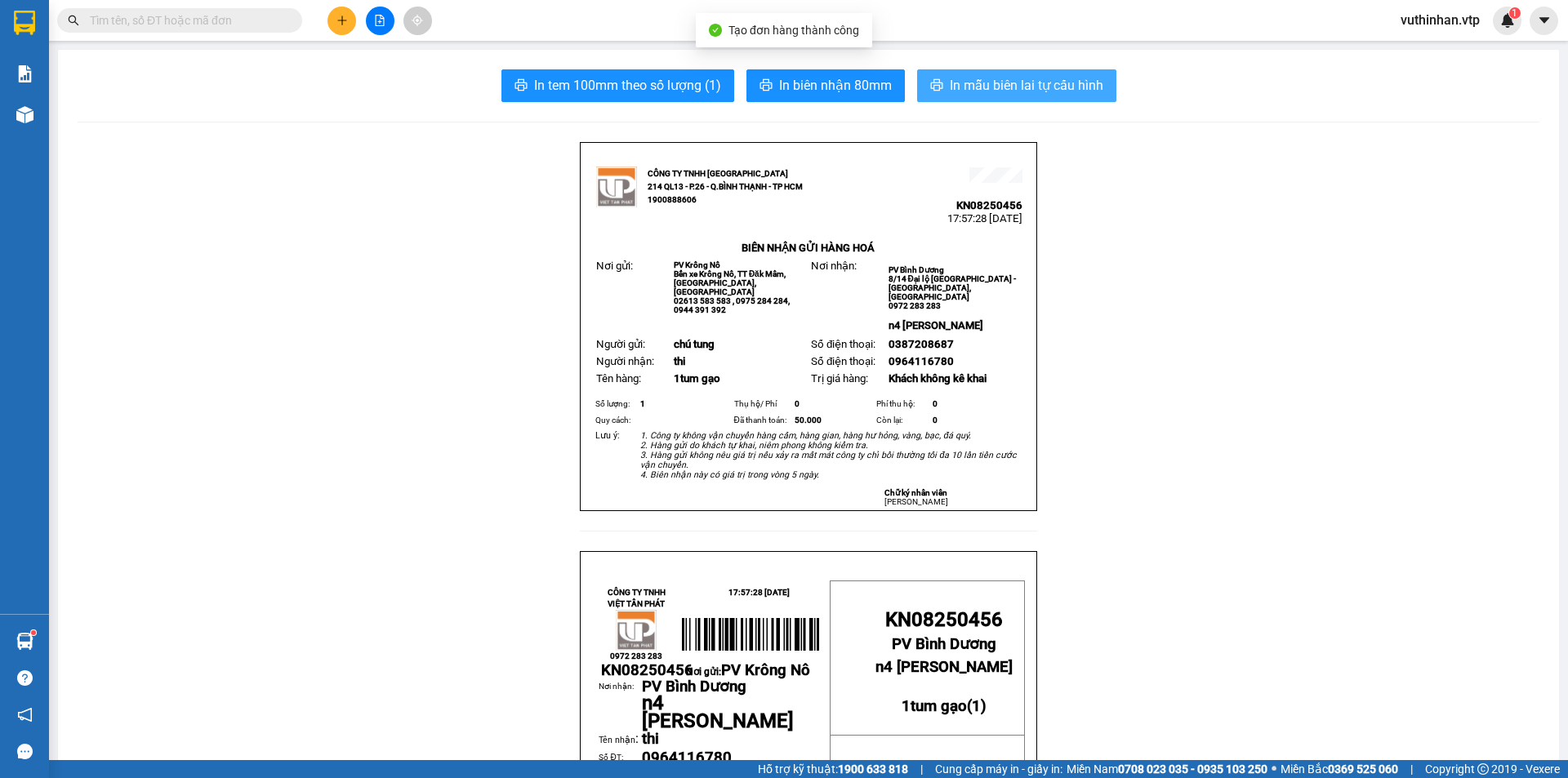
click at [1004, 95] on span "In mẫu biên lai tự cấu hình" at bounding box center [1026, 86] width 154 height 21
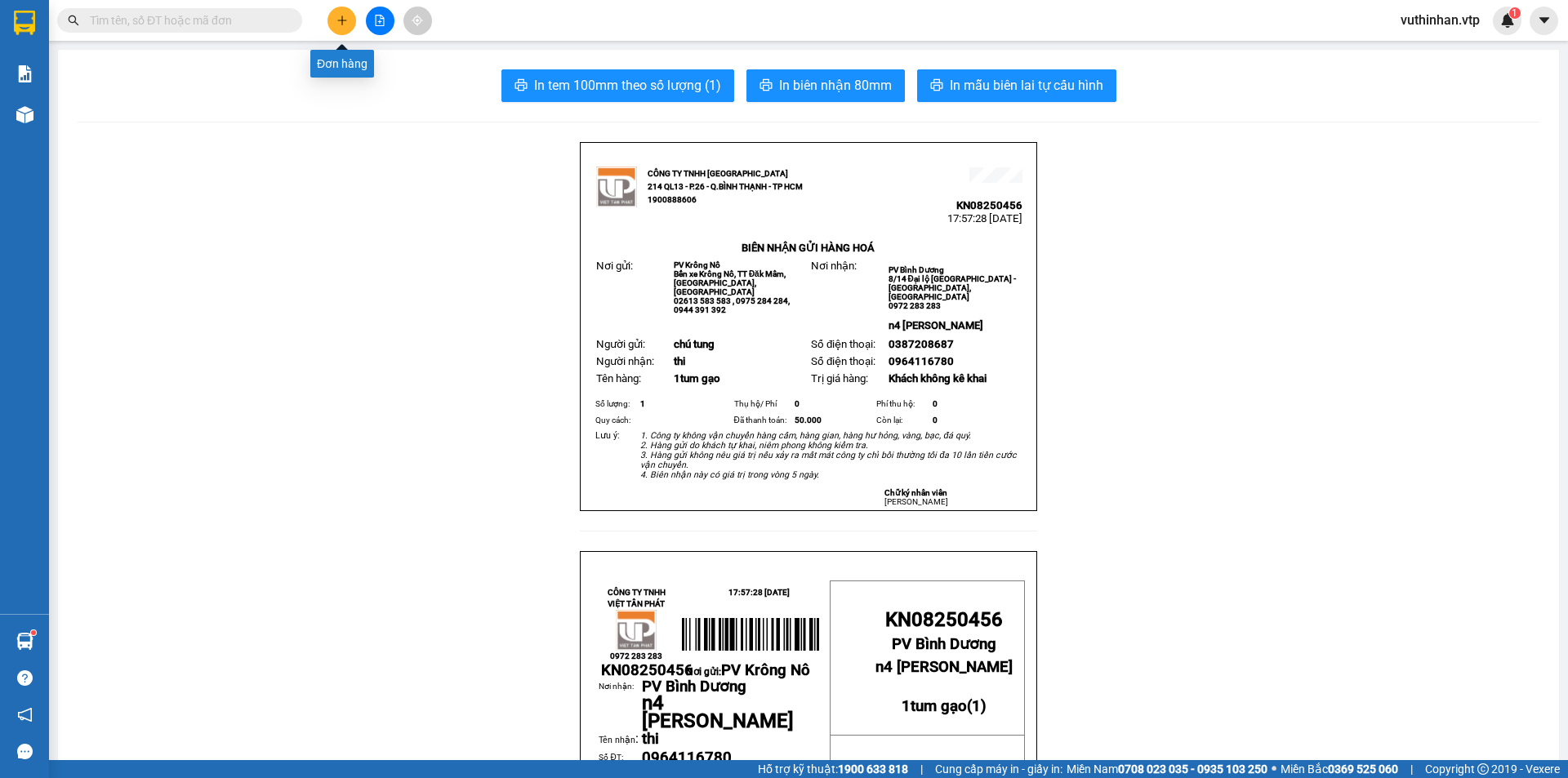
click at [333, 23] on button at bounding box center [342, 21] width 29 height 29
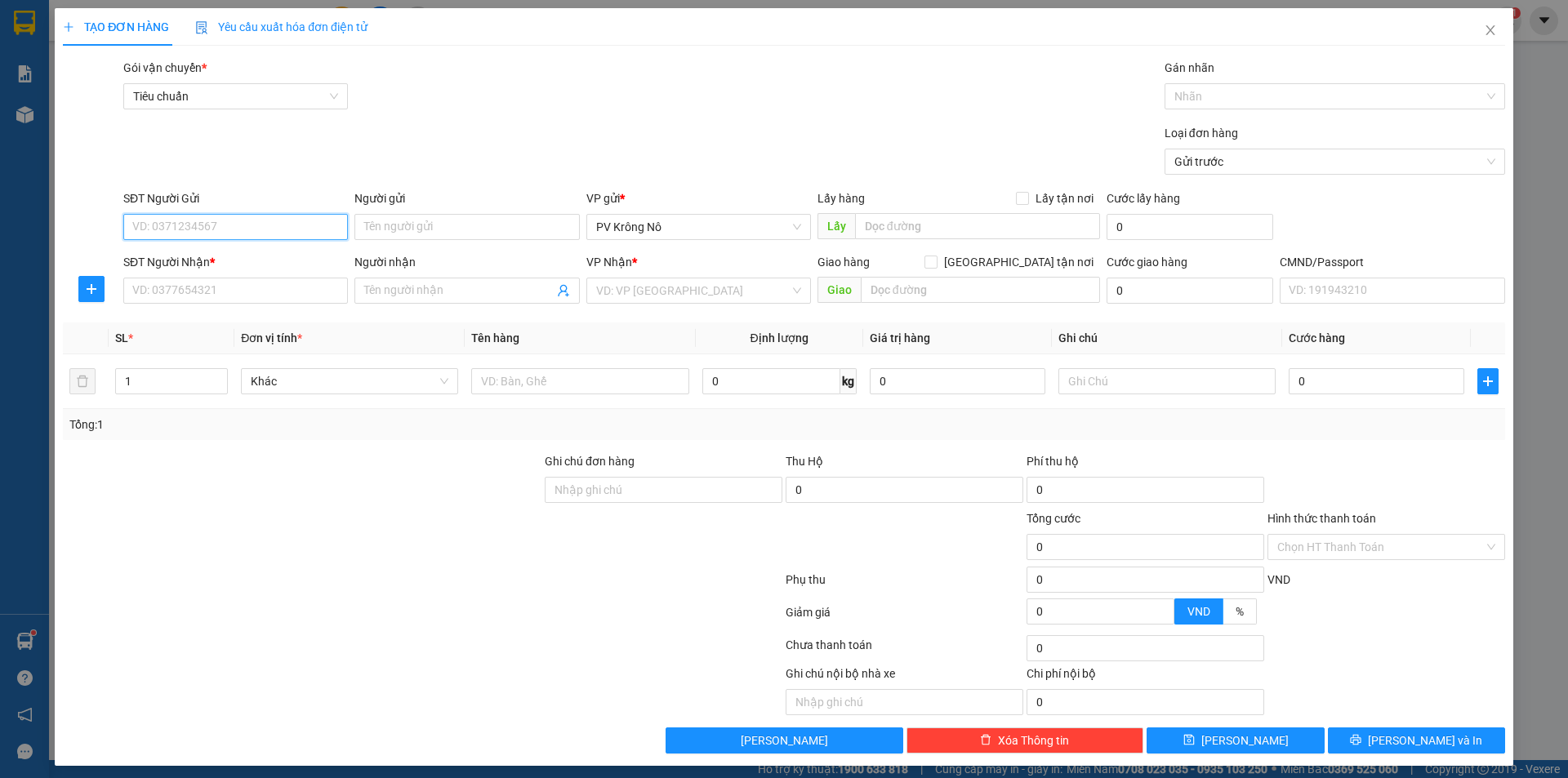
click at [281, 216] on input "SĐT Người Gửi" at bounding box center [235, 227] width 225 height 26
type input "0974658648"
click at [158, 263] on div "0974658648 - anh hà" at bounding box center [234, 259] width 203 height 18
type input "anh hà"
type input "0389771125"
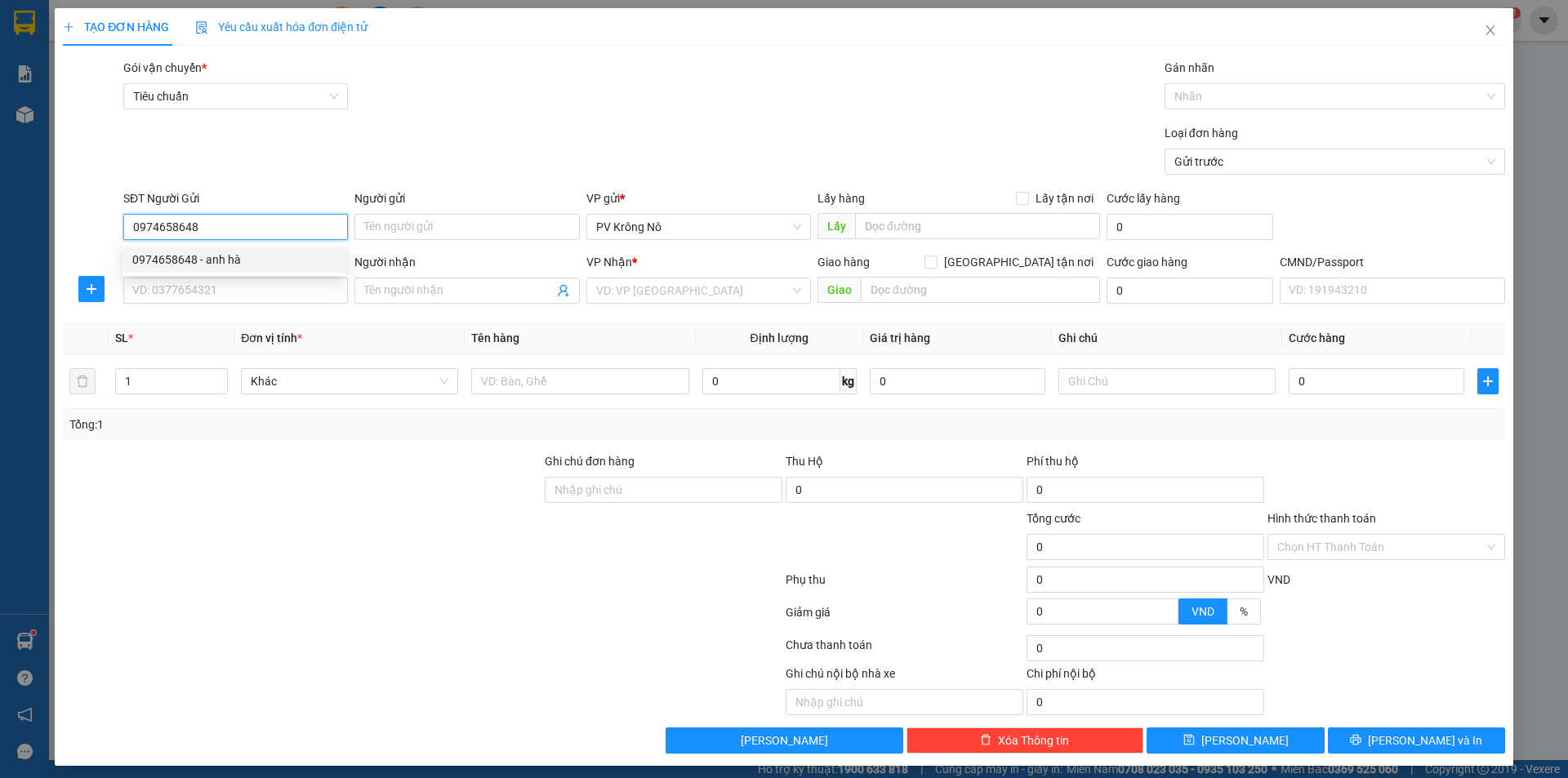
type input "chị vân(0961457799)"
type input "cx số 4 bd"
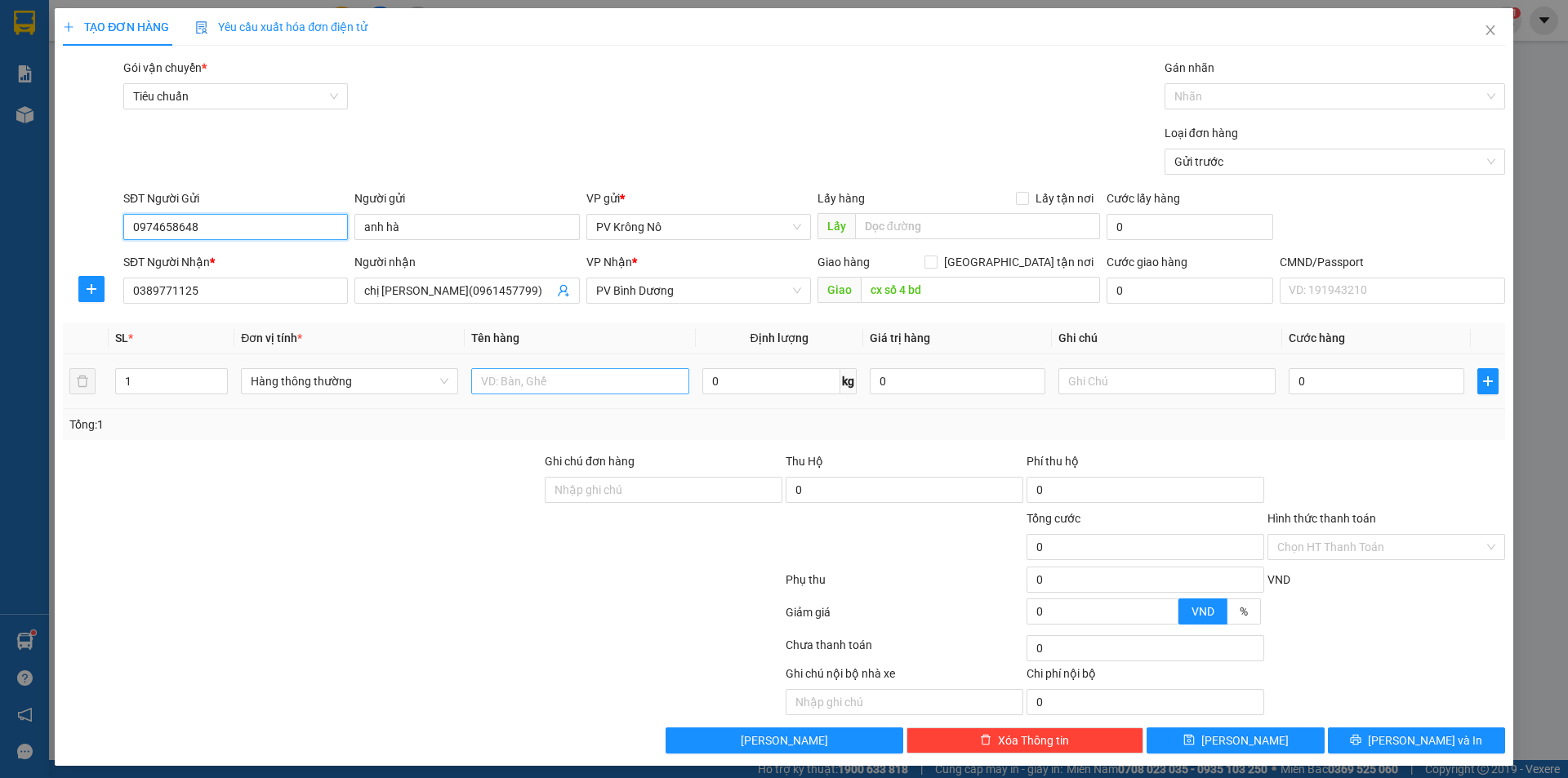
type input "0974658648"
click at [525, 371] on input "text" at bounding box center [579, 382] width 217 height 26
type input "1tg tc"
click at [1308, 380] on input "0" at bounding box center [1376, 382] width 175 height 26
type input "005"
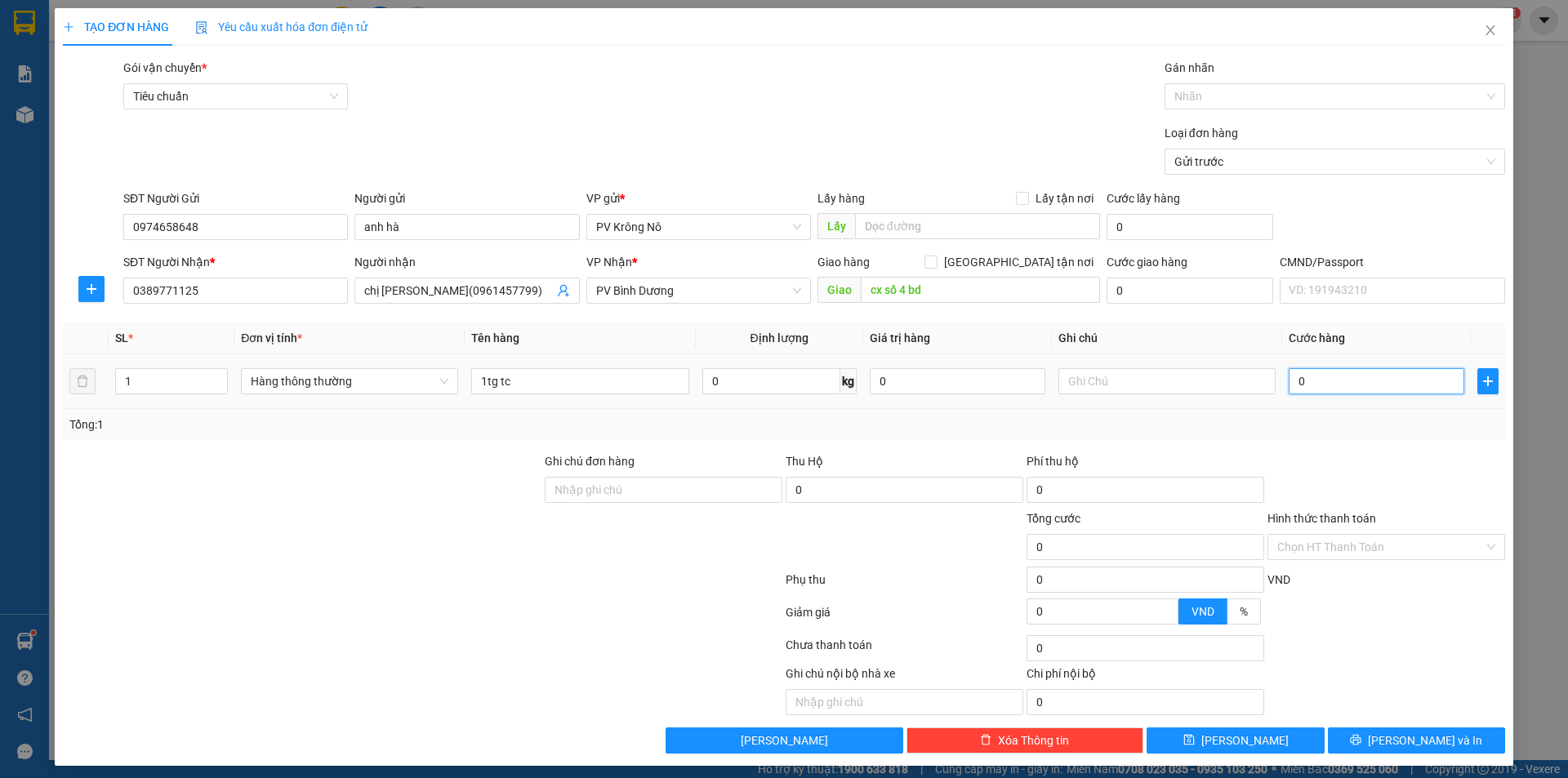
type input "5"
type input "0.050"
type input "50"
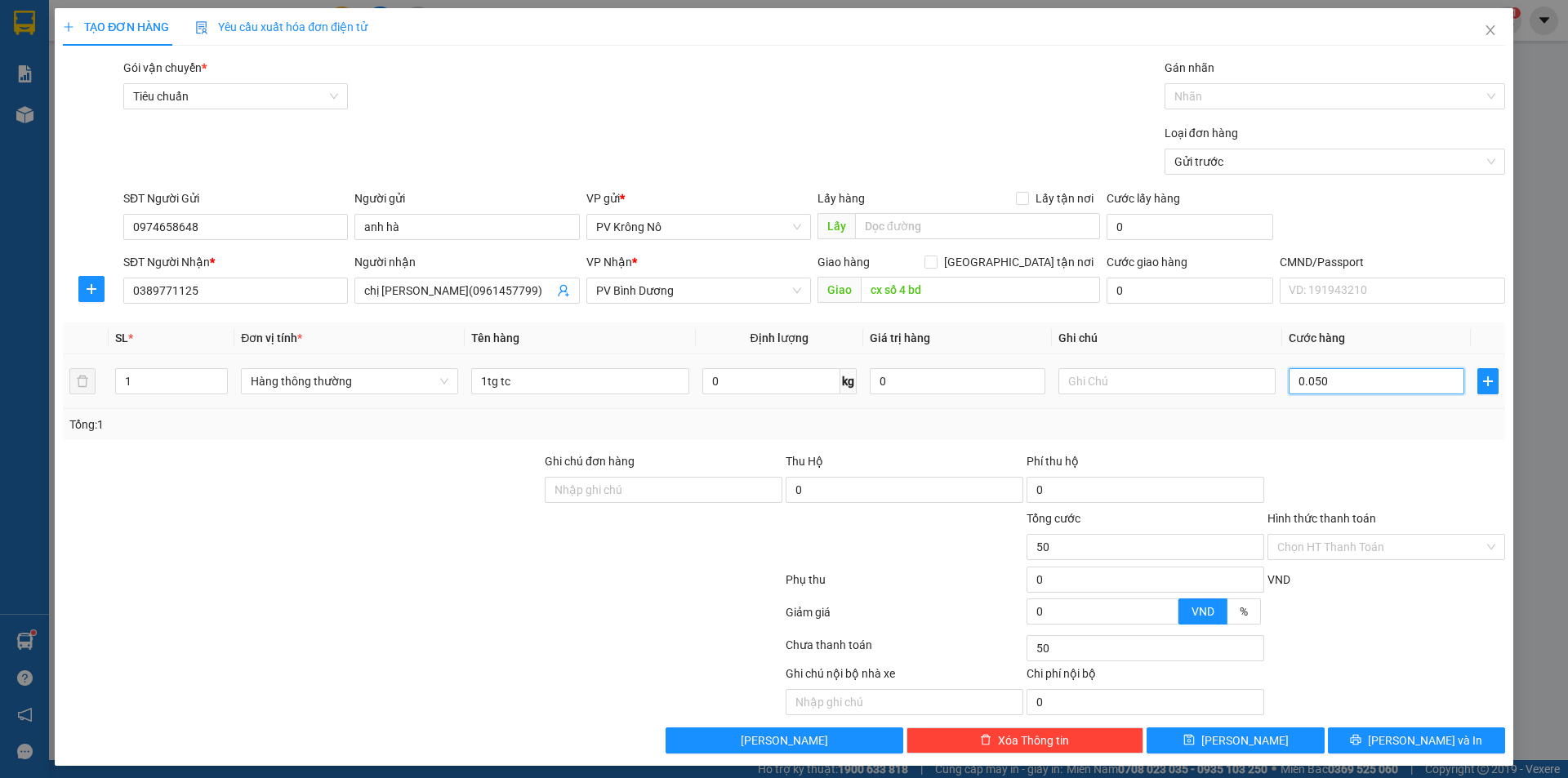
type input "00.500"
type input "500"
type input "0.005.000"
type input "5.000"
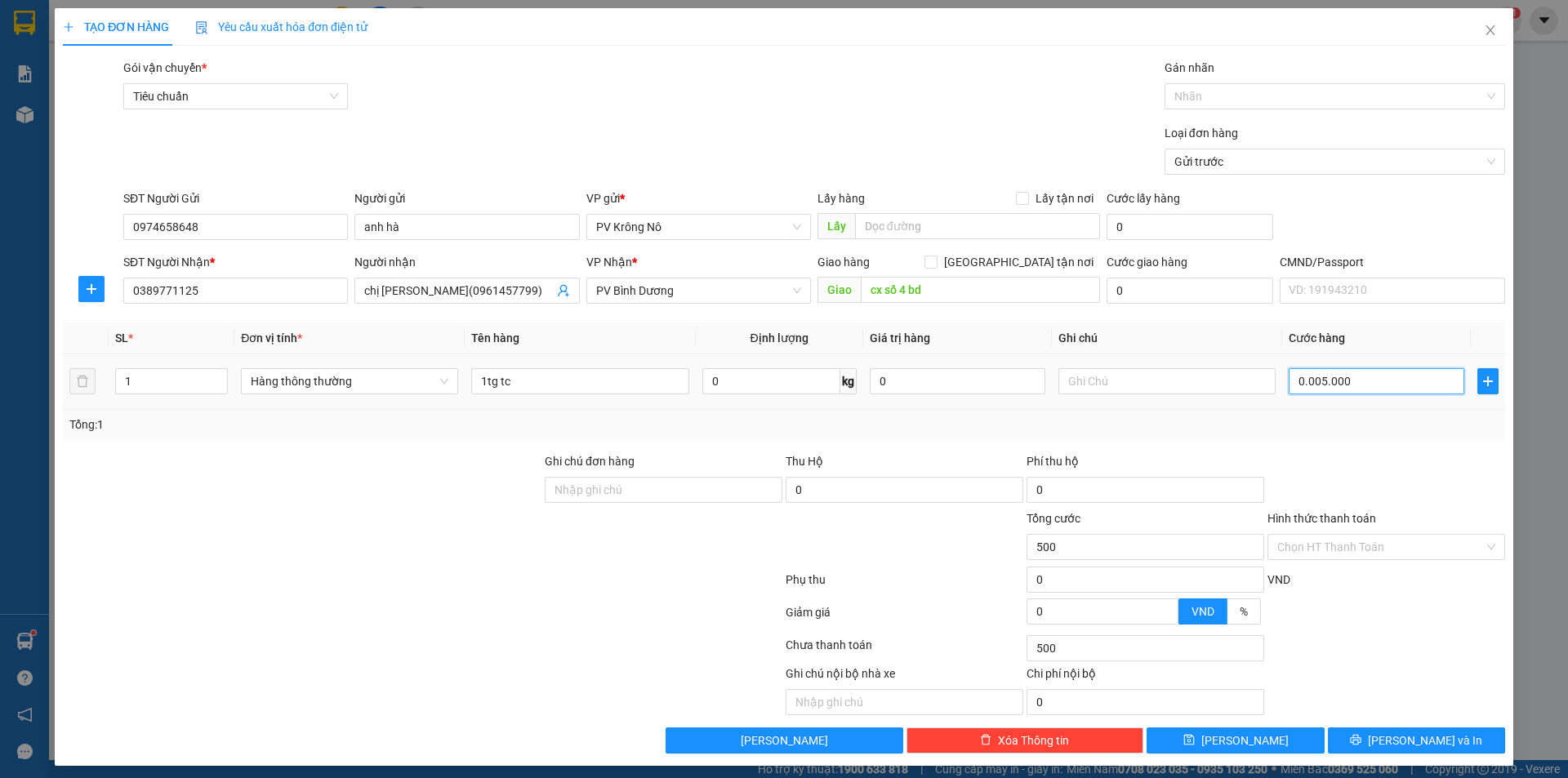
type input "5.000"
type input "000.050.000"
type input "50.000"
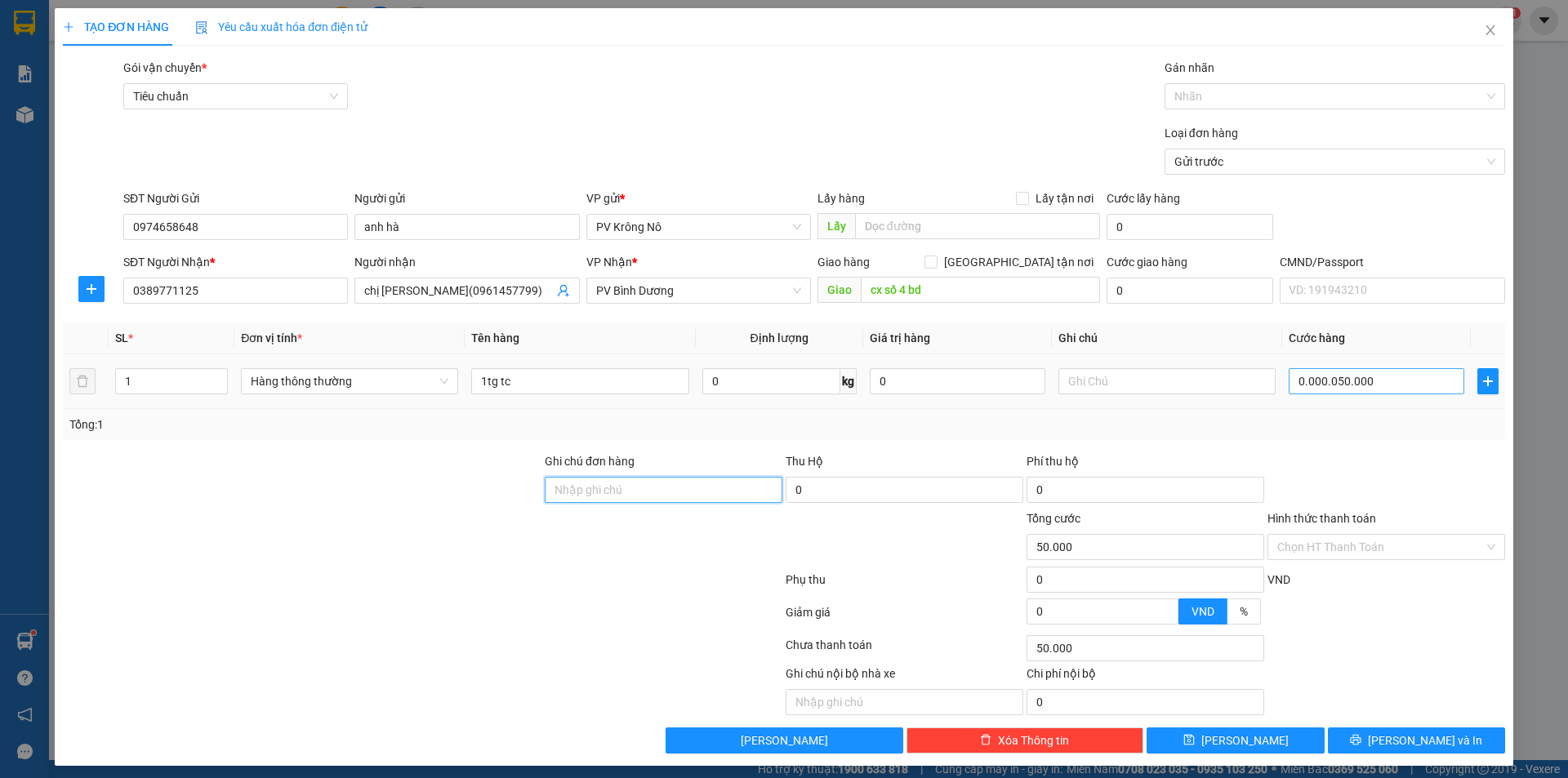
type input "50.000"
click at [1284, 539] on input "Hình thức thanh toán" at bounding box center [1381, 547] width 206 height 24
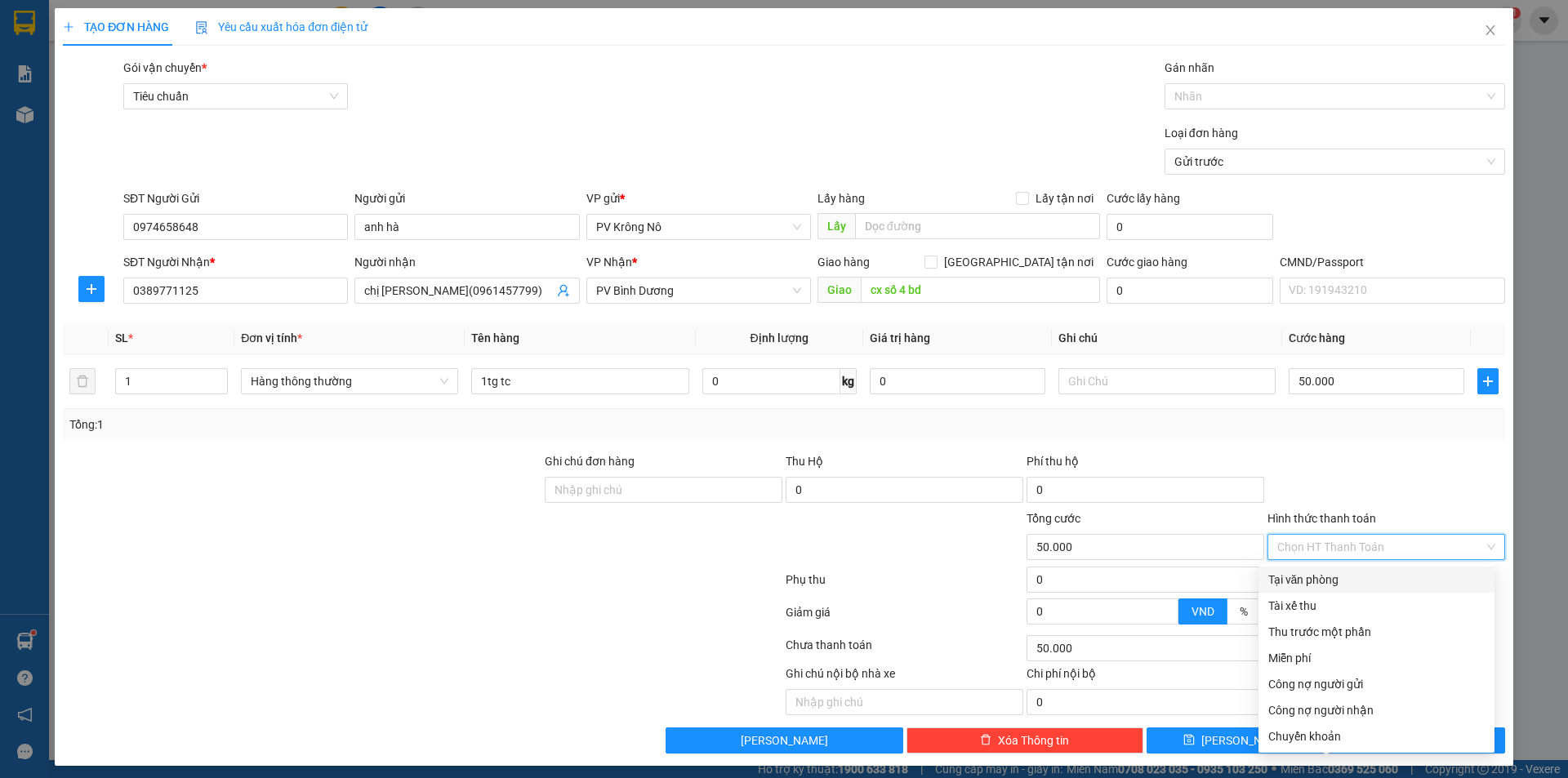
click at [1277, 583] on div "Tại văn phòng" at bounding box center [1376, 579] width 217 height 18
type input "0"
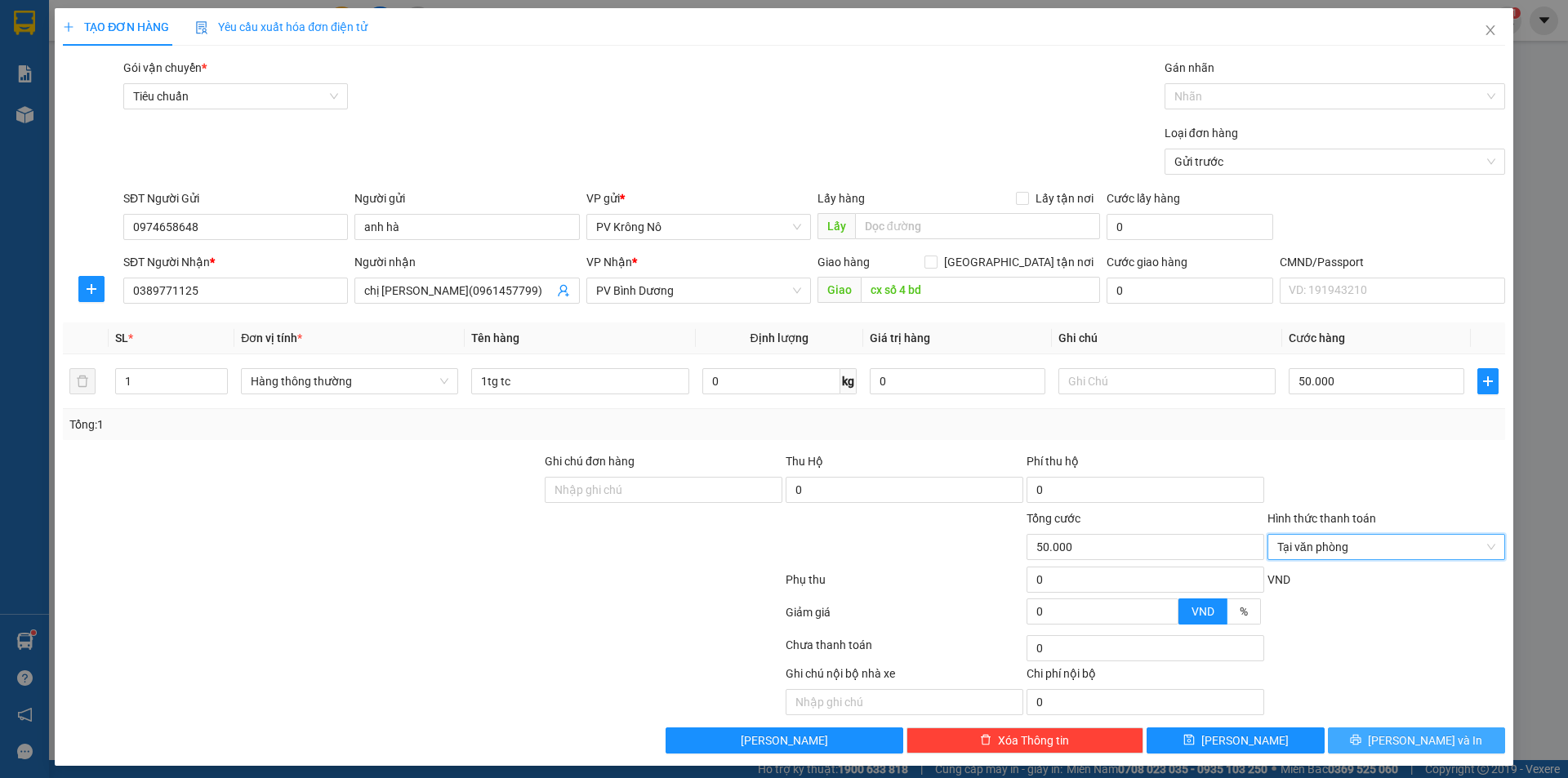
click at [1387, 742] on button "[PERSON_NAME] và In" at bounding box center [1416, 741] width 177 height 26
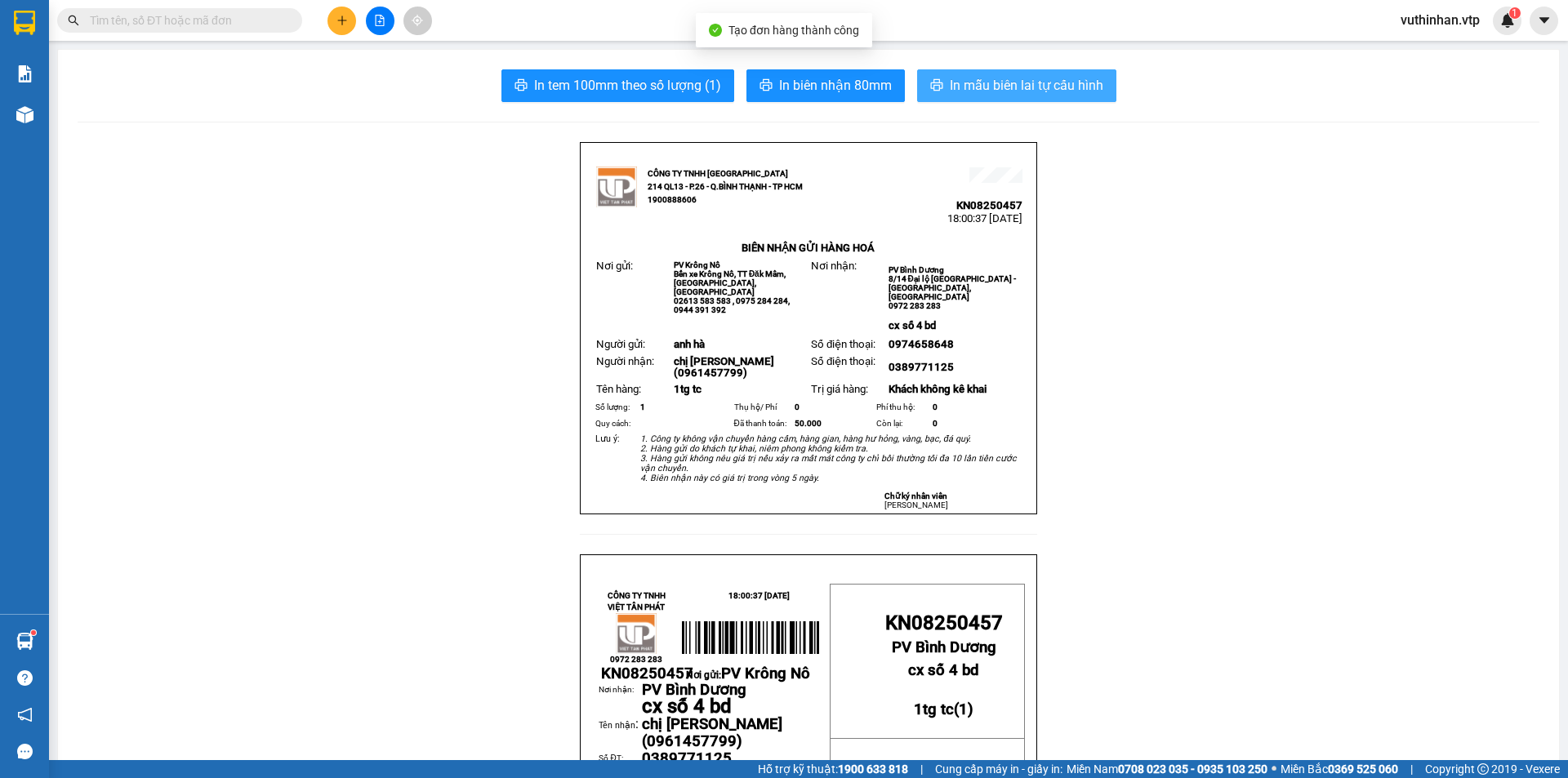
click at [989, 73] on button "In mẫu biên lai tự cấu hình" at bounding box center [1017, 86] width 199 height 33
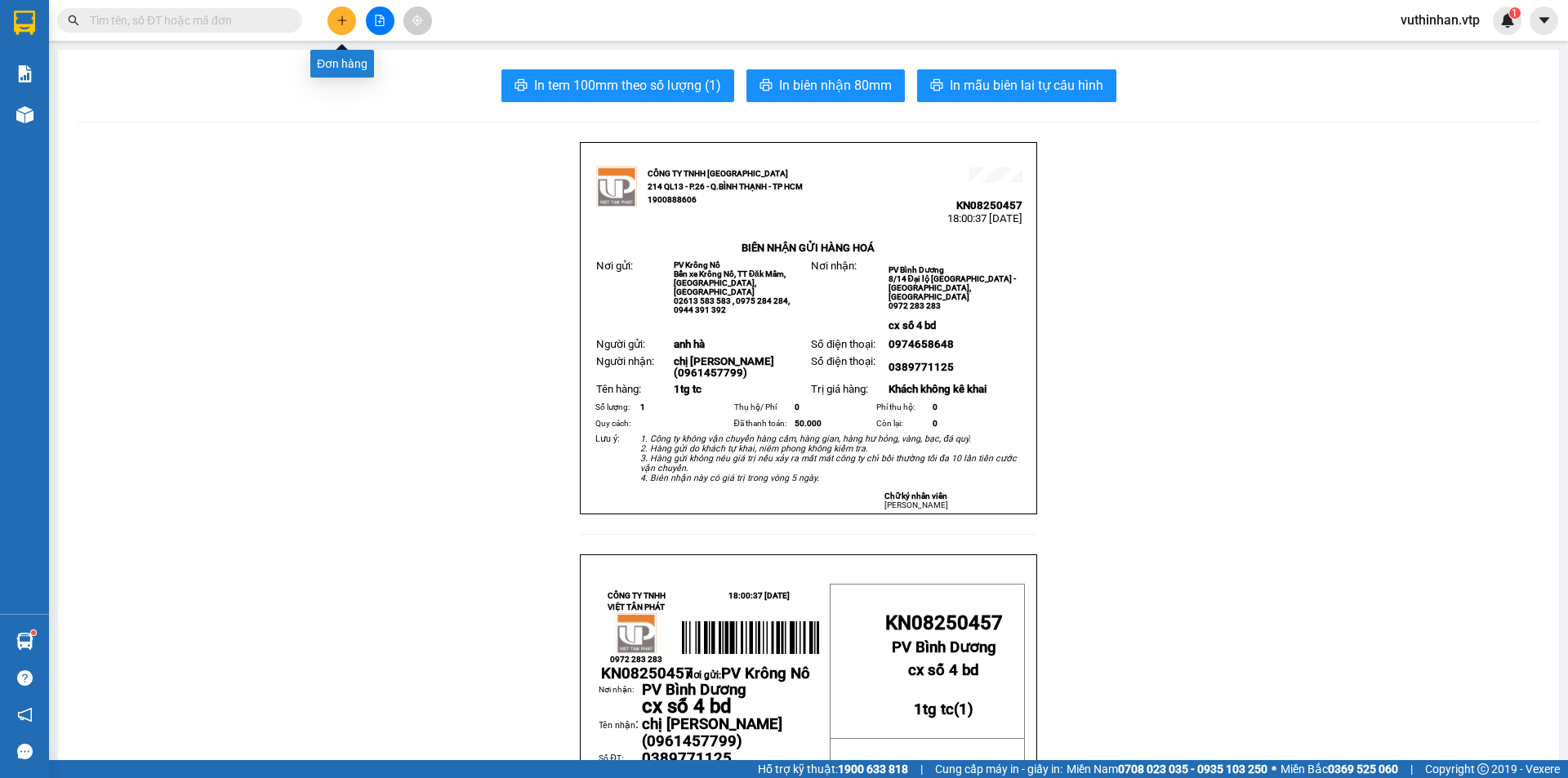
click at [346, 15] on icon "plus" at bounding box center [342, 20] width 11 height 11
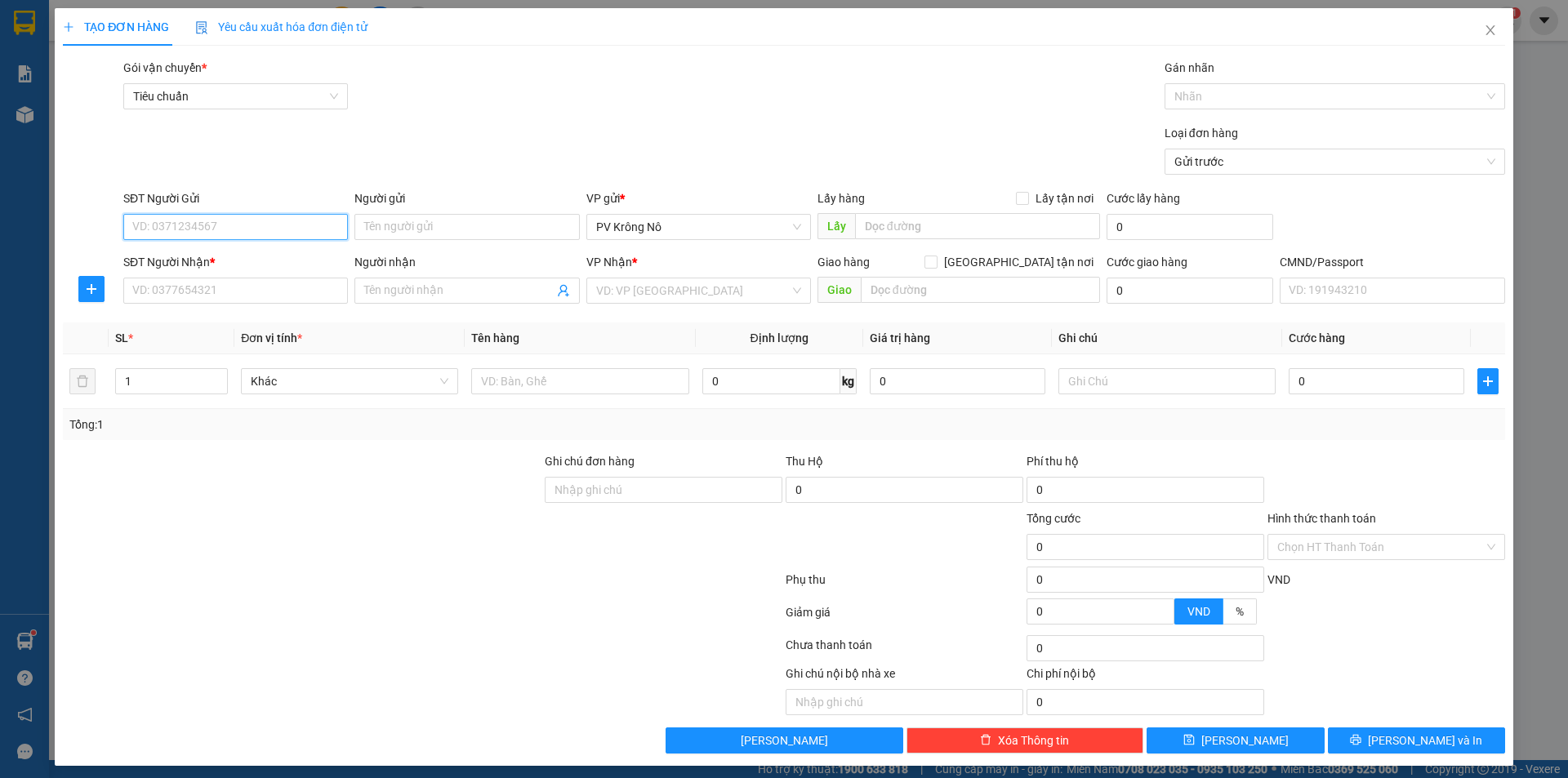
click at [148, 226] on input "SĐT Người Gửi" at bounding box center [235, 227] width 225 height 26
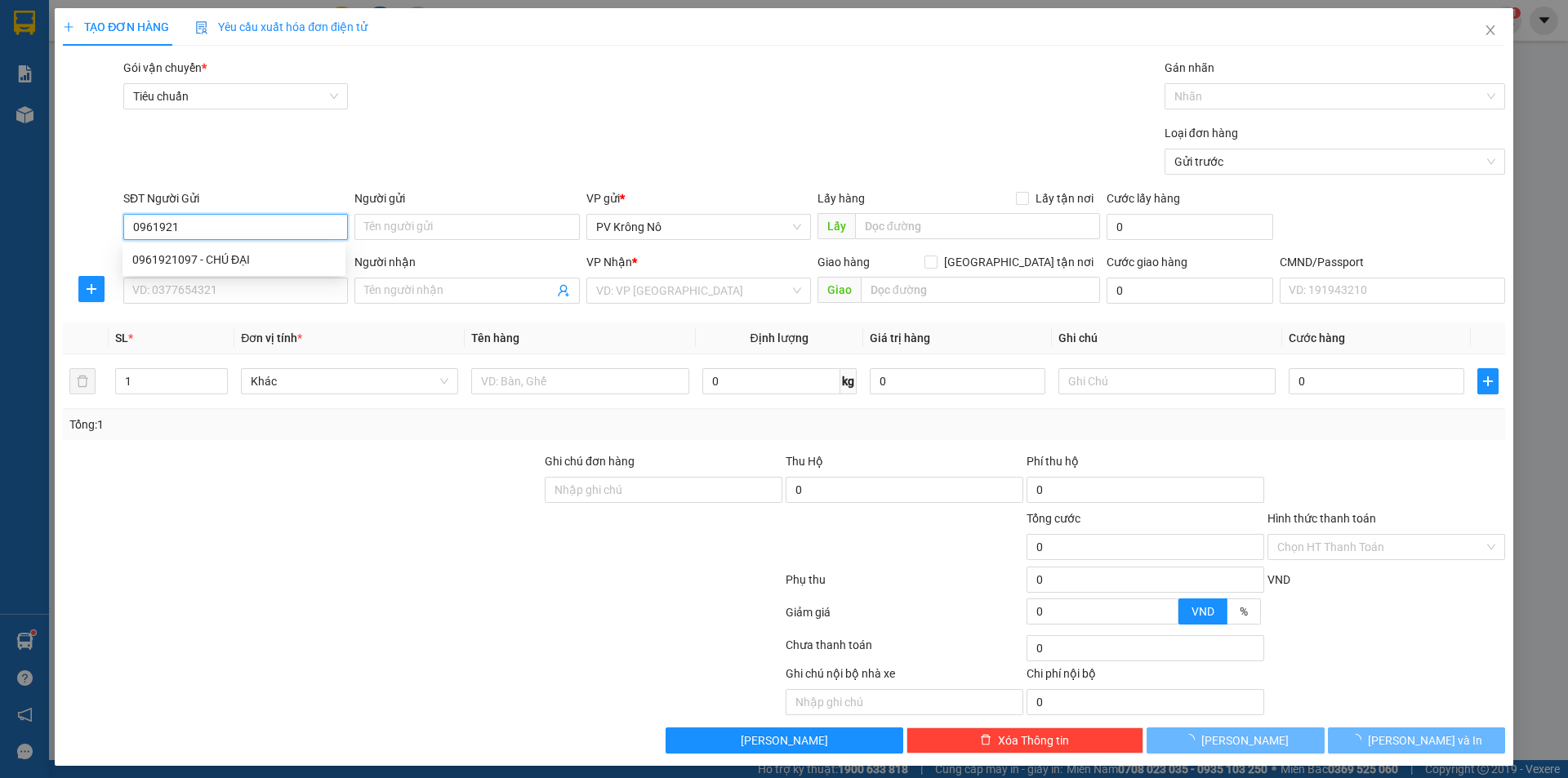
type input "0961921"
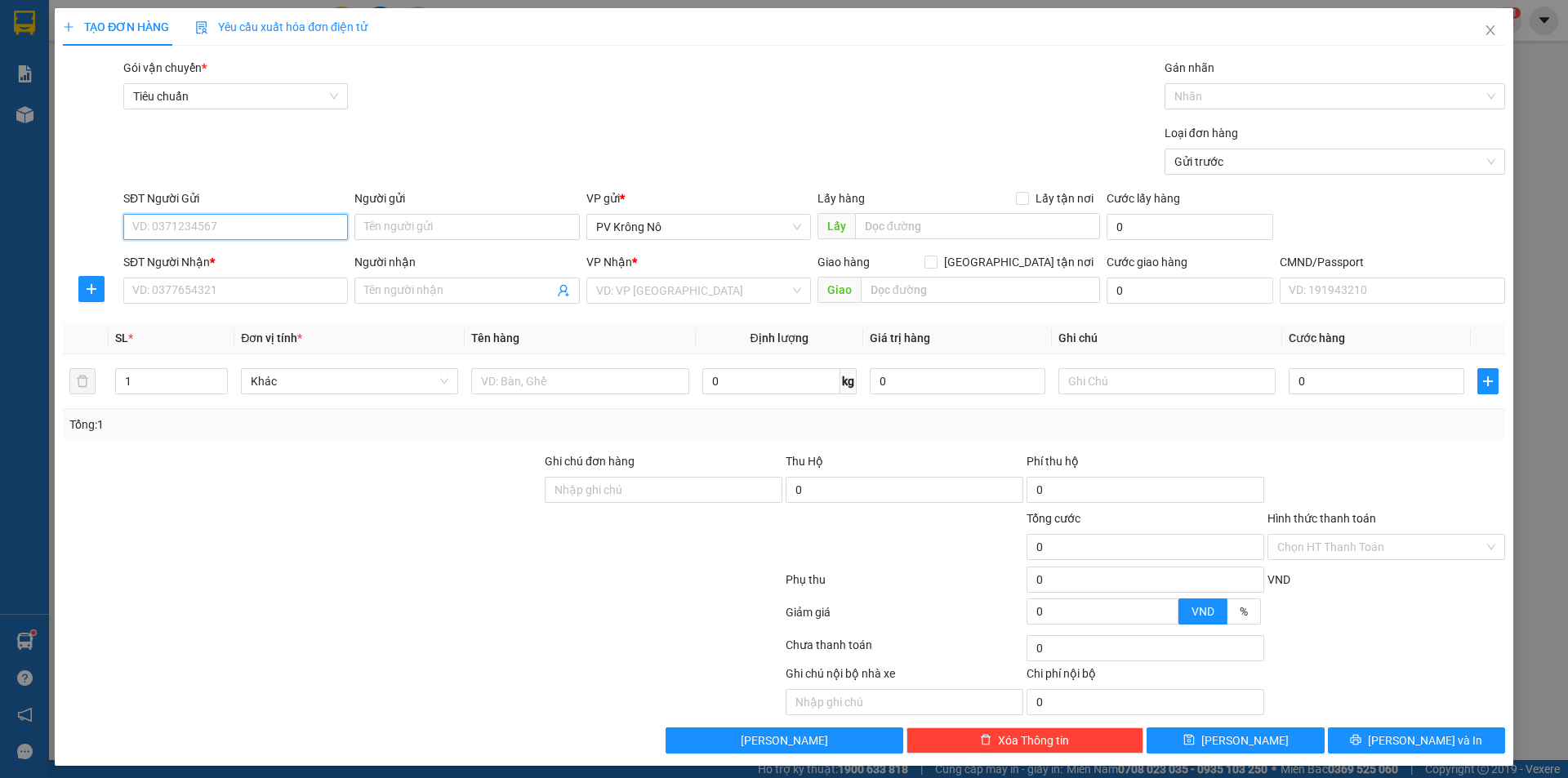
click at [180, 219] on input "SĐT Người Gửi" at bounding box center [235, 227] width 225 height 26
click at [242, 255] on div "0961921097 - CHÚ ĐẠI" at bounding box center [234, 259] width 203 height 18
type input "0961921097"
type input "CHÚ ĐẠI"
type input "0372578642"
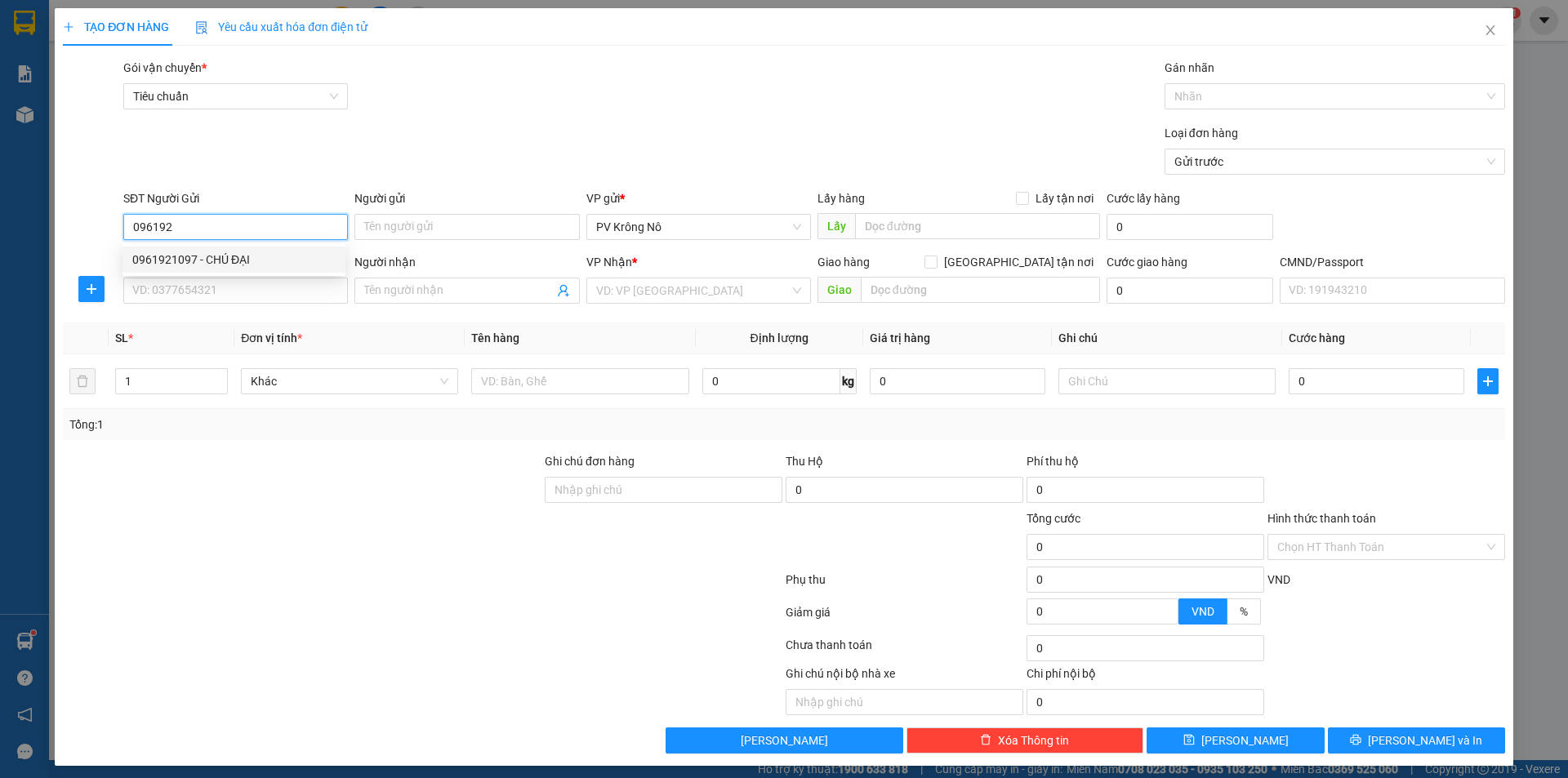
type input "LINH"
type input "0961921097"
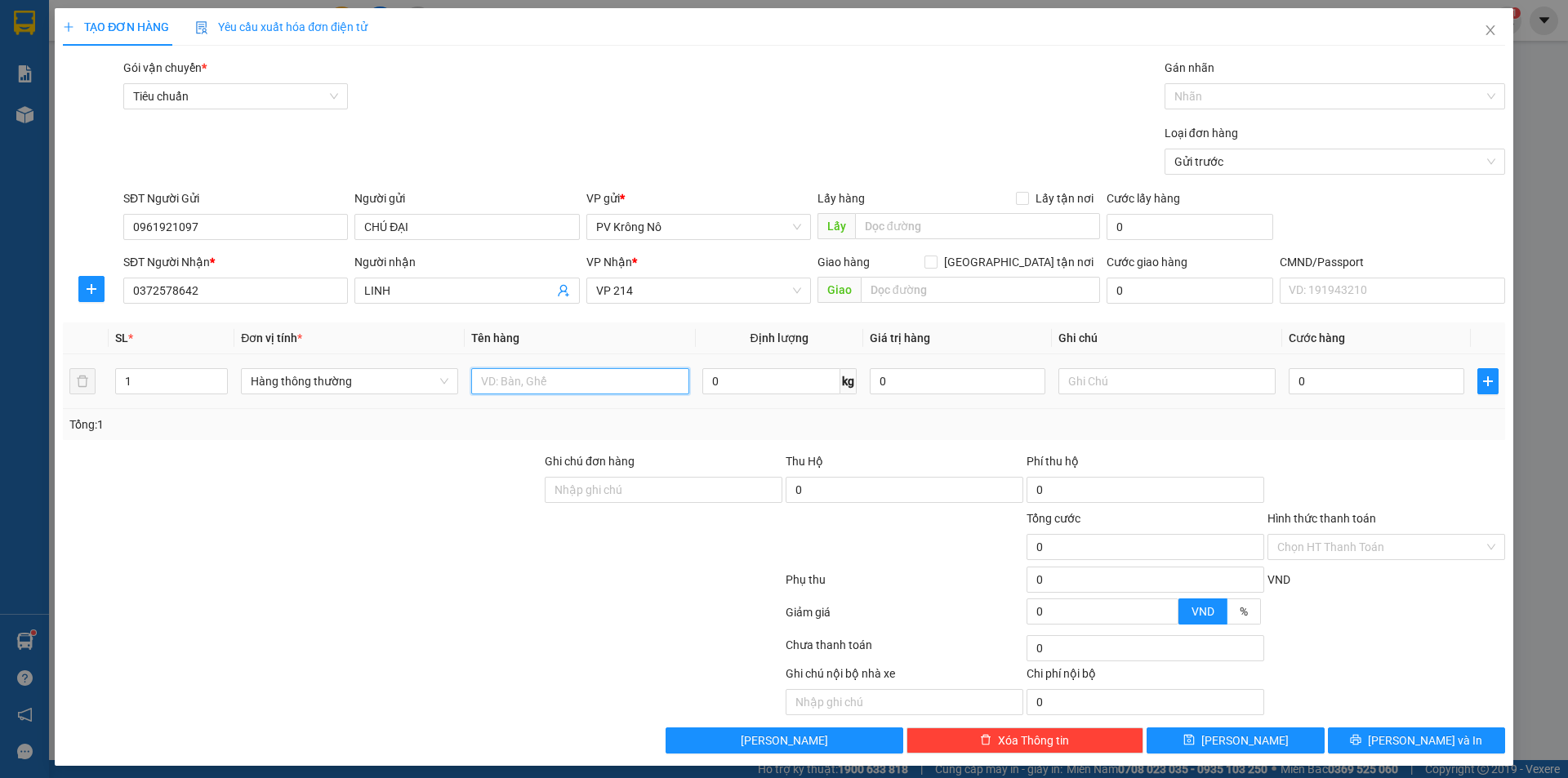
click at [497, 381] on input "text" at bounding box center [579, 382] width 217 height 26
type input "1tg sr"
click at [1359, 376] on input "0" at bounding box center [1376, 382] width 175 height 26
type input "004"
type input "4"
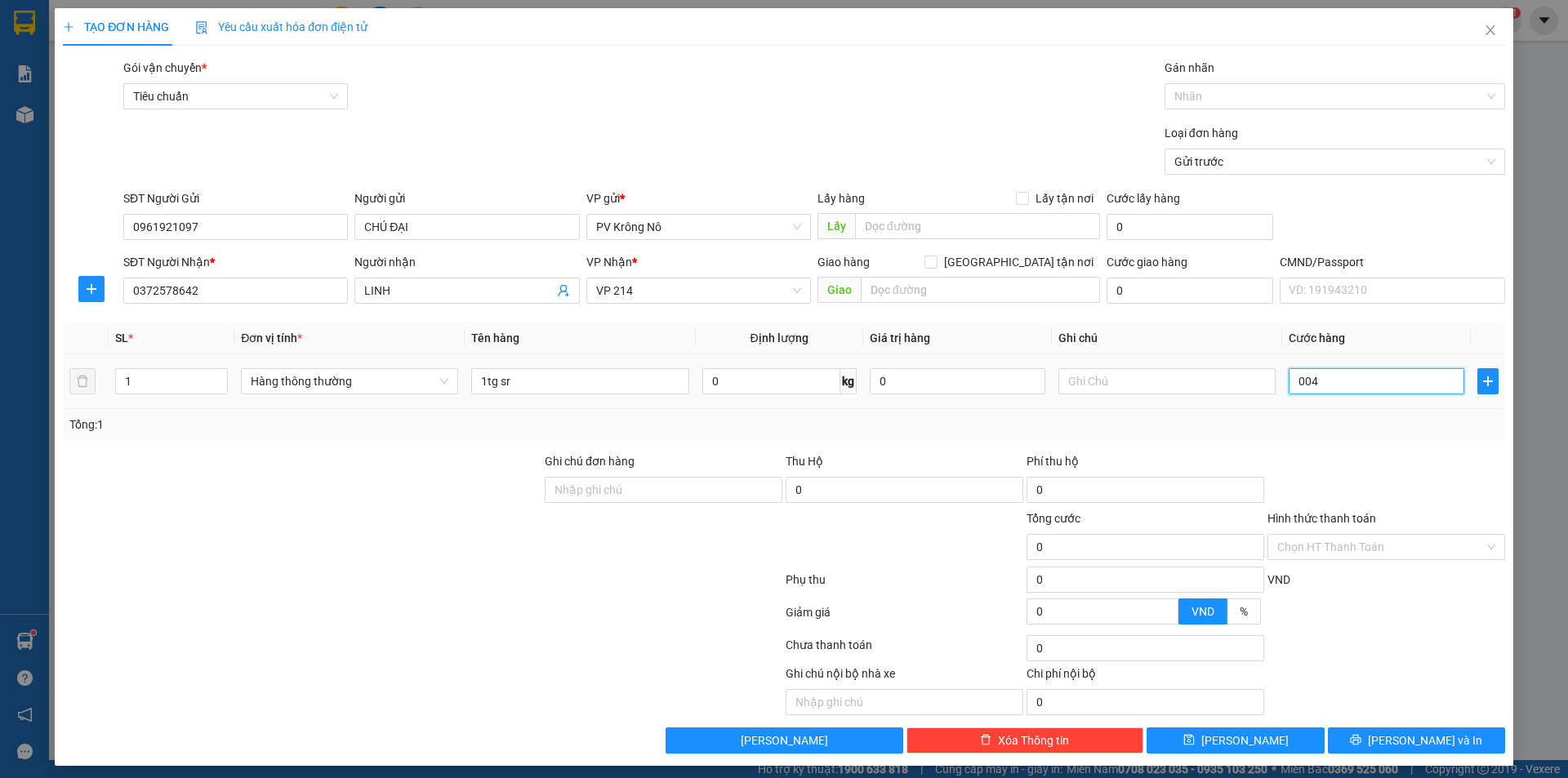
type input "4"
type input "0.040"
type input "40"
type input "00.400"
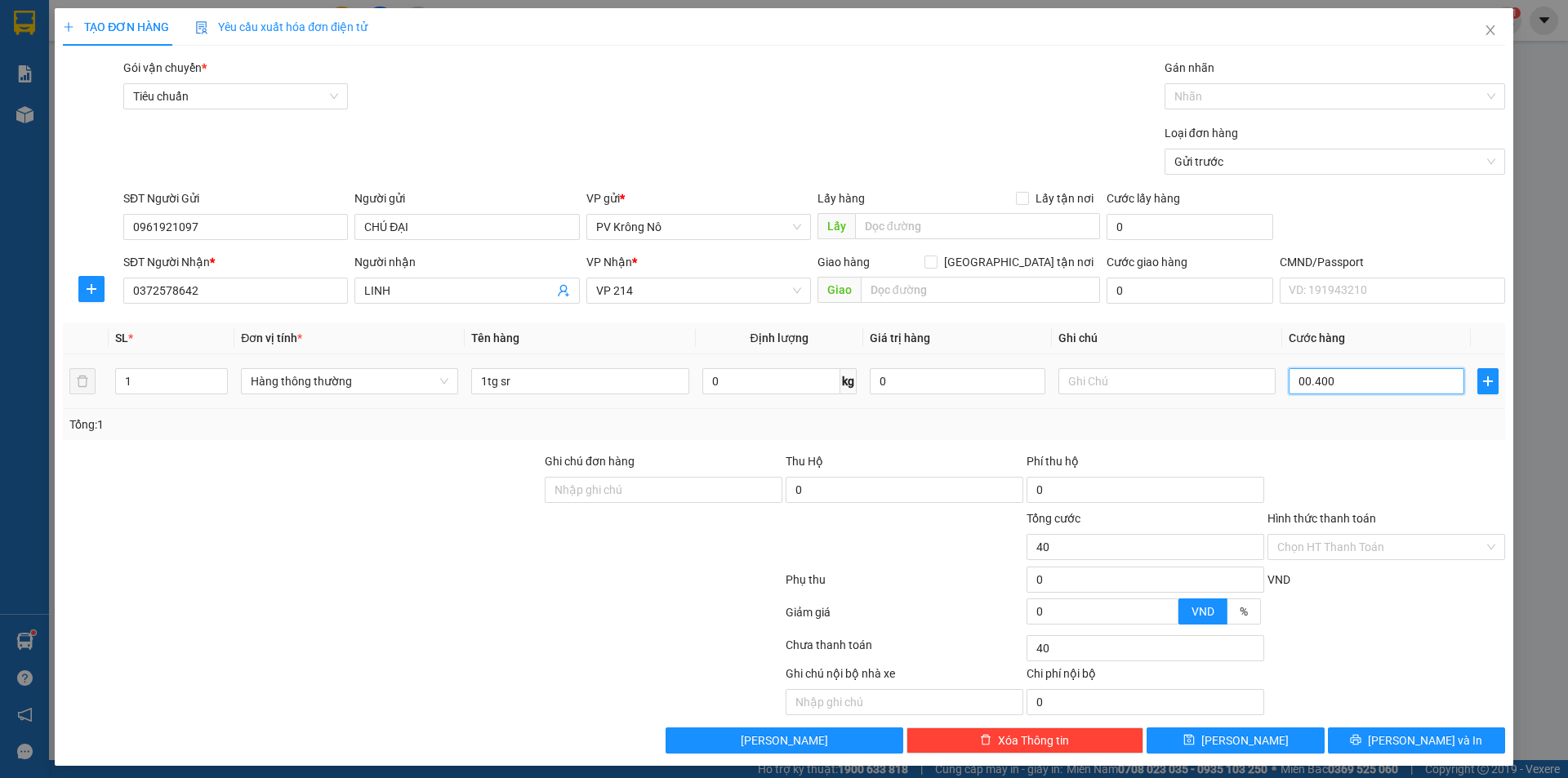
type input "400"
type input "0.004.000"
type input "4.000"
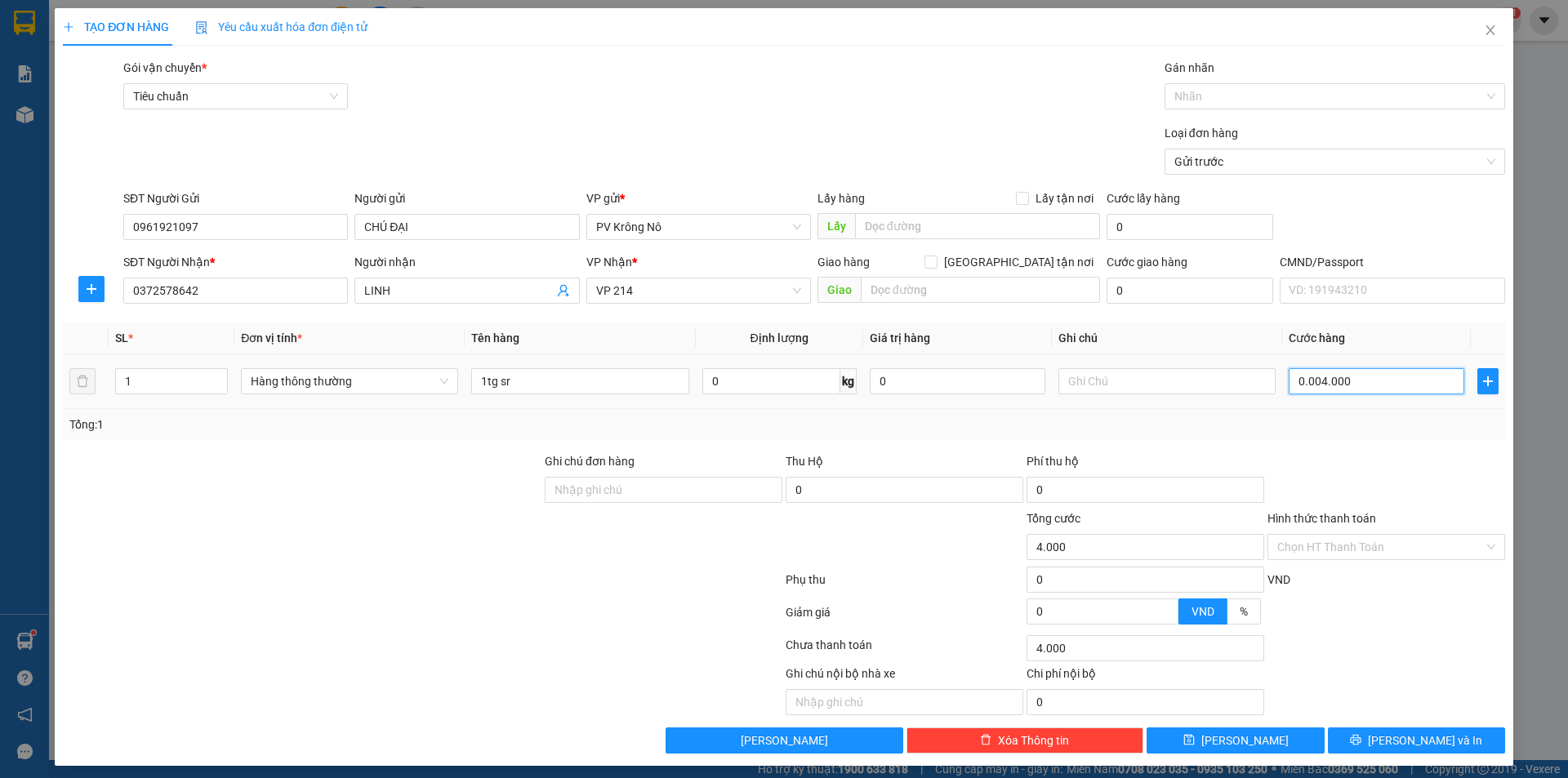
type input "000.040.000"
type input "40.000"
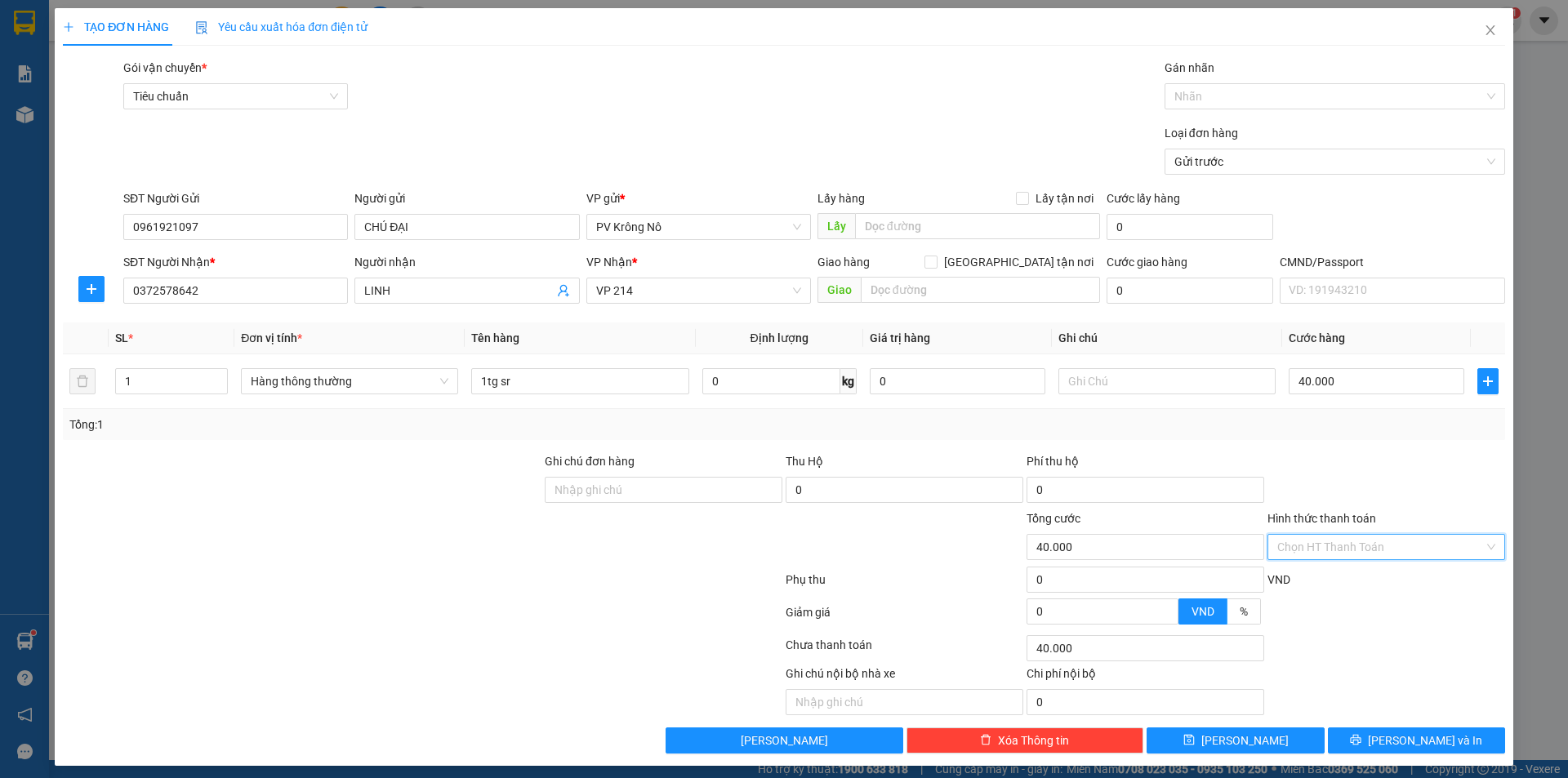
click at [1447, 542] on input "Hình thức thanh toán" at bounding box center [1381, 547] width 206 height 24
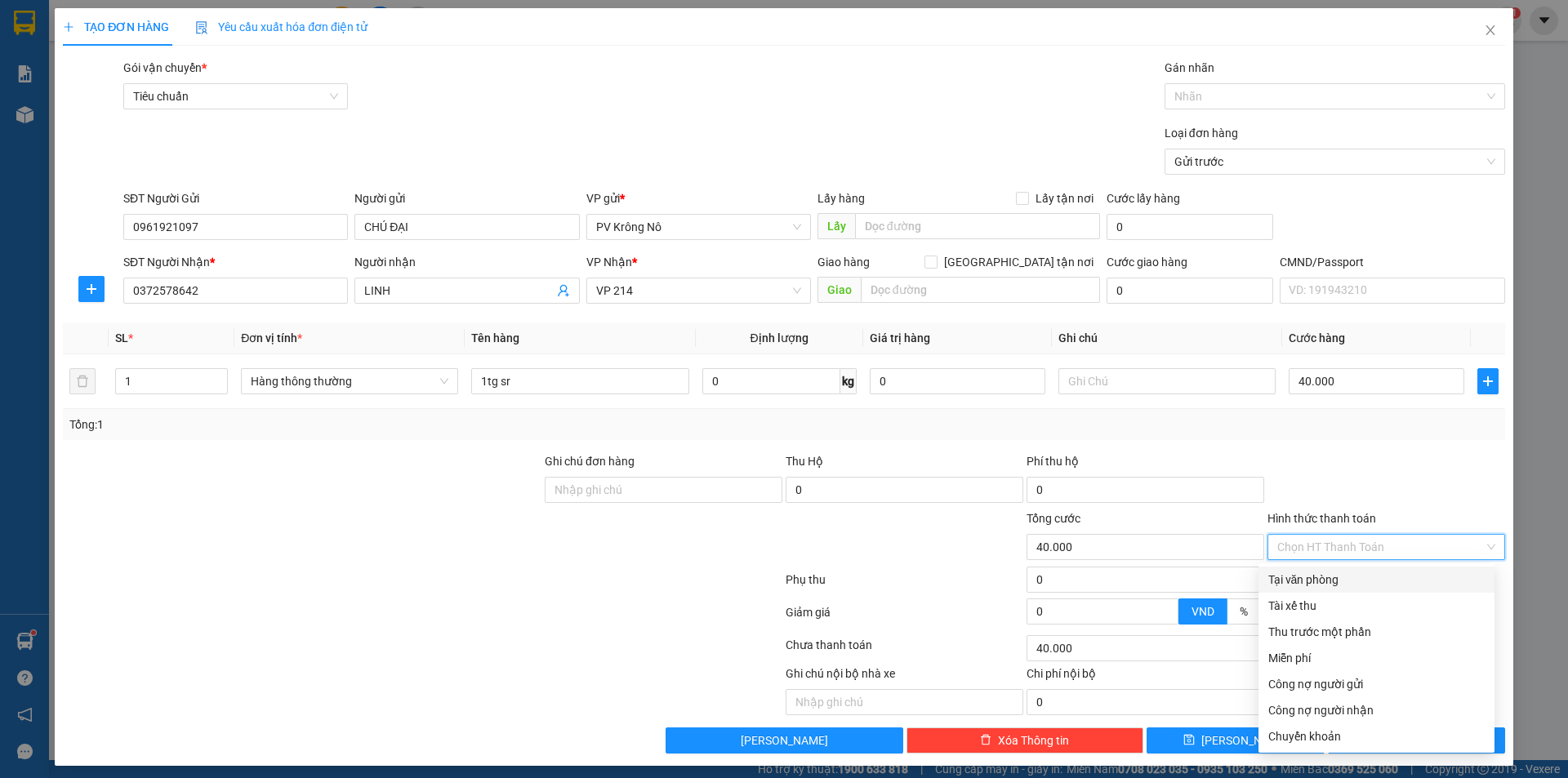
click at [1366, 569] on div "Tại văn phòng" at bounding box center [1376, 580] width 236 height 26
type input "0"
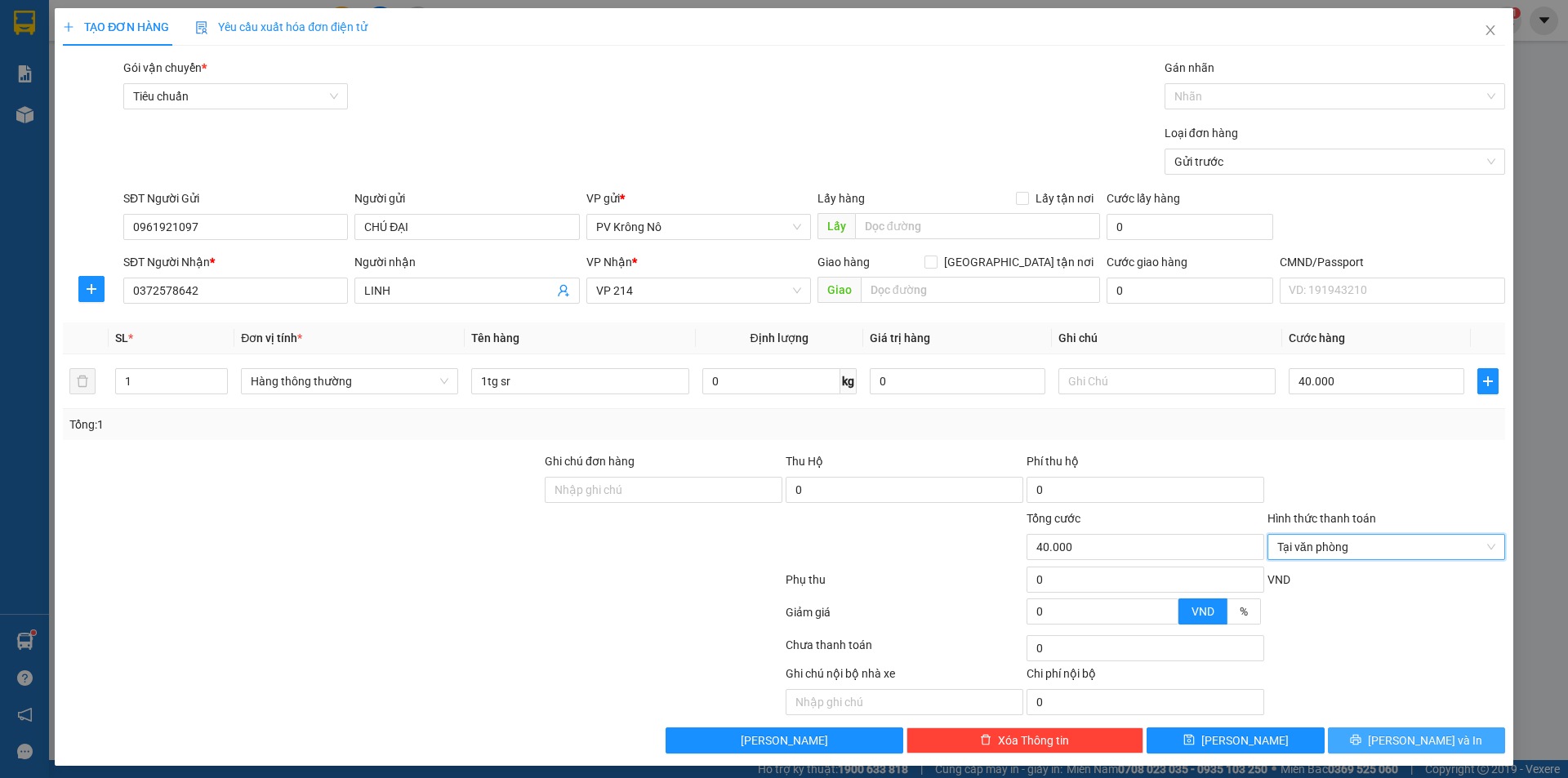
click at [1362, 736] on icon "printer" at bounding box center [1356, 741] width 10 height 10
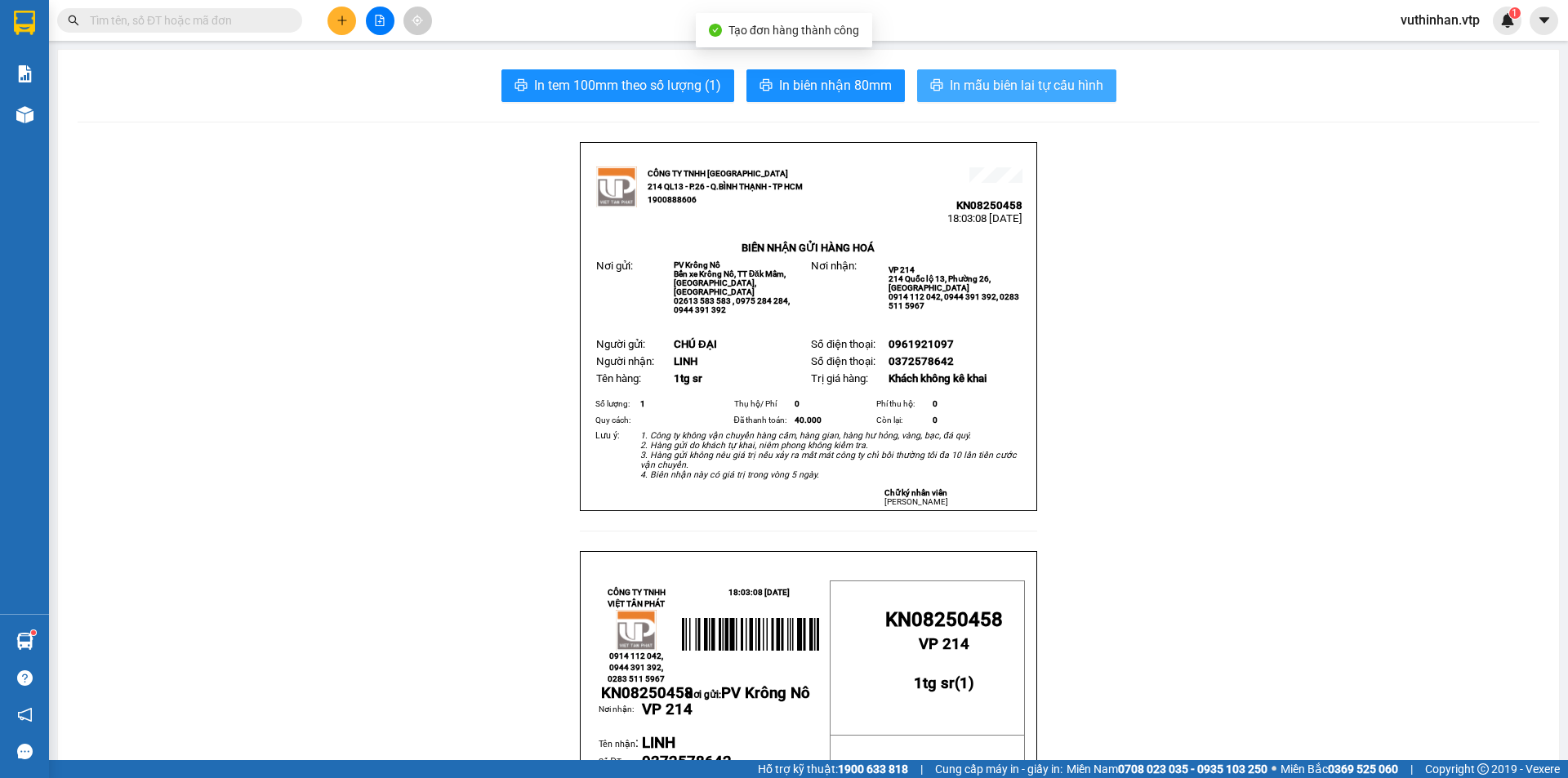
click at [1028, 91] on span "In mẫu biên lai tự cấu hình" at bounding box center [1026, 86] width 154 height 21
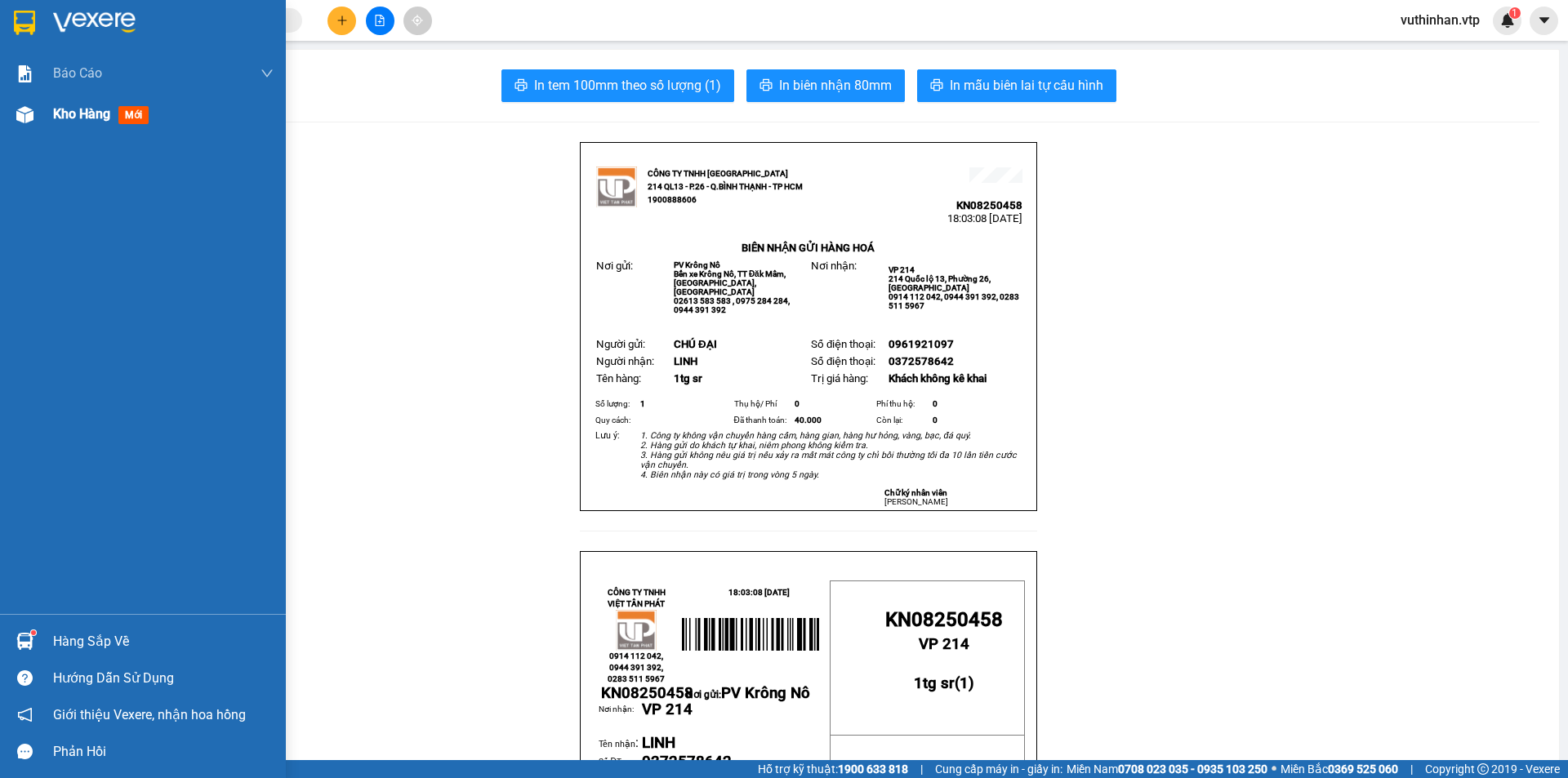
click at [37, 116] on div at bounding box center [24, 114] width 29 height 29
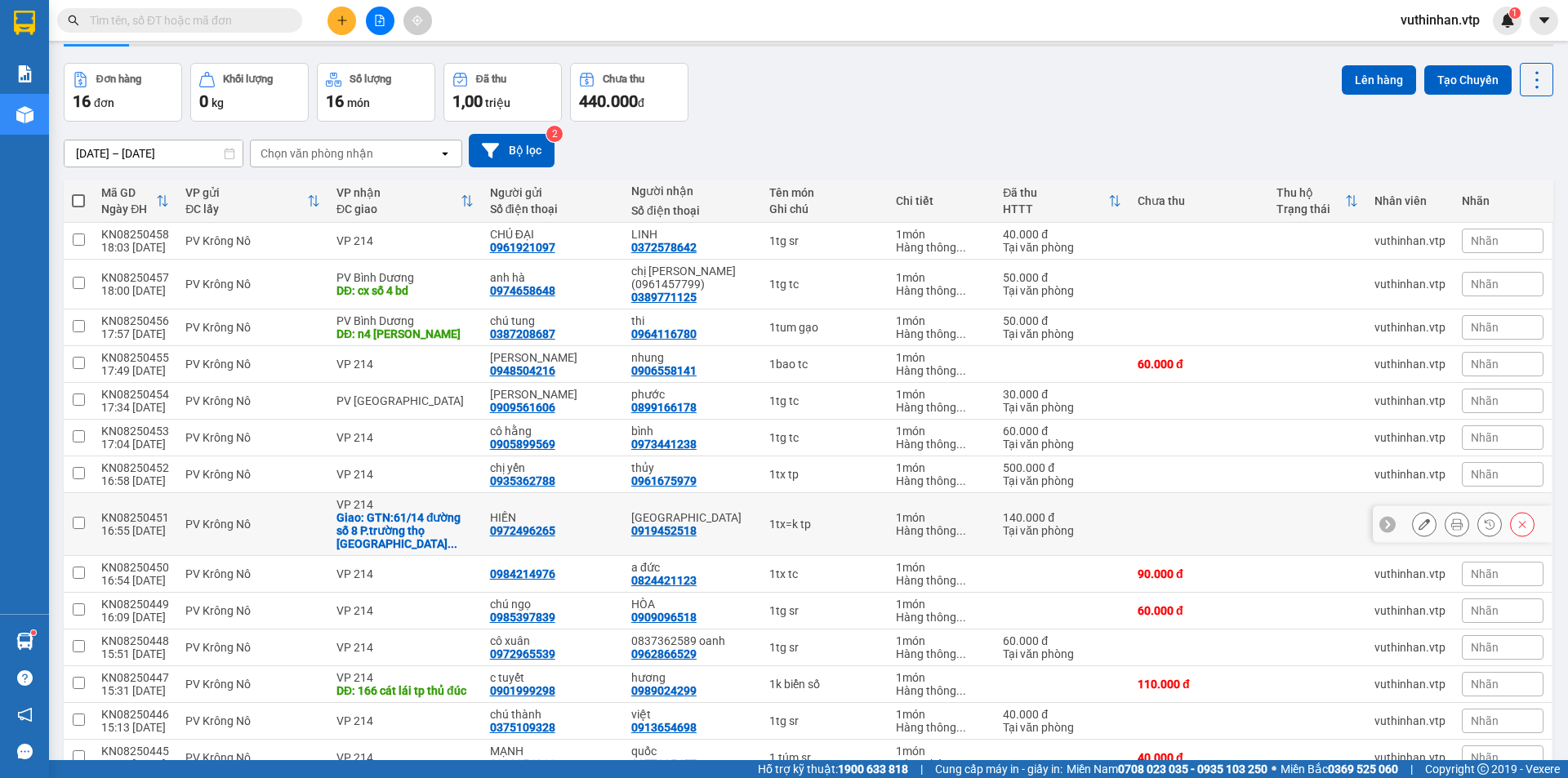
scroll to position [44, 0]
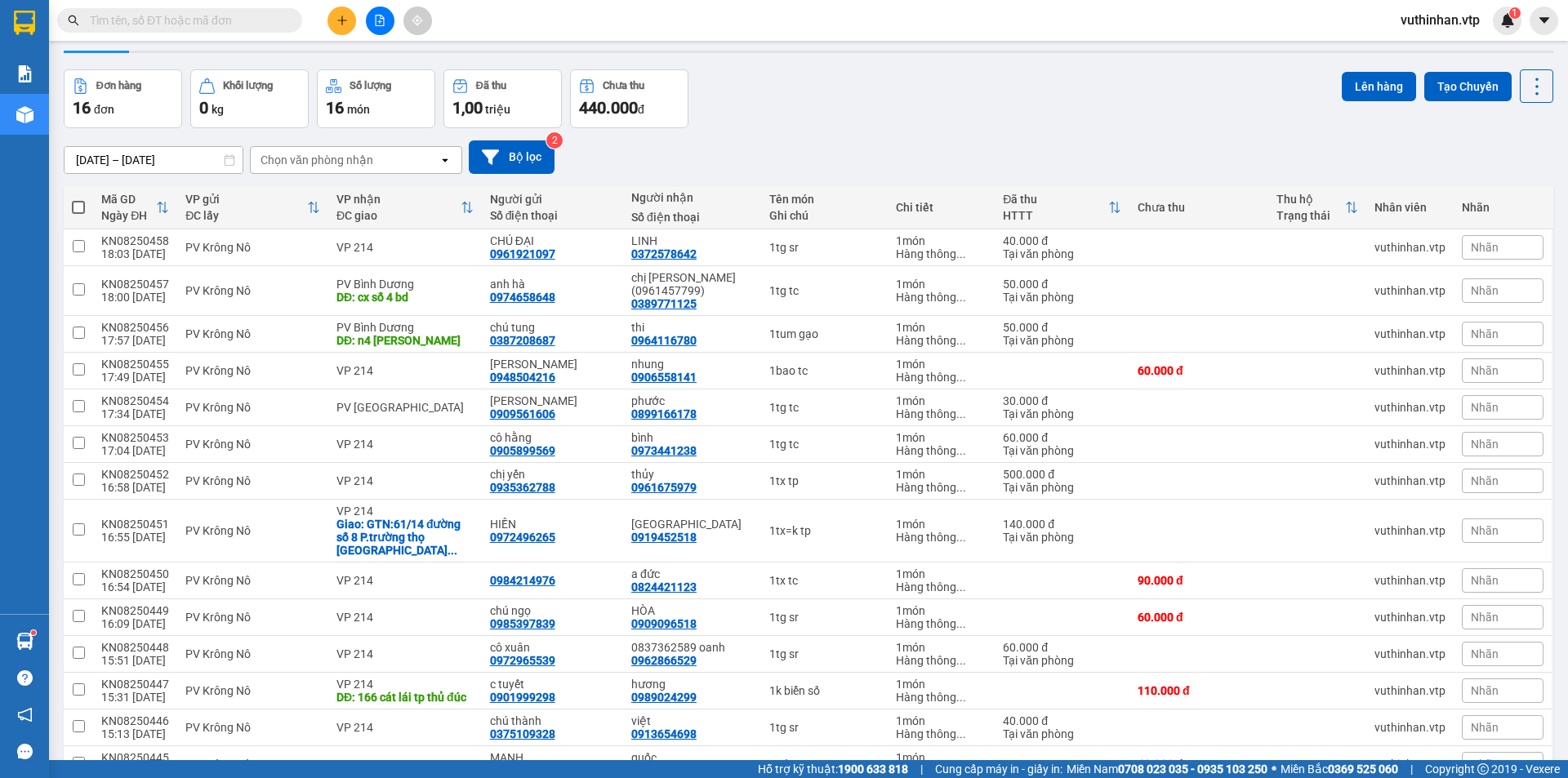
click at [336, 14] on button at bounding box center [342, 21] width 29 height 29
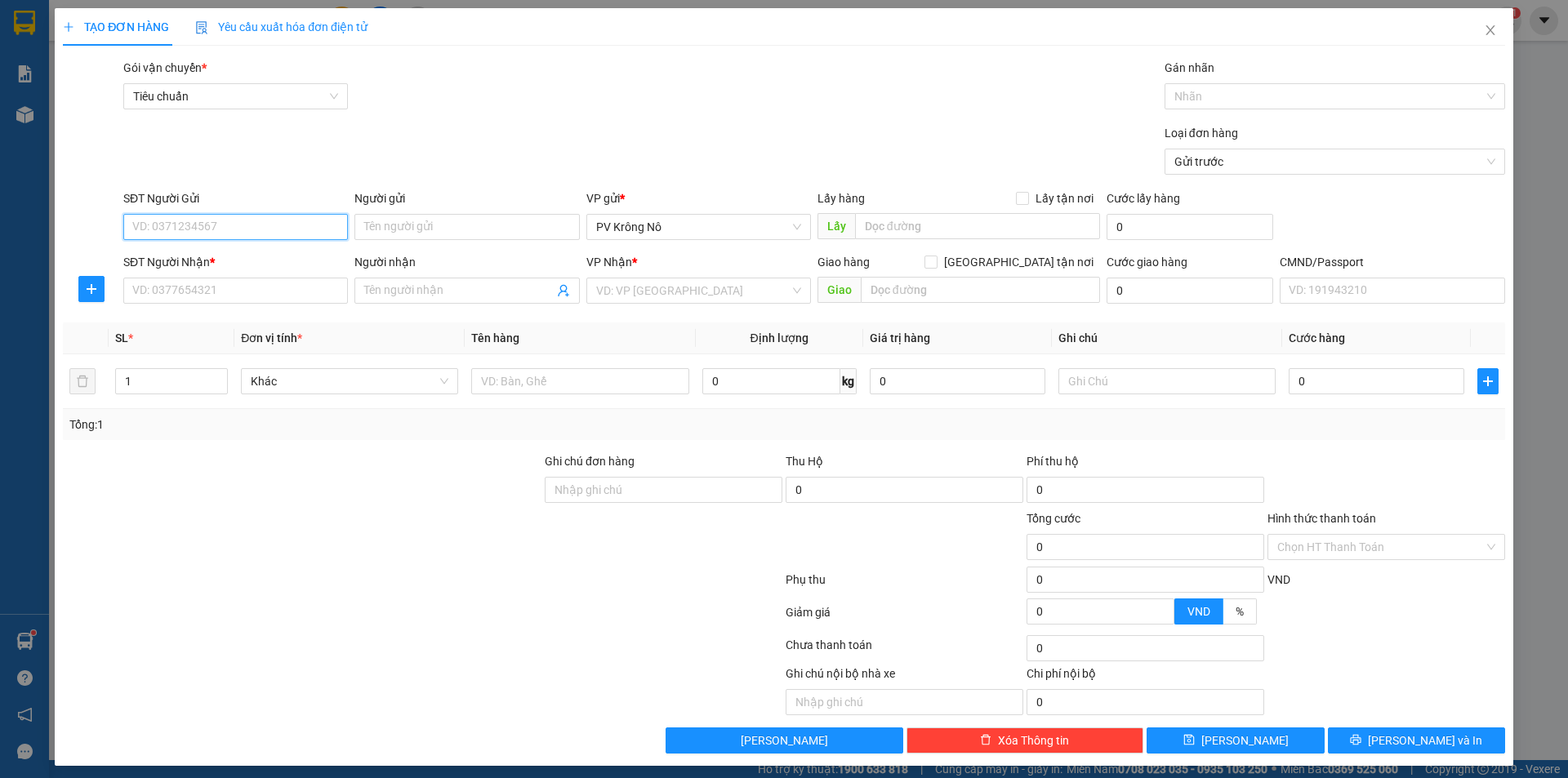
click at [266, 226] on input "SĐT Người Gửi" at bounding box center [235, 227] width 225 height 26
type input "0355972995"
click at [182, 261] on div "0355972995 - co 7" at bounding box center [234, 259] width 203 height 18
type input "co 7"
type input "0376797034"
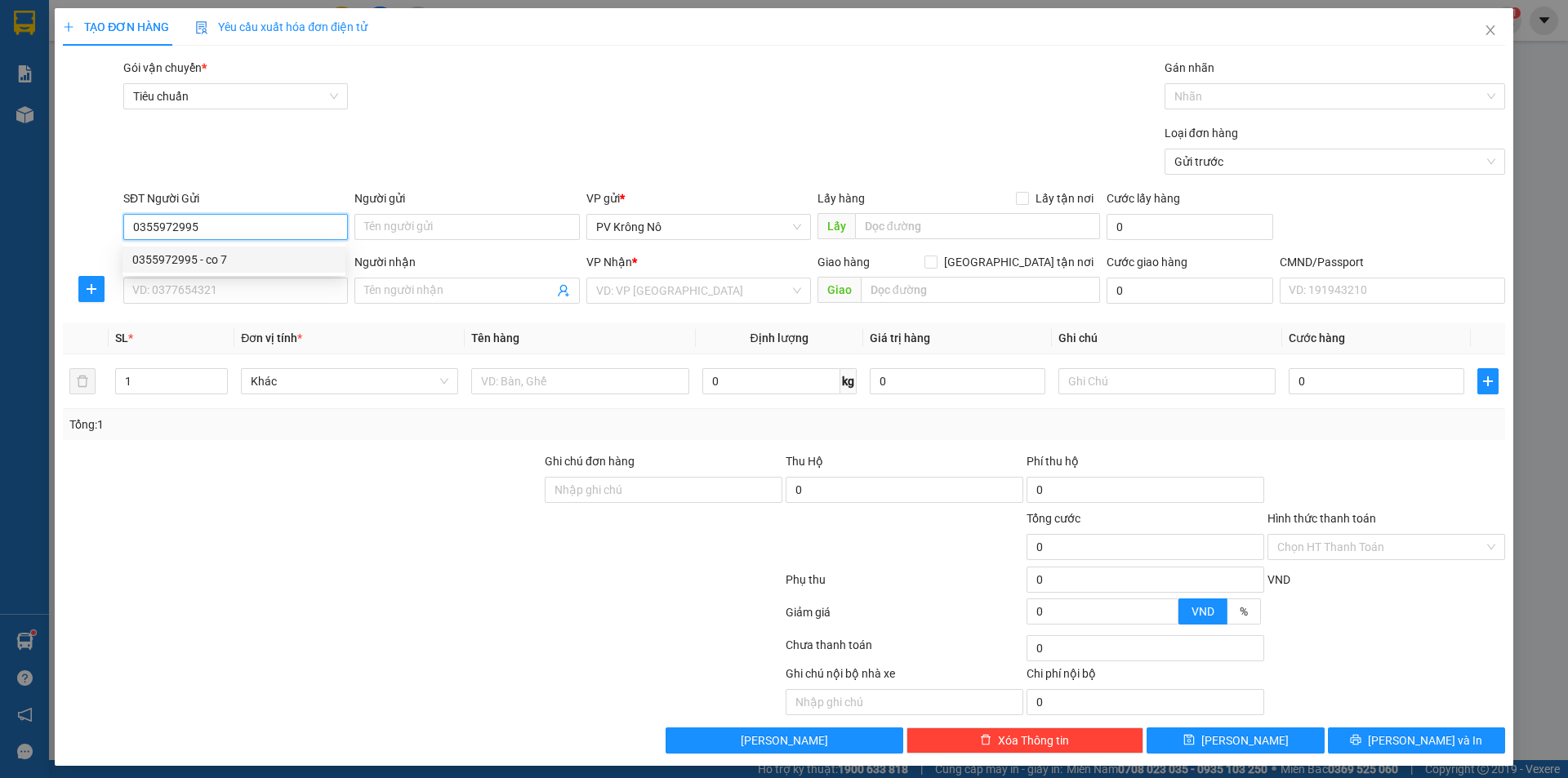
type input "dinh"
type input "0355972995"
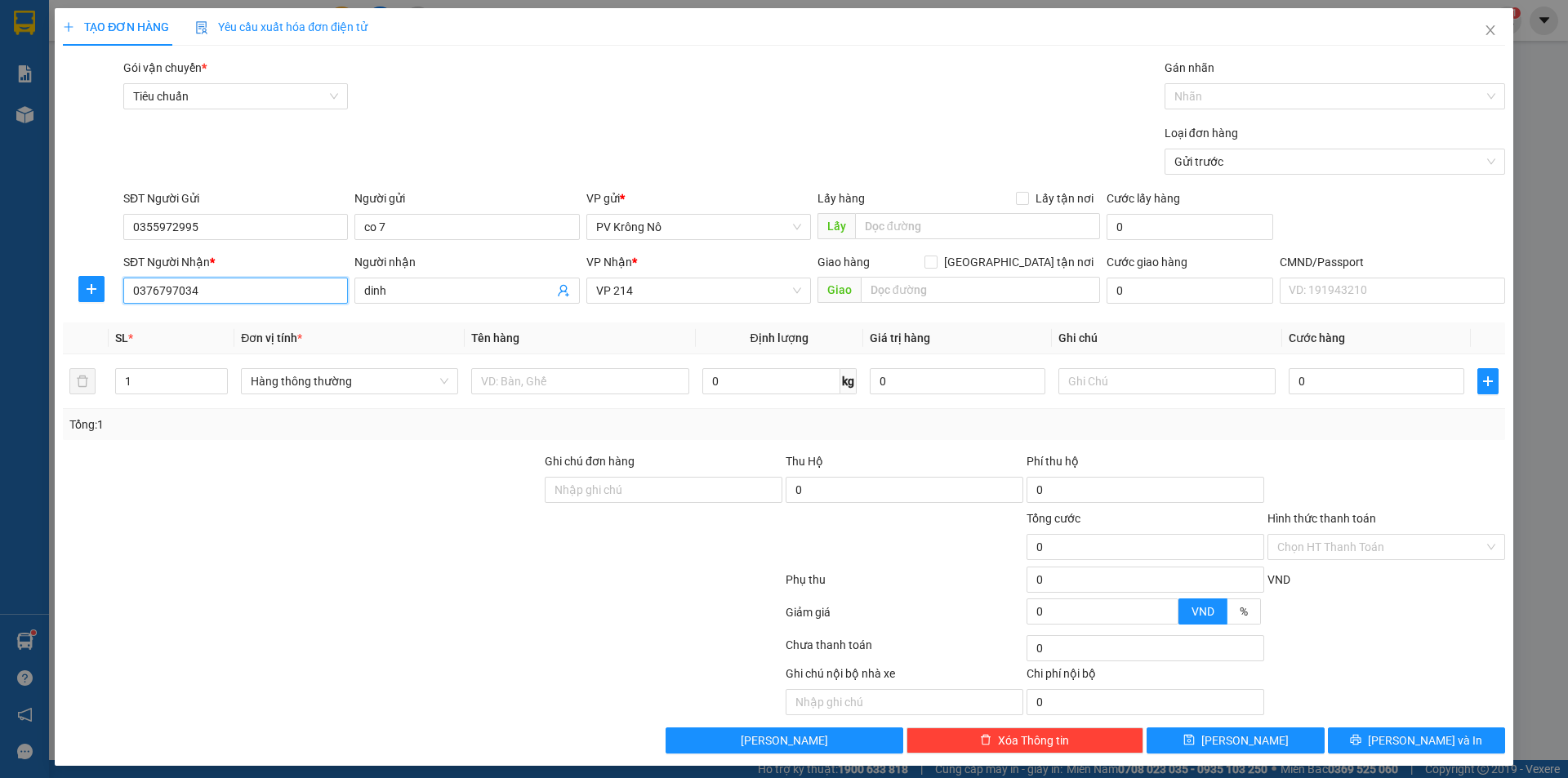
drag, startPoint x: 258, startPoint y: 297, endPoint x: 24, endPoint y: 315, distance: 234.7
click at [24, 315] on div "TẠO ĐƠN HÀNG Yêu cầu xuất hóa đơn điện tử Transit Pickup Surcharge Ids Transit …" at bounding box center [784, 389] width 1568 height 778
type input "0935668"
click at [197, 286] on input "SĐT Người Nhận *" at bounding box center [235, 291] width 225 height 26
type input "0935662862"
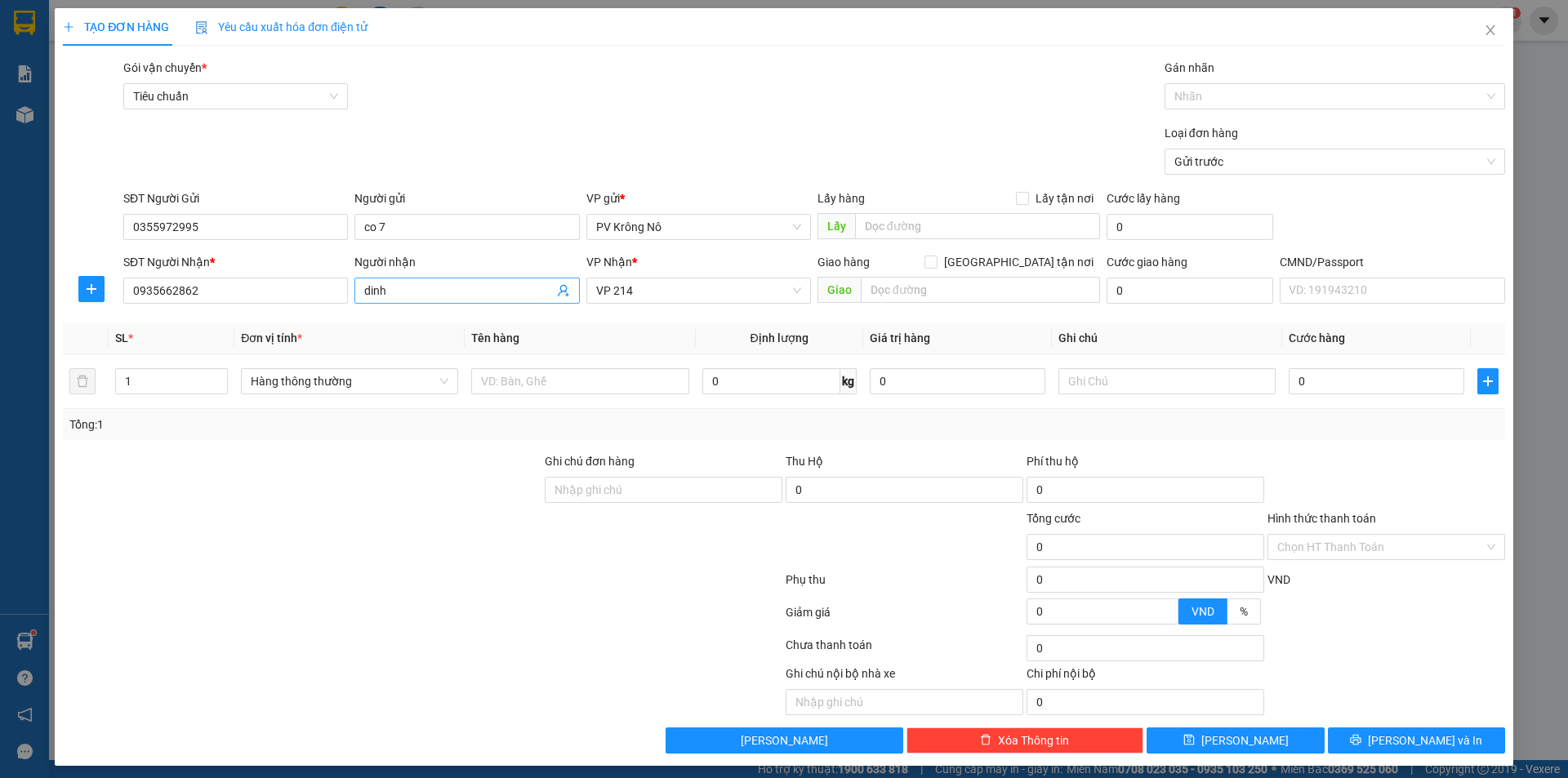
click at [487, 291] on input "dinh" at bounding box center [459, 291] width 189 height 18
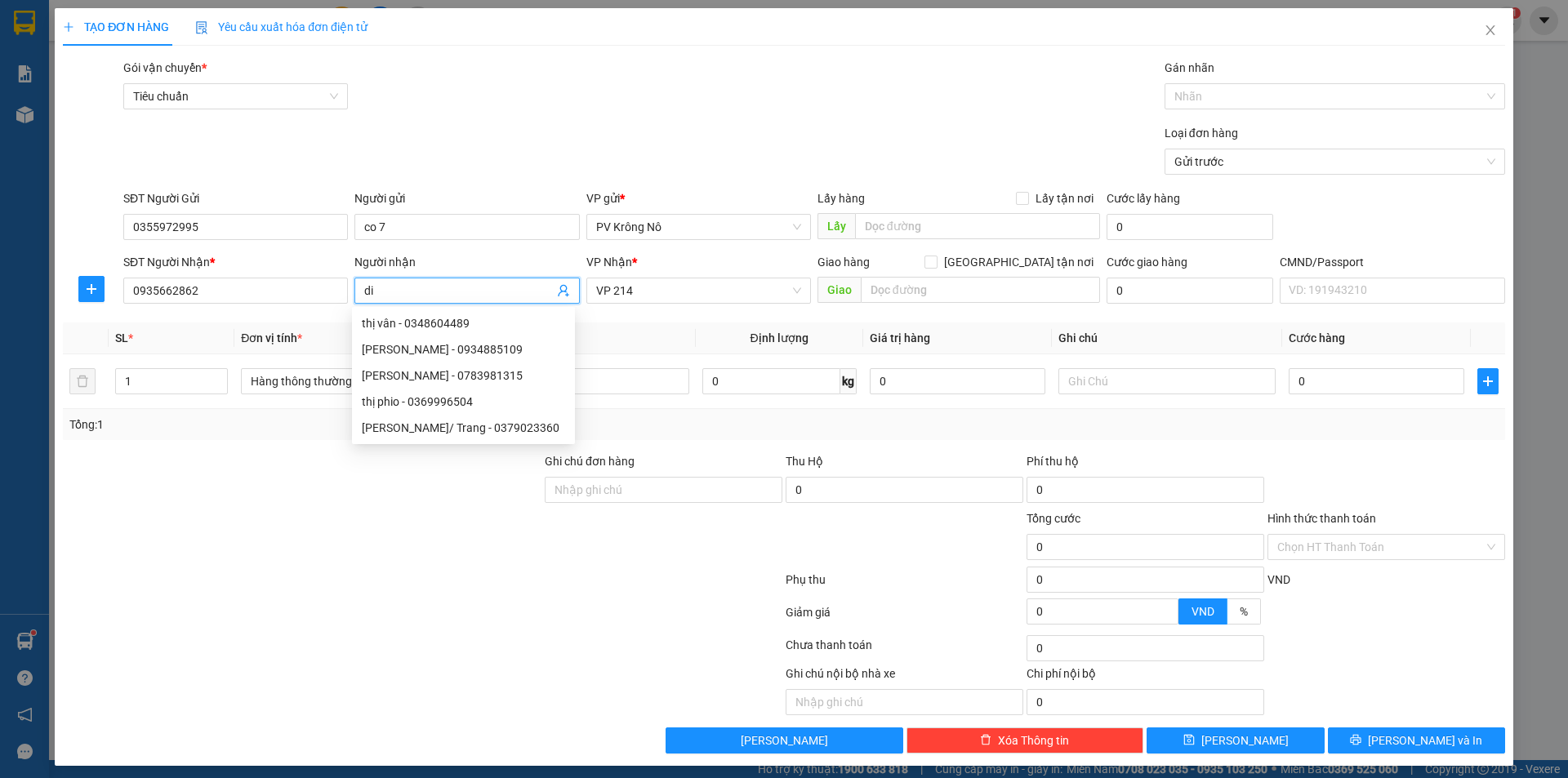
type input "d"
type input "tiệp"
click at [172, 384] on input "1" at bounding box center [172, 382] width 111 height 24
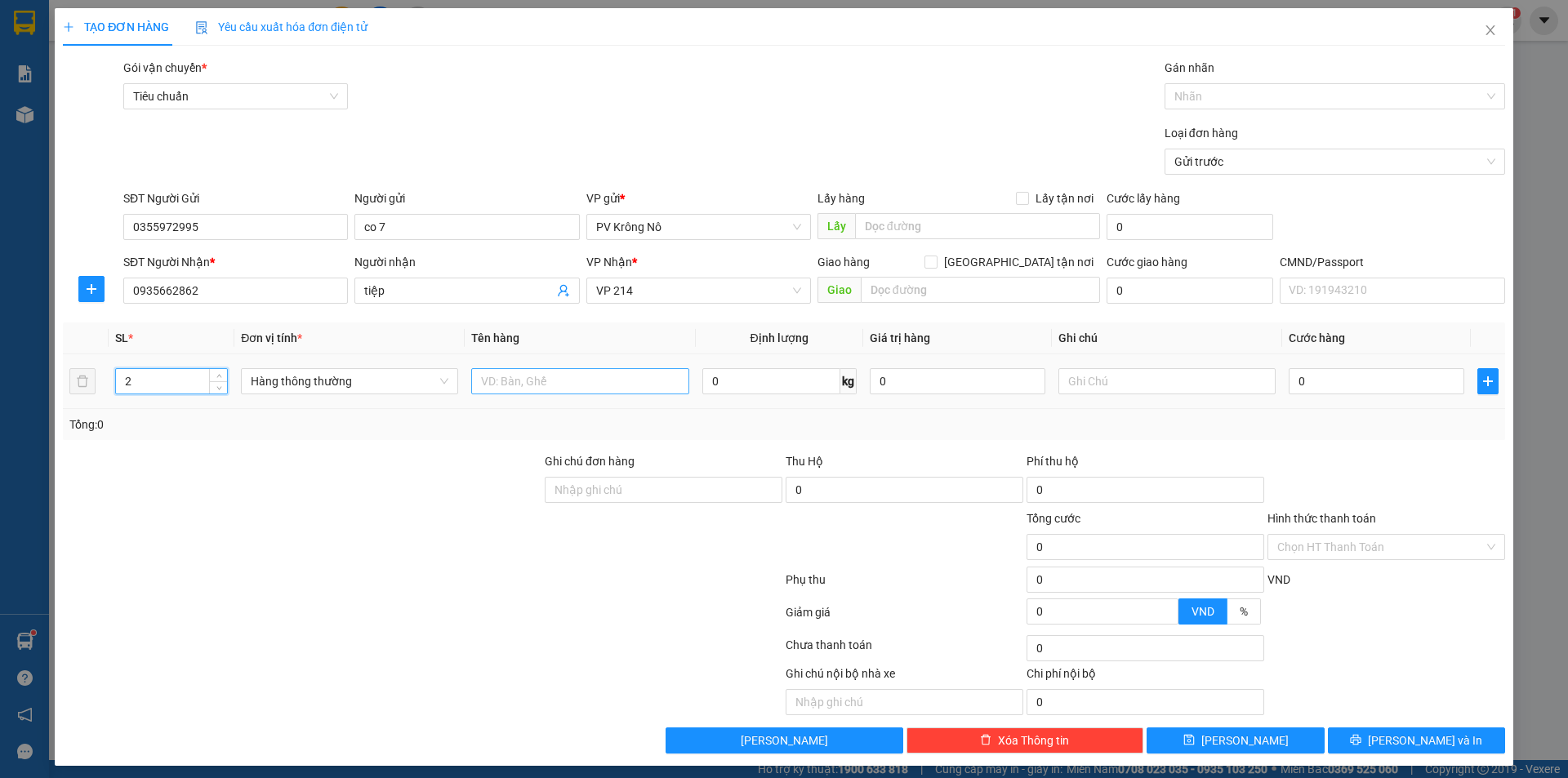
type input "2"
click at [501, 387] on input "text" at bounding box center [579, 382] width 217 height 26
type input "1bao+ 1tx tp"
click at [1312, 375] on input "0" at bounding box center [1376, 382] width 175 height 26
type input "008"
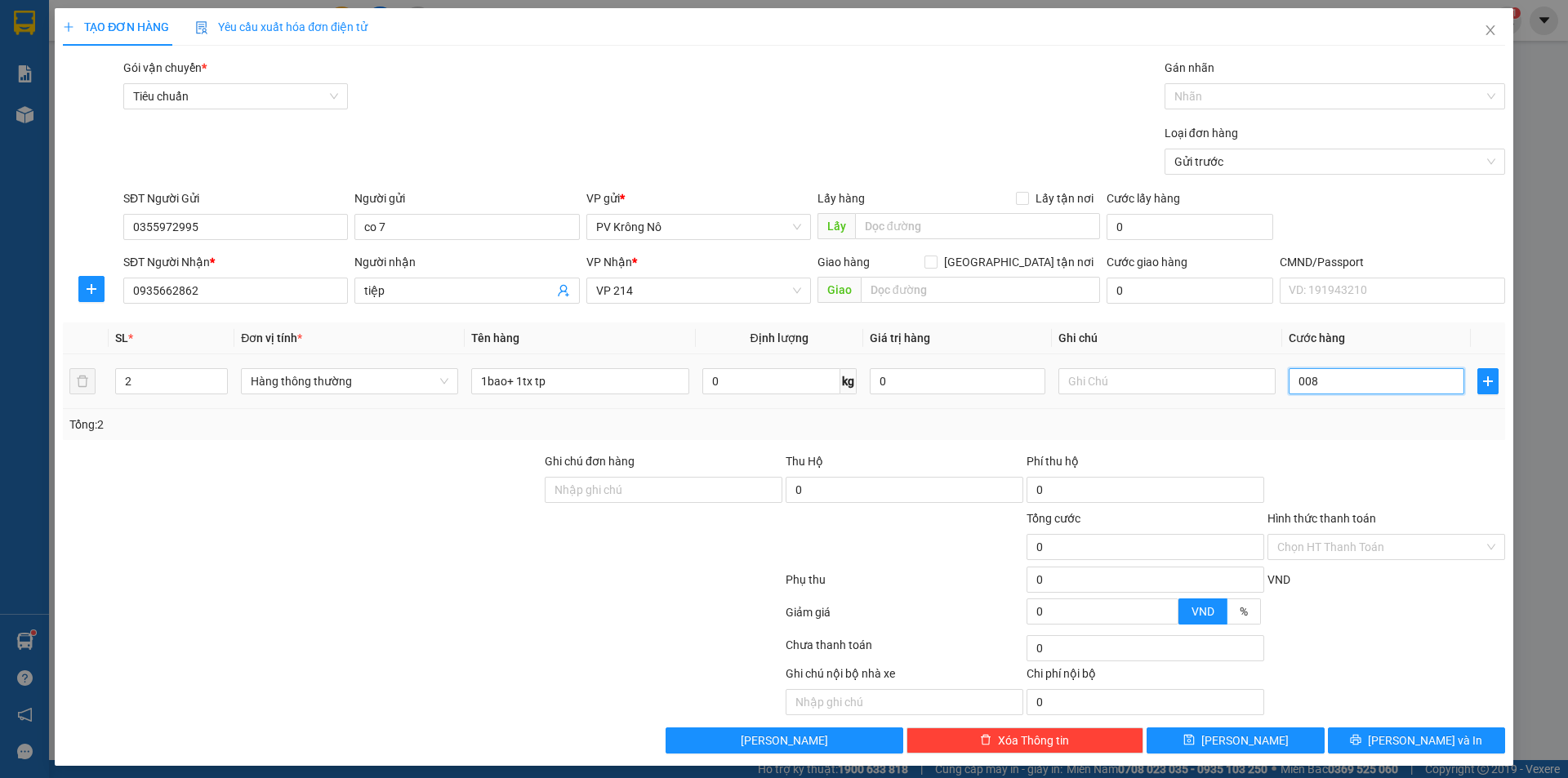
type input "8"
type input "0.080"
type input "80"
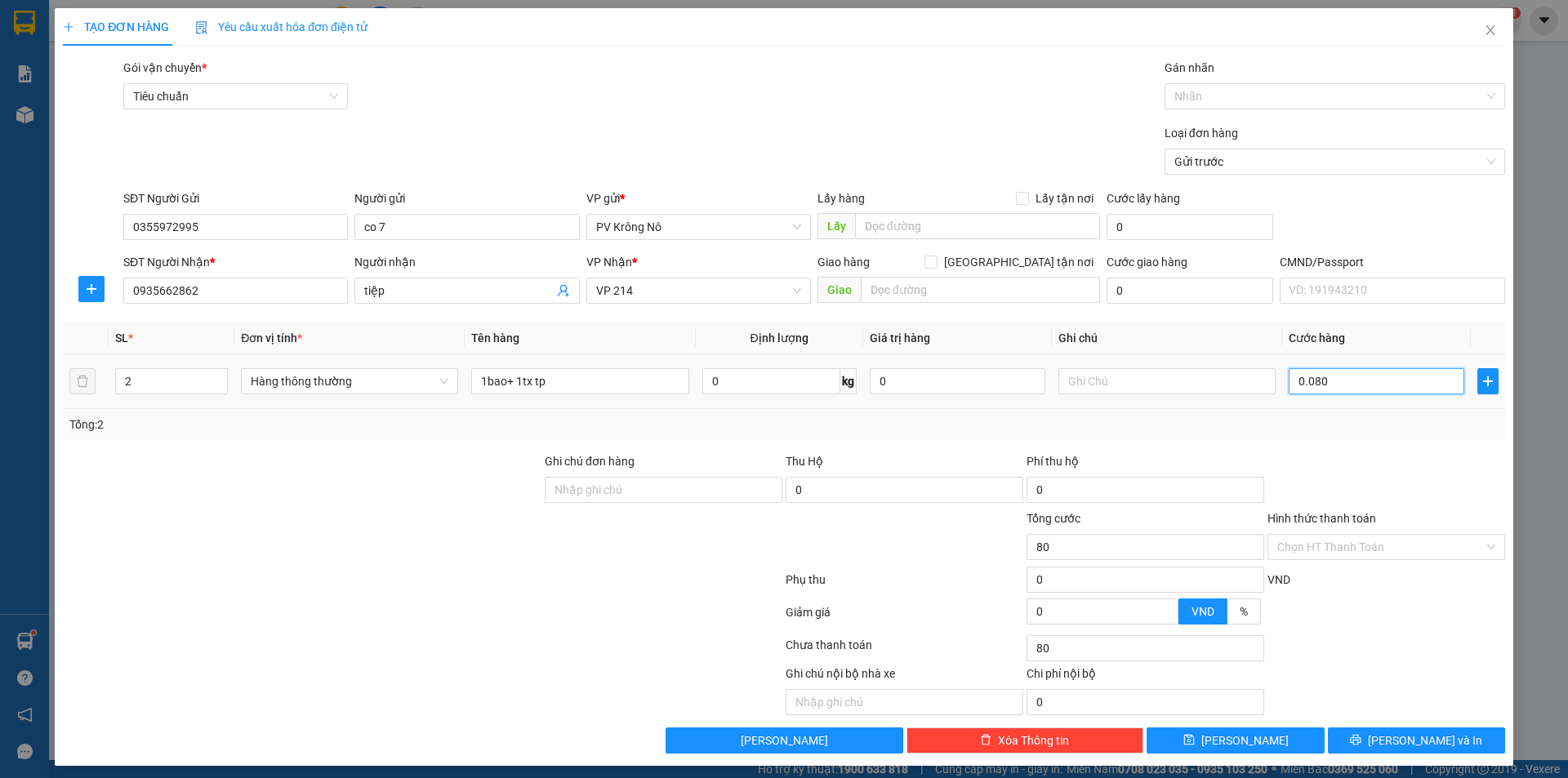
type input "00.800"
type input "800"
type input "0.008.000"
type input "8.000"
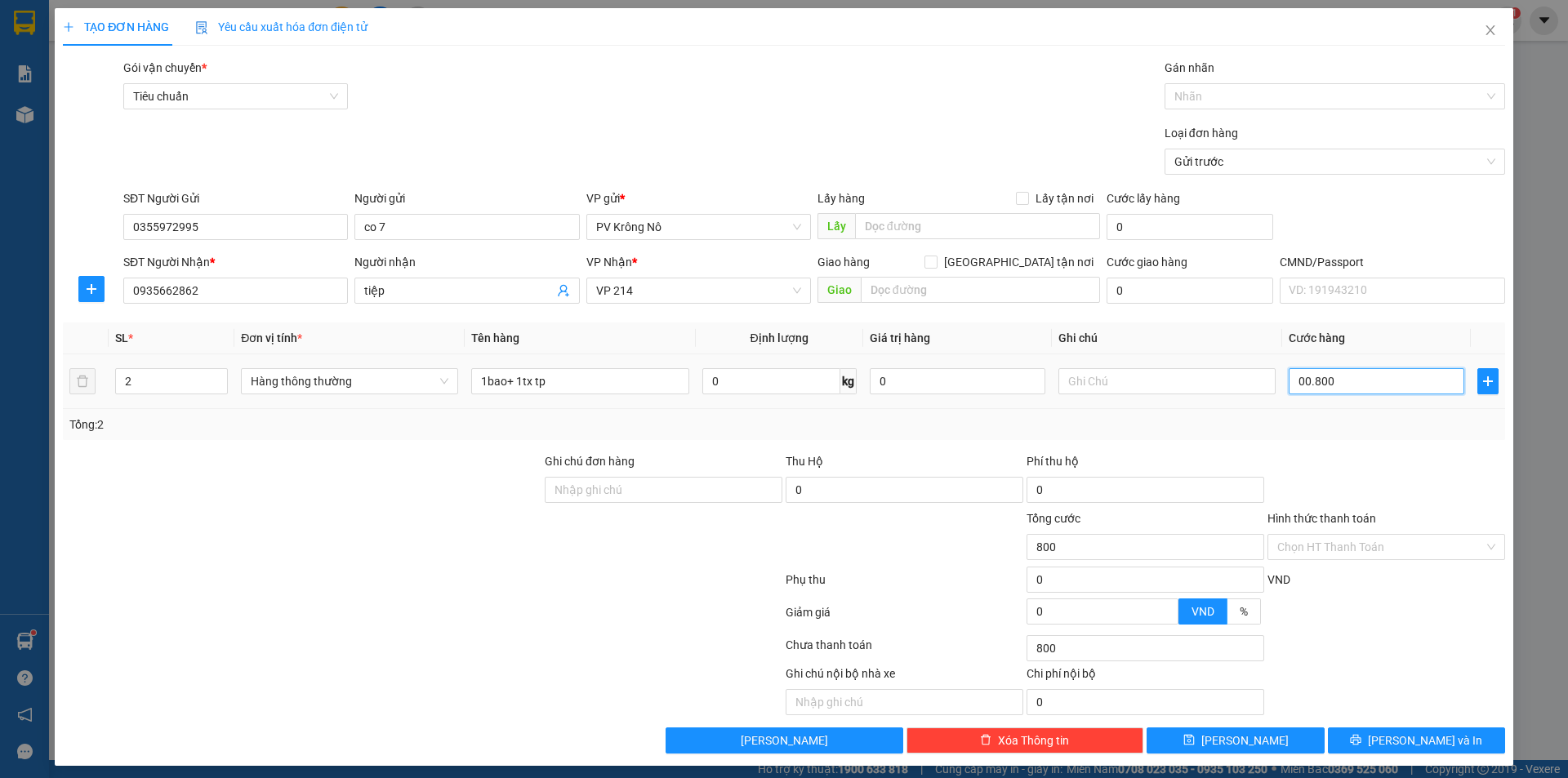
type input "8.000"
type input "000.080.000"
type input "80.000"
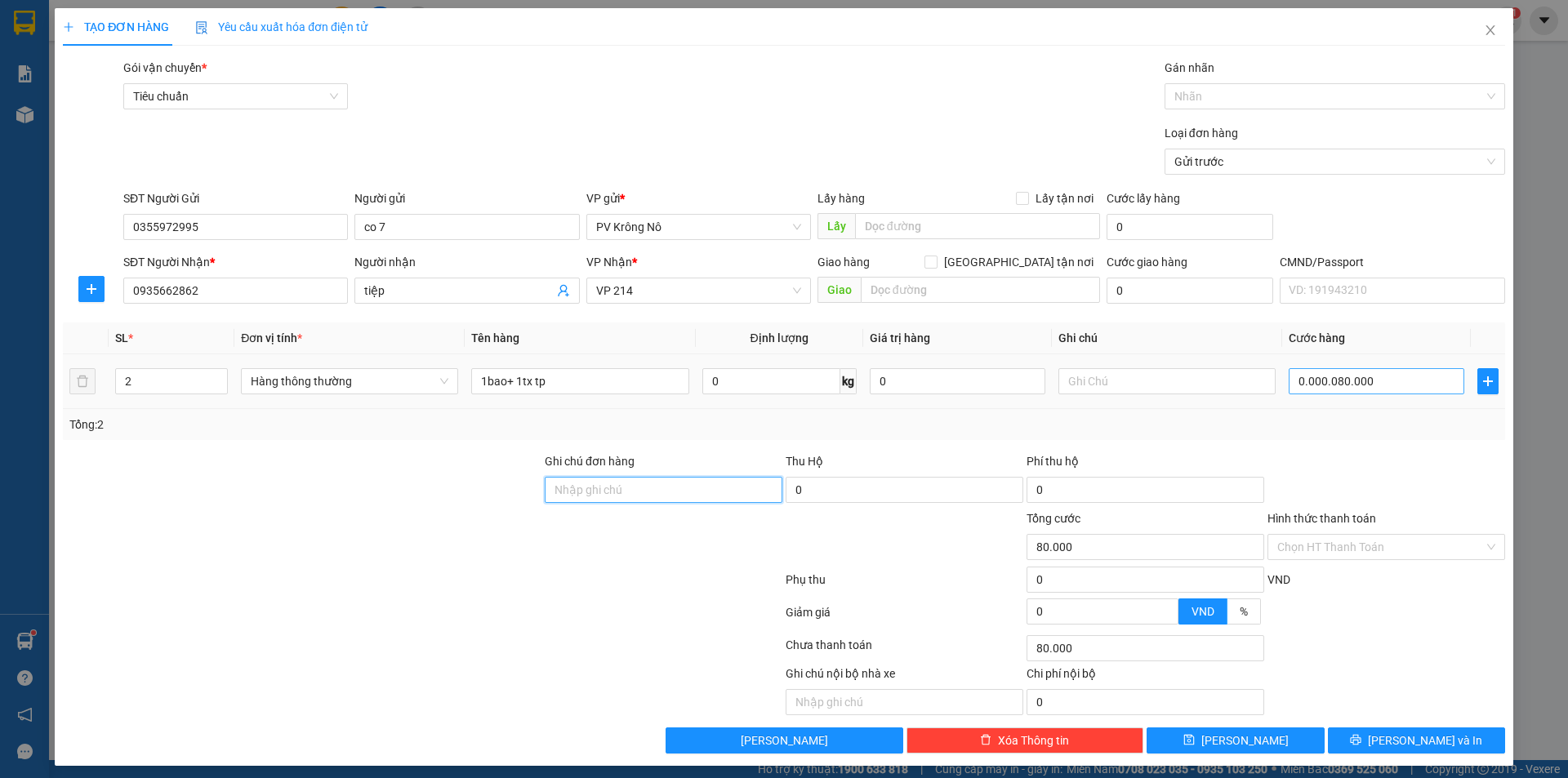
type input "80.000"
click at [1362, 745] on icon "printer" at bounding box center [1356, 741] width 10 height 10
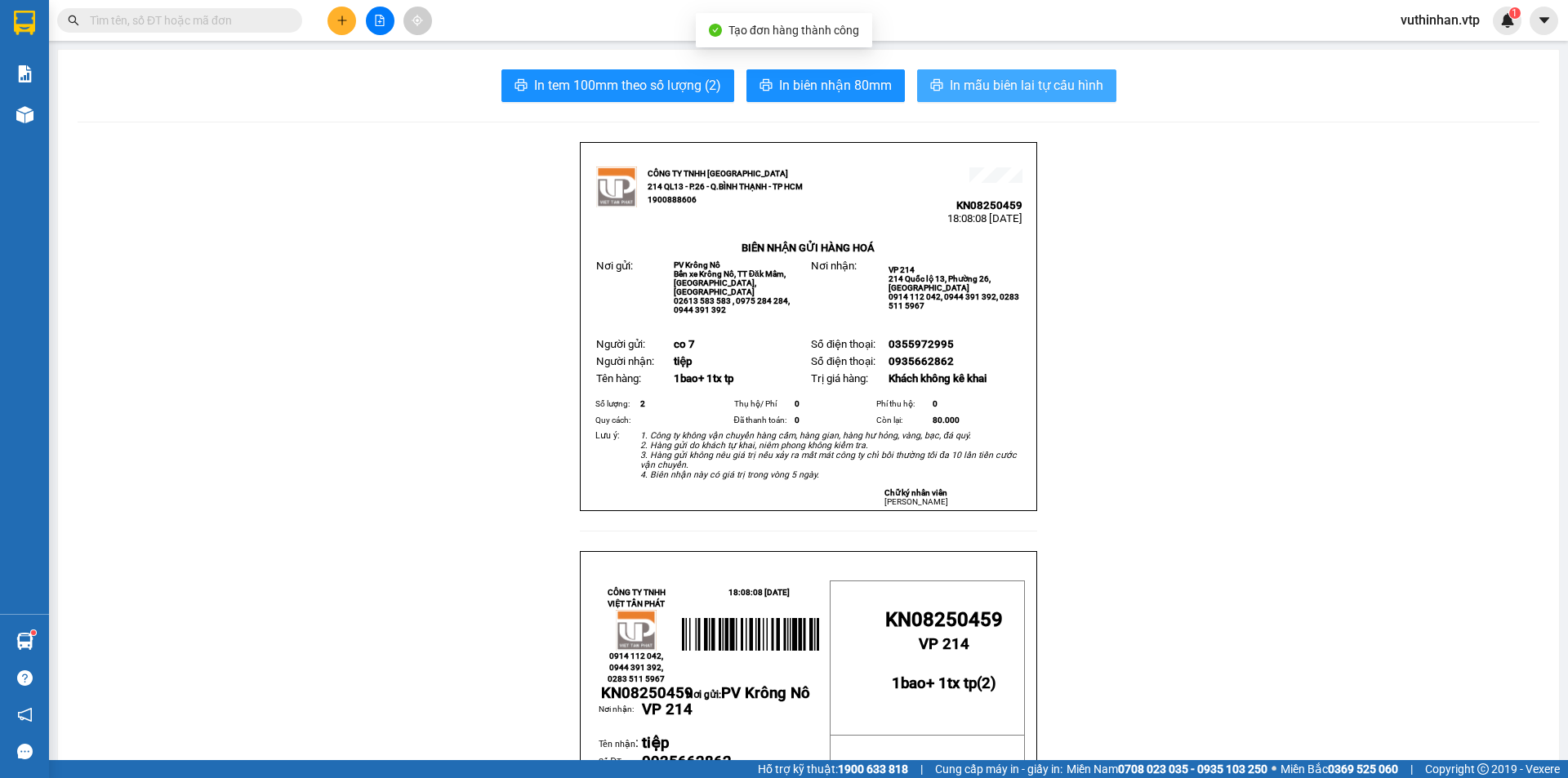
click at [993, 94] on span "In mẫu biên lai tự cấu hình" at bounding box center [1026, 86] width 154 height 21
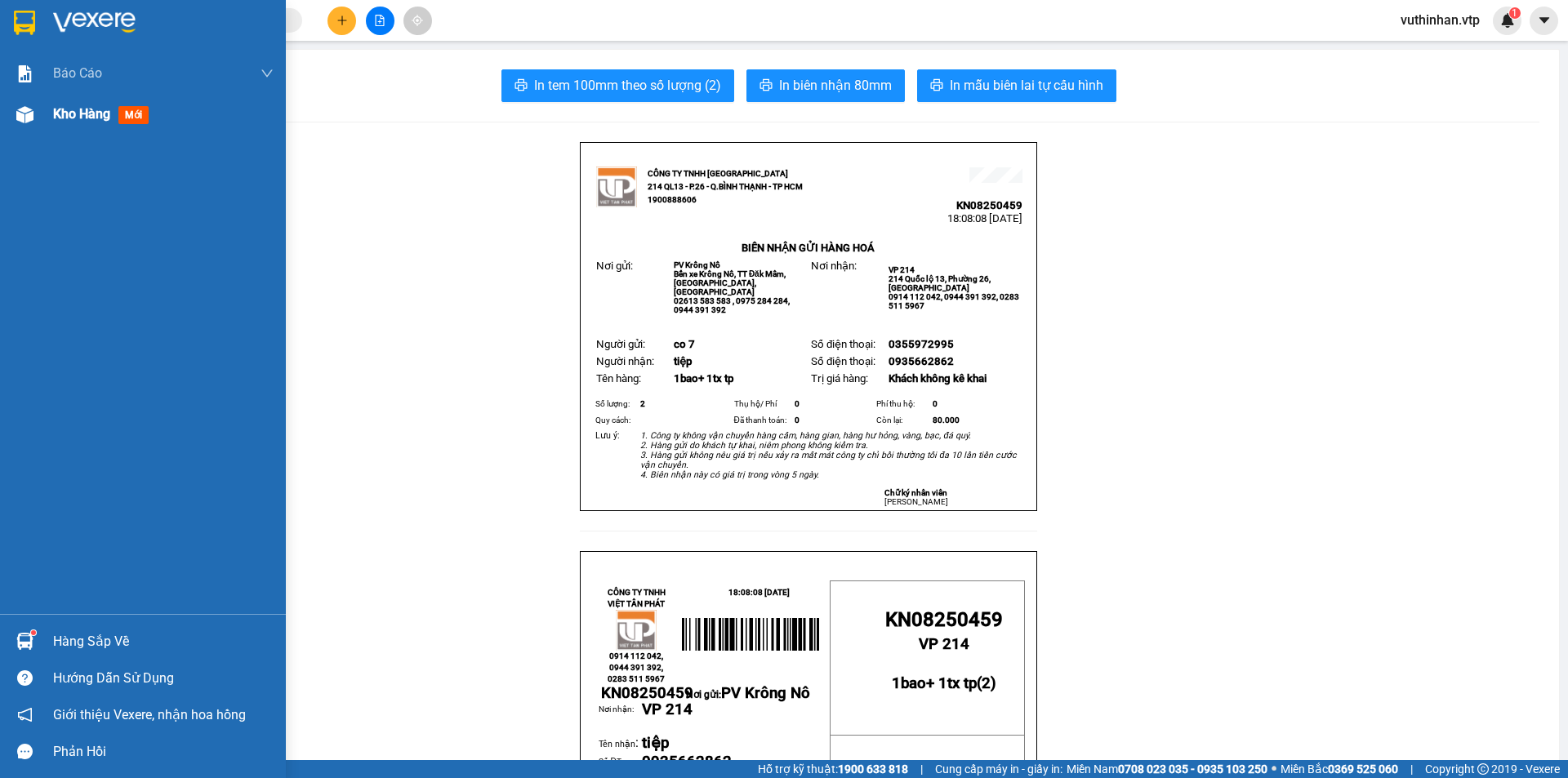
click at [50, 117] on div "Kho hàng mới" at bounding box center [143, 114] width 286 height 41
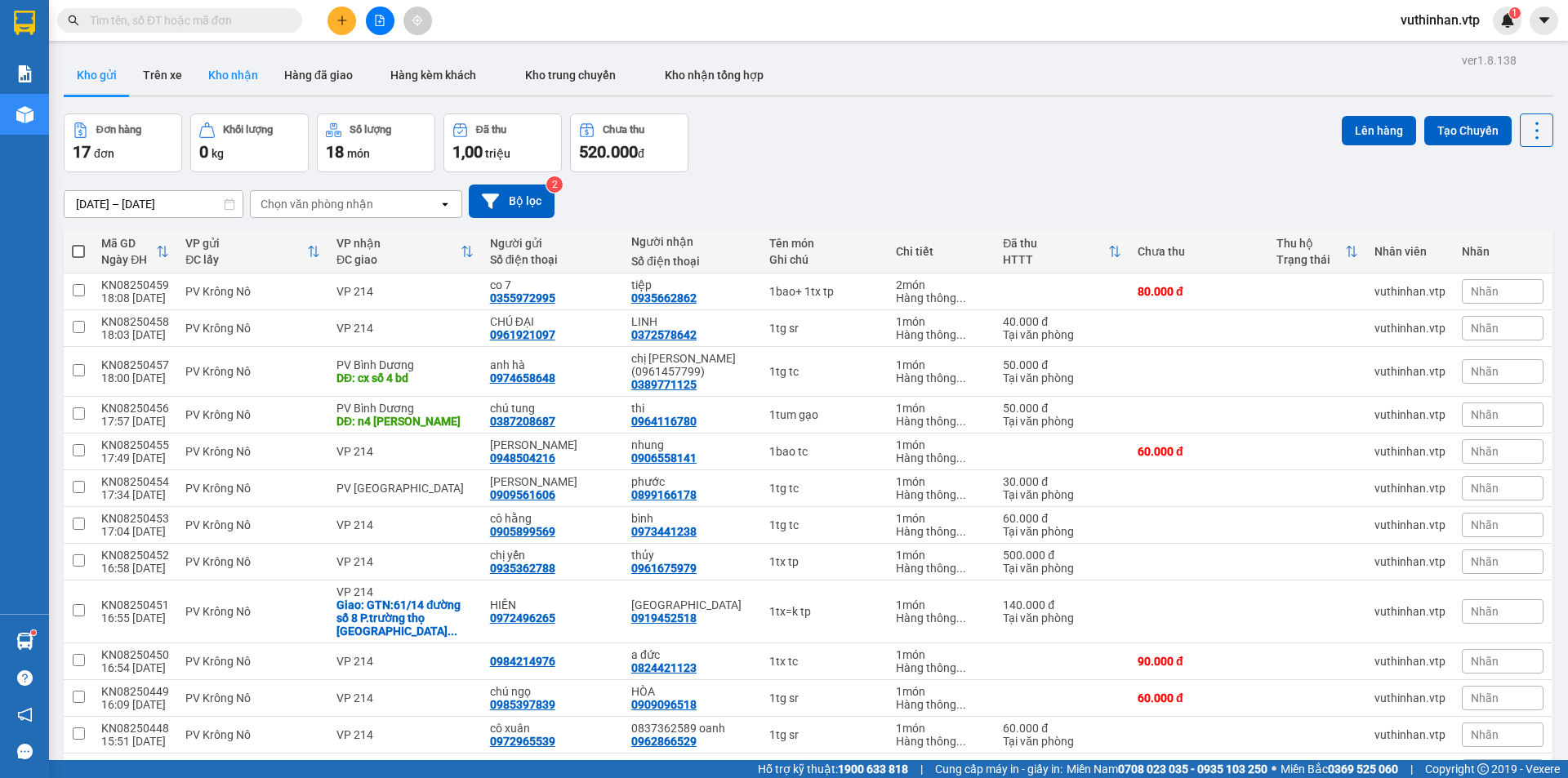
click at [196, 77] on button "Kho nhận" at bounding box center [233, 75] width 76 height 39
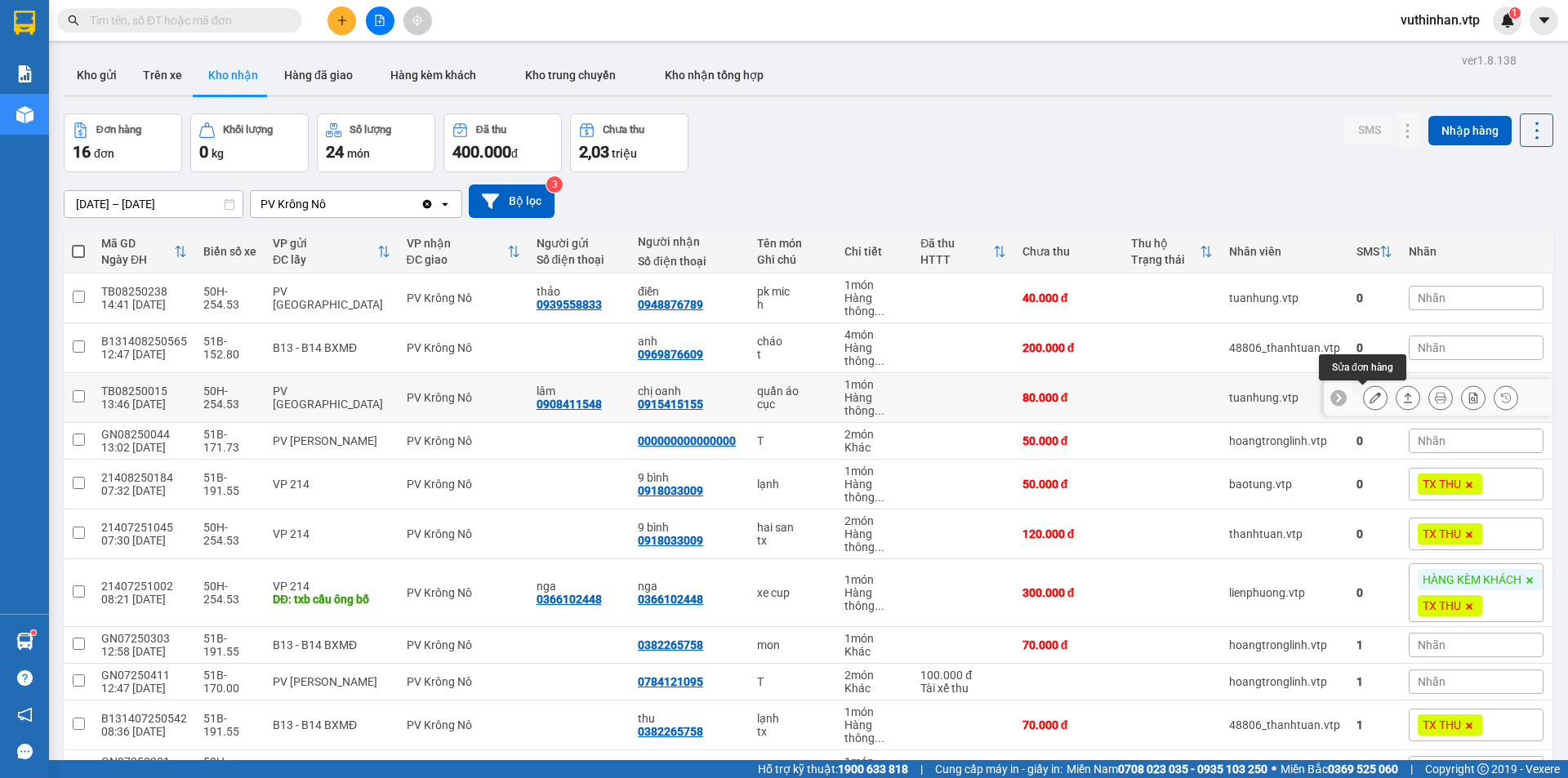
click at [1369, 396] on icon at bounding box center [1375, 397] width 11 height 11
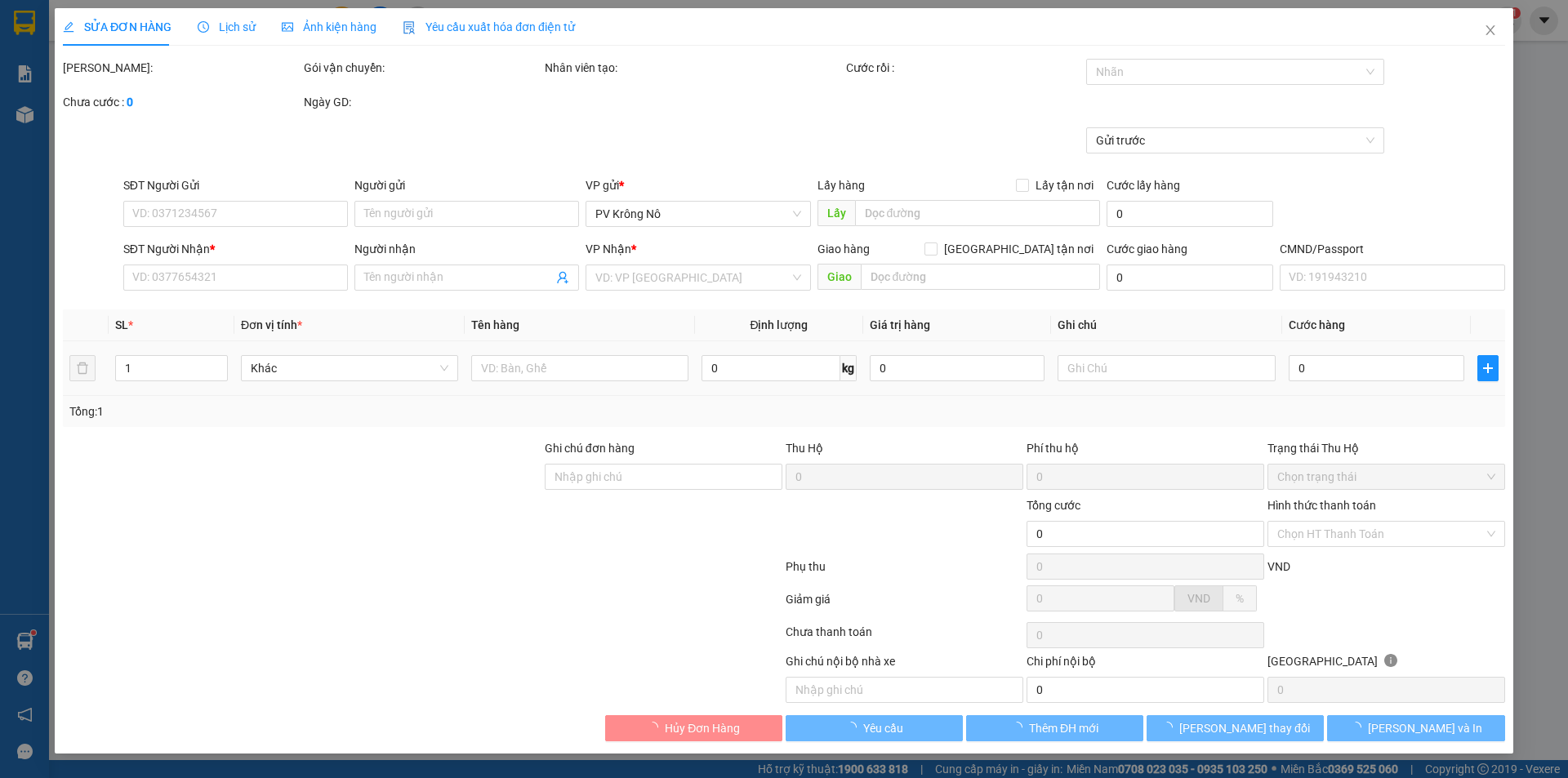
type input "0908411548"
type input "lâm"
type input "0915415155"
type input "chị oanh"
type input "KHÁCH KH GỬI"
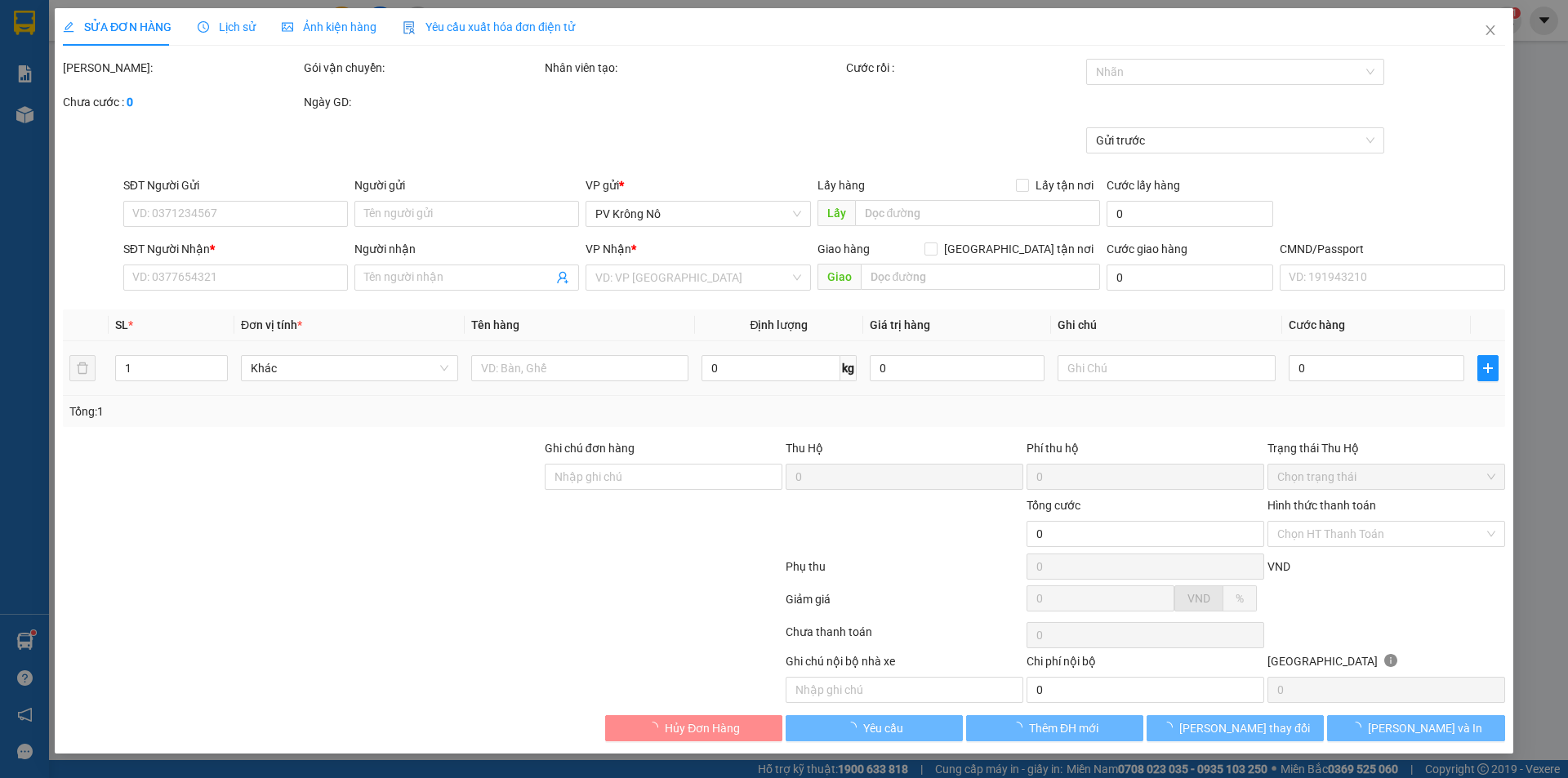
type input "80.000"
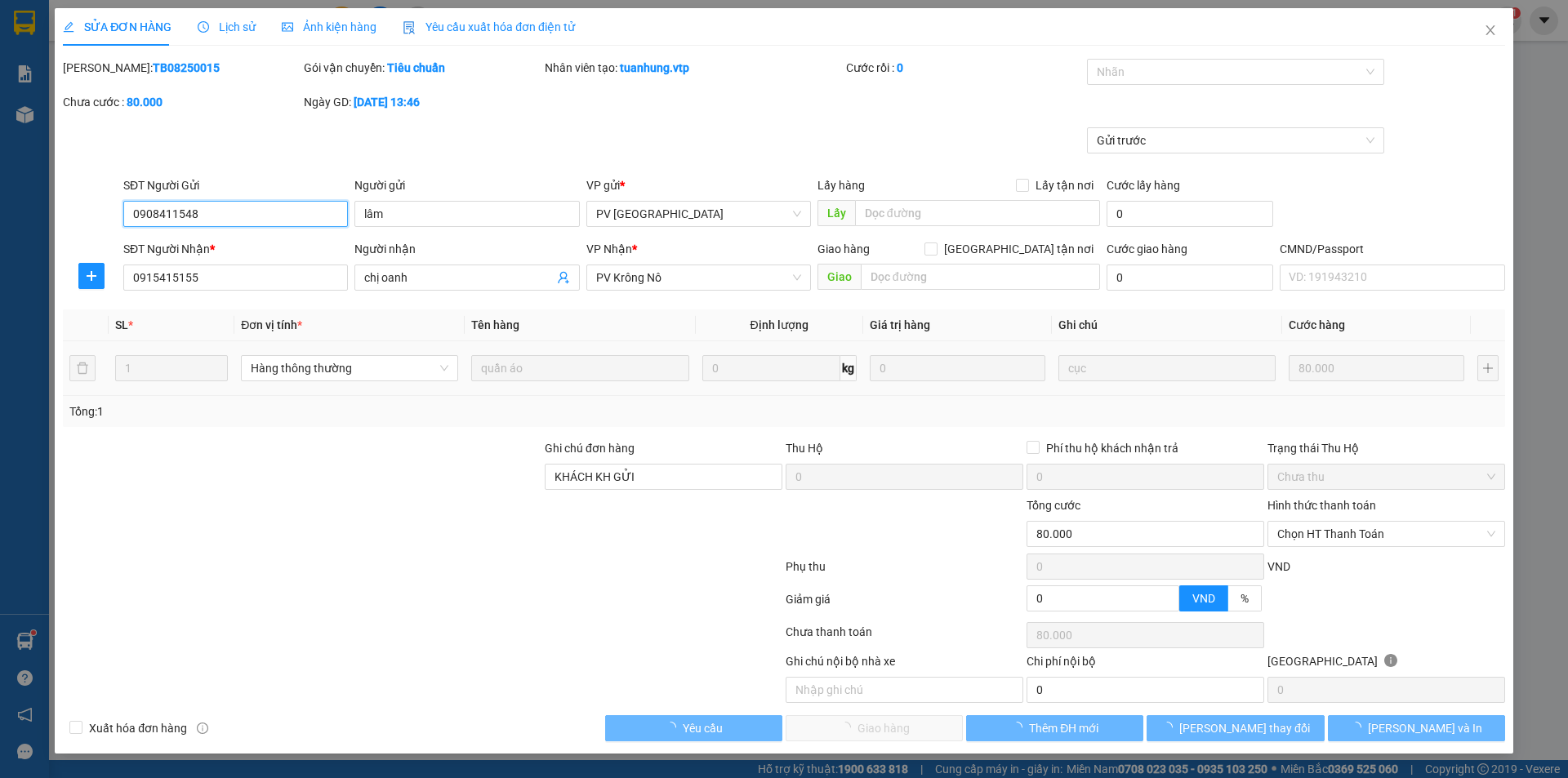
type input "4.000"
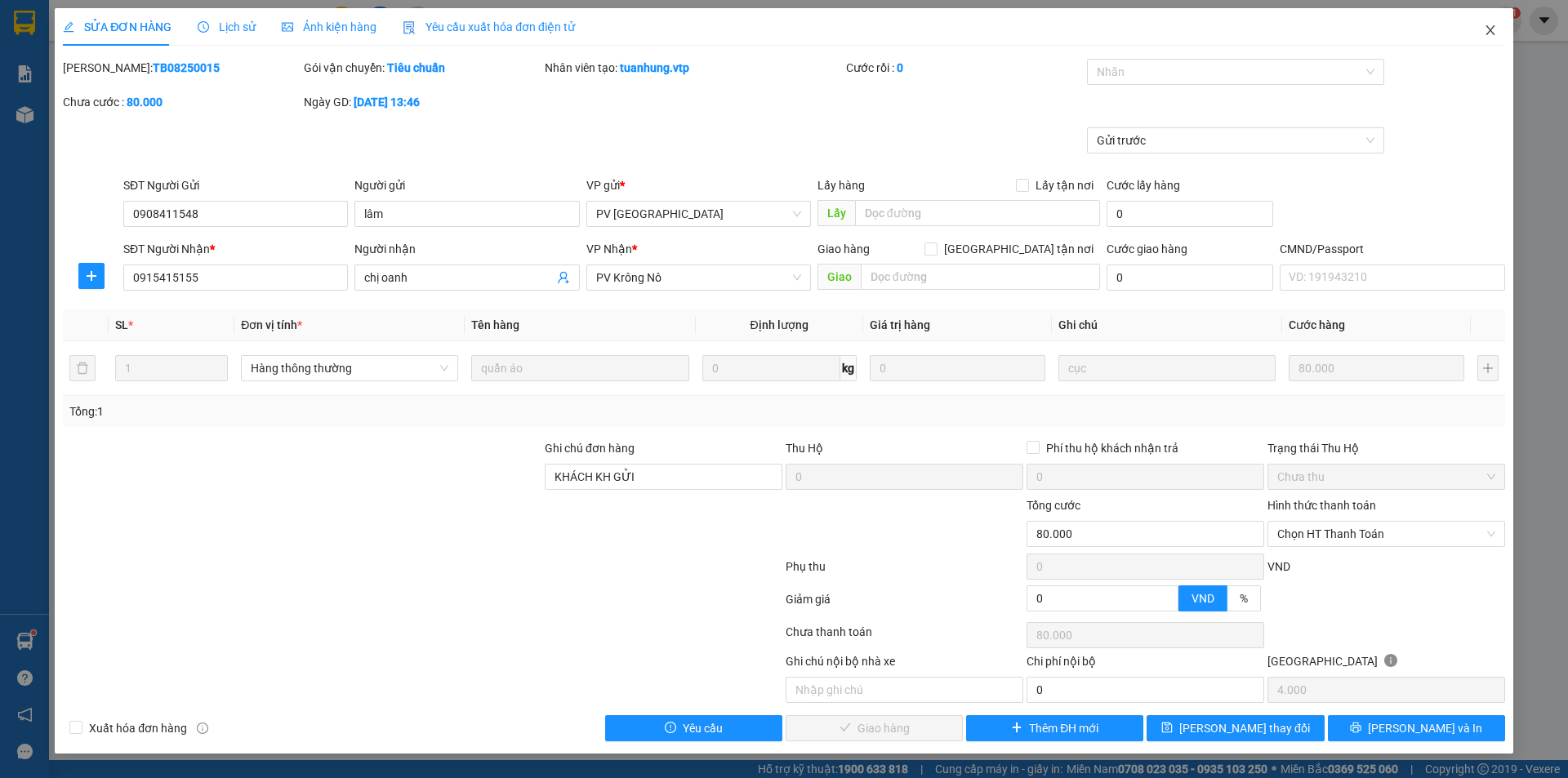
click at [1492, 26] on icon "close" at bounding box center [1490, 29] width 13 height 13
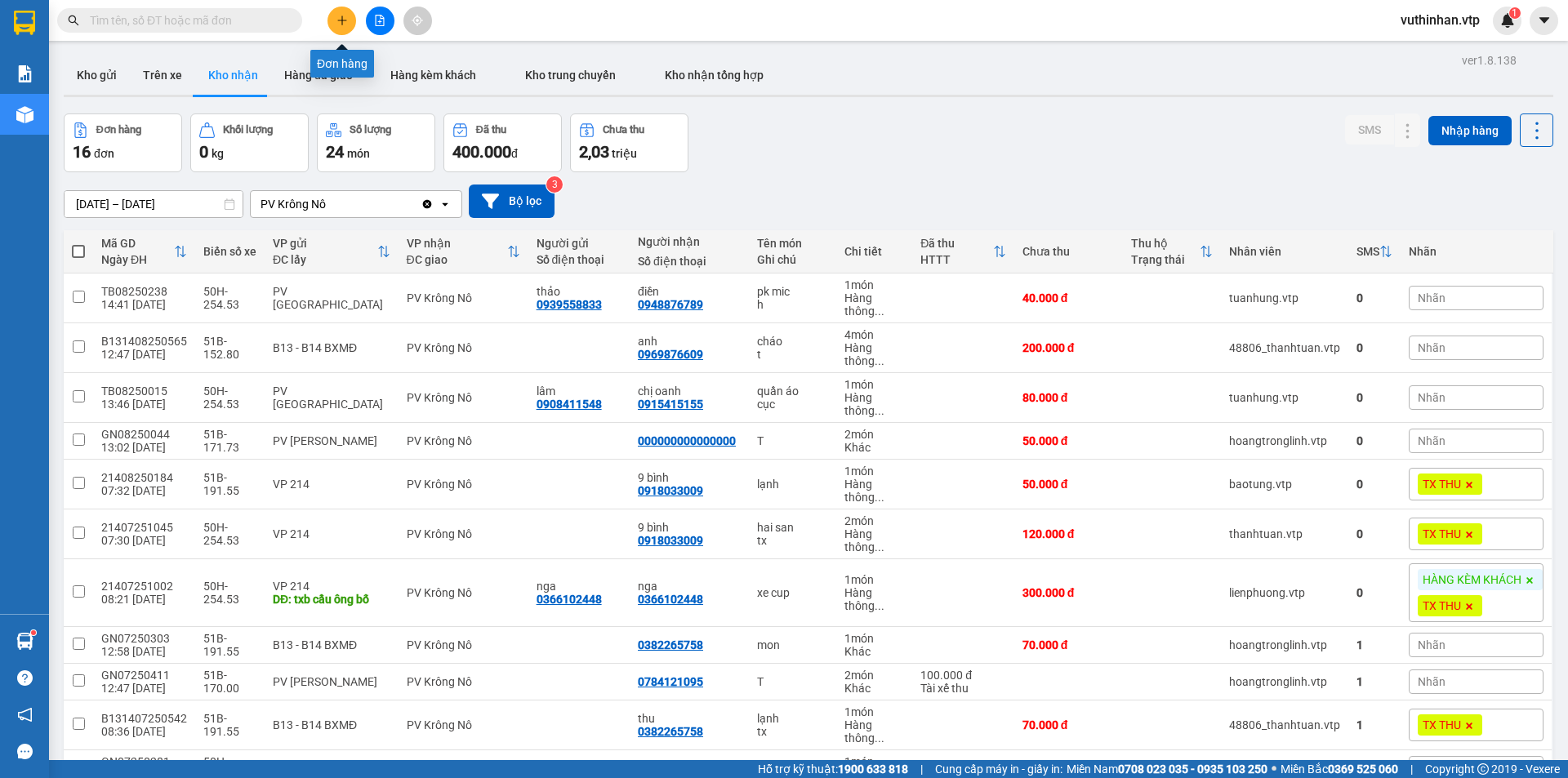
click at [344, 27] on button at bounding box center [342, 21] width 29 height 29
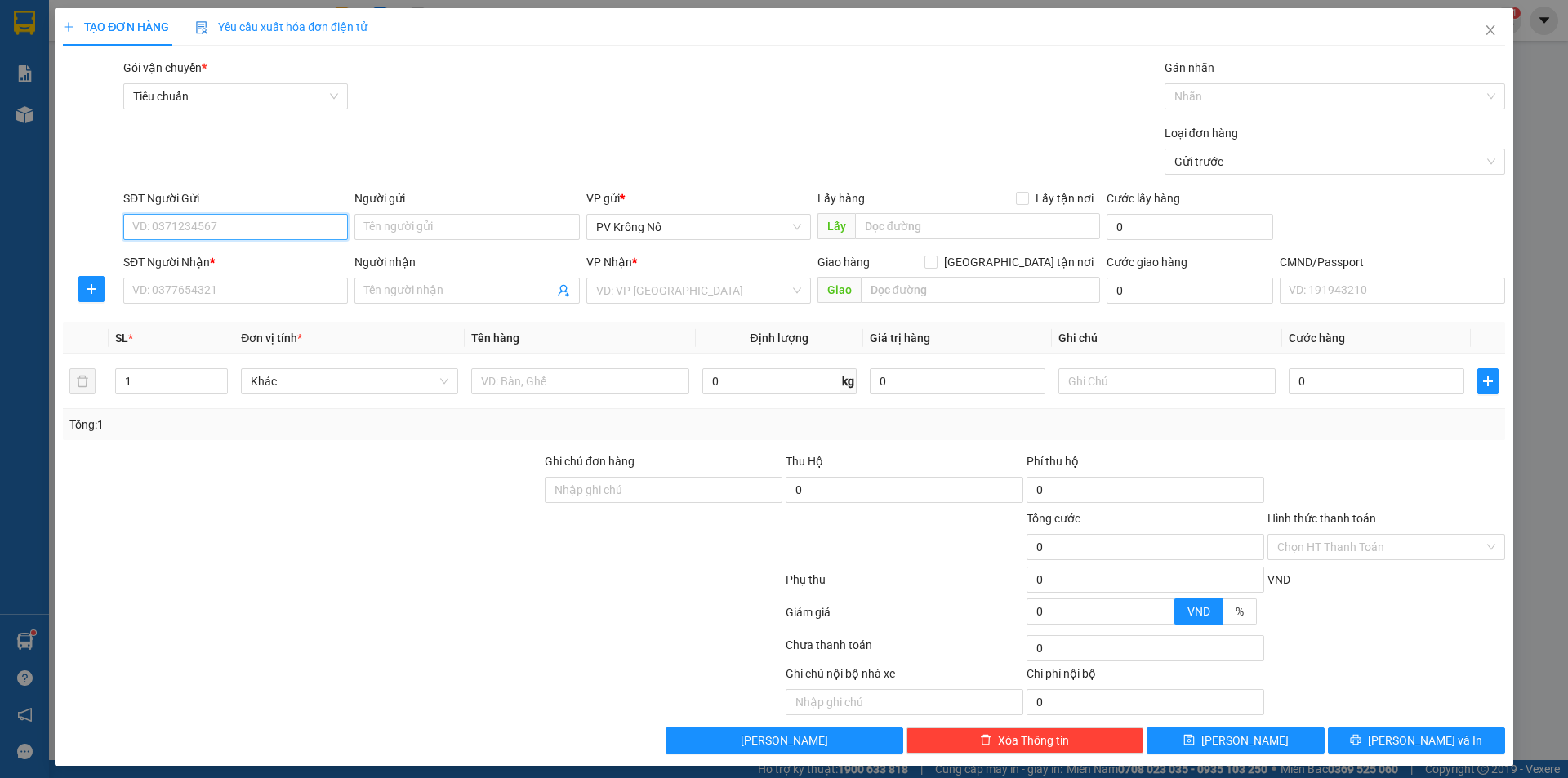
click at [205, 222] on input "SĐT Người Gửi" at bounding box center [235, 227] width 225 height 26
click at [741, 285] on input "search" at bounding box center [692, 291] width 193 height 24
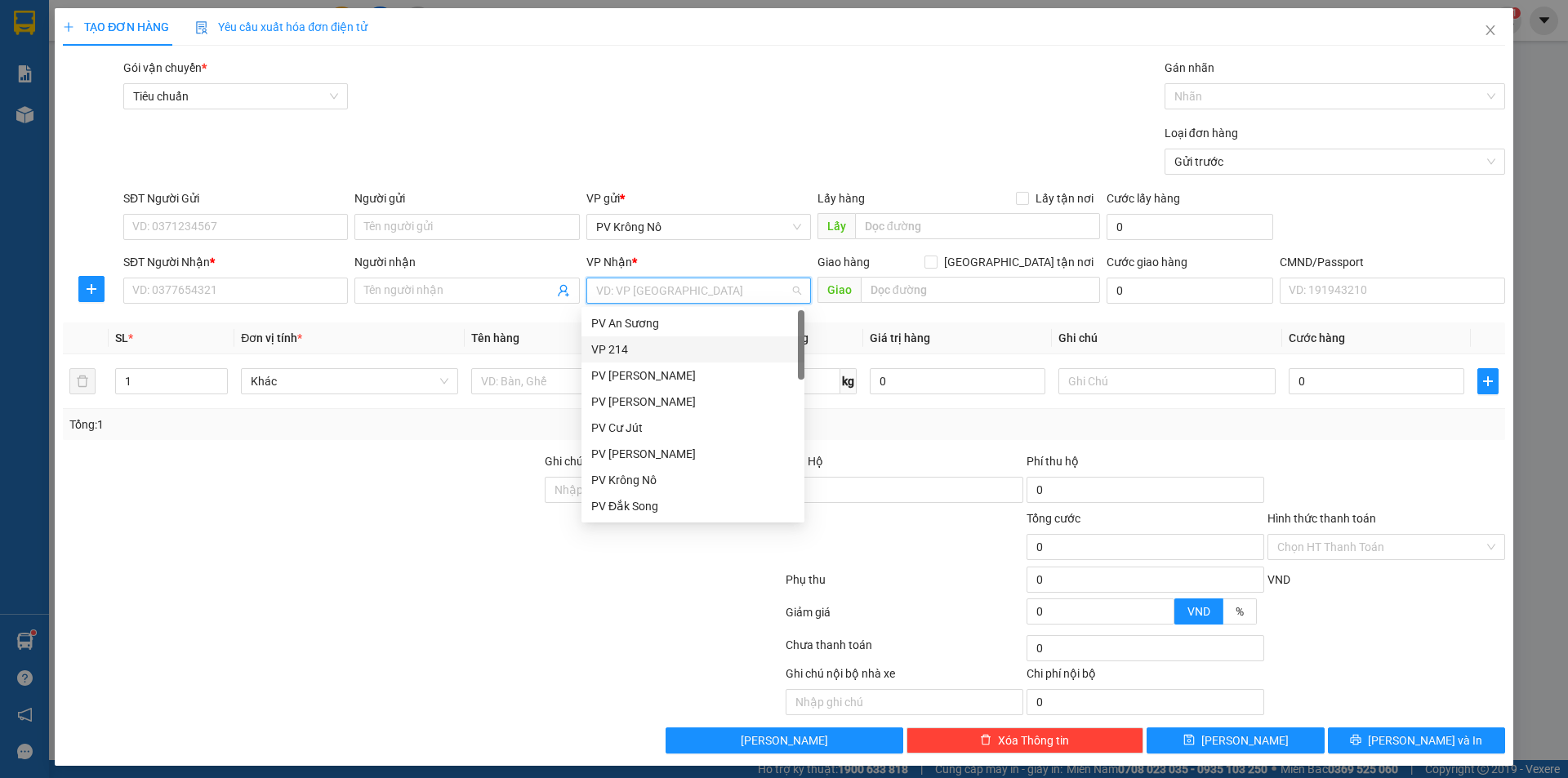
type input "2"
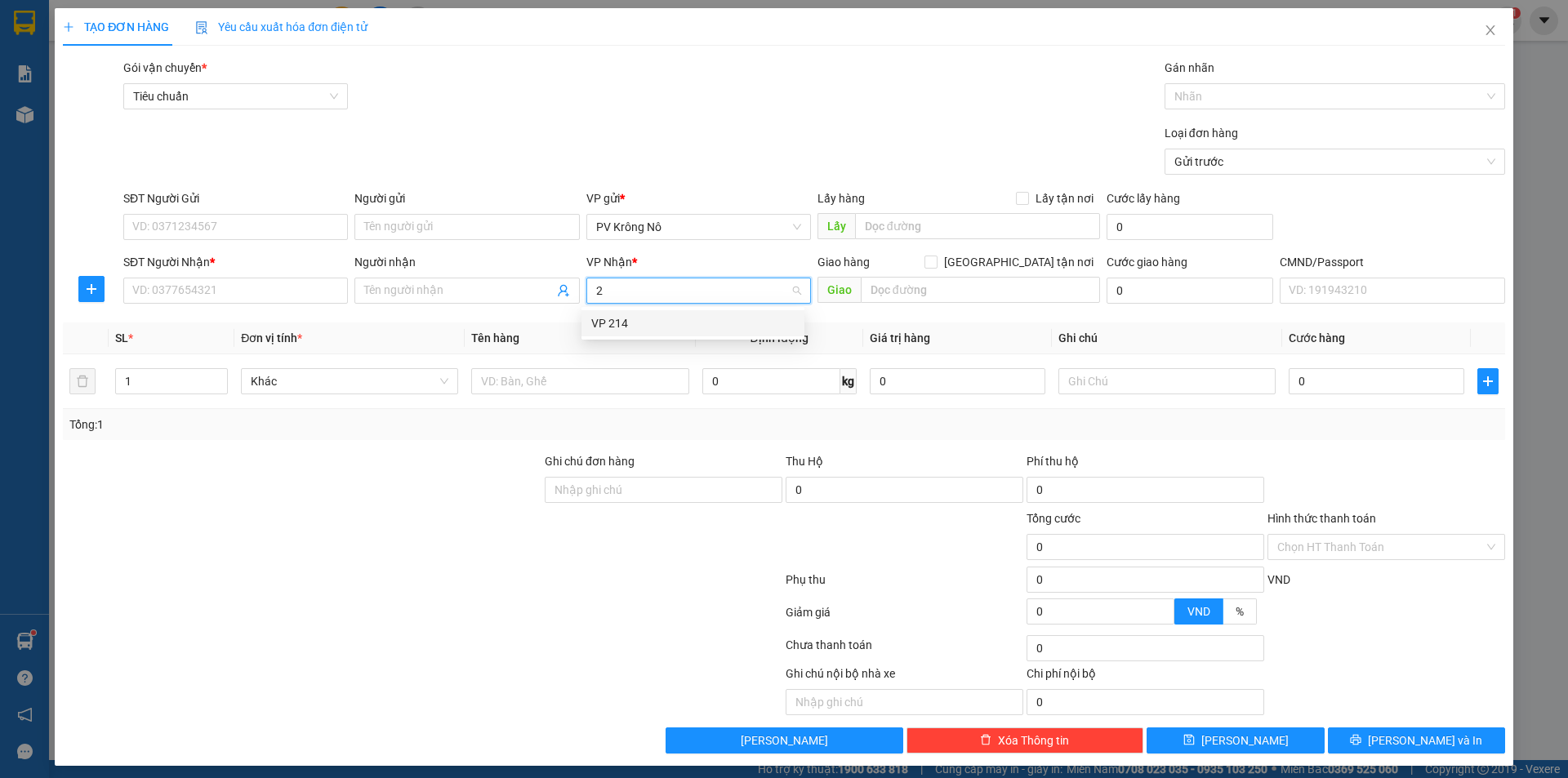
click at [635, 324] on div "VP 214" at bounding box center [693, 324] width 203 height 18
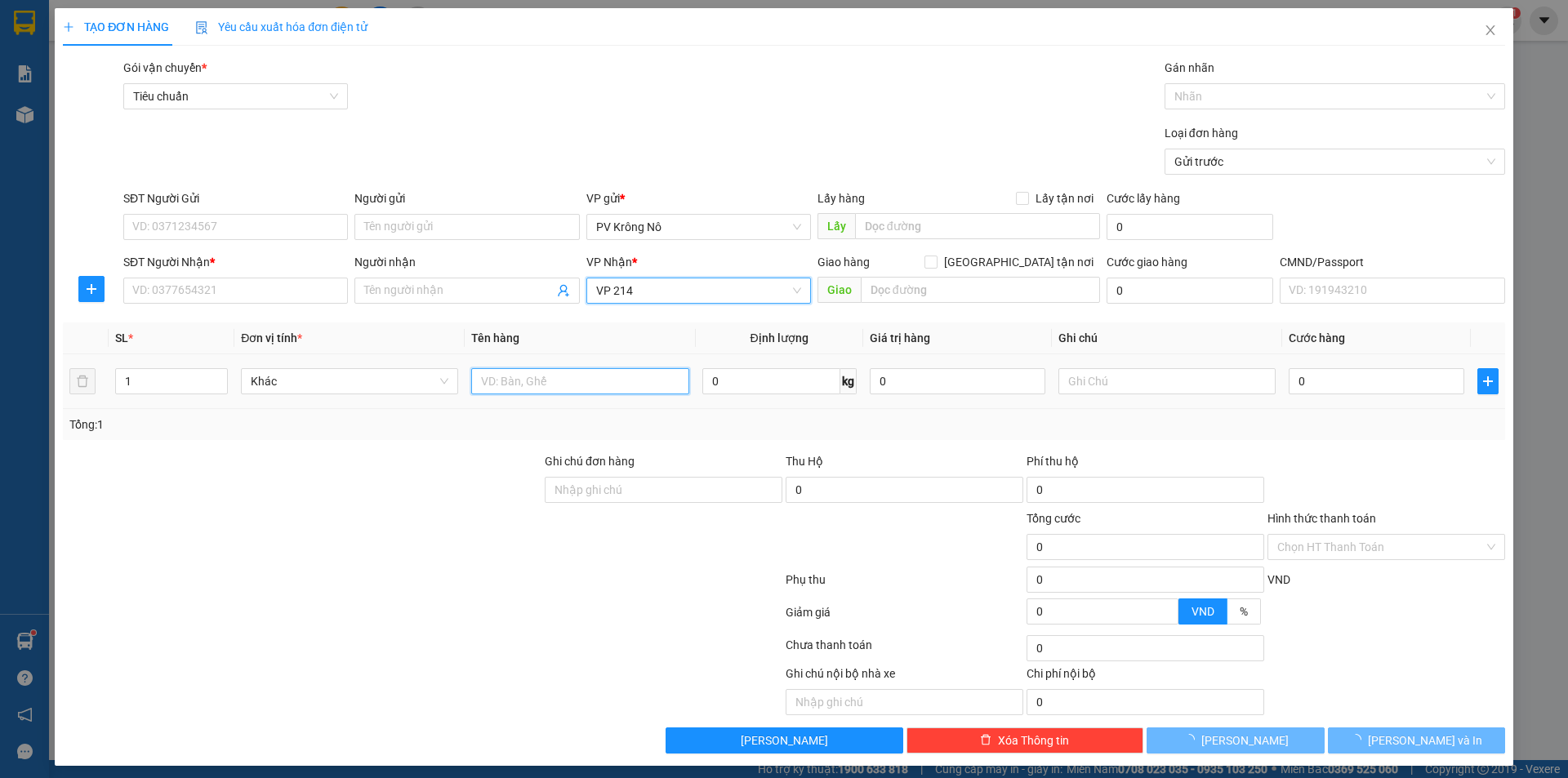
click at [511, 383] on input "text" at bounding box center [579, 382] width 217 height 26
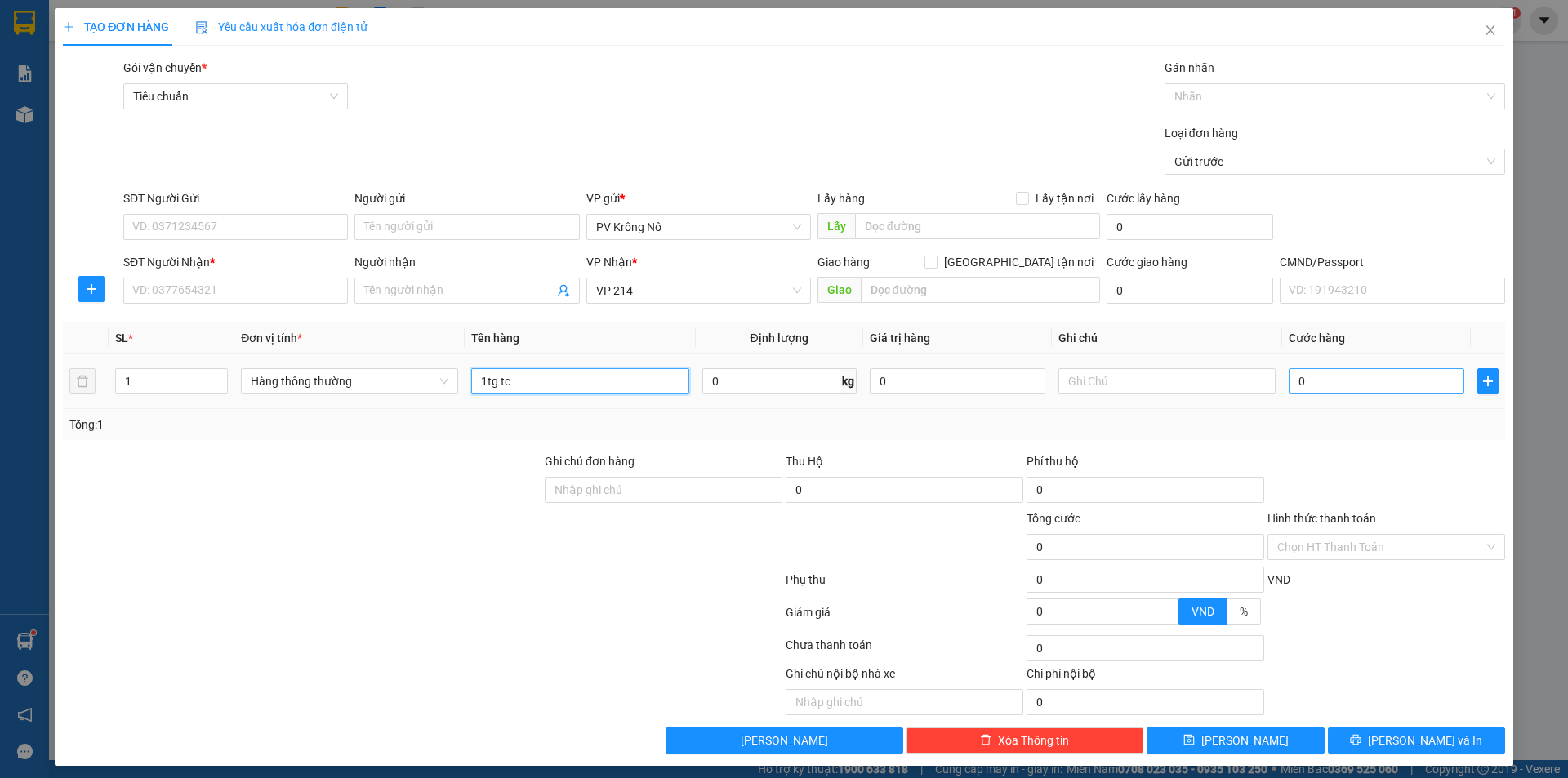
type input "1tg tc"
click at [1301, 385] on input "0" at bounding box center [1376, 382] width 175 height 26
type input "004"
type input "4"
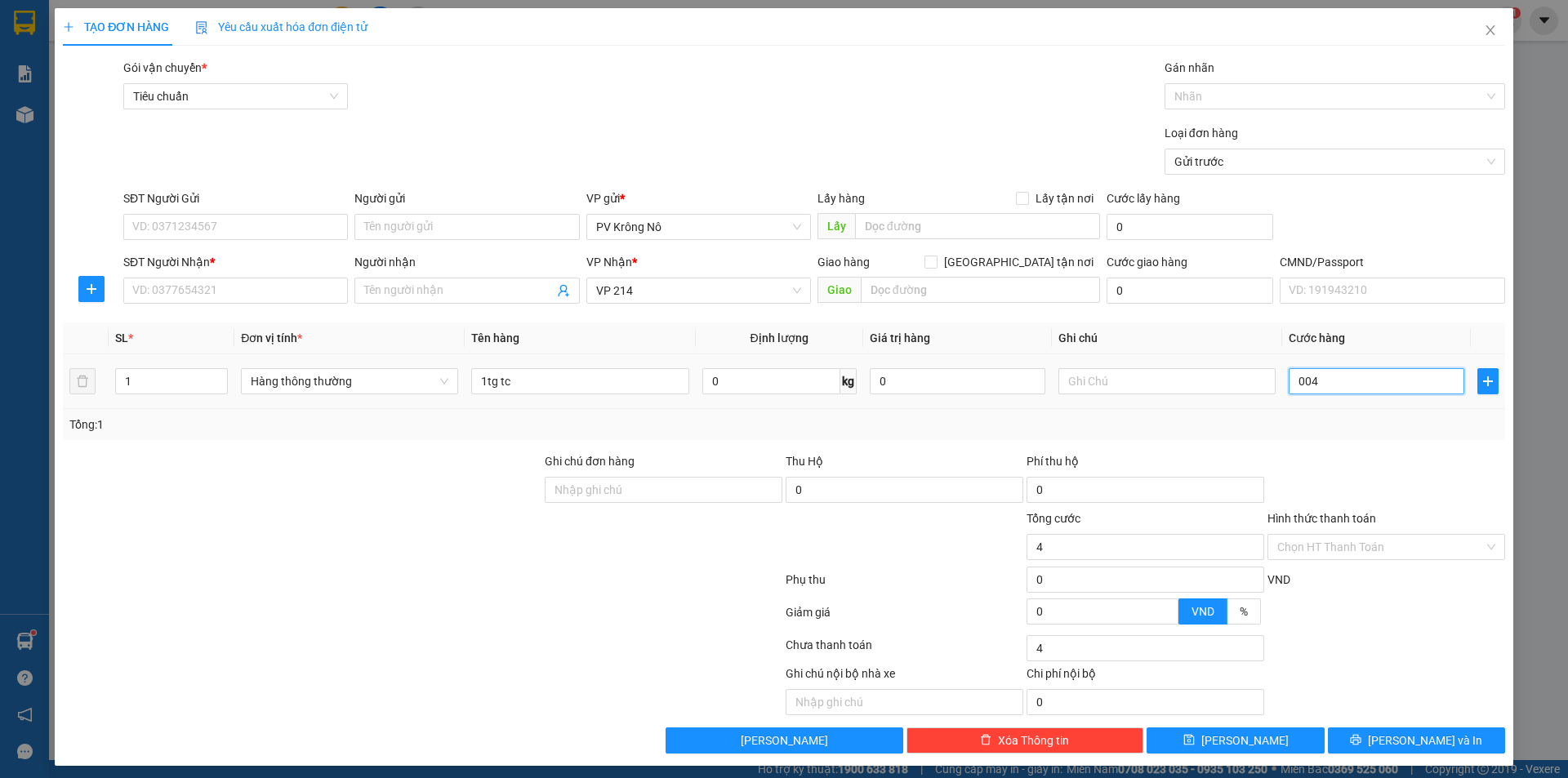
type input "0.040"
type input "40"
type input "00.400"
type input "400"
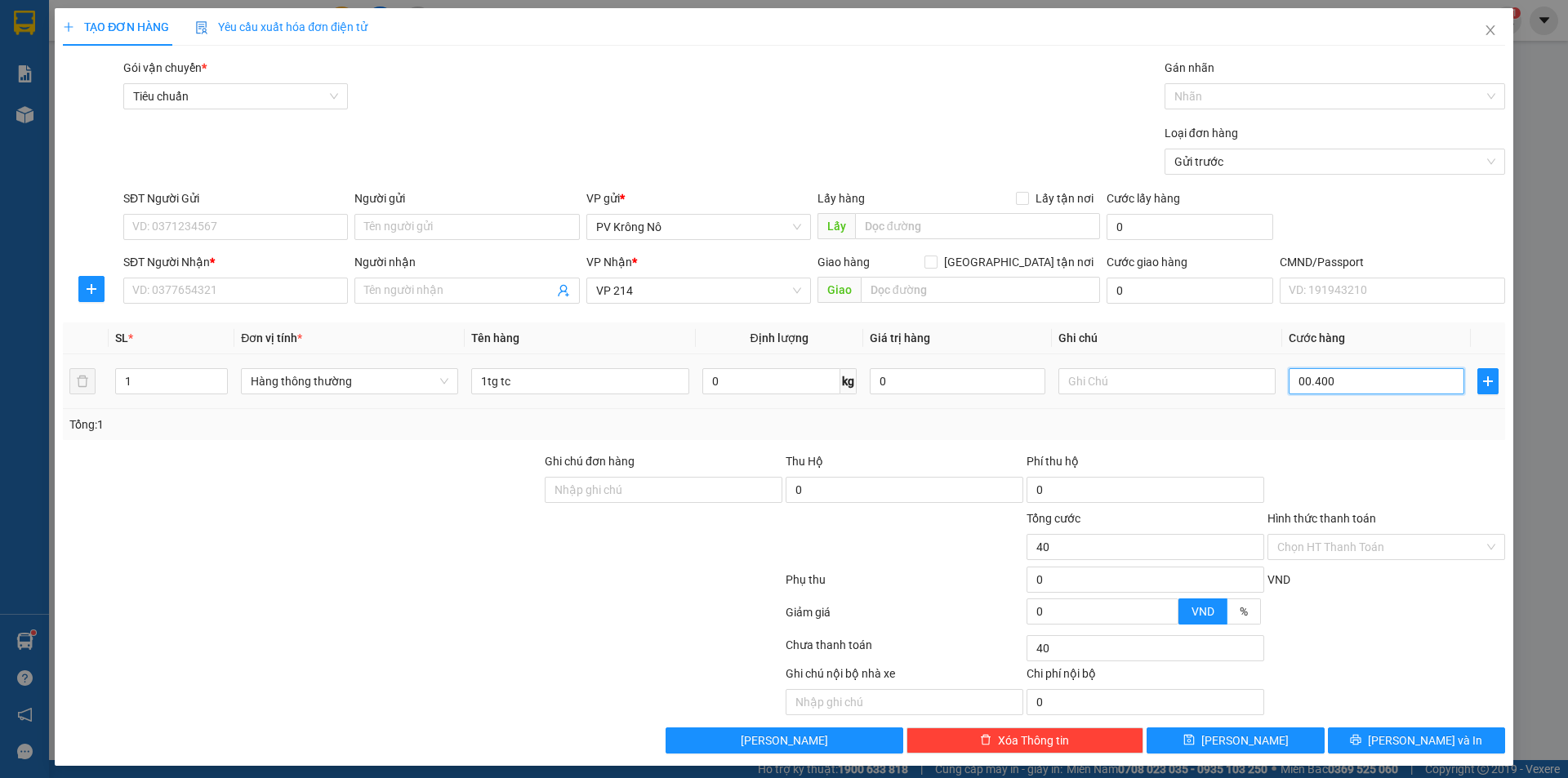
type input "400"
type input "0.004.000"
type input "4.000"
type input "0.000.040.000"
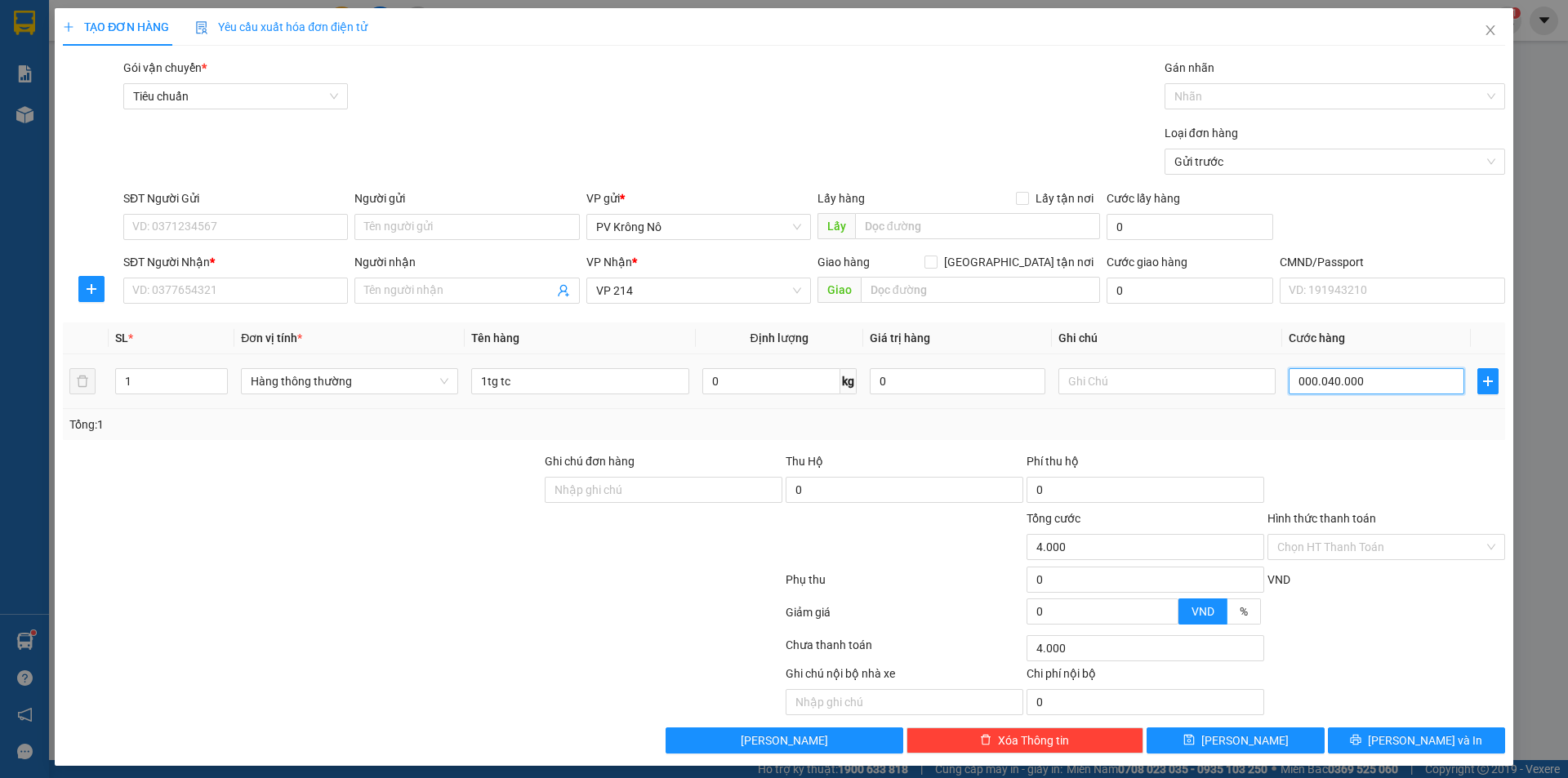
type input "40.000"
click at [179, 233] on input "SĐT Người Gửi" at bounding box center [235, 227] width 225 height 26
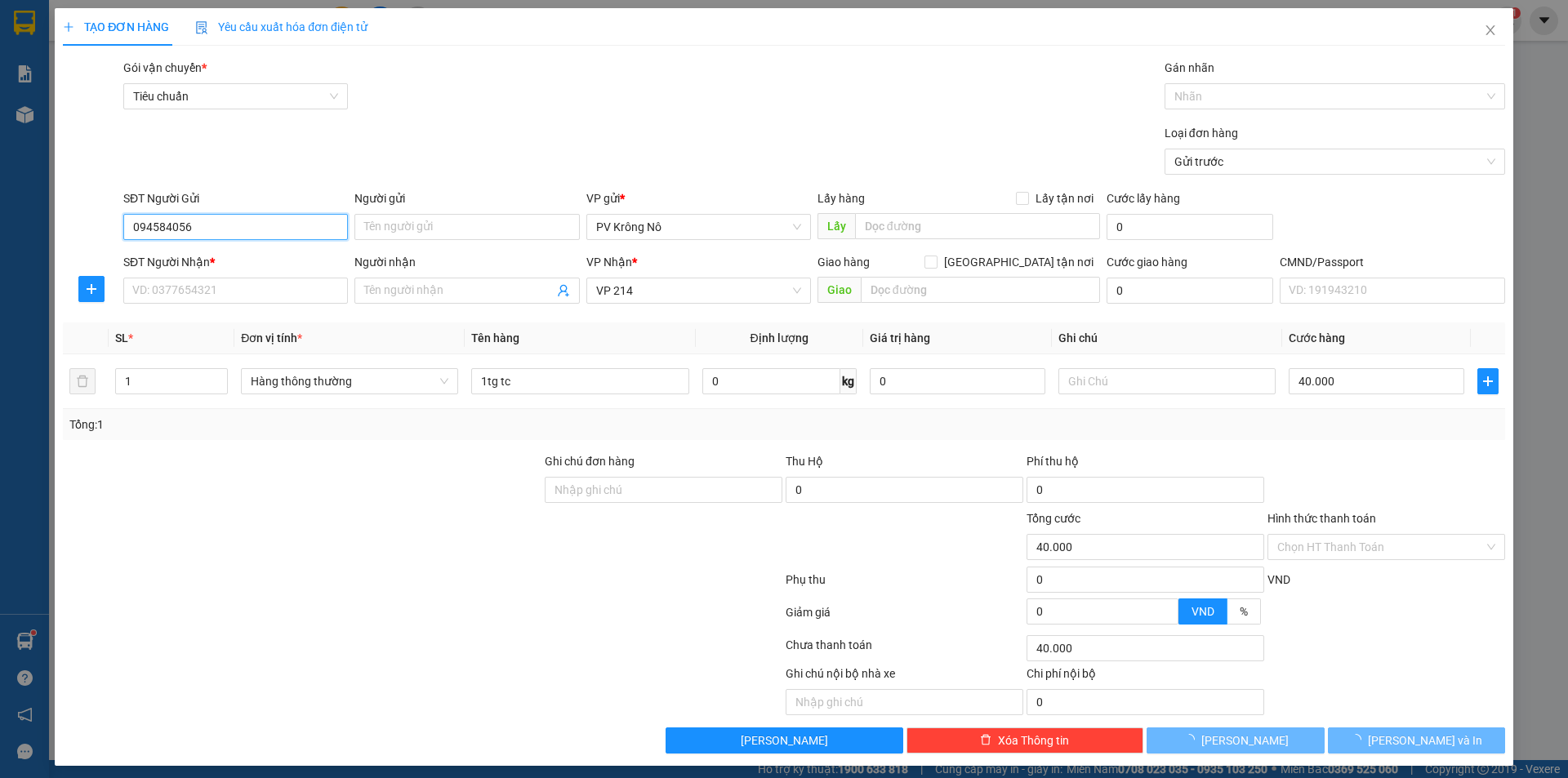
type input "0945840566"
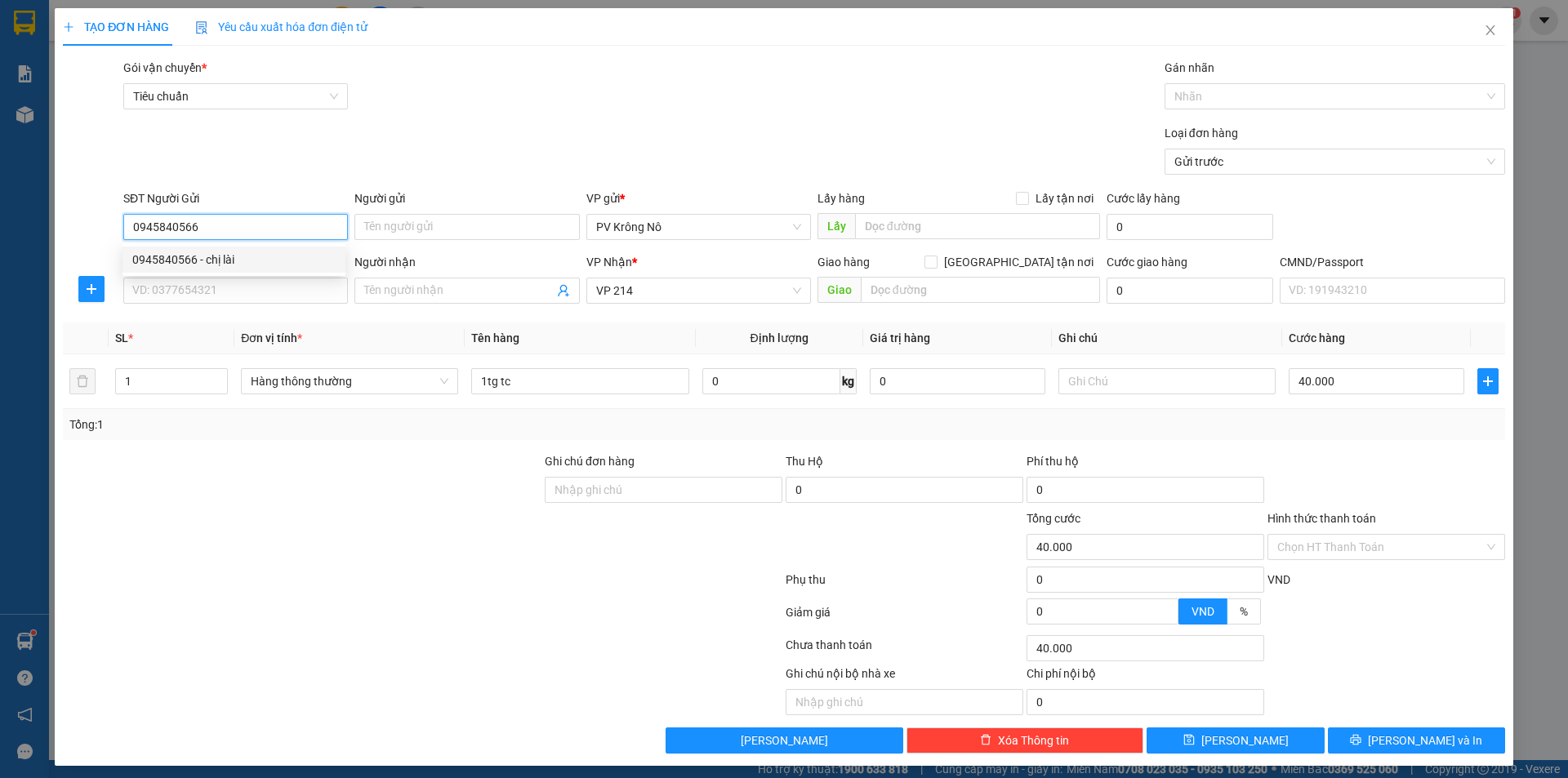
drag, startPoint x: 203, startPoint y: 262, endPoint x: 188, endPoint y: 267, distance: 15.8
click at [203, 264] on div "0945840566 - chị lài" at bounding box center [234, 259] width 203 height 18
type input "chị lài"
type input "0945840566"
click at [198, 291] on input "SĐT Người Nhận *" at bounding box center [235, 291] width 225 height 26
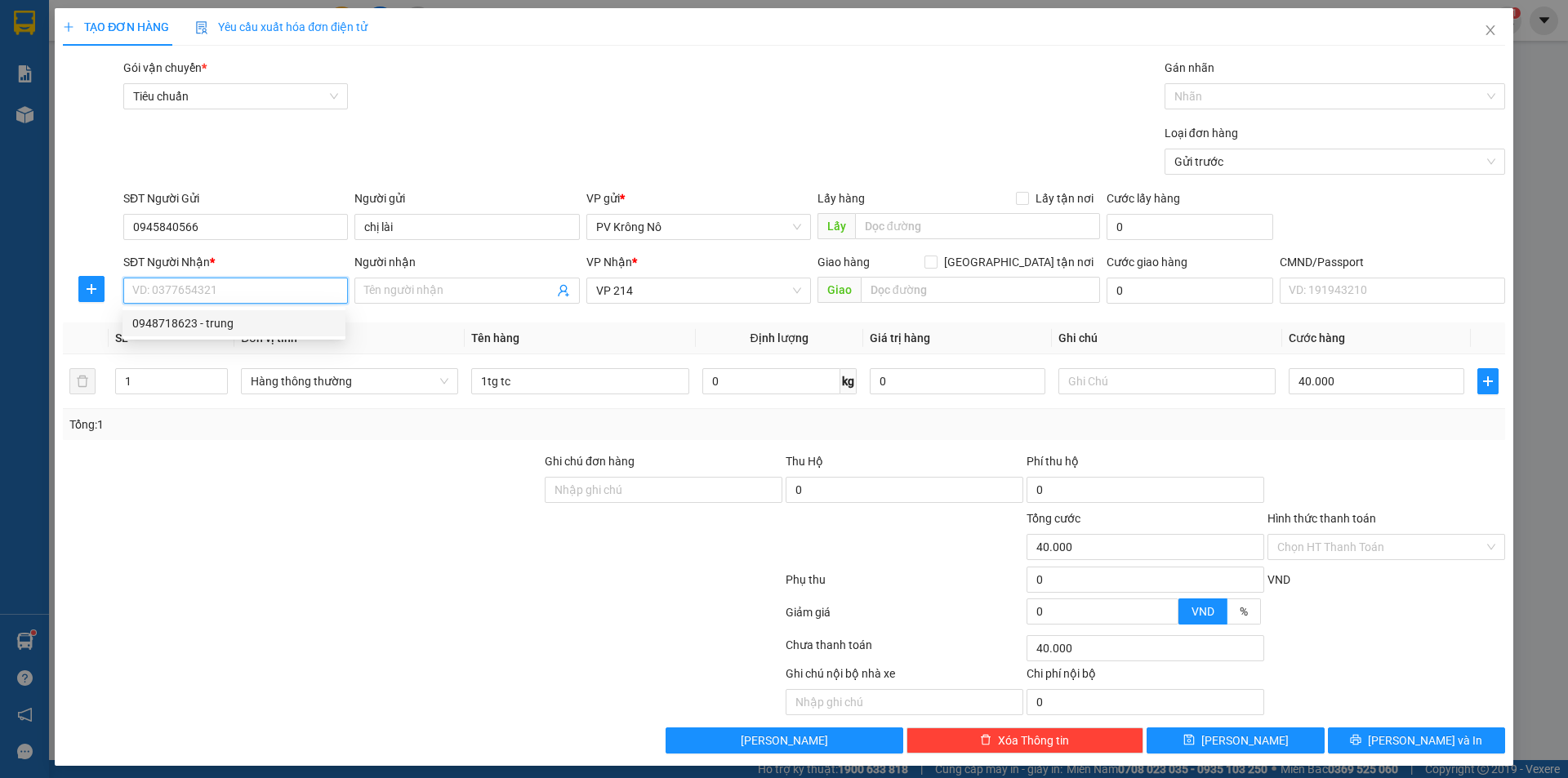
click at [176, 330] on div "0948718623 - trung" at bounding box center [234, 324] width 203 height 18
type input "0948718623"
type input "trung"
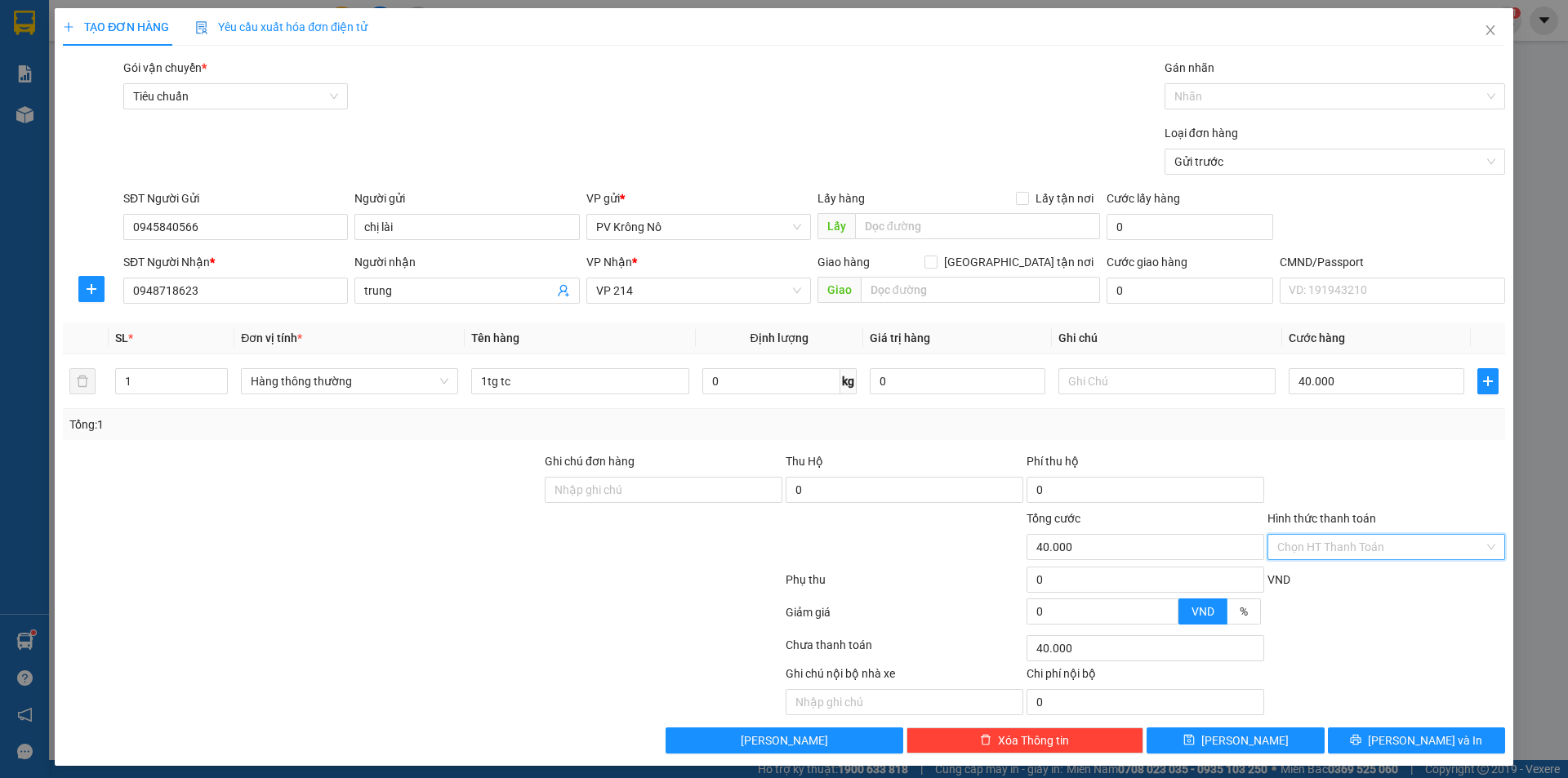
click at [1318, 546] on input "Hình thức thanh toán" at bounding box center [1381, 547] width 206 height 24
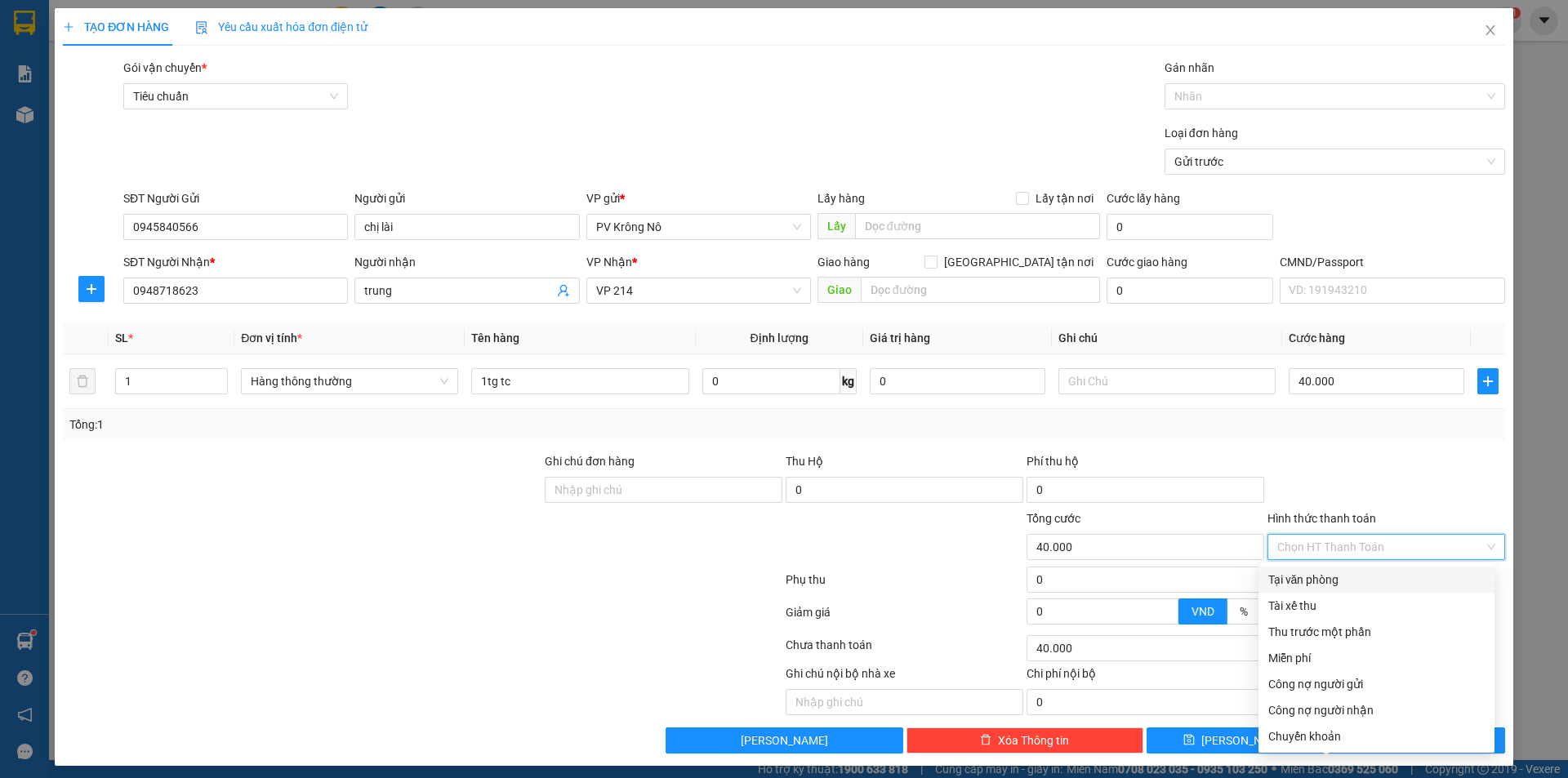
click at [1268, 586] on div "Tại văn phòng" at bounding box center [1376, 579] width 217 height 18
type input "0"
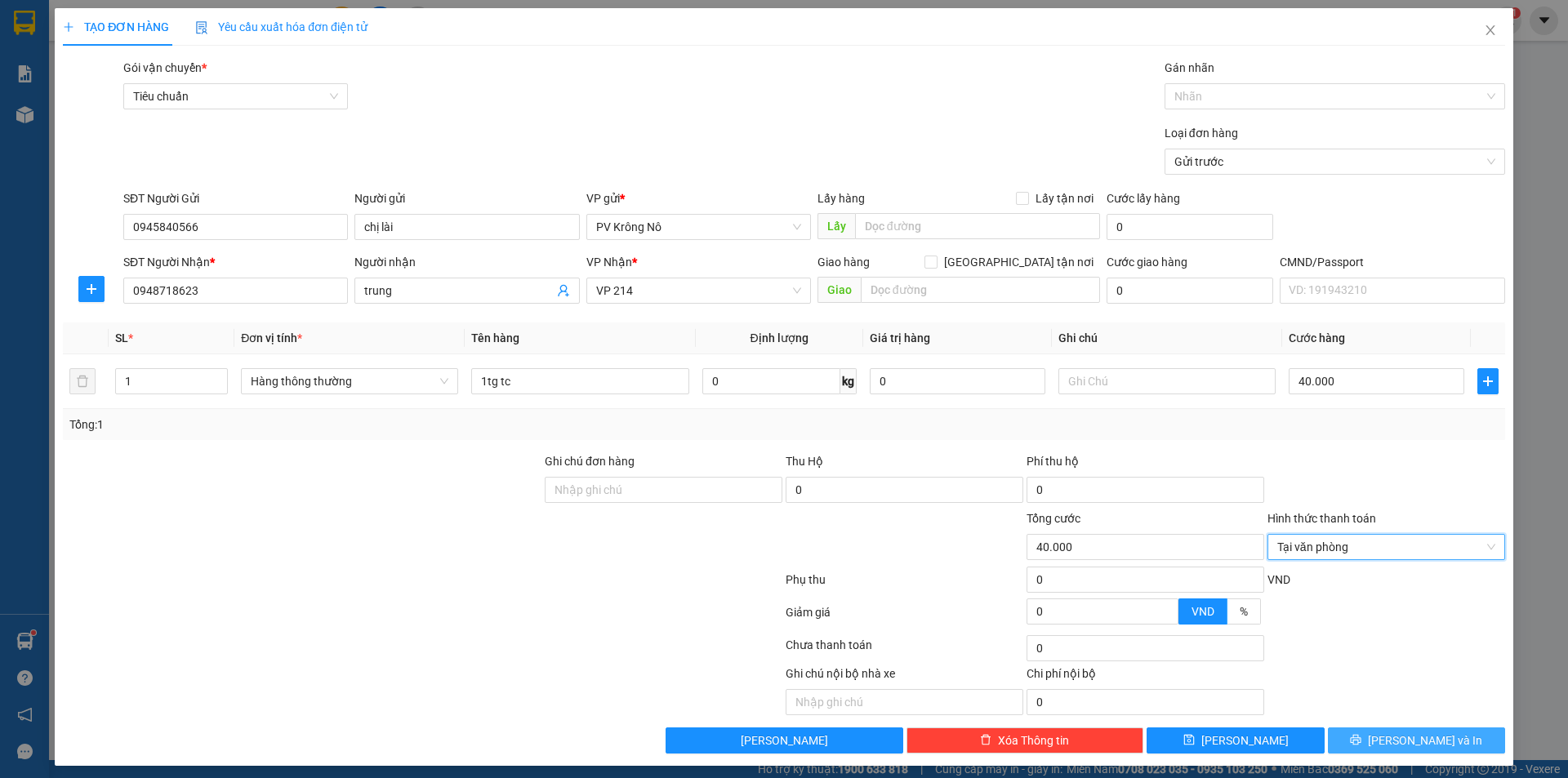
click at [1378, 749] on button "[PERSON_NAME] và In" at bounding box center [1416, 741] width 177 height 26
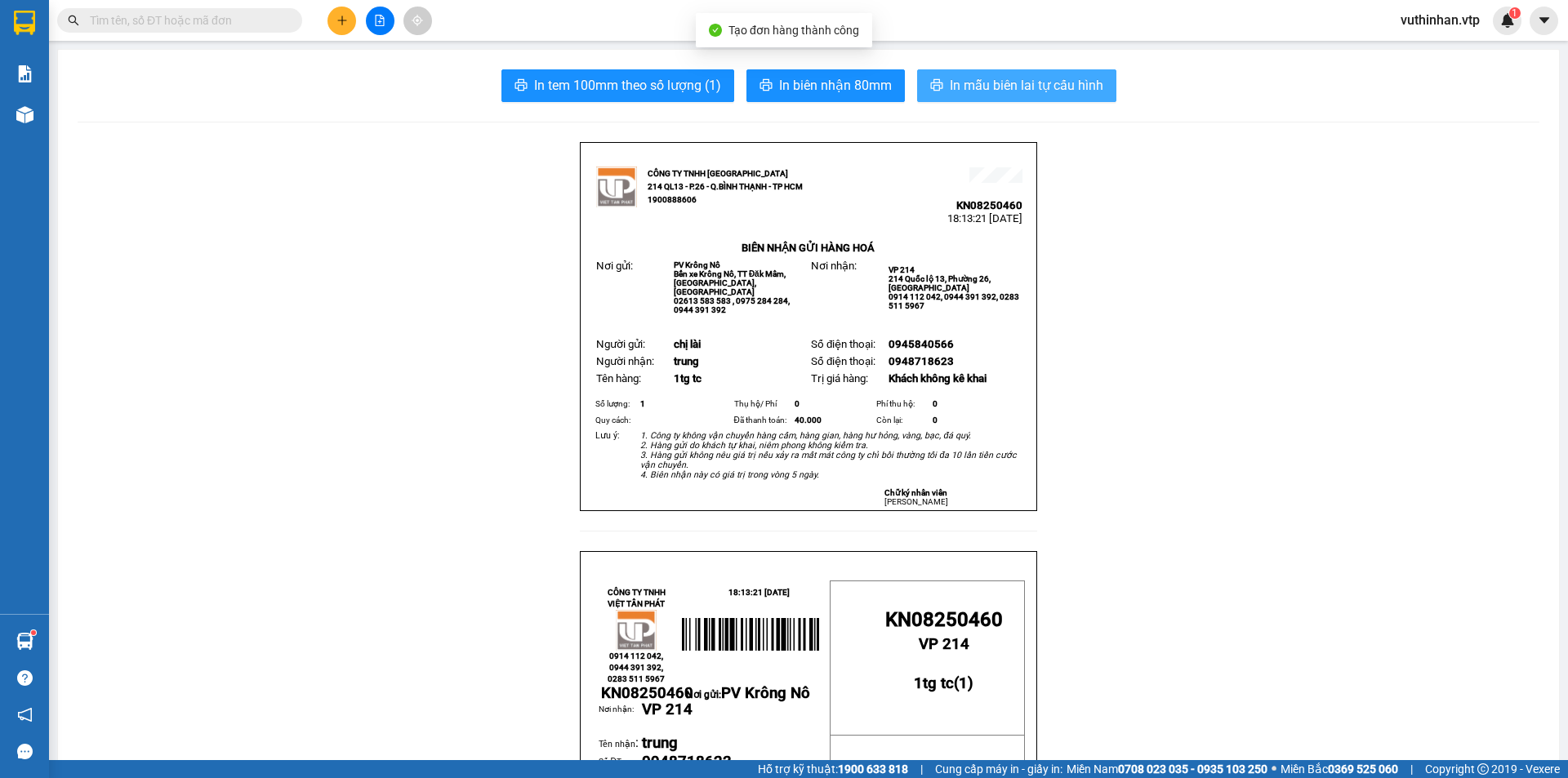
click at [1031, 93] on span "In mẫu biên lai tự cấu hình" at bounding box center [1026, 86] width 154 height 21
click at [341, 27] on button at bounding box center [342, 21] width 29 height 29
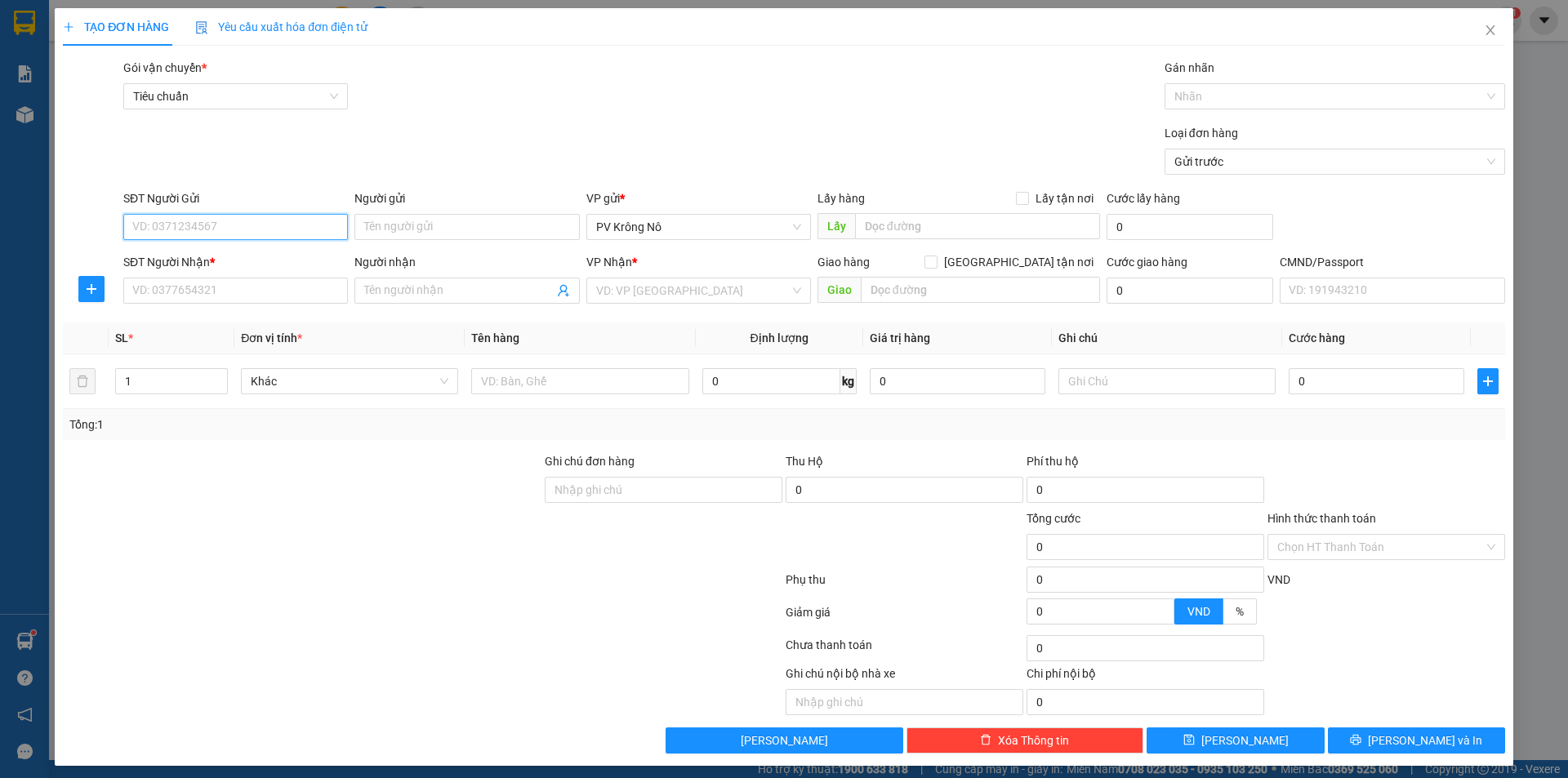
click at [230, 231] on input "SĐT Người Gửi" at bounding box center [235, 227] width 225 height 26
click at [207, 263] on div "0945328447" at bounding box center [234, 259] width 203 height 18
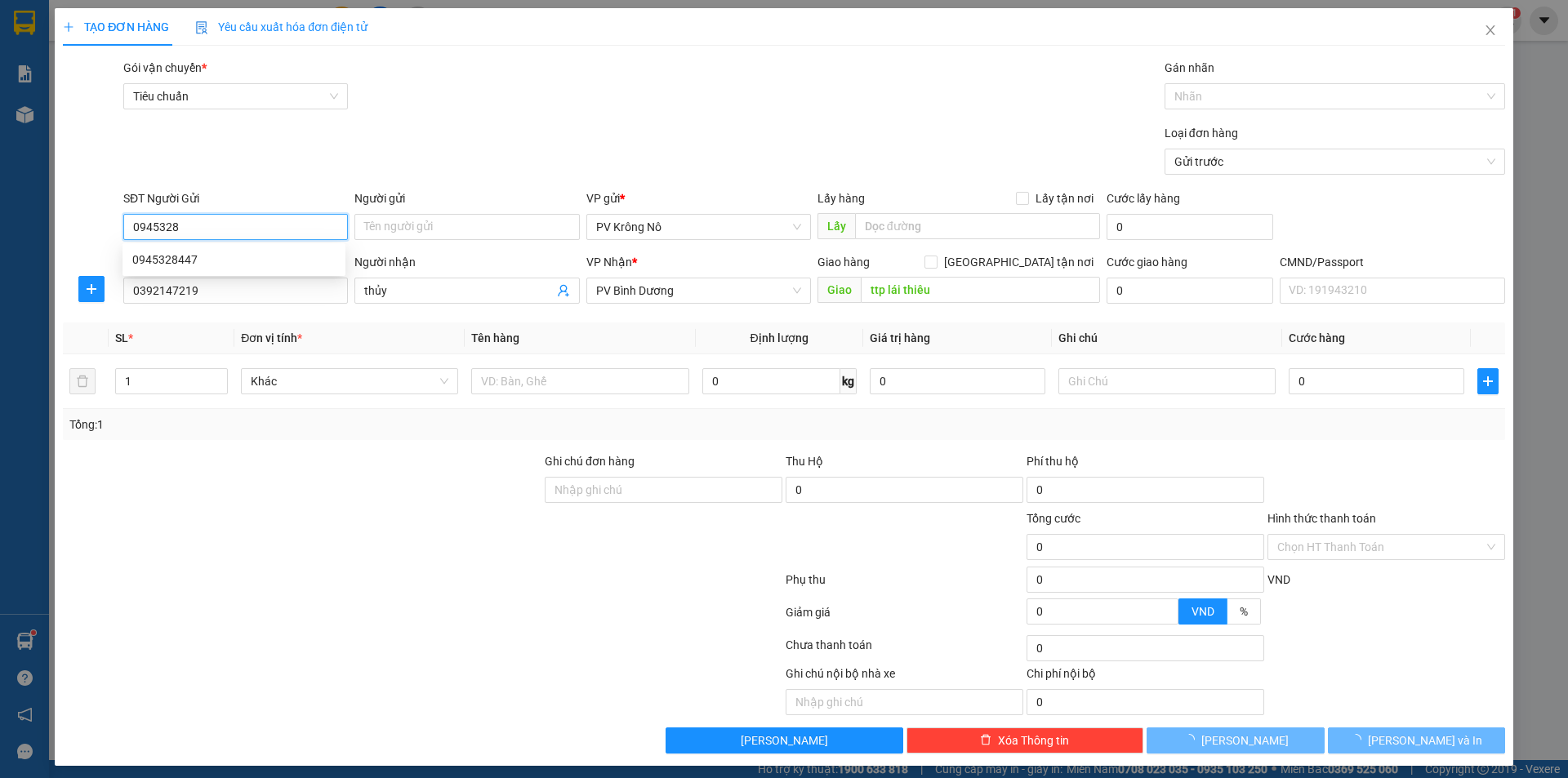
type input "0945328447"
type input "0392147219"
type input "thủy"
type input "ttp lái thiêu"
type input "0945328447"
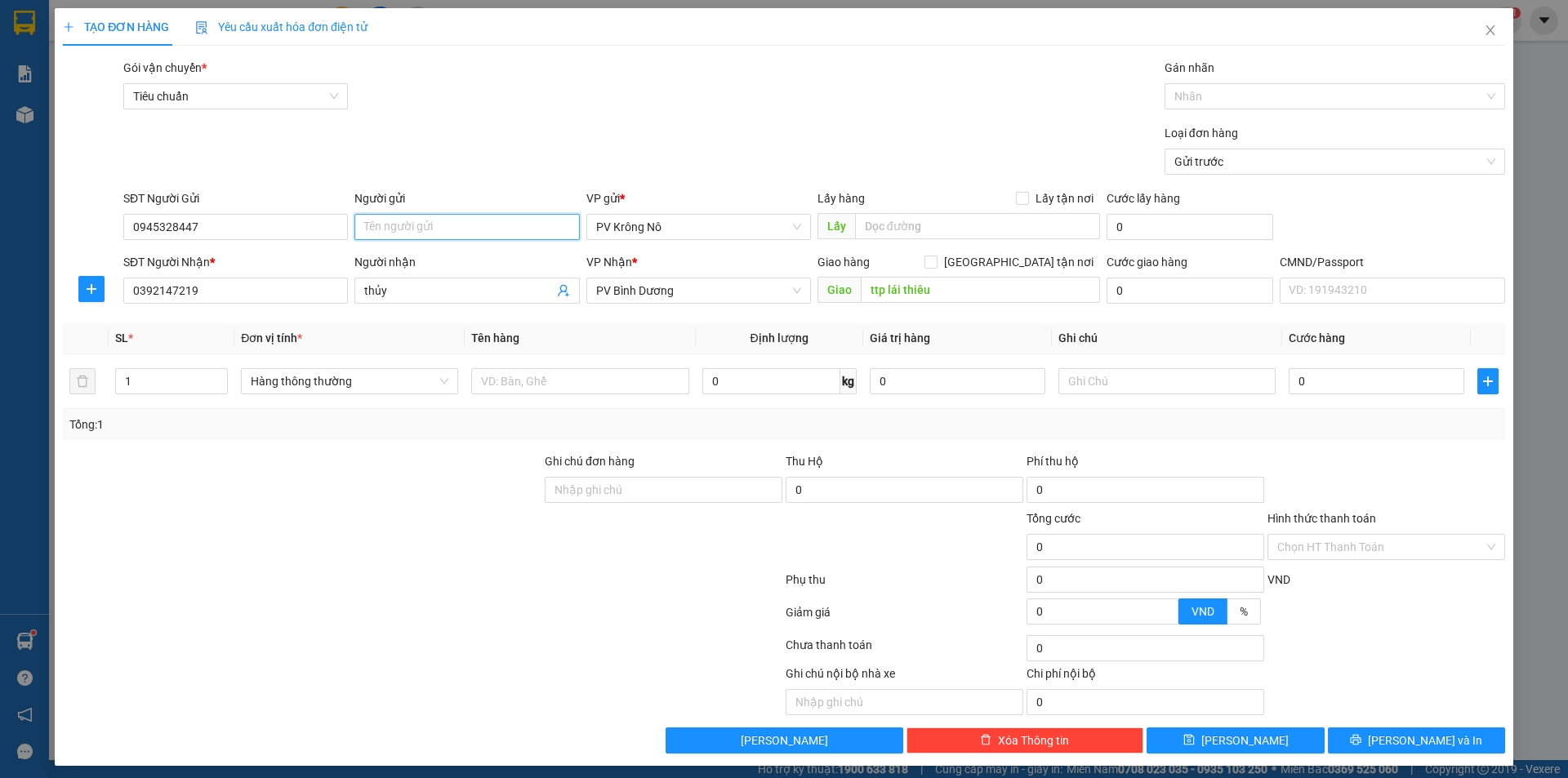
click at [467, 224] on input "Người gửi" at bounding box center [467, 227] width 225 height 26
type input "chị nga"
drag, startPoint x: 238, startPoint y: 291, endPoint x: 41, endPoint y: 299, distance: 197.2
click at [41, 299] on div "TẠO ĐƠN HÀNG Yêu cầu xuất hóa đơn điện tử Transit Pickup Surcharge Ids Transit …" at bounding box center [784, 389] width 1568 height 778
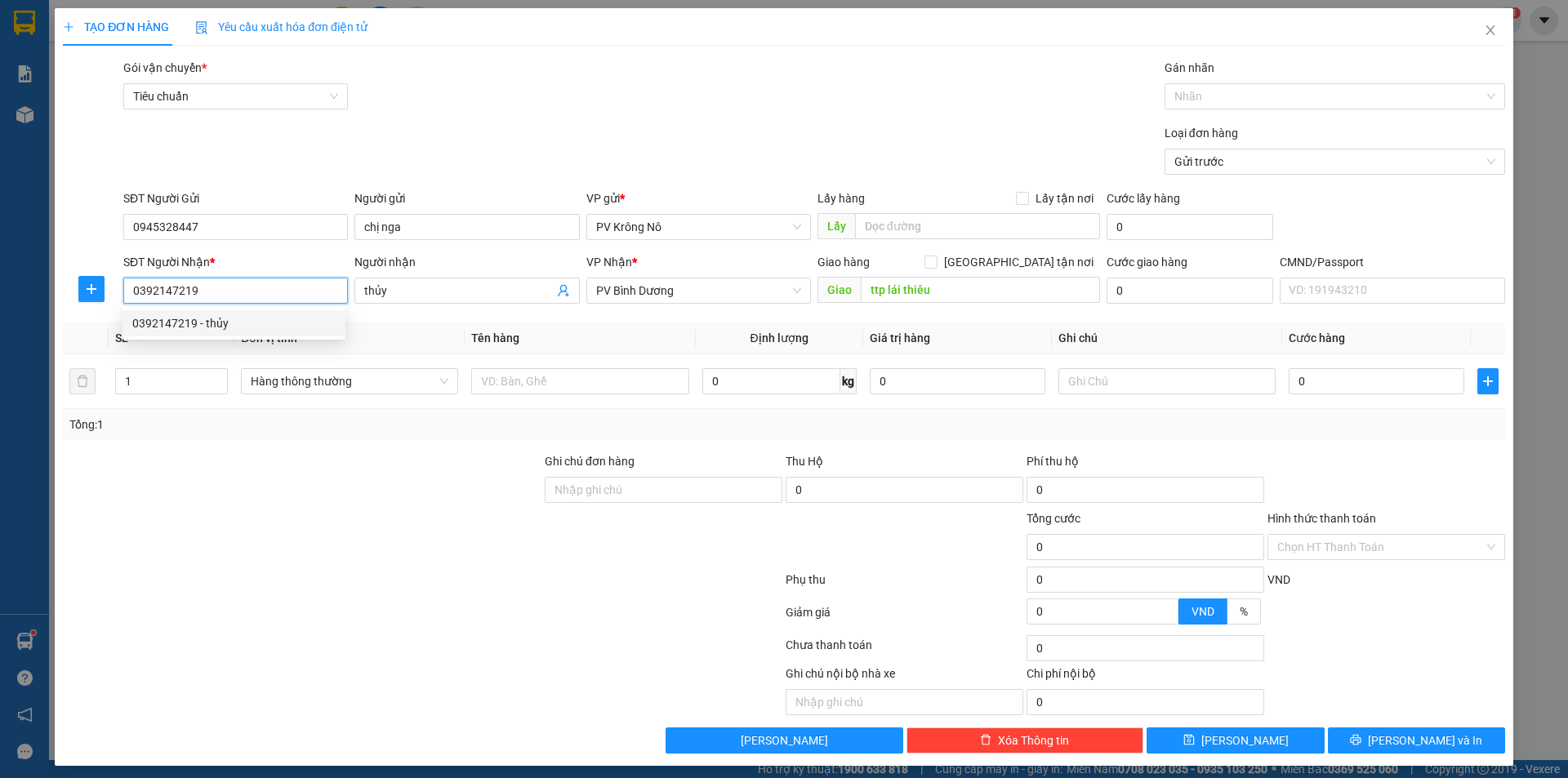
click at [196, 323] on div "0392147219 - thủy" at bounding box center [234, 324] width 203 height 18
click at [273, 290] on input "0392147219" at bounding box center [235, 291] width 225 height 26
click at [236, 606] on div at bounding box center [422, 616] width 722 height 33
click at [154, 385] on input "1" at bounding box center [172, 382] width 111 height 24
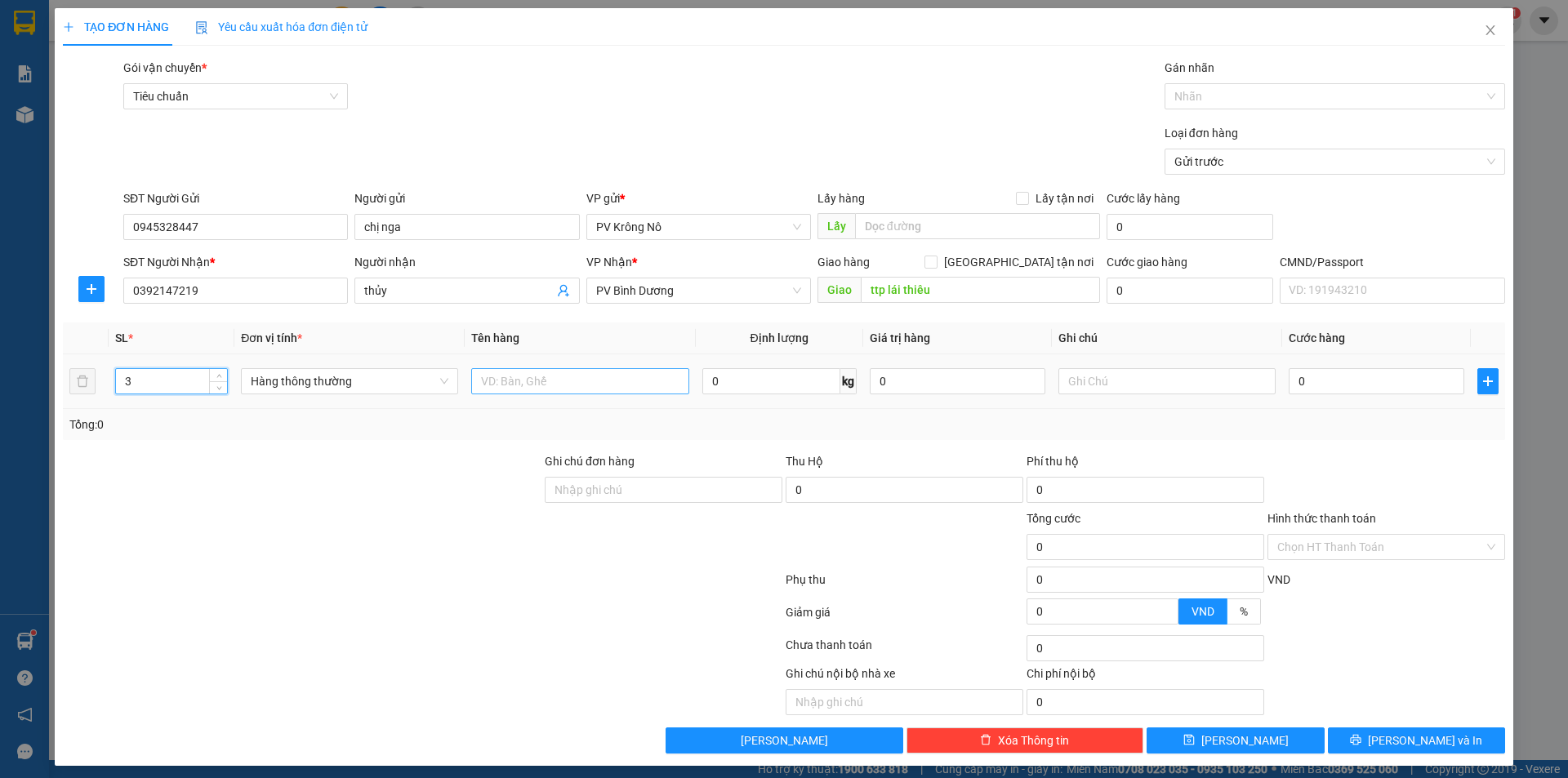
type input "3"
click at [582, 388] on input "text" at bounding box center [579, 382] width 217 height 26
type input "3tg sr"
click at [1340, 384] on input "0" at bounding box center [1376, 382] width 175 height 26
type input "002"
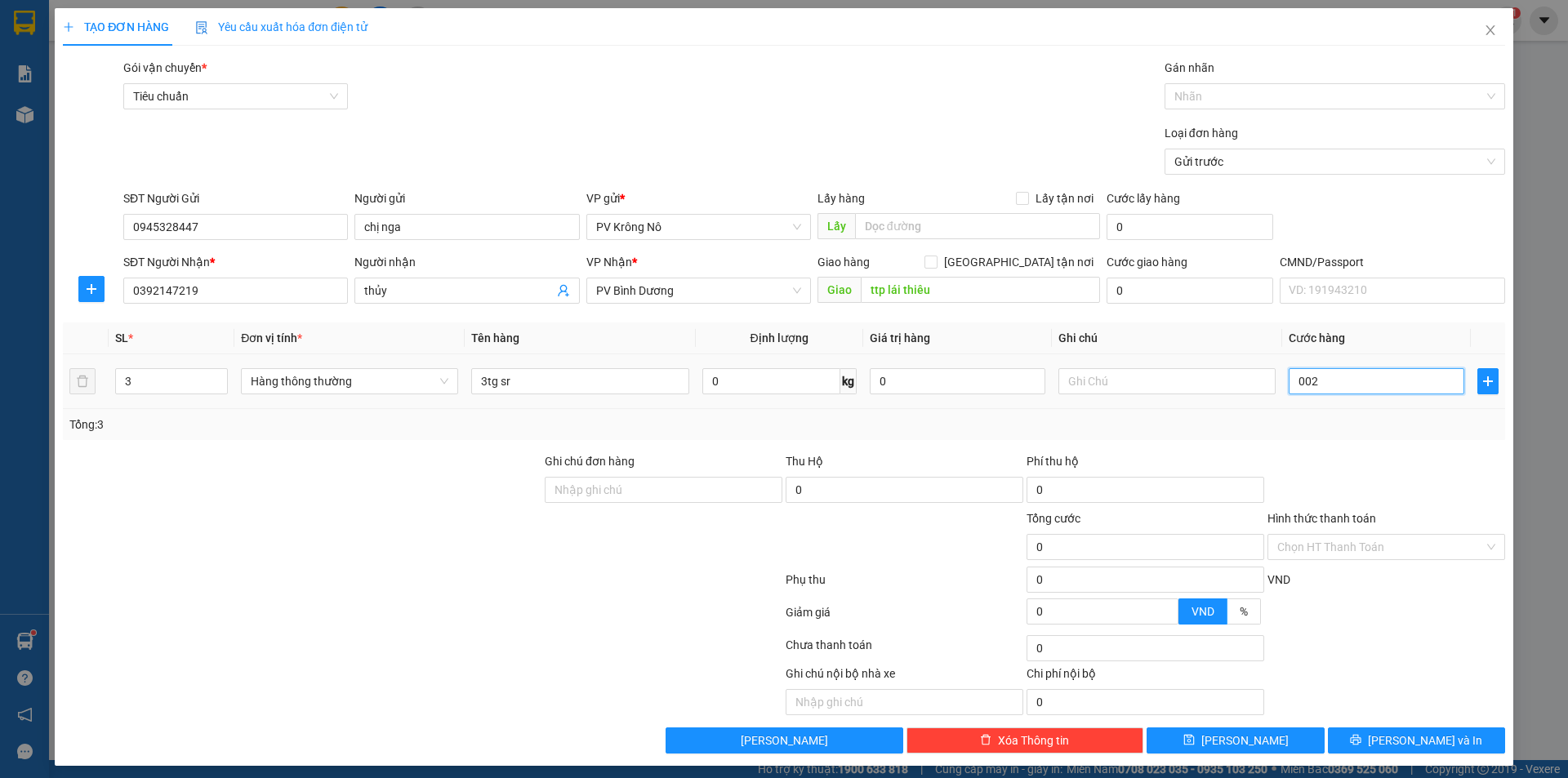
type input "2"
type input "0.026"
click at [1409, 745] on span "[PERSON_NAME] và In" at bounding box center [1425, 741] width 114 height 18
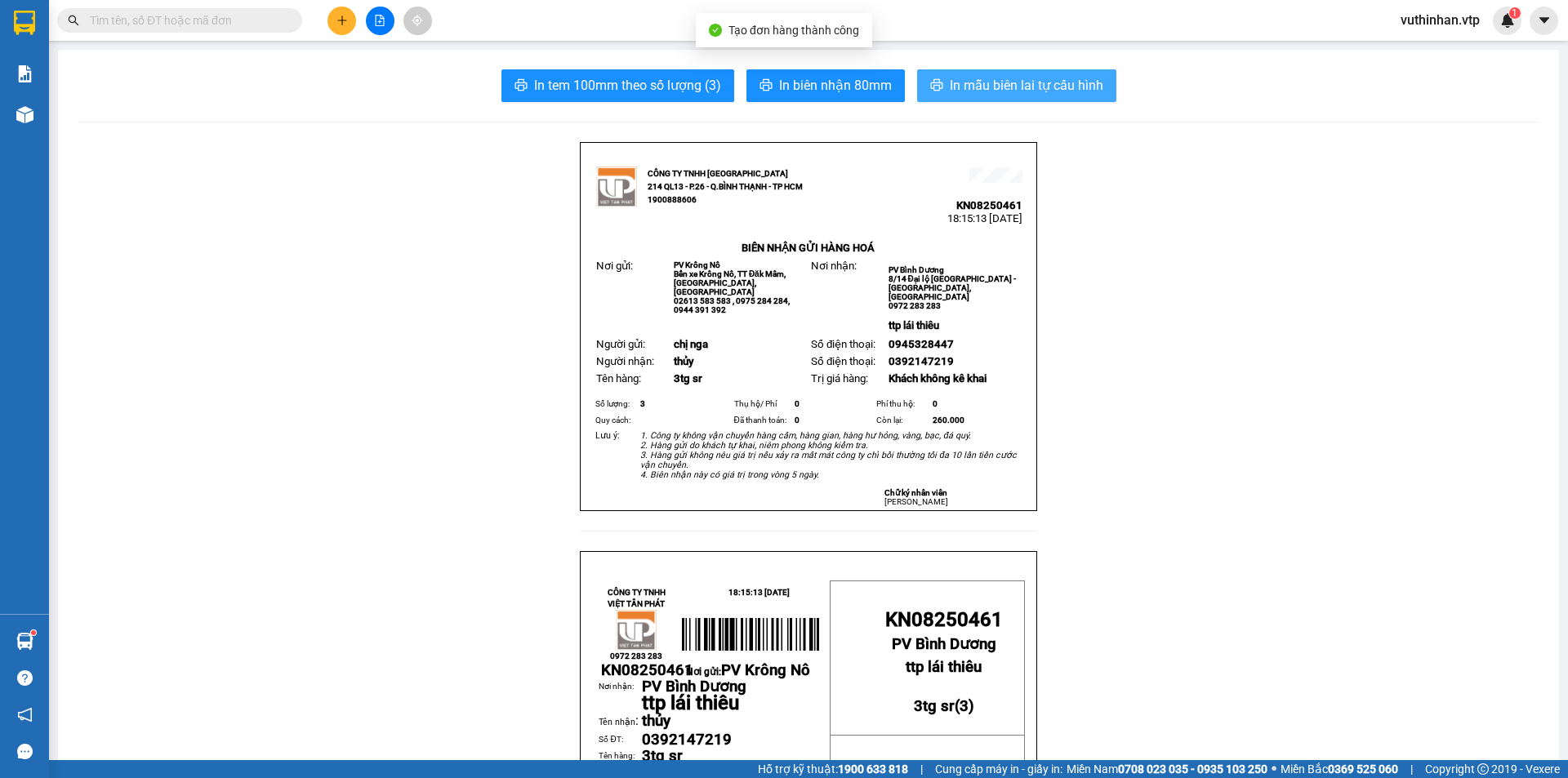
click at [933, 86] on icon "printer" at bounding box center [937, 84] width 13 height 13
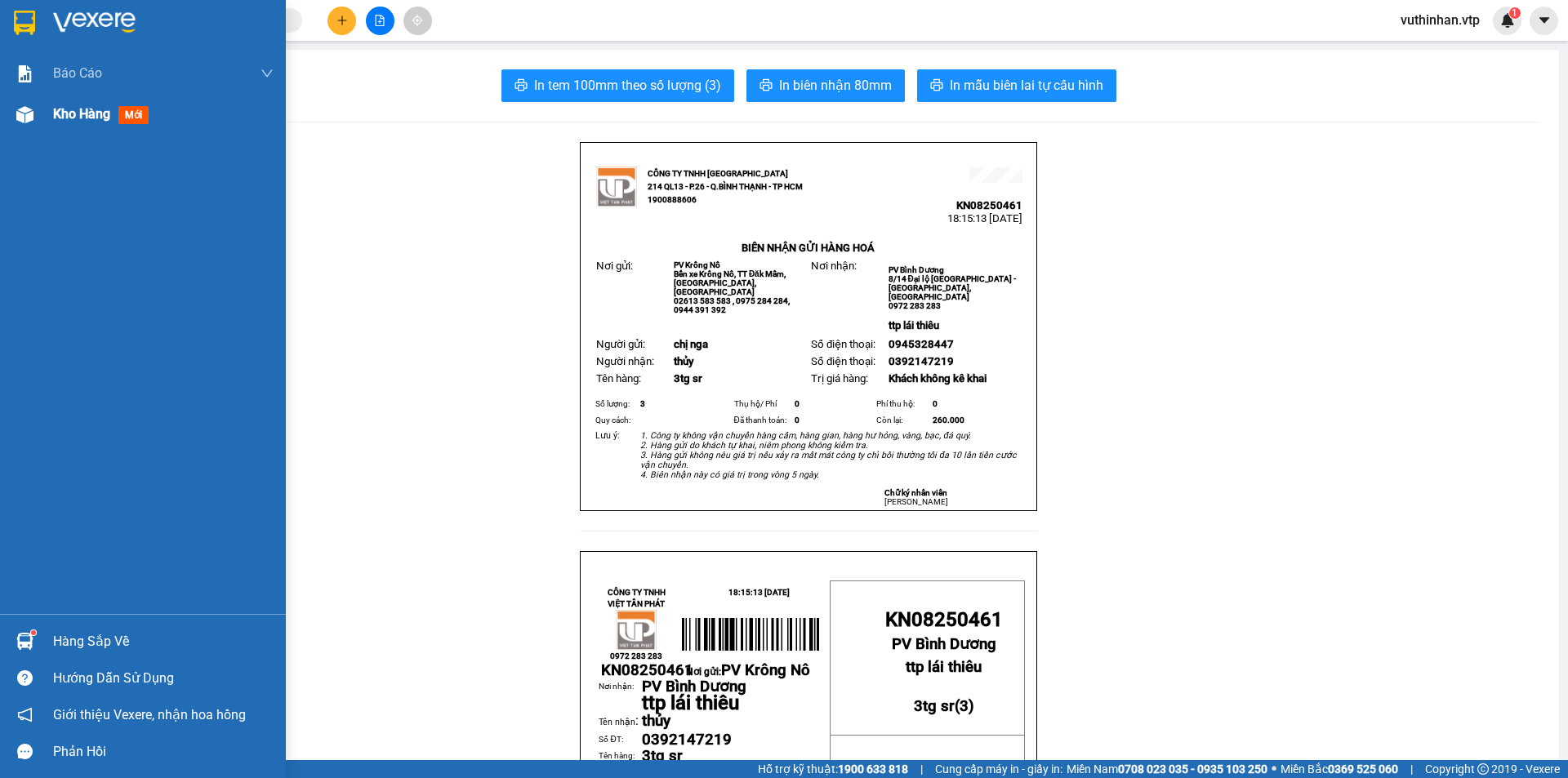
click at [38, 132] on div "Kho hàng mới" at bounding box center [143, 114] width 286 height 41
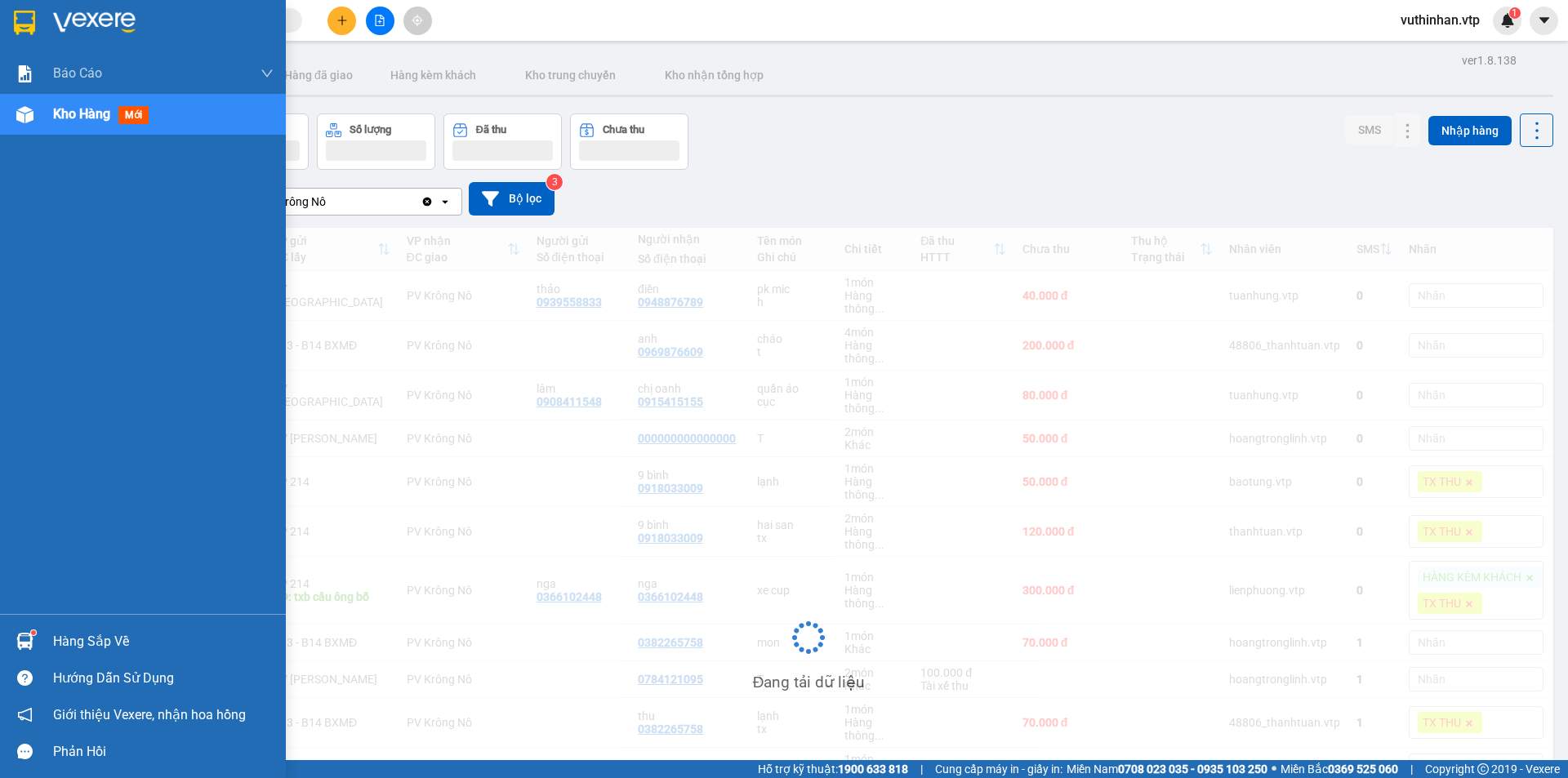
click at [69, 113] on span "Kho hàng" at bounding box center [82, 114] width 57 height 16
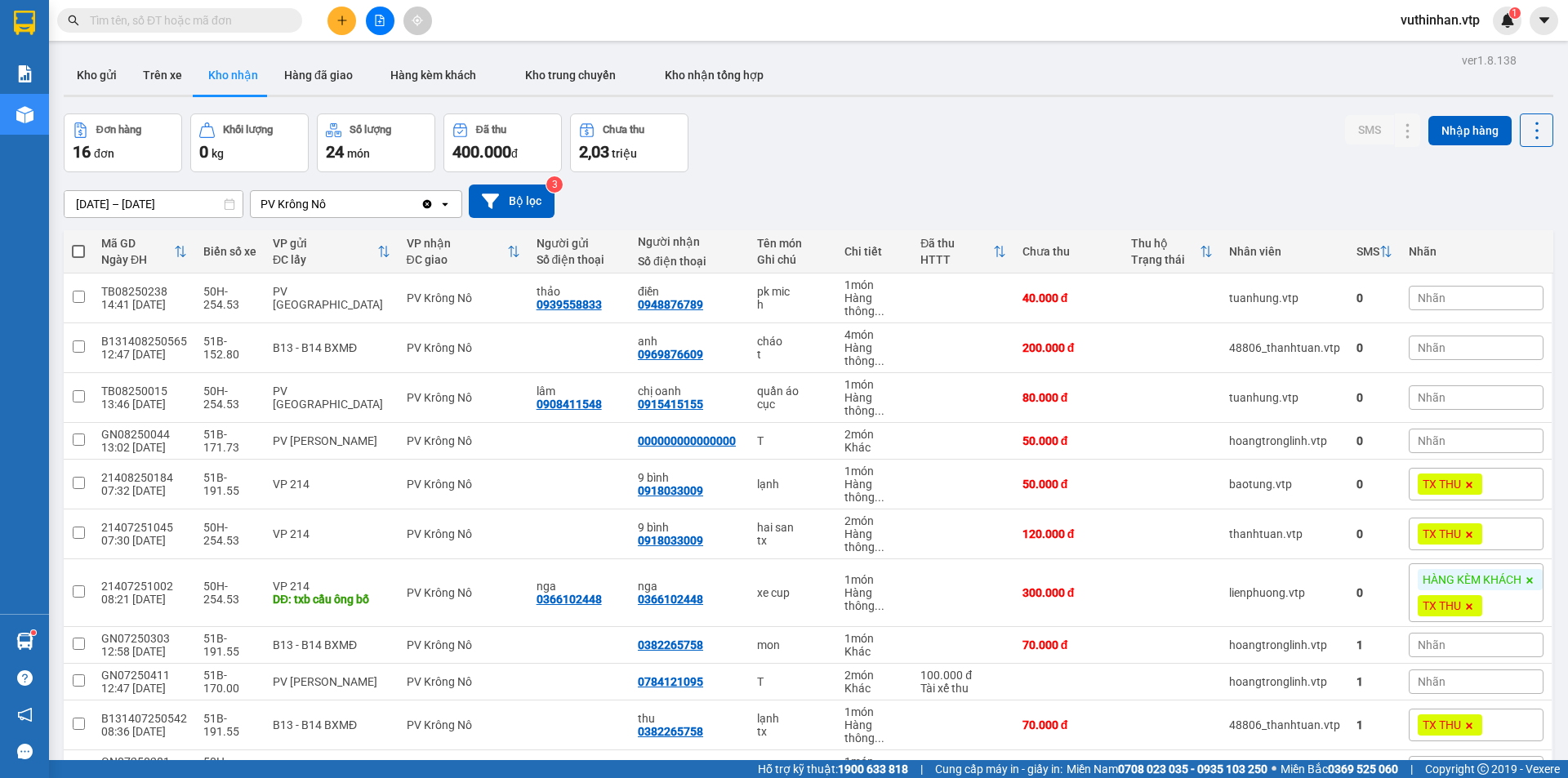
click at [356, 19] on button at bounding box center [342, 21] width 29 height 29
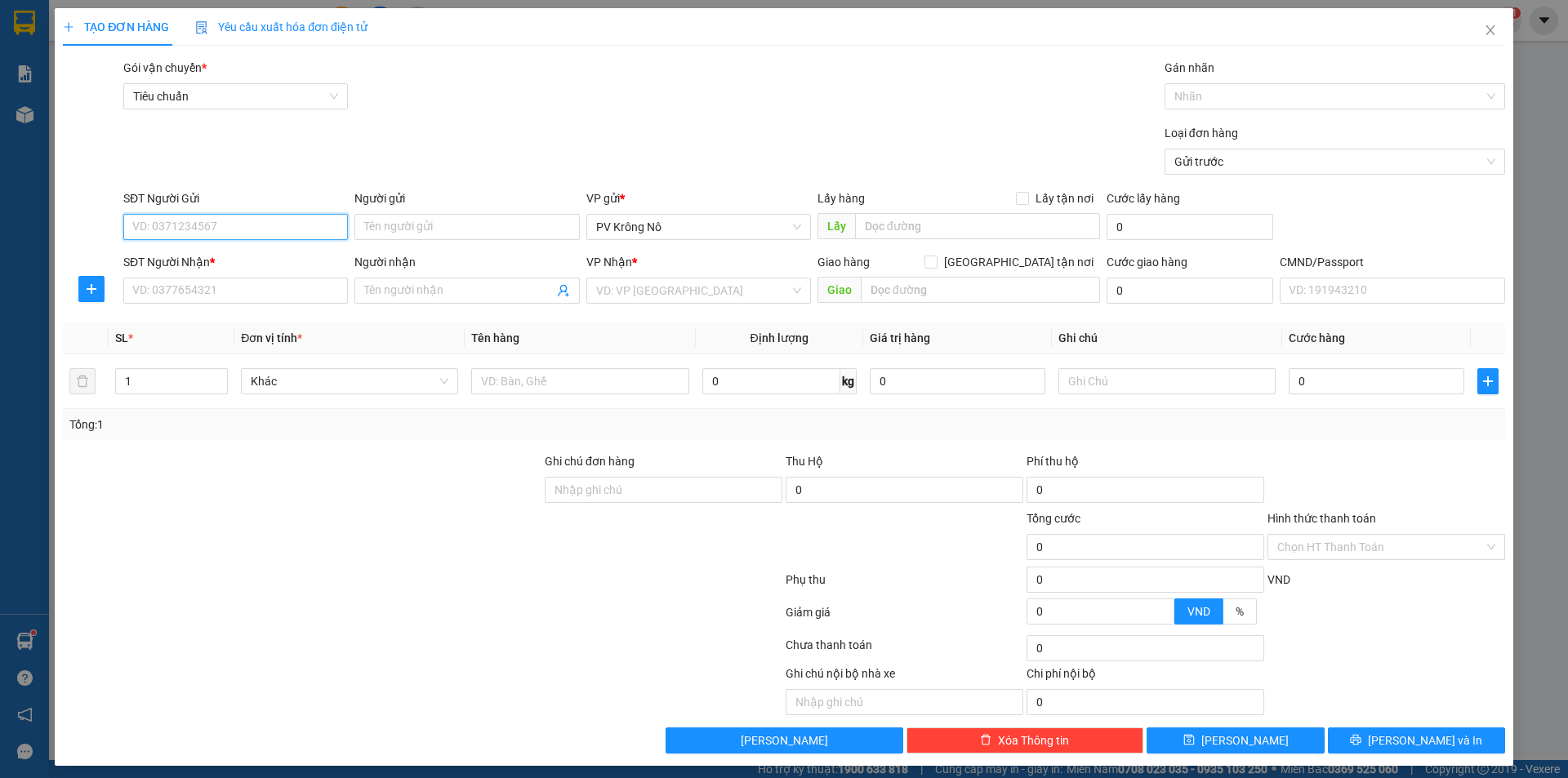
click at [269, 218] on input "SĐT Người Gửi" at bounding box center [235, 227] width 225 height 26
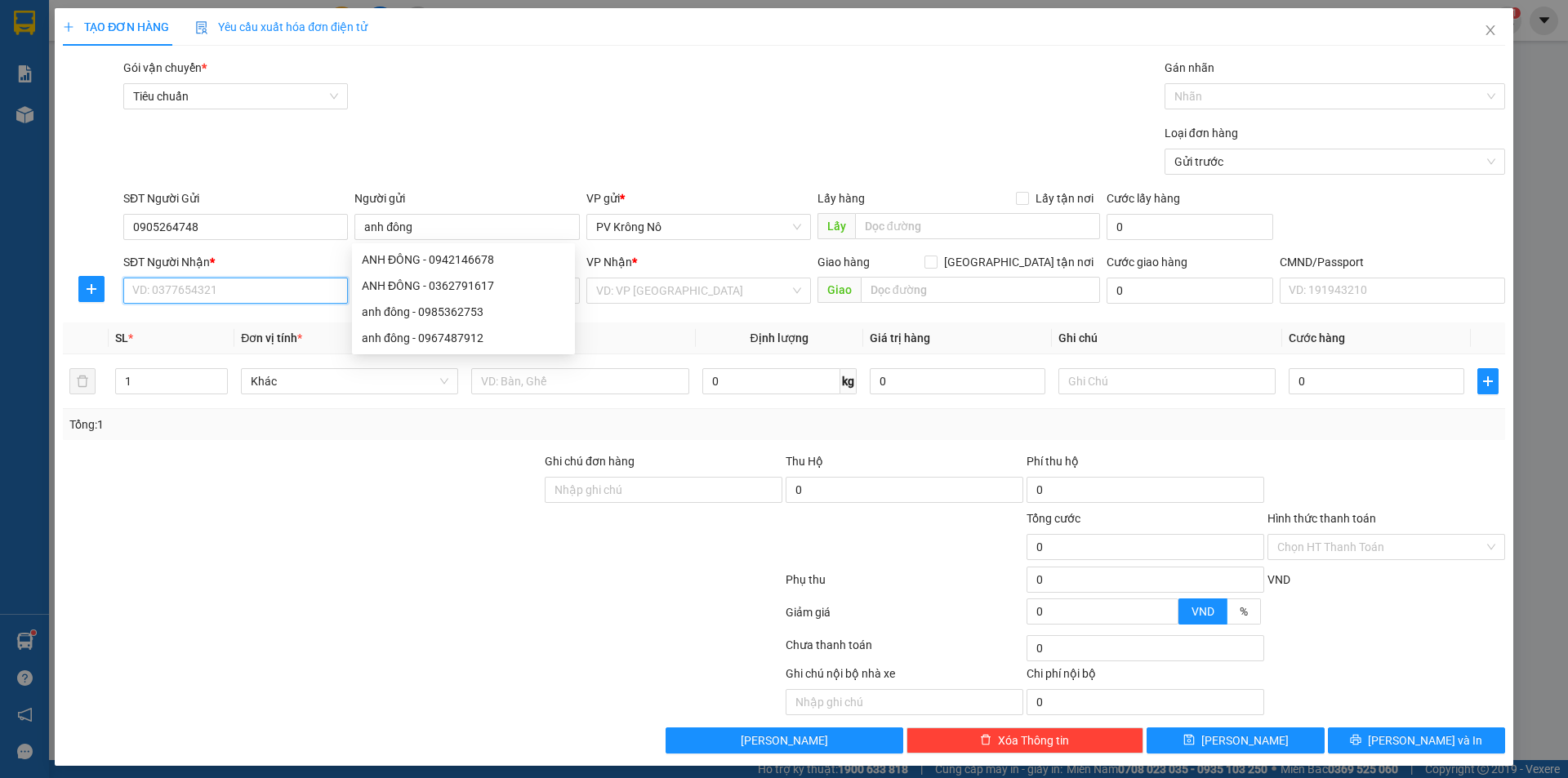
click at [134, 287] on input "SĐT Người Nhận *" at bounding box center [235, 291] width 225 height 26
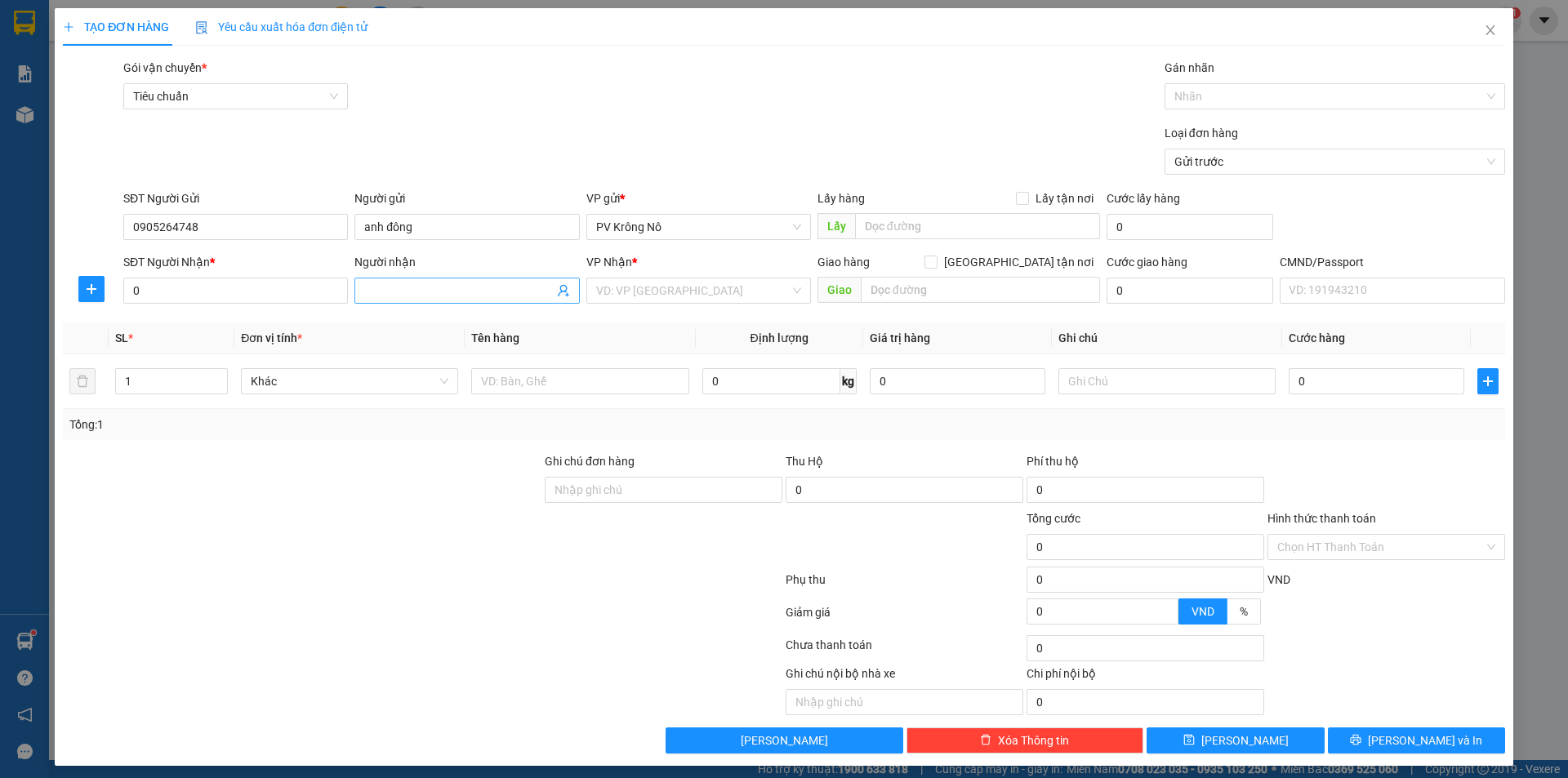
click at [483, 293] on input "Người nhận" at bounding box center [459, 291] width 189 height 18
click at [186, 296] on input "0" at bounding box center [235, 291] width 225 height 26
click at [416, 278] on span "chị hà" at bounding box center [467, 291] width 225 height 26
click at [638, 292] on input "search" at bounding box center [692, 291] width 193 height 24
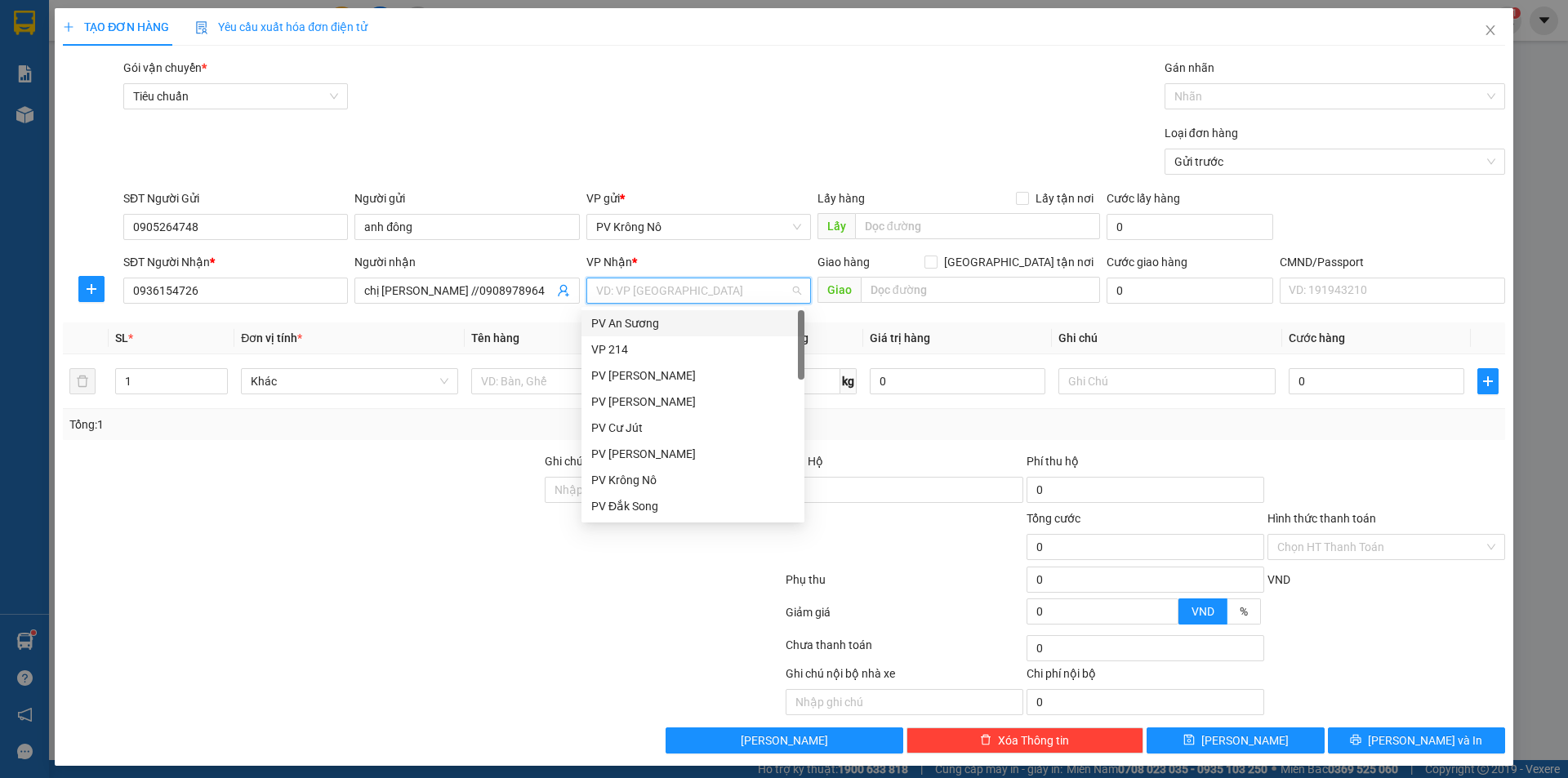
click at [644, 327] on div "PV An Sương" at bounding box center [693, 324] width 203 height 18
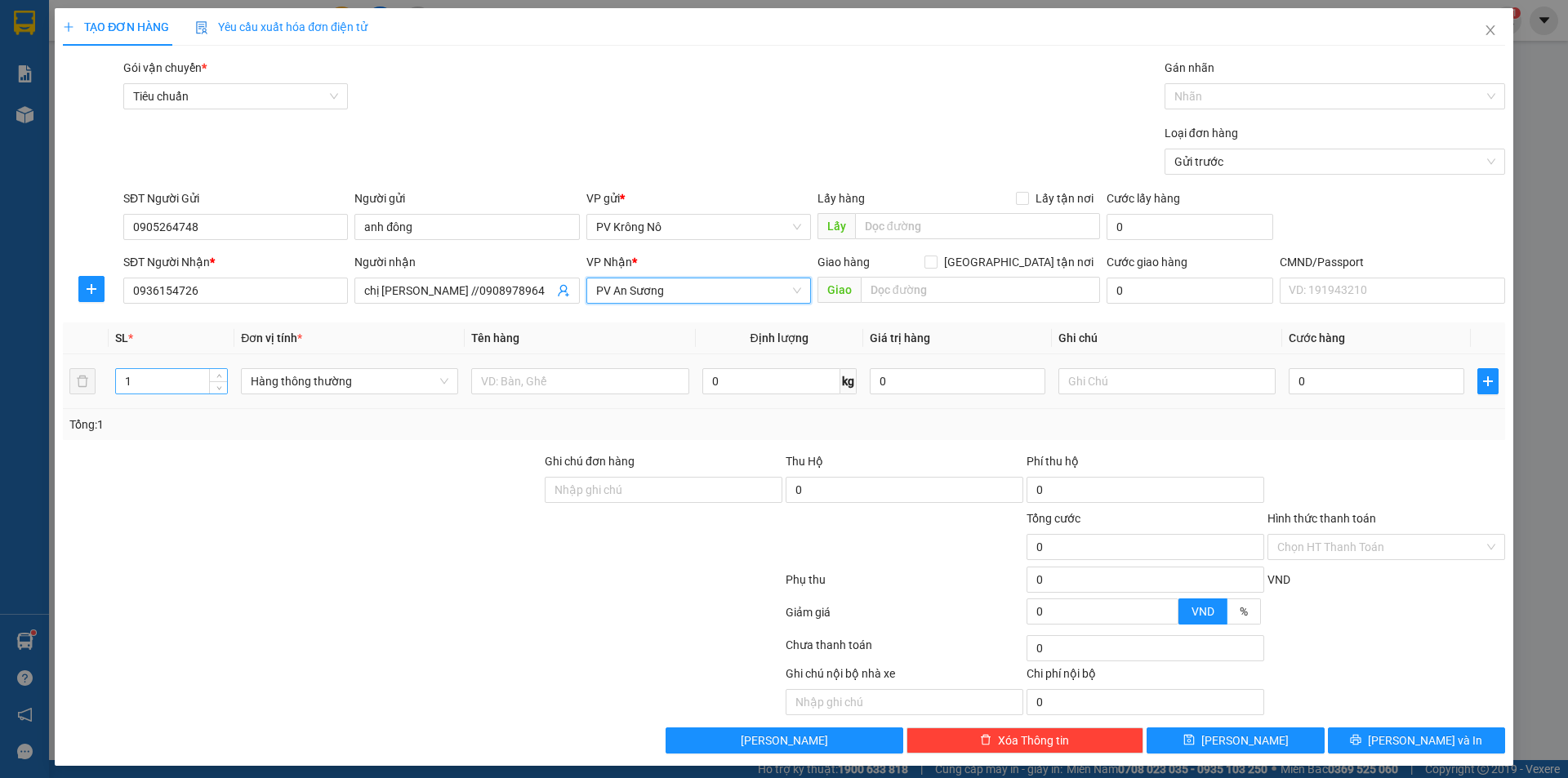
click at [156, 385] on input "1" at bounding box center [172, 382] width 111 height 24
click at [585, 376] on input "text" at bounding box center [579, 382] width 217 height 26
click at [1363, 387] on input "0" at bounding box center [1376, 382] width 175 height 26
click at [1361, 544] on input "Hình thức thanh toán" at bounding box center [1381, 547] width 206 height 24
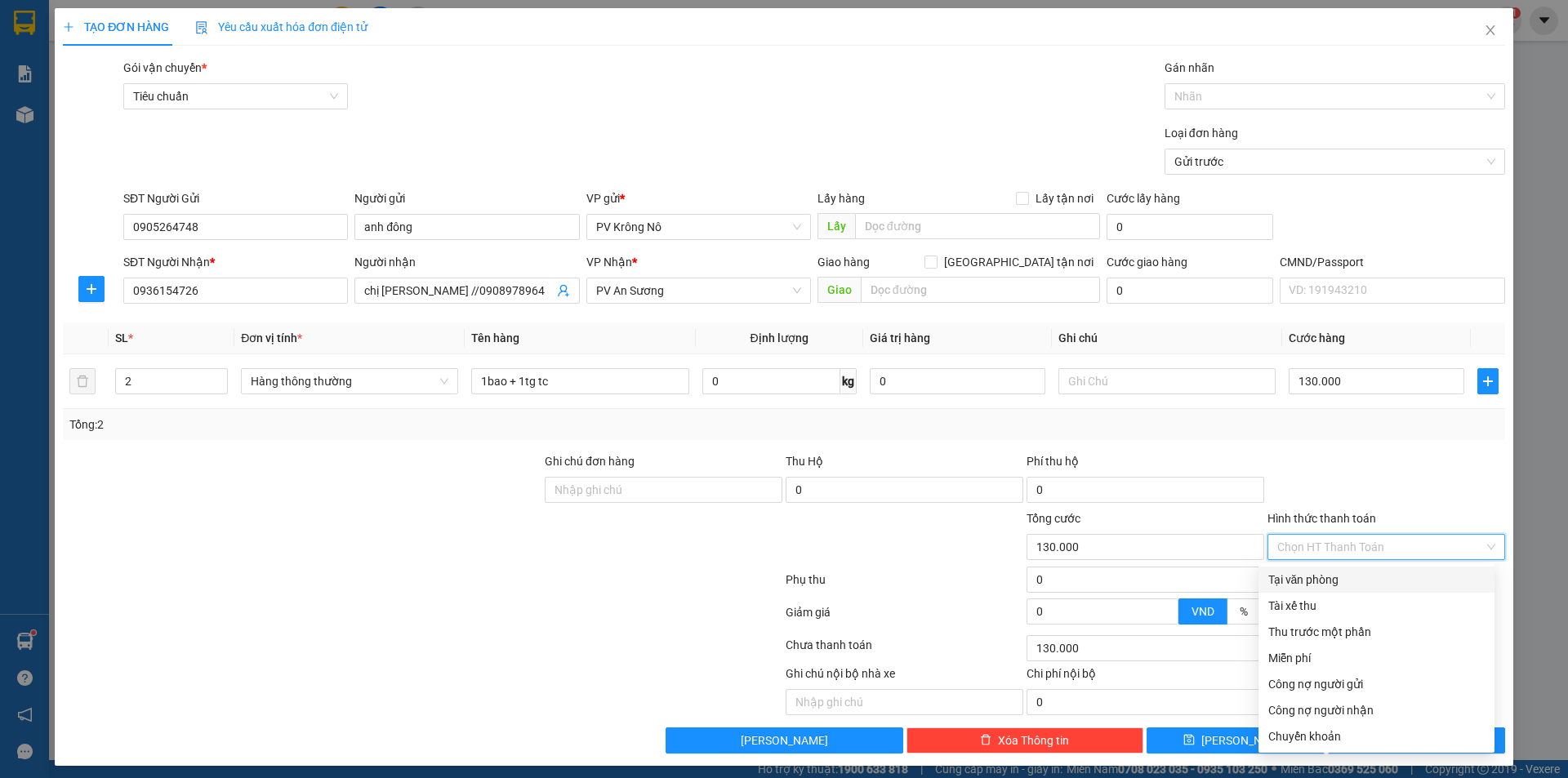
click at [1337, 581] on div "Tại văn phòng" at bounding box center [1376, 579] width 217 height 18
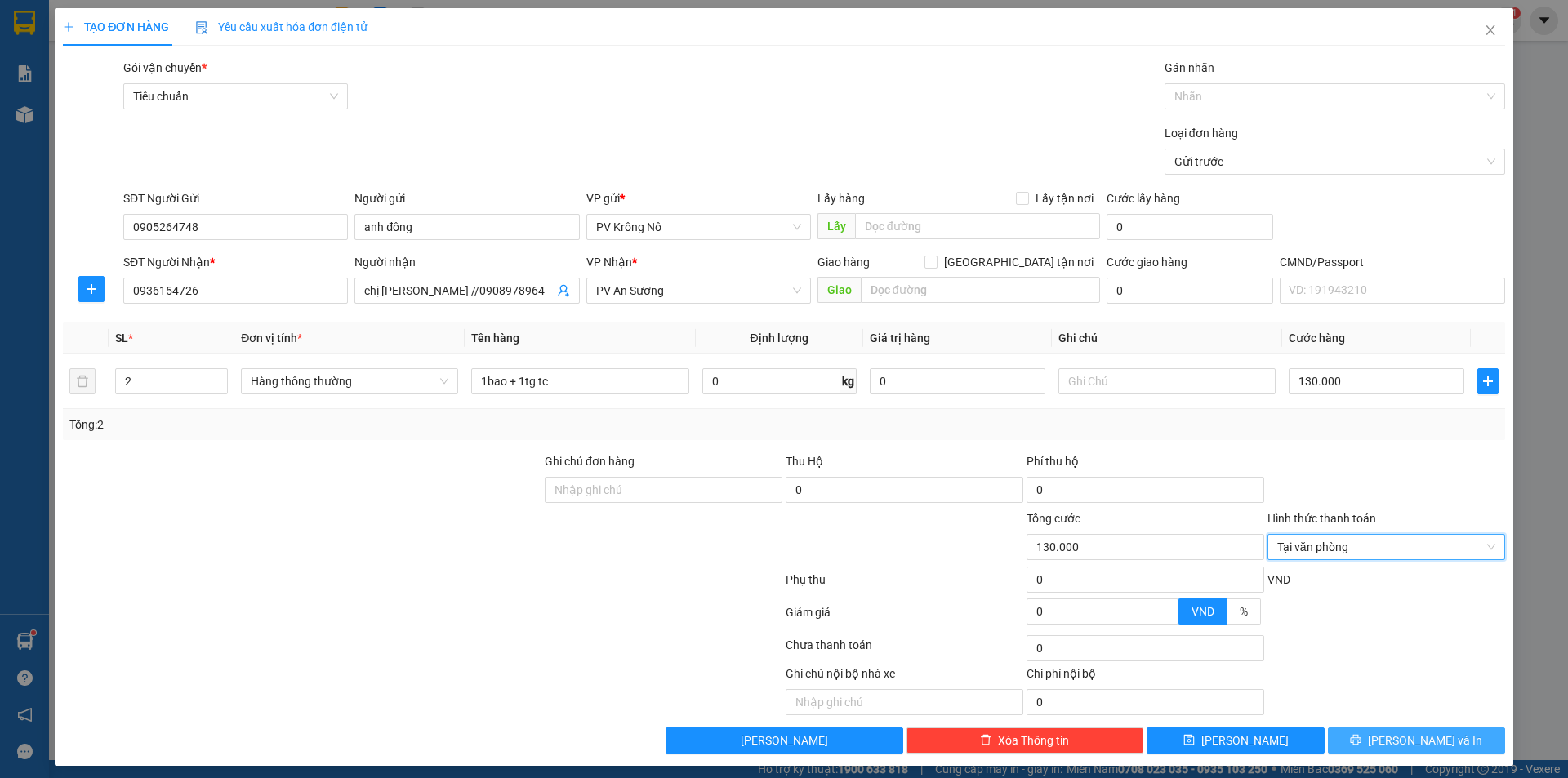
click at [1408, 741] on span "[PERSON_NAME] và In" at bounding box center [1425, 741] width 114 height 18
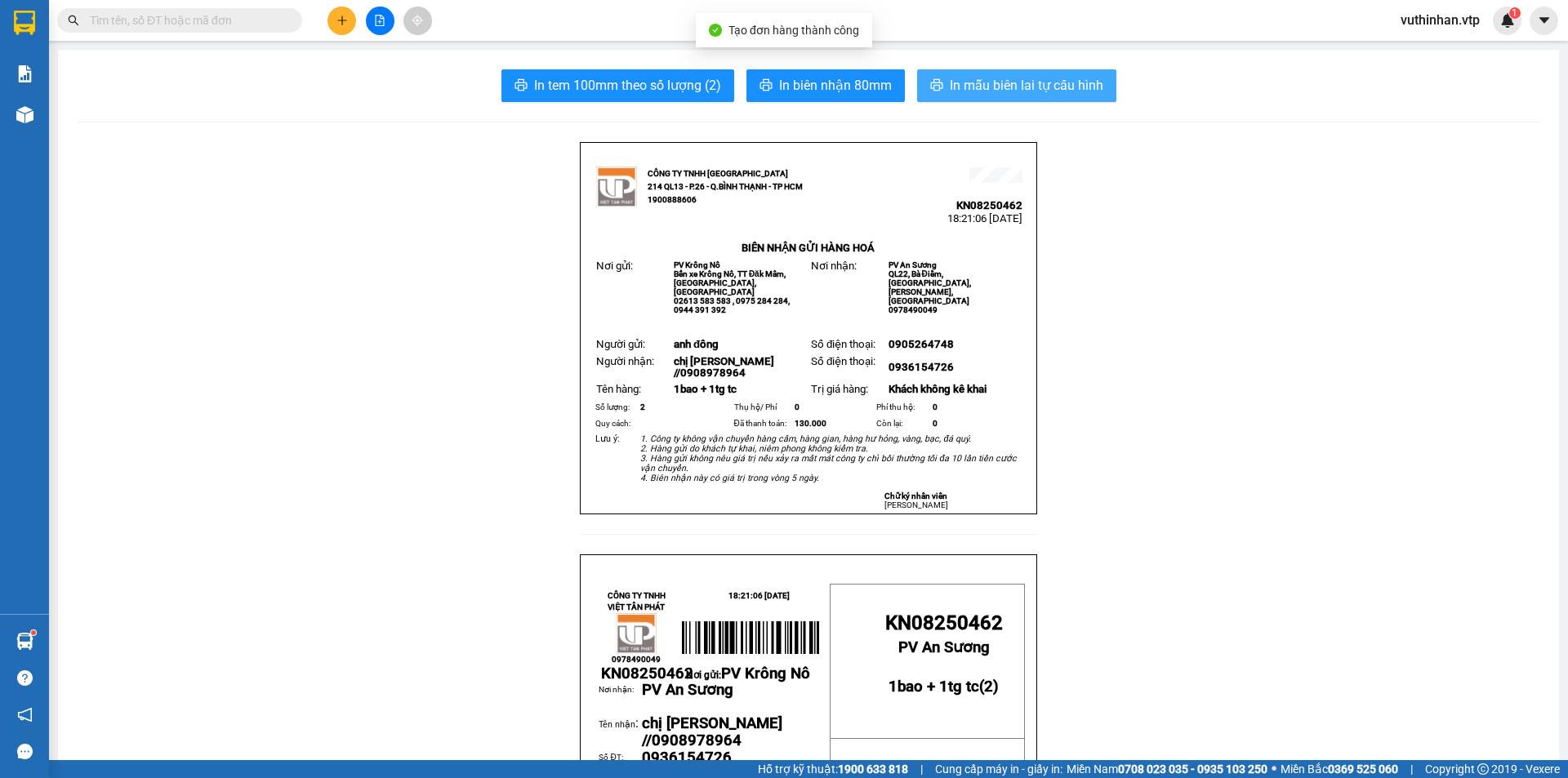
drag, startPoint x: 975, startPoint y: 82, endPoint x: 776, endPoint y: 160, distance: 213.7
click at [975, 83] on span "In mẫu biên lai tự cấu hình" at bounding box center [1026, 86] width 154 height 21
click at [341, 21] on icon "plus" at bounding box center [342, 20] width 11 height 11
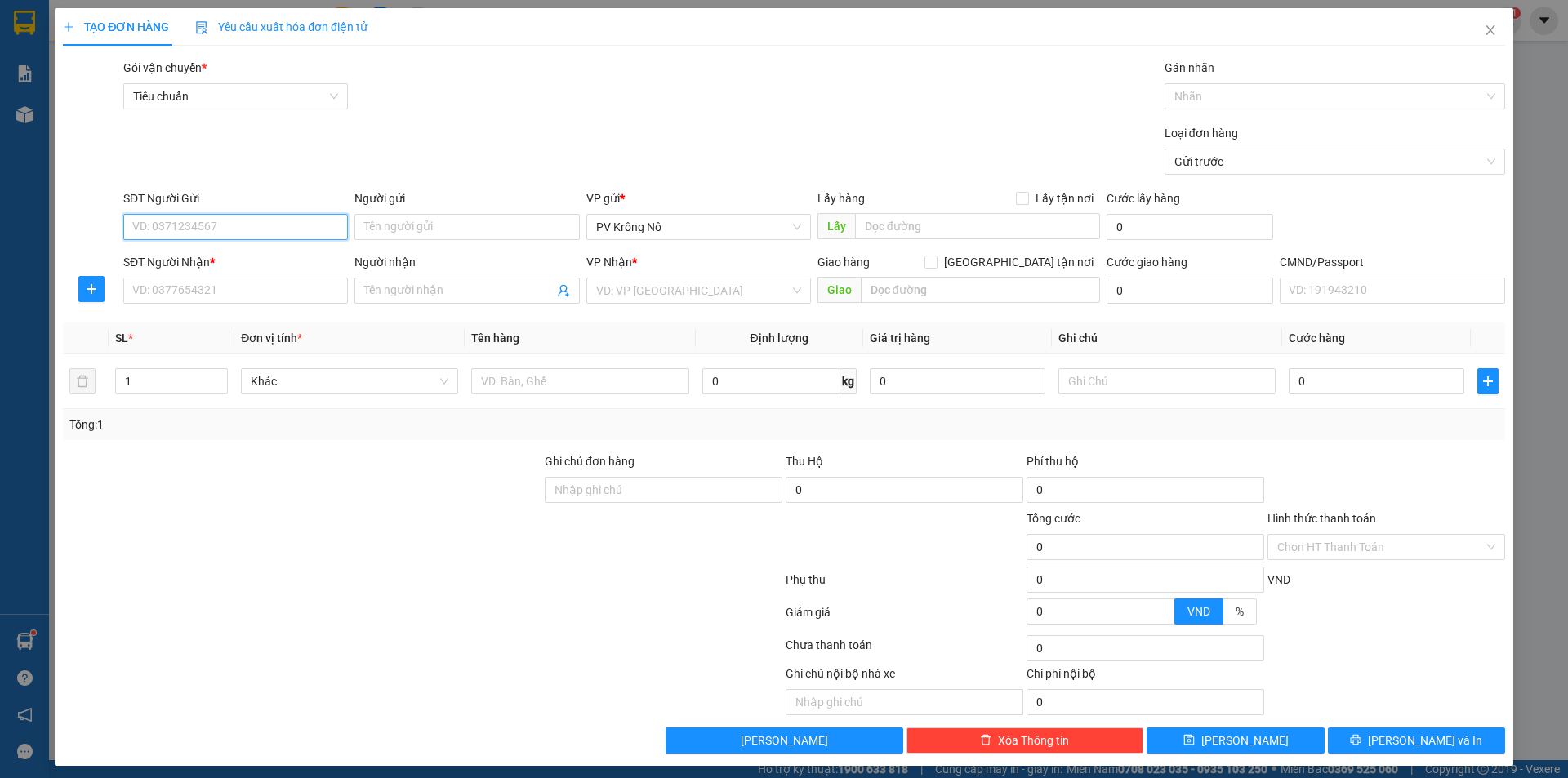
click at [189, 226] on input "SĐT Người Gửi" at bounding box center [235, 227] width 225 height 26
click at [153, 228] on input "094806234" at bounding box center [235, 227] width 225 height 26
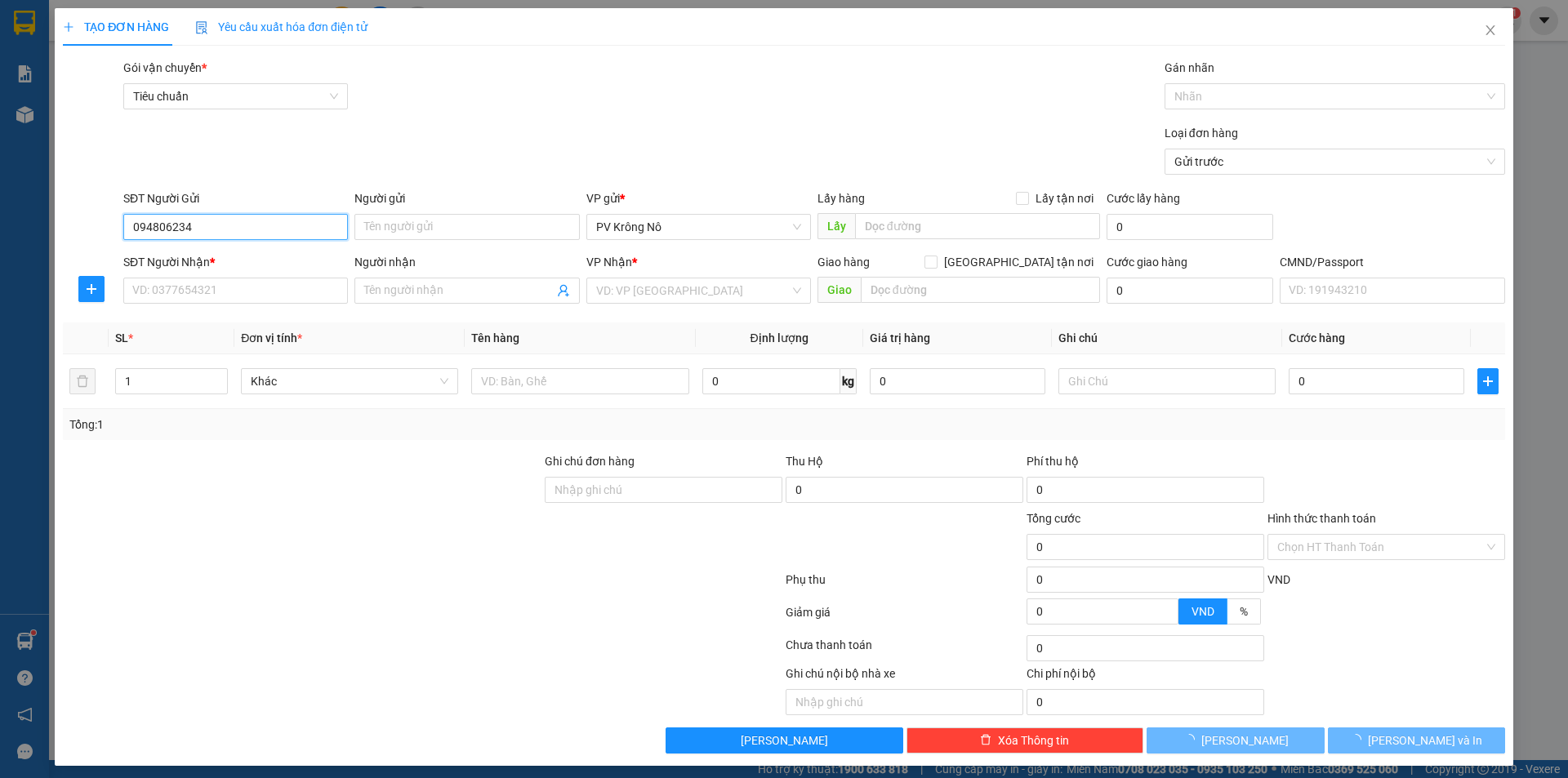
click at [154, 226] on input "094806234" at bounding box center [235, 227] width 225 height 26
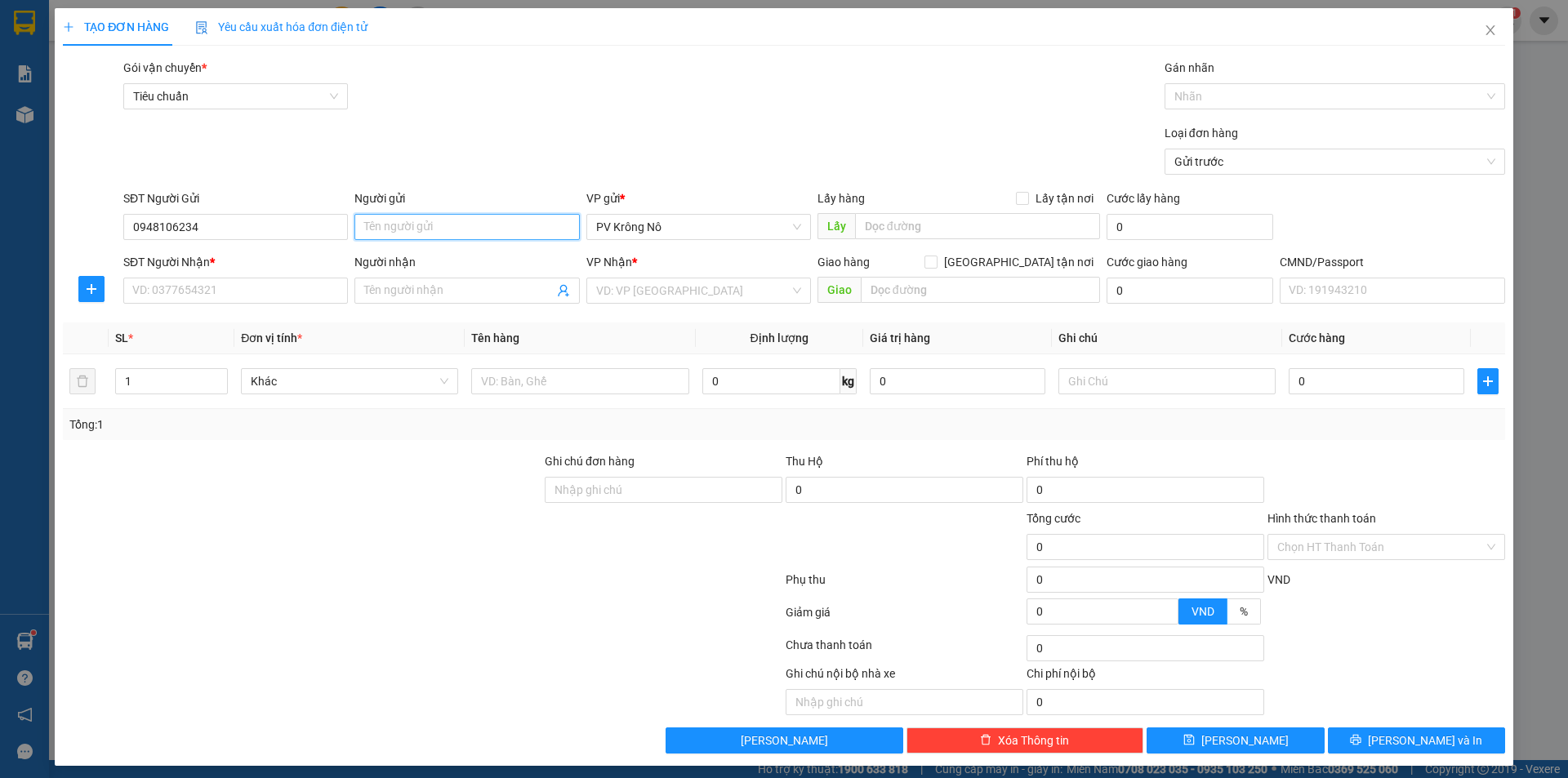
click at [473, 226] on input "Người gửi" at bounding box center [467, 227] width 225 height 26
click at [396, 294] on input "Người nhận" at bounding box center [459, 291] width 189 height 18
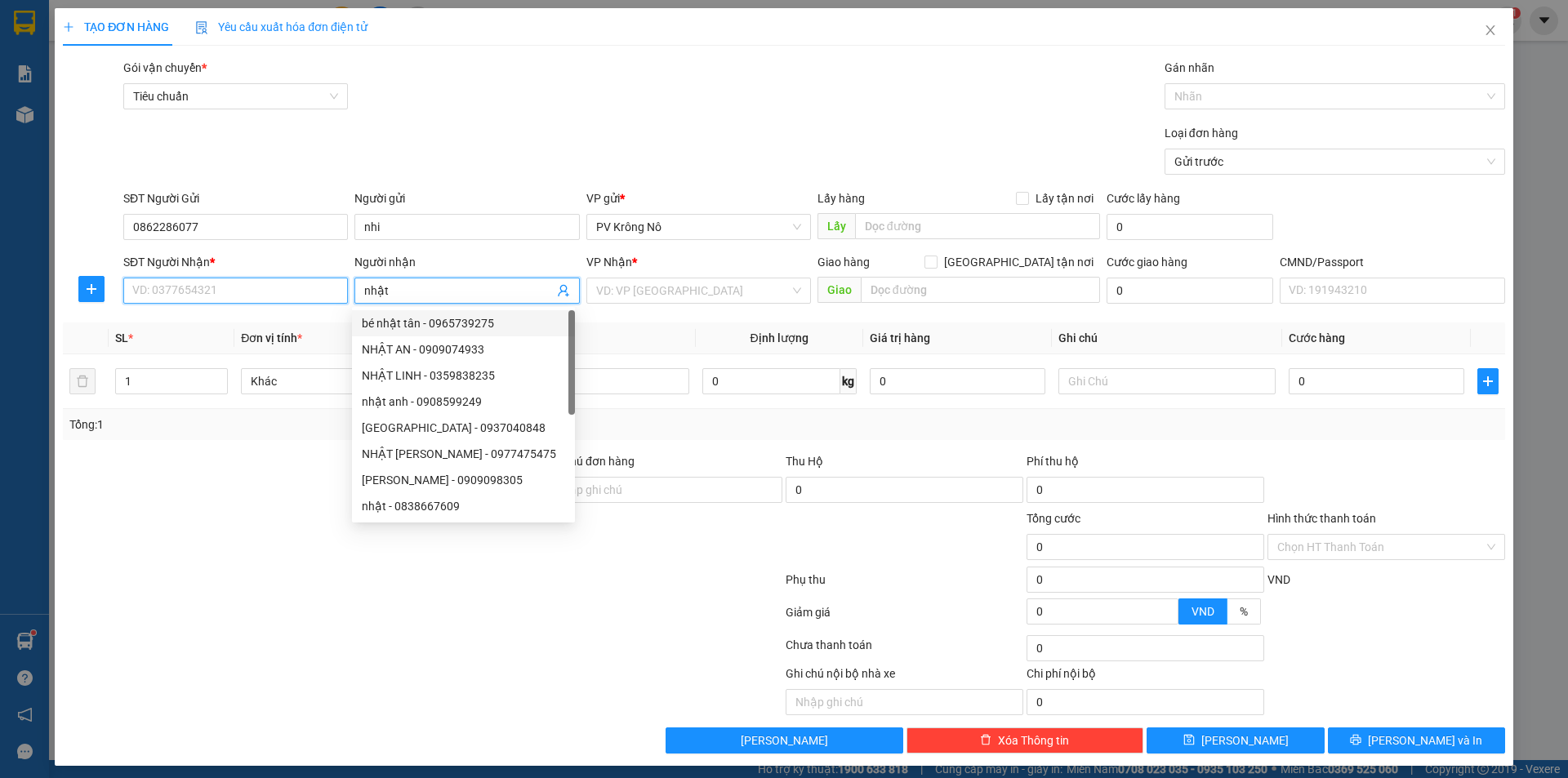
click at [176, 291] on input "SĐT Người Nhận *" at bounding box center [235, 291] width 225 height 26
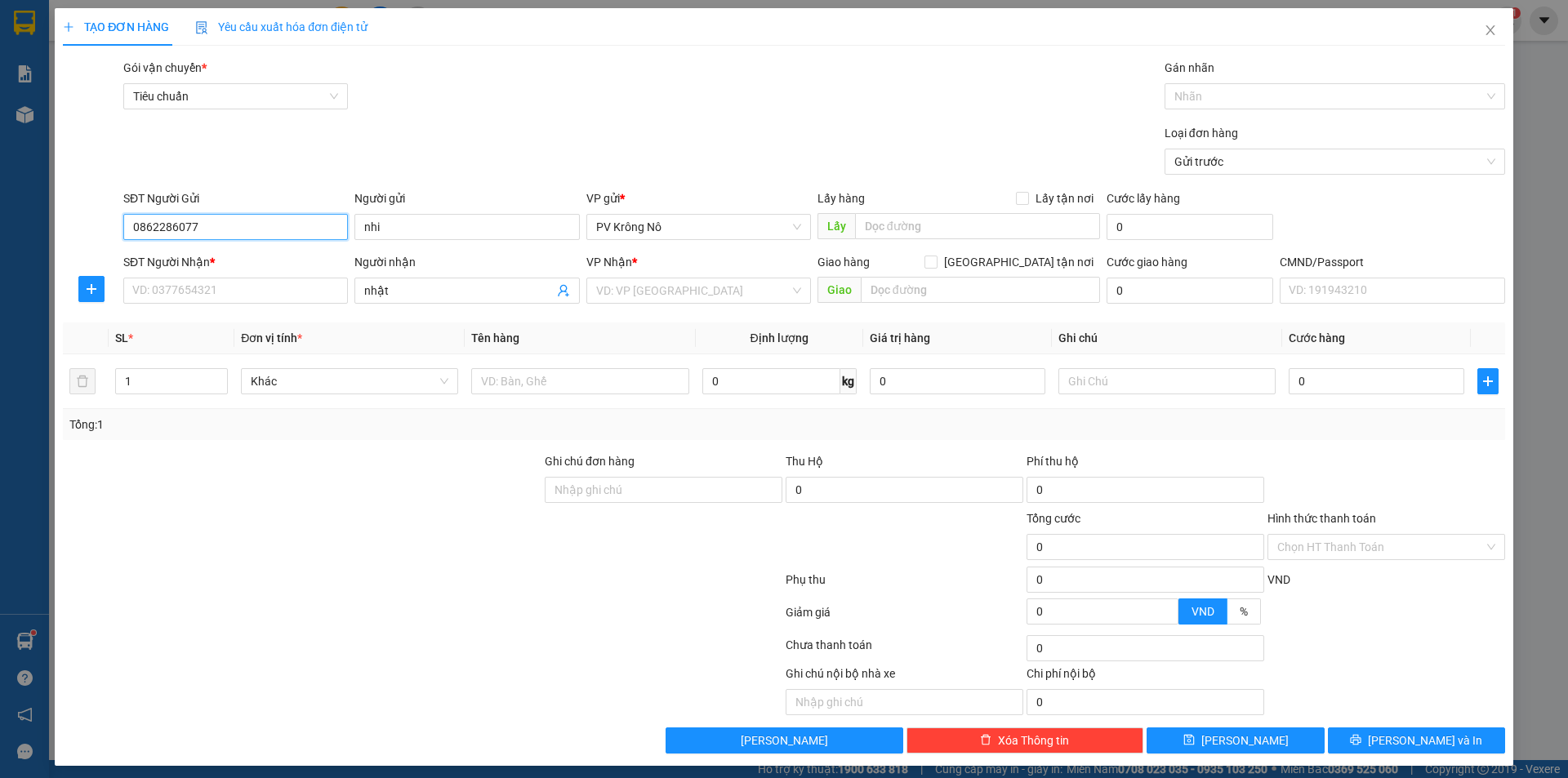
drag, startPoint x: 273, startPoint y: 227, endPoint x: 0, endPoint y: 221, distance: 273.1
click at [0, 221] on div "TẠO ĐƠN HÀNG Yêu cầu xuất hóa đơn điện tử Transit Pickup Surcharge Ids Transit …" at bounding box center [784, 389] width 1568 height 778
click at [193, 292] on input "SĐT Người Nhận *" at bounding box center [235, 291] width 225 height 26
paste input "0862286077"
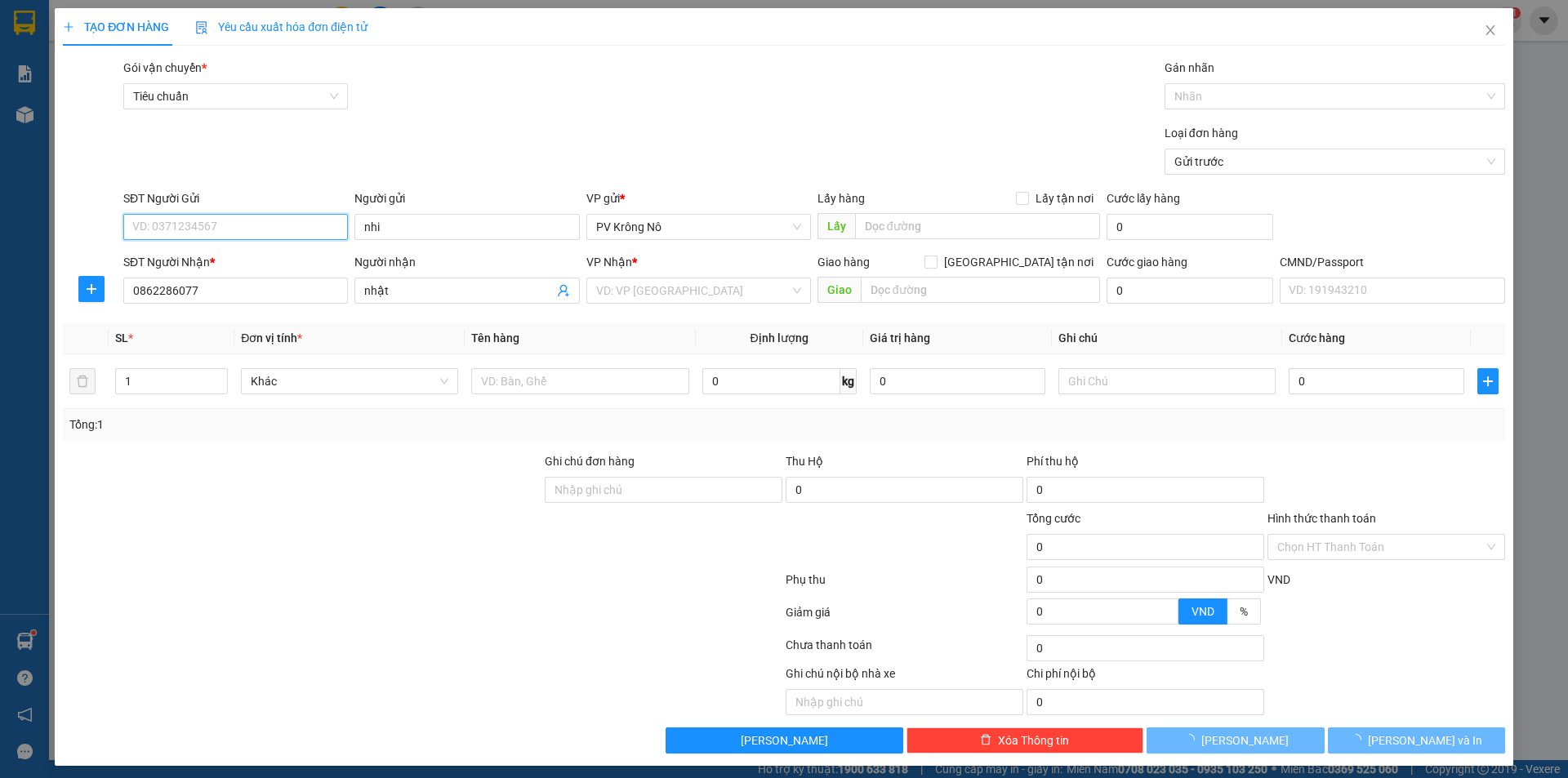
click at [218, 214] on input "SĐT Người Gửi" at bounding box center [235, 227] width 225 height 26
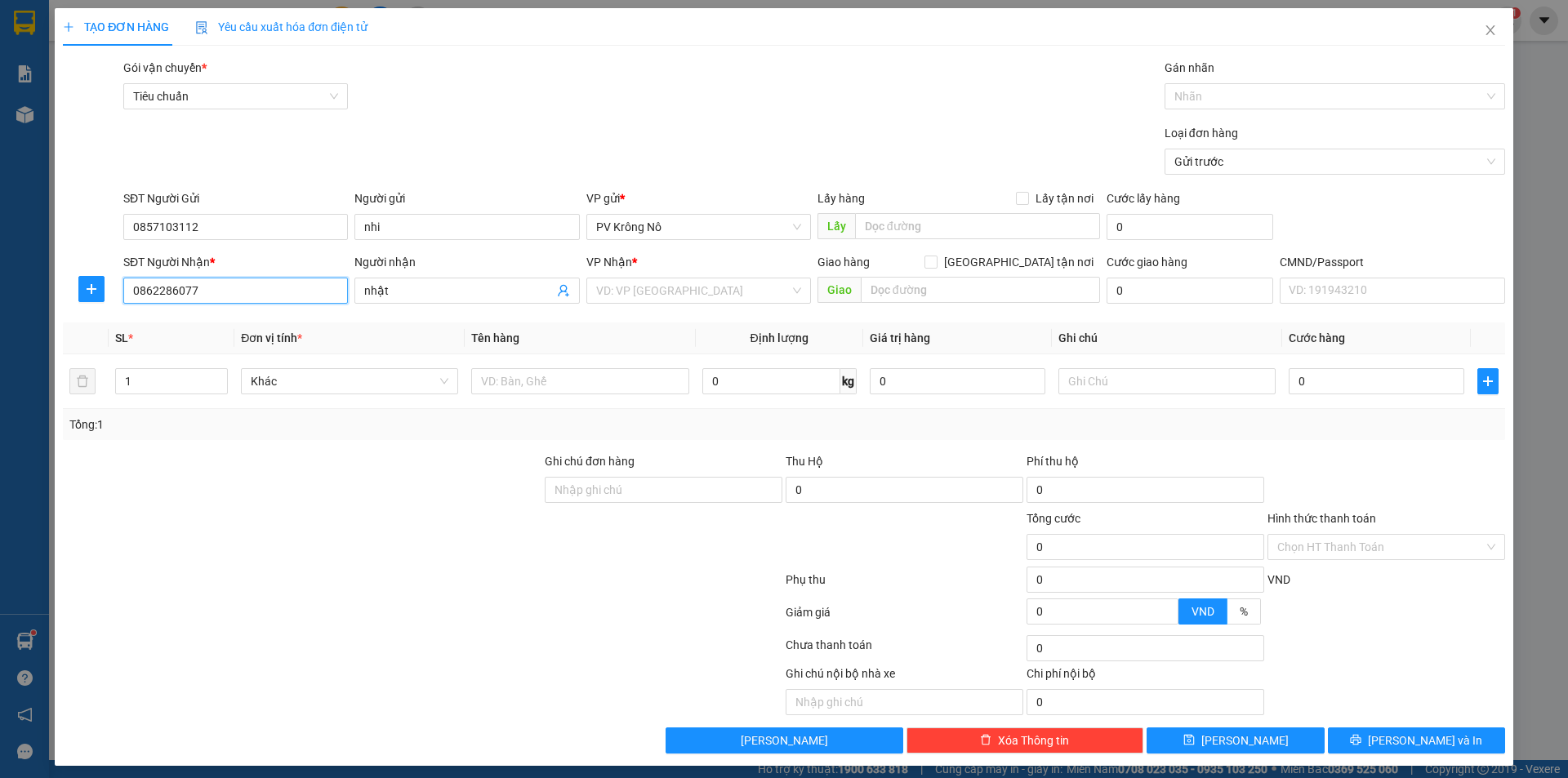
drag, startPoint x: 201, startPoint y: 289, endPoint x: 0, endPoint y: 304, distance: 201.6
click at [0, 305] on div "TẠO ĐƠN HÀNG Yêu cầu xuất hóa đơn điện tử Transit Pickup Surcharge Ids Transit …" at bounding box center [784, 389] width 1568 height 778
click at [611, 293] on input "search" at bounding box center [692, 291] width 193 height 24
click at [616, 330] on div "VP 214" at bounding box center [693, 324] width 203 height 18
click at [977, 292] on input "text" at bounding box center [981, 290] width 239 height 26
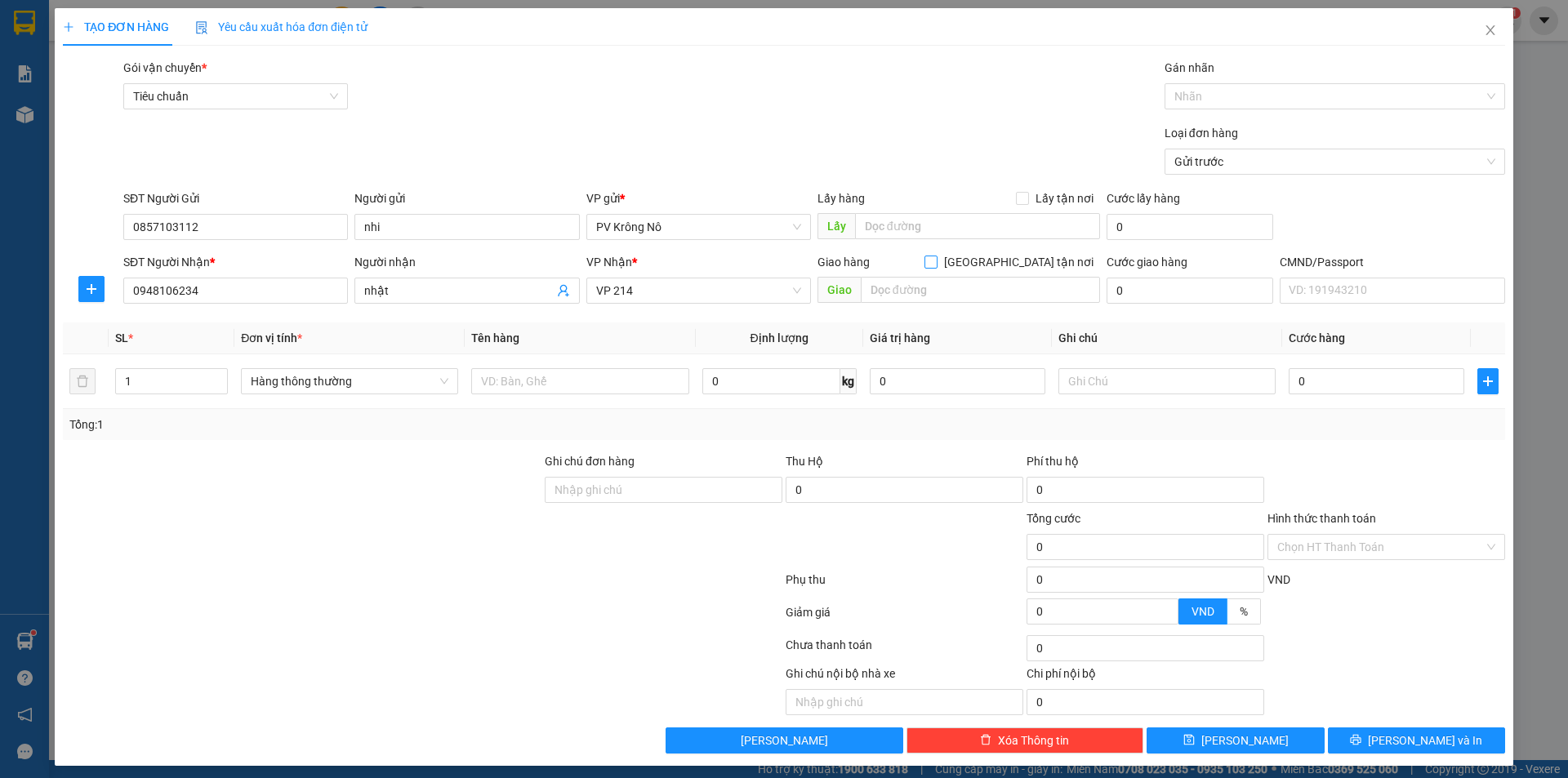
click at [936, 261] on input "[GEOGRAPHIC_DATA] tận nơi" at bounding box center [930, 261] width 11 height 11
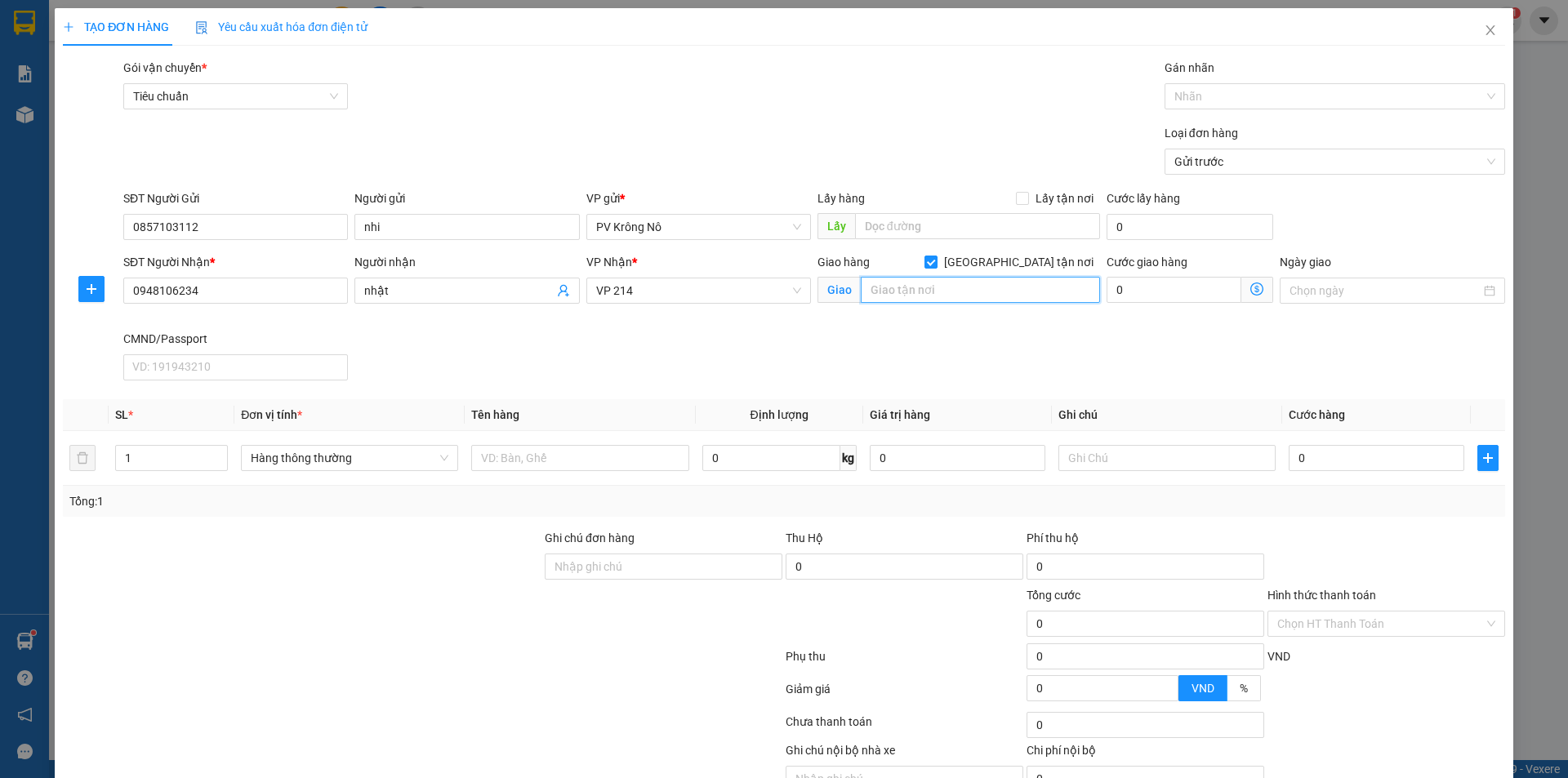
click at [880, 284] on input "text" at bounding box center [981, 290] width 239 height 26
click at [1127, 282] on input "0" at bounding box center [1173, 290] width 134 height 26
click at [508, 454] on input "text" at bounding box center [579, 458] width 217 height 26
click at [1343, 466] on input "0" at bounding box center [1376, 458] width 175 height 26
click at [1386, 625] on input "Hình thức thanh toán" at bounding box center [1381, 624] width 206 height 24
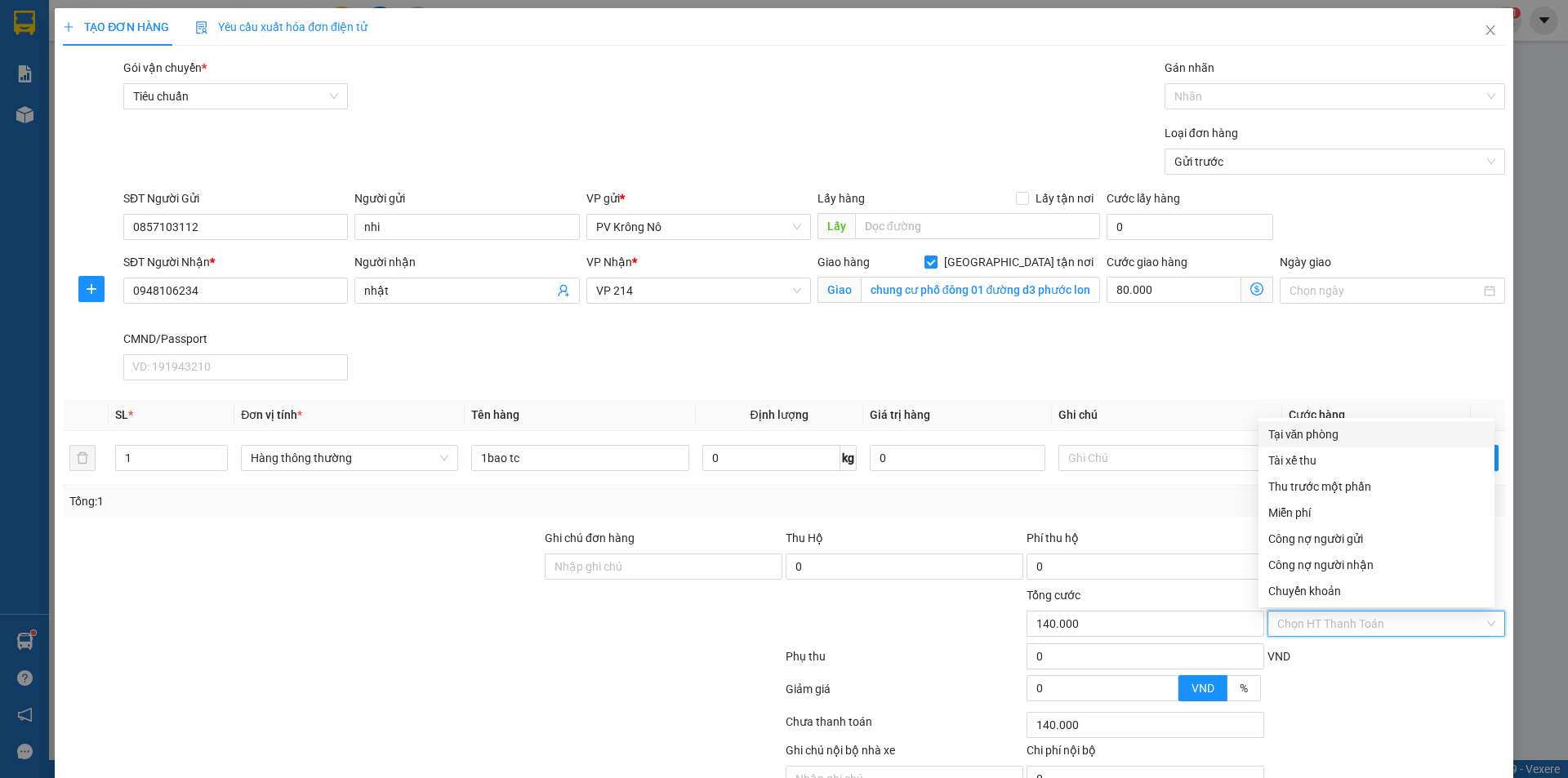
click at [1325, 437] on div "Tại văn phòng" at bounding box center [1376, 435] width 217 height 18
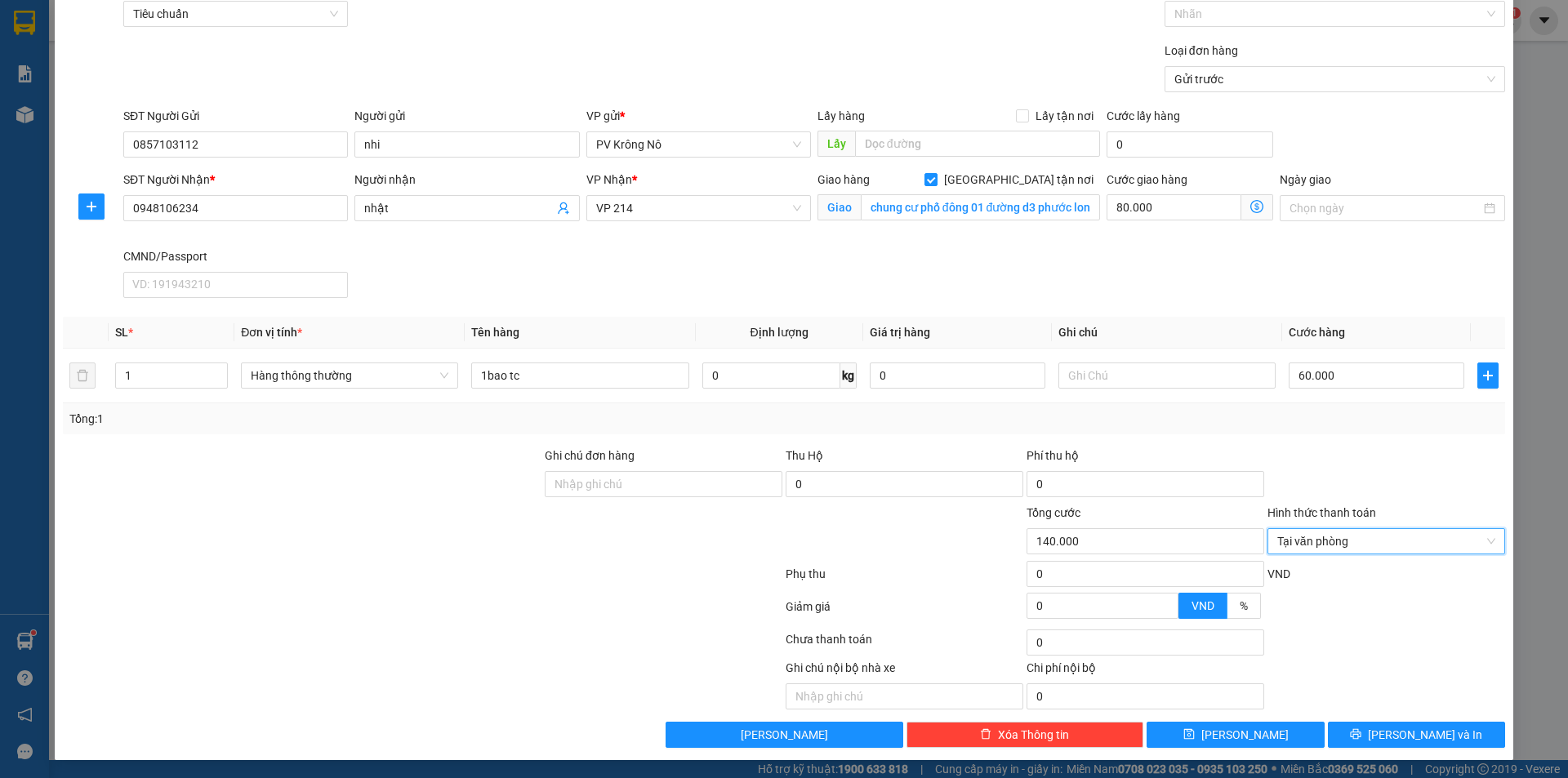
scroll to position [84, 0]
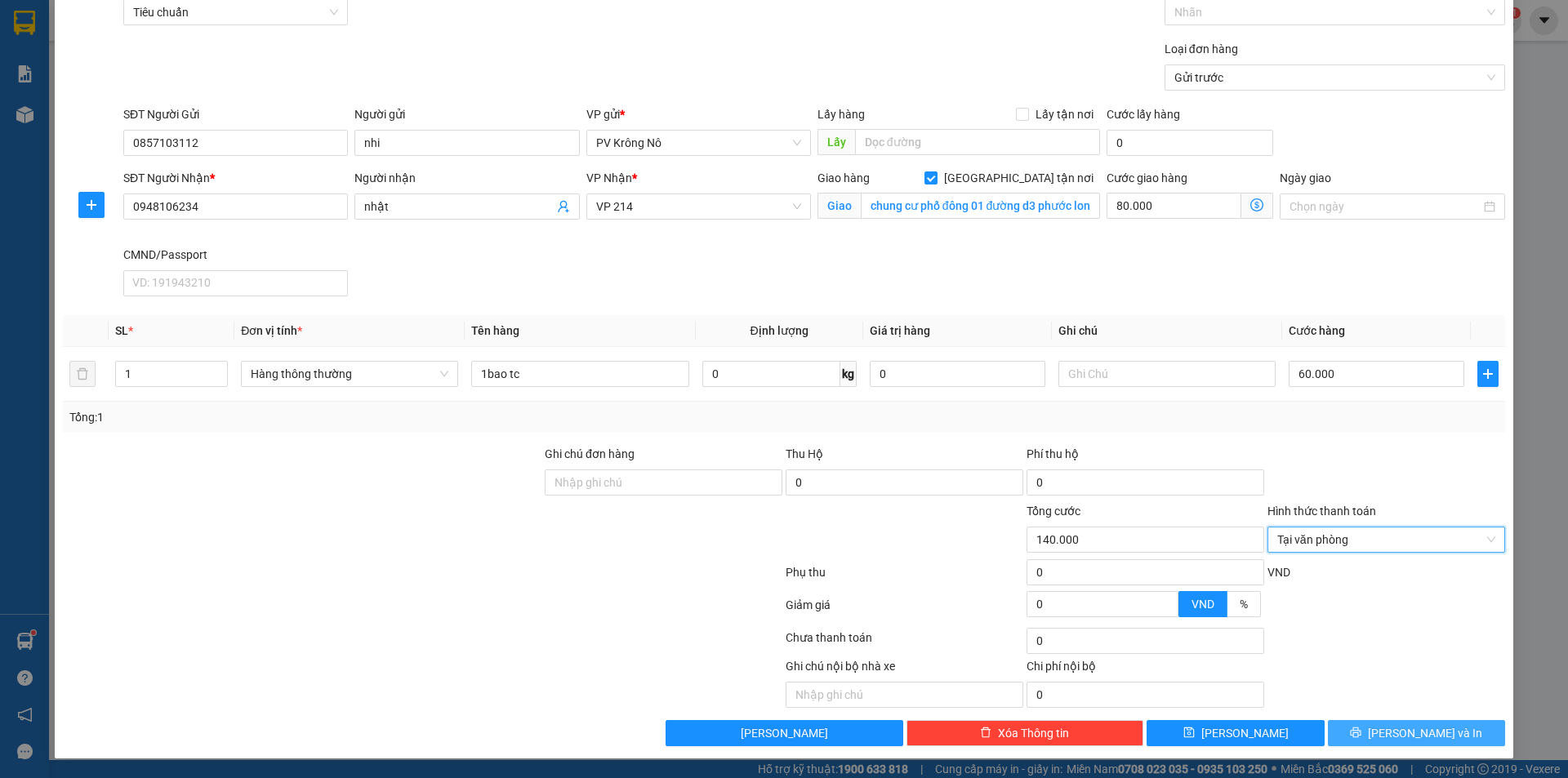
click at [1408, 729] on span "[PERSON_NAME] và In" at bounding box center [1425, 733] width 114 height 18
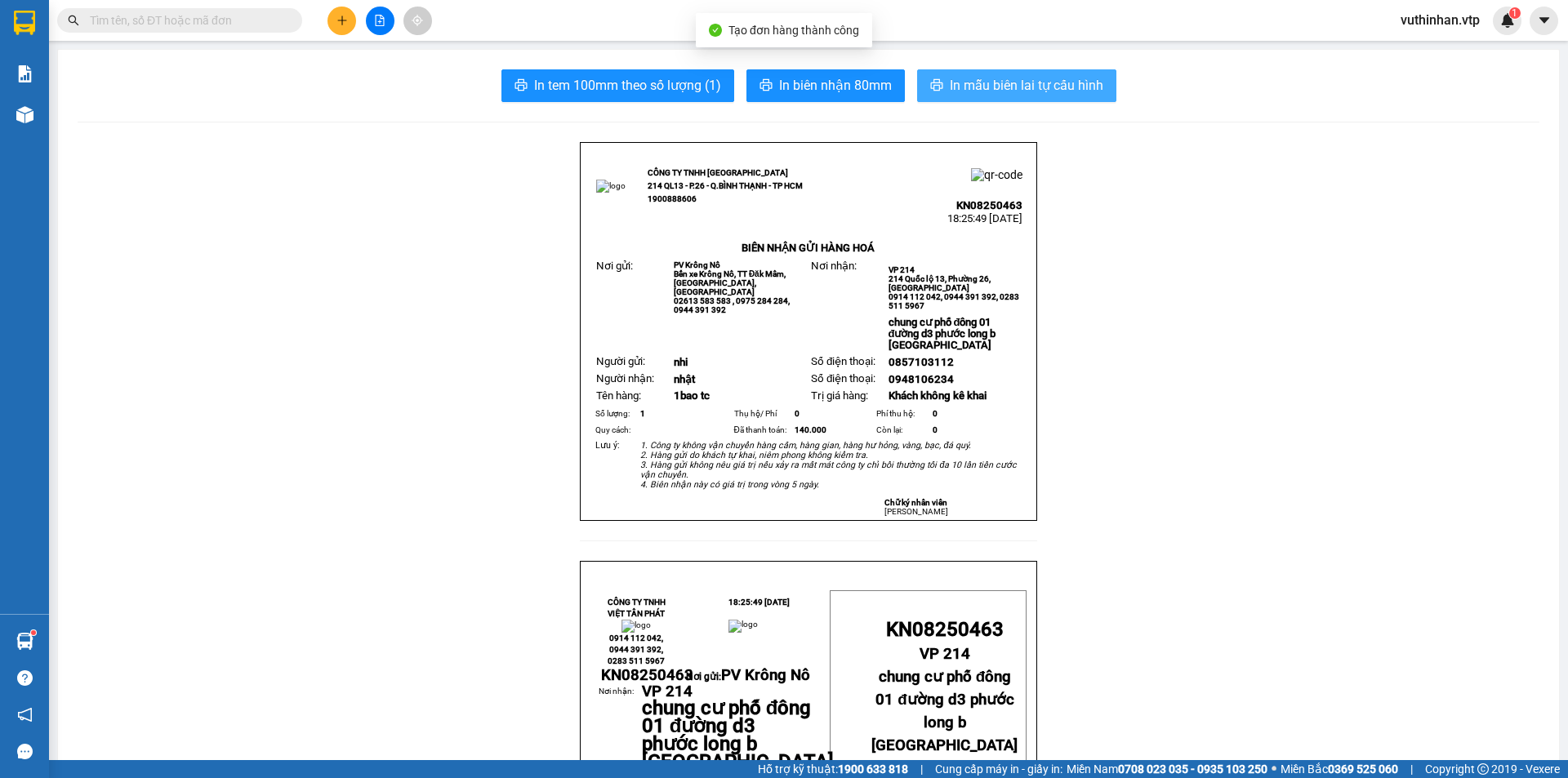
click at [1027, 85] on span "In mẫu biên lai tự cấu hình" at bounding box center [1026, 86] width 154 height 21
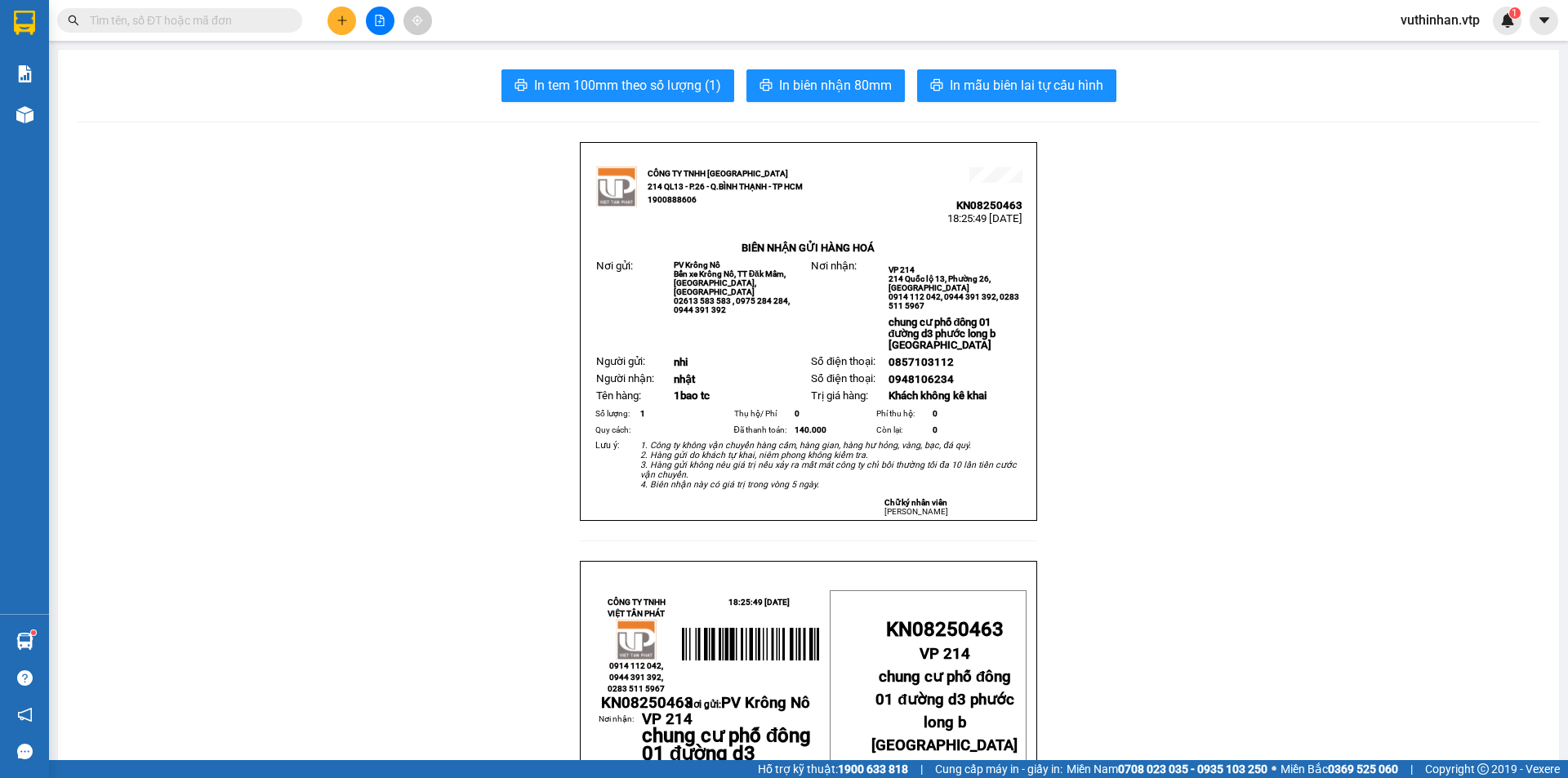
click at [350, 20] on button at bounding box center [342, 21] width 29 height 29
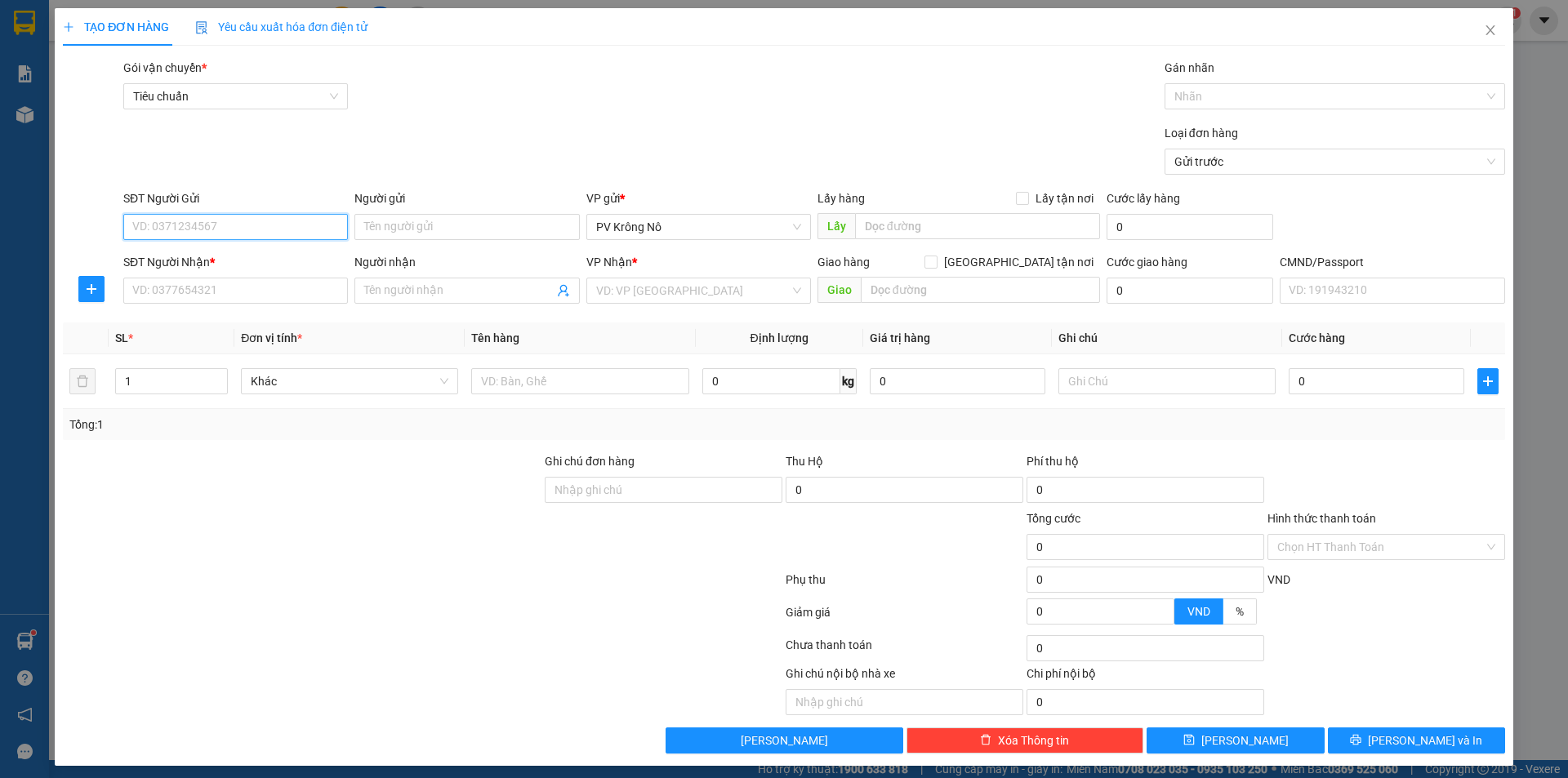
click at [260, 225] on input "SĐT Người Gửi" at bounding box center [235, 227] width 225 height 26
click at [278, 252] on div "0387673246" at bounding box center [234, 259] width 203 height 18
click at [180, 372] on input "1" at bounding box center [172, 382] width 111 height 24
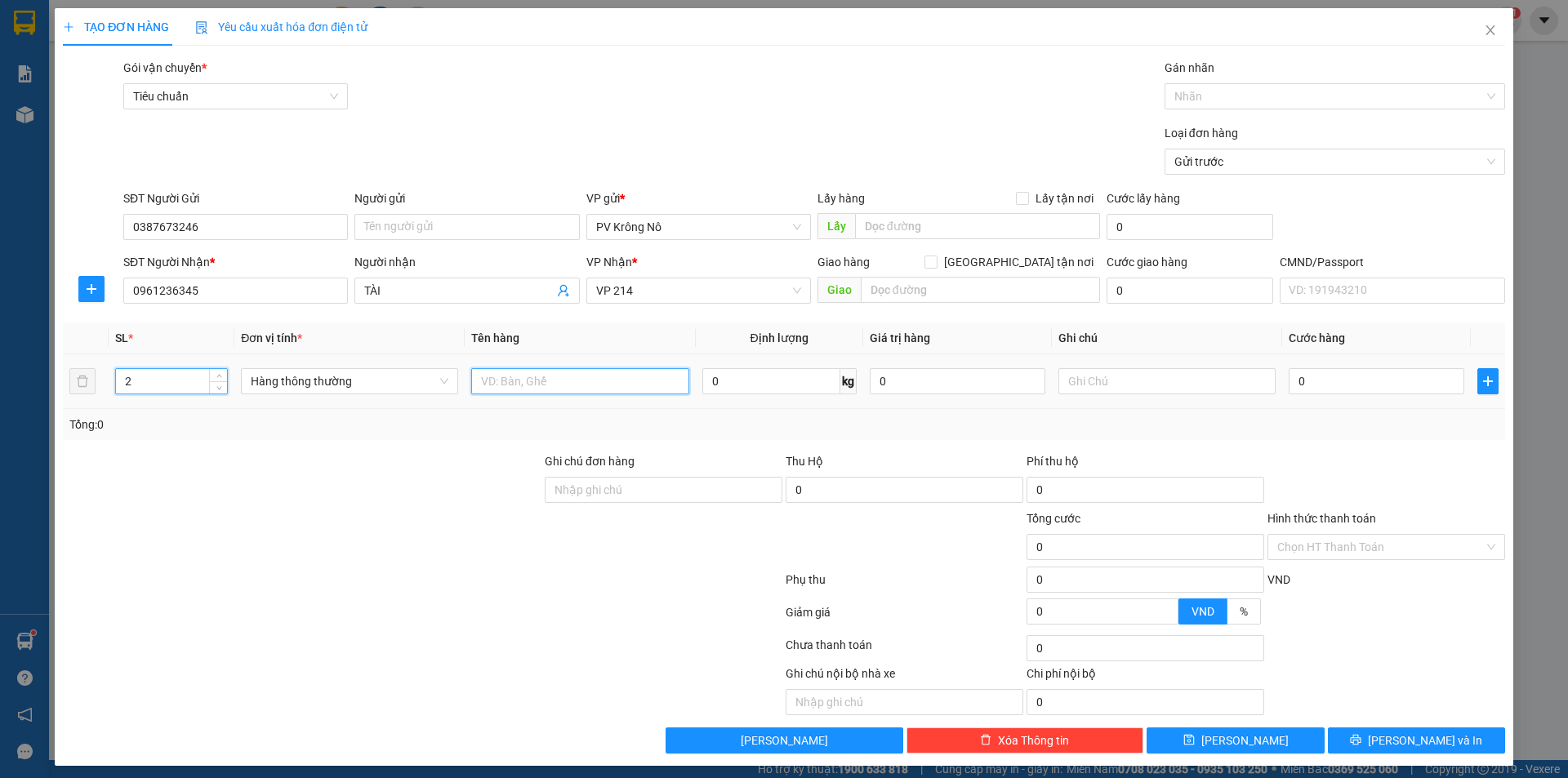
click at [561, 385] on input "text" at bounding box center [579, 382] width 217 height 26
click at [1331, 375] on input "0" at bounding box center [1376, 382] width 175 height 26
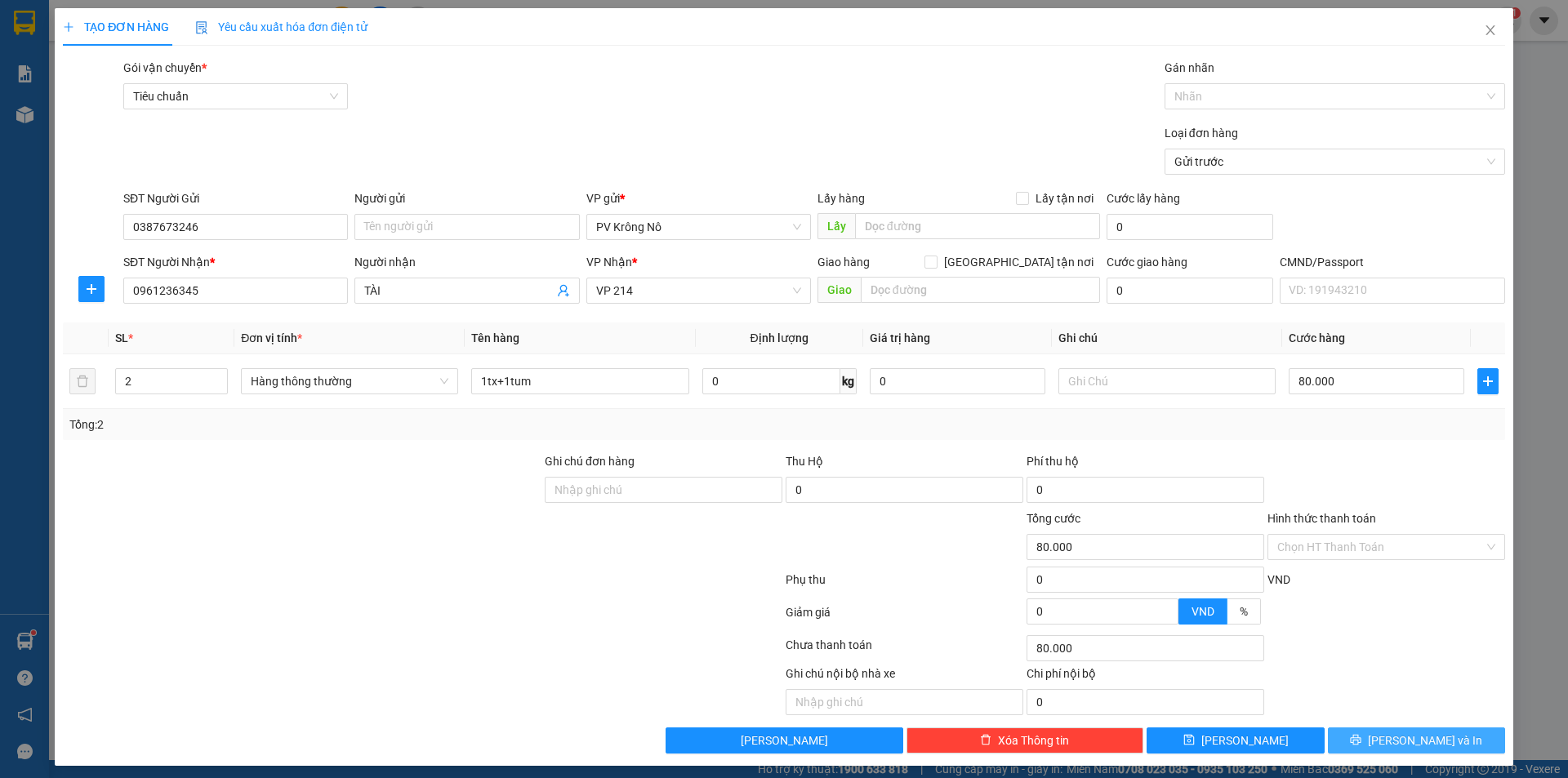
click at [1364, 734] on button "[PERSON_NAME] và In" at bounding box center [1416, 741] width 177 height 26
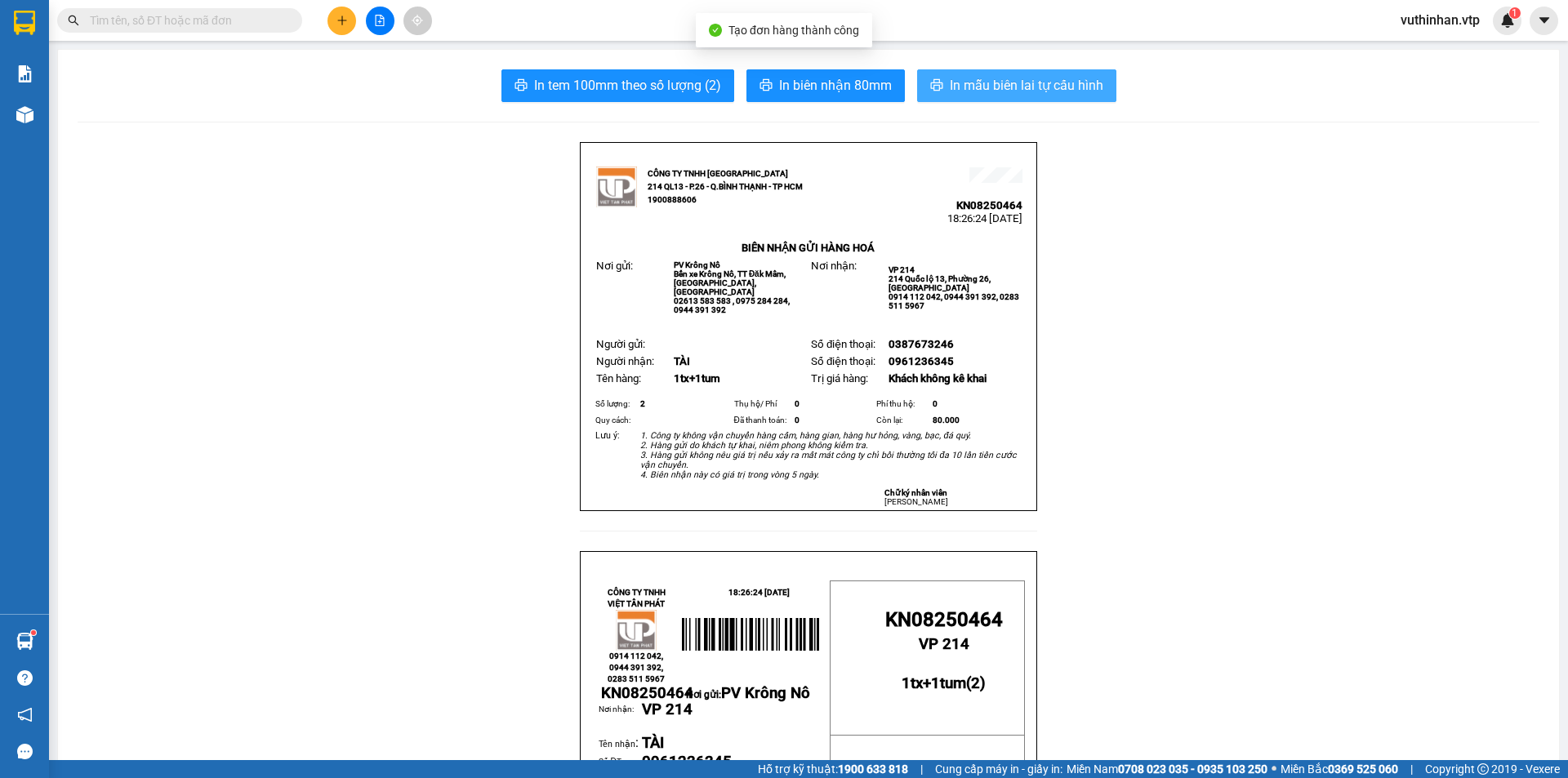
click at [990, 82] on span "In mẫu biên lai tự cấu hình" at bounding box center [1026, 86] width 154 height 21
click at [336, 27] on button at bounding box center [342, 21] width 29 height 29
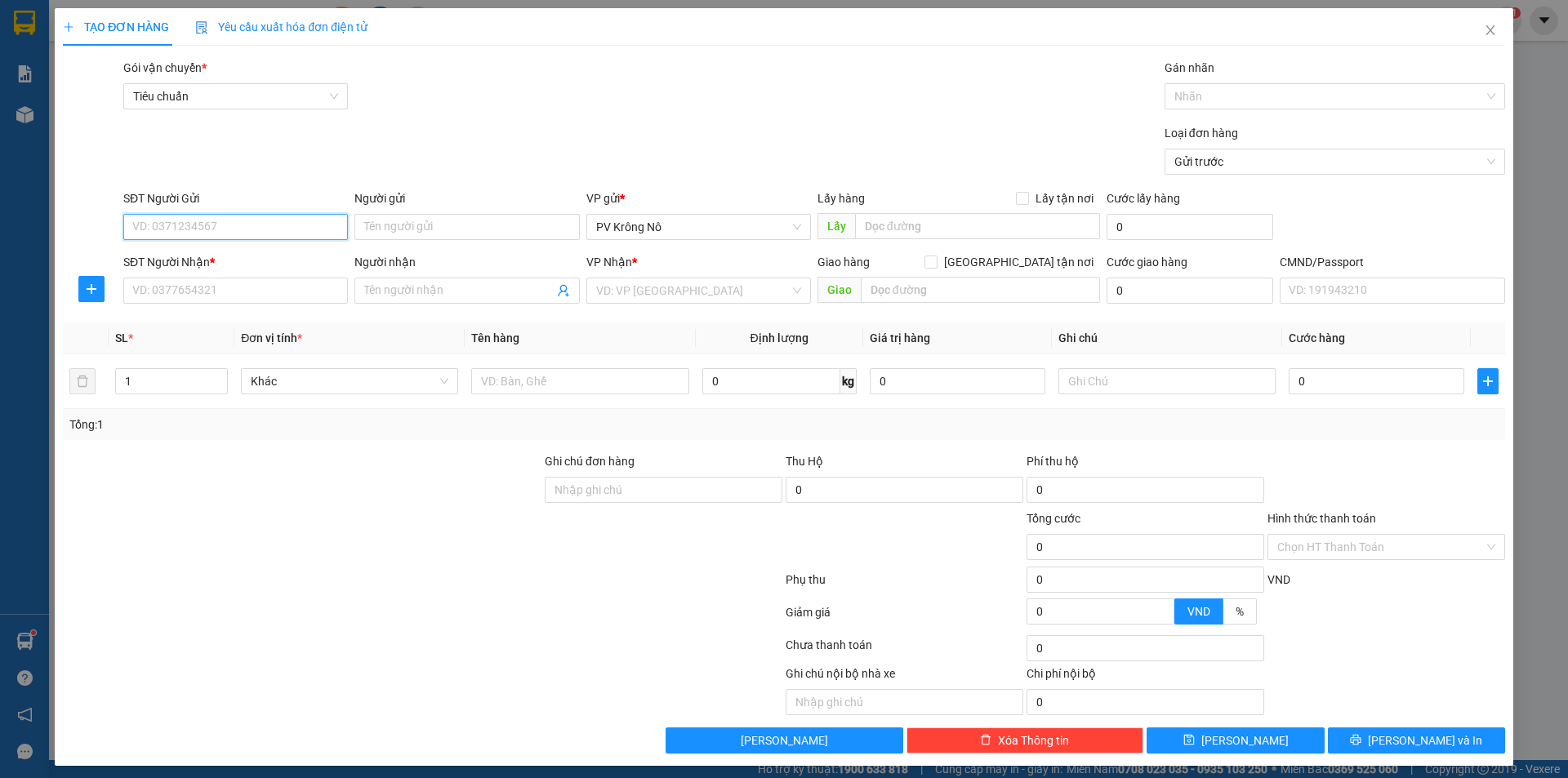
click at [201, 237] on input "SĐT Người Gửi" at bounding box center [235, 227] width 225 height 26
click at [220, 258] on div "0979181981 - CƯƠNG" at bounding box center [234, 259] width 203 height 18
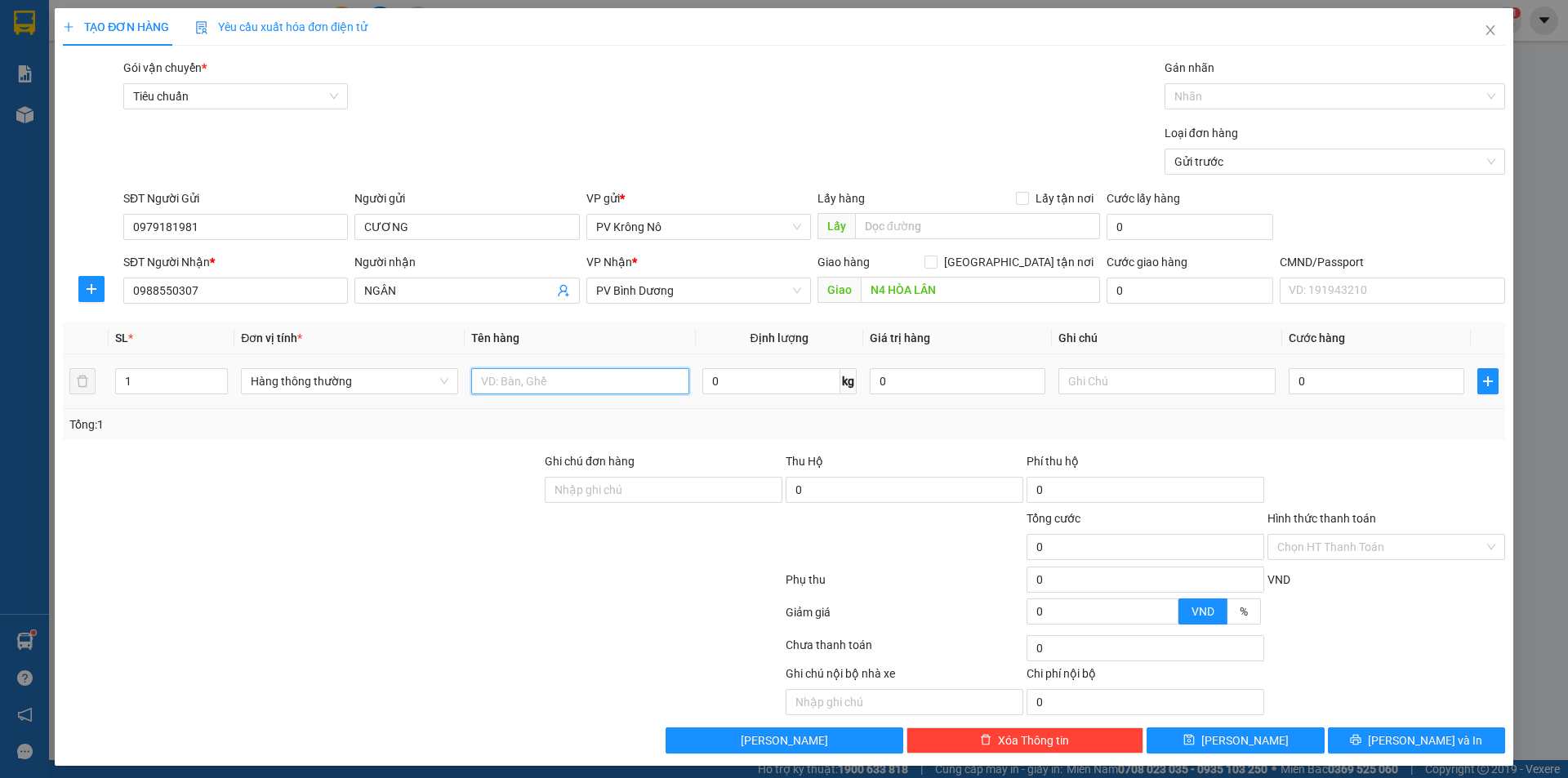
click at [581, 379] on input "text" at bounding box center [579, 382] width 217 height 26
click at [1383, 382] on input "0" at bounding box center [1376, 382] width 175 height 26
click at [1399, 746] on span "[PERSON_NAME] và In" at bounding box center [1425, 741] width 114 height 18
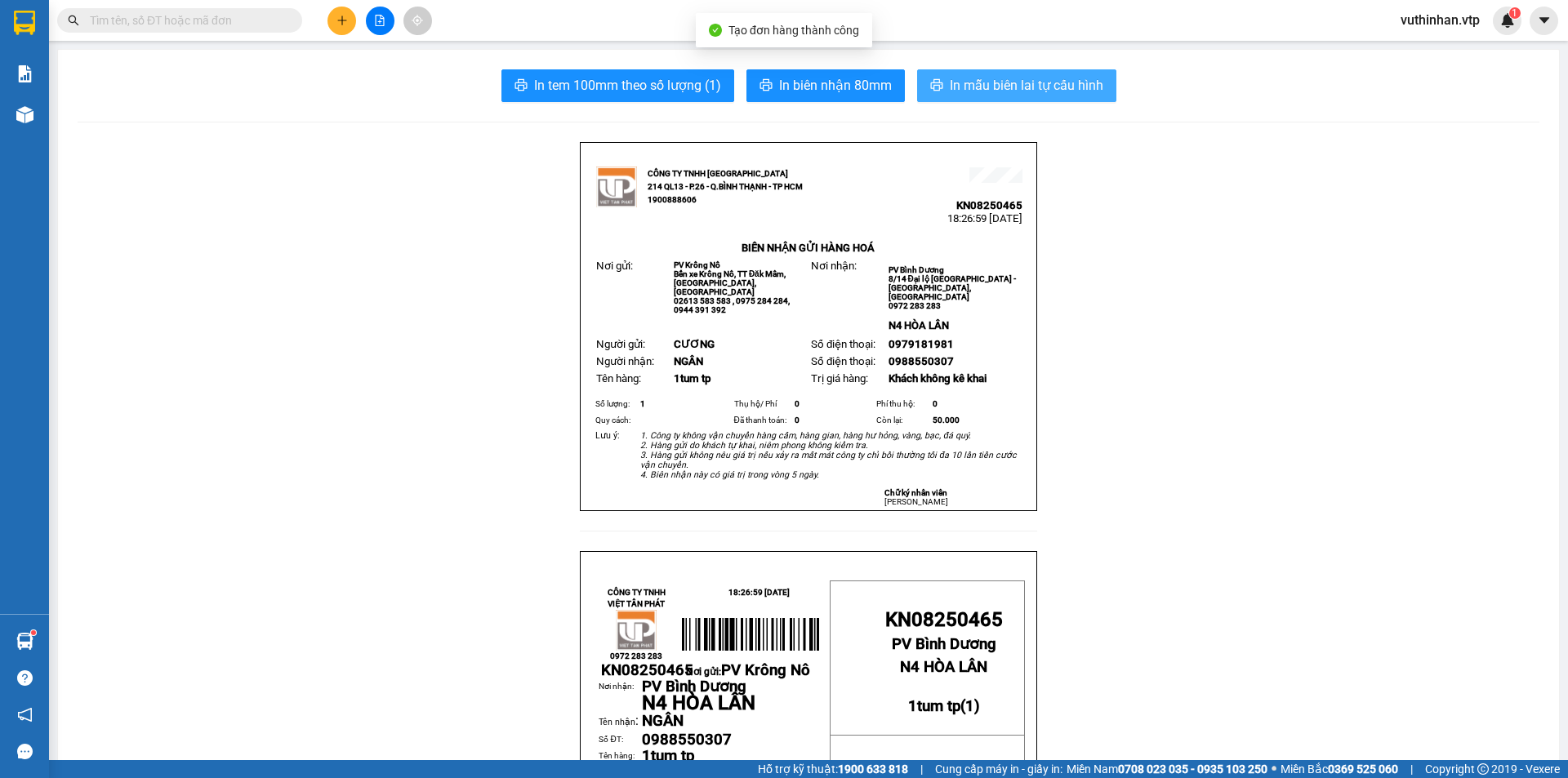
click at [963, 85] on span "In mẫu biên lai tự cấu hình" at bounding box center [1026, 86] width 154 height 21
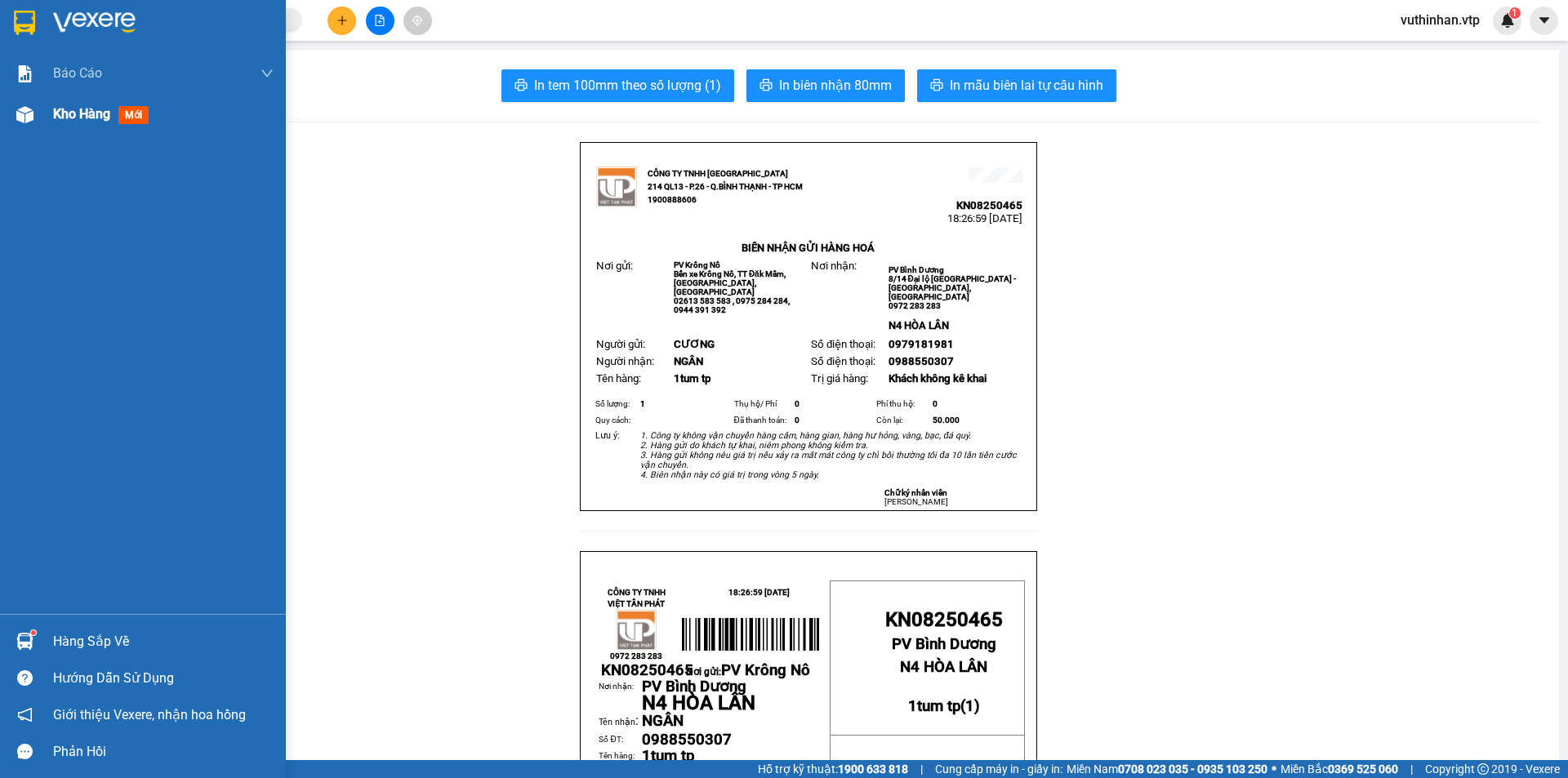
click at [37, 117] on div at bounding box center [24, 114] width 29 height 29
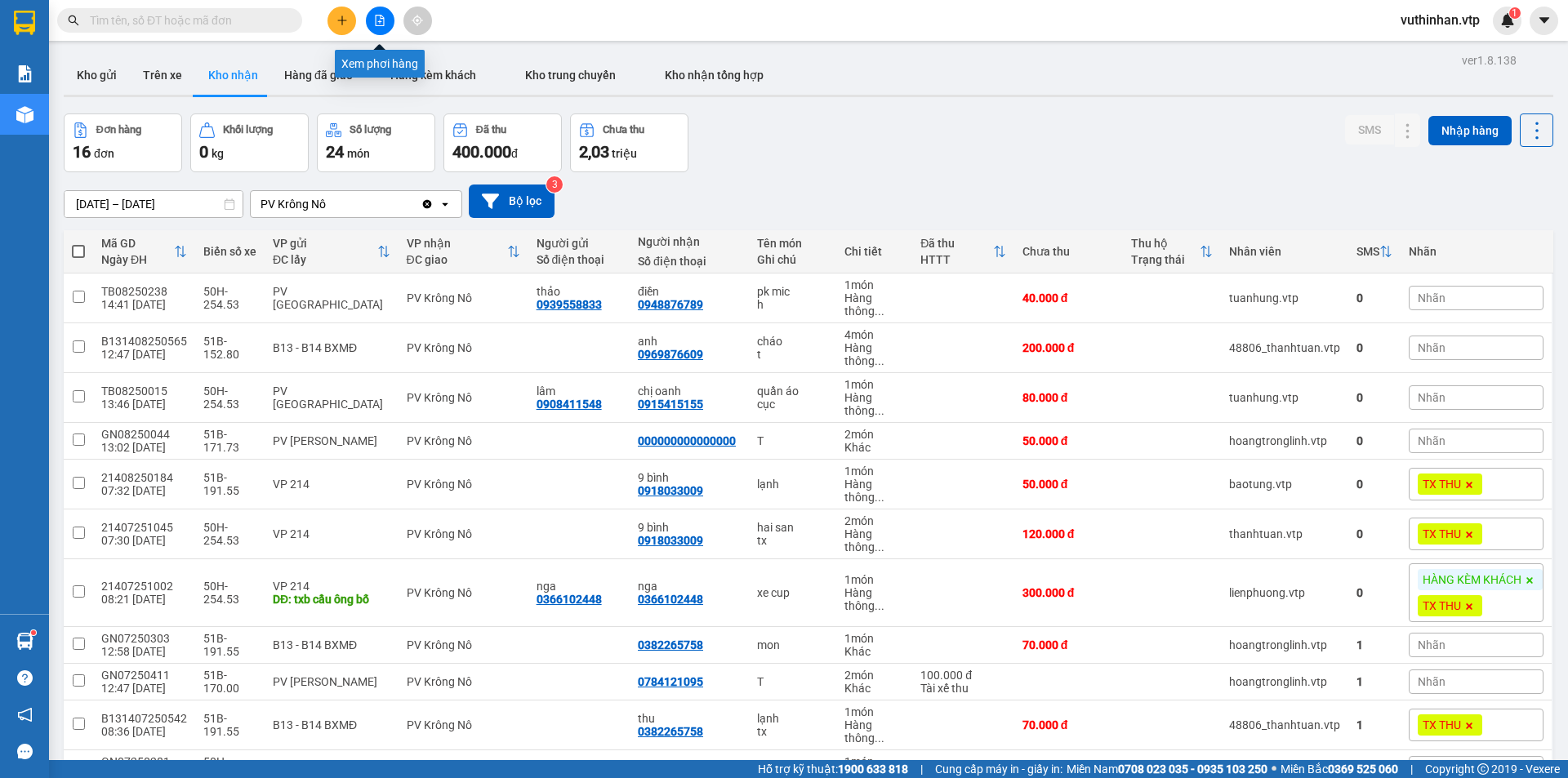
click at [377, 22] on icon "file-add" at bounding box center [379, 20] width 11 height 11
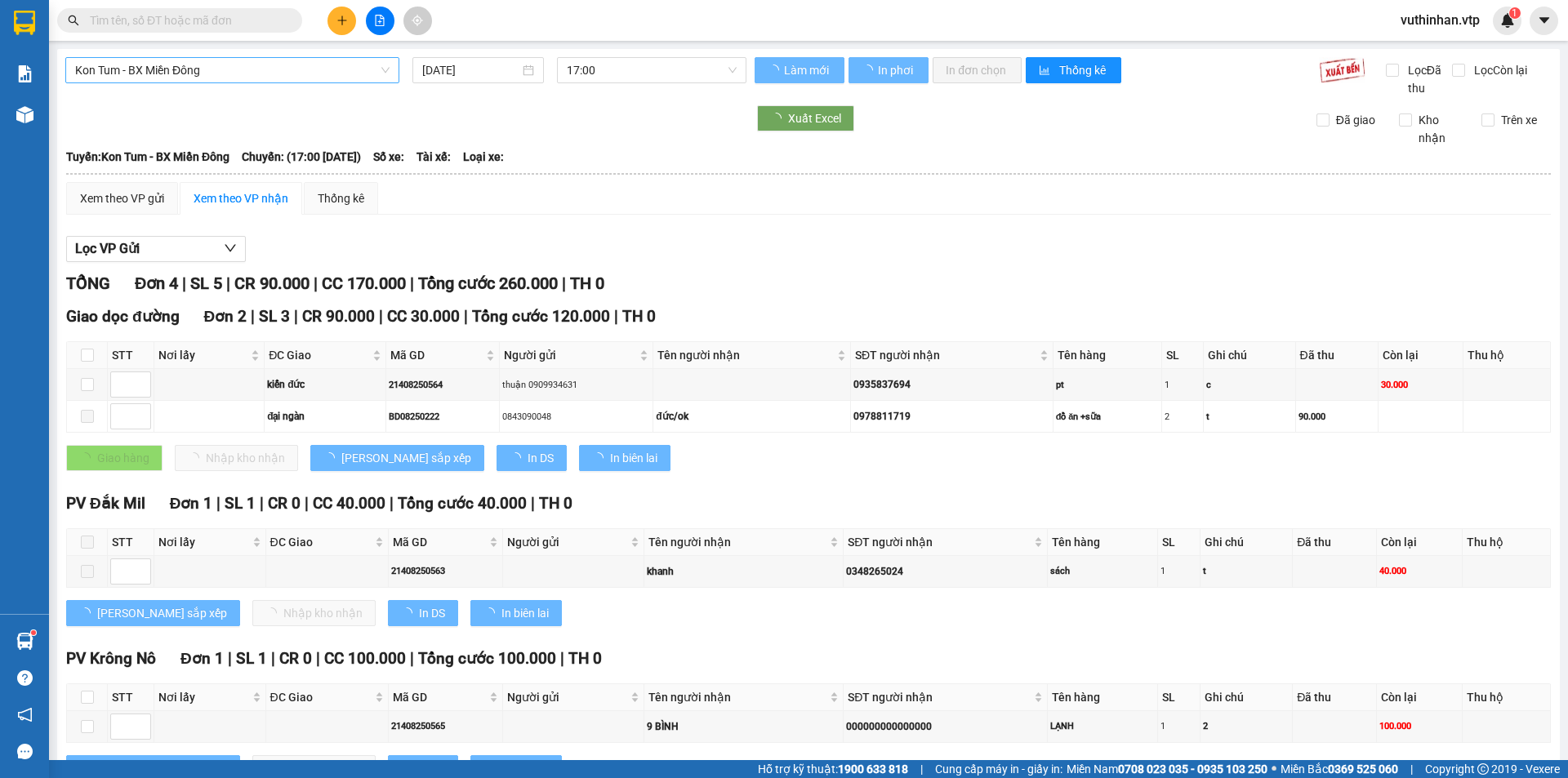
click at [193, 71] on span "Kon Tum - BX Miền Đông" at bounding box center [232, 70] width 315 height 24
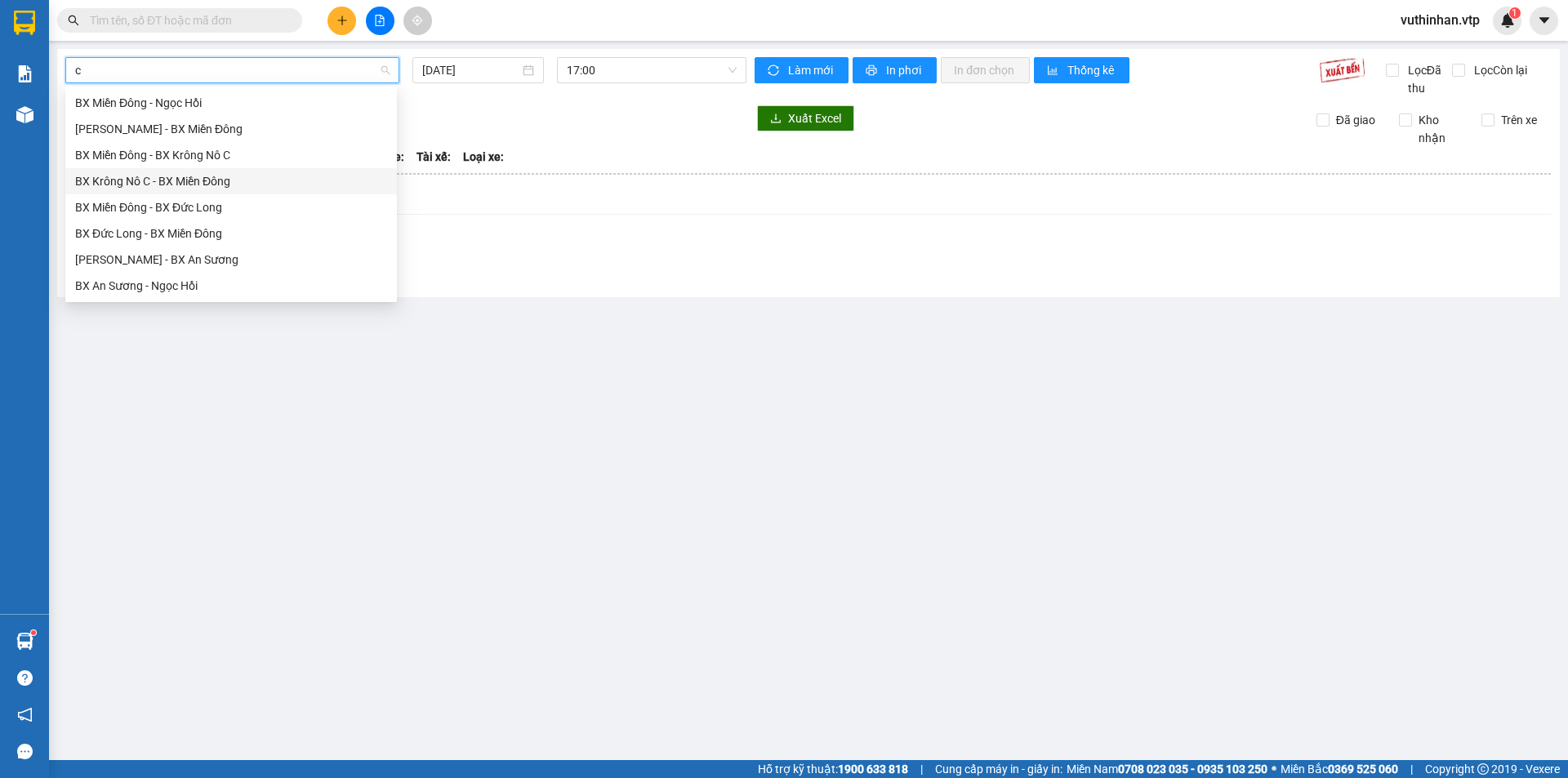
click at [154, 188] on div "BX Krông Nô C - BX Miền Đông" at bounding box center [232, 181] width 312 height 18
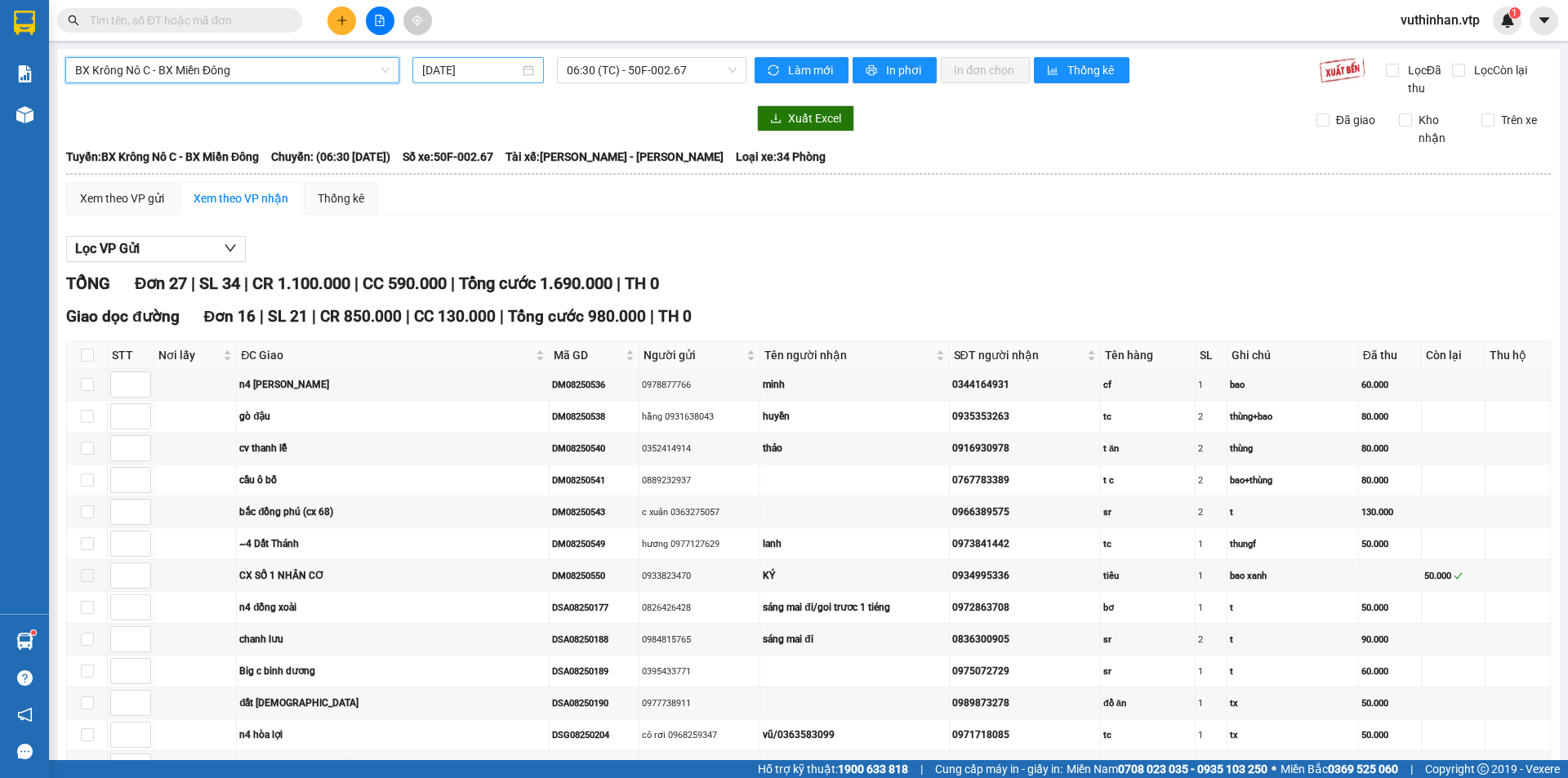
click at [466, 73] on input "[DATE]" at bounding box center [471, 70] width 97 height 18
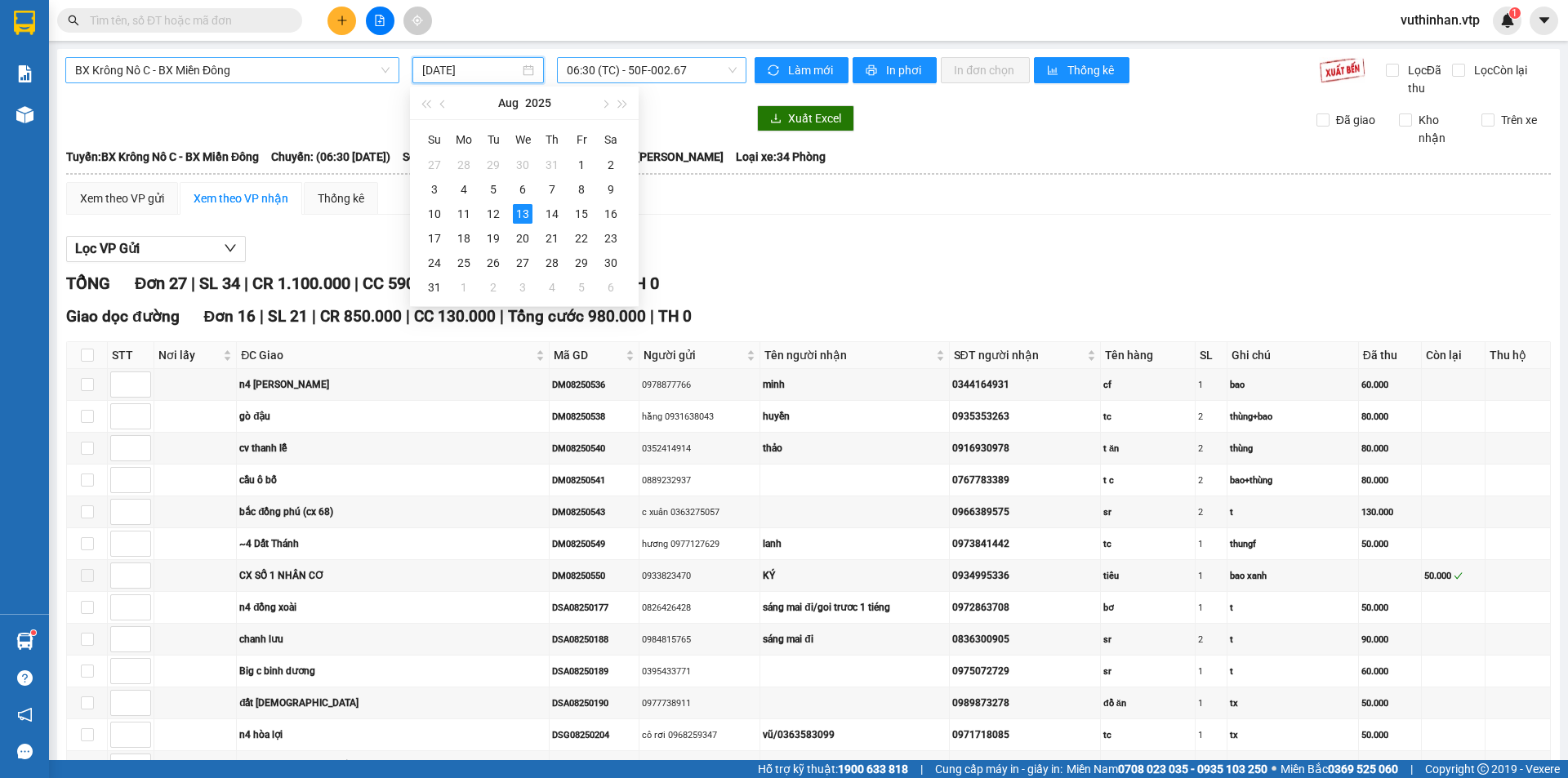
click at [683, 71] on span "06:30 (TC) - 50F-002.67" at bounding box center [652, 70] width 170 height 24
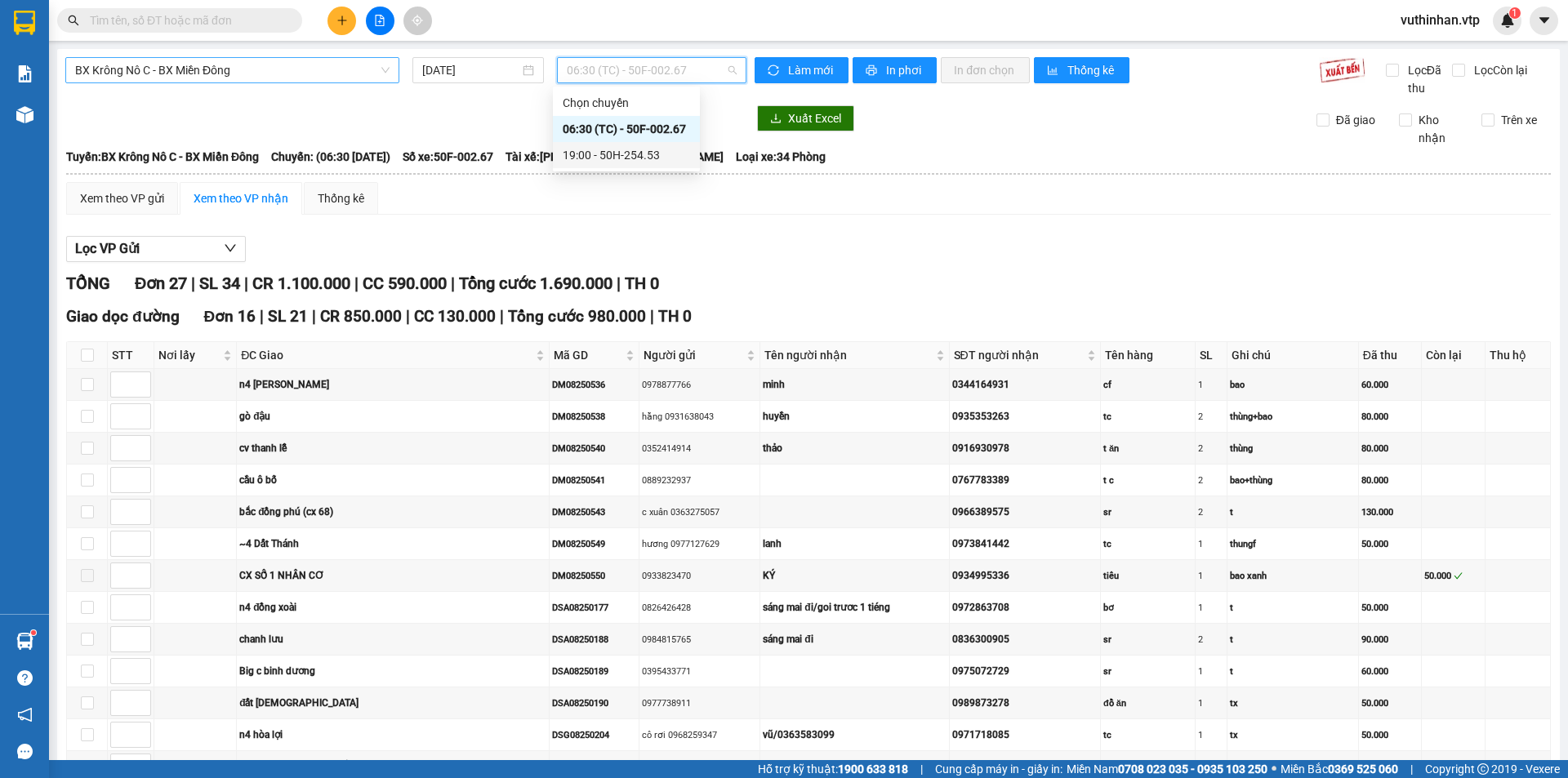
click at [600, 155] on div "19:00 - 50H-254.53" at bounding box center [626, 155] width 127 height 18
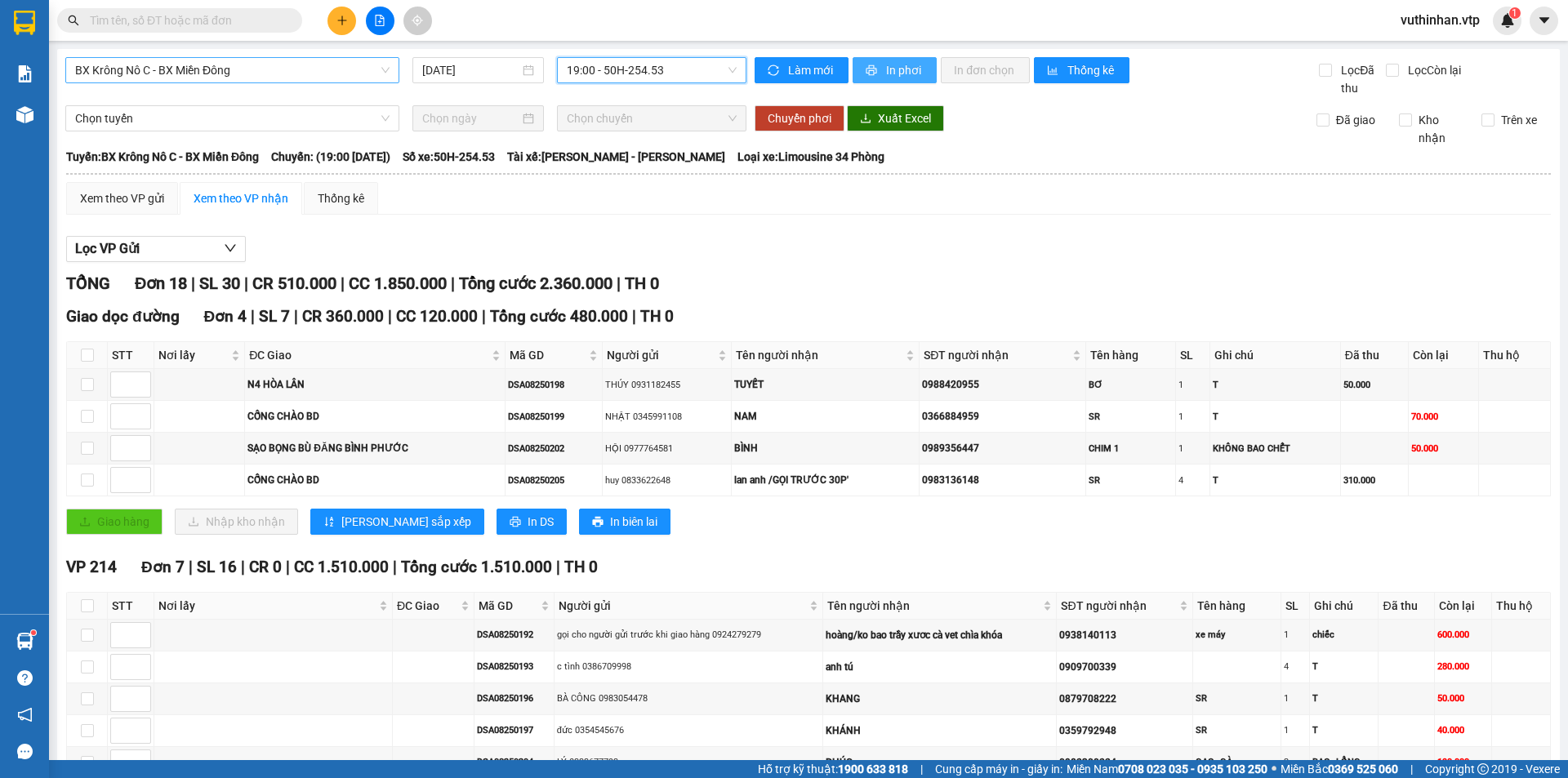
click at [896, 78] on span "In phơi" at bounding box center [905, 70] width 37 height 18
click at [317, 67] on span "BX Krông Nô C - BX Miền Đông" at bounding box center [232, 70] width 315 height 24
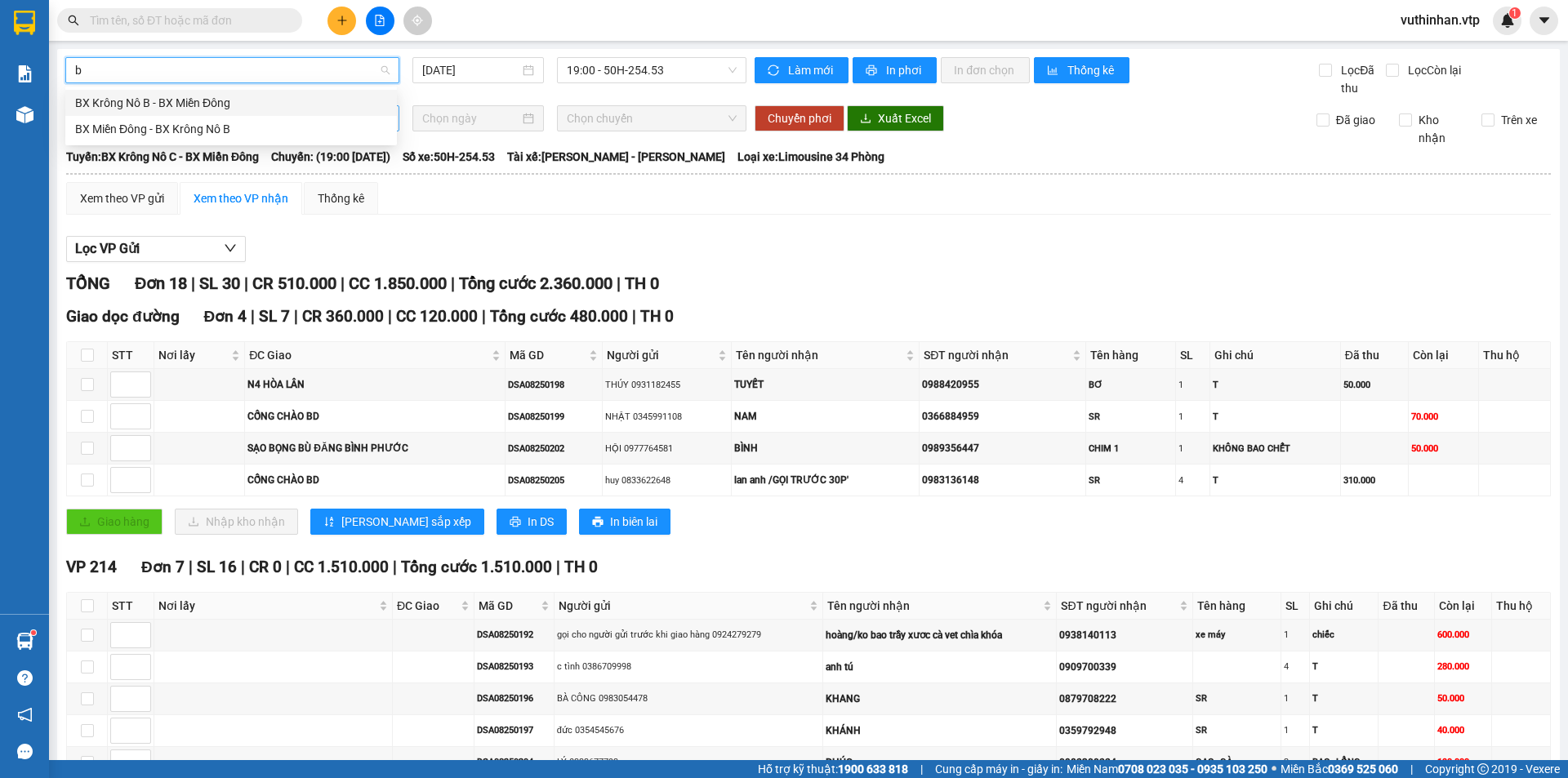
drag, startPoint x: 142, startPoint y: 107, endPoint x: 206, endPoint y: 106, distance: 64.0
click at [142, 107] on div "BX Krông Nô B - BX Miền Đông" at bounding box center [232, 102] width 312 height 18
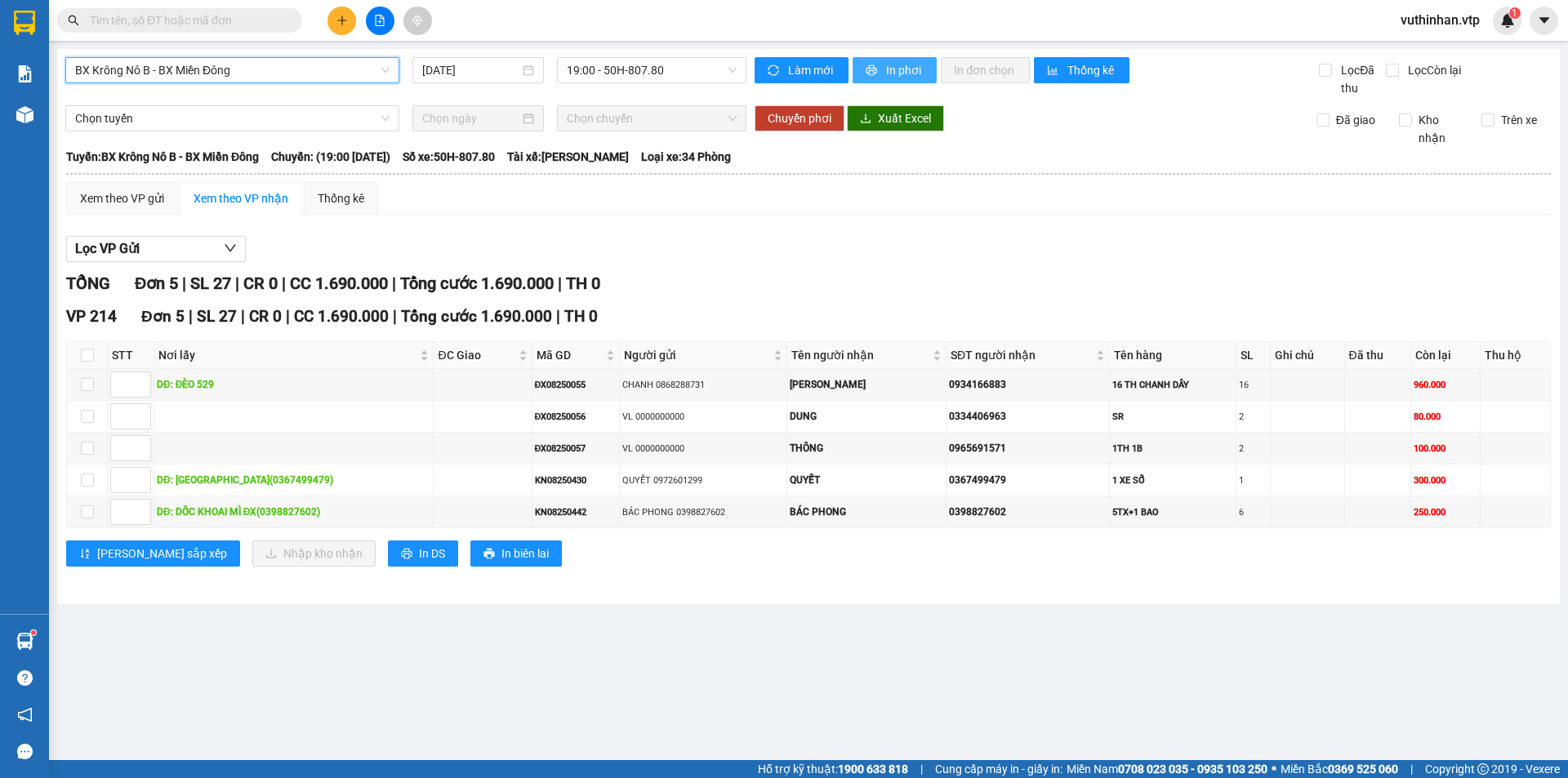
click at [904, 63] on span "In phơi" at bounding box center [905, 70] width 37 height 18
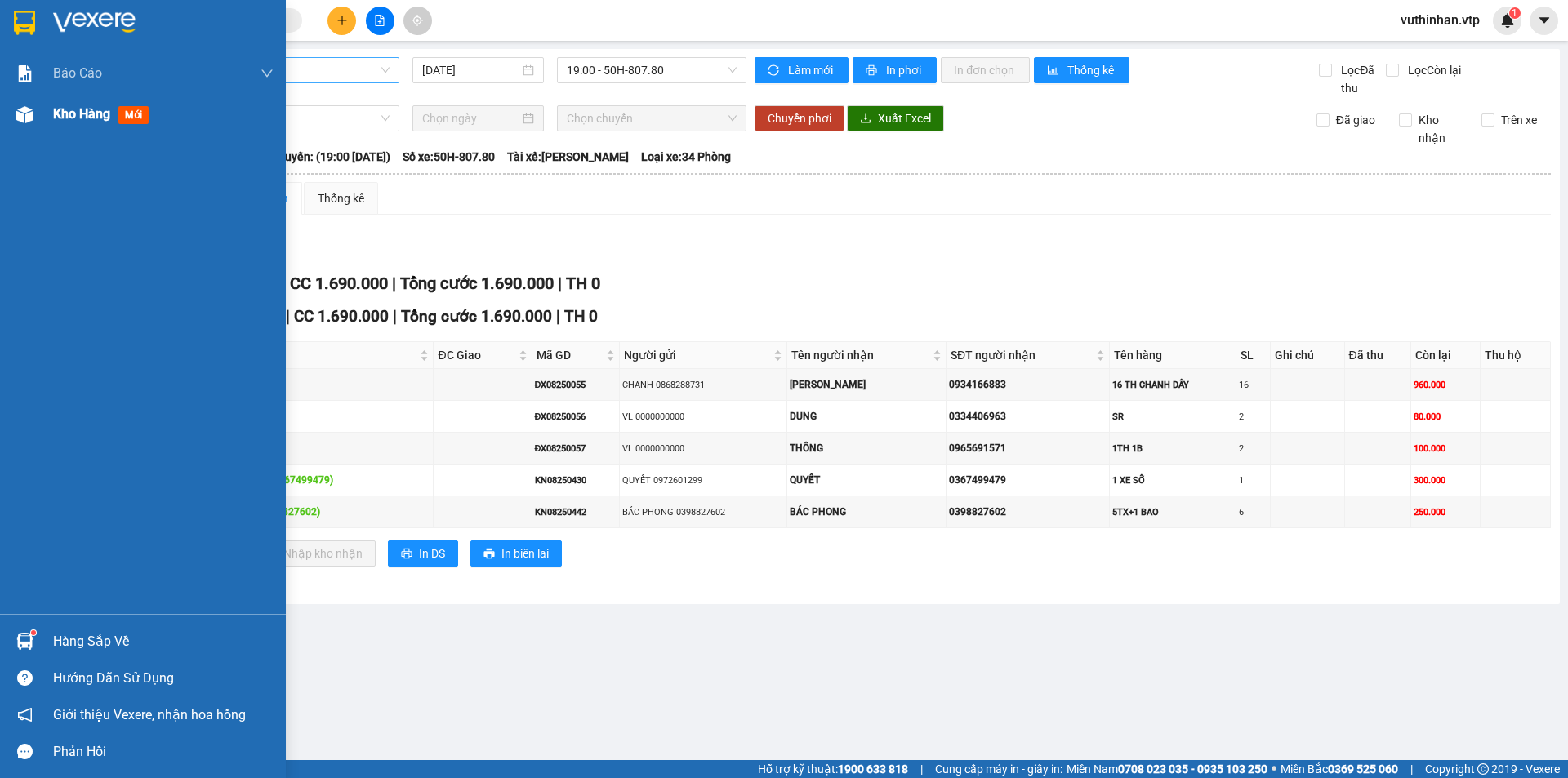
click at [29, 119] on img at bounding box center [25, 114] width 17 height 17
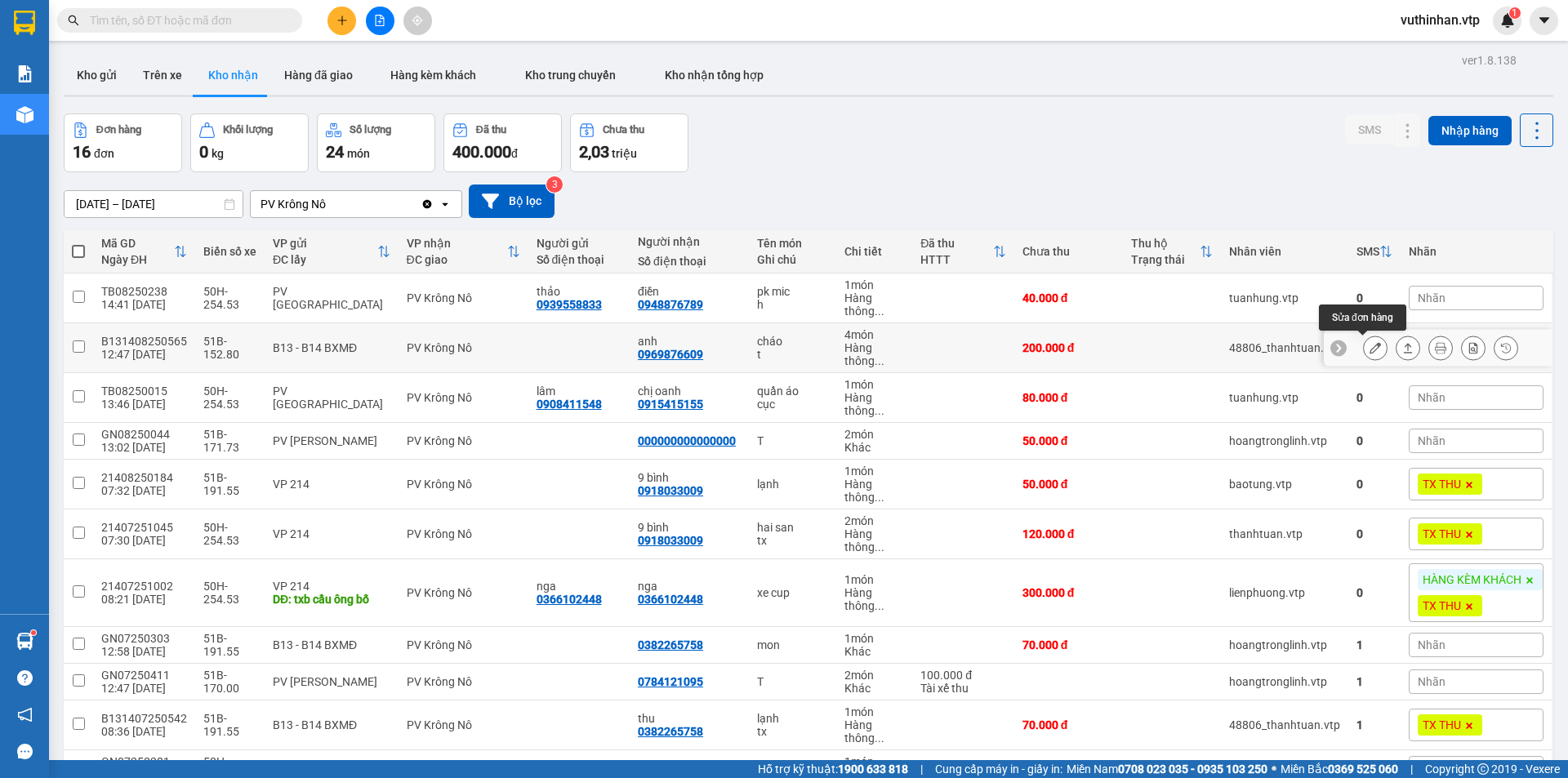
click at [1363, 355] on div at bounding box center [1375, 348] width 24 height 24
click at [1369, 346] on icon at bounding box center [1375, 348] width 11 height 11
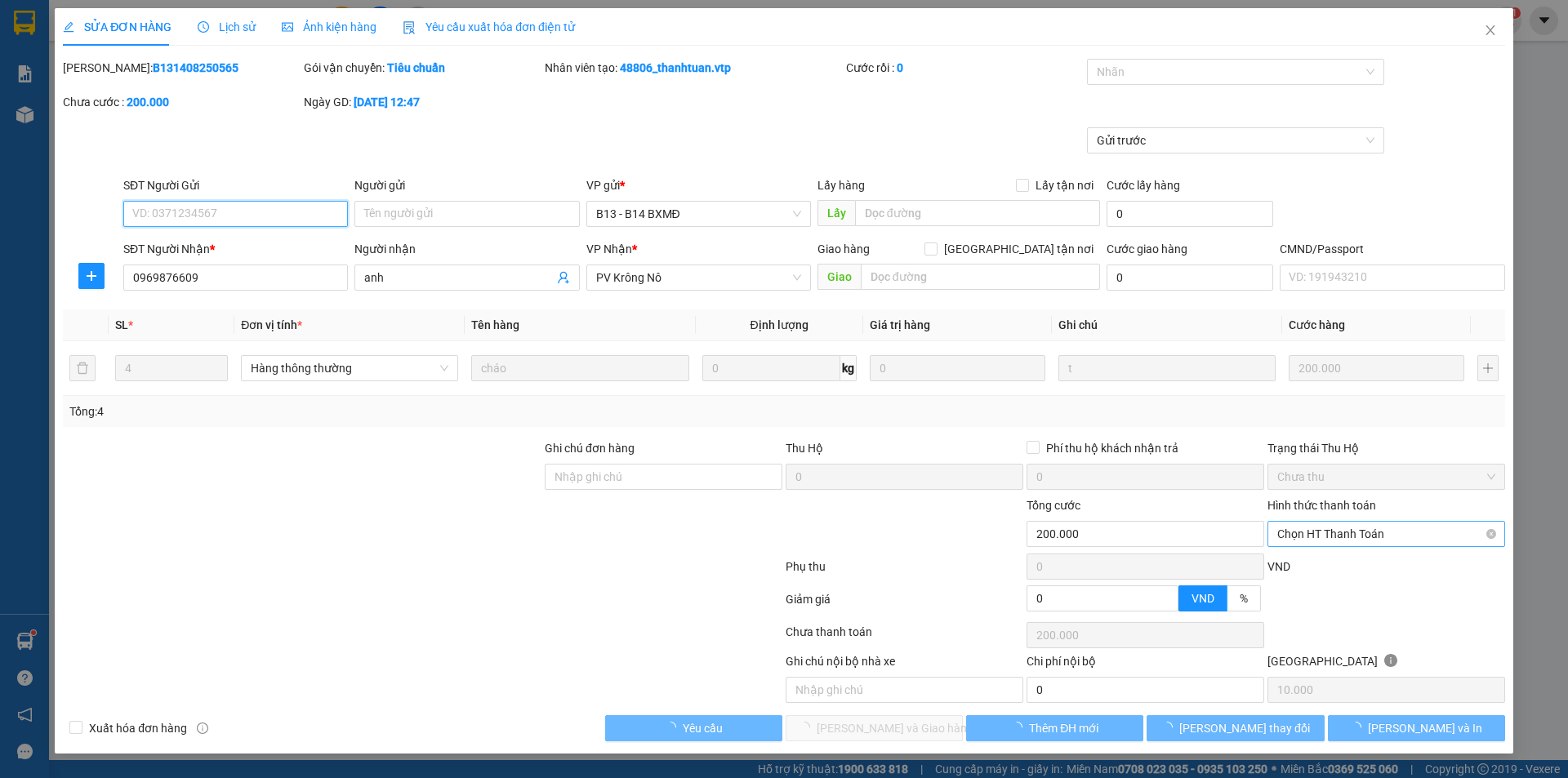
click at [1298, 528] on span "Chọn HT Thanh Toán" at bounding box center [1386, 534] width 218 height 24
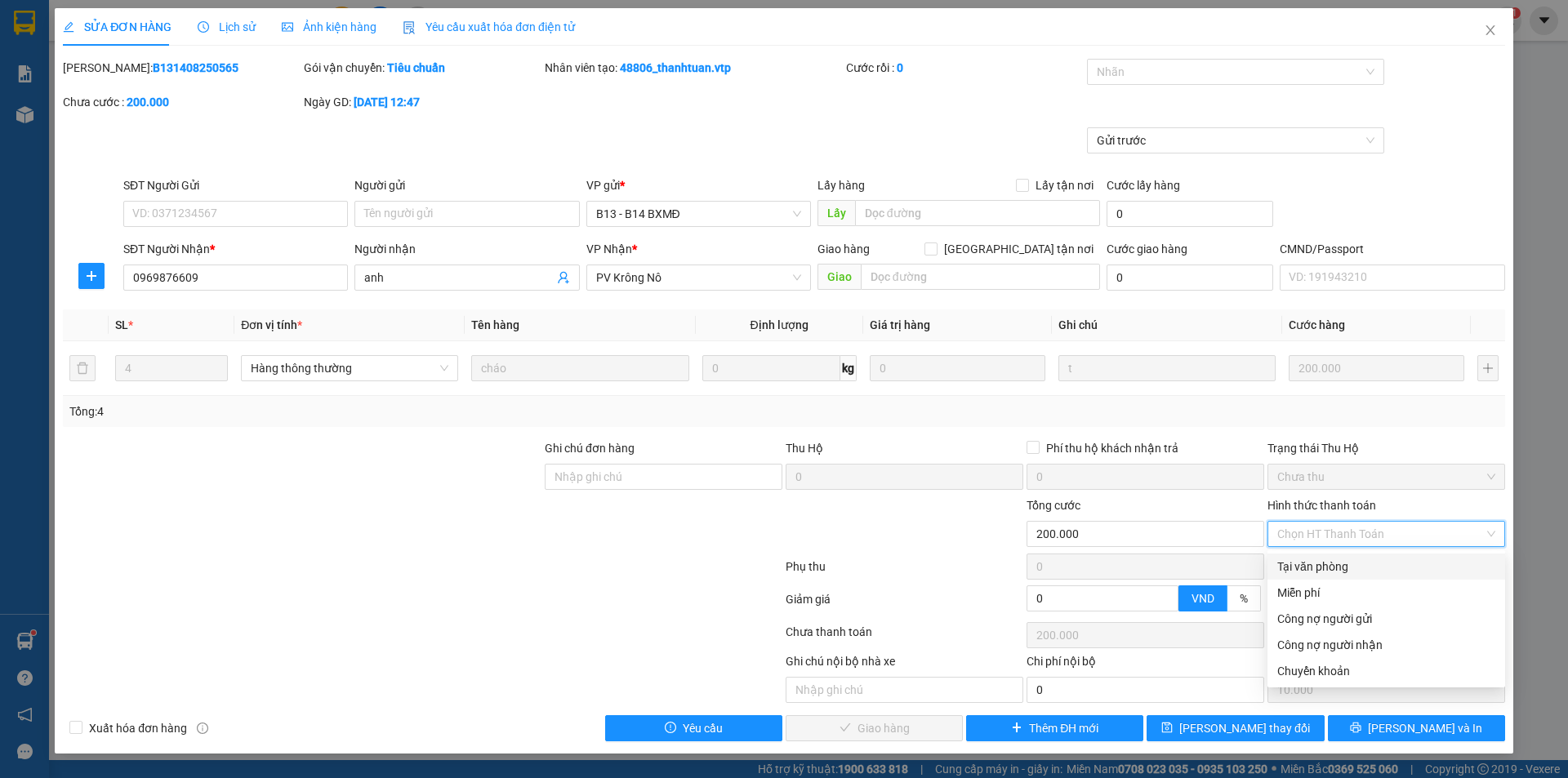
click at [1290, 567] on div "Tại văn phòng" at bounding box center [1386, 566] width 218 height 18
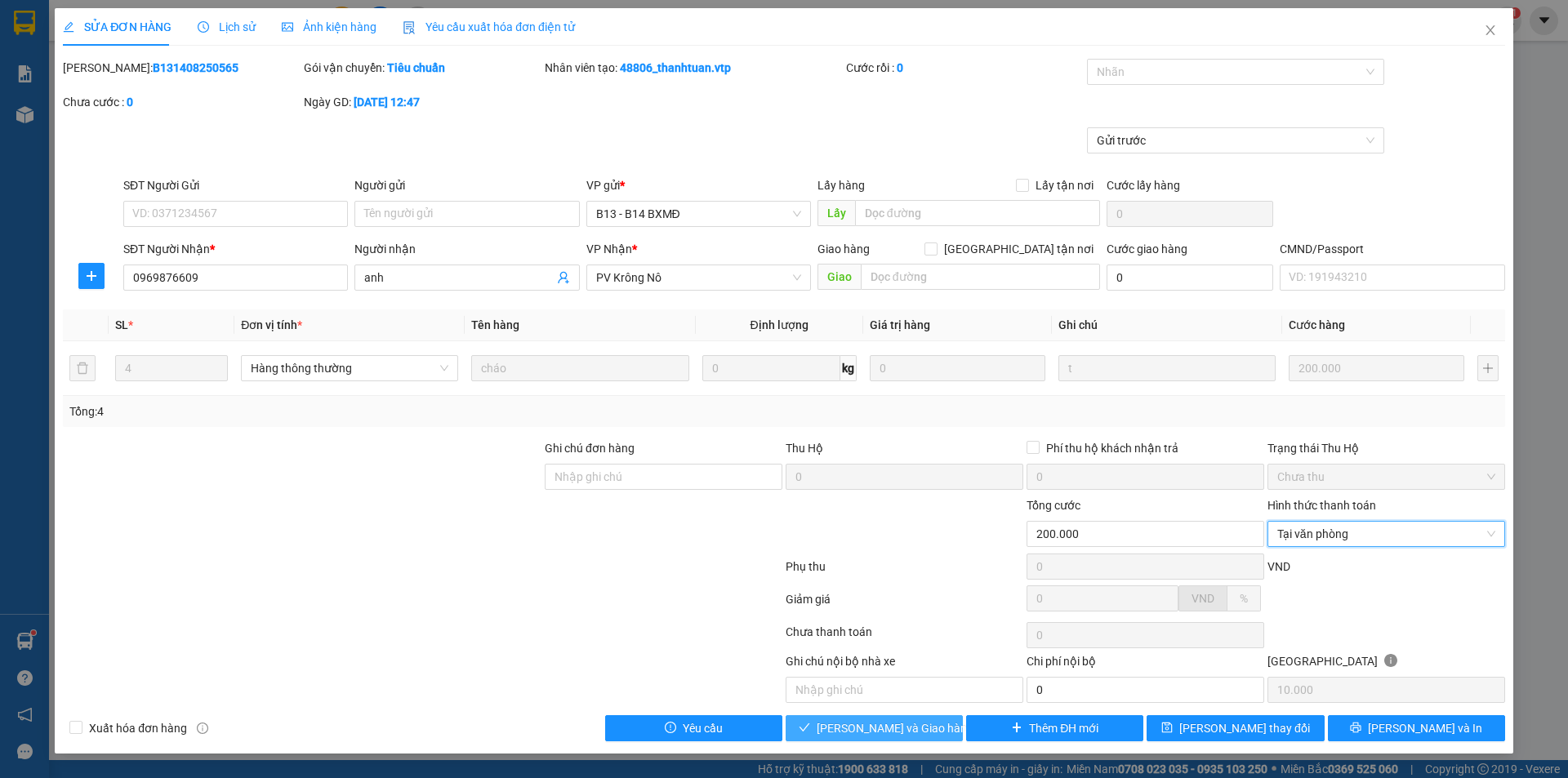
click at [883, 722] on span "[PERSON_NAME] và Giao hàng" at bounding box center [895, 729] width 157 height 18
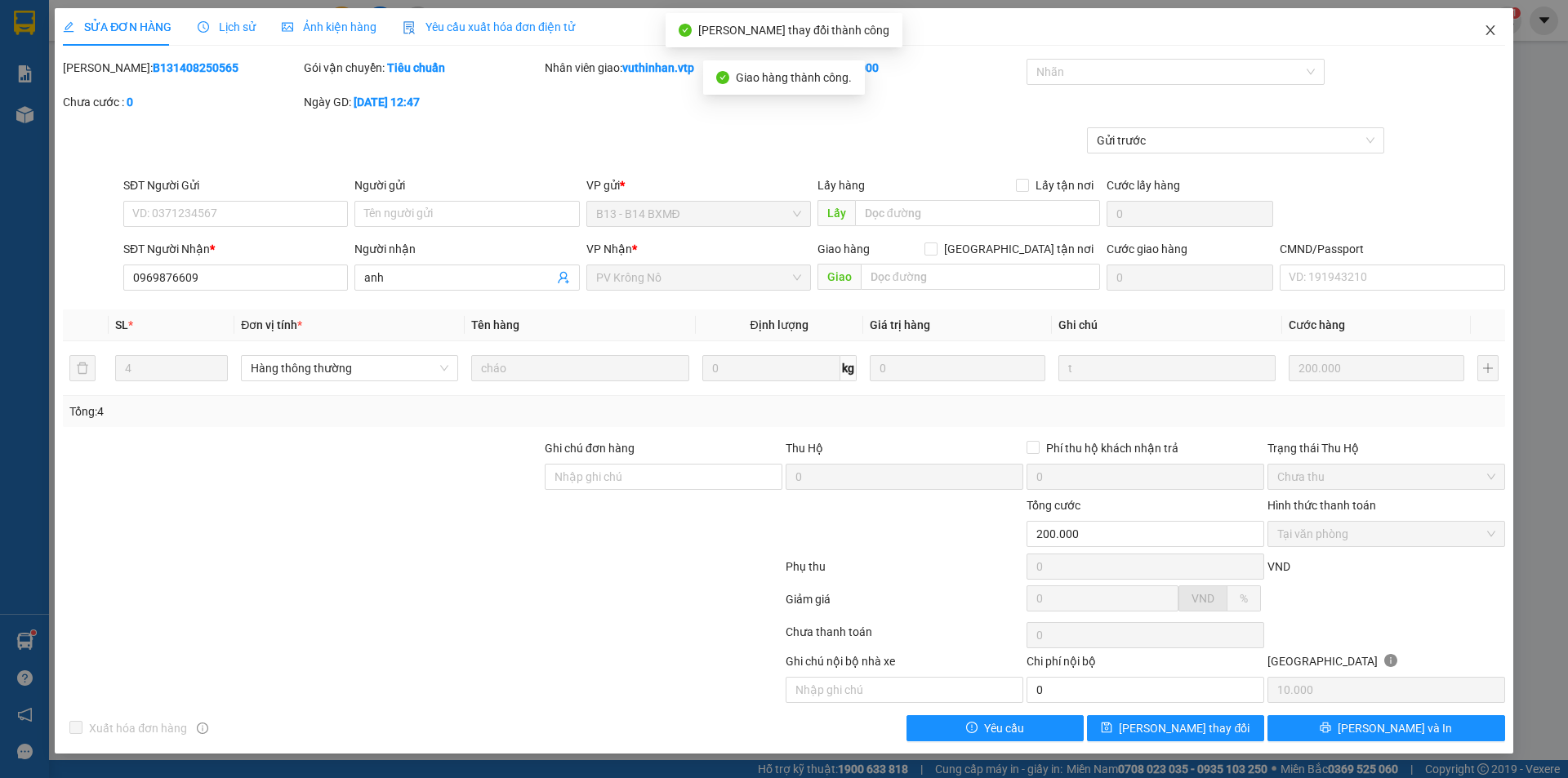
click at [1490, 29] on icon "close" at bounding box center [1490, 29] width 9 height 10
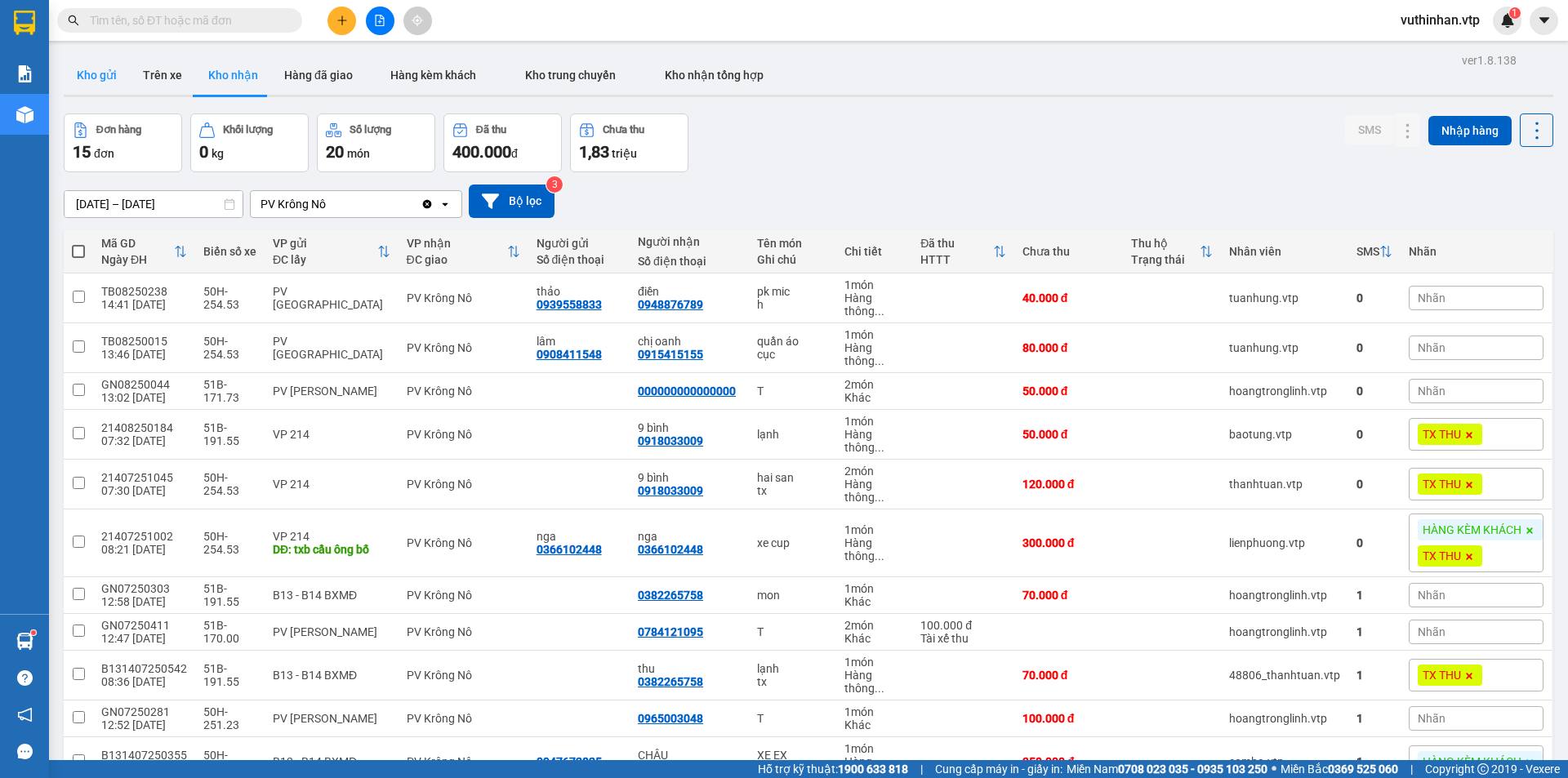
click at [86, 75] on button "Kho gửi" at bounding box center [96, 75] width 66 height 39
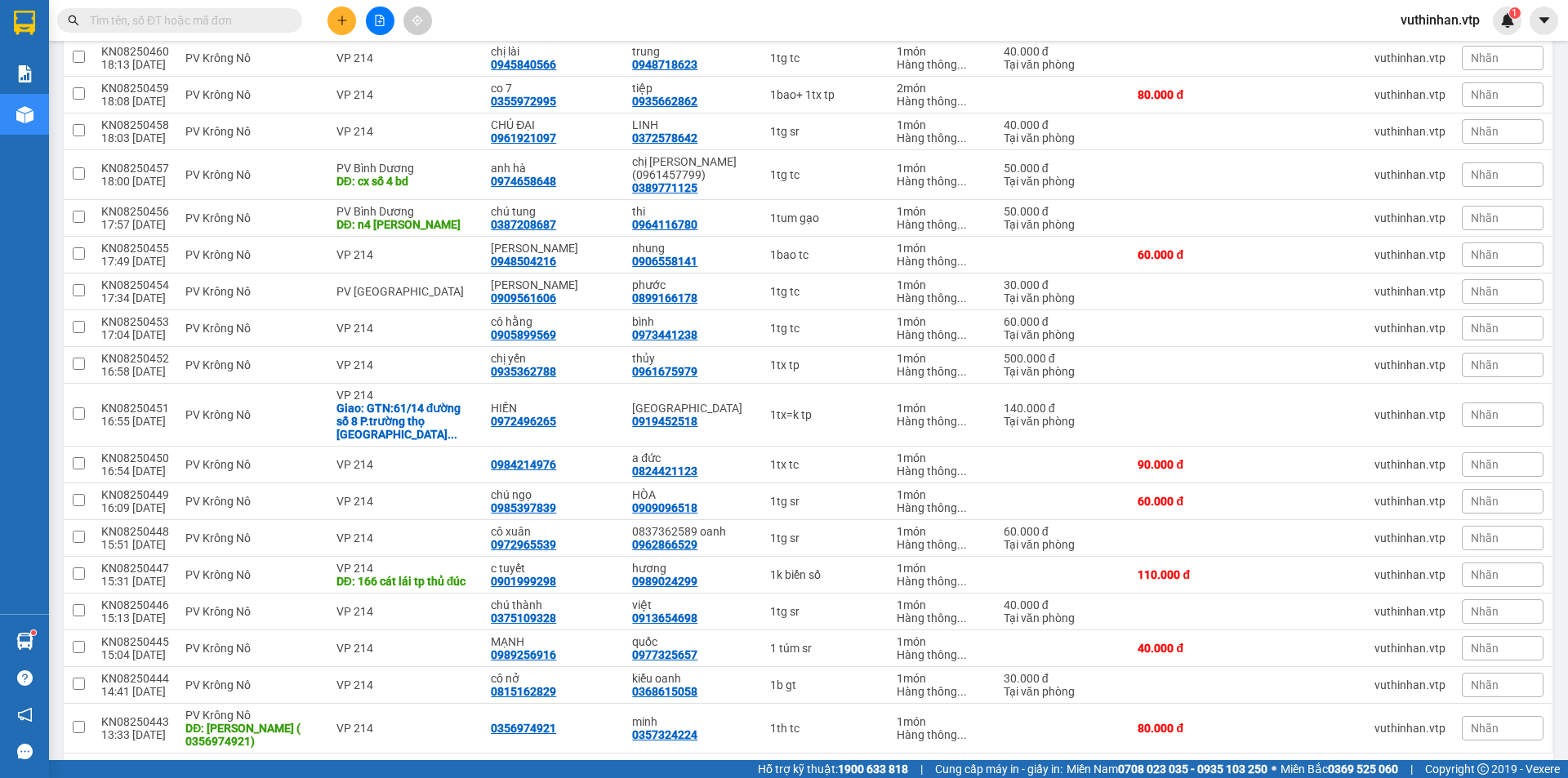
scroll to position [478, 0]
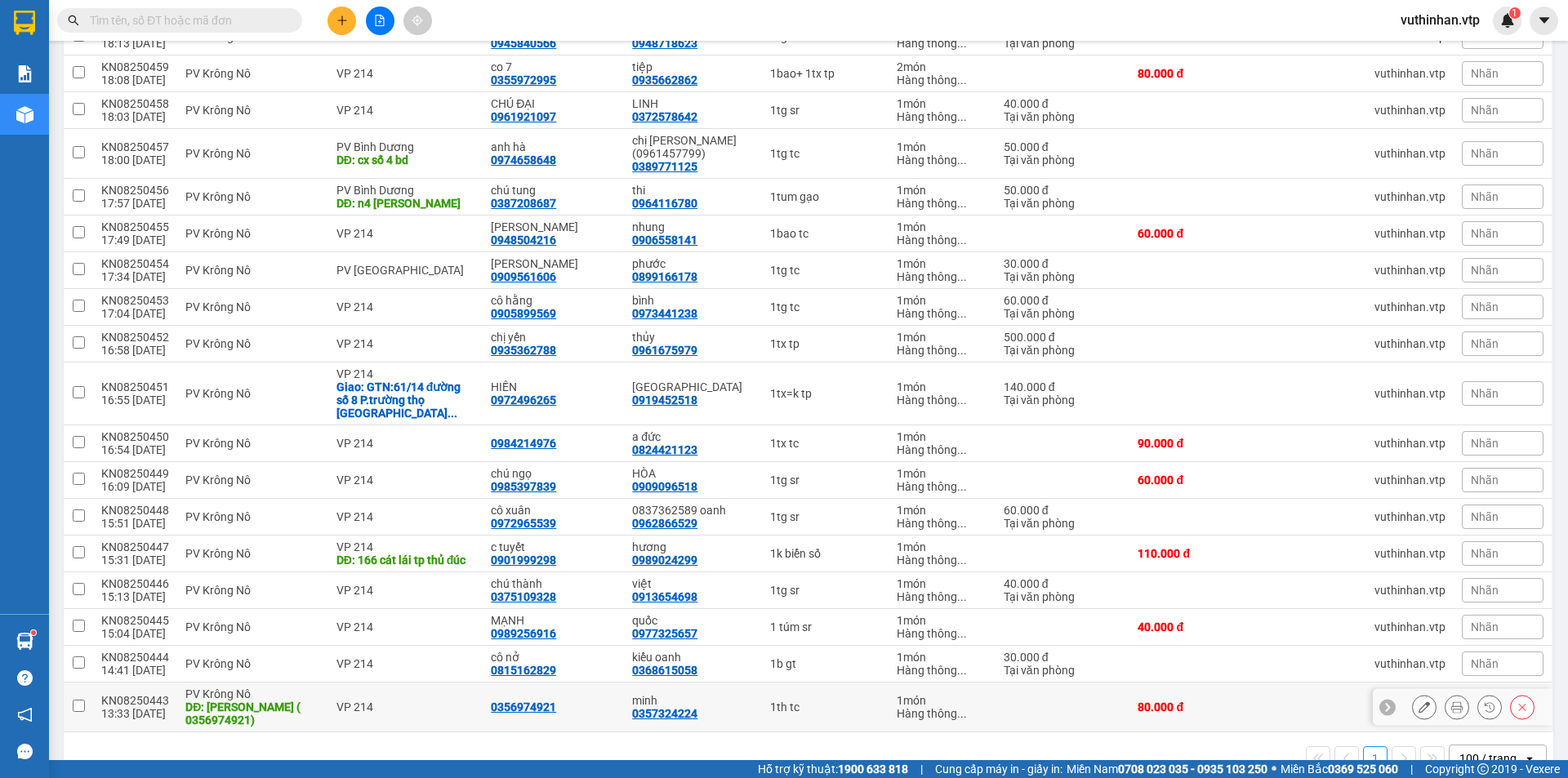
drag, startPoint x: 75, startPoint y: 666, endPoint x: 83, endPoint y: 652, distance: 16.1
click at [74, 700] on input "checkbox" at bounding box center [79, 706] width 12 height 12
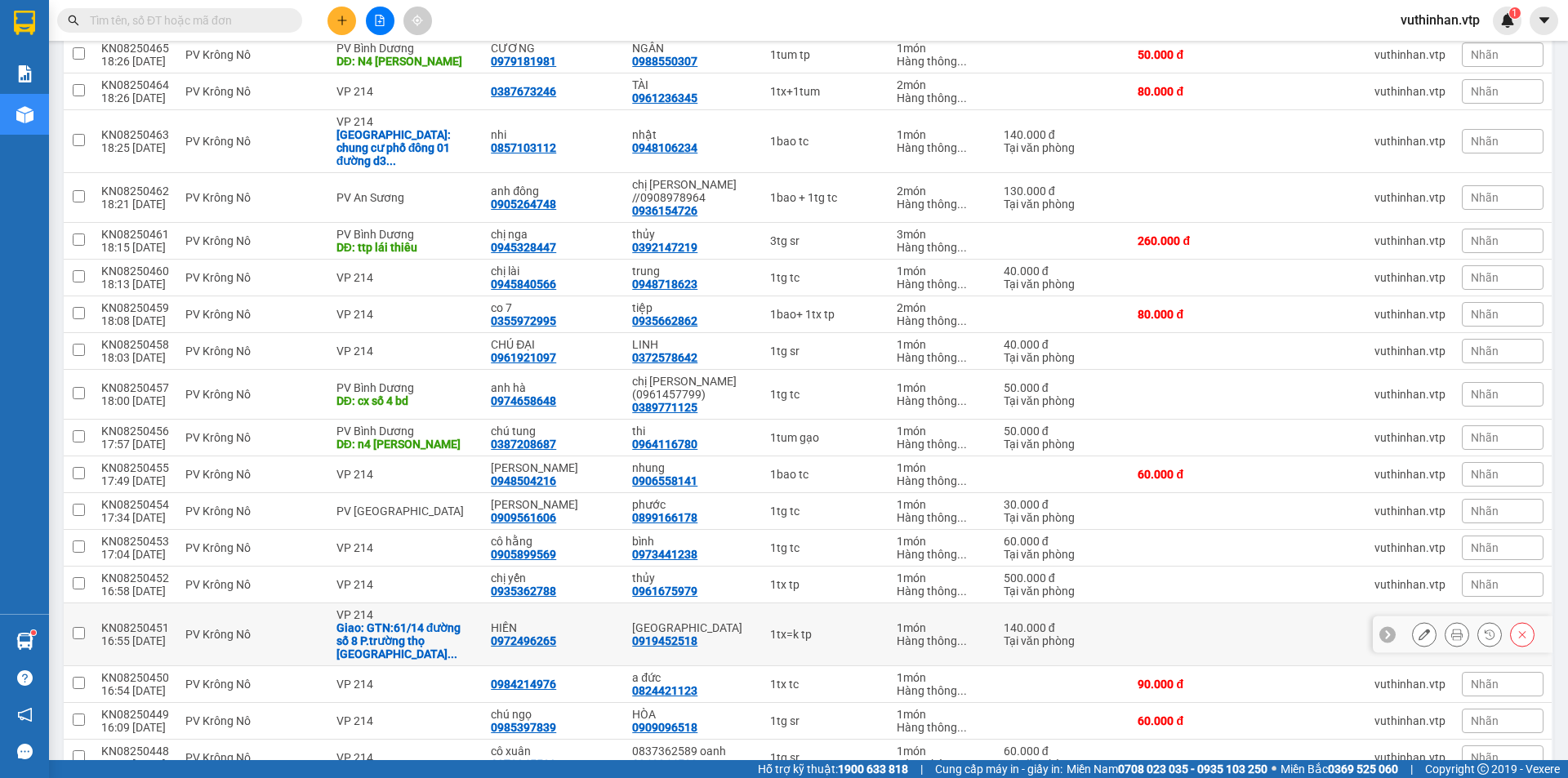
scroll to position [69, 0]
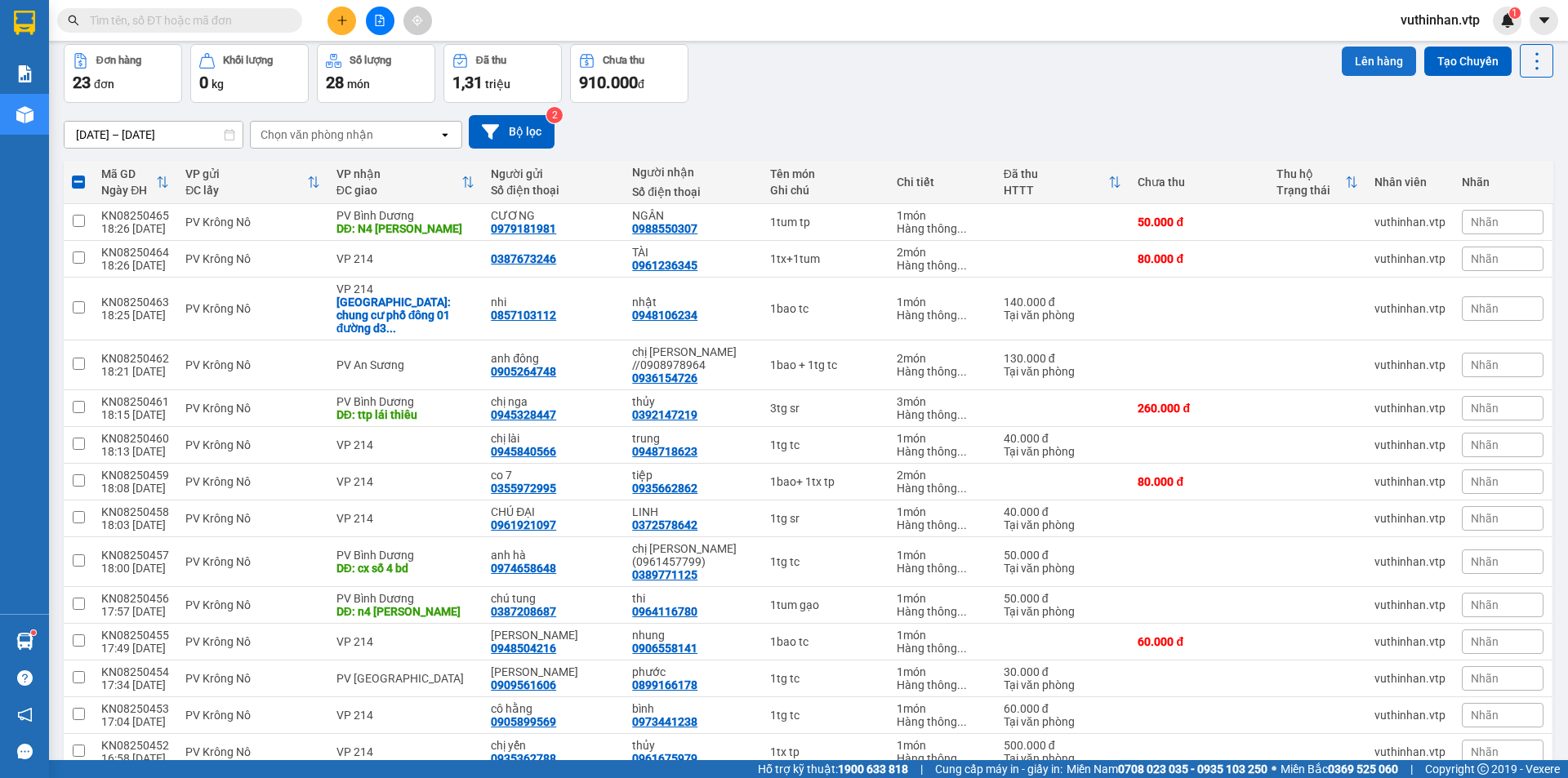
click at [1374, 63] on button "Lên hàng" at bounding box center [1379, 62] width 75 height 29
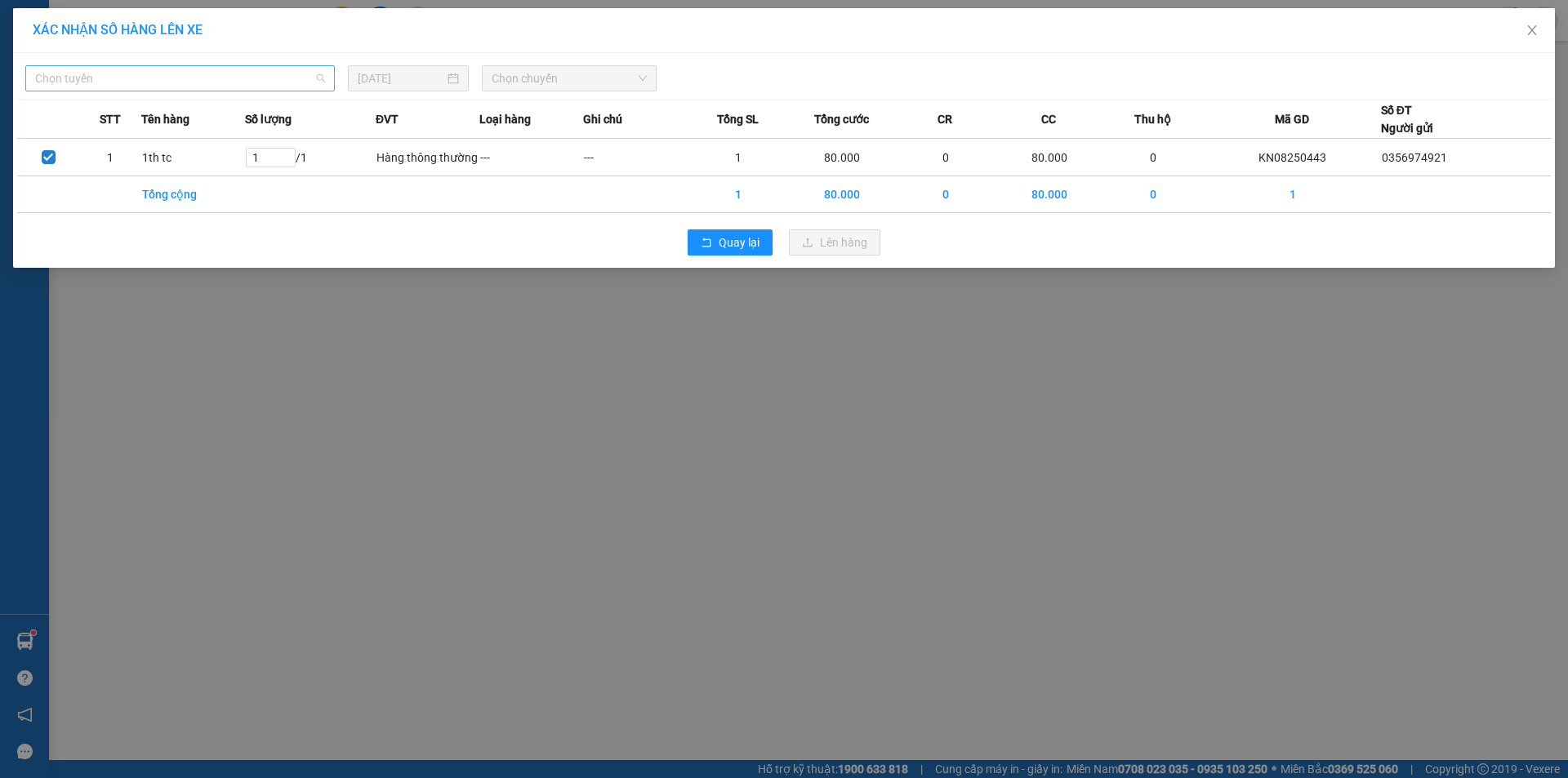
click at [205, 77] on span "Chọn tuyến" at bounding box center [180, 78] width 290 height 24
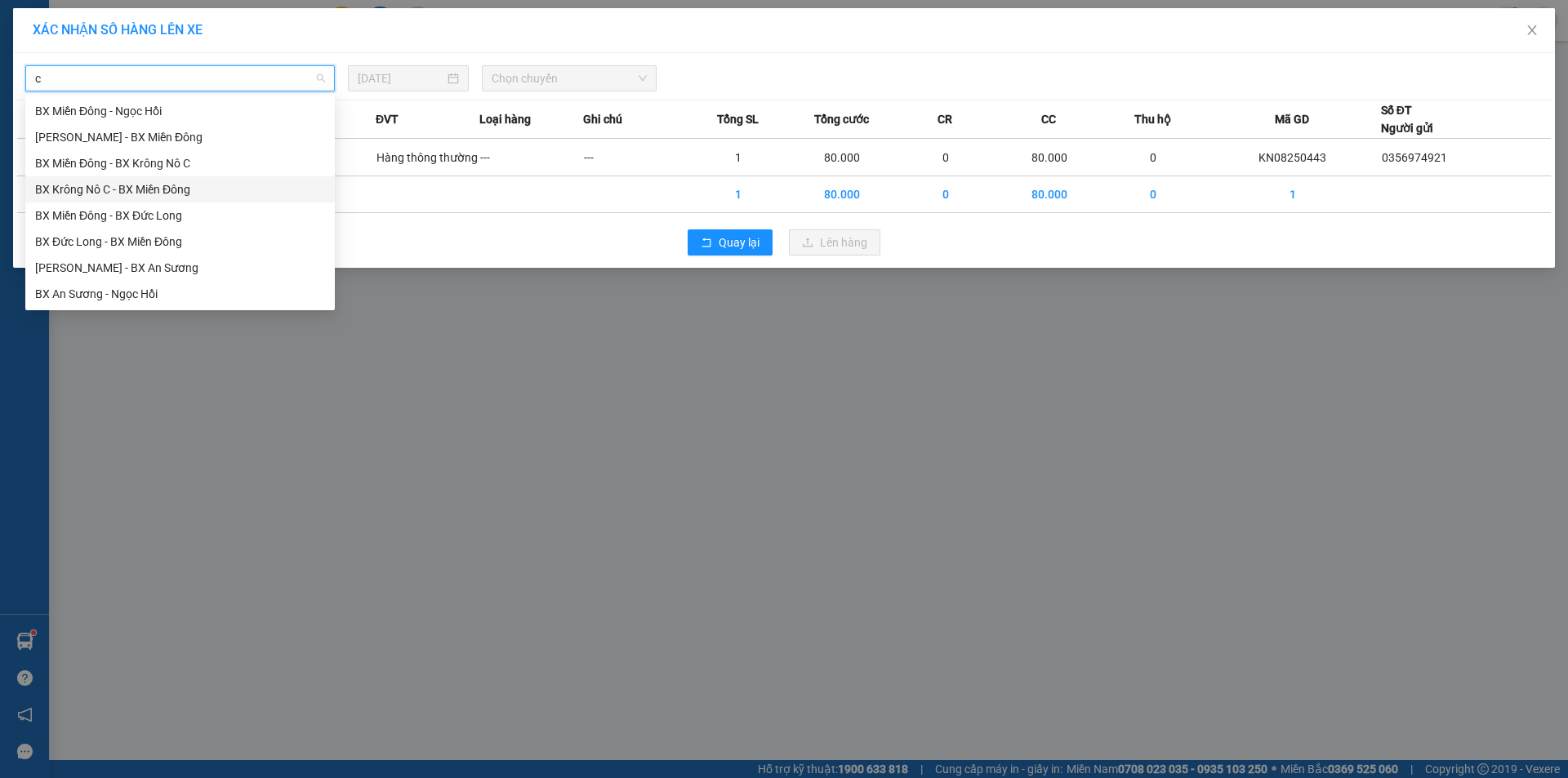
click at [154, 190] on div "BX Krông Nô C - BX Miền Đông" at bounding box center [180, 189] width 290 height 18
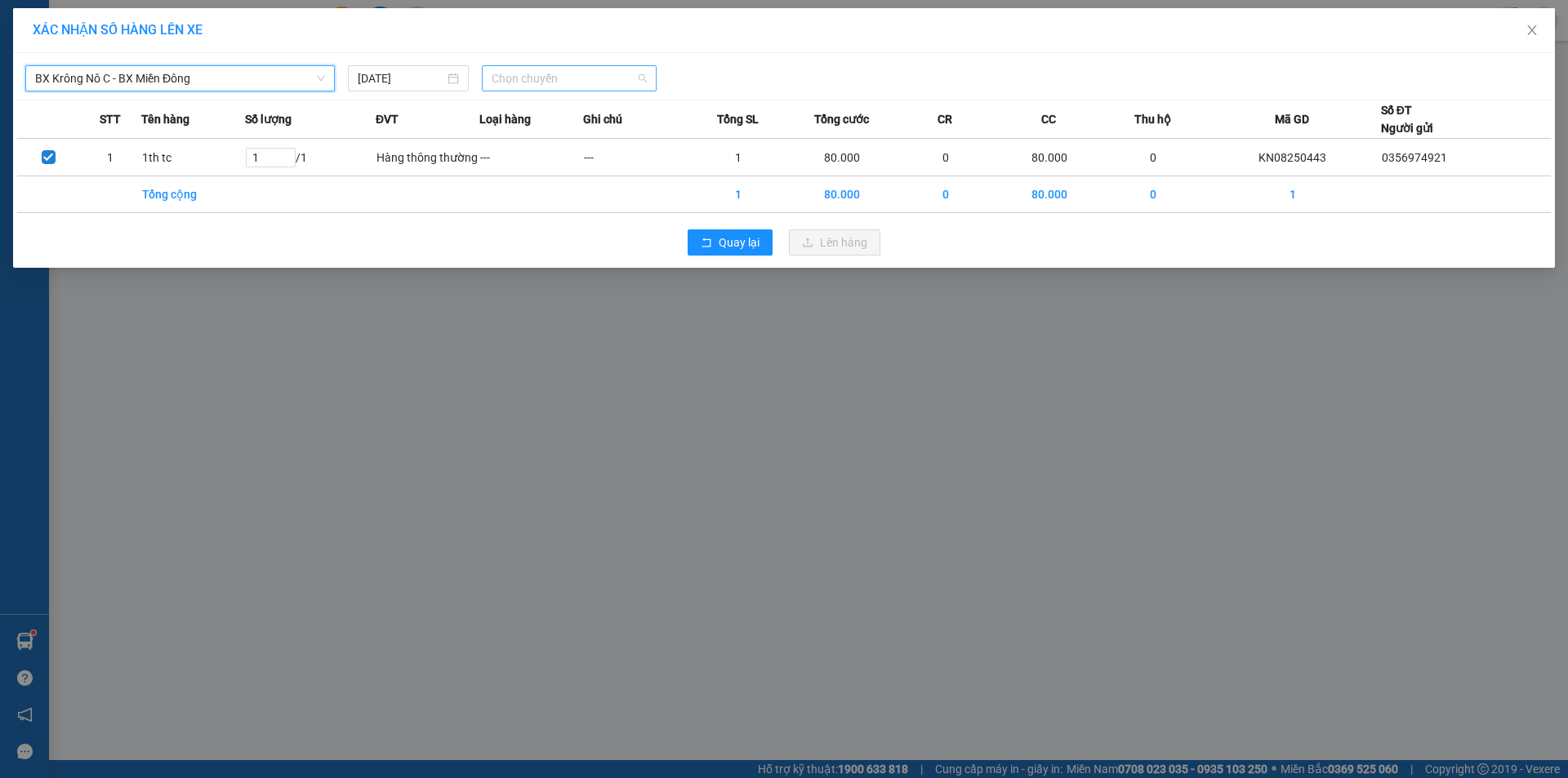
click at [575, 77] on span "Chọn chuyến" at bounding box center [569, 78] width 155 height 24
click at [561, 165] on div "19:00 - 50H-254.53" at bounding box center [555, 163] width 127 height 18
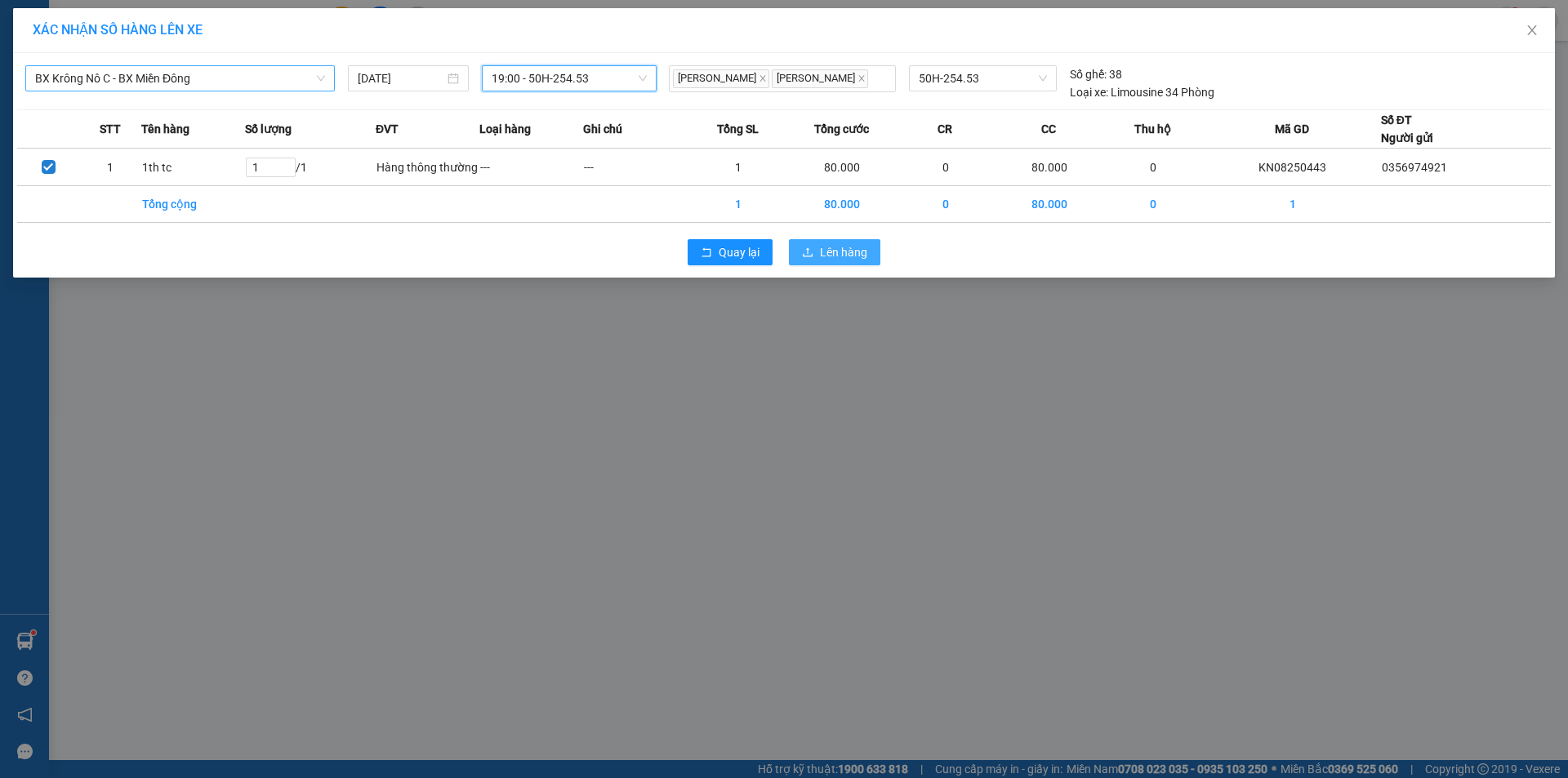
click at [833, 248] on span "Lên hàng" at bounding box center [843, 252] width 48 height 18
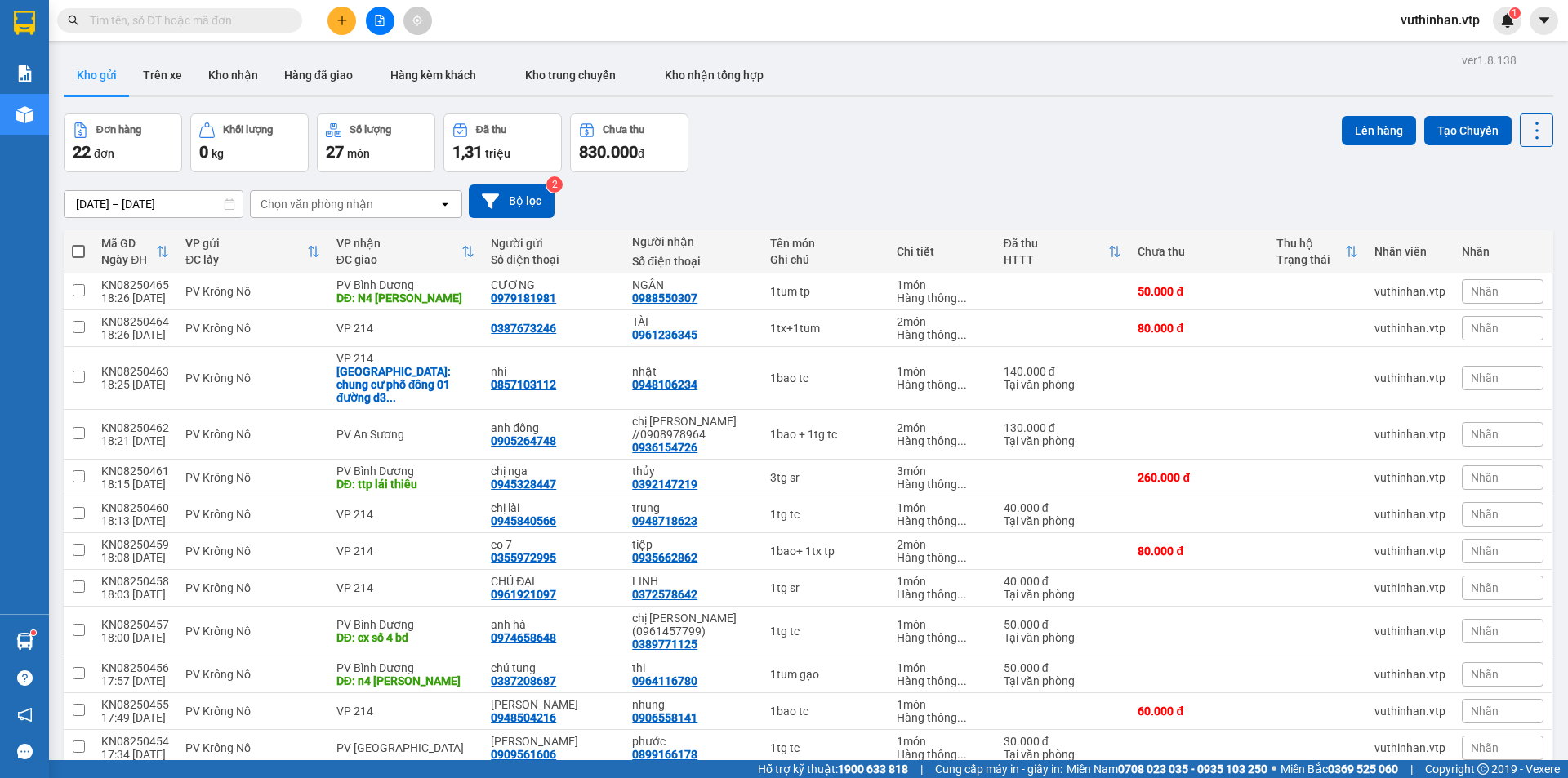
click at [75, 248] on span at bounding box center [78, 252] width 13 height 13
click at [78, 244] on input "checkbox" at bounding box center [78, 244] width 0 height 0
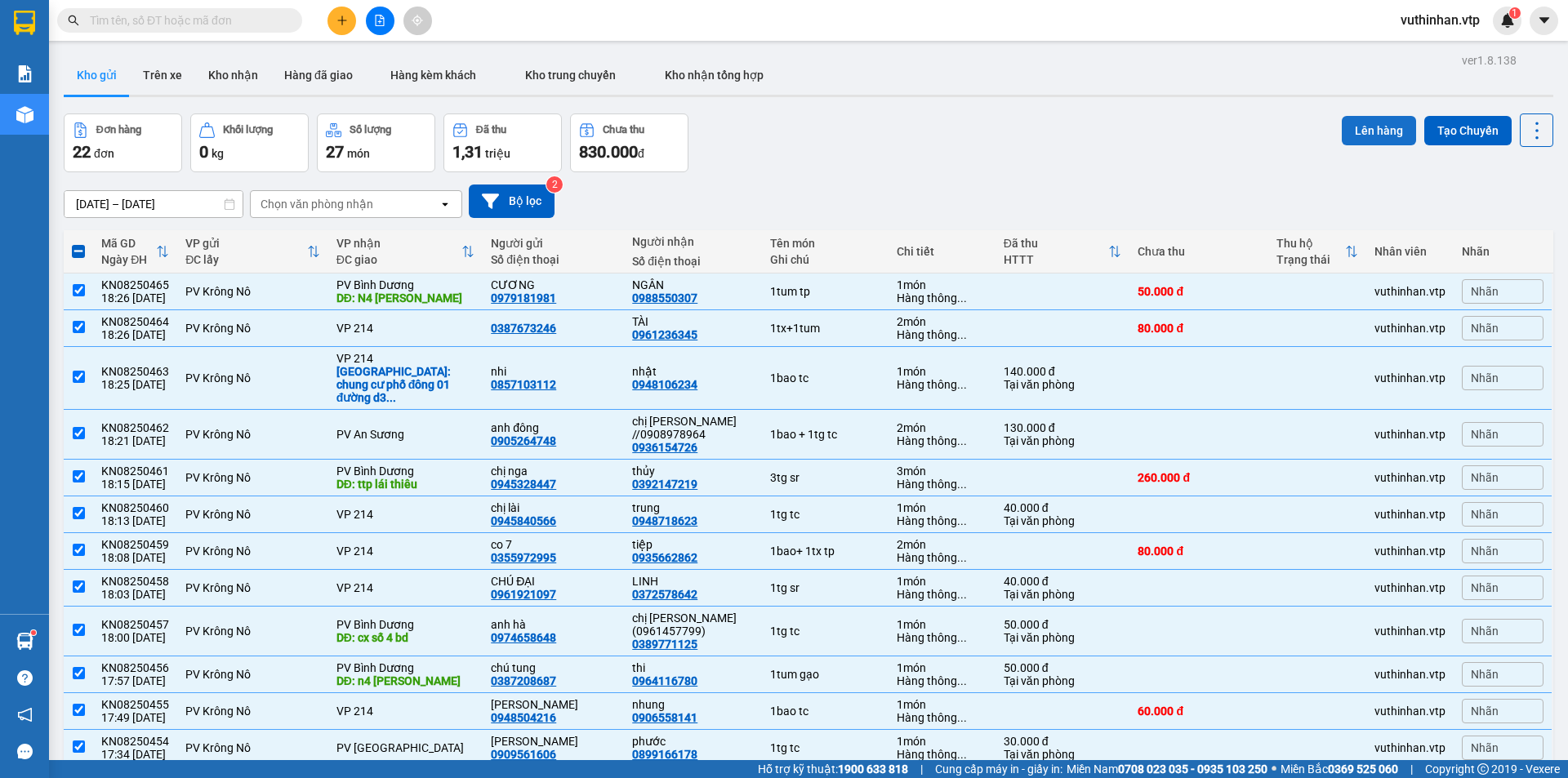
click at [1349, 125] on button "Lên hàng" at bounding box center [1379, 131] width 75 height 29
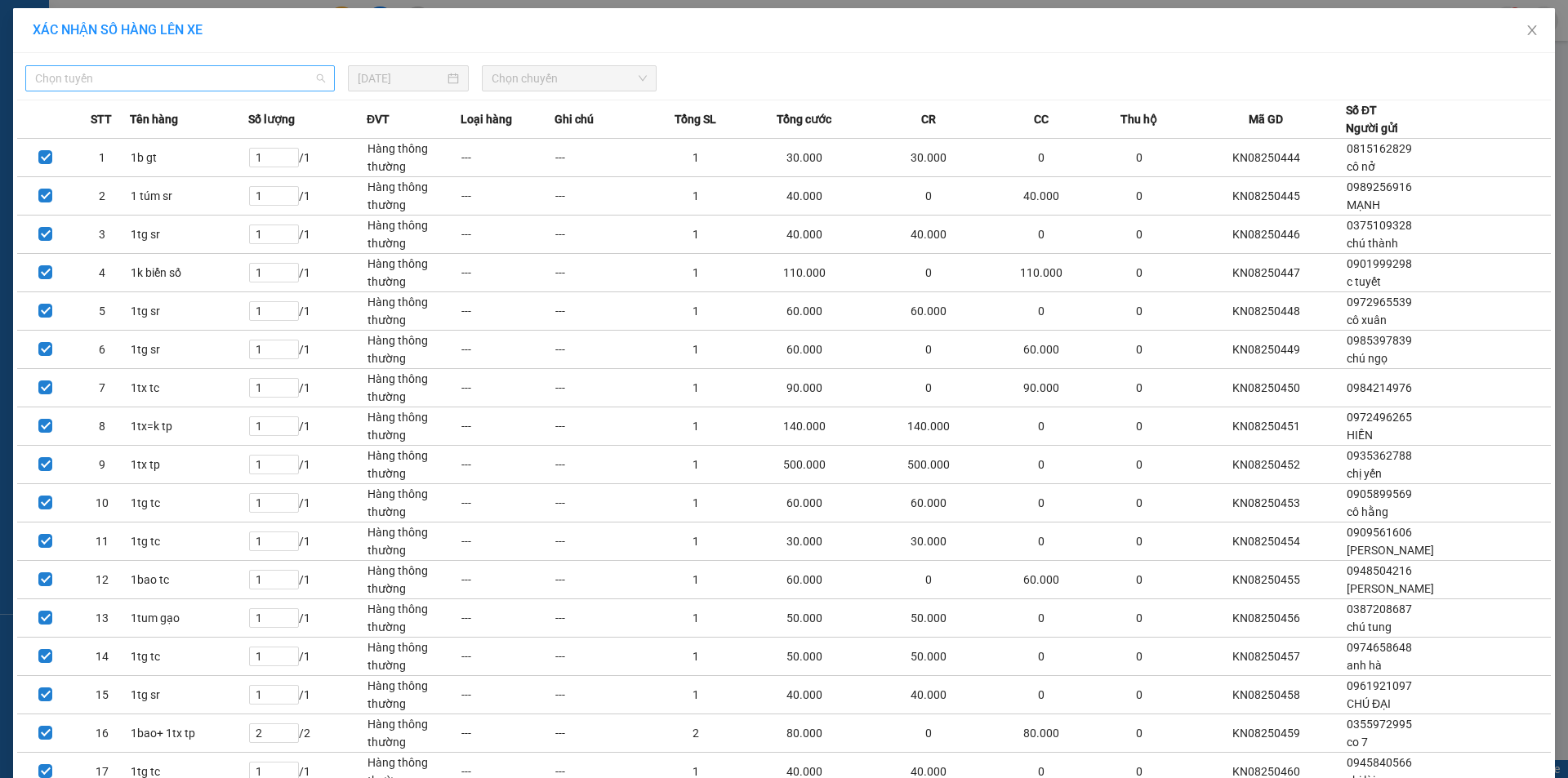
click at [191, 77] on span "Chọn tuyến" at bounding box center [180, 78] width 290 height 24
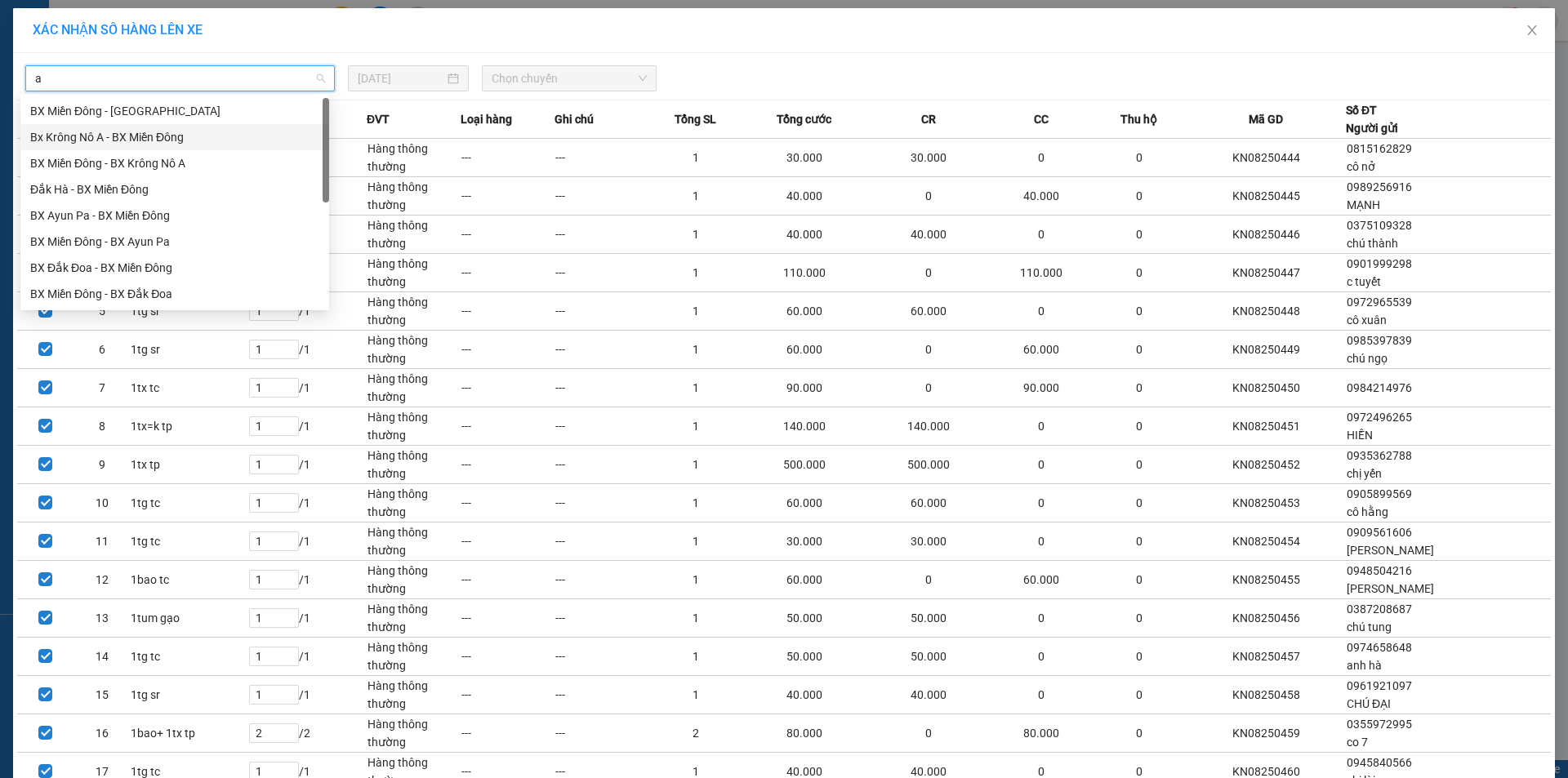
click at [175, 142] on div "Bx Krông Nô A - BX Miền Đông" at bounding box center [174, 137] width 289 height 18
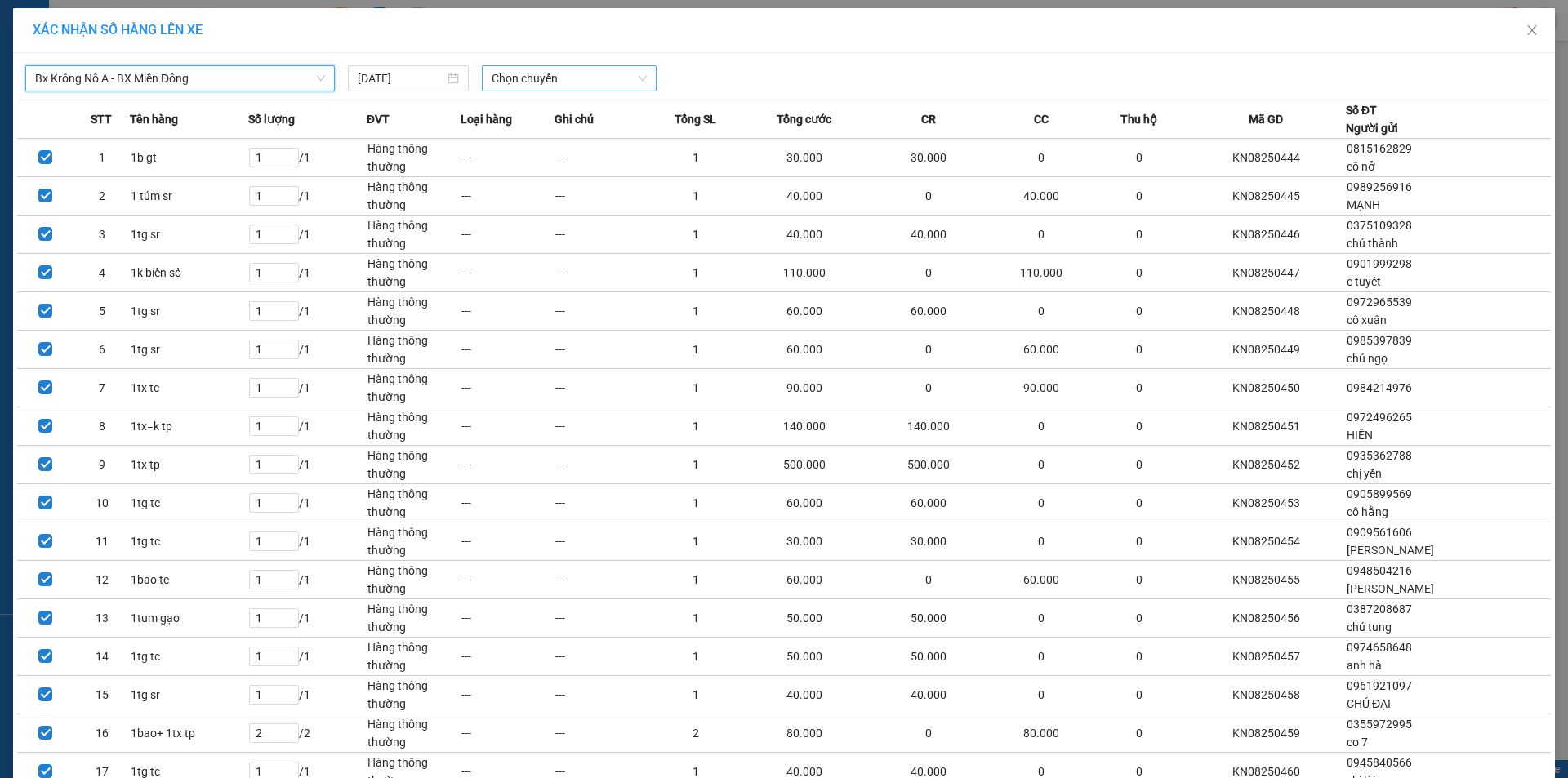
click at [553, 70] on span "Chọn chuyến" at bounding box center [569, 78] width 155 height 24
click at [559, 161] on div "20:00 - 51B-191.55" at bounding box center [549, 163] width 127 height 18
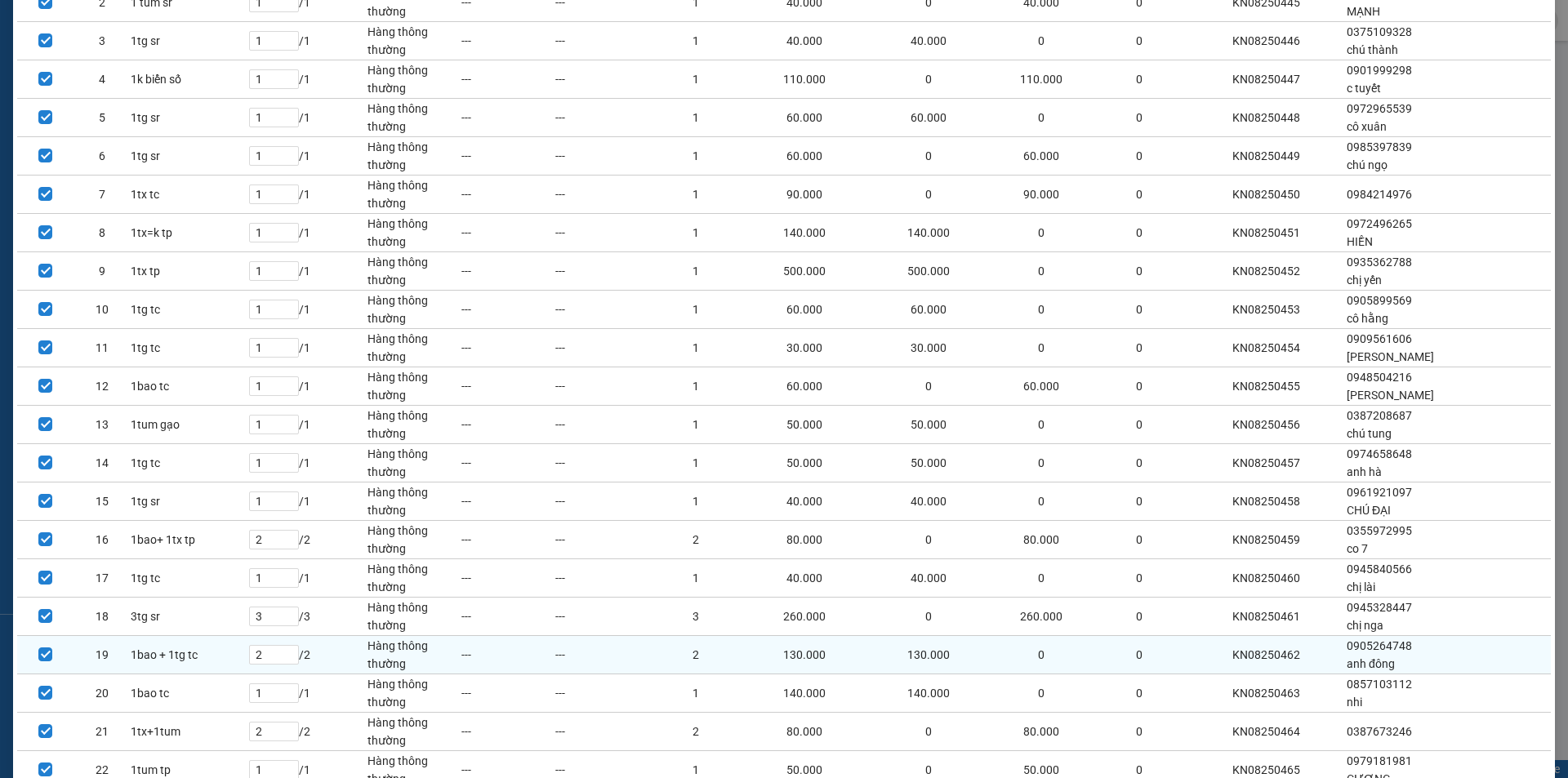
scroll to position [326, 0]
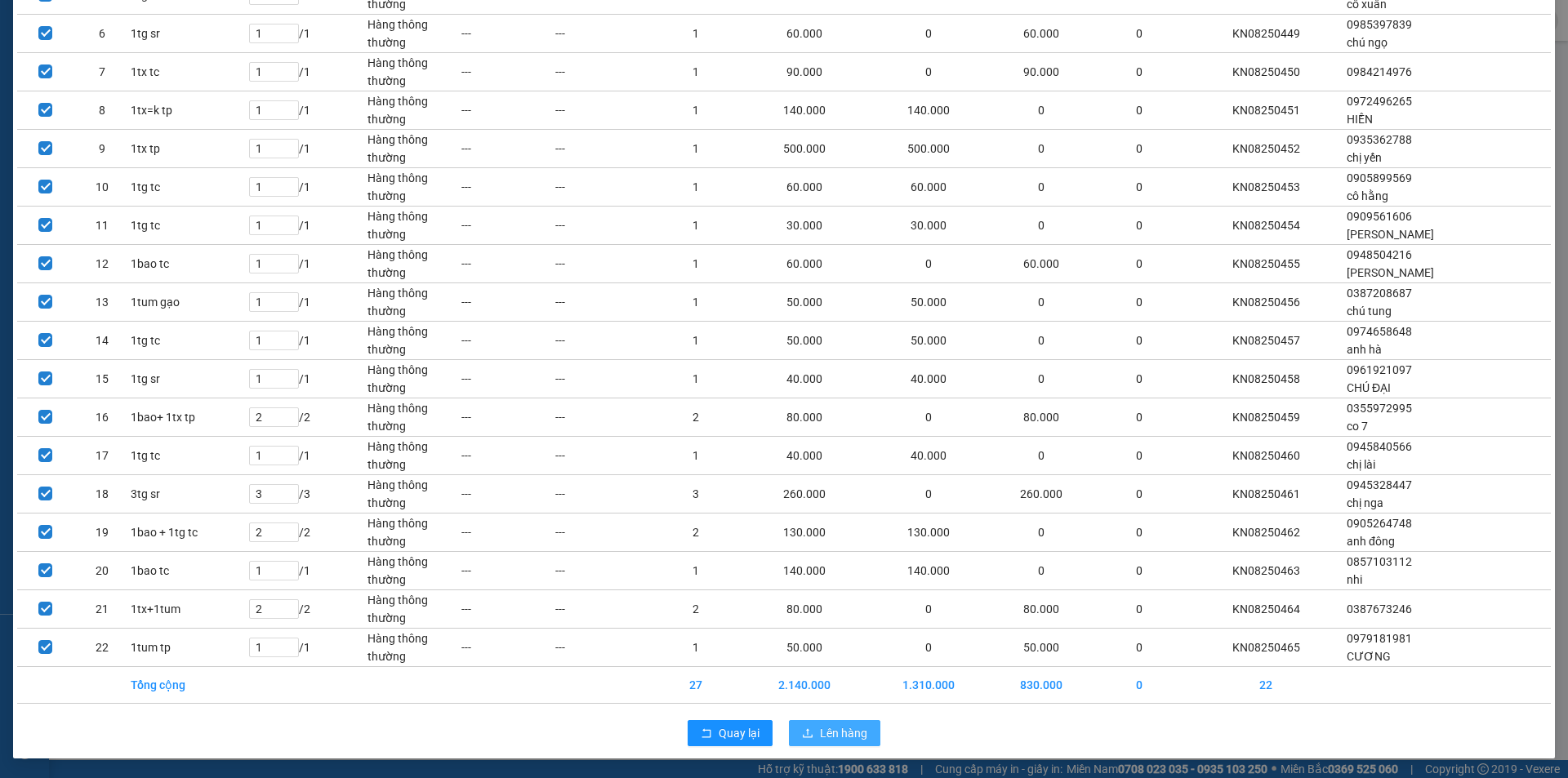
click at [821, 740] on span "Lên hàng" at bounding box center [843, 733] width 48 height 18
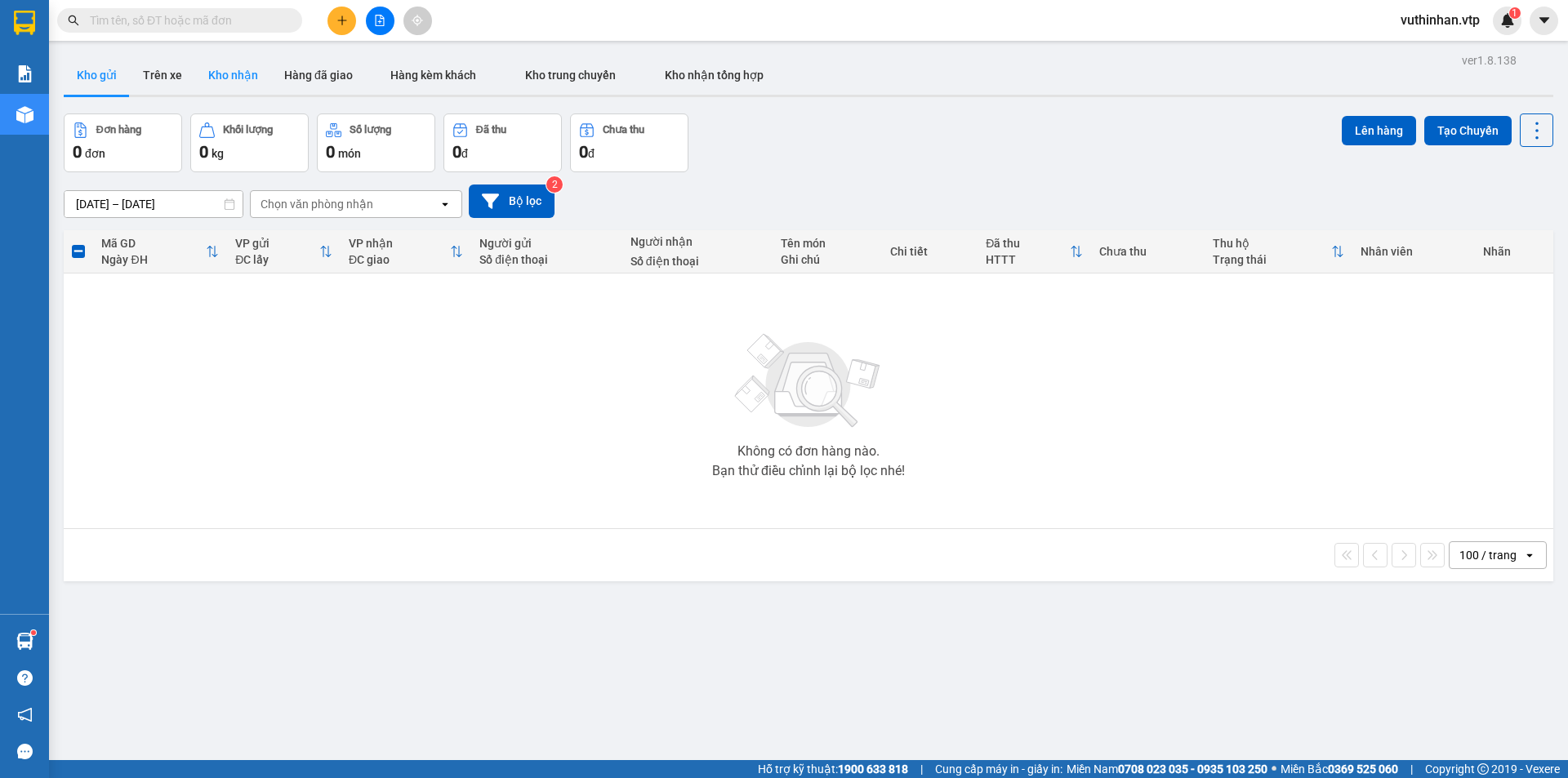
click at [217, 73] on button "Kho nhận" at bounding box center [233, 75] width 76 height 39
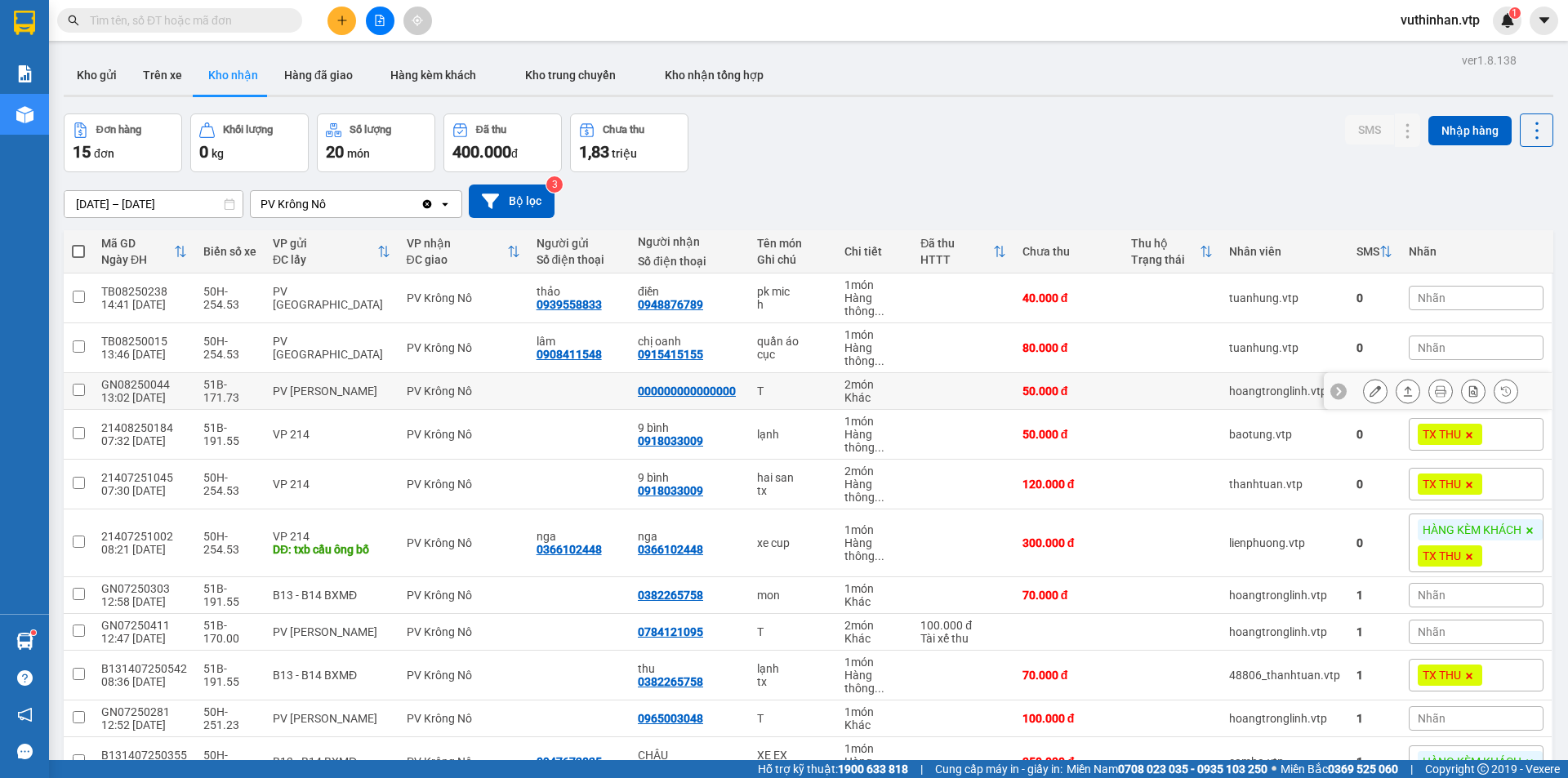
click at [1369, 396] on icon at bounding box center [1375, 390] width 11 height 11
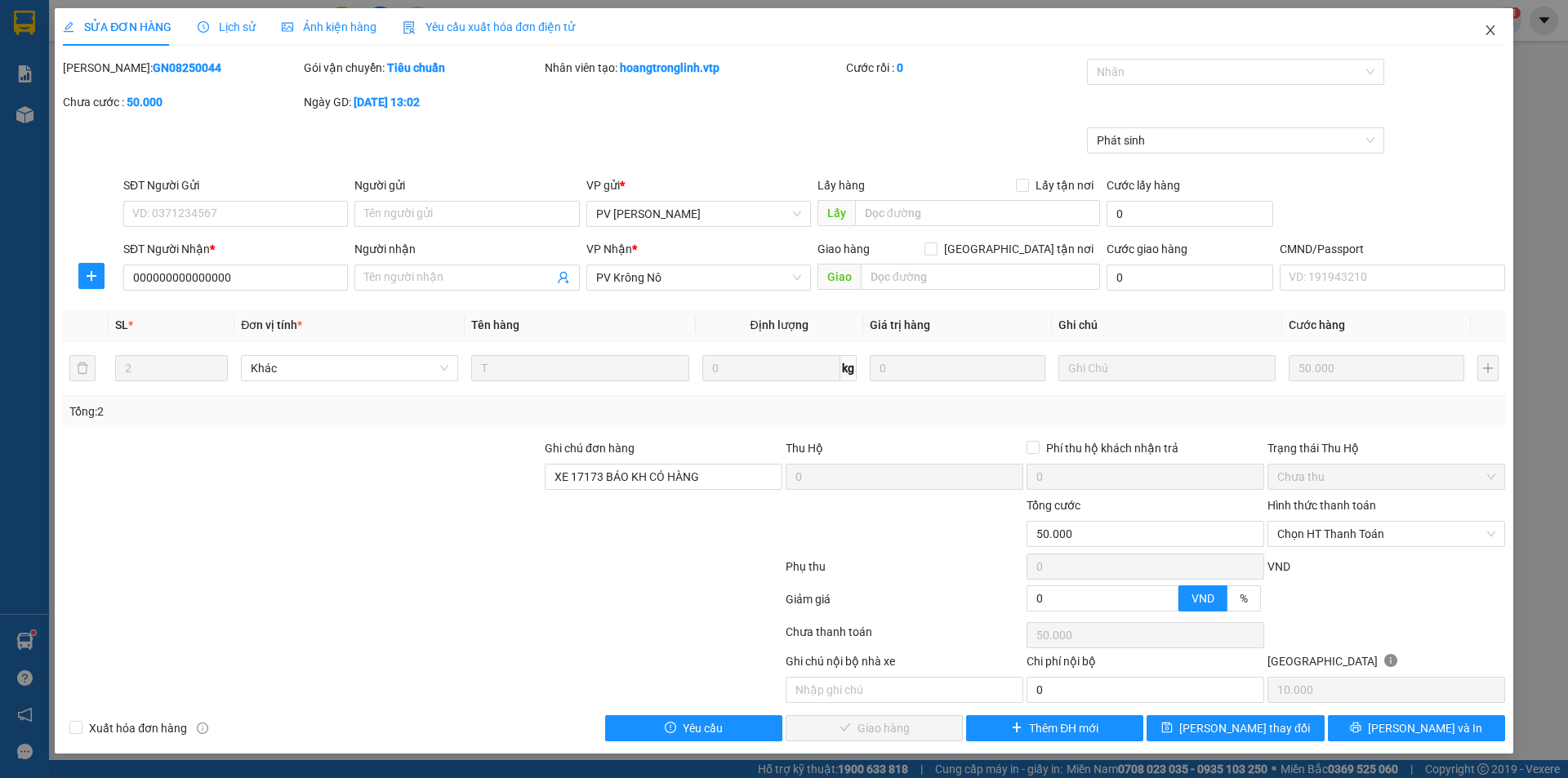
click at [1485, 30] on span "Close" at bounding box center [1490, 30] width 46 height 46
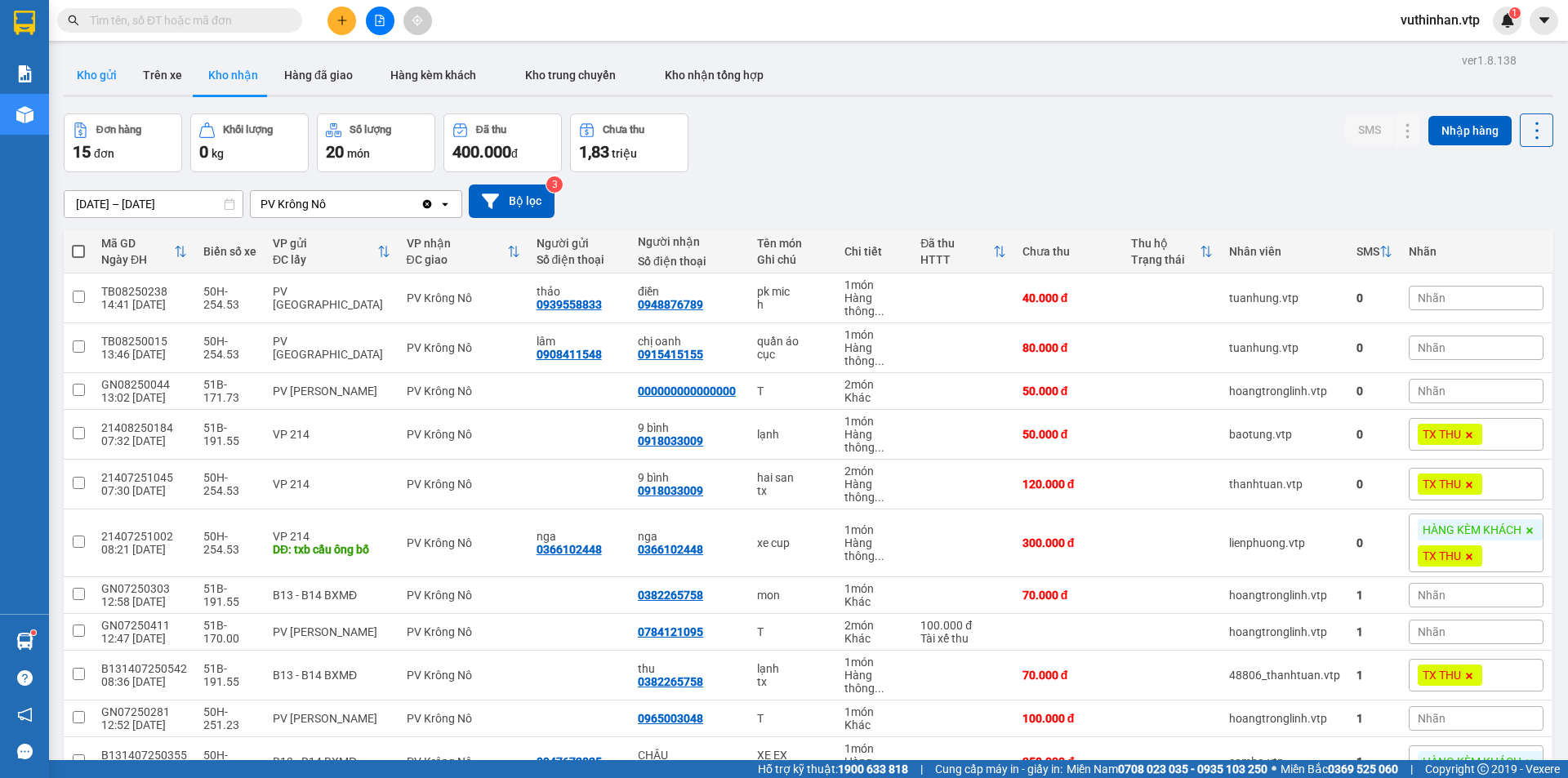
click at [92, 84] on button "Kho gửi" at bounding box center [96, 75] width 66 height 39
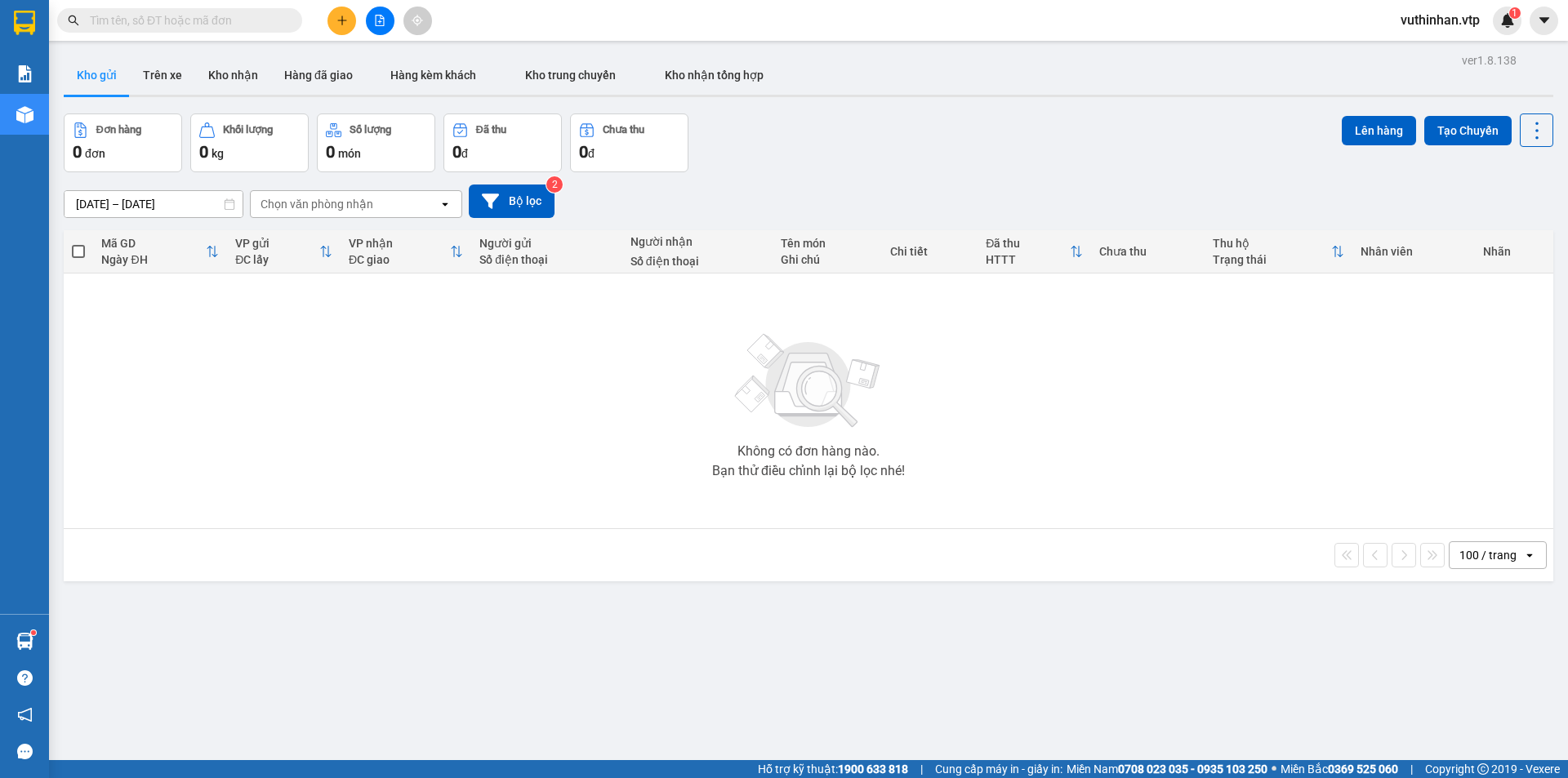
drag, startPoint x: 154, startPoint y: 91, endPoint x: 186, endPoint y: 35, distance: 64.5
click at [159, 90] on button "Trên xe" at bounding box center [162, 75] width 65 height 39
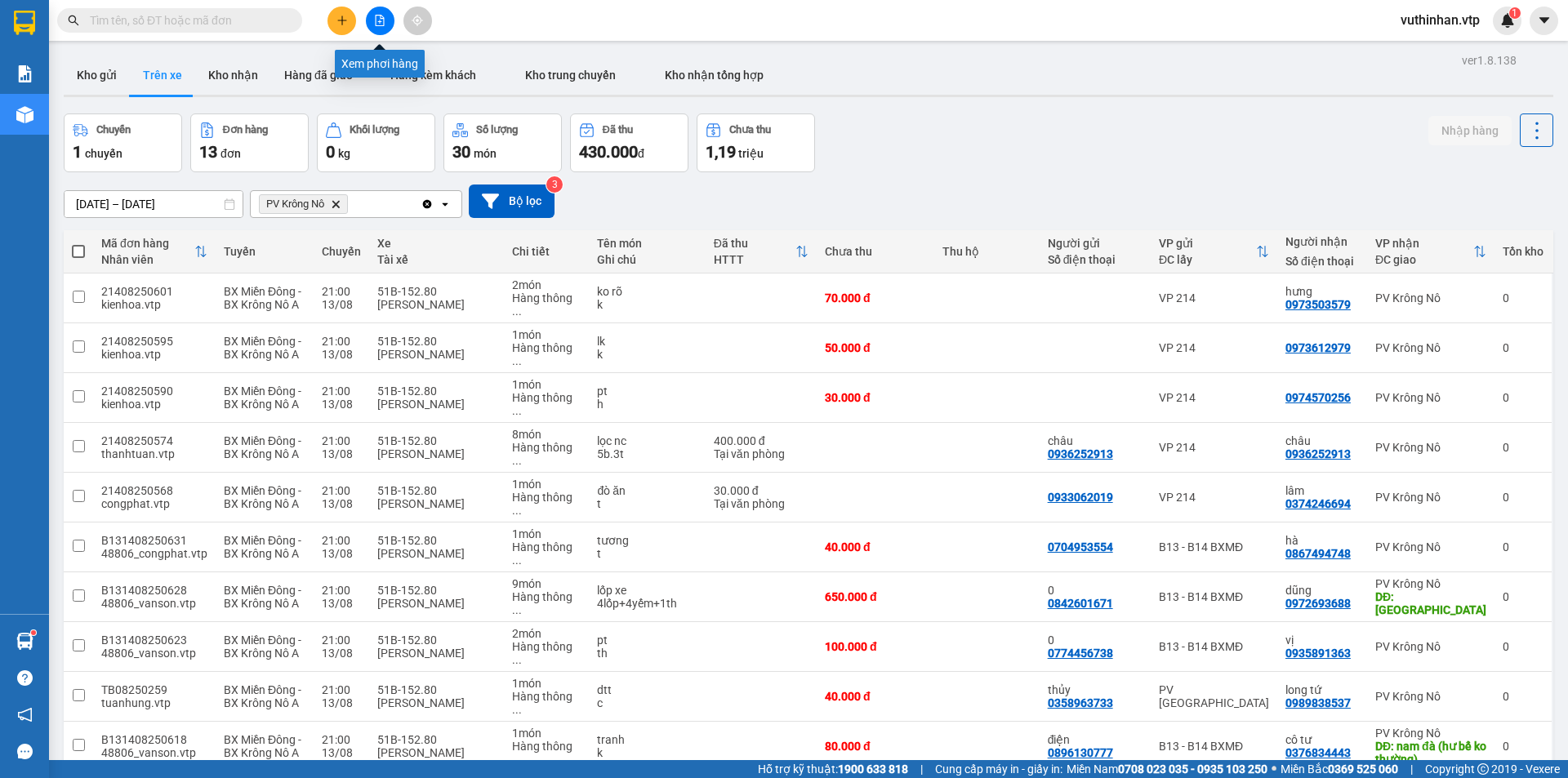
click at [376, 23] on icon "file-add" at bounding box center [379, 20] width 11 height 11
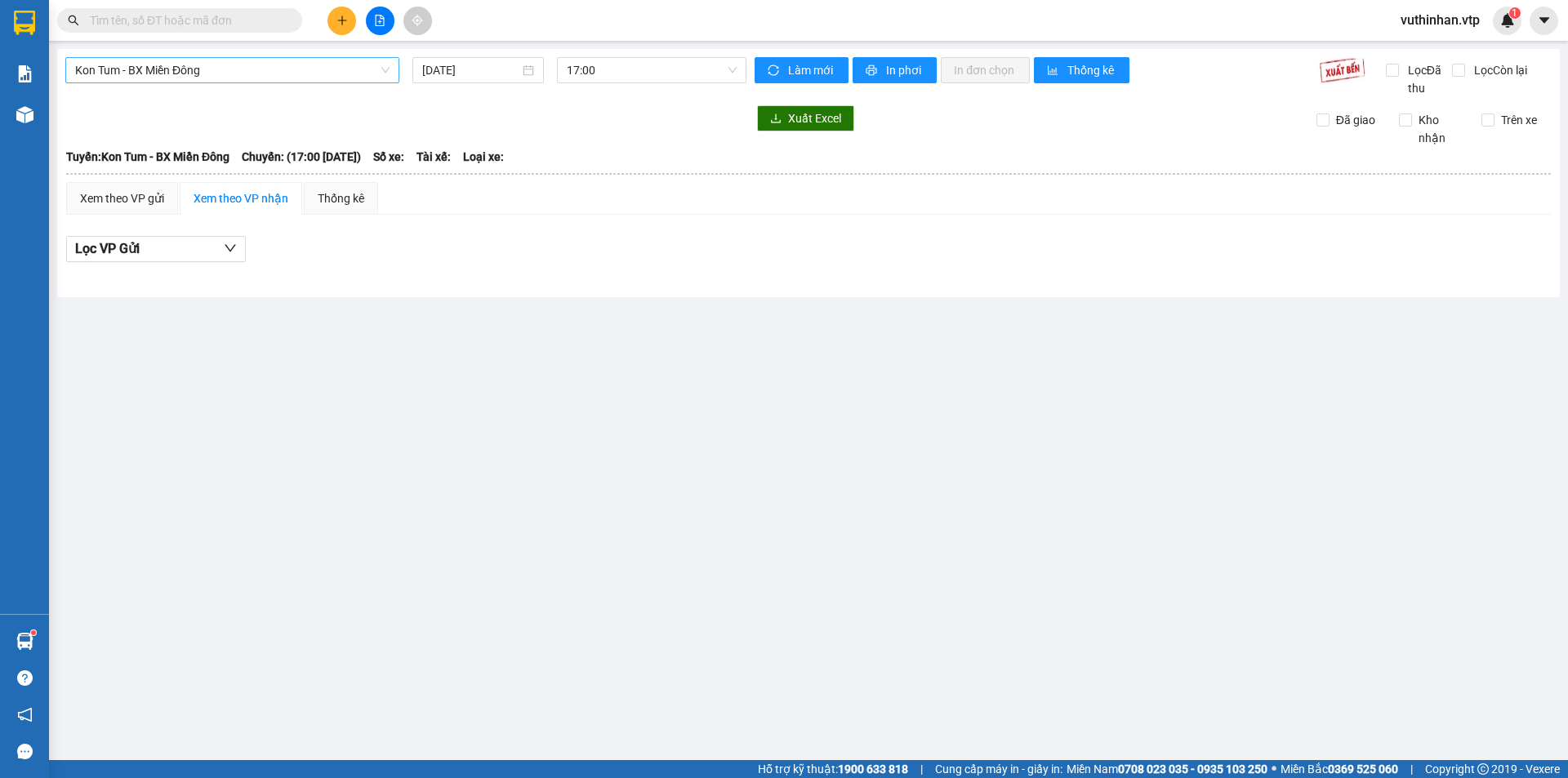
click at [308, 67] on span "Kon Tum - BX Miền Đông" at bounding box center [232, 70] width 315 height 24
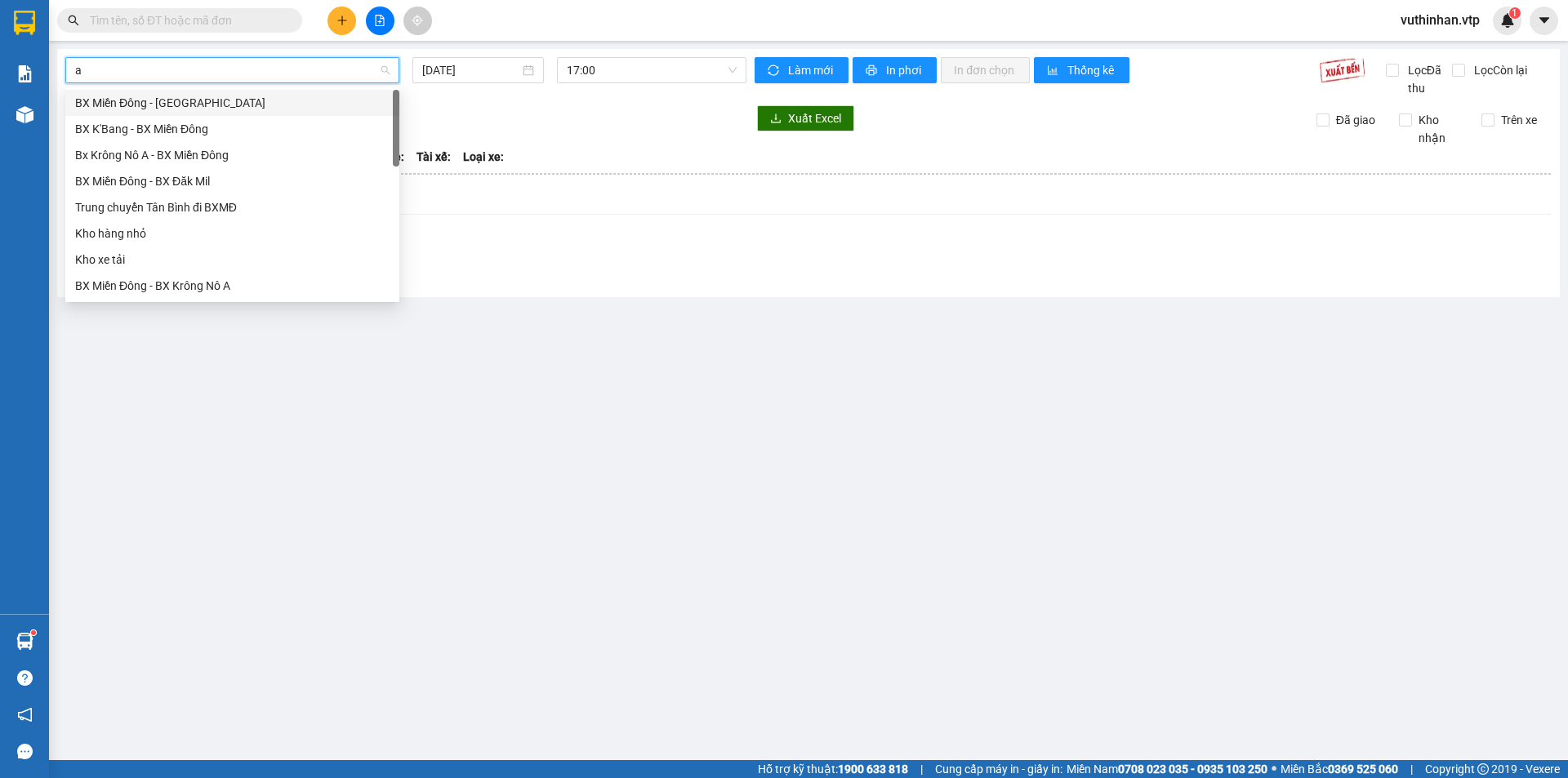
type input "a"
click at [208, 130] on div "Bx Krông Nô A - BX Miền Đông" at bounding box center [232, 128] width 315 height 18
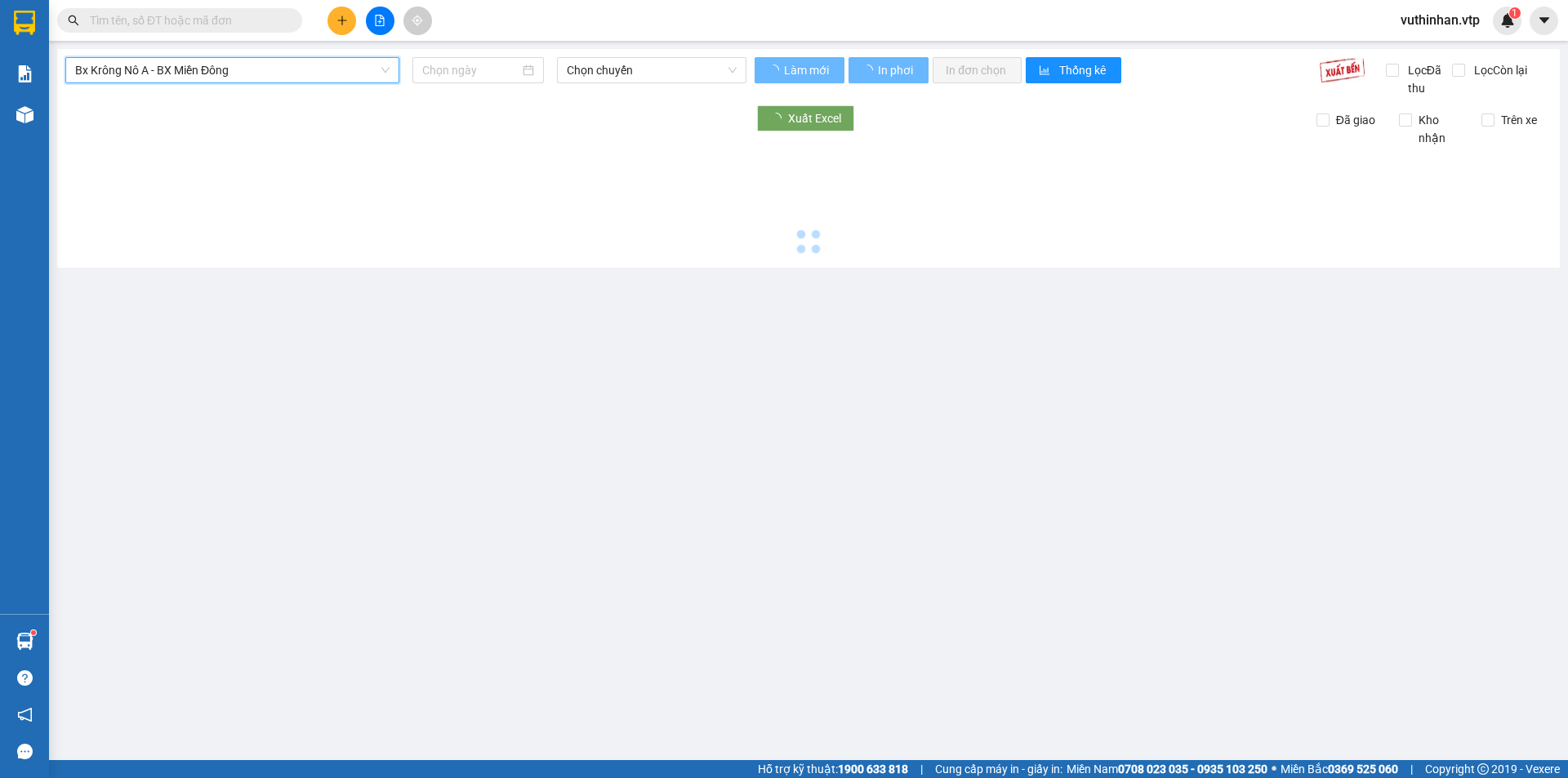
type input "[DATE]"
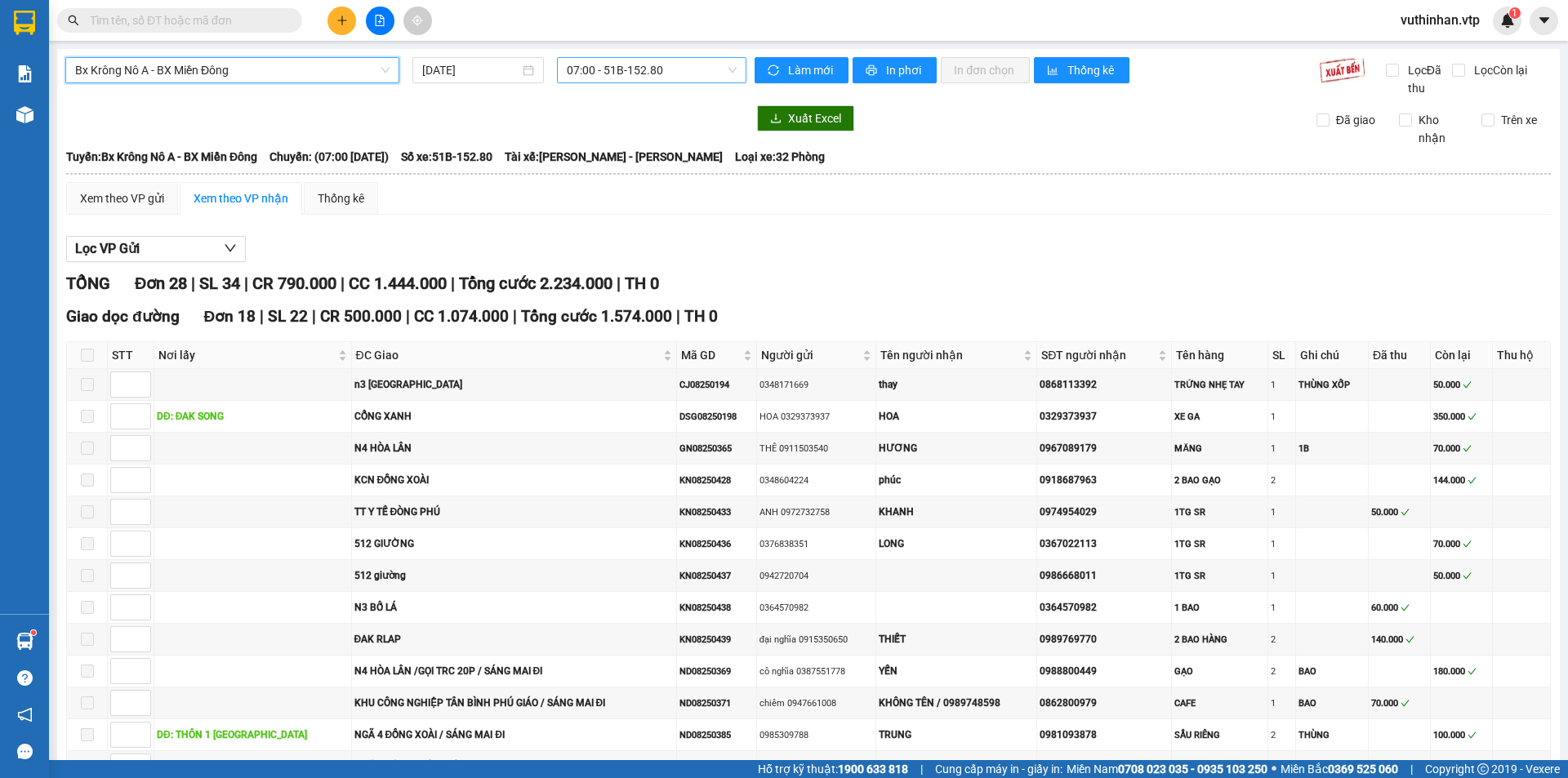
click at [663, 74] on span "07:00 - 51B-152.80" at bounding box center [652, 70] width 170 height 24
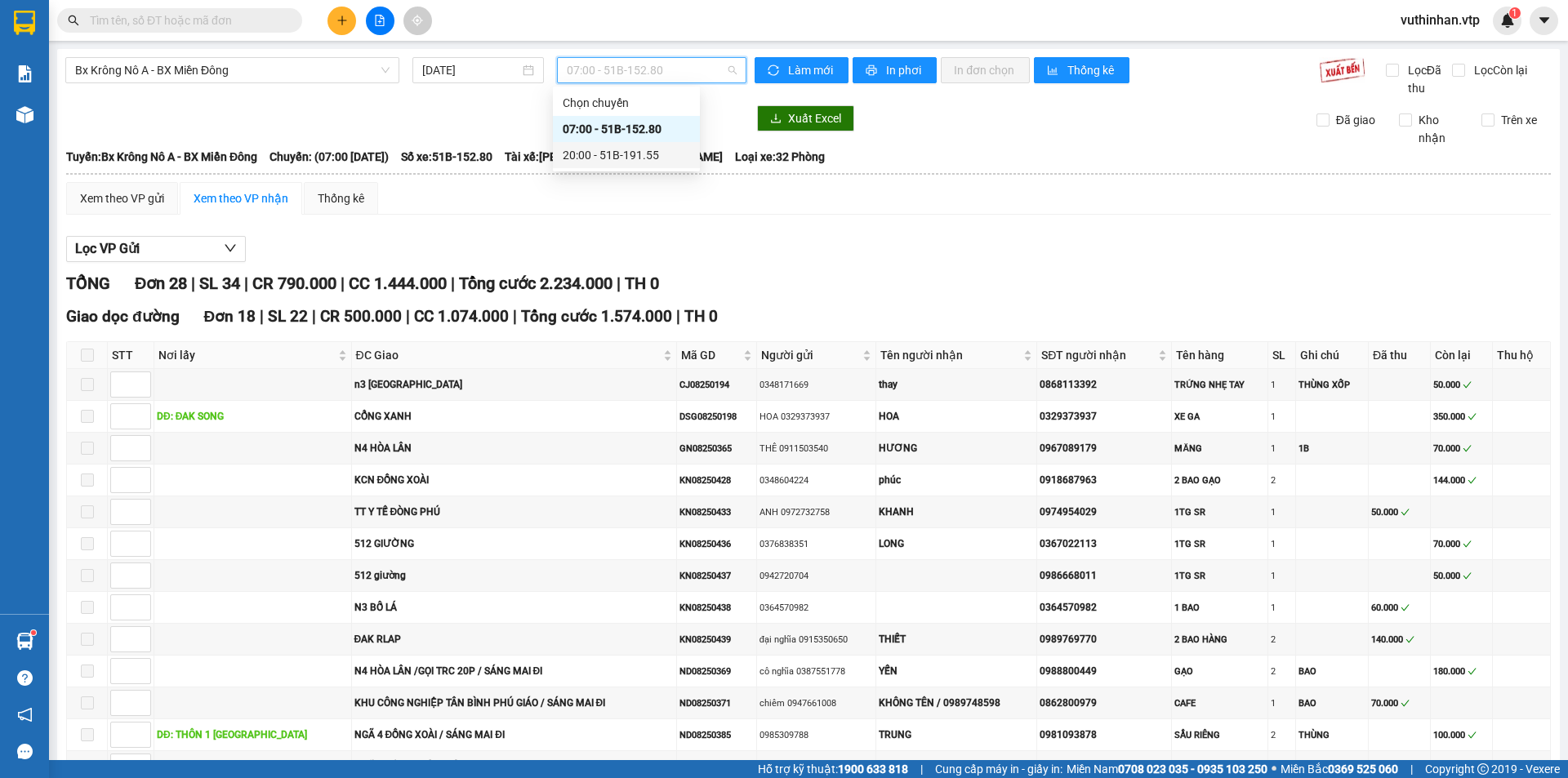
click at [621, 150] on div "20:00 - 51B-191.55" at bounding box center [626, 155] width 127 height 18
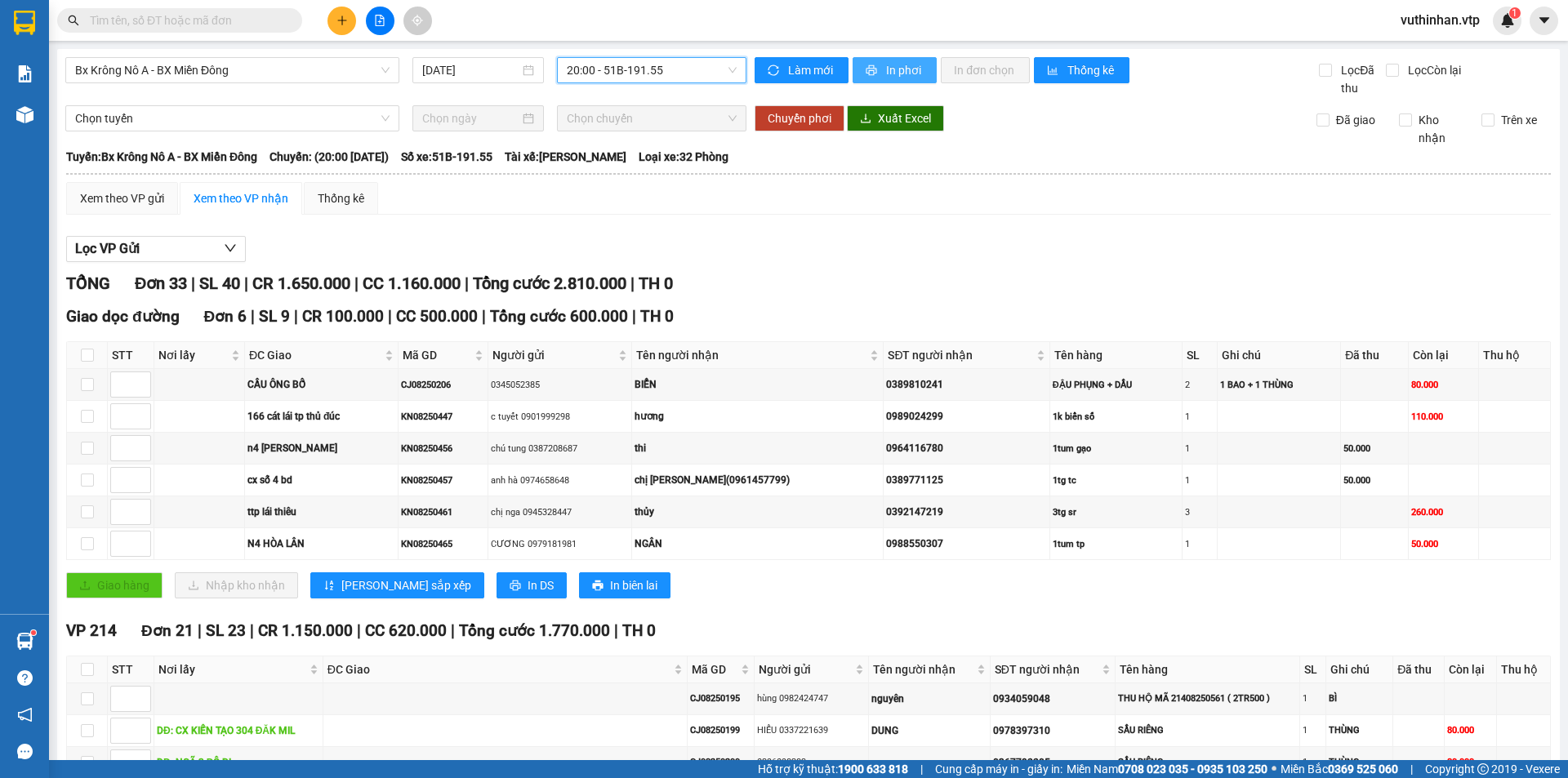
click at [911, 73] on span "In phơi" at bounding box center [905, 70] width 37 height 18
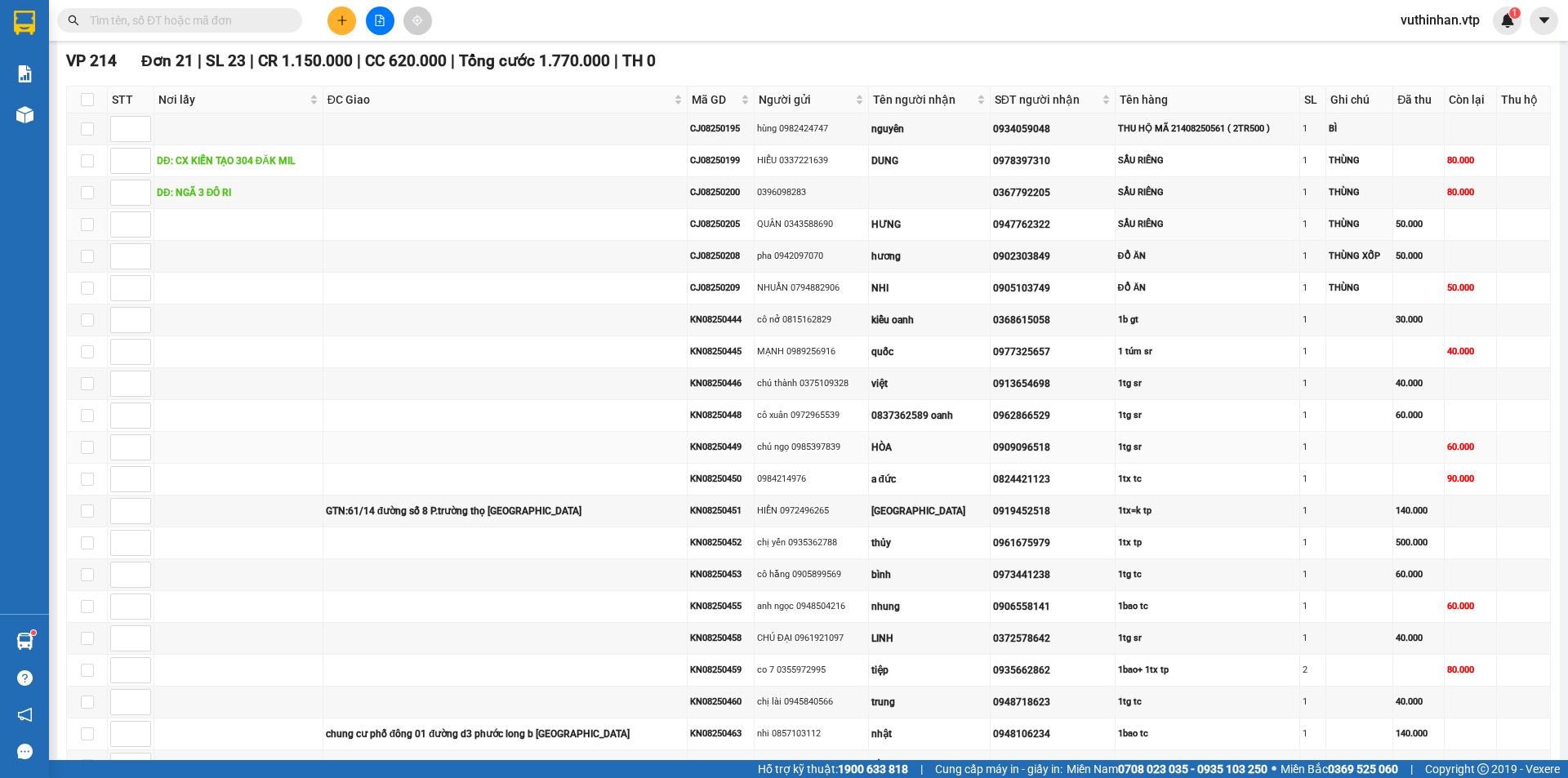
scroll to position [572, 0]
drag, startPoint x: 1023, startPoint y: 544, endPoint x: 959, endPoint y: 545, distance: 64.0
click at [959, 545] on tr "KN08250452 chị yến 0935362788 thủy 0961675979 1tx tp 1 500.000" at bounding box center [808, 541] width 1484 height 32
copy tr "thủy 0961675979"
click at [105, 27] on input "text" at bounding box center [186, 20] width 193 height 18
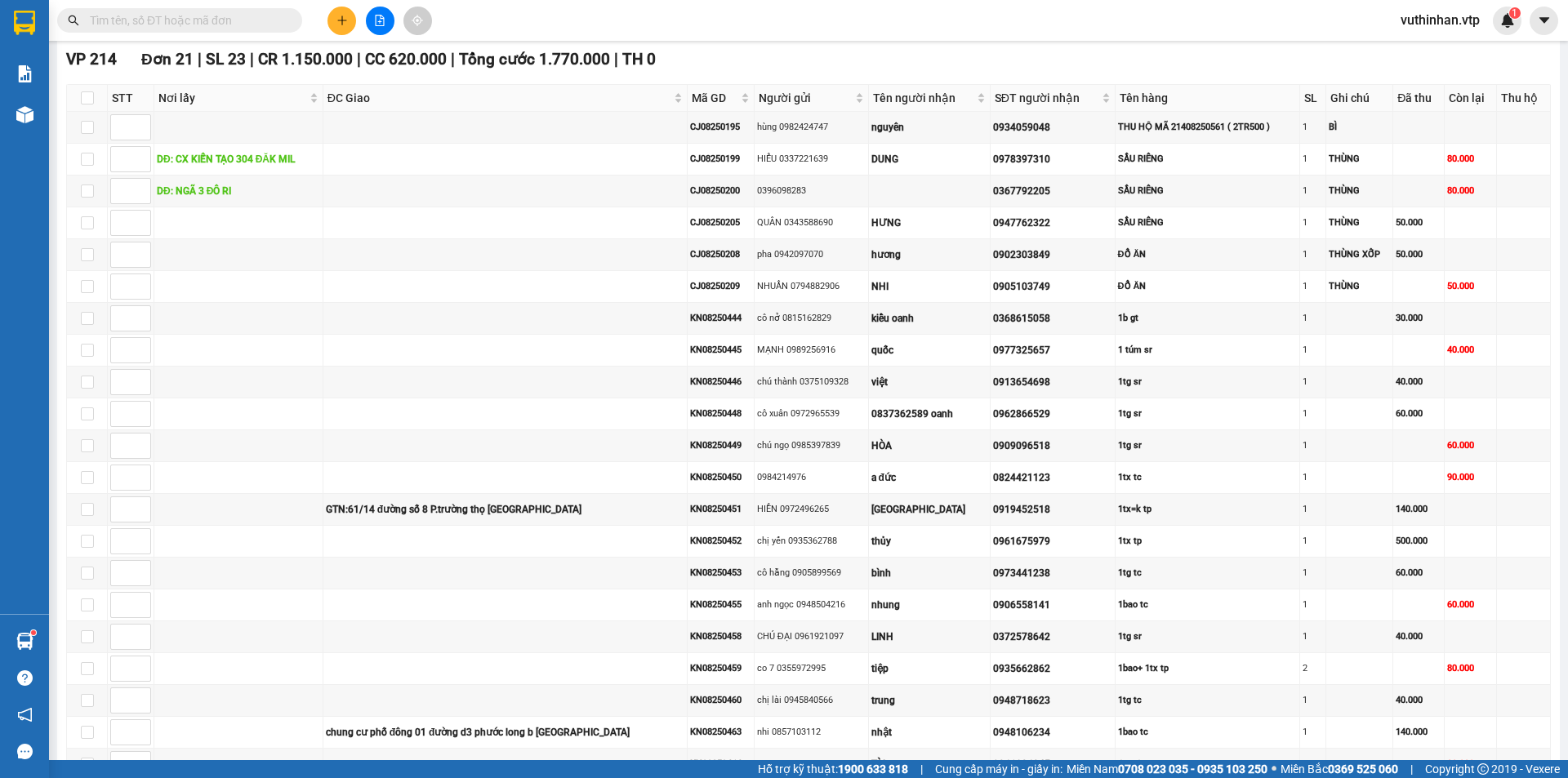
paste input "0961675979"
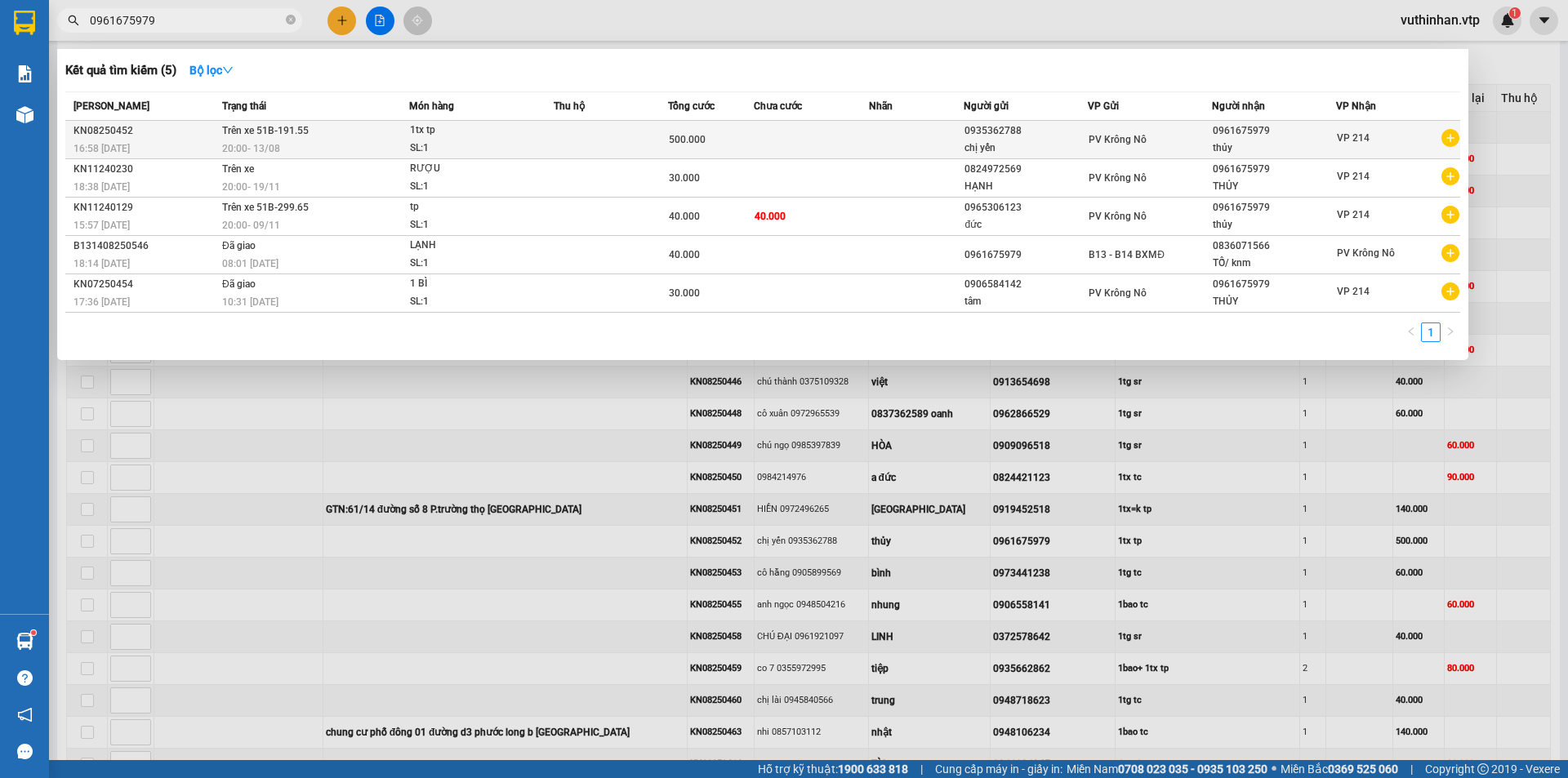
type input "0961675979"
click at [1456, 133] on icon "plus-circle" at bounding box center [1450, 138] width 18 height 18
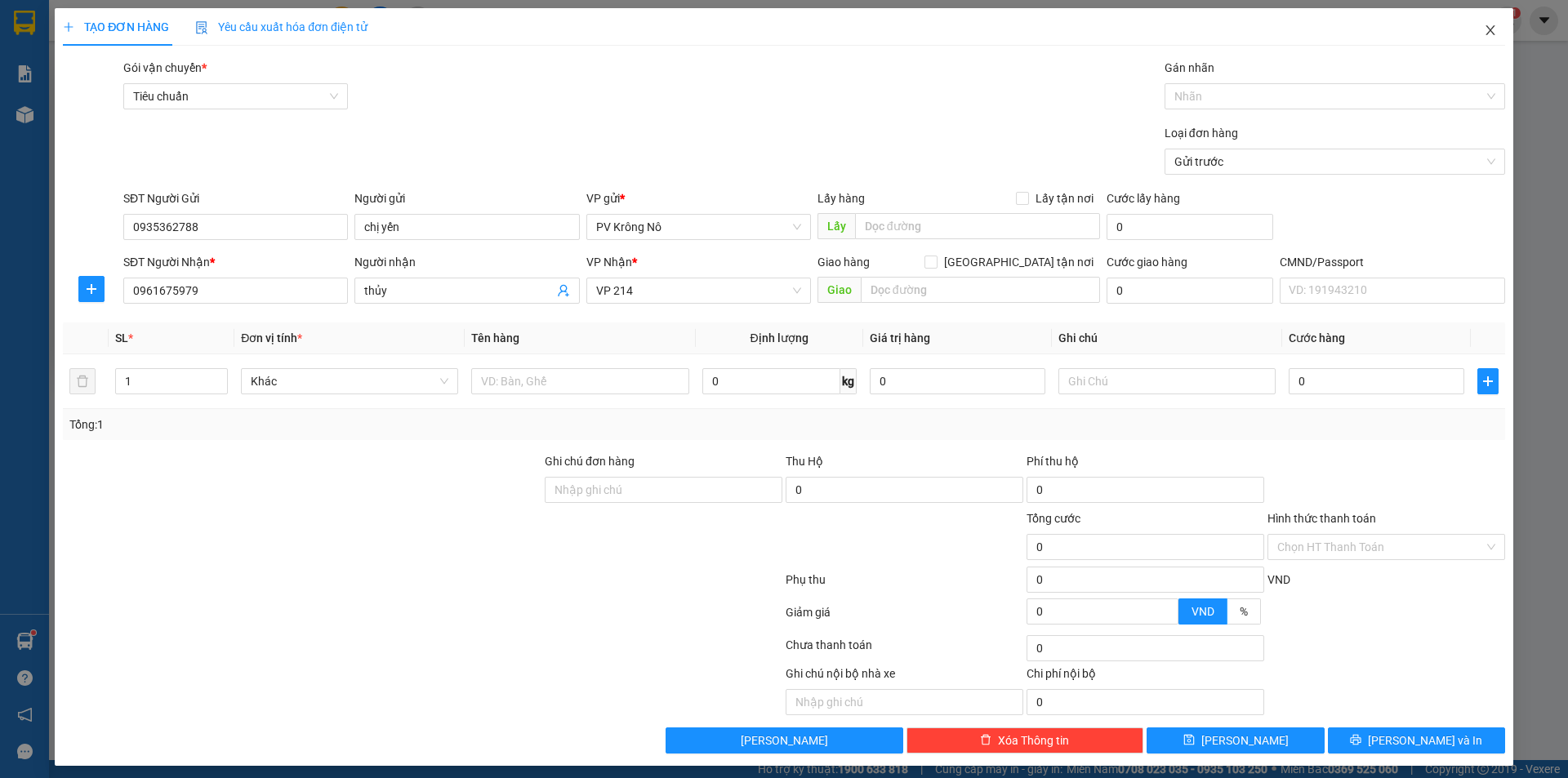
click at [1484, 25] on icon "close" at bounding box center [1490, 29] width 13 height 13
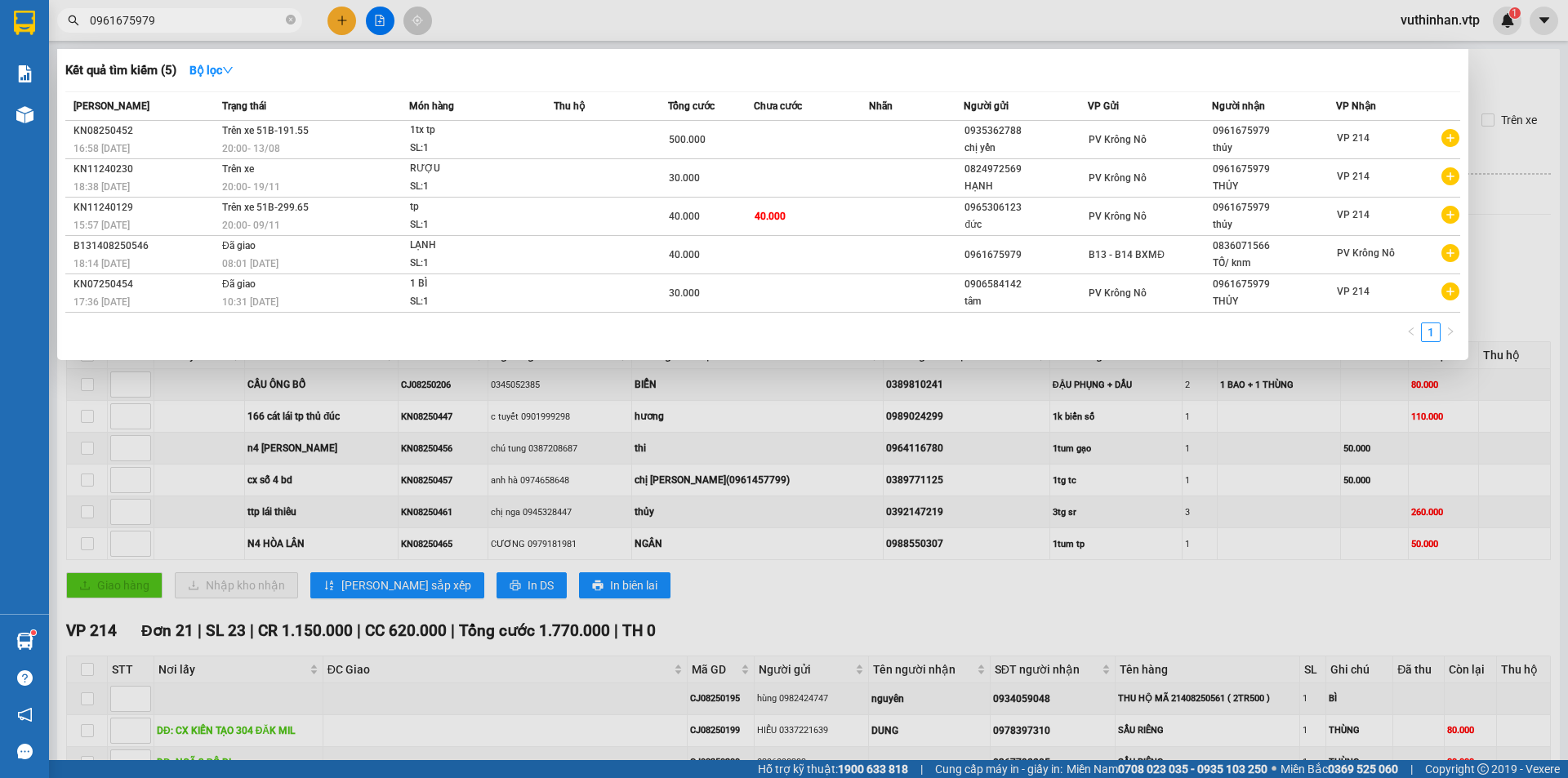
click at [1200, 503] on div at bounding box center [784, 389] width 1568 height 778
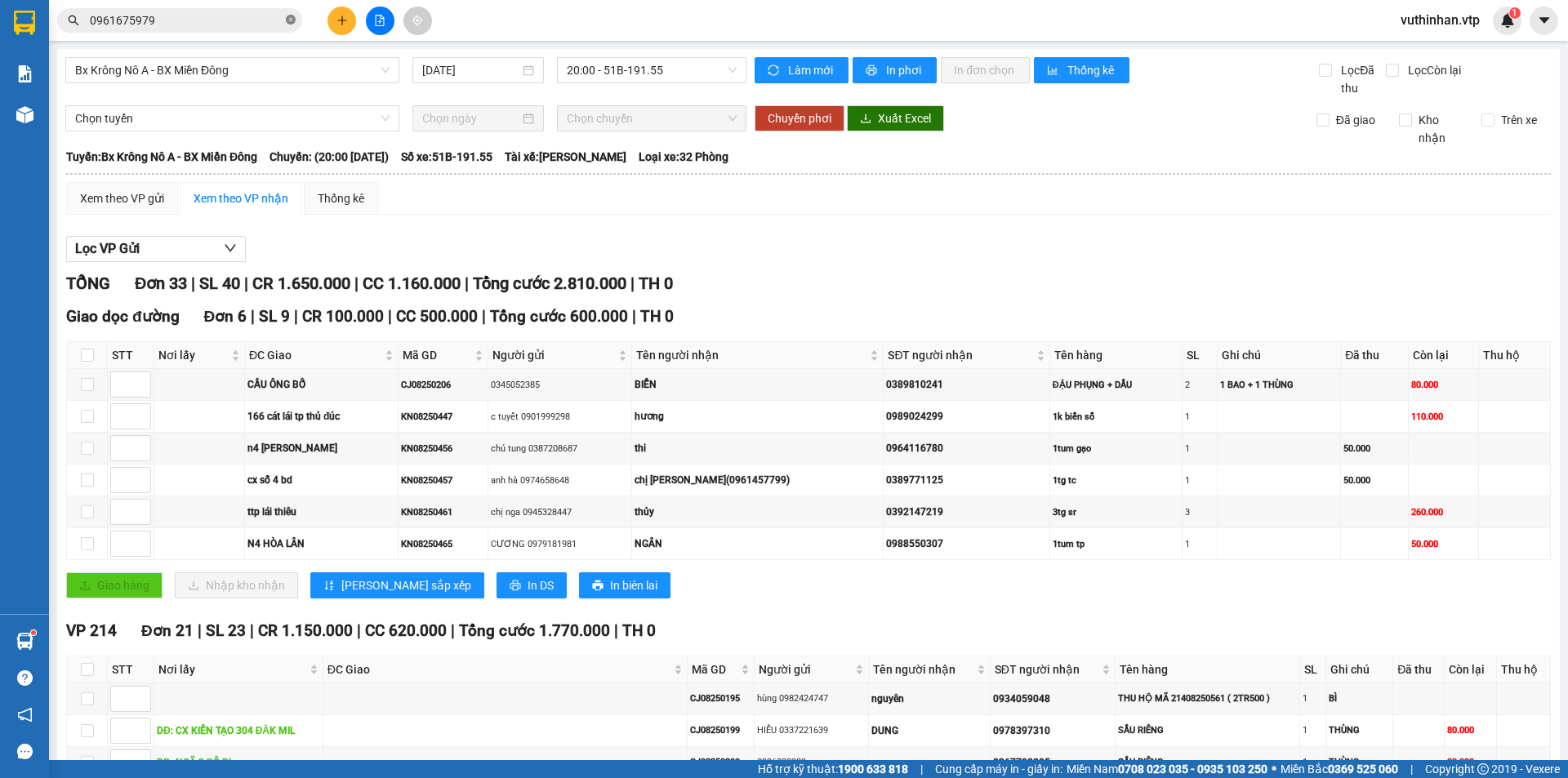
click at [291, 20] on icon "close-circle" at bounding box center [291, 19] width 10 height 10
click at [337, 17] on icon "plus" at bounding box center [342, 20] width 11 height 11
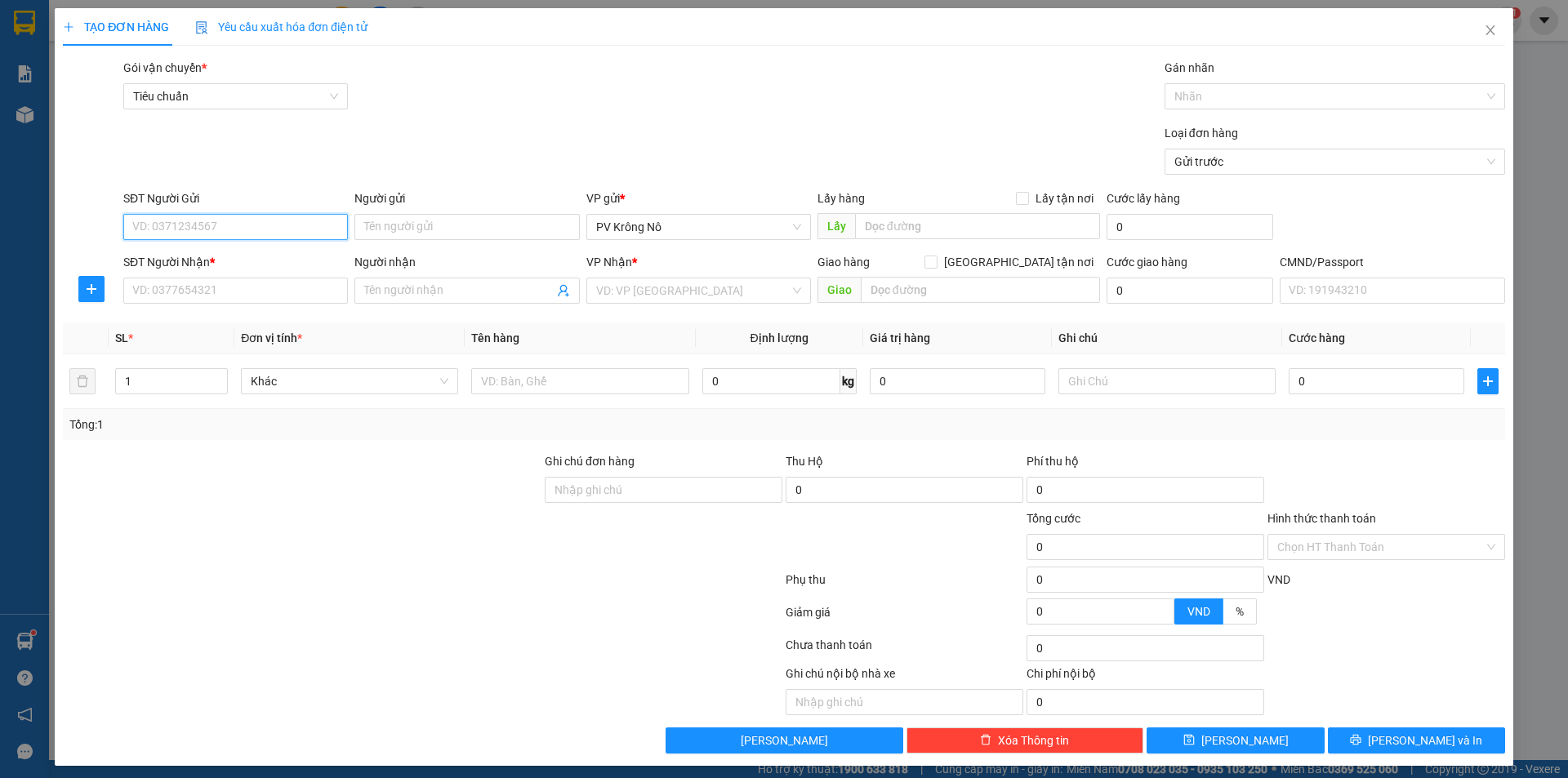
click at [189, 219] on input "SĐT Người Gửi" at bounding box center [235, 227] width 225 height 26
paste input "0935362788"
type input "0935362788"
click at [402, 225] on input "Người gửi" at bounding box center [467, 227] width 225 height 26
type input "chị yến"
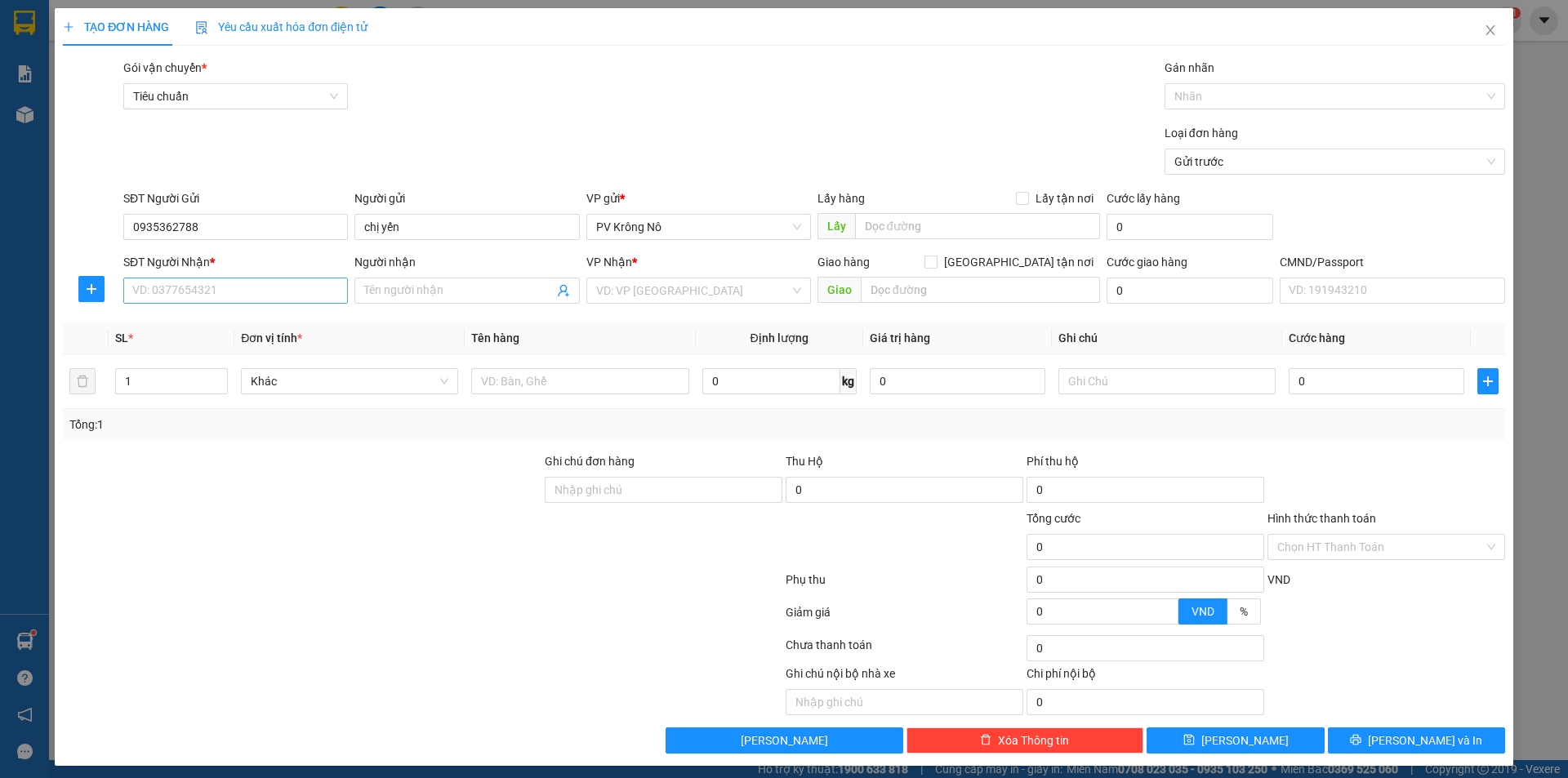
drag, startPoint x: 209, startPoint y: 271, endPoint x: 208, endPoint y: 284, distance: 13.0
click at [209, 273] on div "SĐT Người Nhận *" at bounding box center [235, 265] width 225 height 24
click at [208, 286] on input "SĐT Người Nhận *" at bounding box center [235, 291] width 225 height 26
click at [252, 292] on input "SĐT Người Nhận *" at bounding box center [235, 291] width 225 height 26
paste input "0961675979"
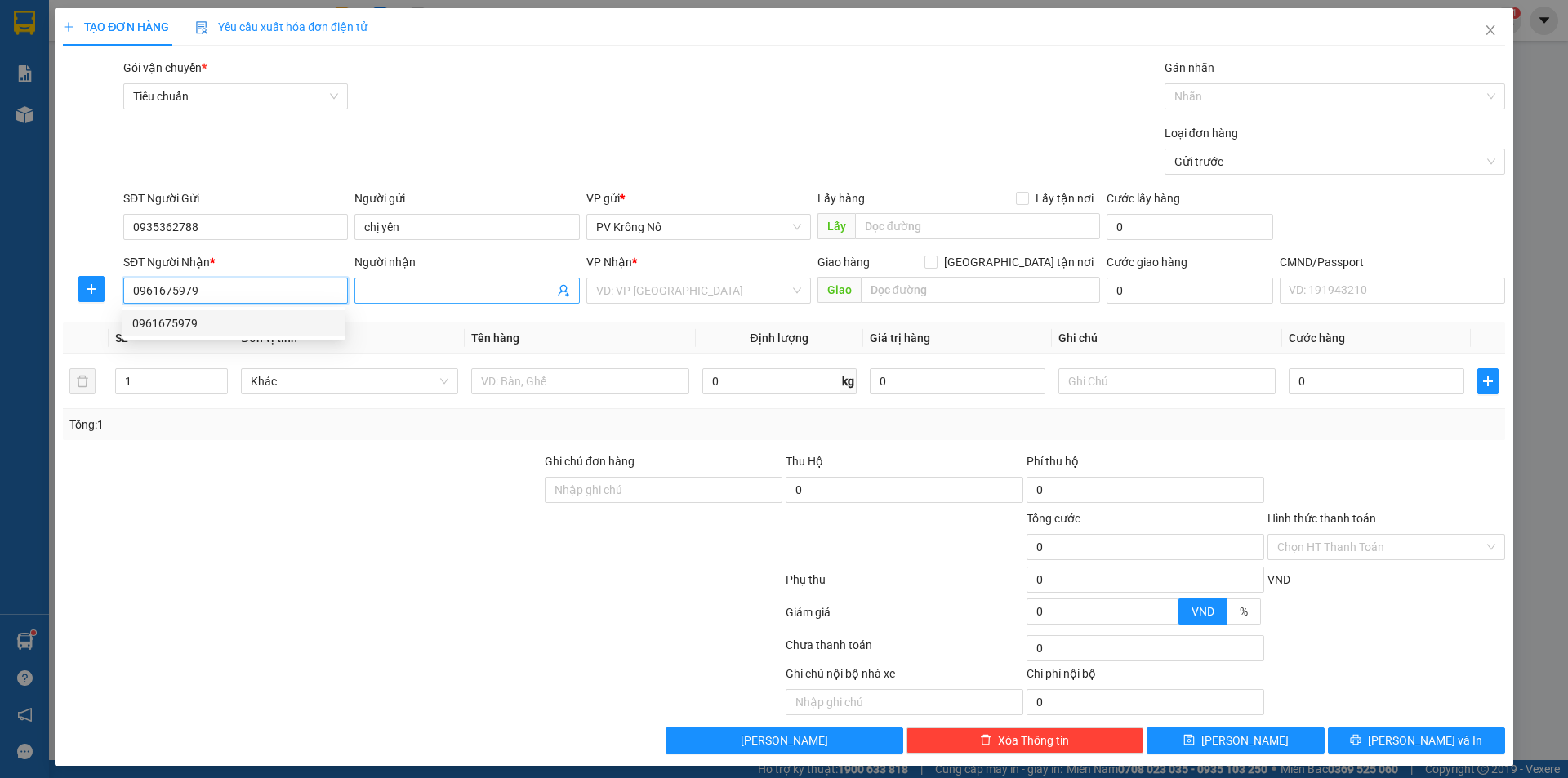
type input "0961675979"
click at [421, 284] on input "Người nhận" at bounding box center [459, 291] width 189 height 18
type input "thủy"
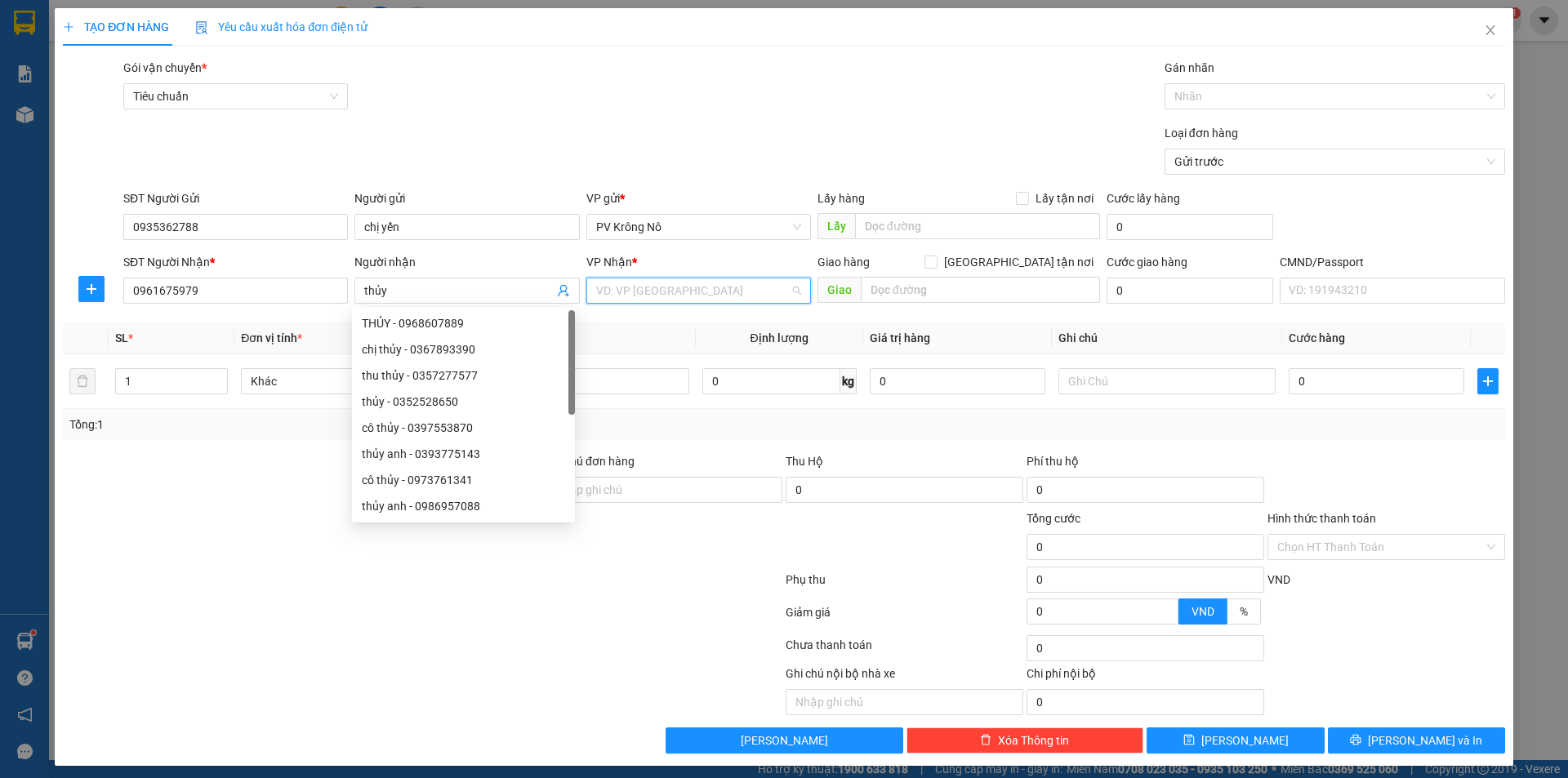
click at [637, 291] on input "search" at bounding box center [692, 291] width 193 height 24
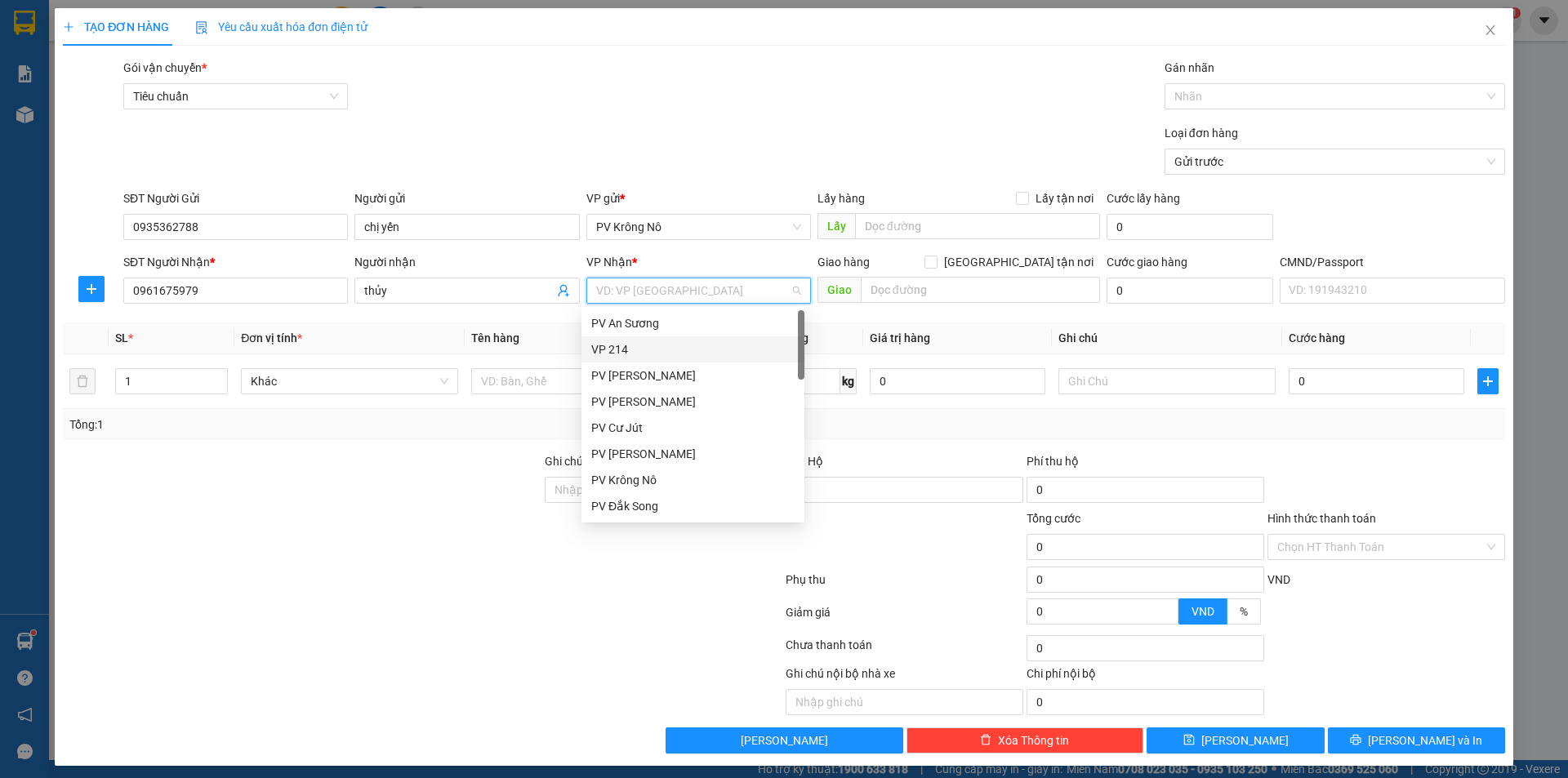
click at [627, 350] on div "VP 214" at bounding box center [693, 350] width 203 height 18
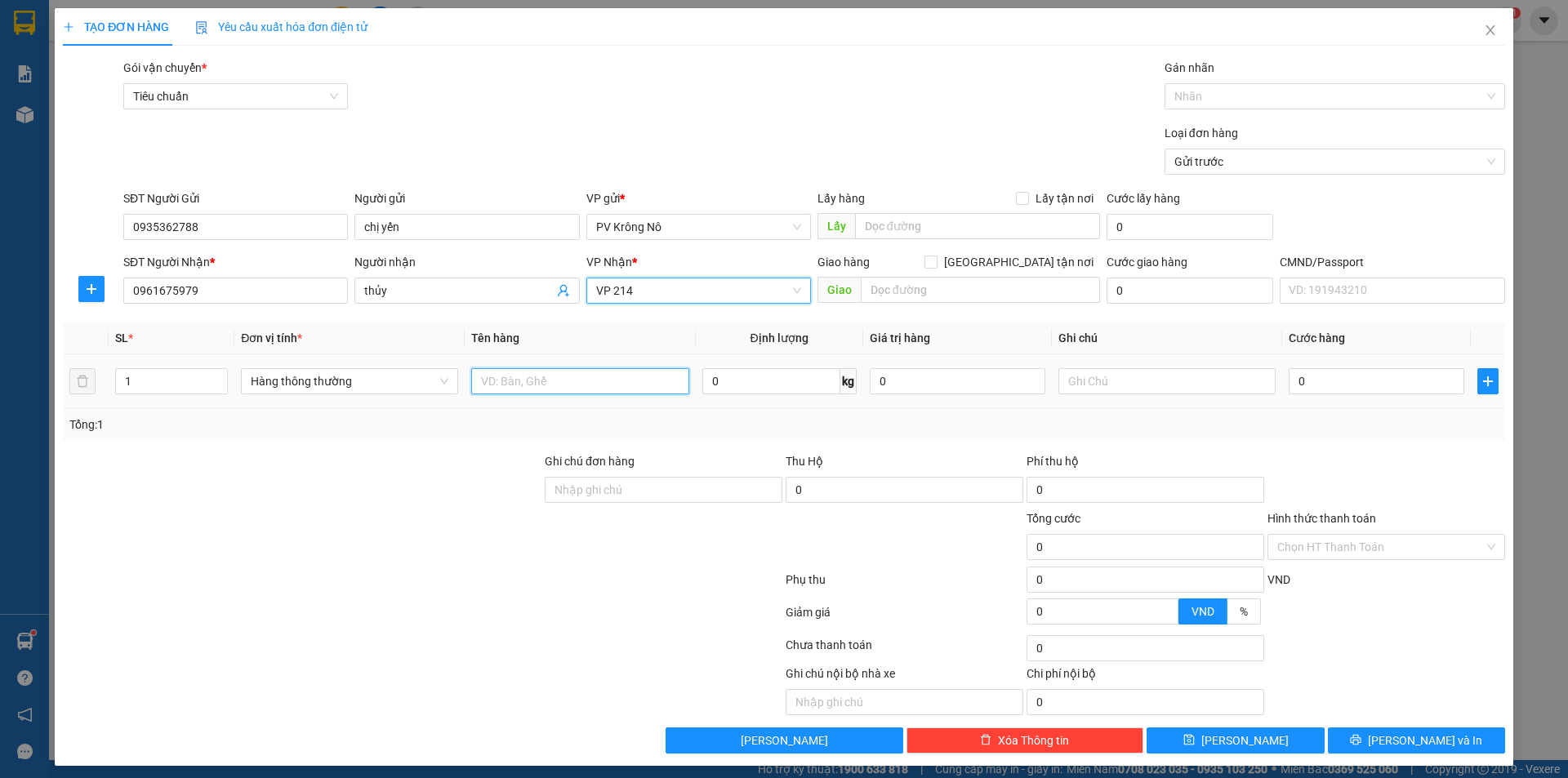
click at [512, 374] on input "text" at bounding box center [579, 382] width 217 height 26
type input "1tx tp"
click at [1320, 383] on input "0" at bounding box center [1376, 382] width 175 height 26
type input "005"
type input "5"
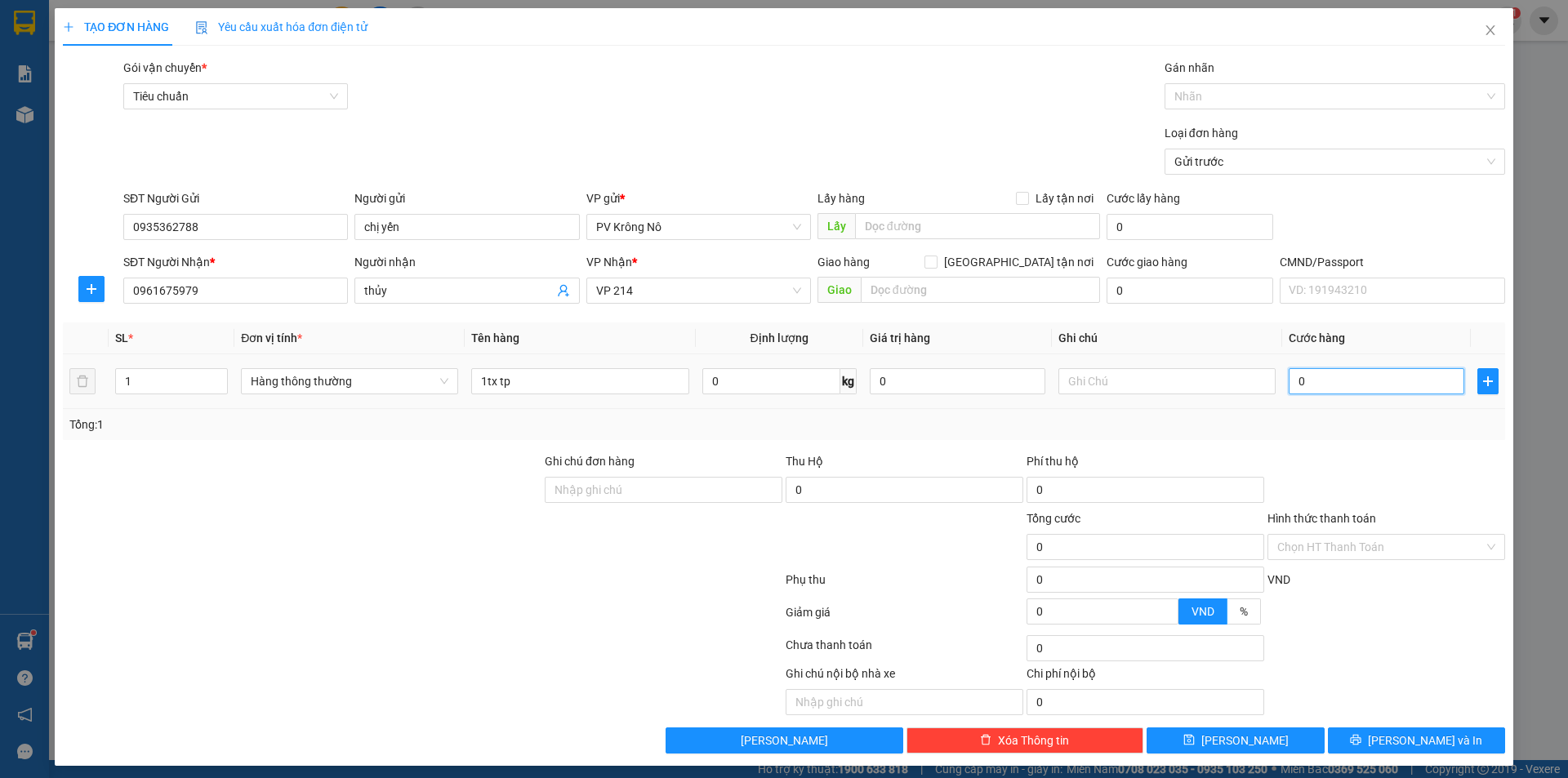
type input "5"
type input "0.050"
type input "50"
type input "00.500"
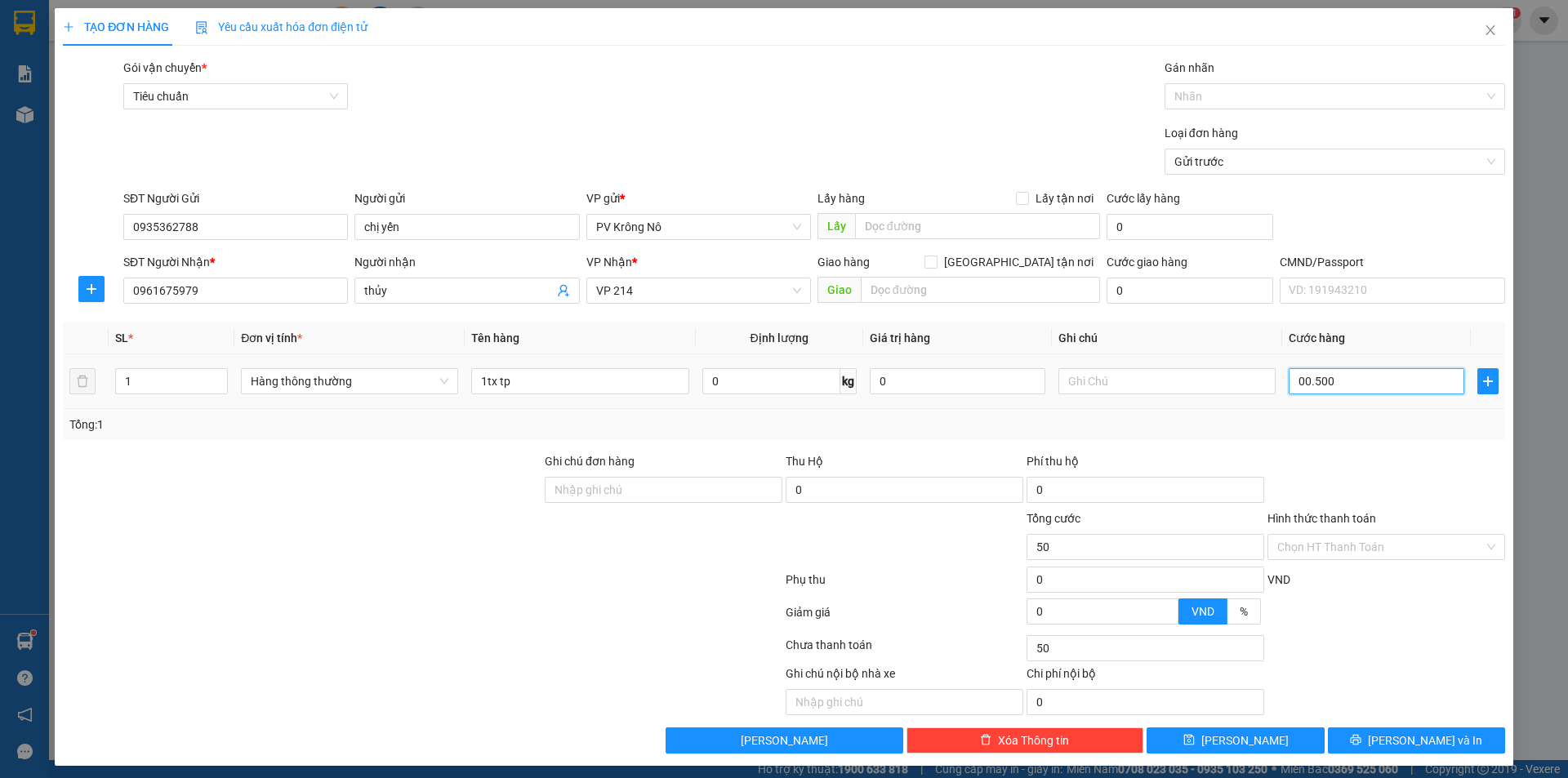
type input "500"
type input "0.005.000"
type input "5.000"
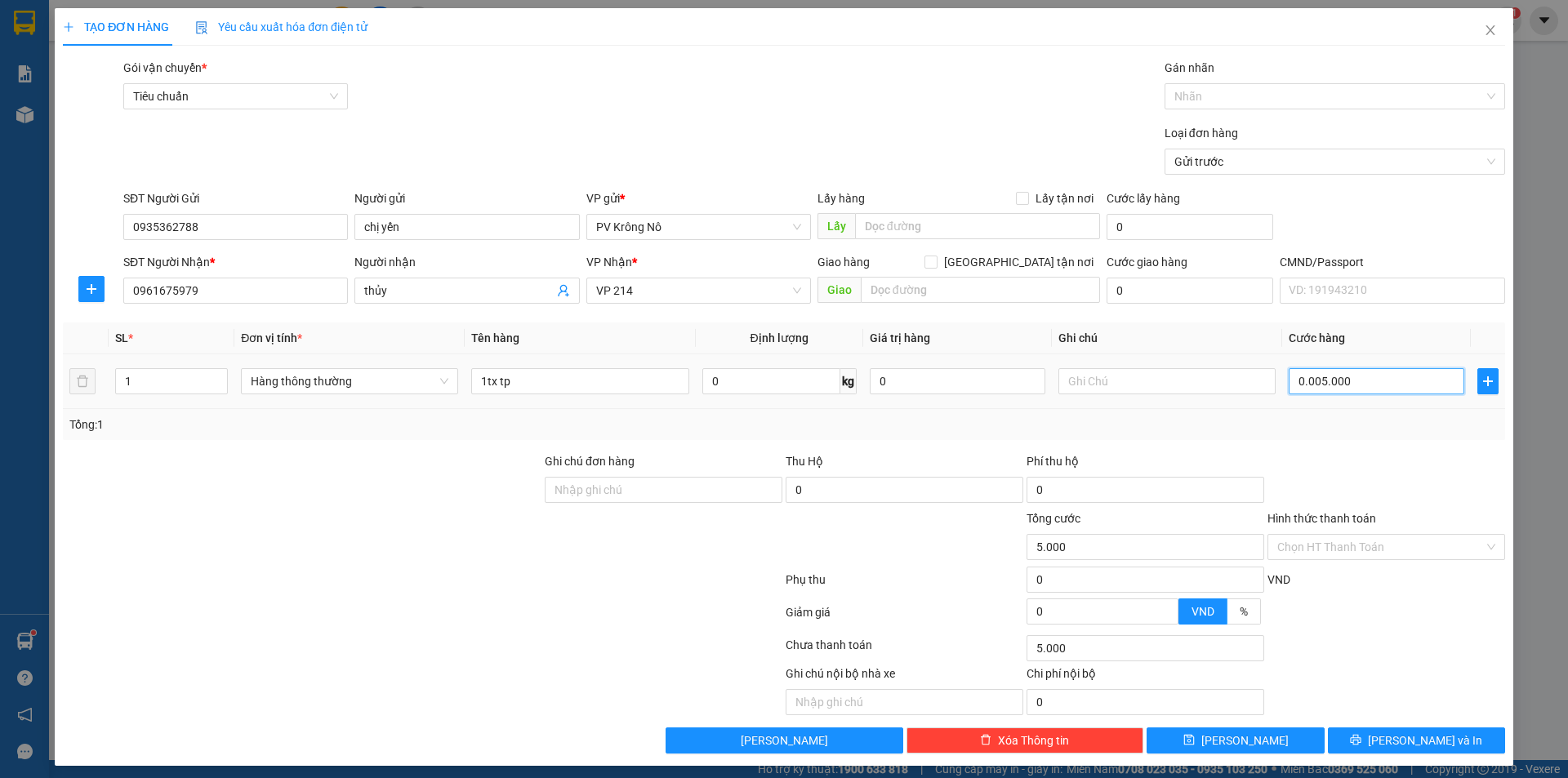
type input "000.050.000"
type input "50.000"
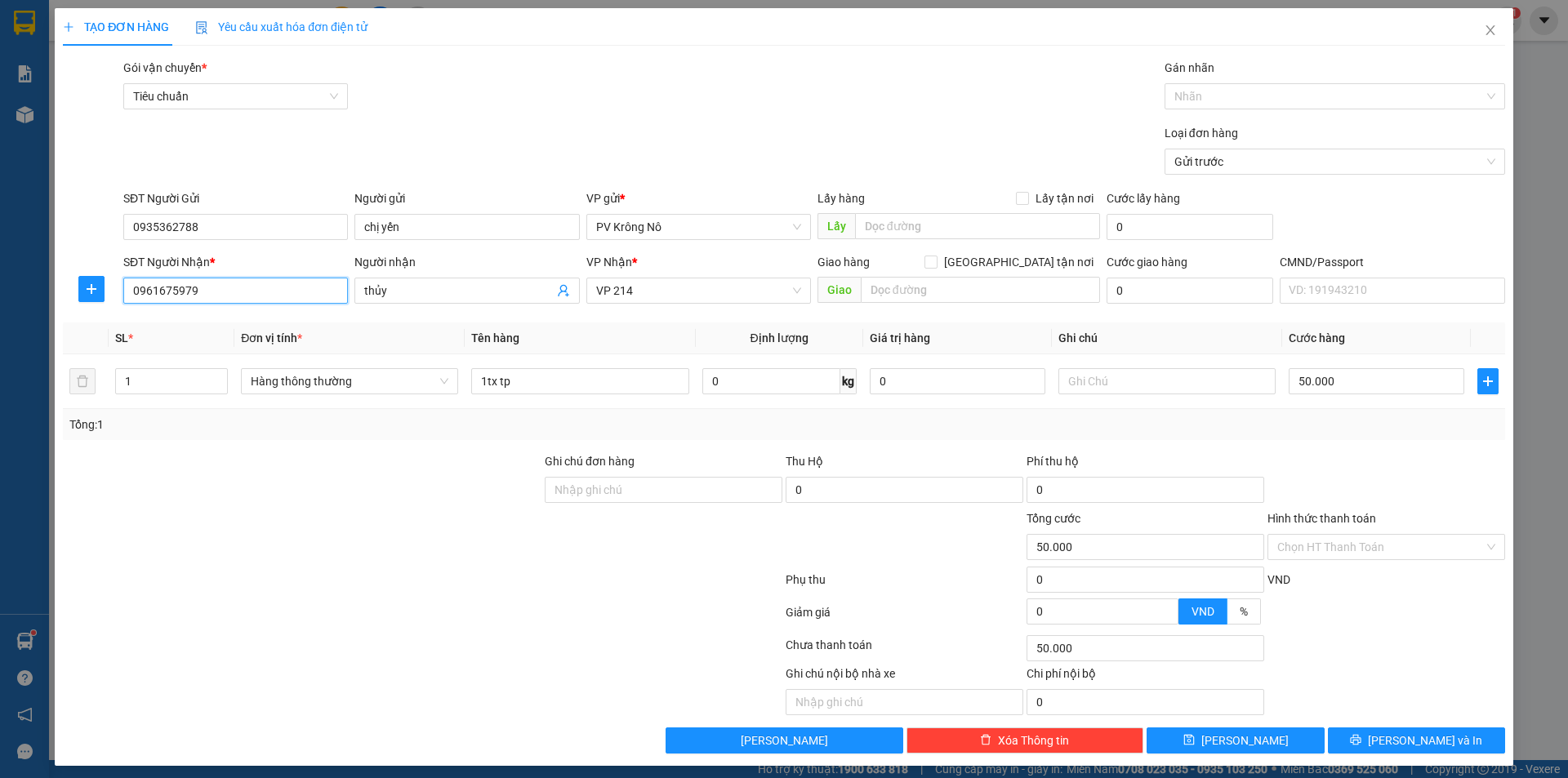
drag, startPoint x: 222, startPoint y: 294, endPoint x: 42, endPoint y: 324, distance: 182.5
click at [42, 324] on div "TẠO ĐƠN HÀNG Yêu cầu xuất hóa đơn điện tử Transit Pickup Surcharge Ids Transit …" at bounding box center [784, 389] width 1568 height 778
click at [1340, 546] on input "Hình thức thanh toán" at bounding box center [1381, 547] width 206 height 24
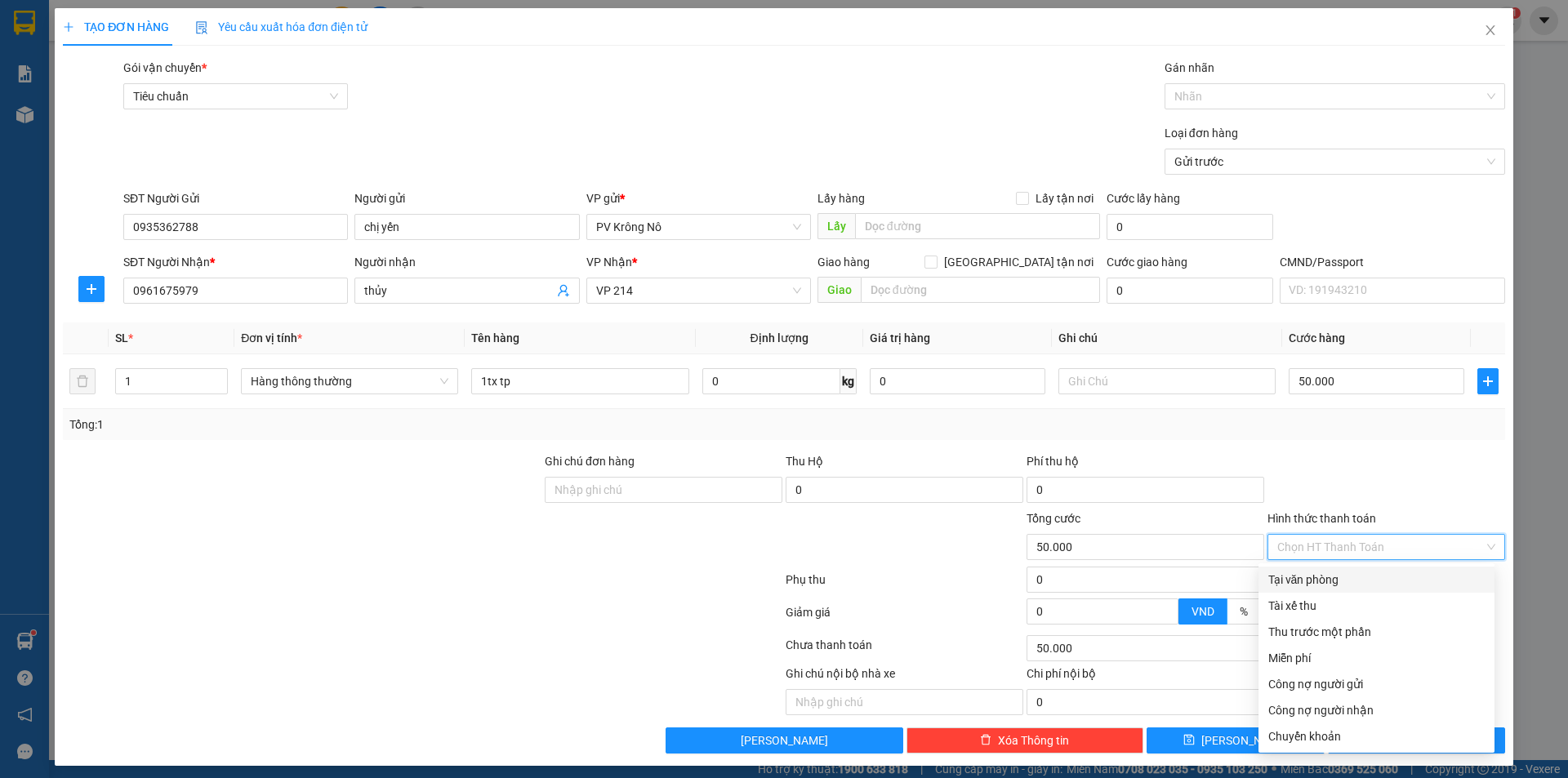
click at [1303, 574] on div "Tại văn phòng" at bounding box center [1376, 579] width 217 height 18
type input "0"
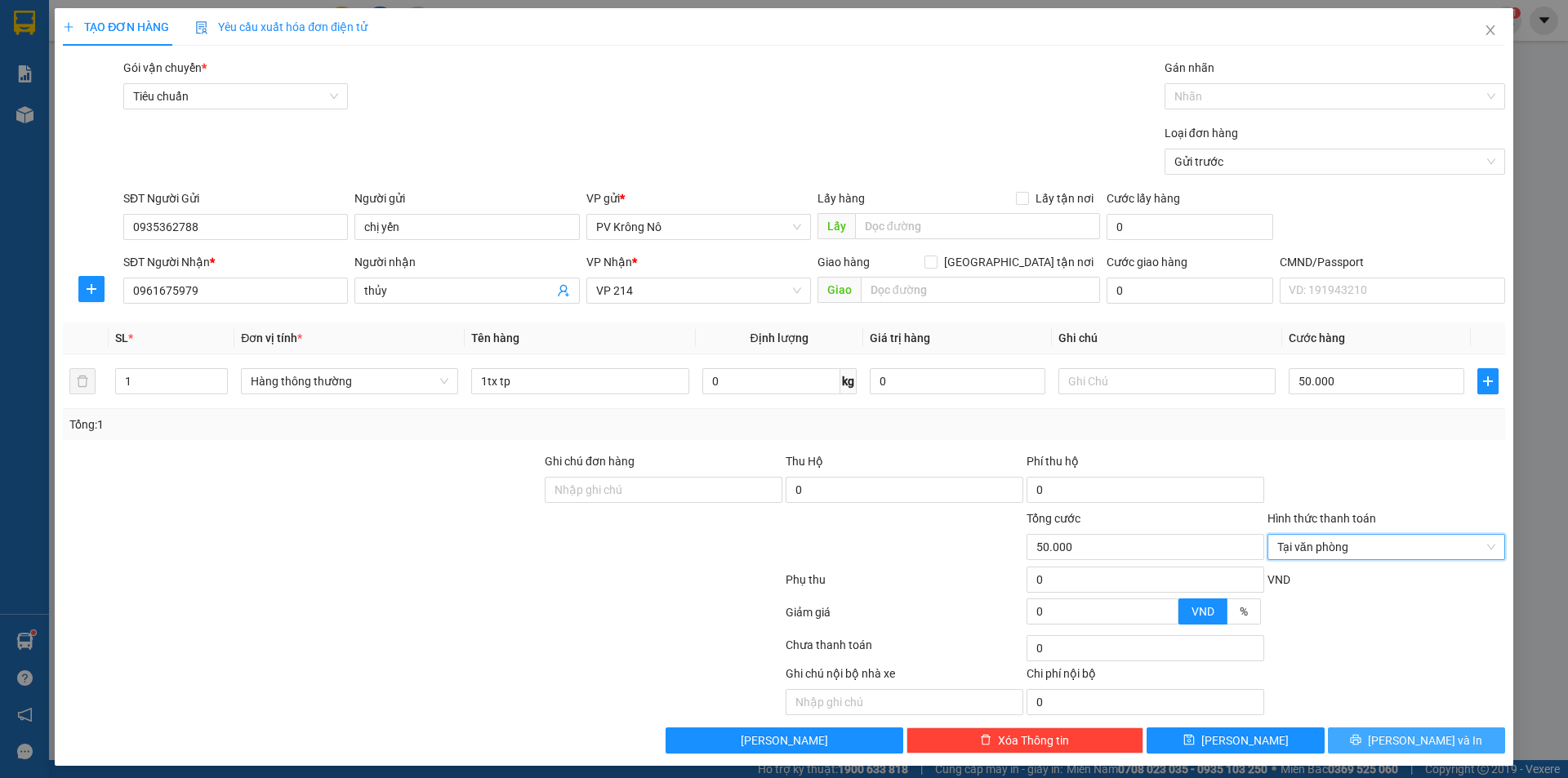
click at [1400, 744] on span "[PERSON_NAME] và In" at bounding box center [1425, 741] width 114 height 18
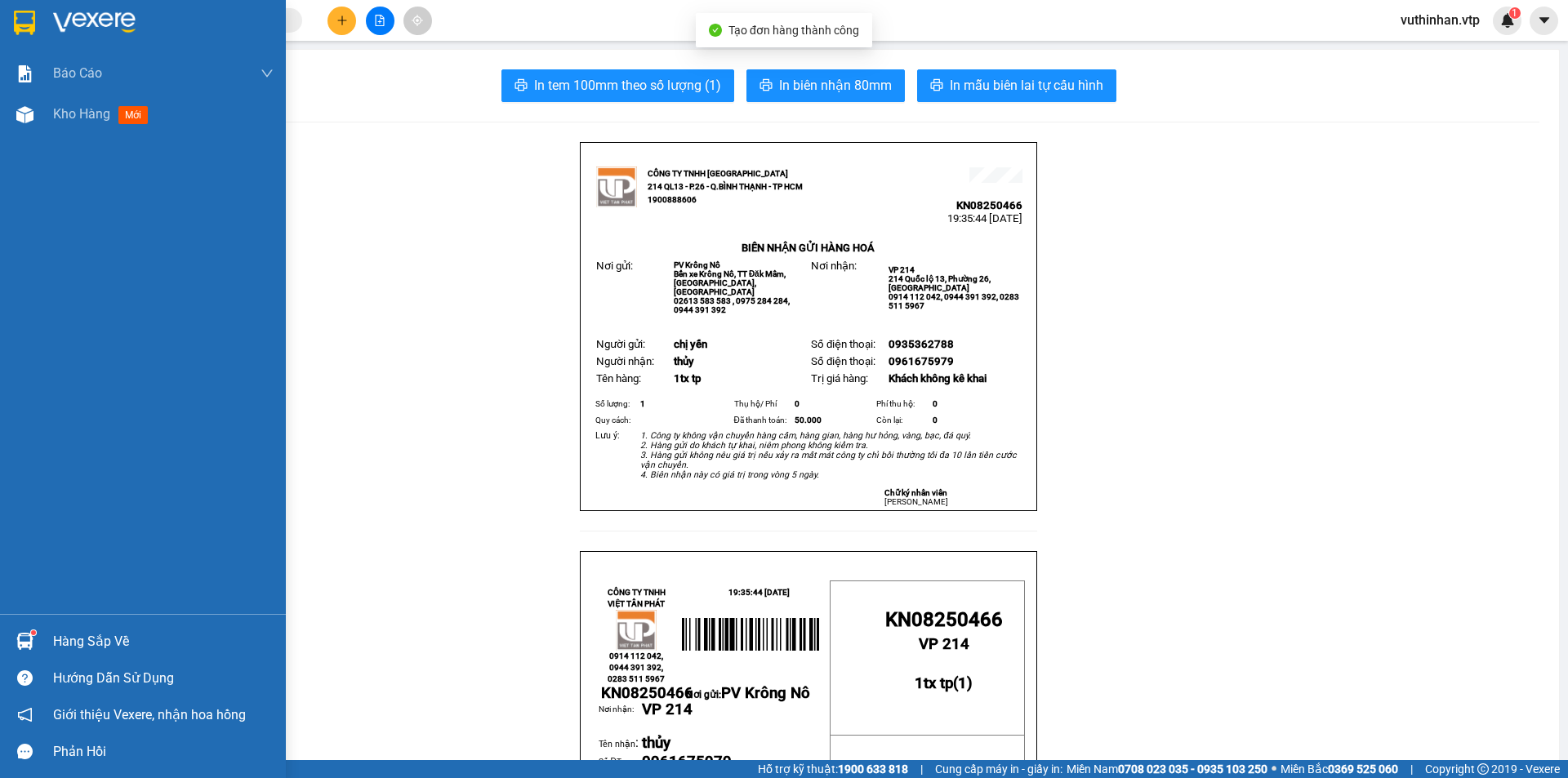
drag, startPoint x: 32, startPoint y: 120, endPoint x: 305, endPoint y: 1, distance: 297.8
click at [33, 120] on img at bounding box center [25, 114] width 17 height 17
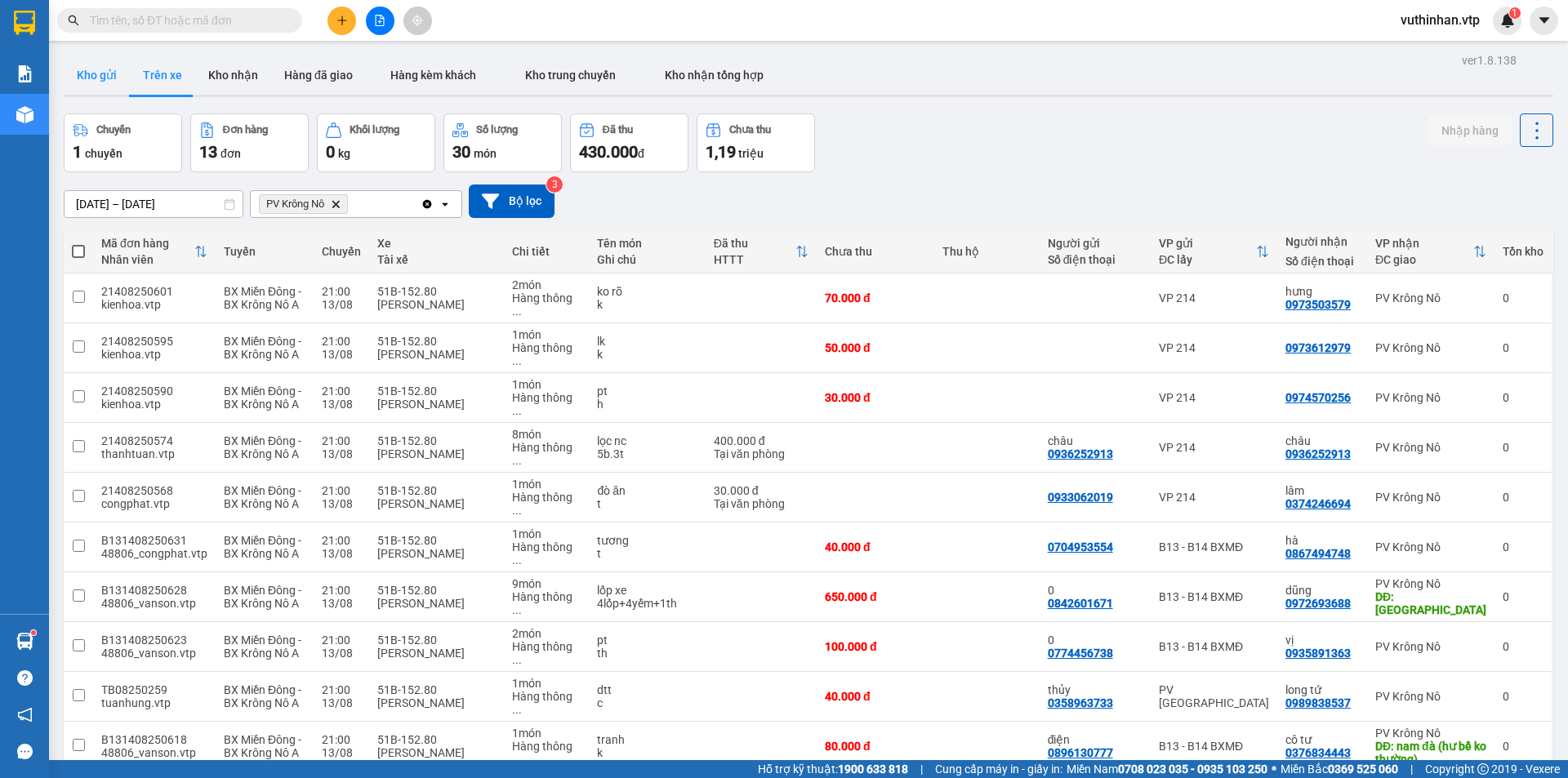
click at [98, 66] on button "Kho gửi" at bounding box center [96, 75] width 66 height 39
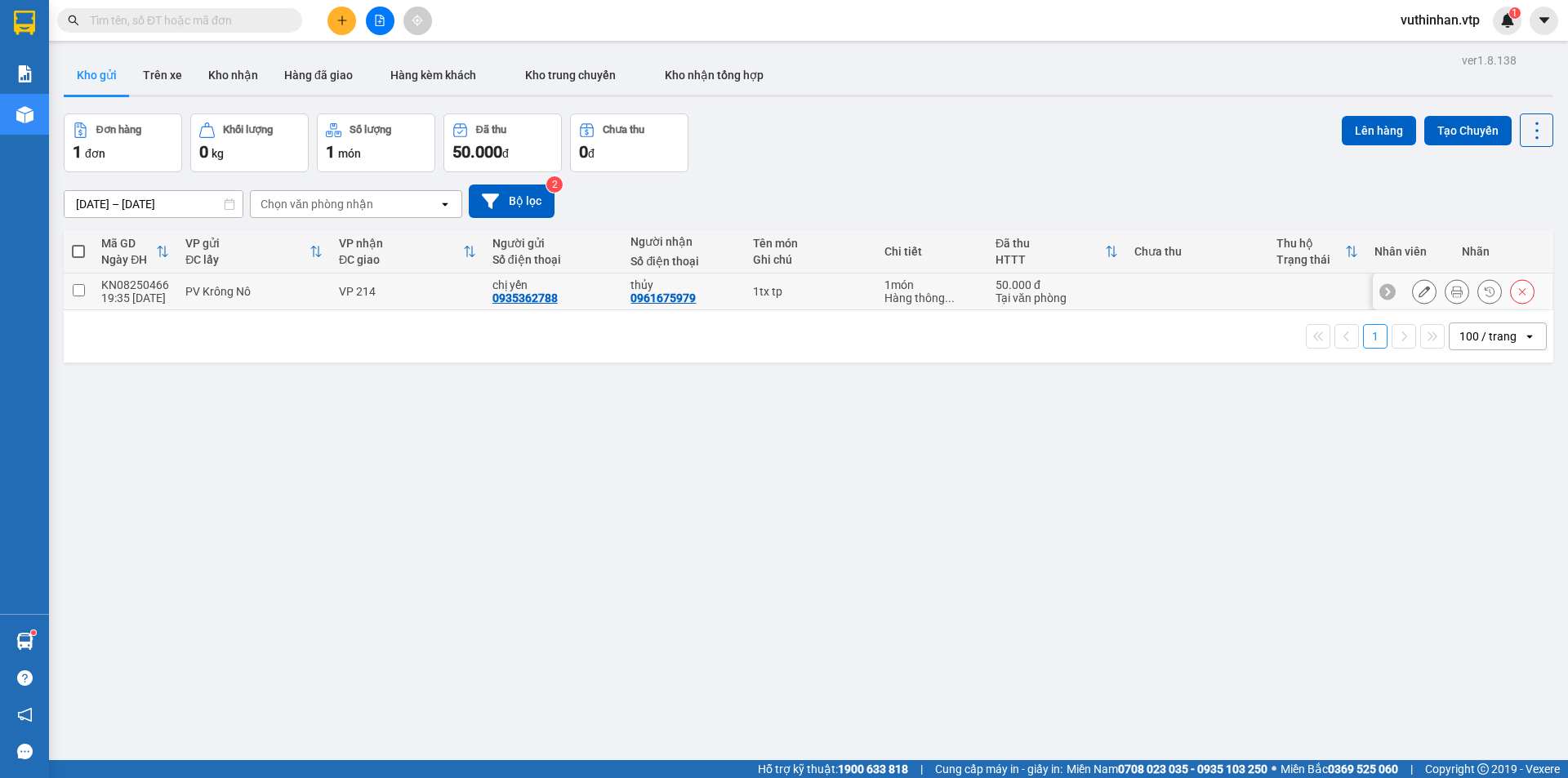
drag, startPoint x: 83, startPoint y: 284, endPoint x: 245, endPoint y: 196, distance: 184.4
click at [84, 282] on td at bounding box center [78, 291] width 29 height 36
checkbox input "true"
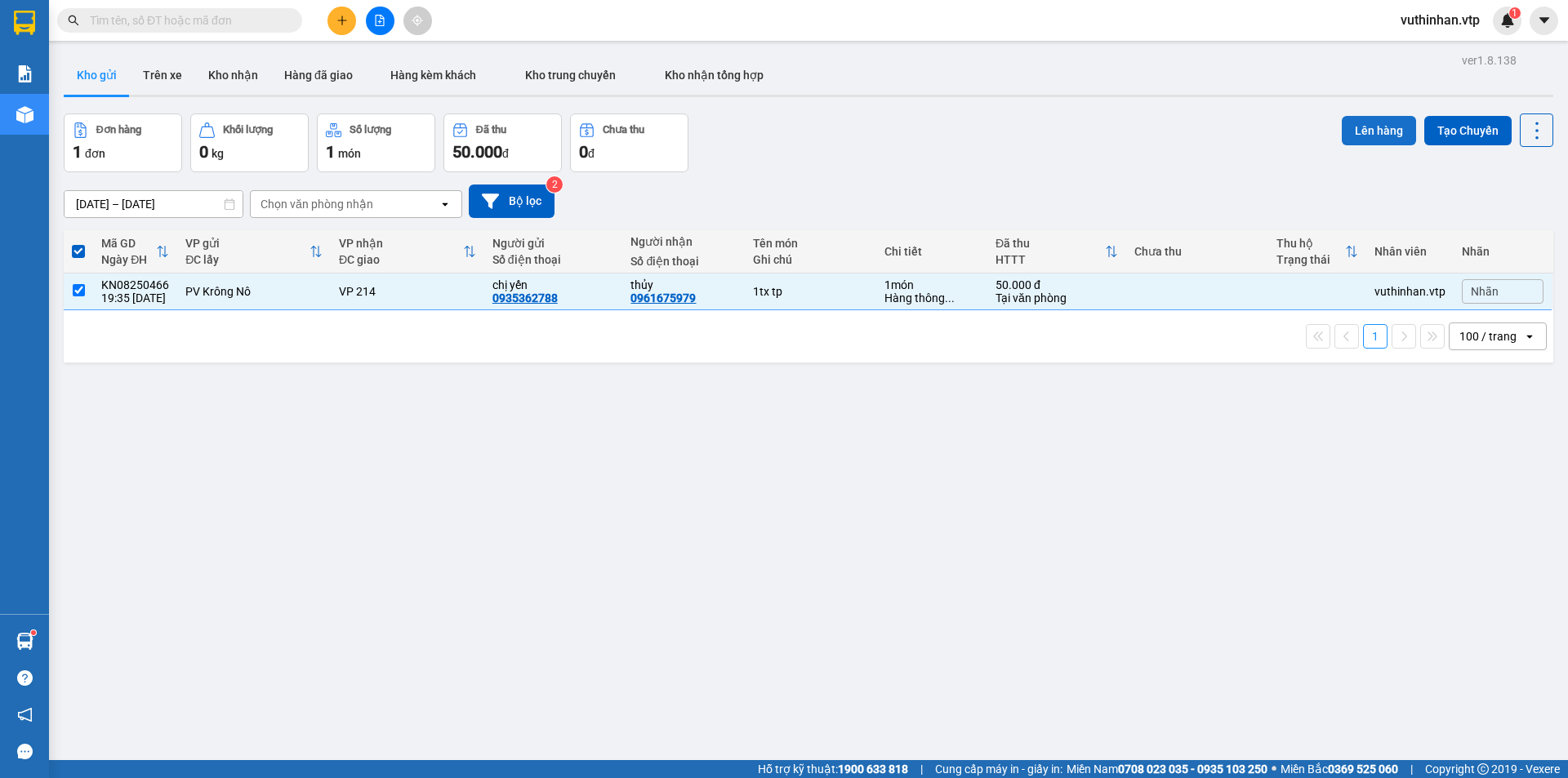
click at [1372, 127] on button "Lên hàng" at bounding box center [1379, 131] width 75 height 29
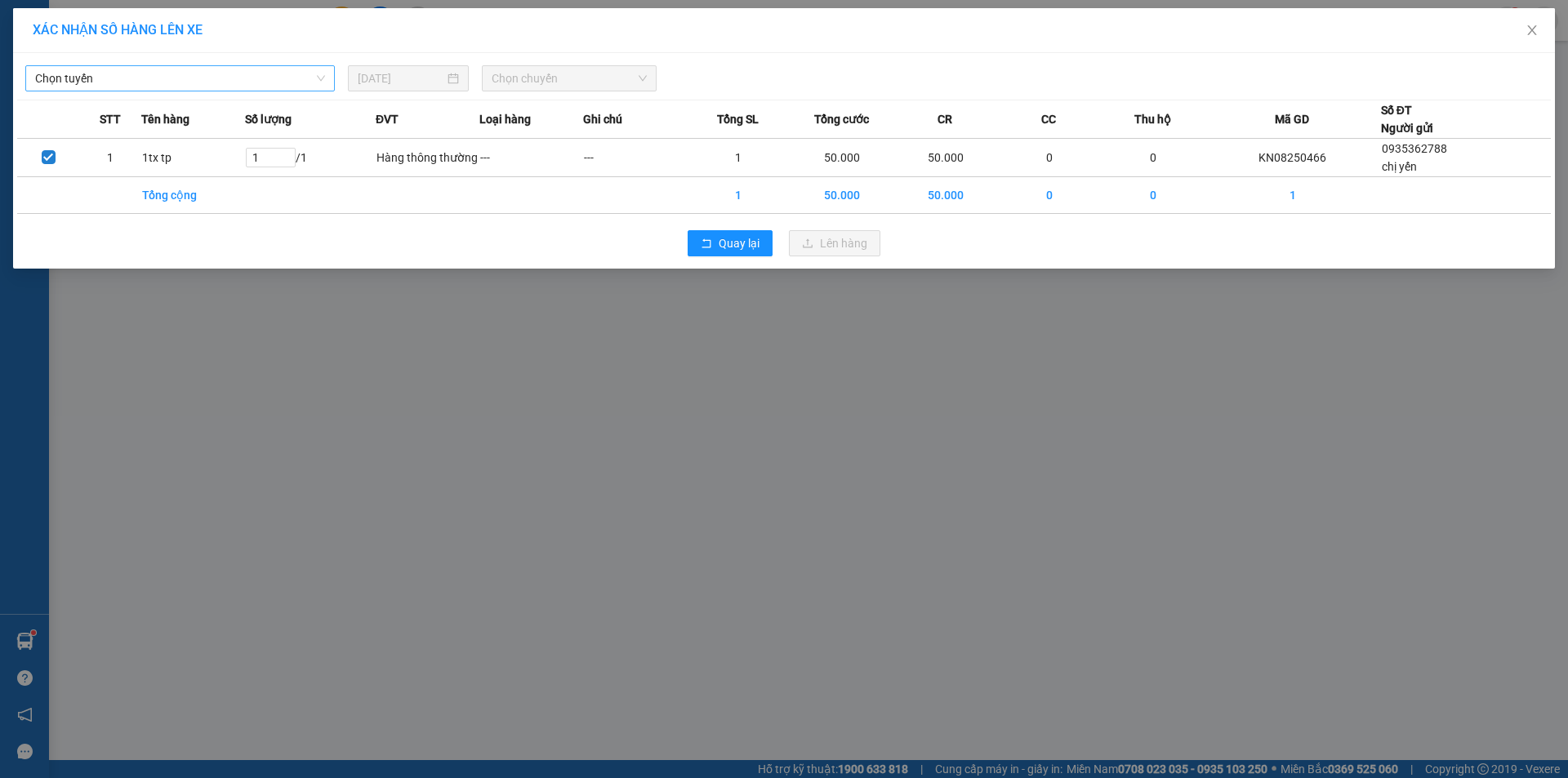
click at [214, 82] on span "Chọn tuyến" at bounding box center [180, 78] width 290 height 24
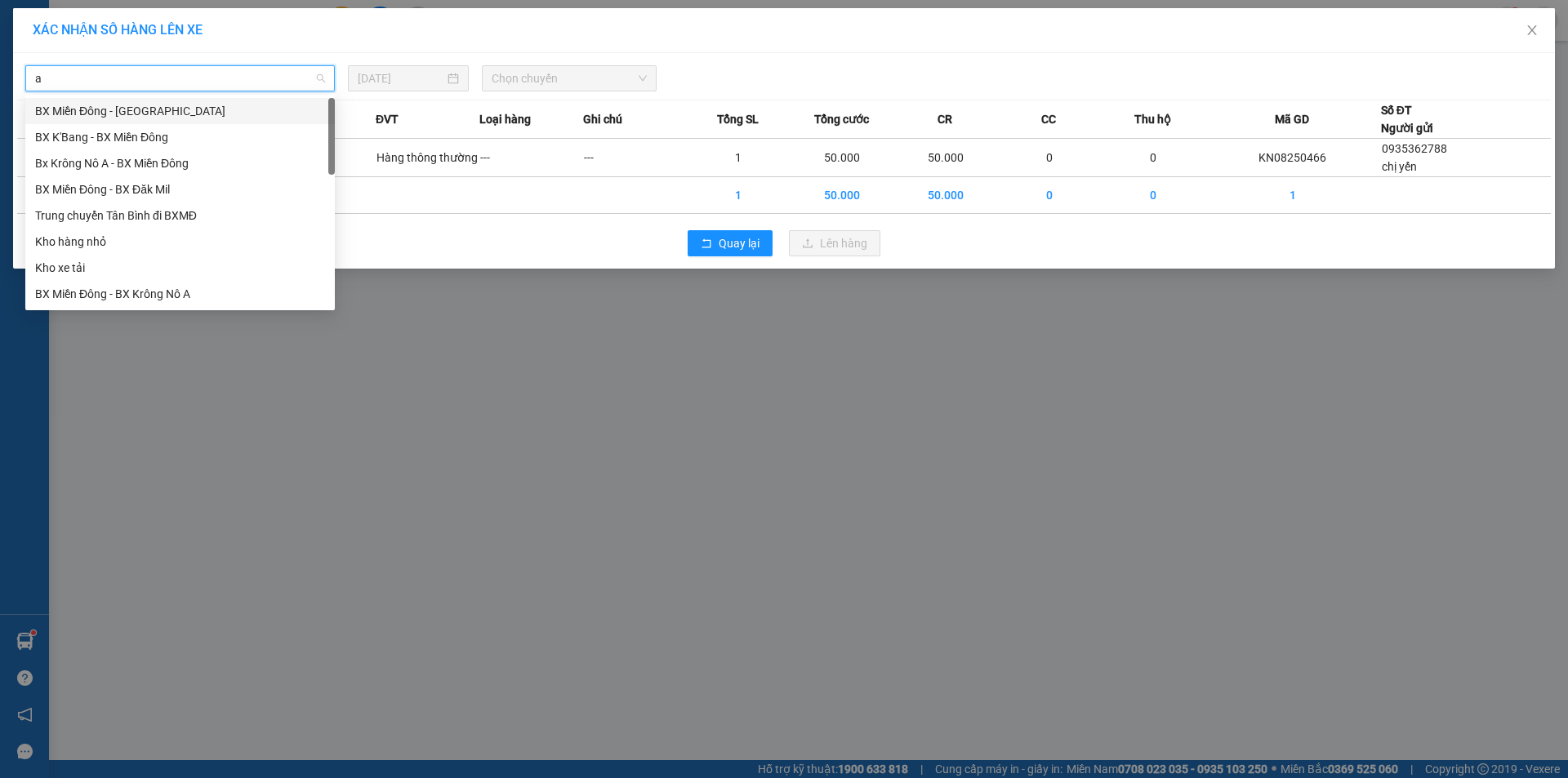
type input "a"
click at [147, 138] on div "Bx Krông Nô A - BX Miền Đông" at bounding box center [180, 137] width 290 height 18
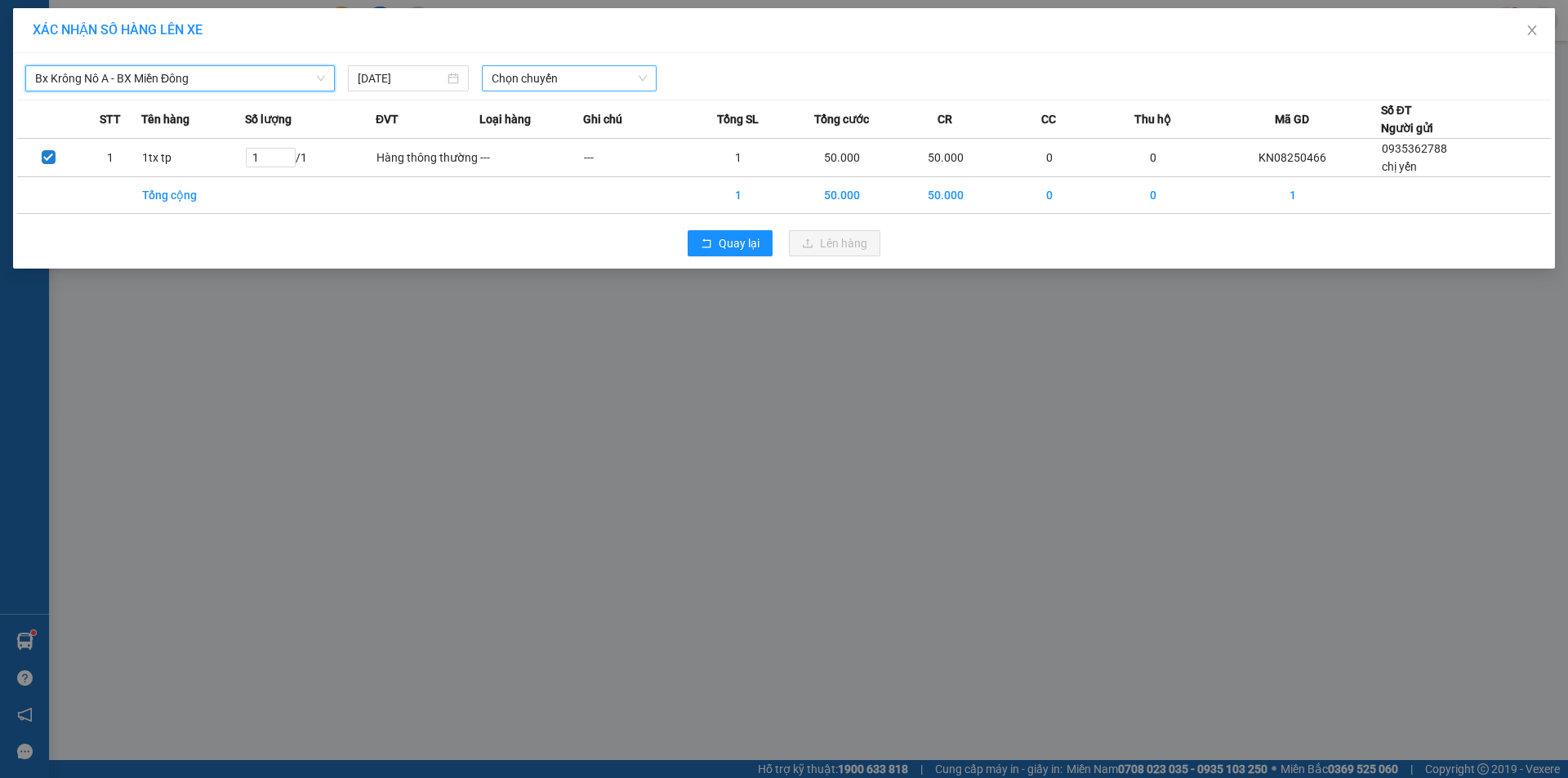
click at [554, 77] on span "Chọn chuyến" at bounding box center [569, 78] width 155 height 24
click at [559, 160] on div "20:00 - 51B-191.55" at bounding box center [555, 163] width 127 height 18
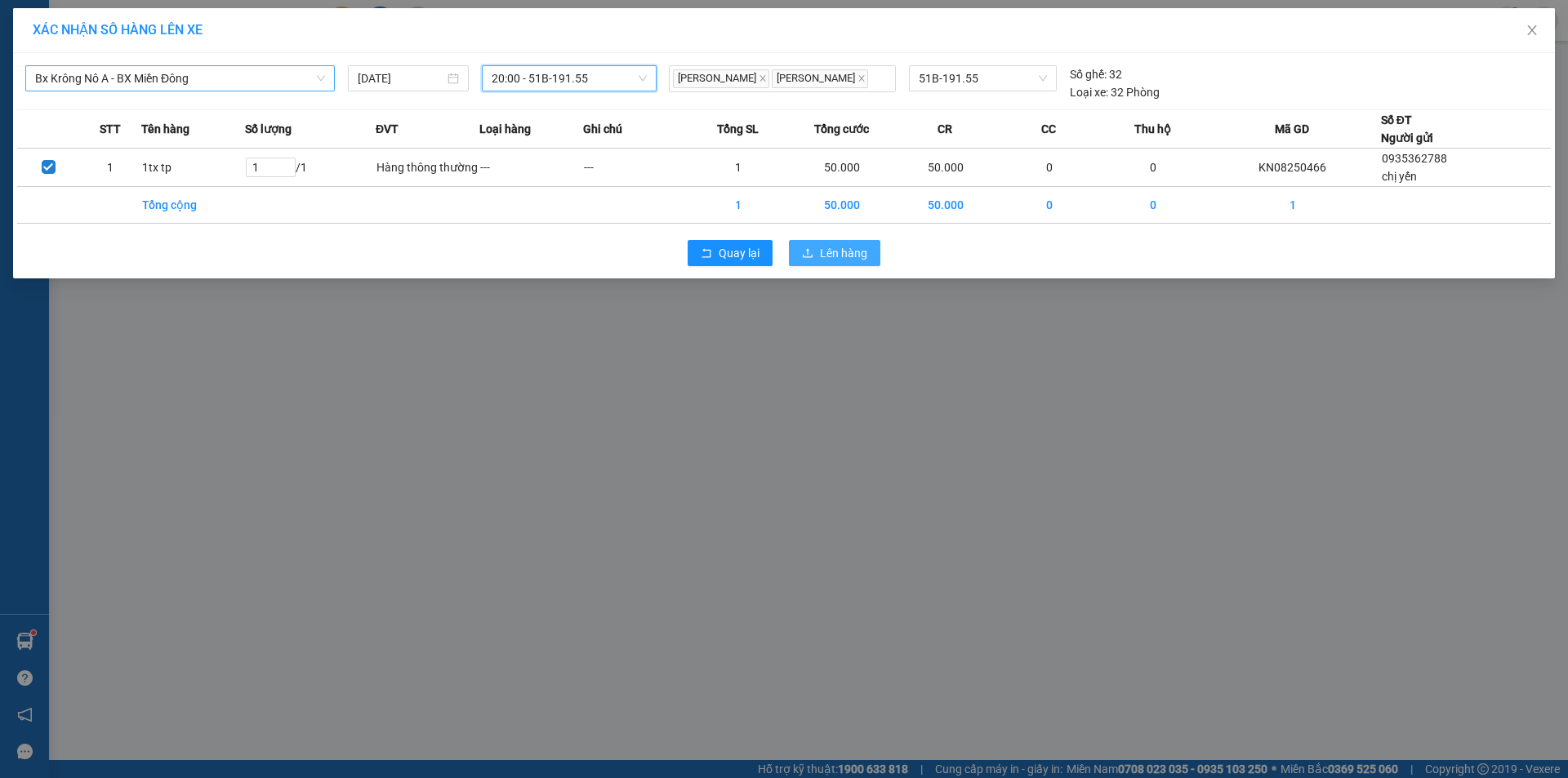
click at [852, 253] on span "Lên hàng" at bounding box center [843, 253] width 48 height 18
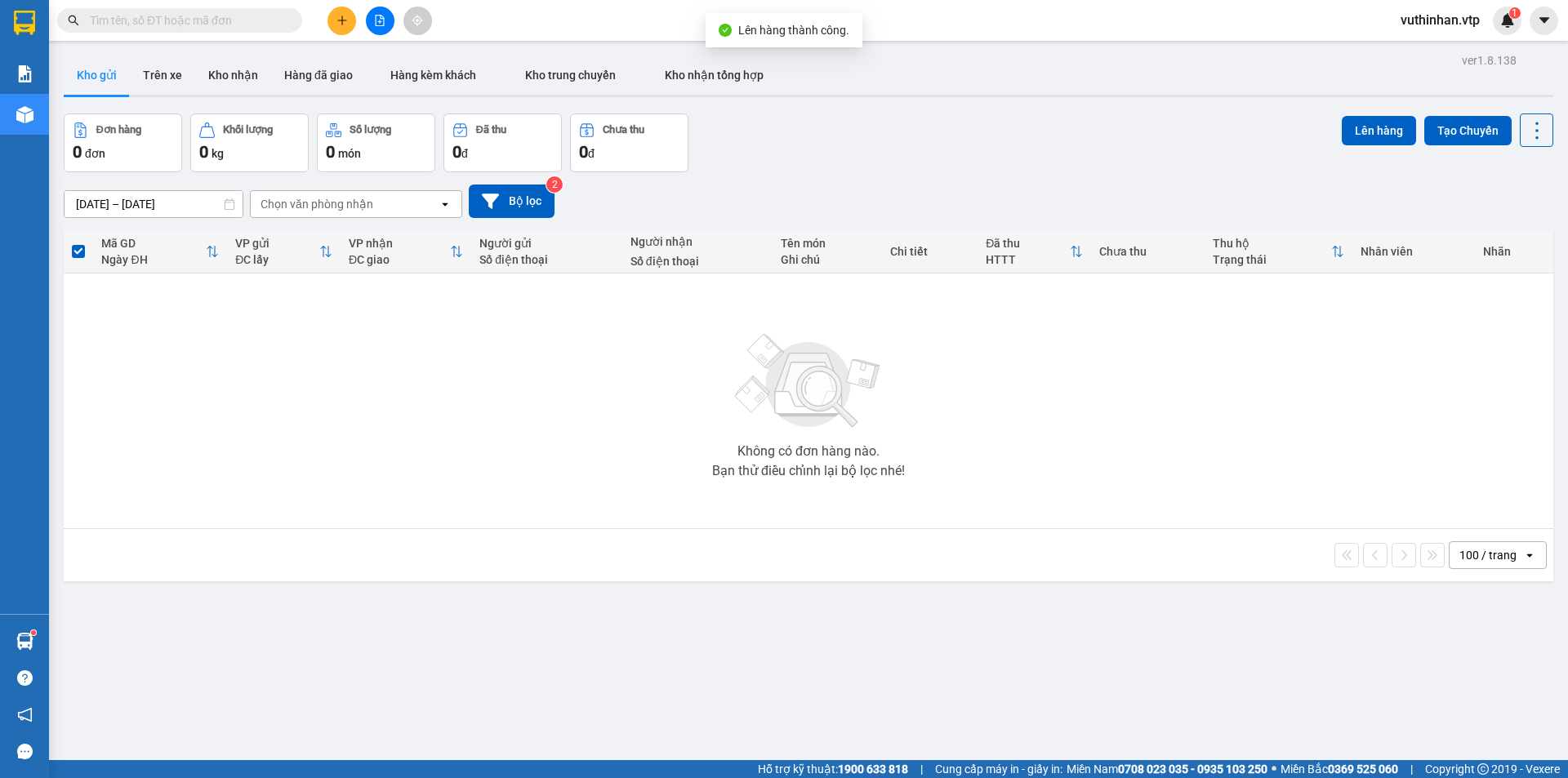
paste input "0961675979"
type input "0961675979"
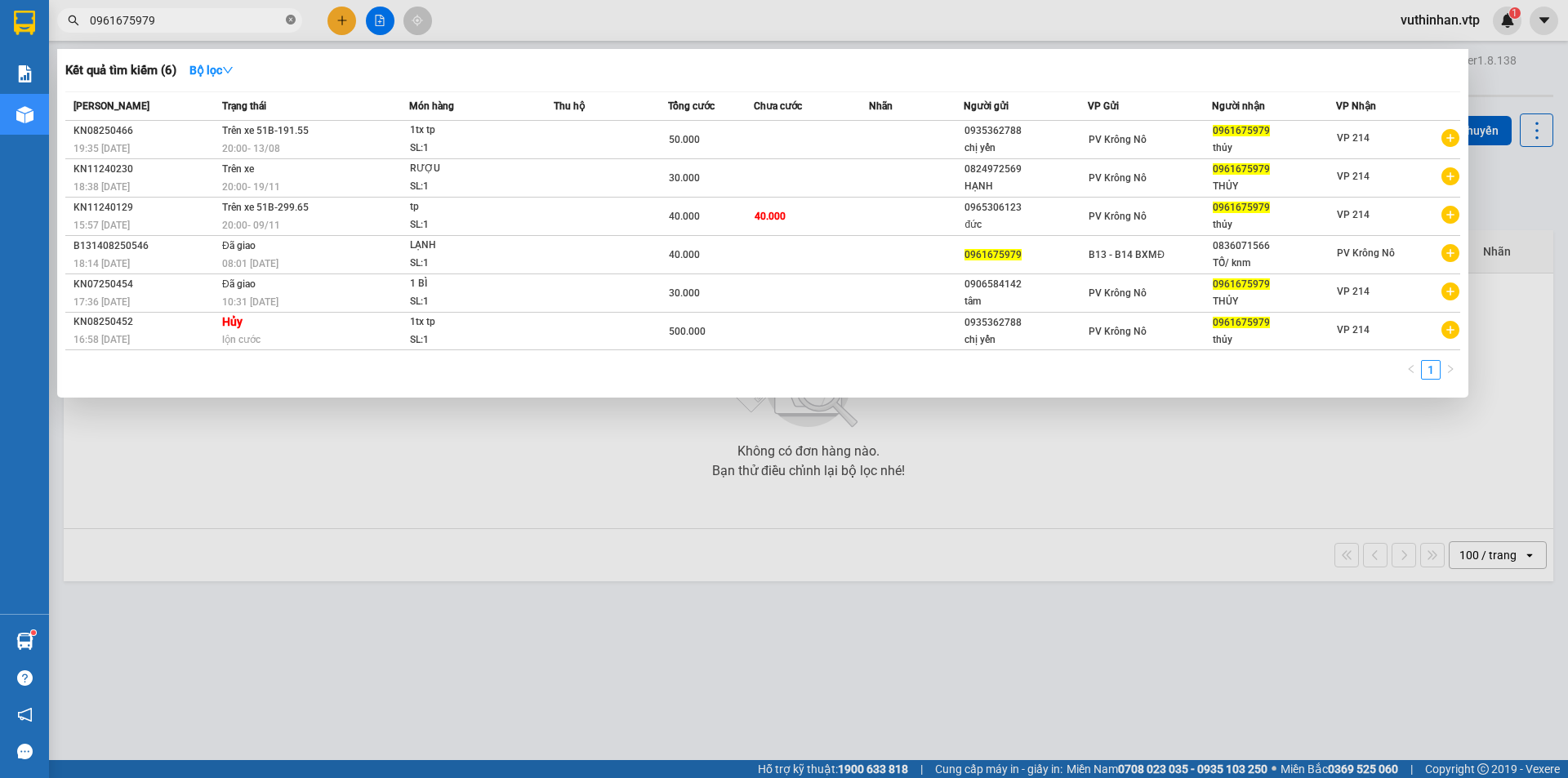
click at [287, 19] on icon "close-circle" at bounding box center [291, 19] width 10 height 10
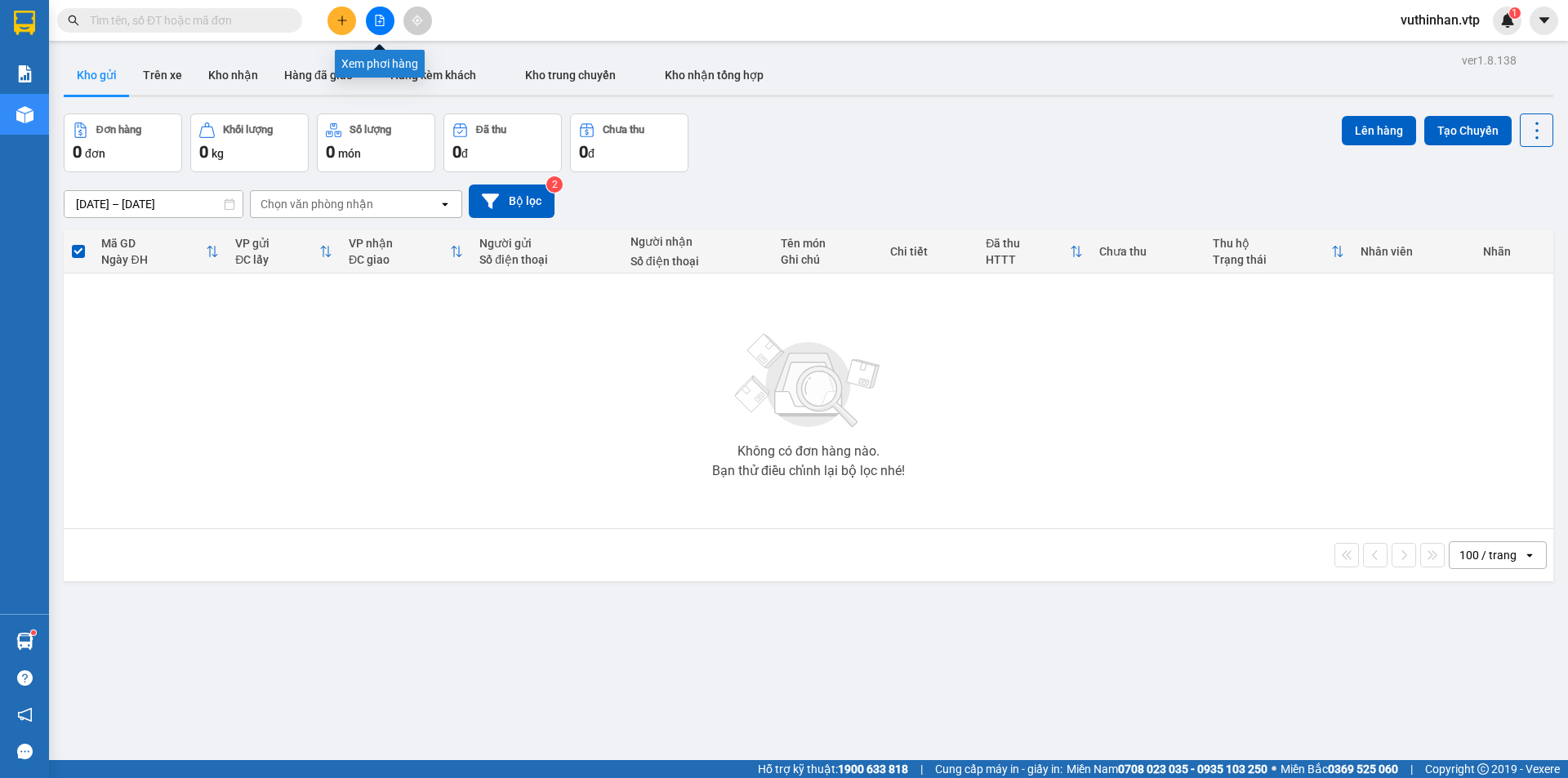
click at [385, 28] on button at bounding box center [380, 21] width 29 height 29
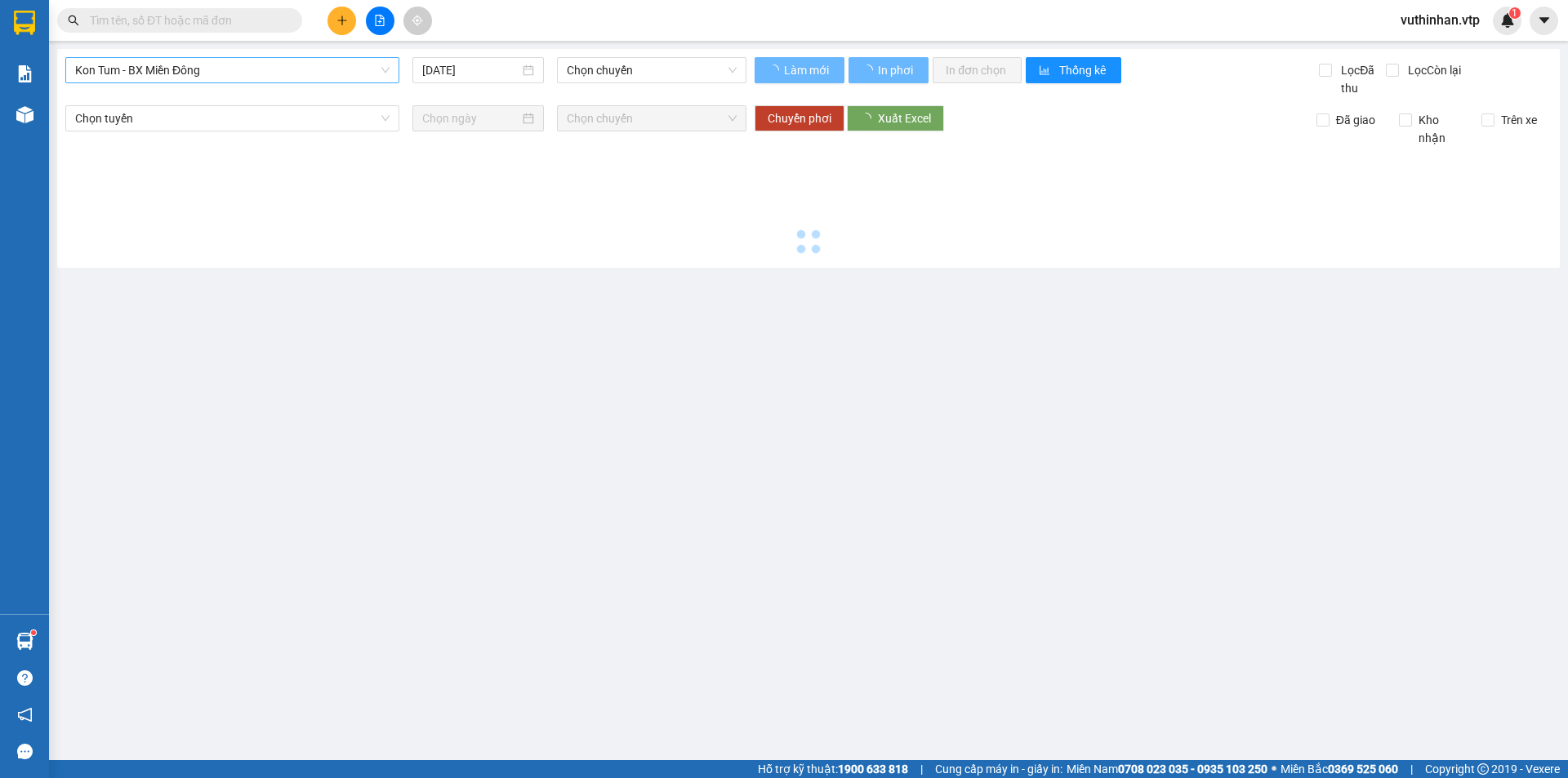
click at [155, 70] on span "Kon Tum - BX Miền Đông" at bounding box center [232, 70] width 315 height 24
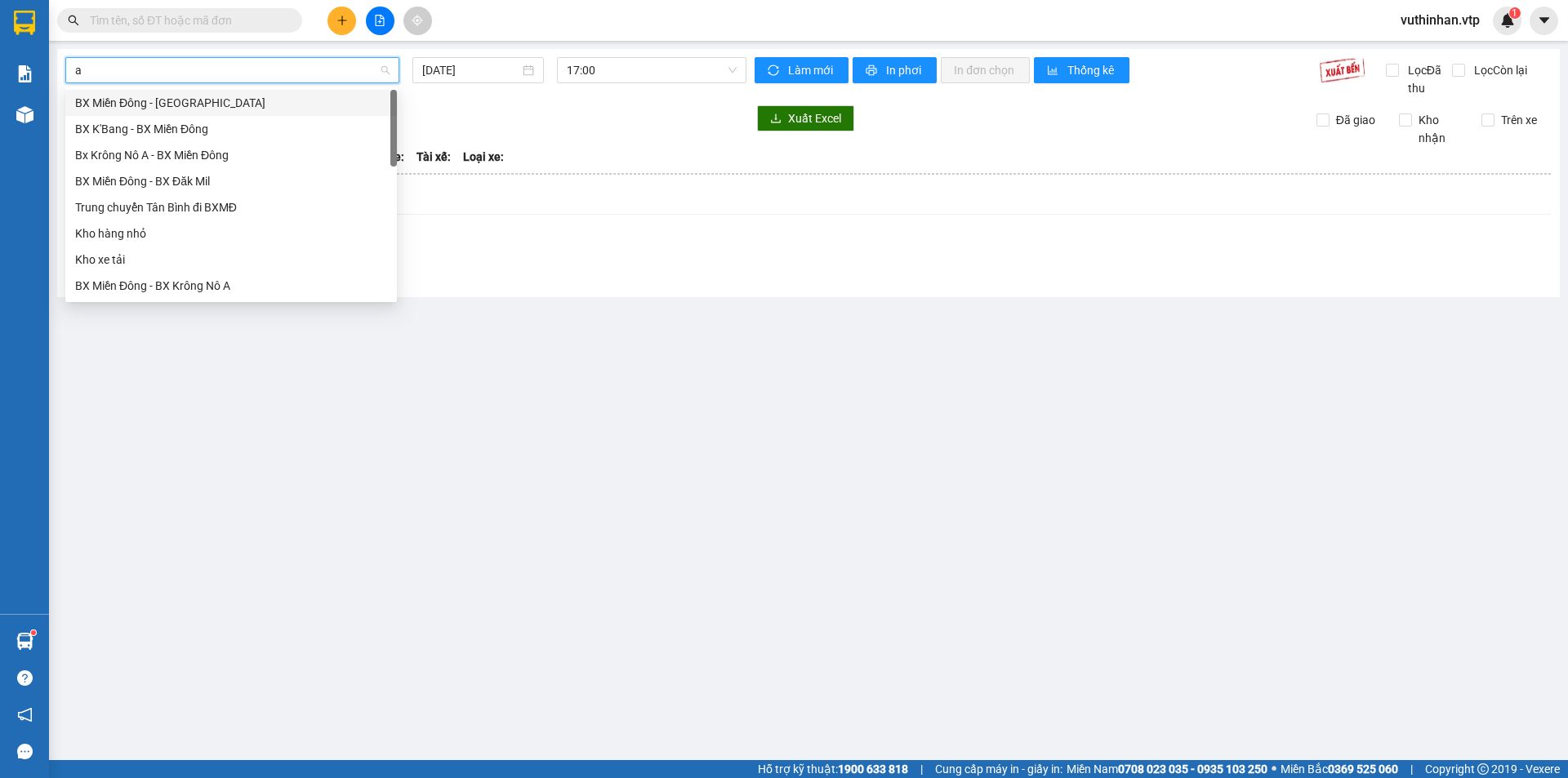
type input "a"
drag, startPoint x: 121, startPoint y: 135, endPoint x: 215, endPoint y: 111, distance: 97.0
click at [124, 135] on div "Bx Krông Nô A - BX Miền Đông" at bounding box center [232, 128] width 312 height 18
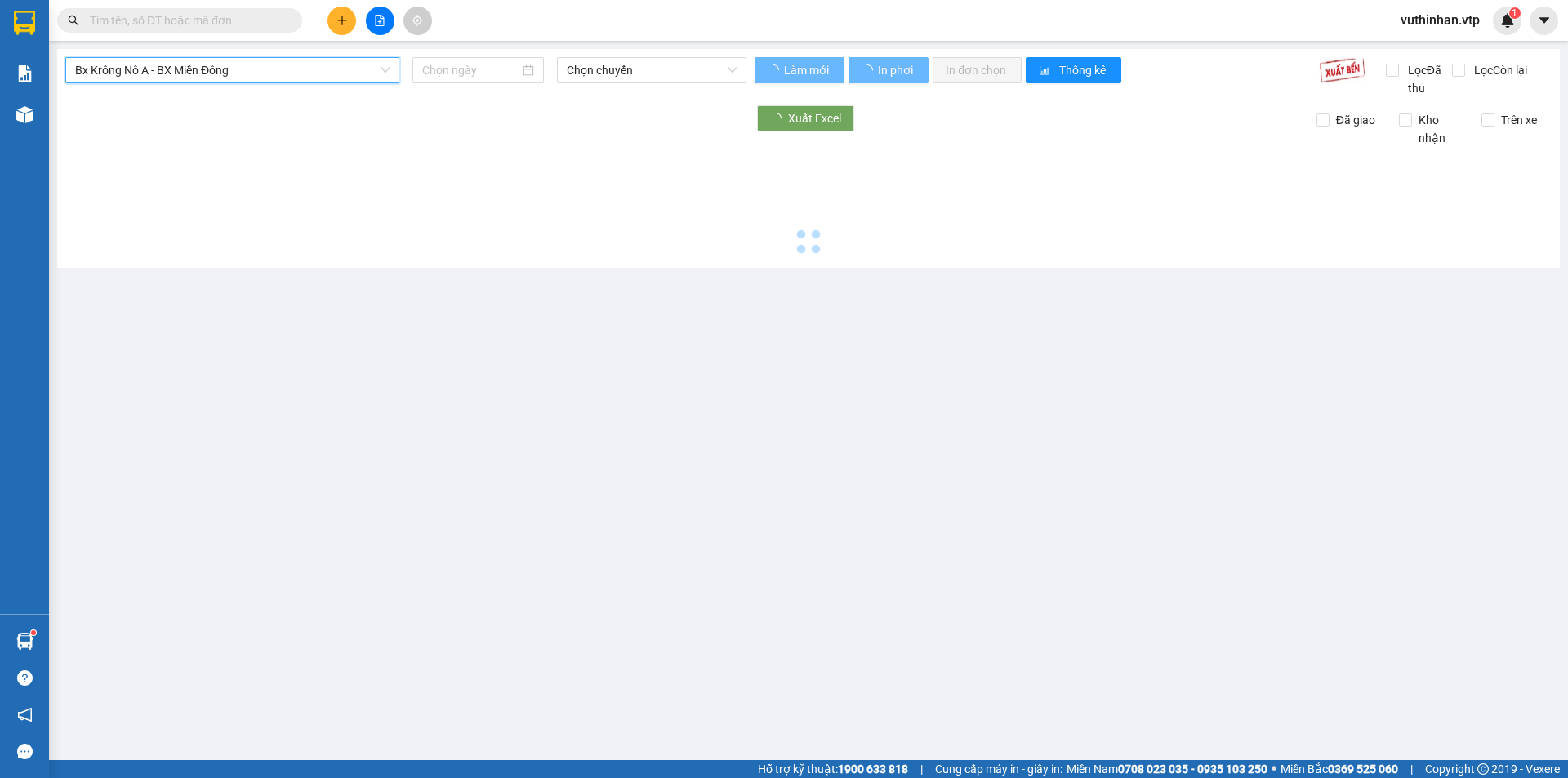
type input "[DATE]"
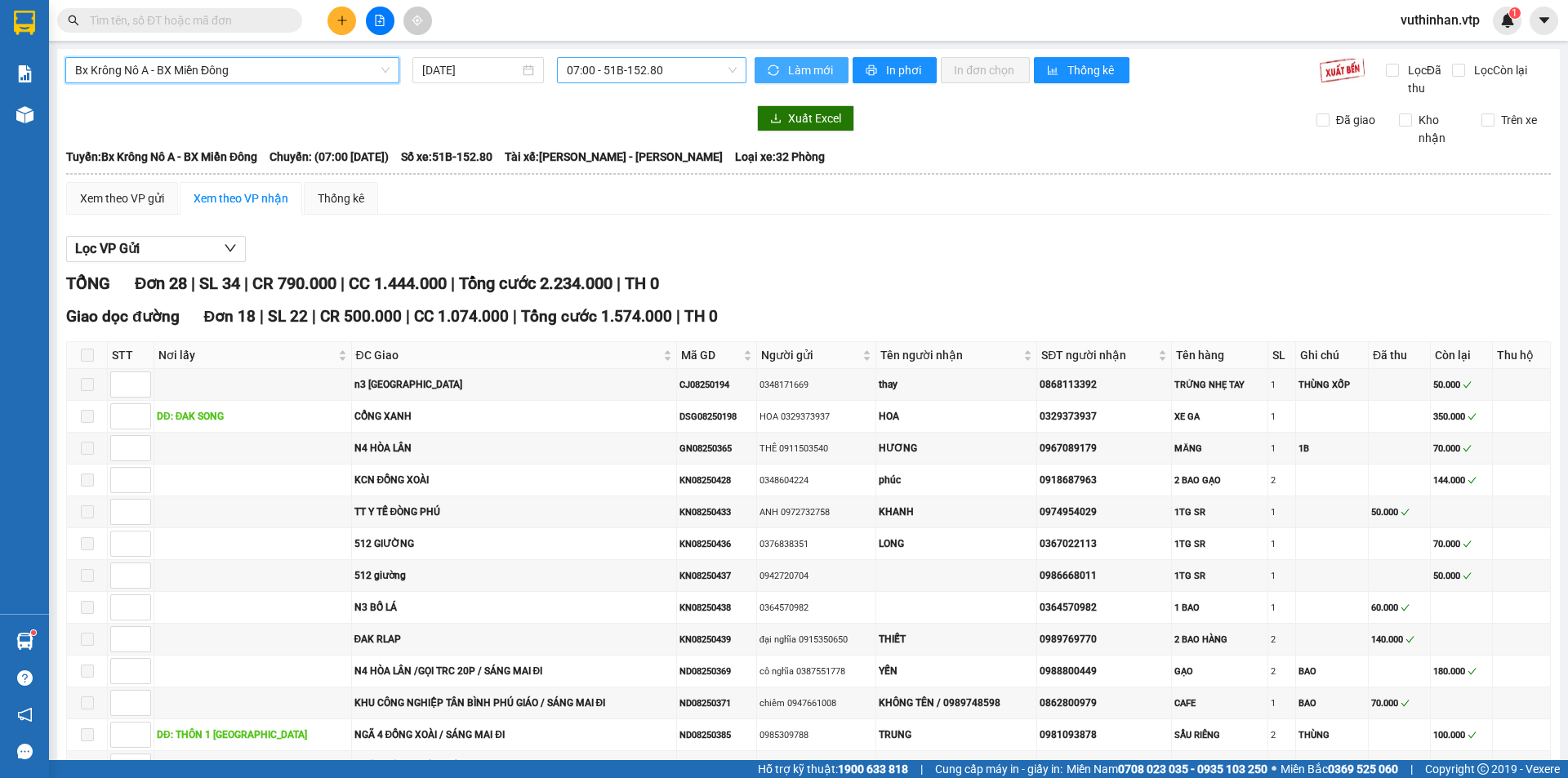
click at [705, 69] on span "07:00 - 51B-152.80" at bounding box center [652, 70] width 170 height 24
click at [650, 147] on div "20:00 - 51B-191.55" at bounding box center [626, 155] width 127 height 18
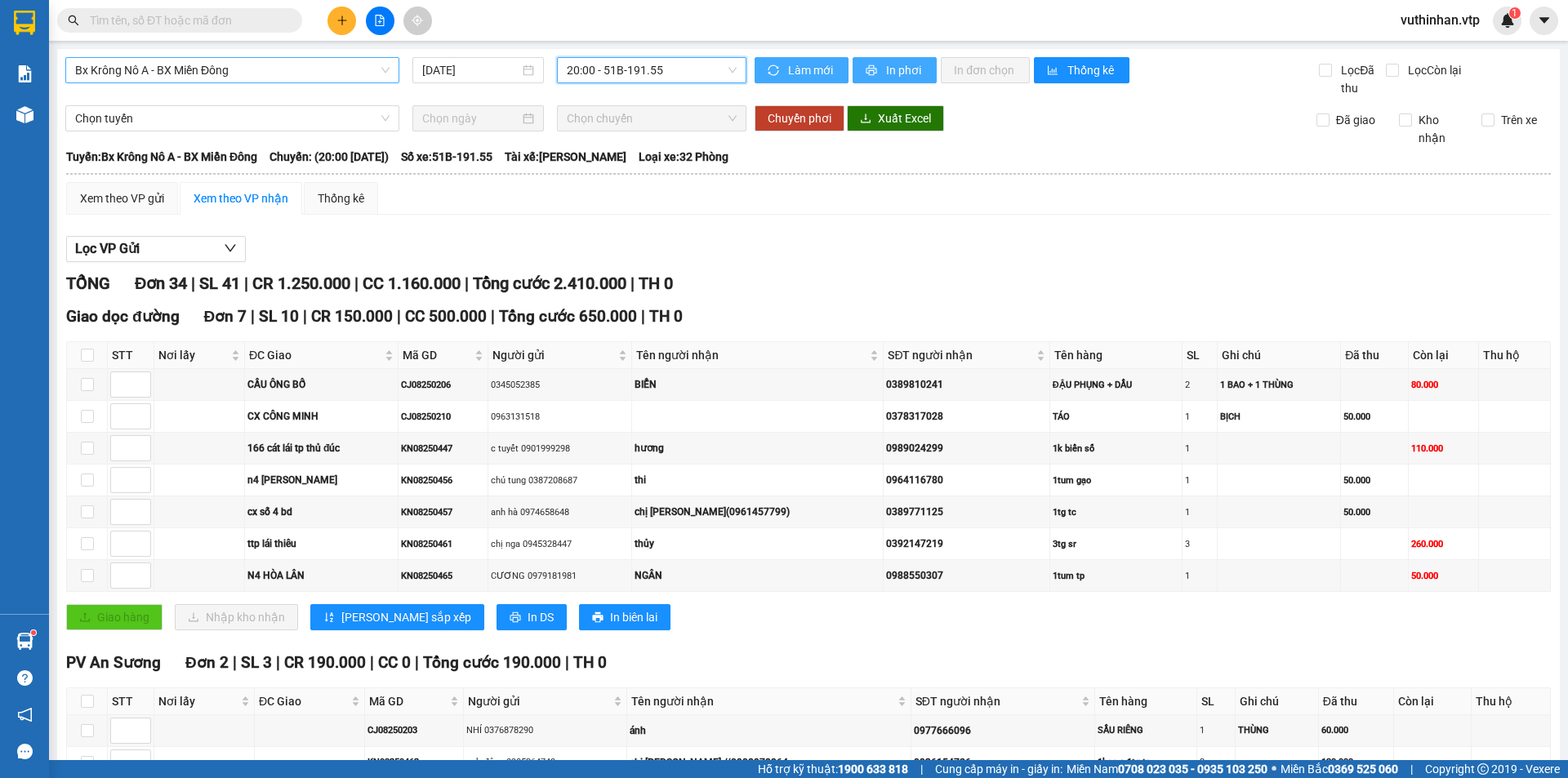
click at [890, 71] on span "In phơi" at bounding box center [905, 70] width 37 height 18
click at [902, 74] on span "In phơi" at bounding box center [905, 70] width 37 height 18
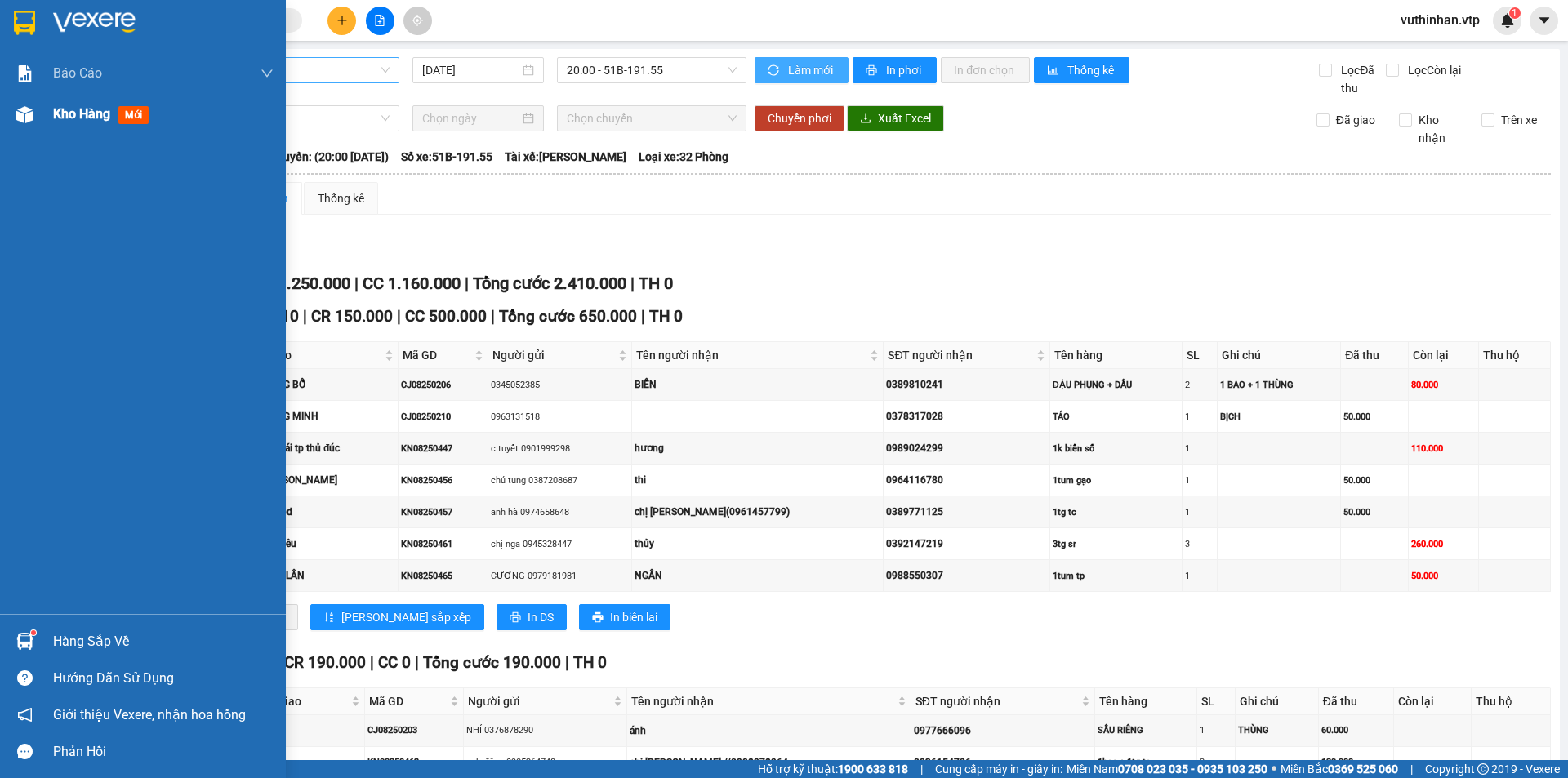
click at [35, 125] on div at bounding box center [24, 114] width 29 height 29
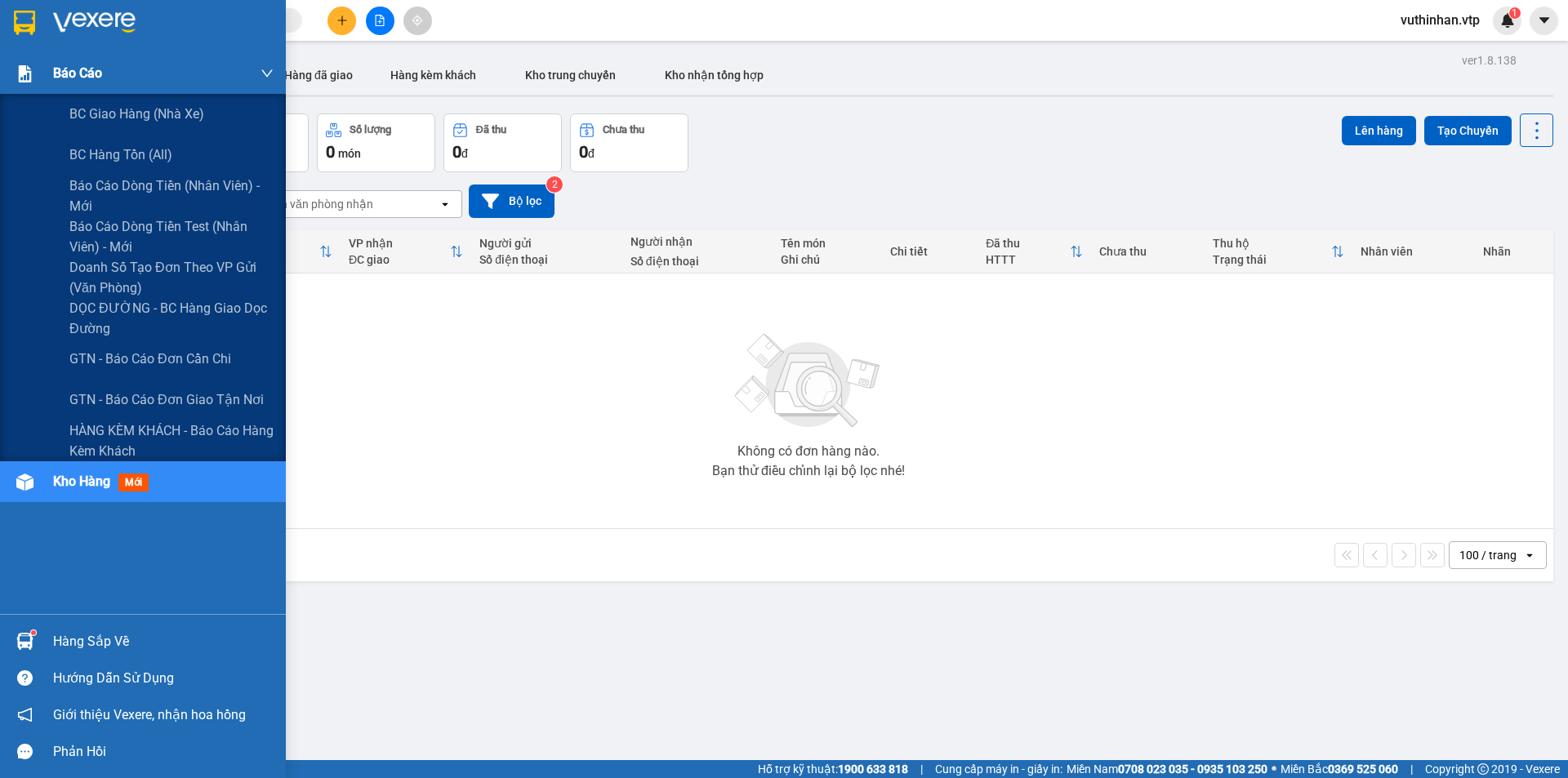
click at [90, 55] on div "Báo cáo" at bounding box center [163, 73] width 220 height 41
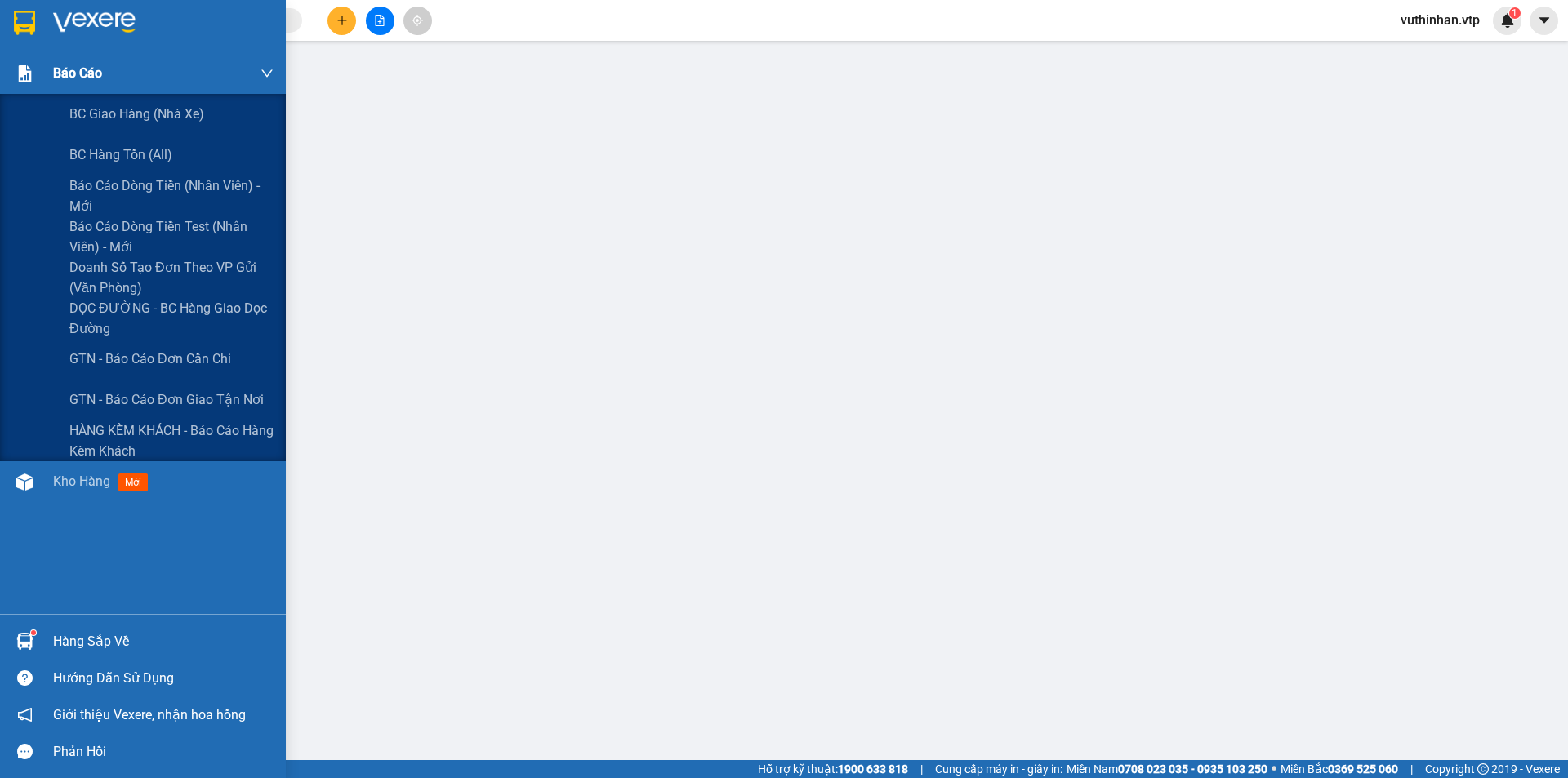
click at [10, 67] on div at bounding box center [24, 74] width 29 height 29
click at [95, 191] on span "Báo cáo dòng tiền (nhân viên) - mới" at bounding box center [171, 195] width 204 height 41
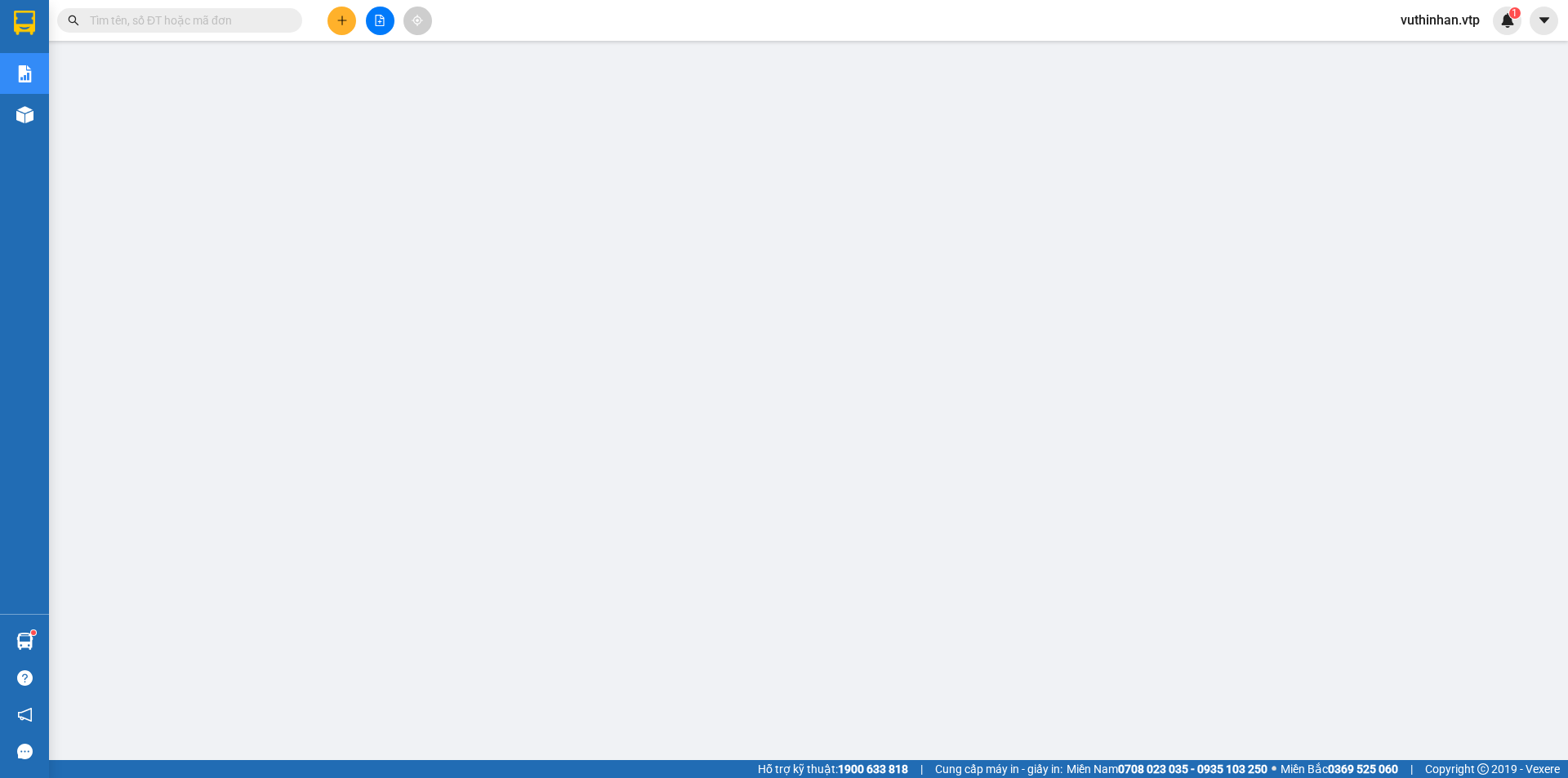
click at [161, 22] on input "text" at bounding box center [186, 20] width 193 height 18
paste input "0961675979"
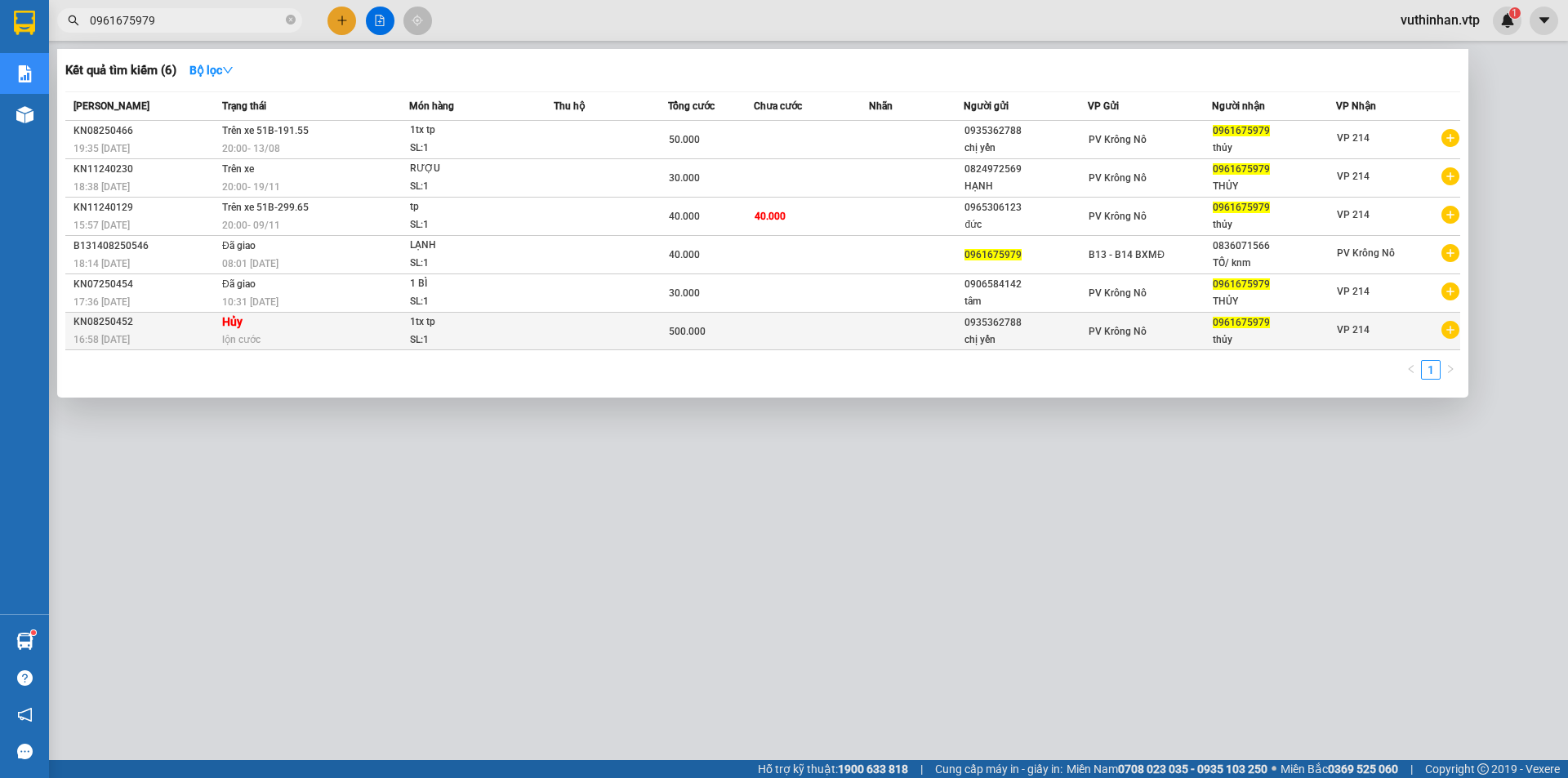
type input "0961675979"
click at [336, 319] on td "Hủy lộn cước" at bounding box center [313, 331] width 191 height 37
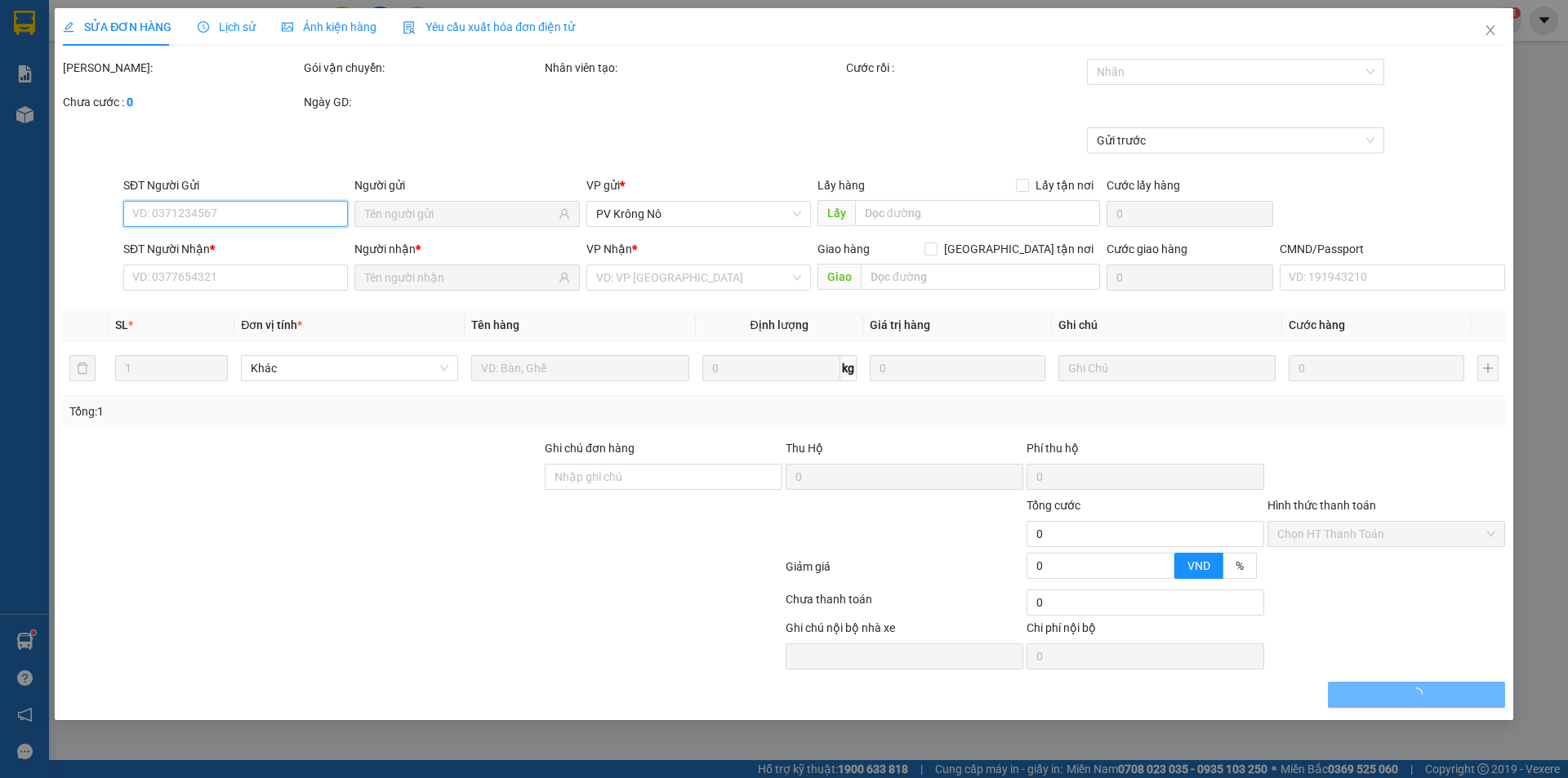
type input "0935362788"
type input "chị yến"
type input "0961675979"
type input "thủy"
type input "500.000"
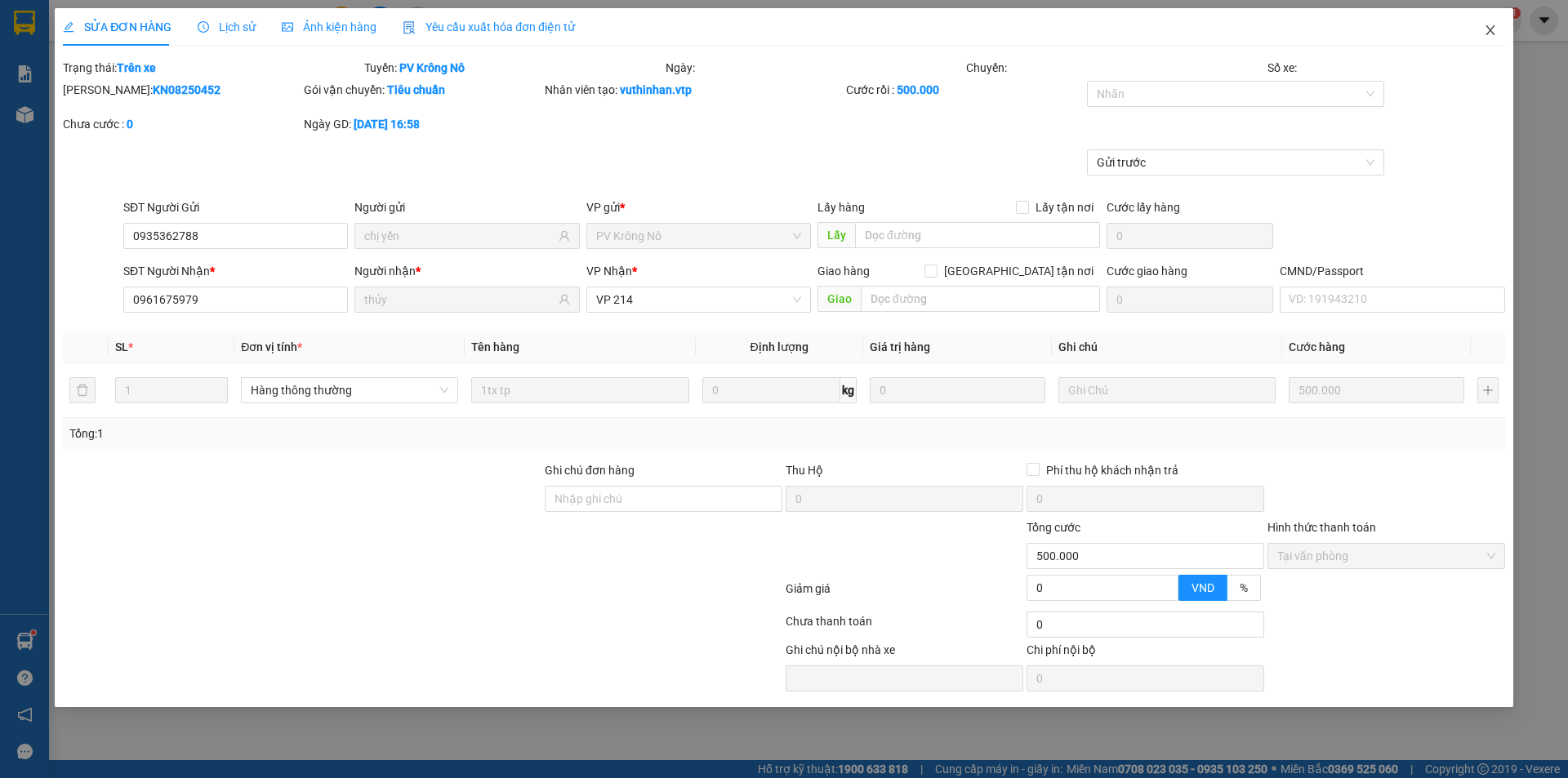
click at [1492, 28] on icon "close" at bounding box center [1490, 29] width 13 height 13
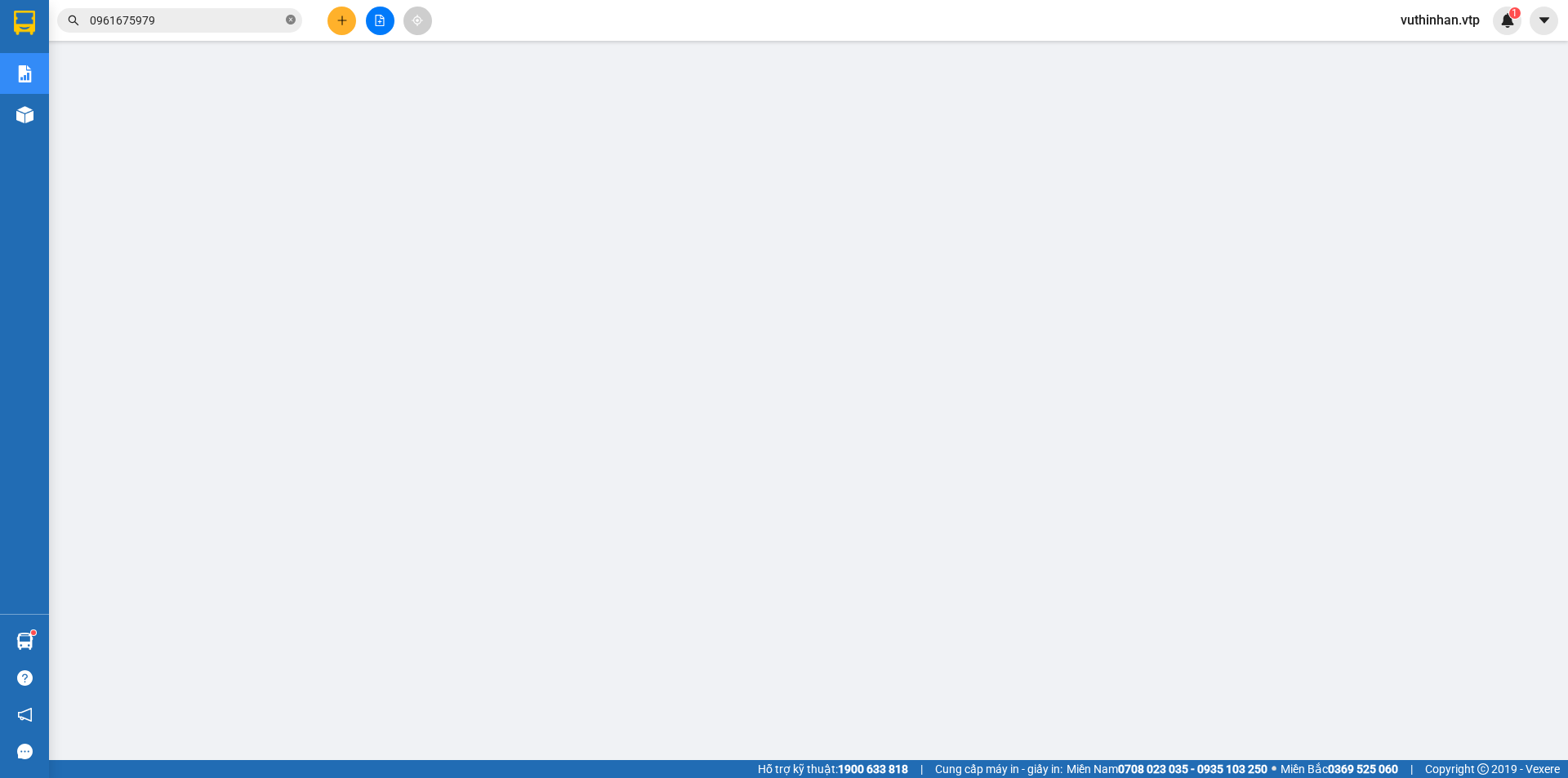
click at [293, 21] on icon "close-circle" at bounding box center [291, 19] width 10 height 10
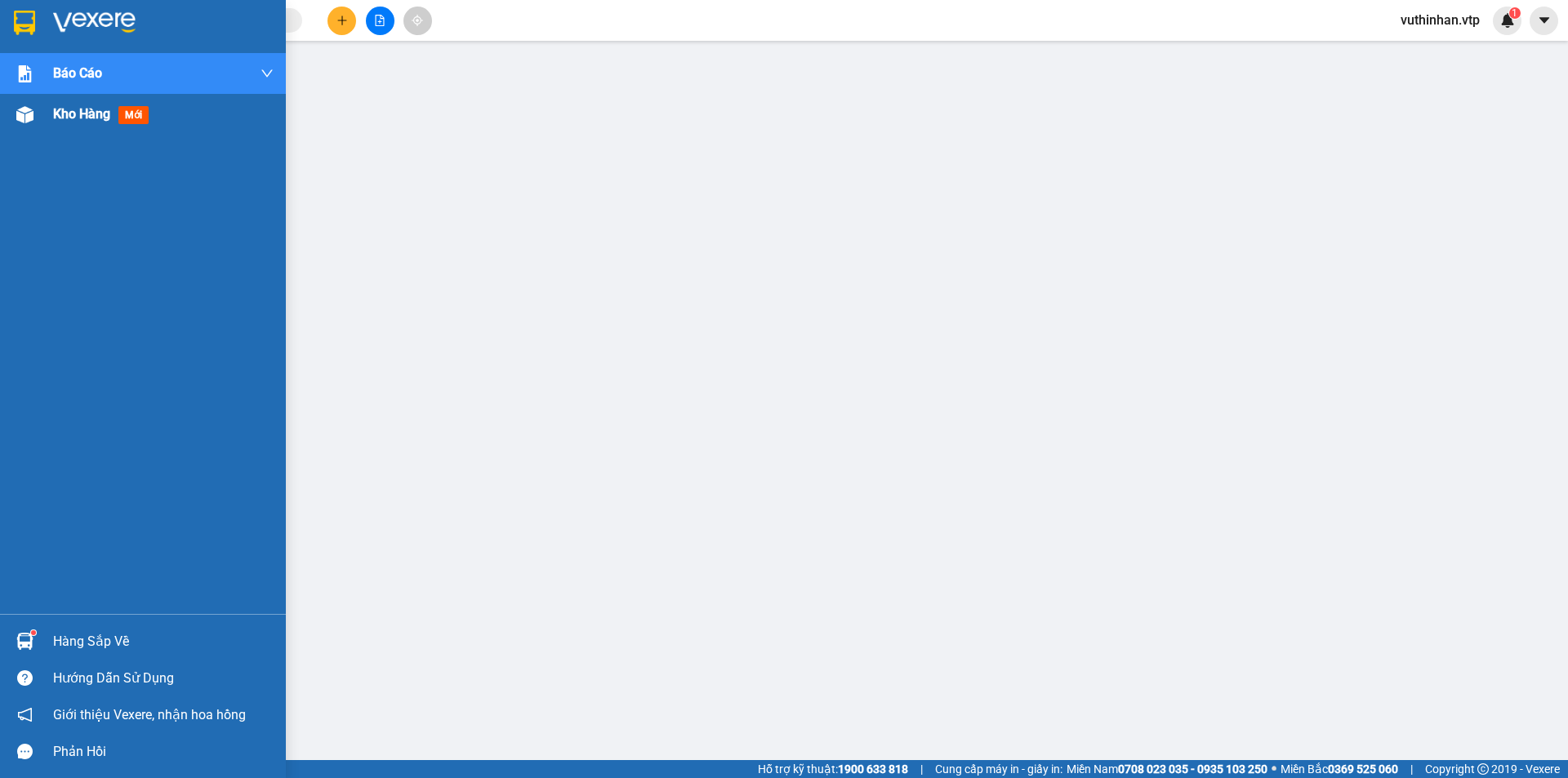
click at [26, 127] on div at bounding box center [24, 114] width 29 height 29
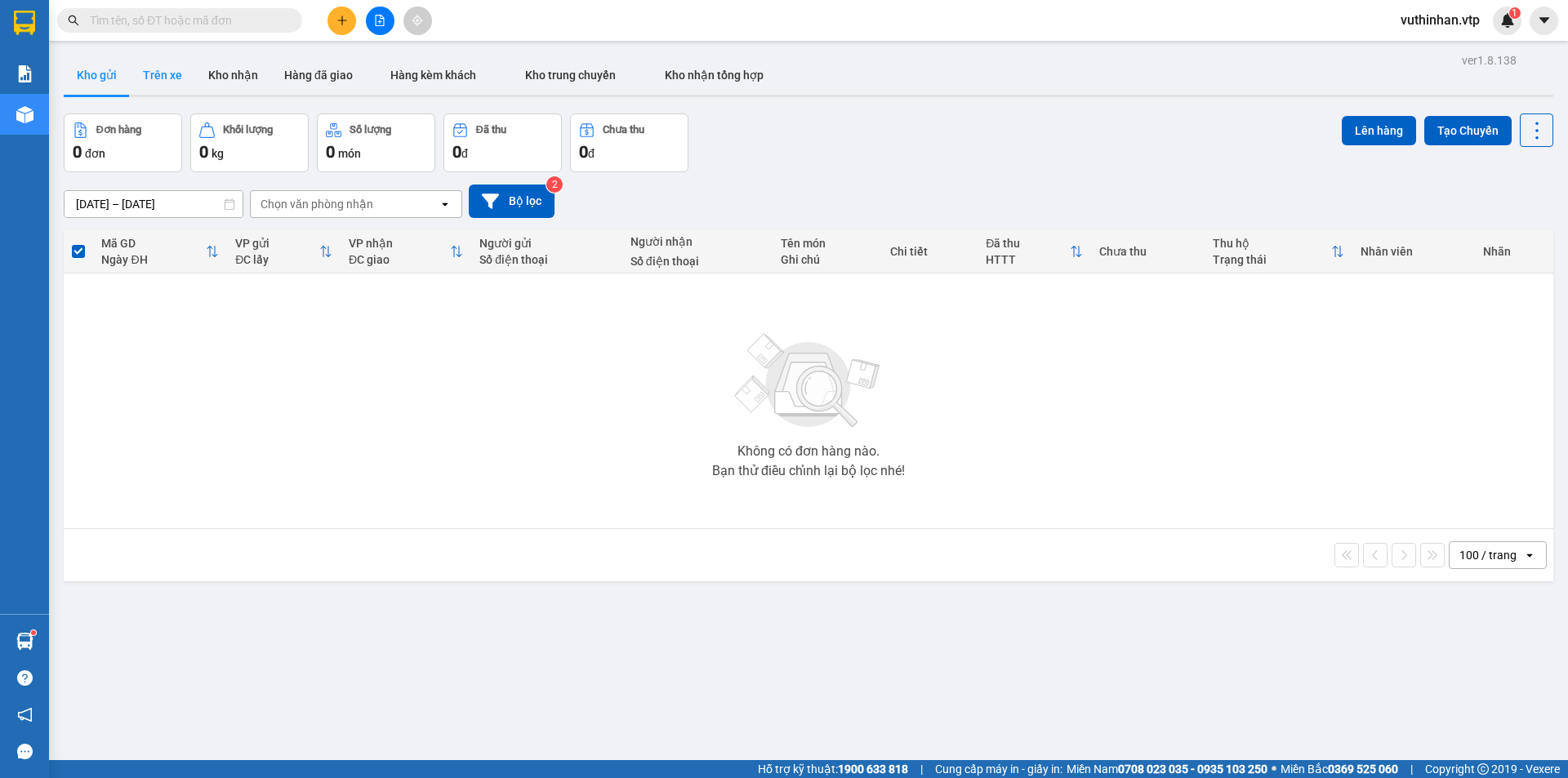
click at [177, 77] on button "Trên xe" at bounding box center [162, 75] width 65 height 39
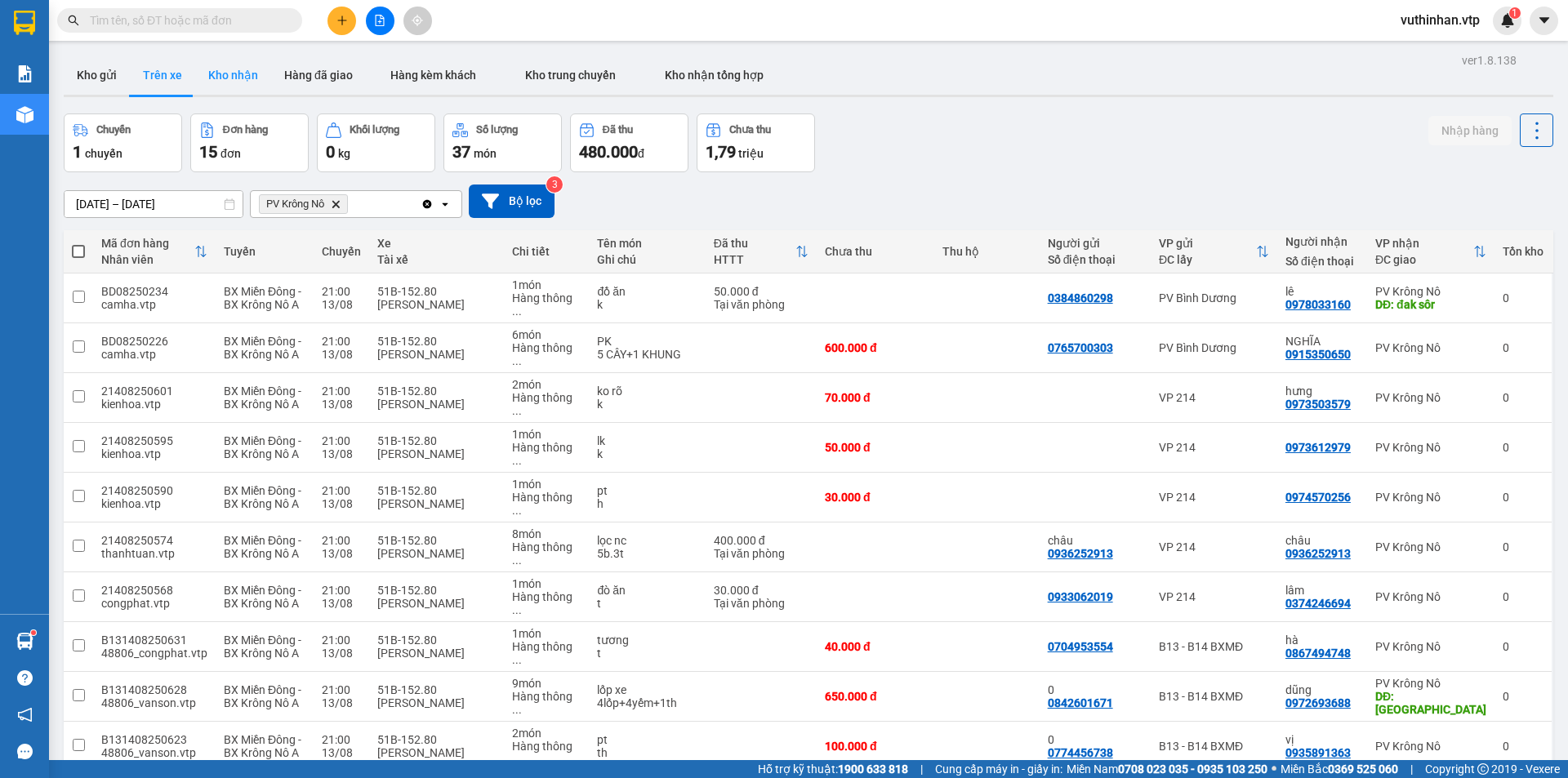
click at [224, 70] on button "Kho nhận" at bounding box center [233, 75] width 76 height 39
type input "[DATE] – [DATE]"
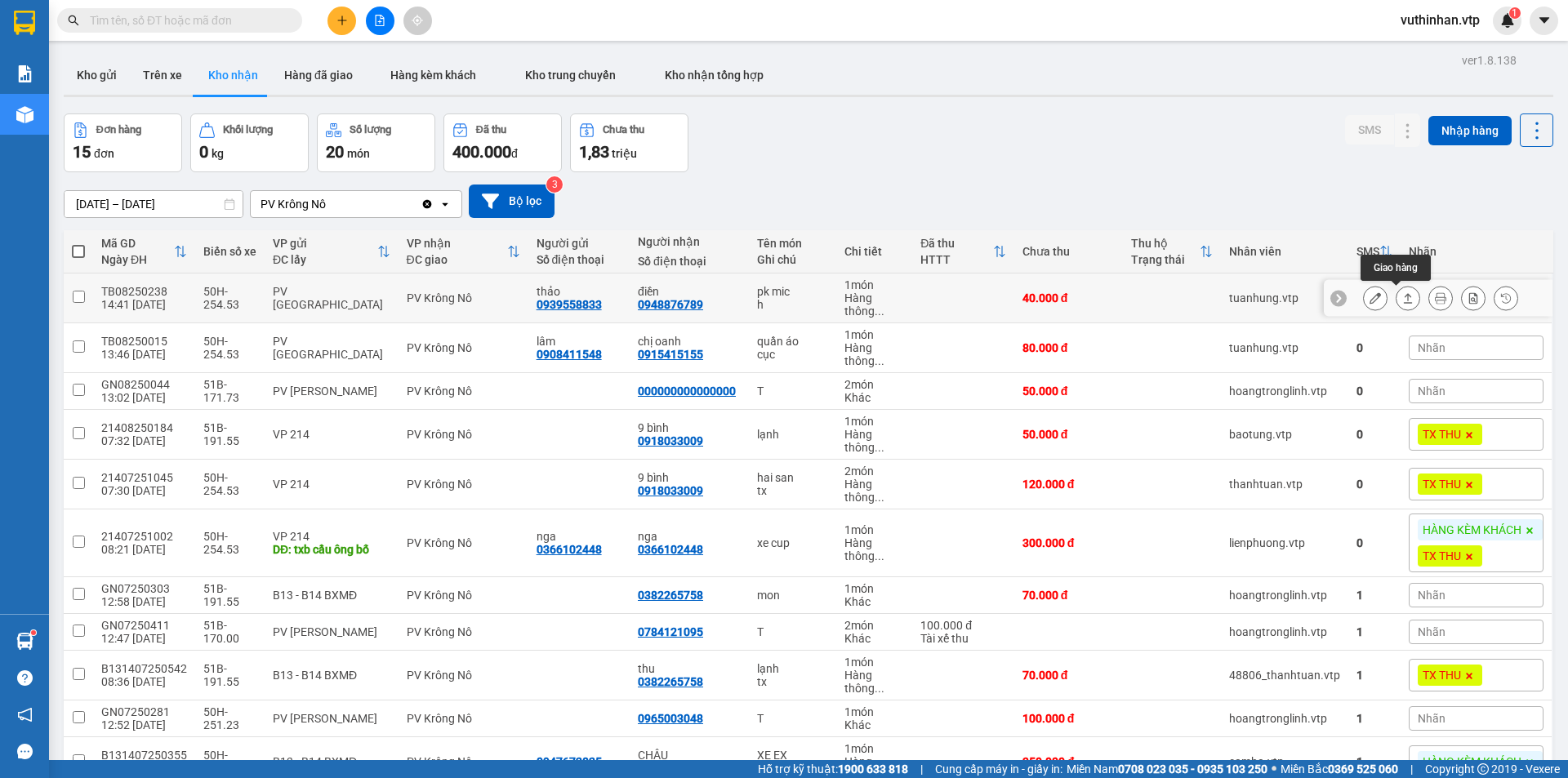
click at [1369, 299] on button at bounding box center [1375, 298] width 23 height 29
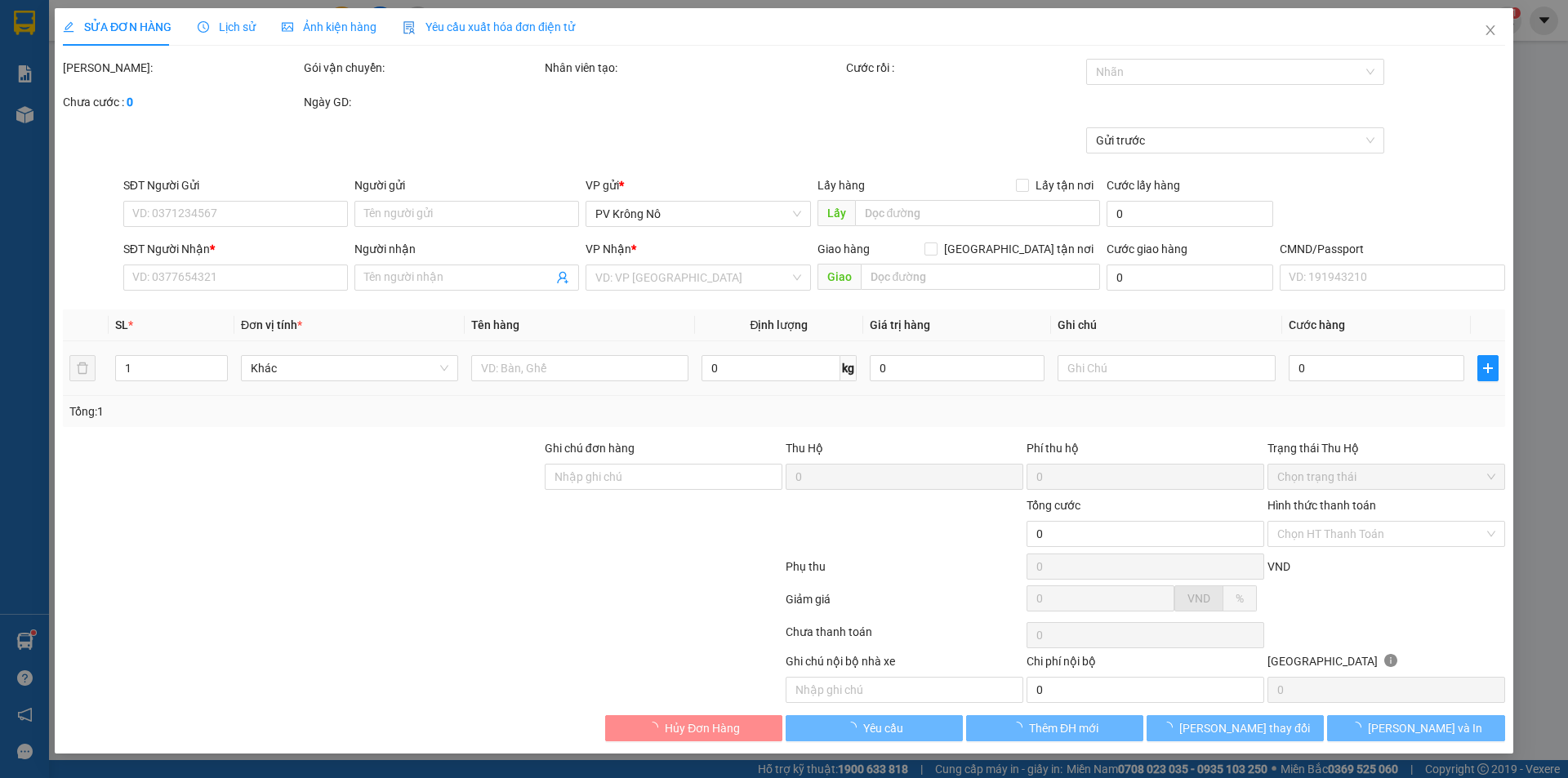
type input "0939558833"
type input "thảo"
type input "0948876789"
type input "điền"
type input "40.000"
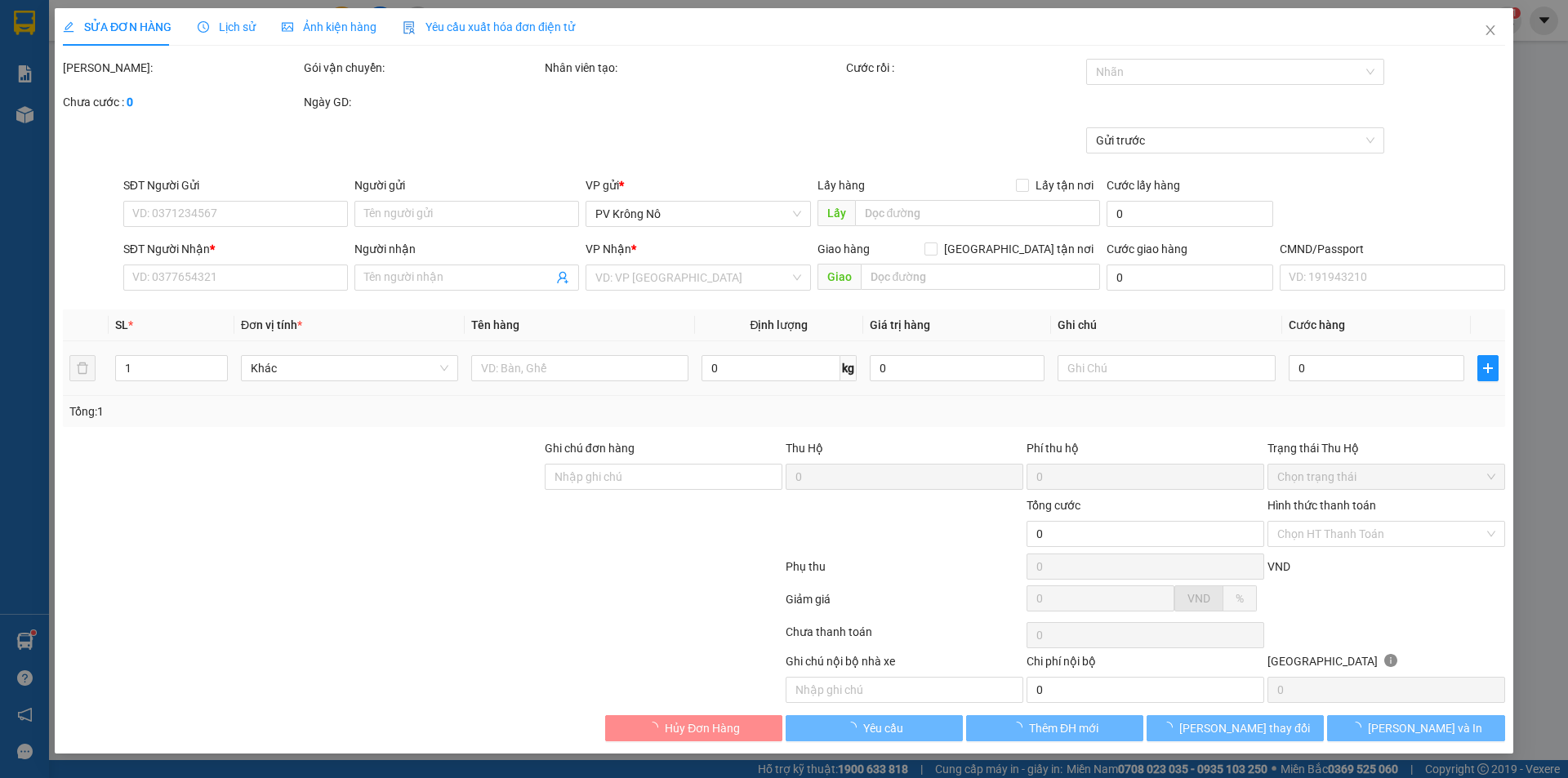
type input "40.000"
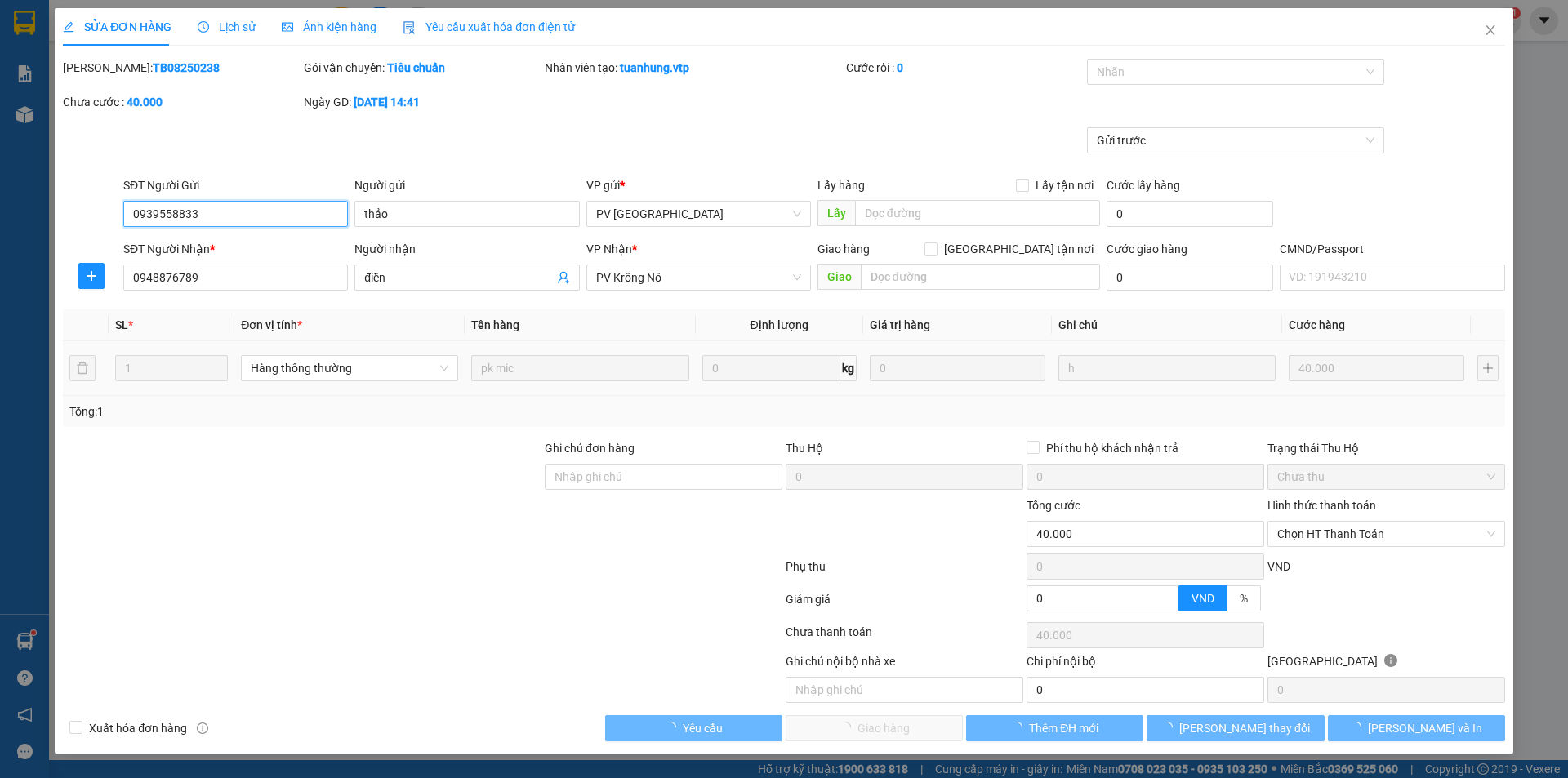
type input "2.000"
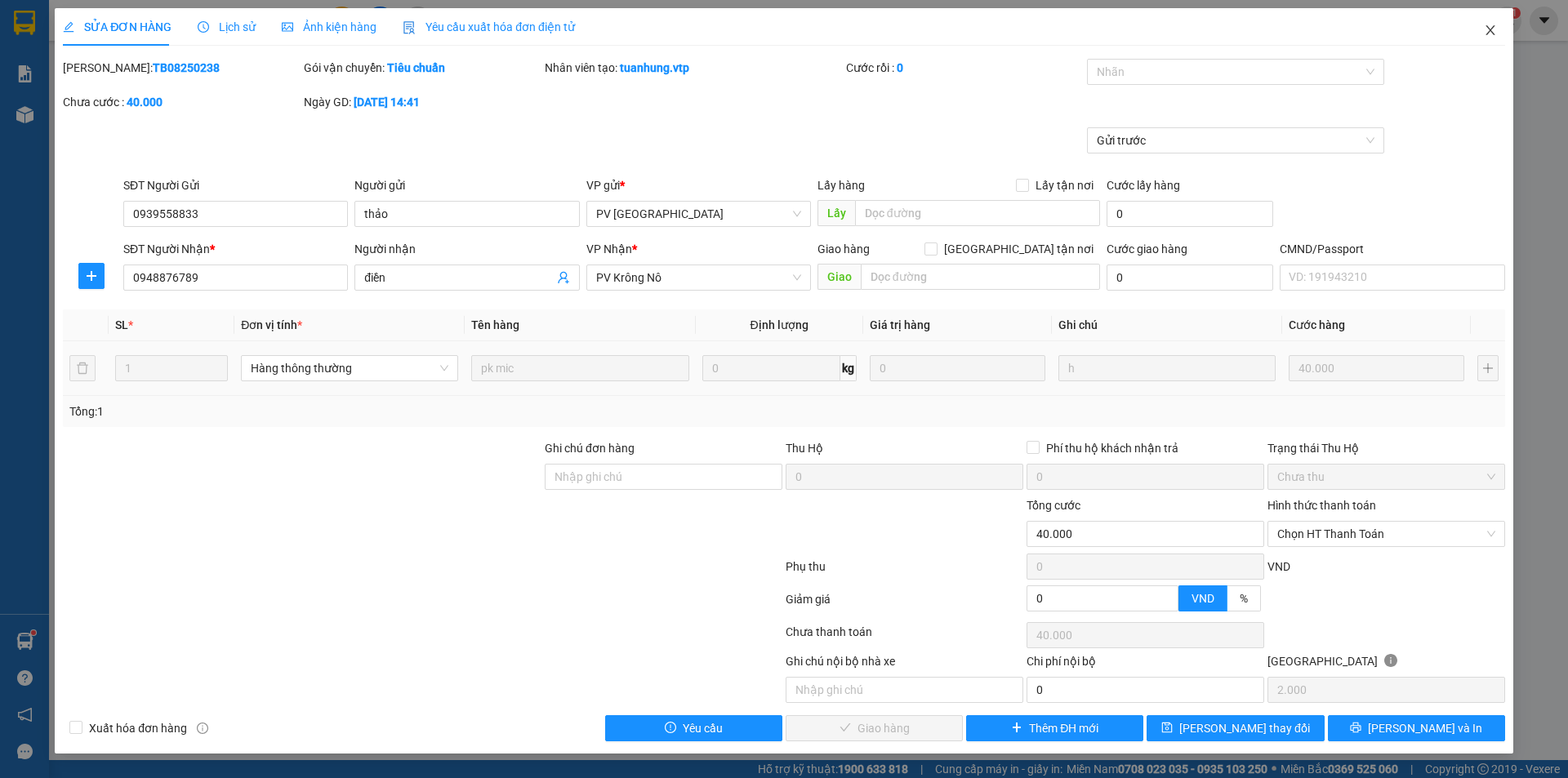
click at [1495, 23] on span "Close" at bounding box center [1490, 30] width 46 height 46
